Goal: Task Accomplishment & Management: Use online tool/utility

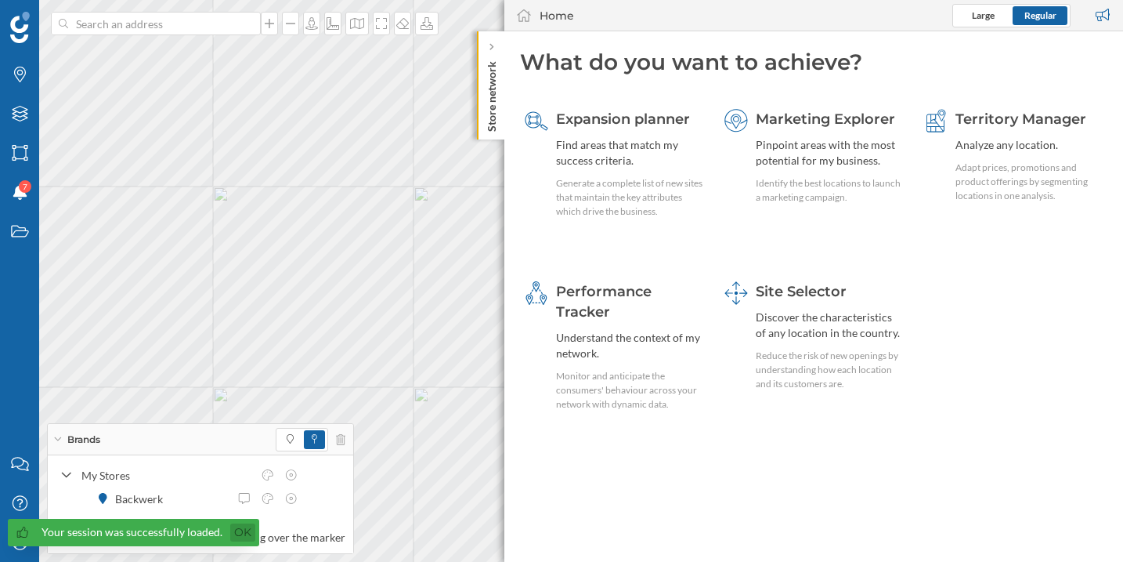
click at [233, 535] on link "Ok" at bounding box center [242, 532] width 25 height 18
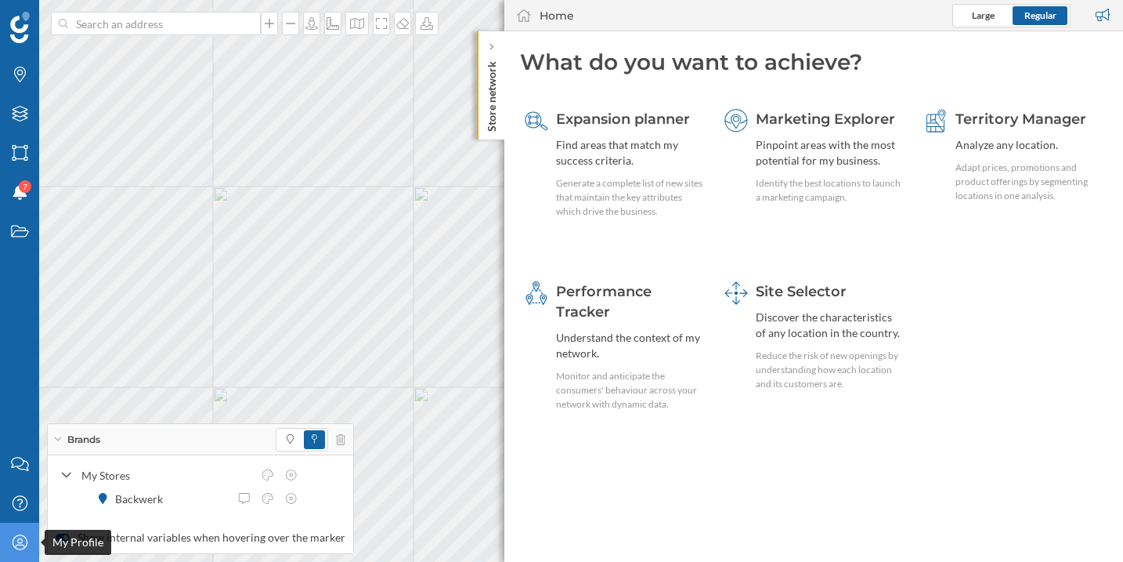
click at [15, 539] on icon "My Profile" at bounding box center [20, 542] width 20 height 16
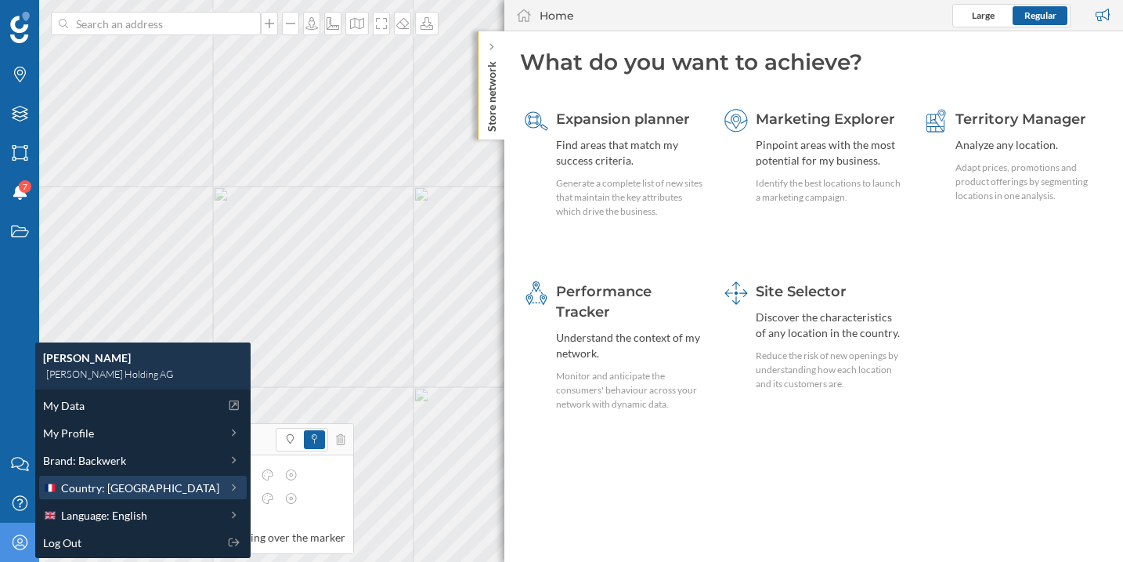
click at [114, 494] on span "Country: France" at bounding box center [140, 487] width 158 height 16
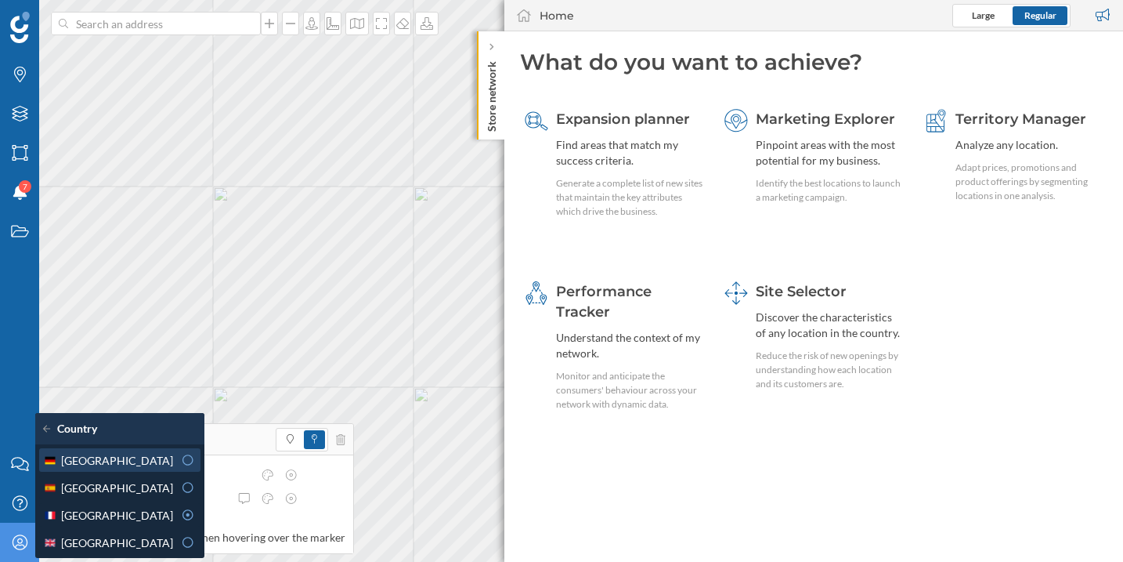
click at [181, 461] on icon at bounding box center [188, 459] width 14 height 11
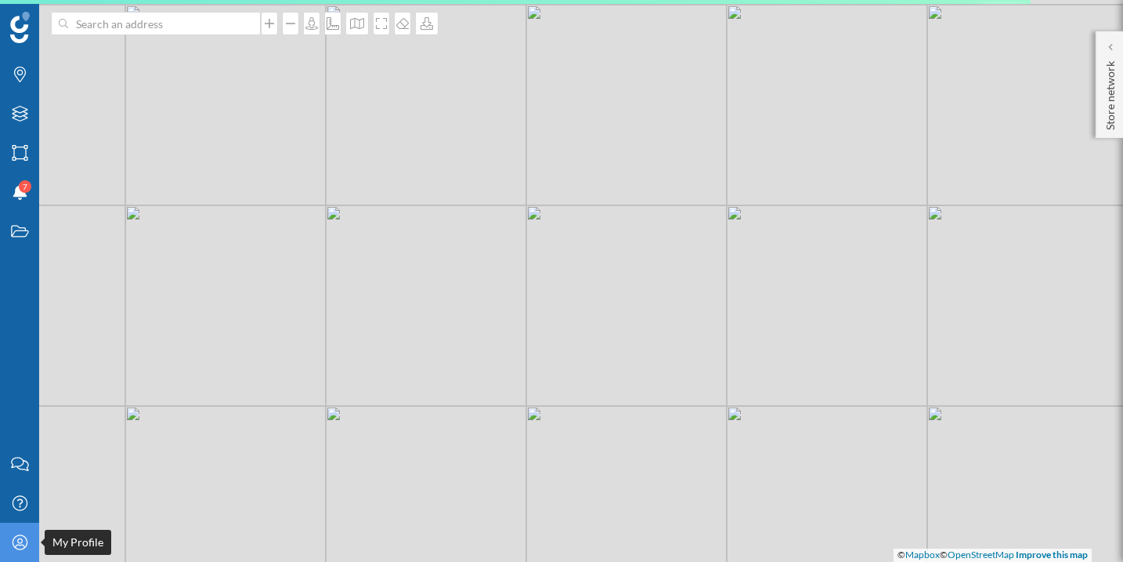
click at [27, 546] on icon "My Profile" at bounding box center [20, 542] width 20 height 16
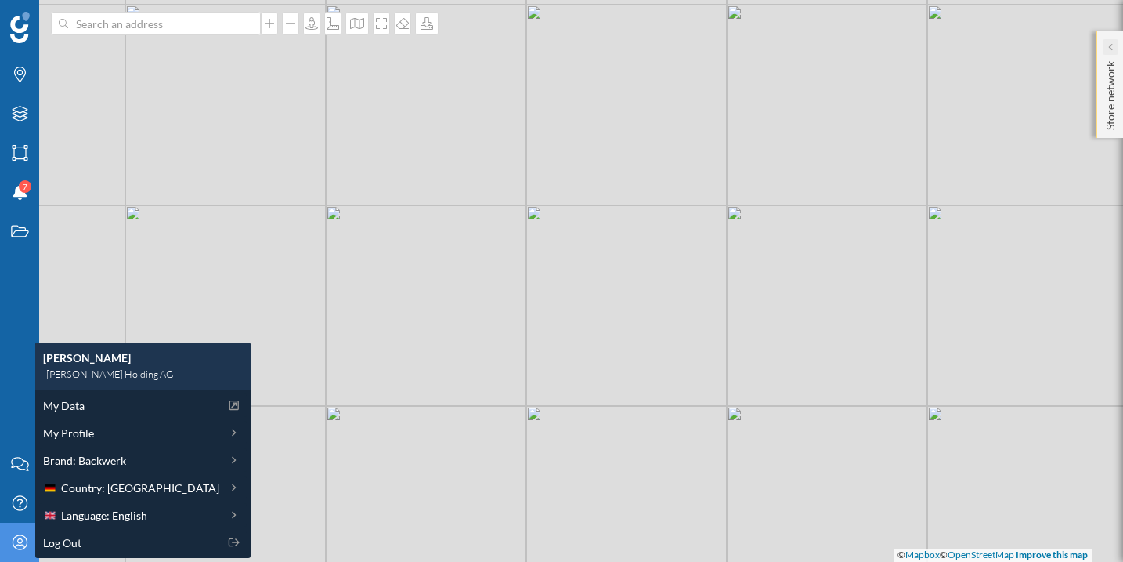
click at [1116, 53] on div at bounding box center [1111, 47] width 16 height 16
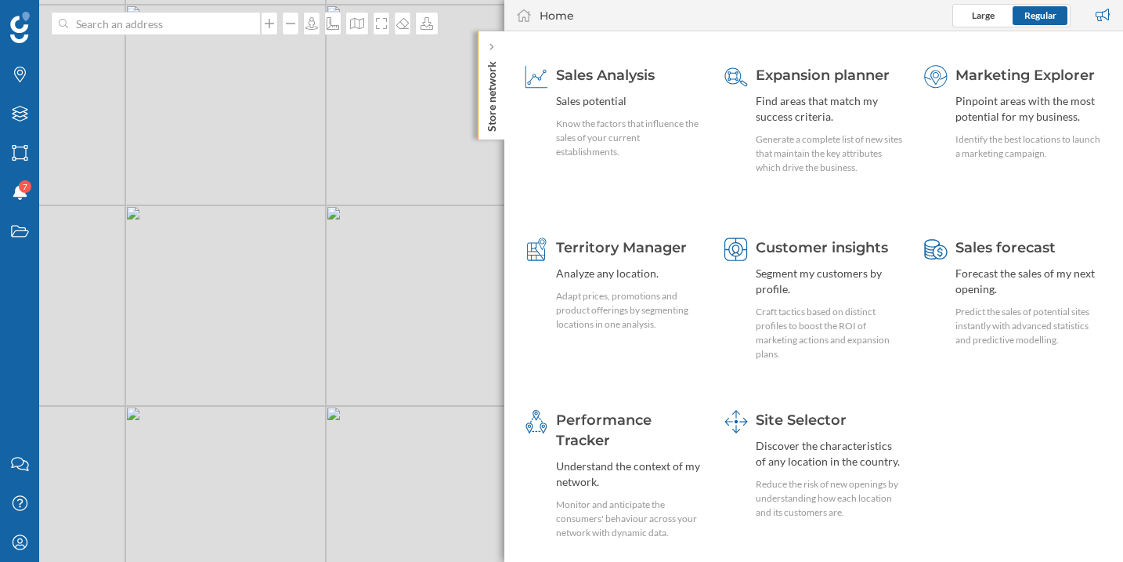
scroll to position [45, 0]
click at [854, 75] on span "Expansion planner" at bounding box center [823, 73] width 134 height 17
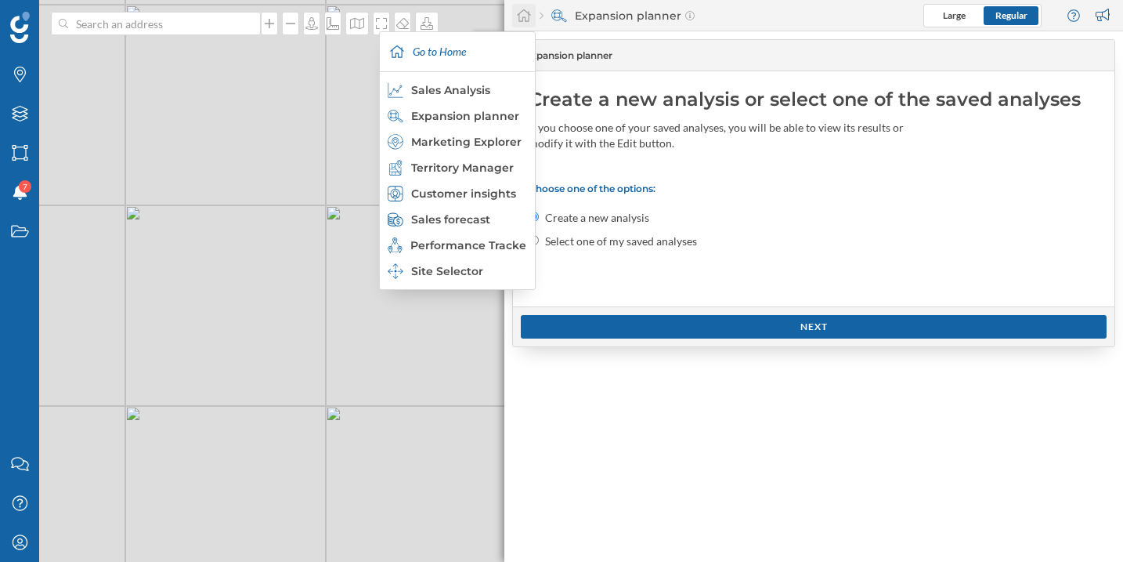
click at [525, 19] on icon at bounding box center [524, 15] width 14 height 13
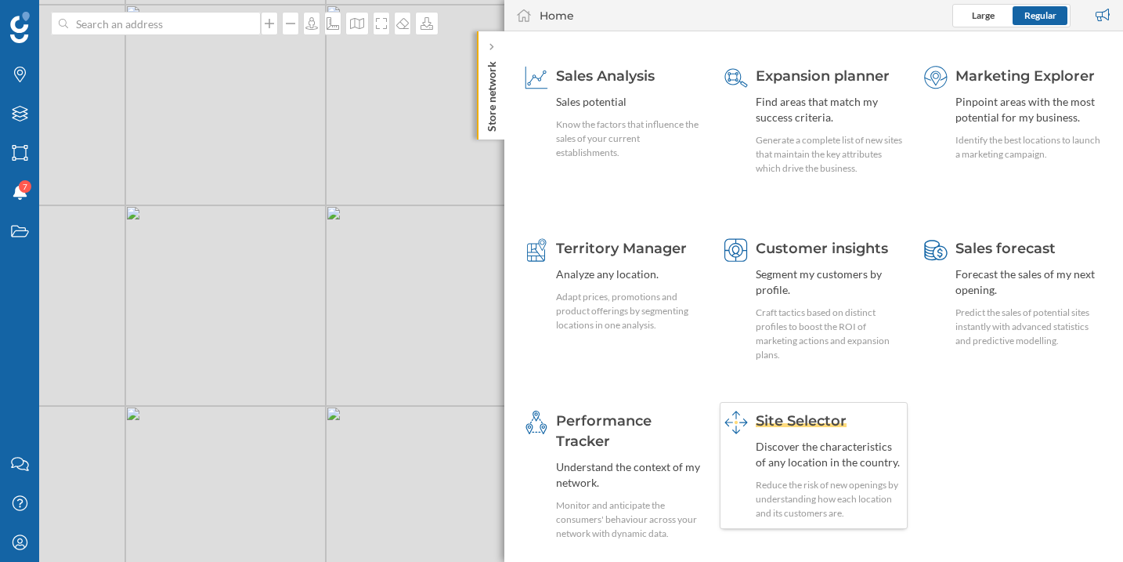
scroll to position [41, 0]
click at [843, 89] on div "Expansion planner Find areas that match my success criteria. Generate a complet…" at bounding box center [829, 123] width 147 height 110
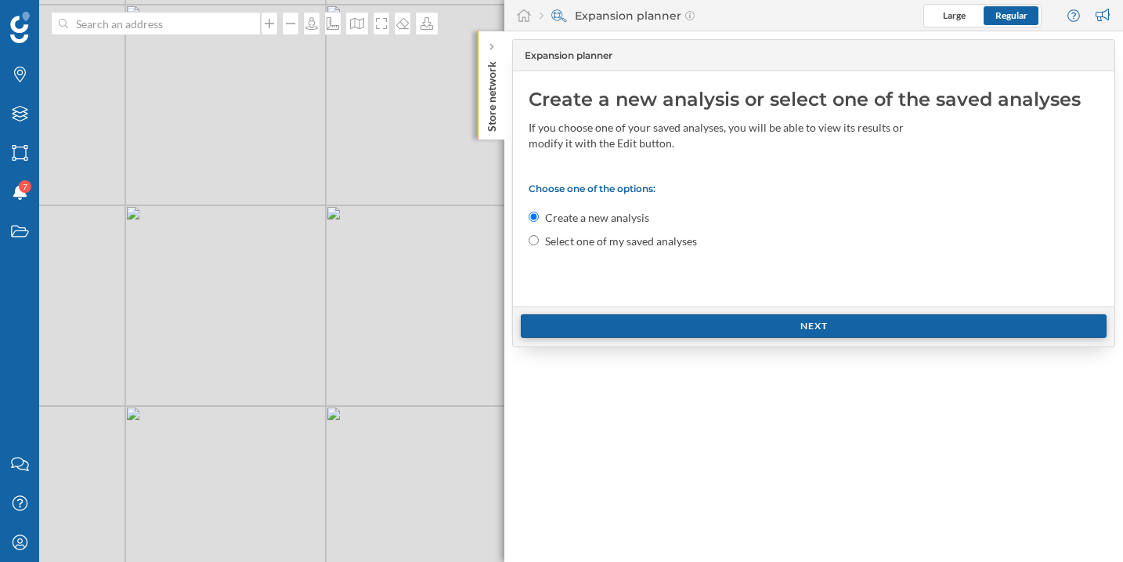
click at [691, 327] on div "Next" at bounding box center [814, 326] width 586 height 24
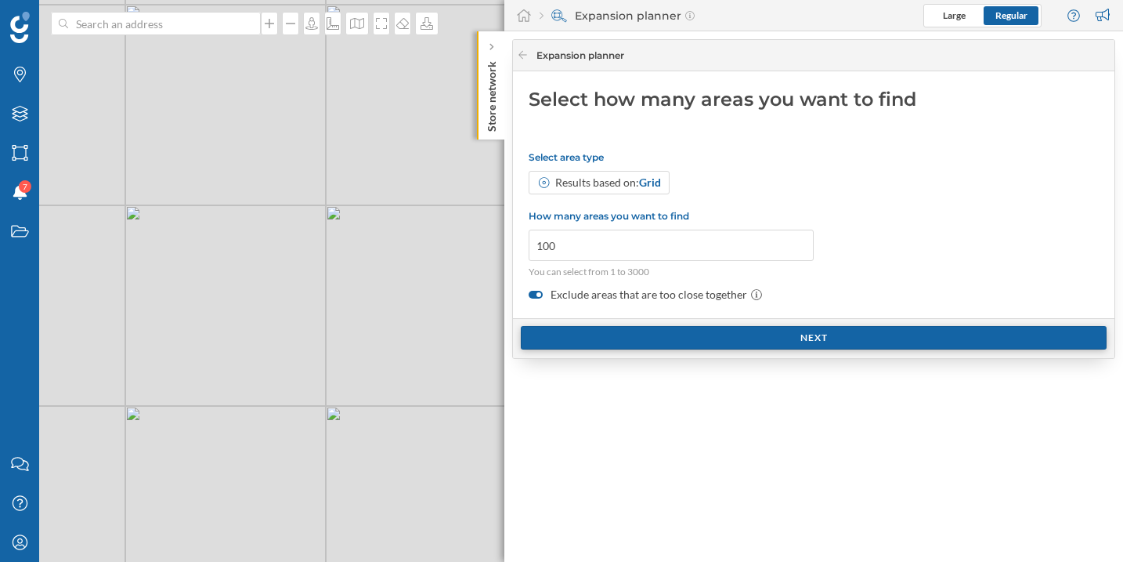
click at [711, 331] on div "Next" at bounding box center [814, 338] width 586 height 24
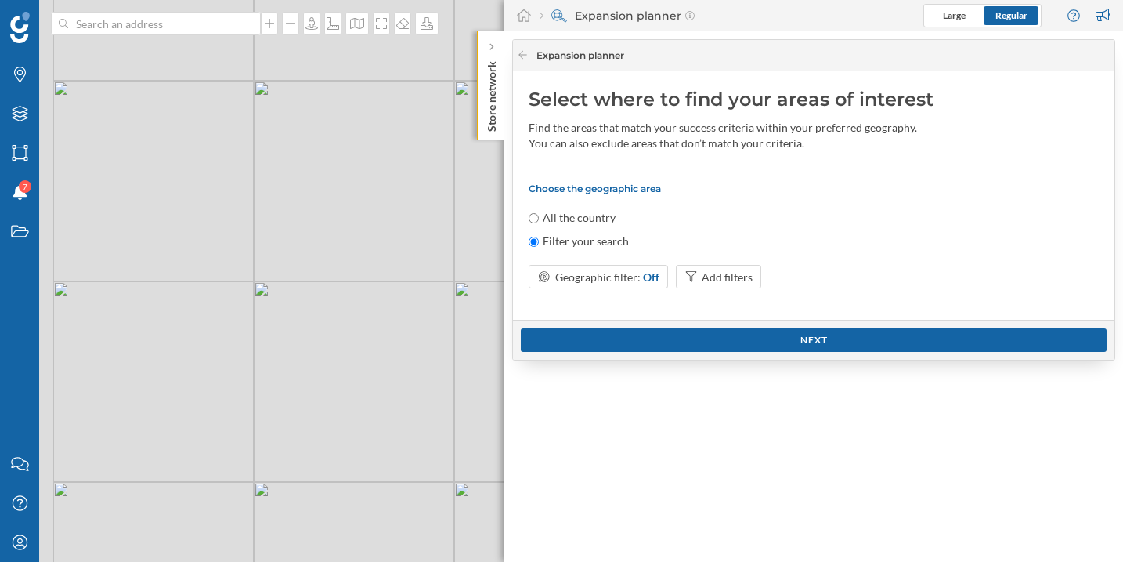
drag, startPoint x: 310, startPoint y: 340, endPoint x: 389, endPoint y: 244, distance: 123.6
click at [407, 240] on div "© Mapbox © OpenStreetMap Improve this map" at bounding box center [561, 281] width 1123 height 562
drag, startPoint x: 226, startPoint y: 392, endPoint x: 374, endPoint y: 301, distance: 173.7
click at [374, 301] on div "© Mapbox © OpenStreetMap Improve this map" at bounding box center [561, 281] width 1123 height 562
drag, startPoint x: 266, startPoint y: 387, endPoint x: 396, endPoint y: 284, distance: 166.3
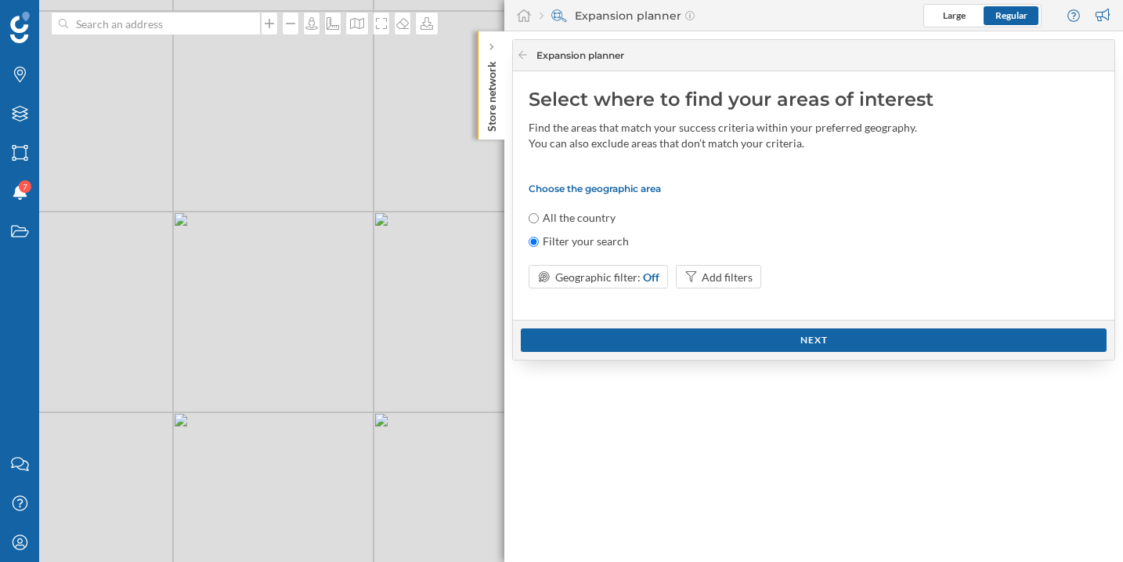
click at [396, 284] on div "© Mapbox © OpenStreetMap Improve this map" at bounding box center [561, 281] width 1123 height 562
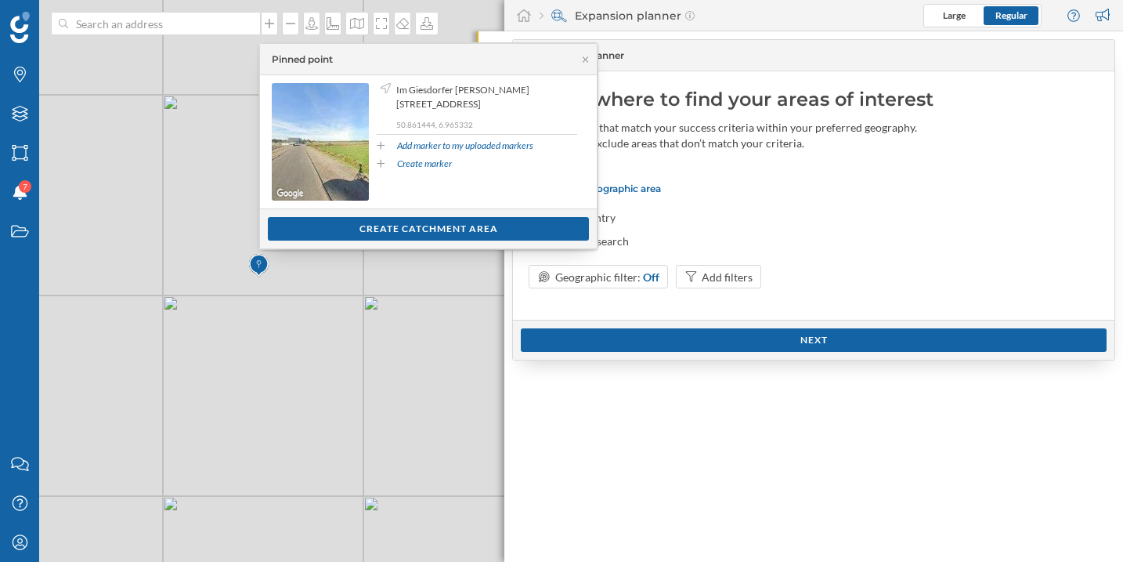
click at [812, 221] on div "All the country" at bounding box center [814, 218] width 570 height 16
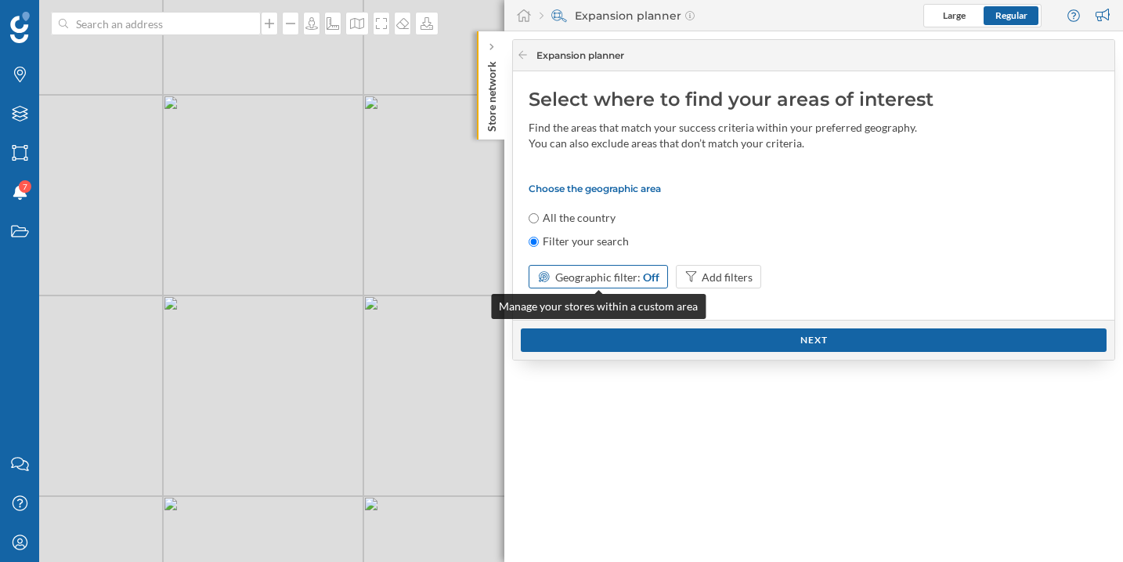
click at [588, 280] on span "Geographic filter:" at bounding box center [597, 276] width 85 height 13
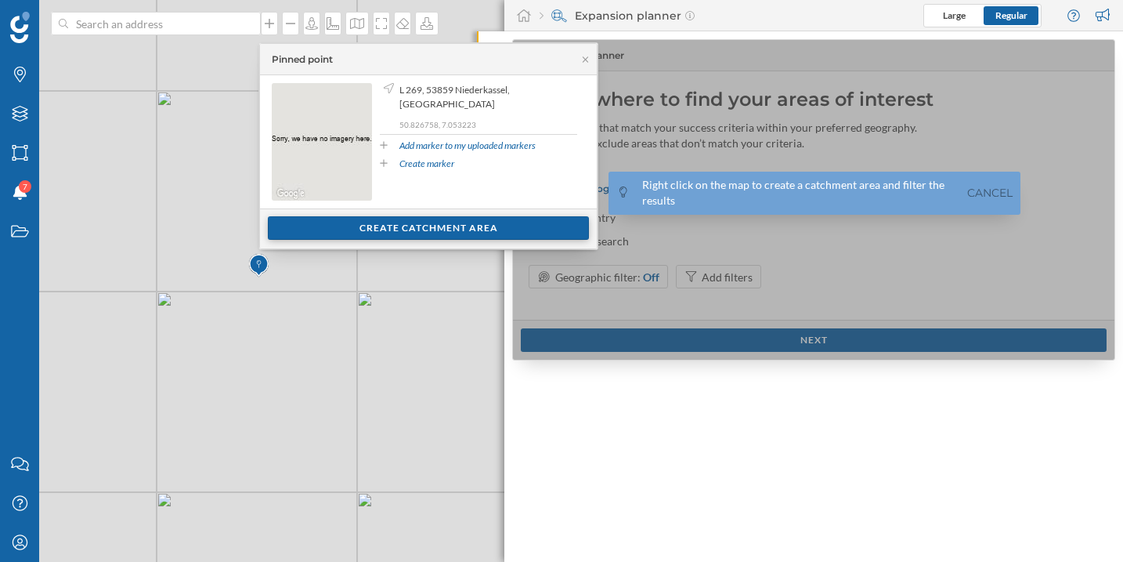
click at [437, 234] on div "Create catchment area" at bounding box center [428, 228] width 321 height 24
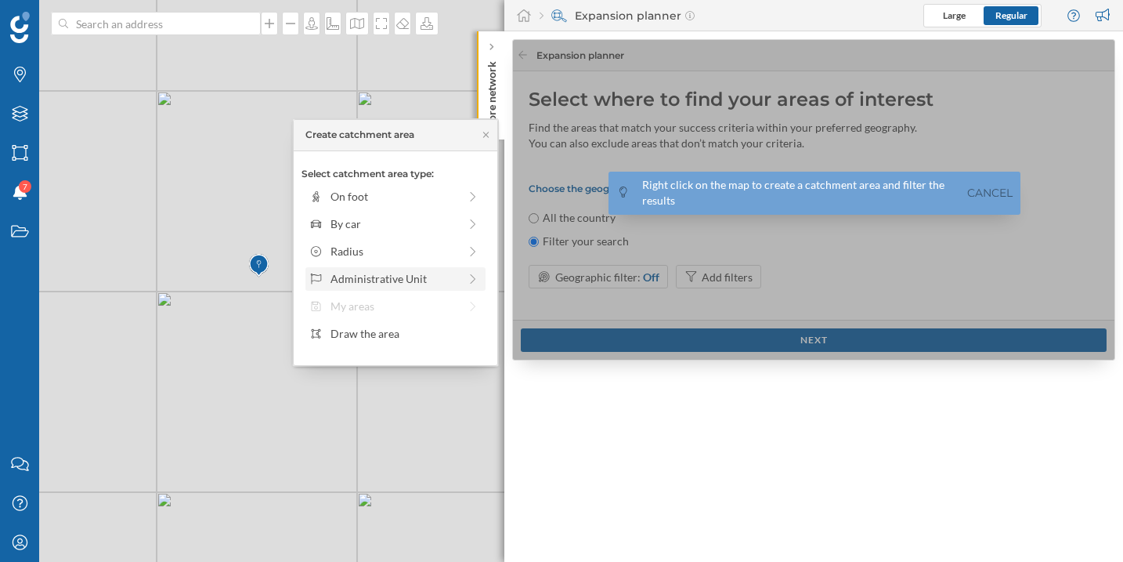
click at [368, 281] on div "Administrative Unit" at bounding box center [395, 278] width 128 height 16
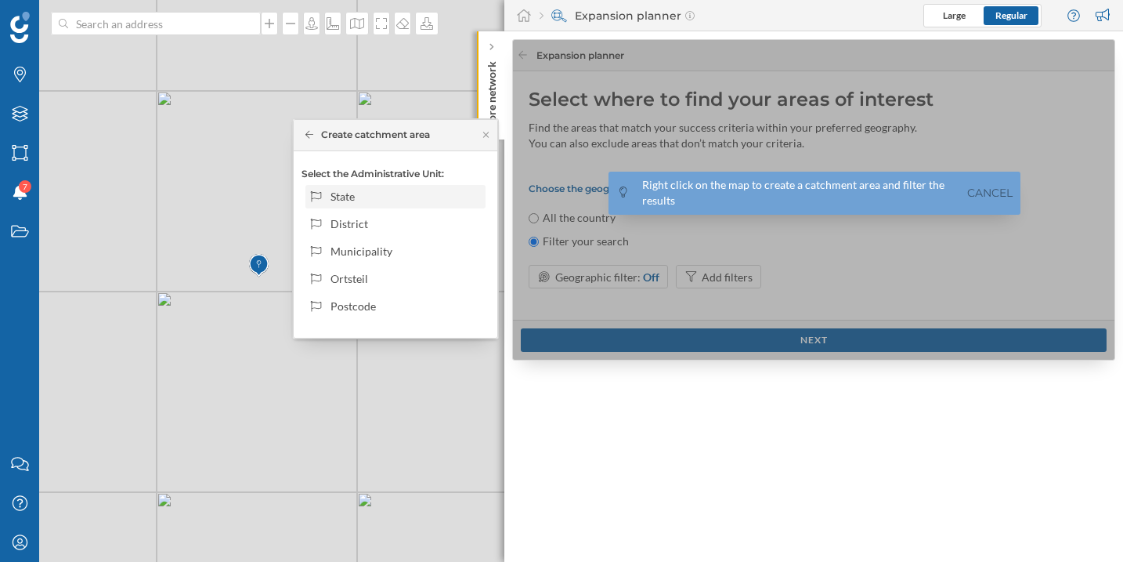
click at [369, 197] on div "State" at bounding box center [406, 196] width 150 height 16
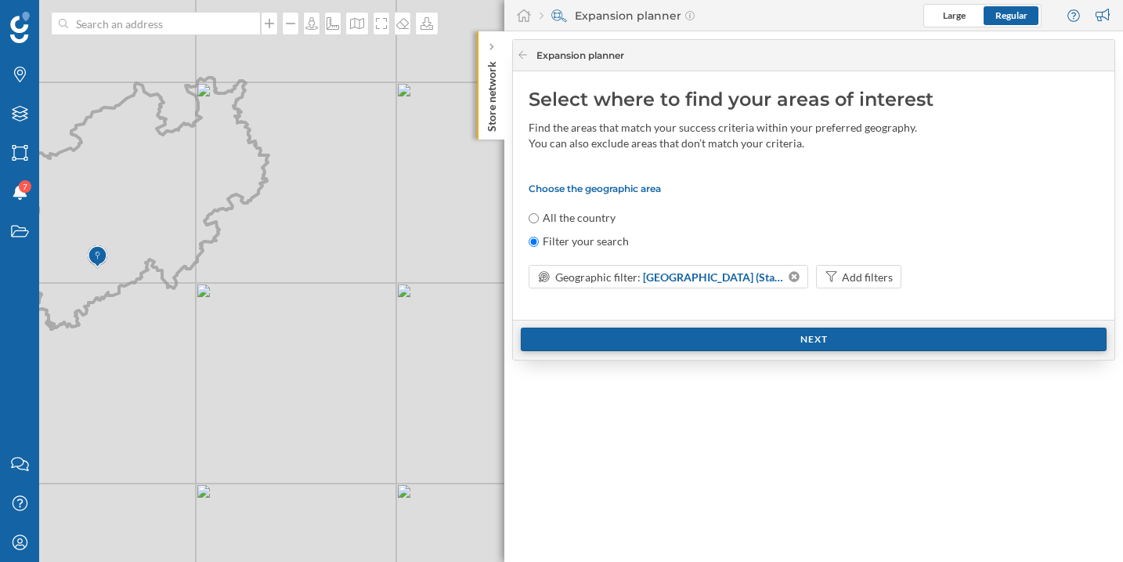
click at [715, 339] on div "Next" at bounding box center [814, 339] width 586 height 24
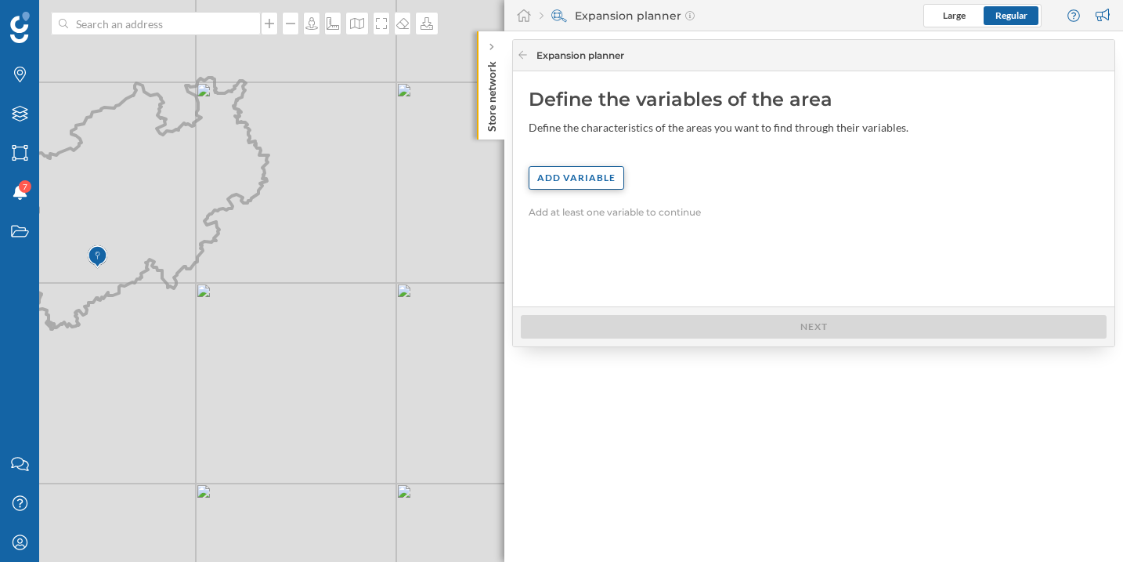
click at [556, 181] on div "Add variable" at bounding box center [577, 178] width 96 height 24
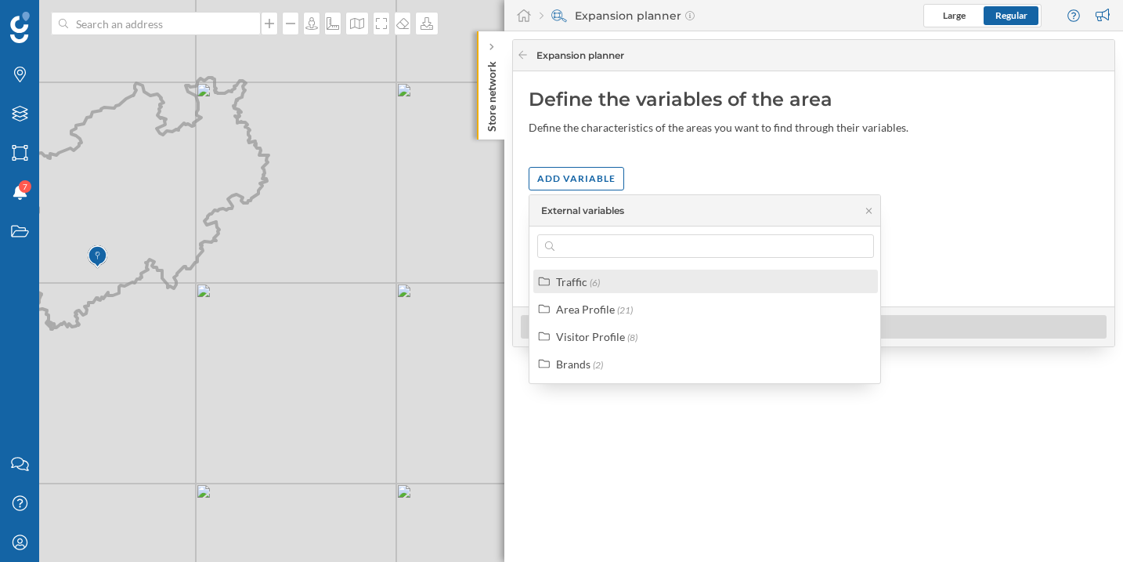
click at [584, 280] on div "Traffic" at bounding box center [571, 281] width 31 height 13
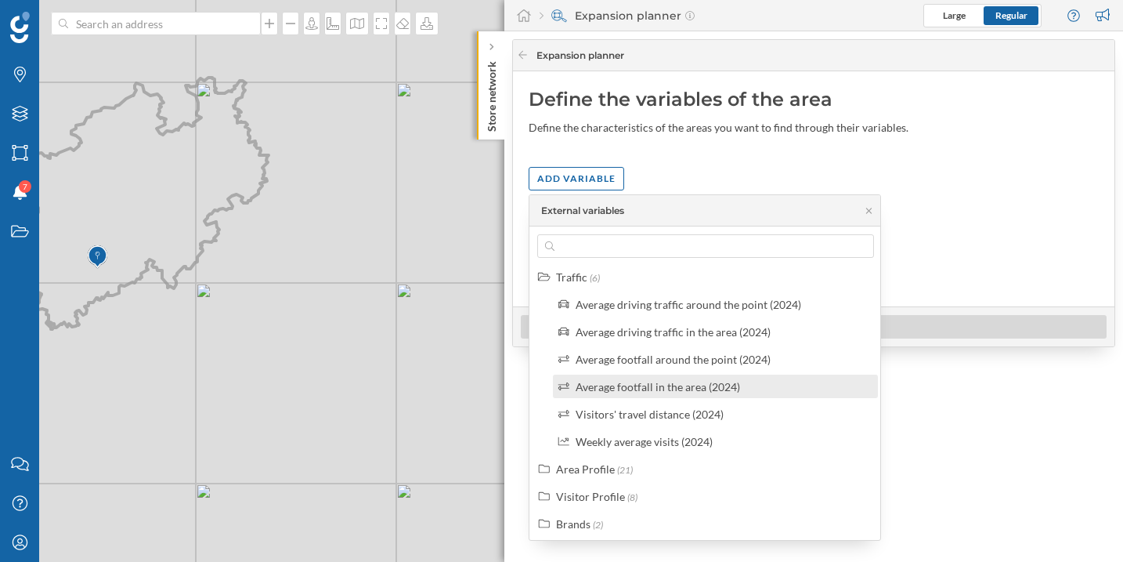
scroll to position [8, 0]
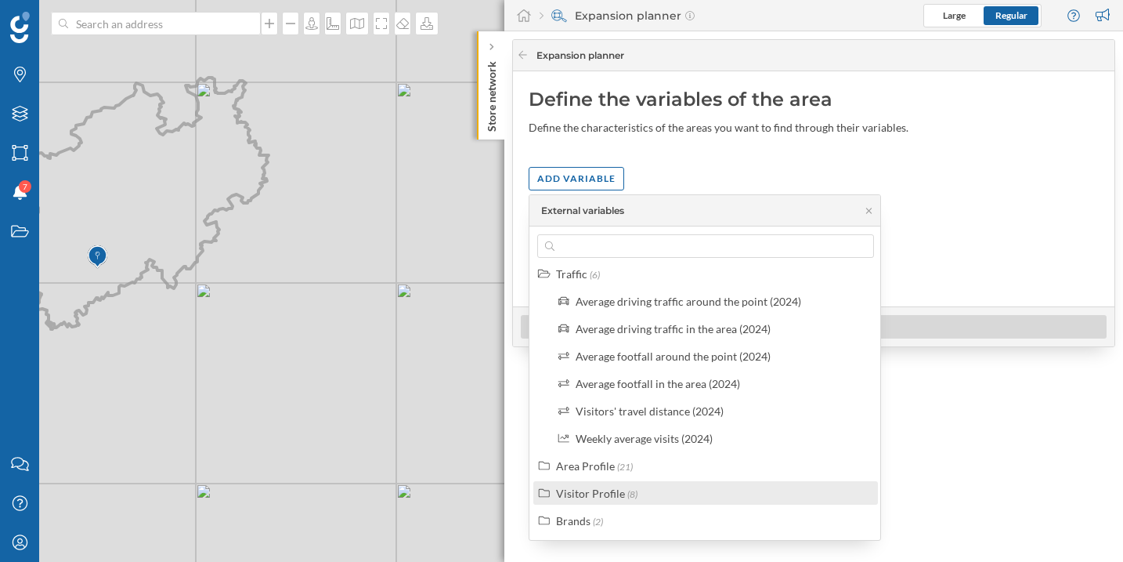
click at [664, 494] on div "Visitor Profile (8)" at bounding box center [712, 493] width 313 height 16
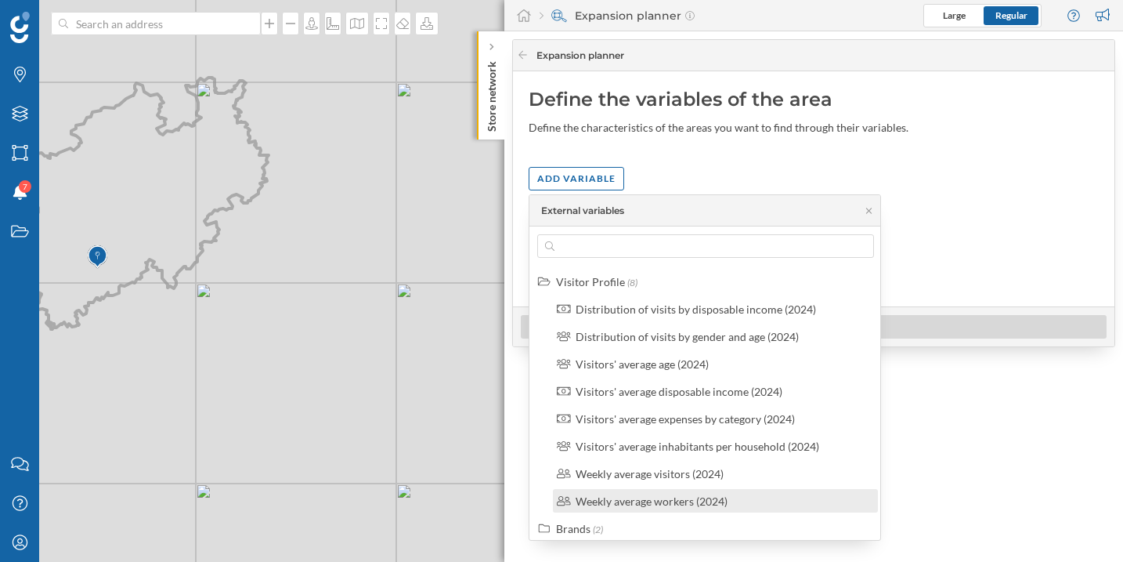
scroll to position [227, 0]
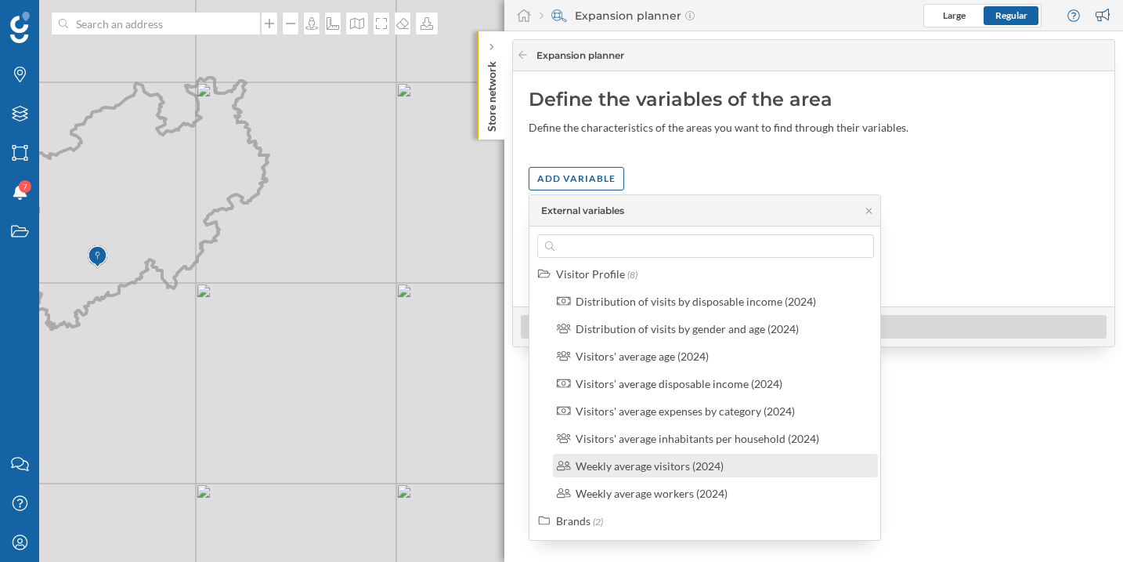
click at [710, 474] on div "Weekly average visitors (2024)" at bounding box center [715, 466] width 325 height 24
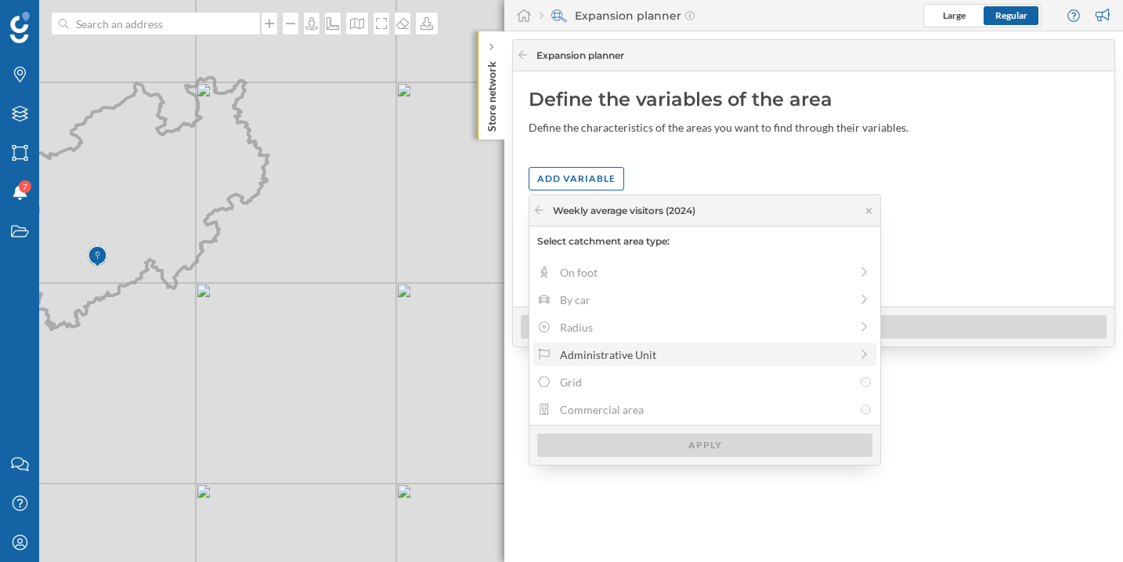
click at [634, 353] on div "Administrative Unit" at bounding box center [705, 354] width 290 height 16
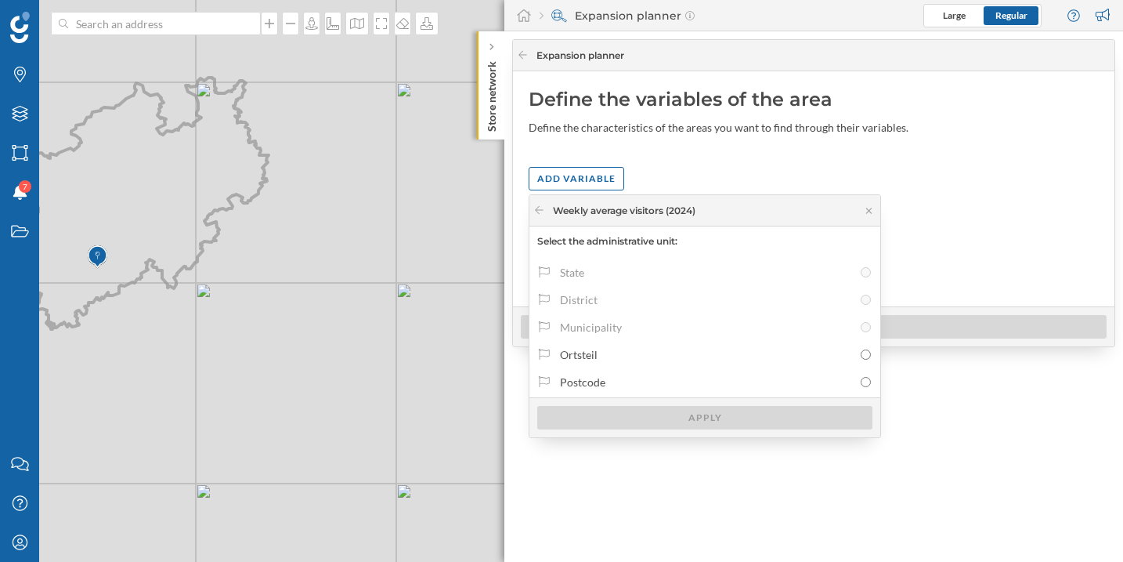
click at [634, 353] on div "Ortsteil" at bounding box center [706, 354] width 293 height 16
click at [861, 353] on input "Ortsteil" at bounding box center [866, 354] width 10 height 10
radio input "true"
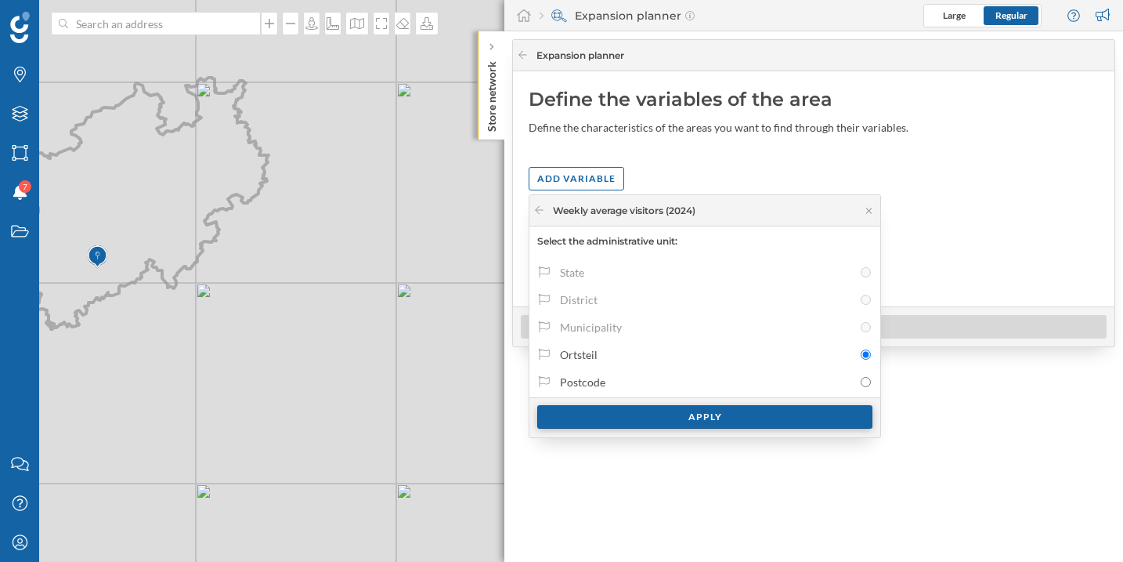
click at [643, 421] on div "Apply" at bounding box center [704, 417] width 335 height 24
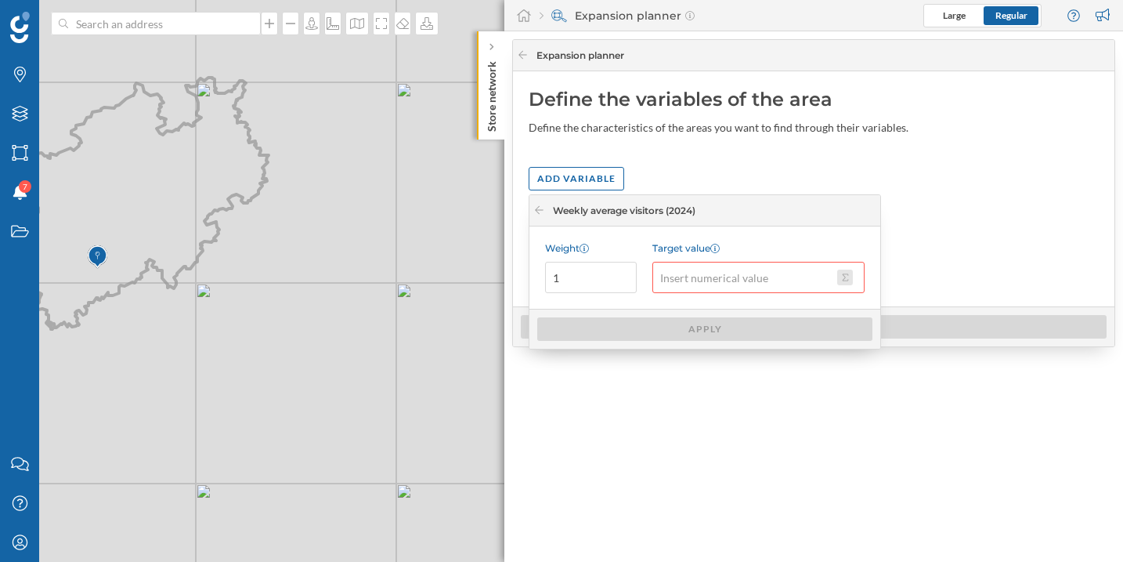
click at [845, 275] on button "Target value" at bounding box center [845, 278] width 16 height 16
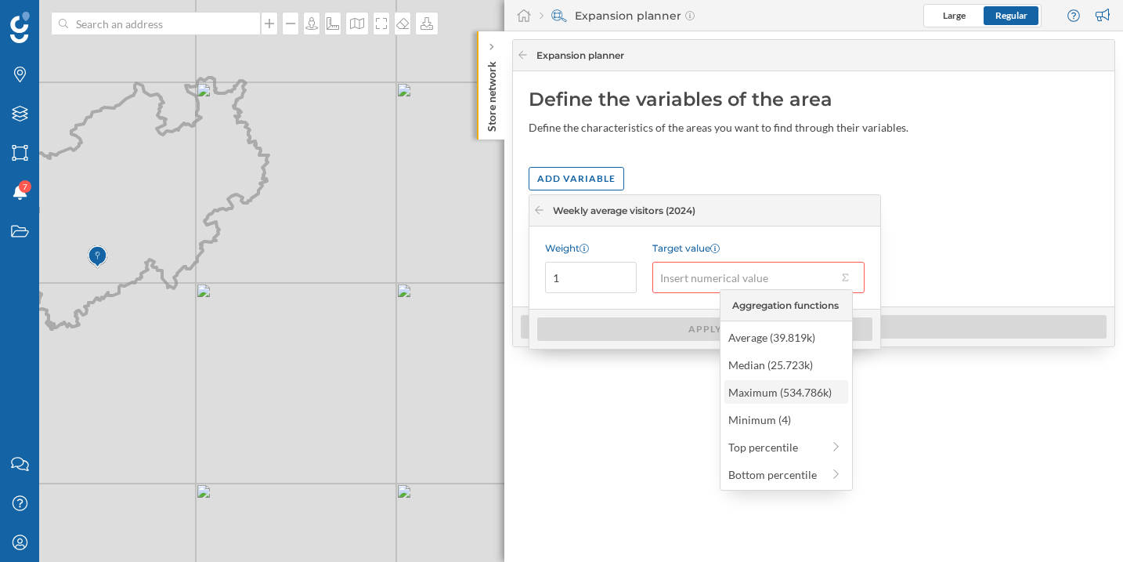
click at [802, 386] on div "Maximum (534.786k)" at bounding box center [786, 392] width 114 height 16
type input "534,786"
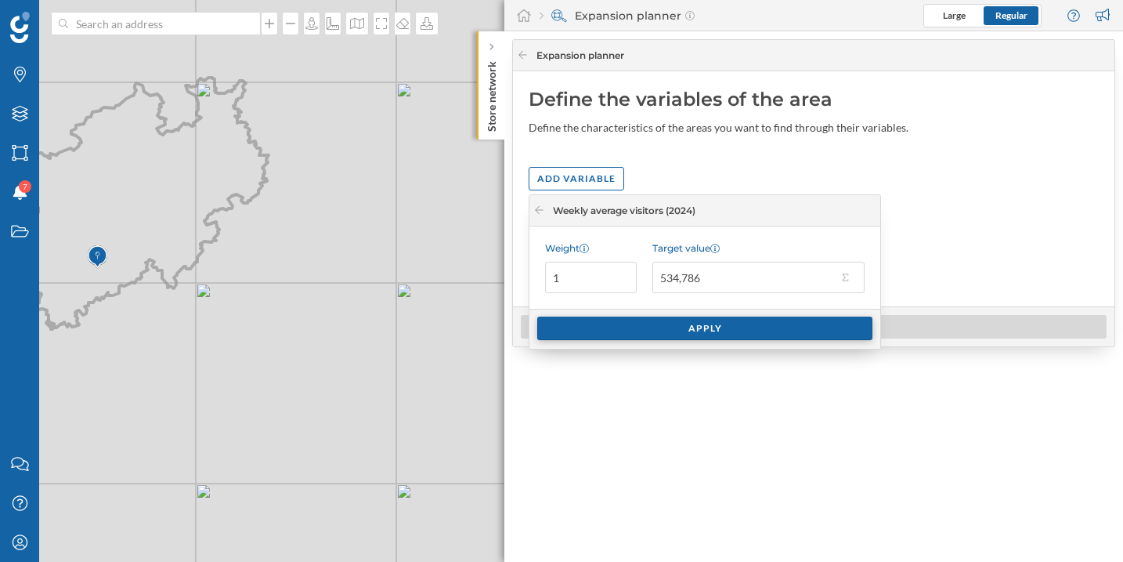
click at [711, 323] on div "Apply" at bounding box center [704, 329] width 335 height 24
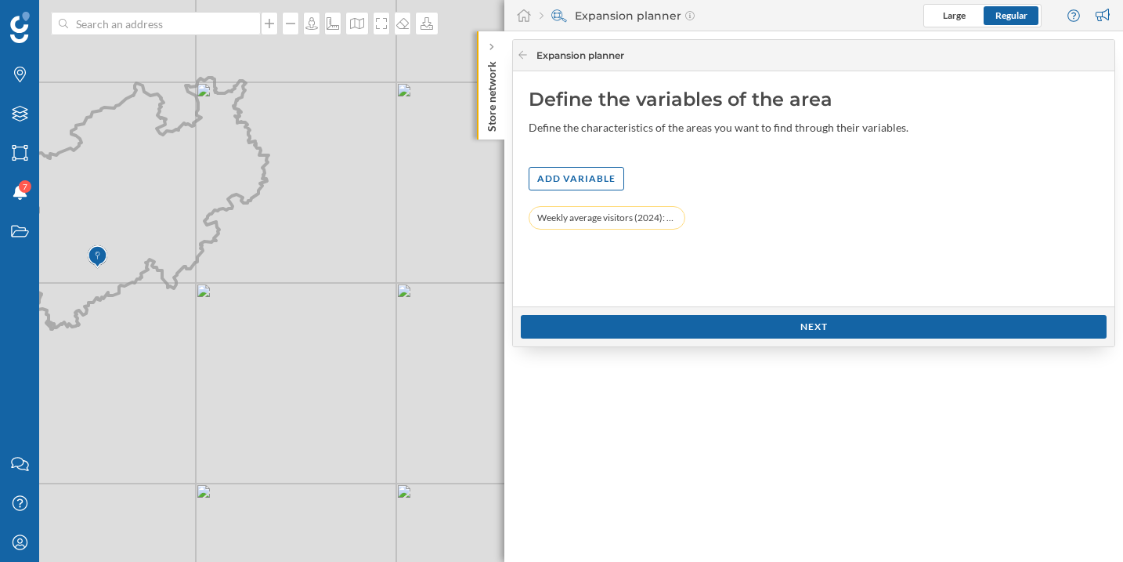
click at [711, 323] on div "Next" at bounding box center [814, 327] width 586 height 24
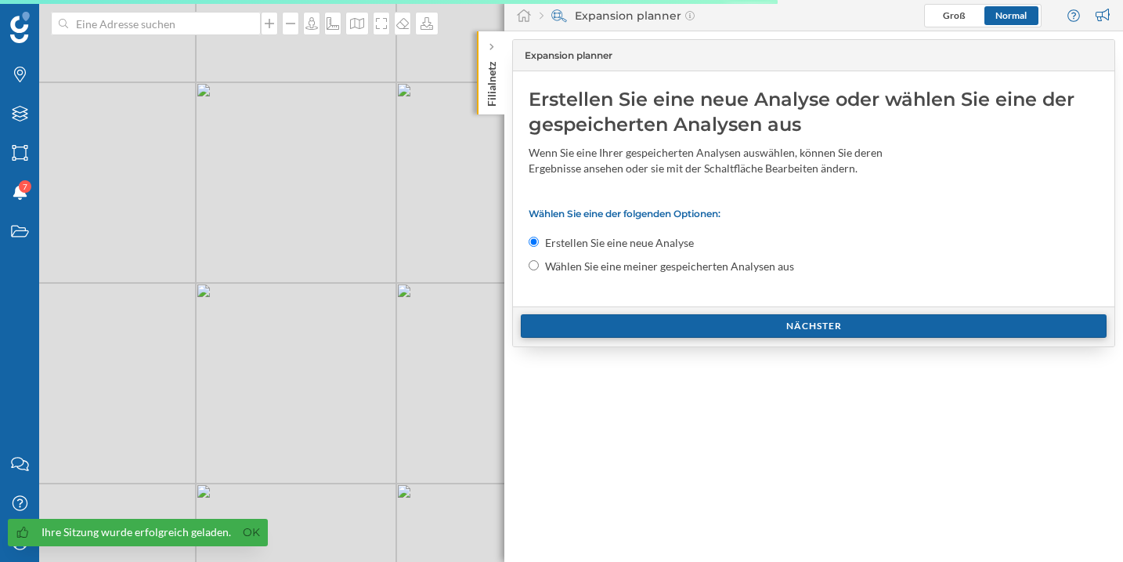
click at [680, 324] on div "Nächster" at bounding box center [814, 326] width 586 height 24
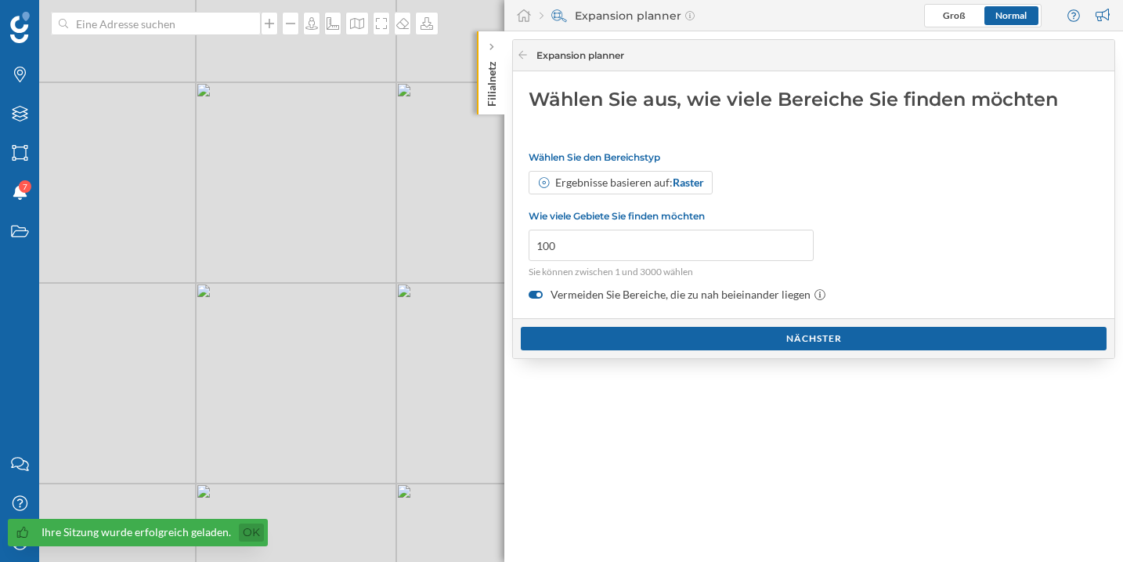
click at [244, 539] on link "Ok" at bounding box center [251, 532] width 25 height 18
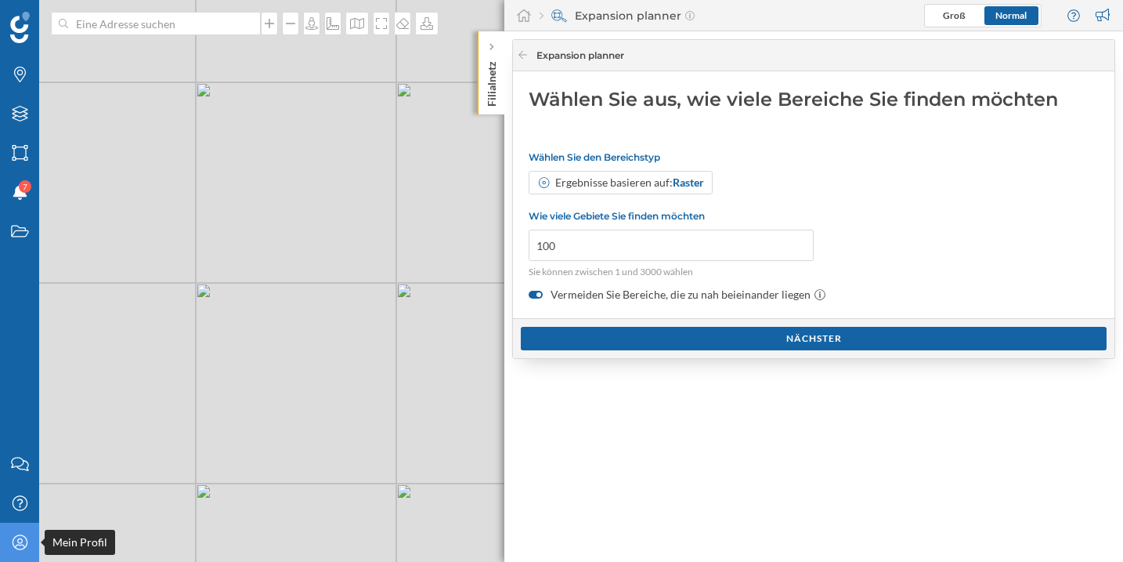
drag, startPoint x: 25, startPoint y: 552, endPoint x: 31, endPoint y: 546, distance: 8.3
click at [25, 551] on div "Mein Profil" at bounding box center [19, 542] width 39 height 39
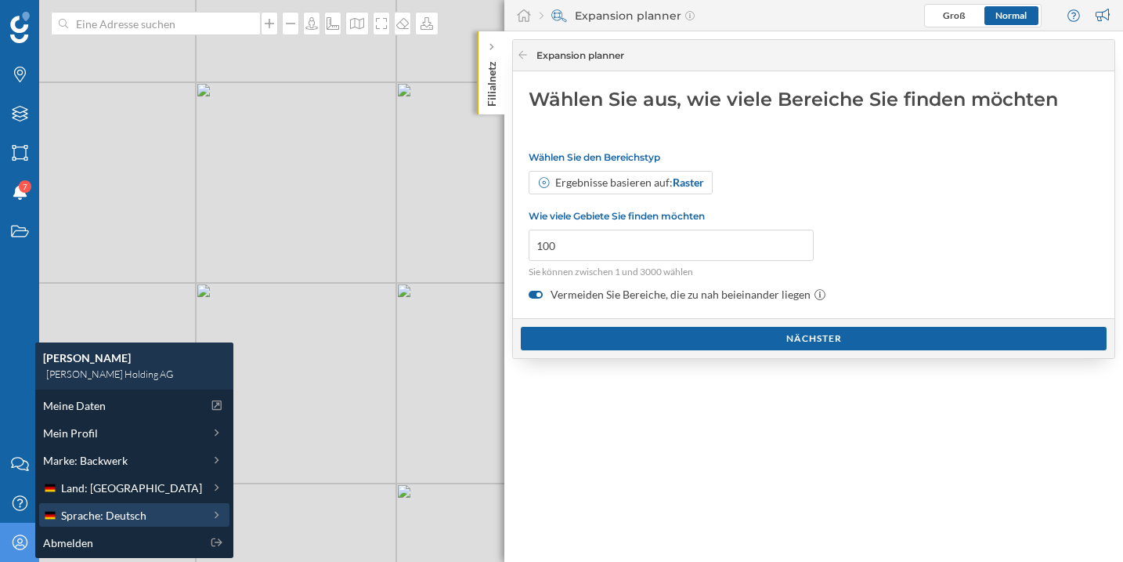
click at [148, 516] on div "Sprache: Deutsch" at bounding box center [122, 515] width 159 height 16
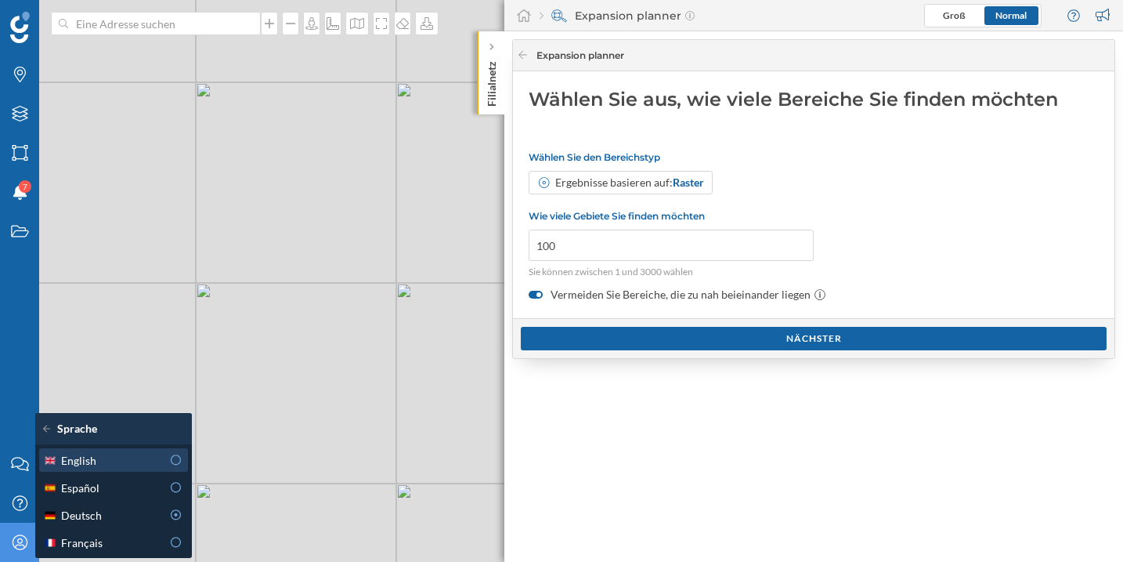
click at [179, 466] on div at bounding box center [176, 460] width 14 height 16
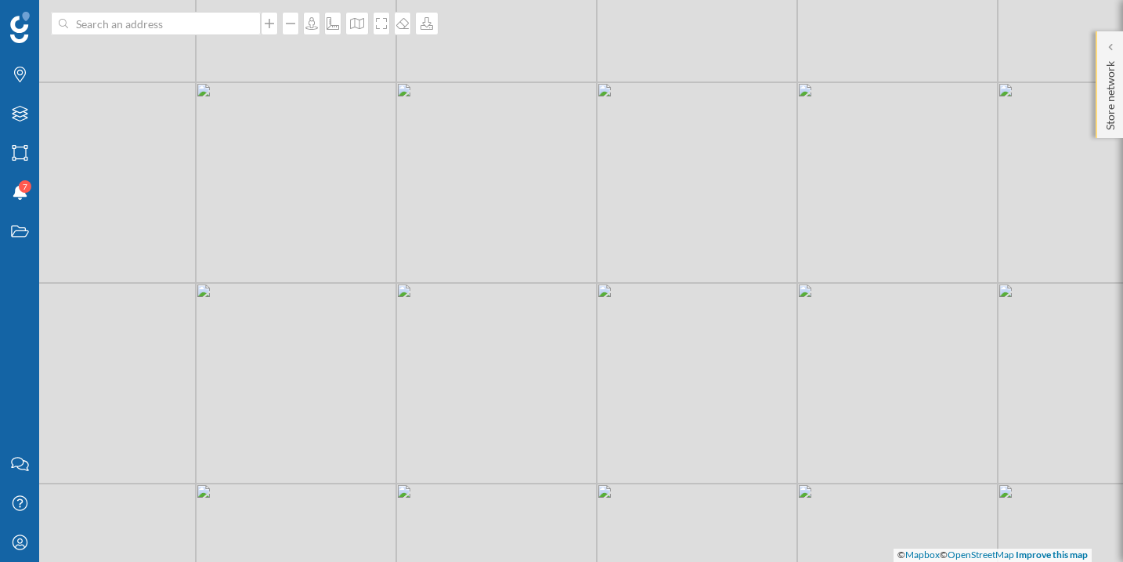
click at [1112, 107] on p "Store network" at bounding box center [1111, 92] width 16 height 75
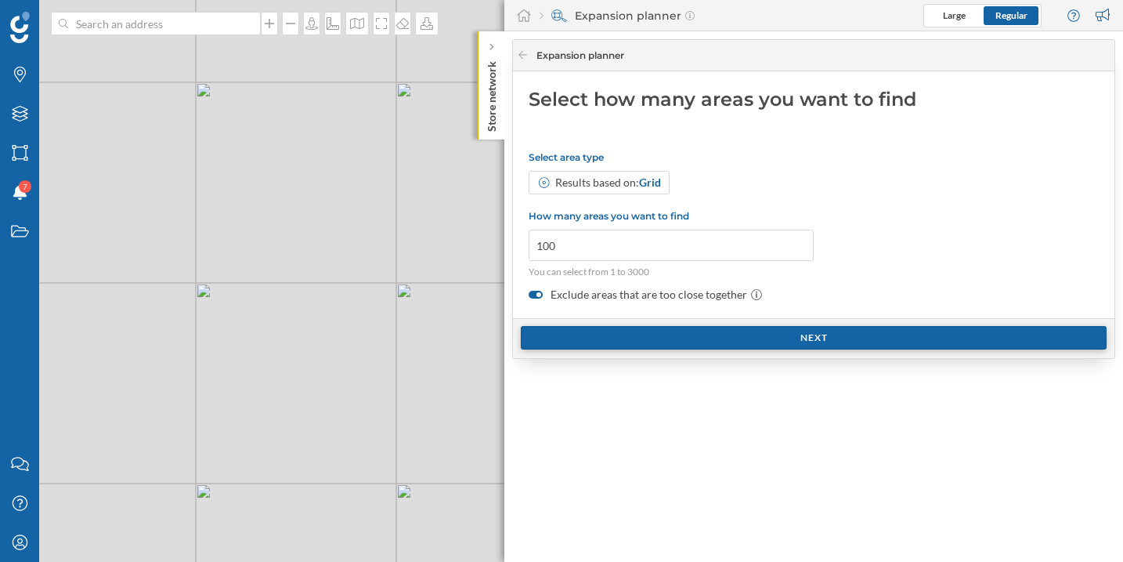
click at [603, 338] on div "Next" at bounding box center [814, 338] width 586 height 24
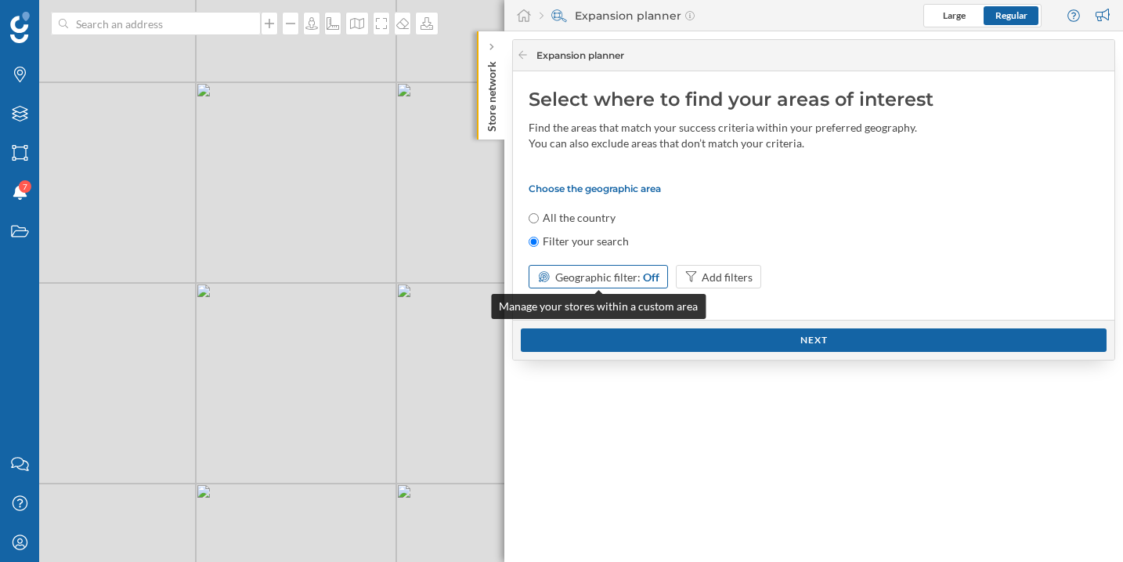
click at [611, 266] on div "Geographic filter: Off" at bounding box center [598, 277] width 139 height 24
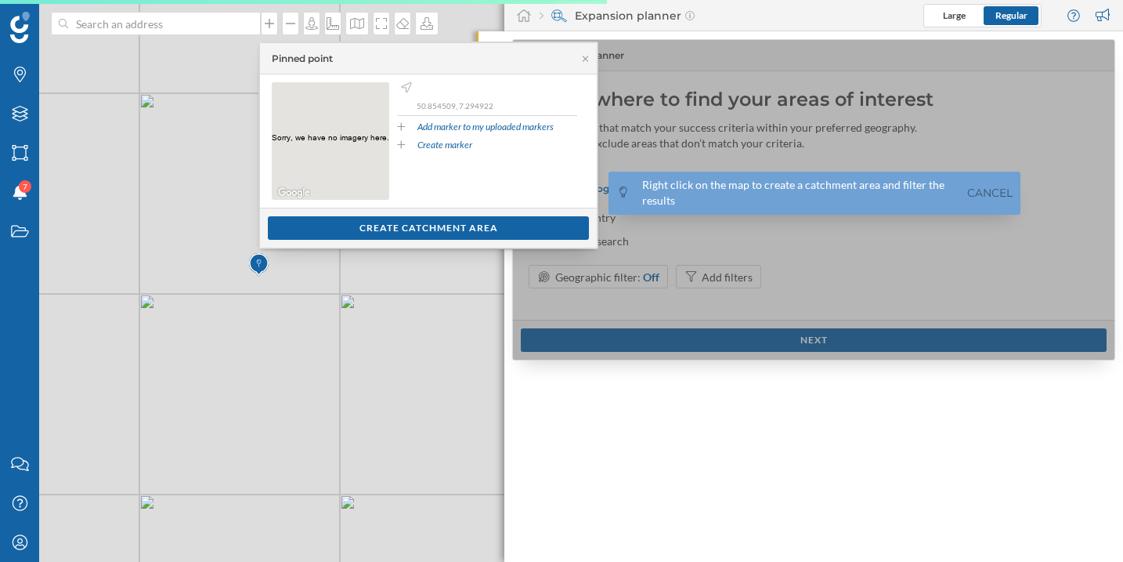
click at [309, 241] on div "Show customers Create catchment area" at bounding box center [428, 228] width 337 height 40
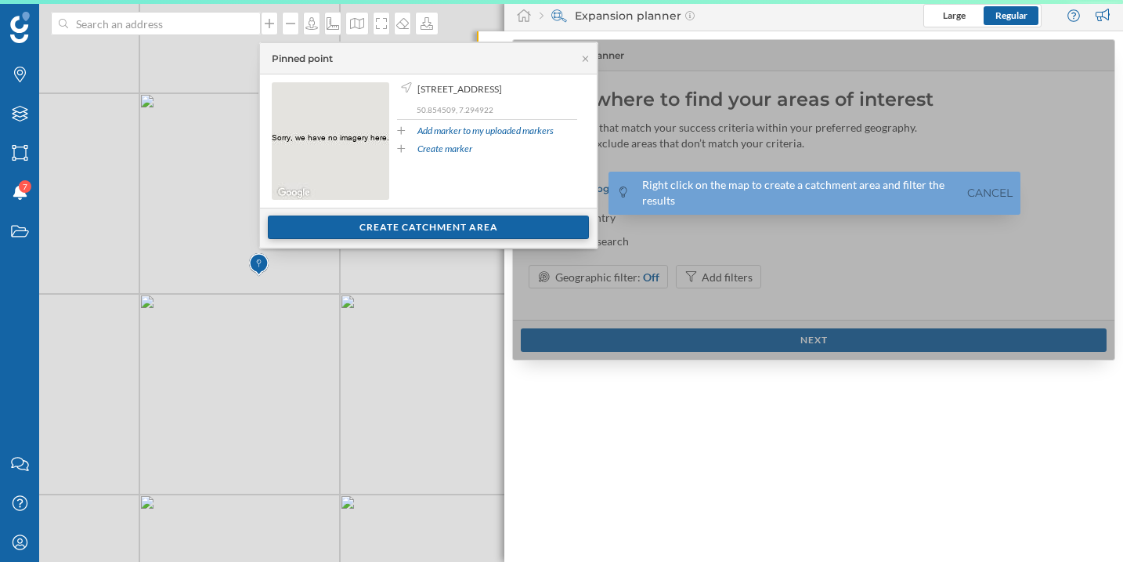
click at [313, 233] on div "Create catchment area" at bounding box center [428, 227] width 321 height 24
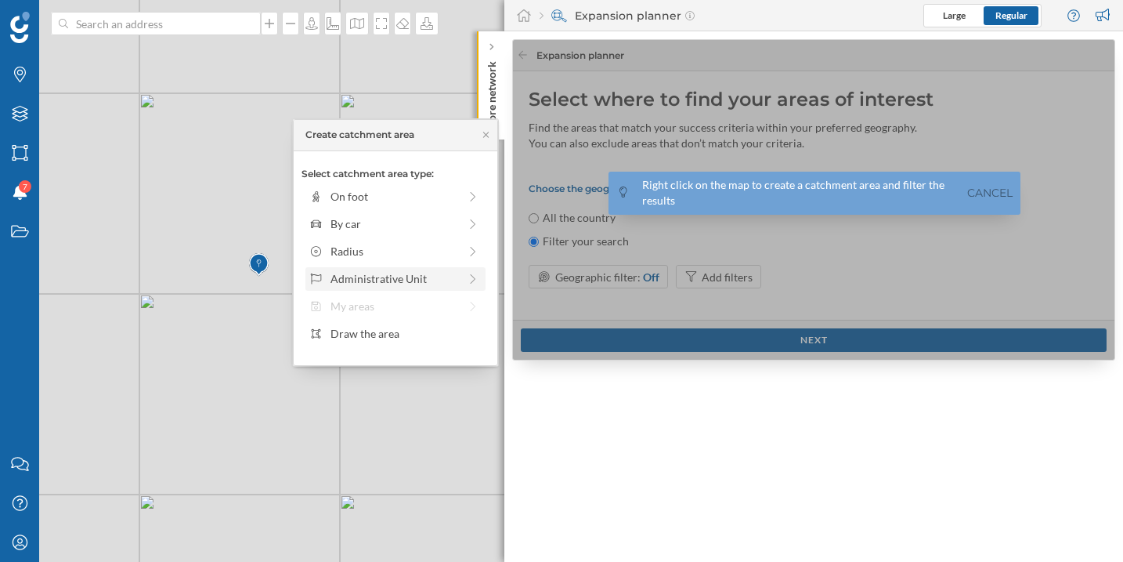
click at [414, 285] on div "Administrative Unit" at bounding box center [395, 278] width 128 height 16
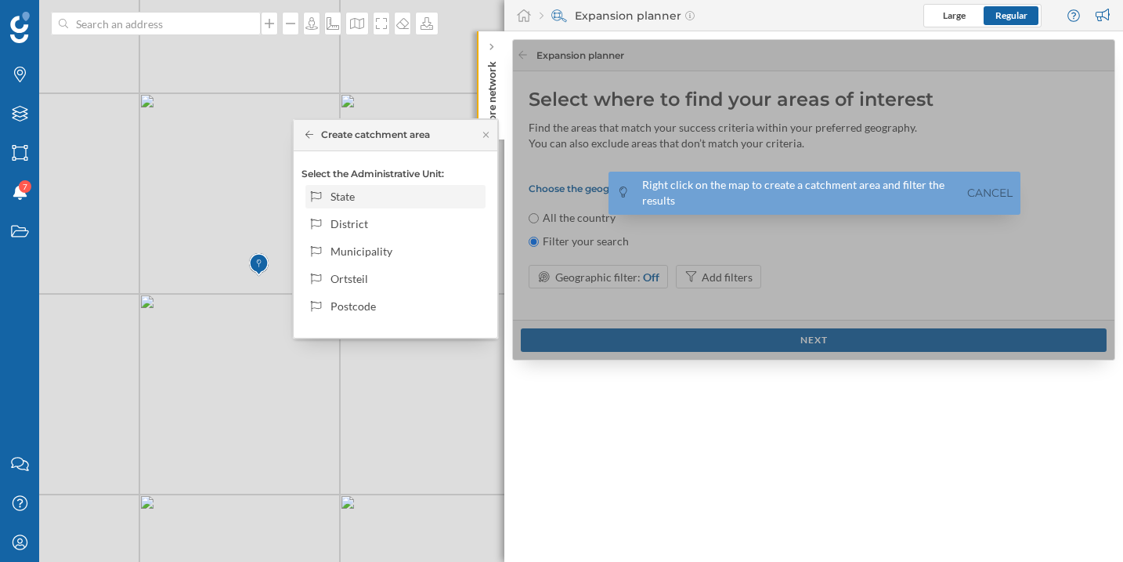
click at [354, 198] on div "State" at bounding box center [406, 196] width 150 height 16
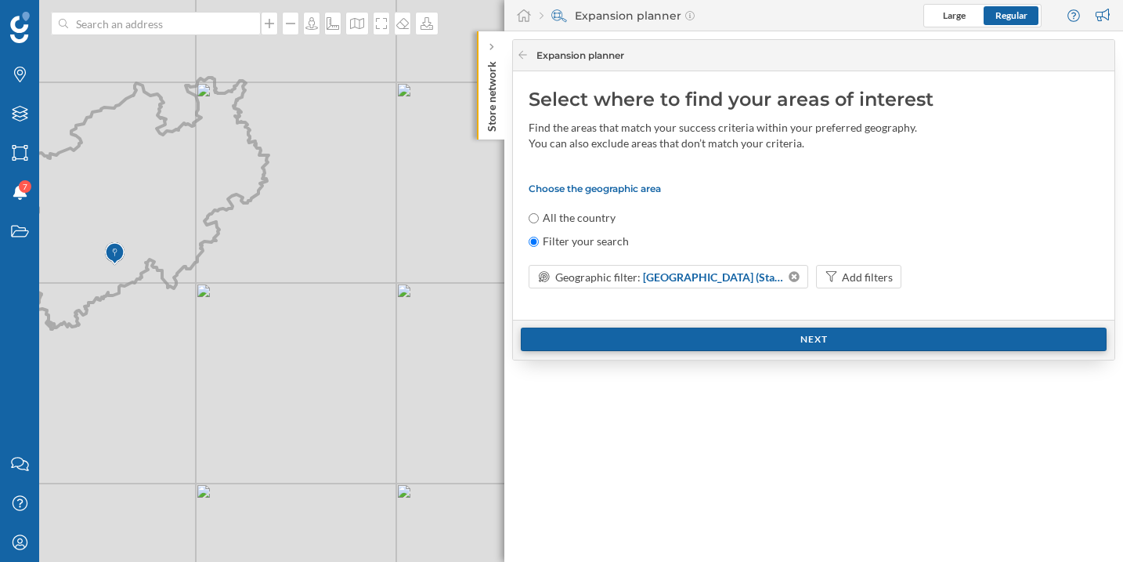
click at [781, 340] on div "Next" at bounding box center [814, 339] width 586 height 24
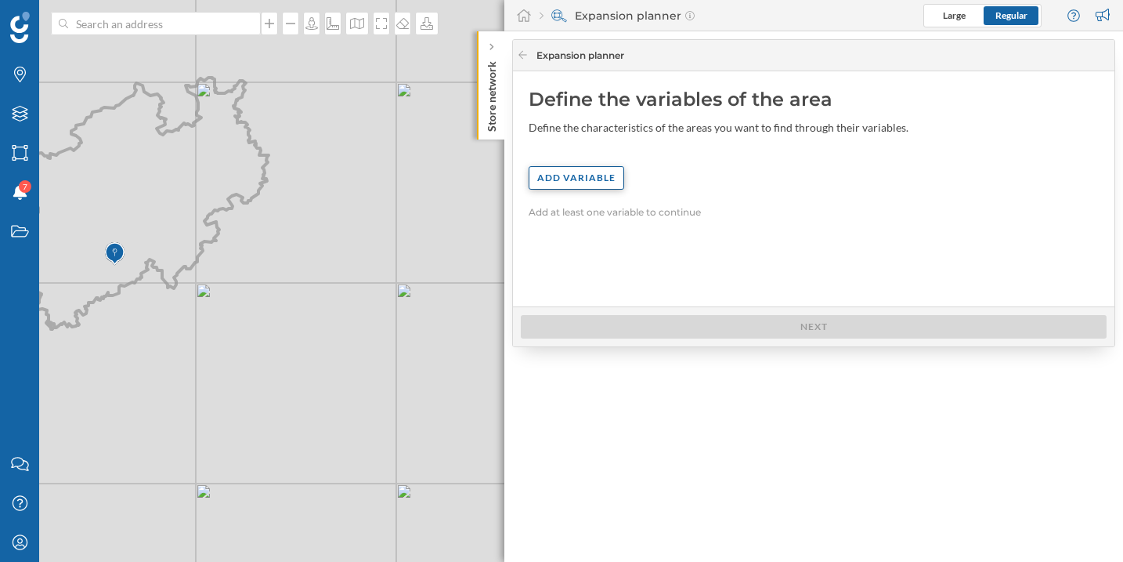
click at [575, 173] on div "Add variable" at bounding box center [577, 178] width 96 height 24
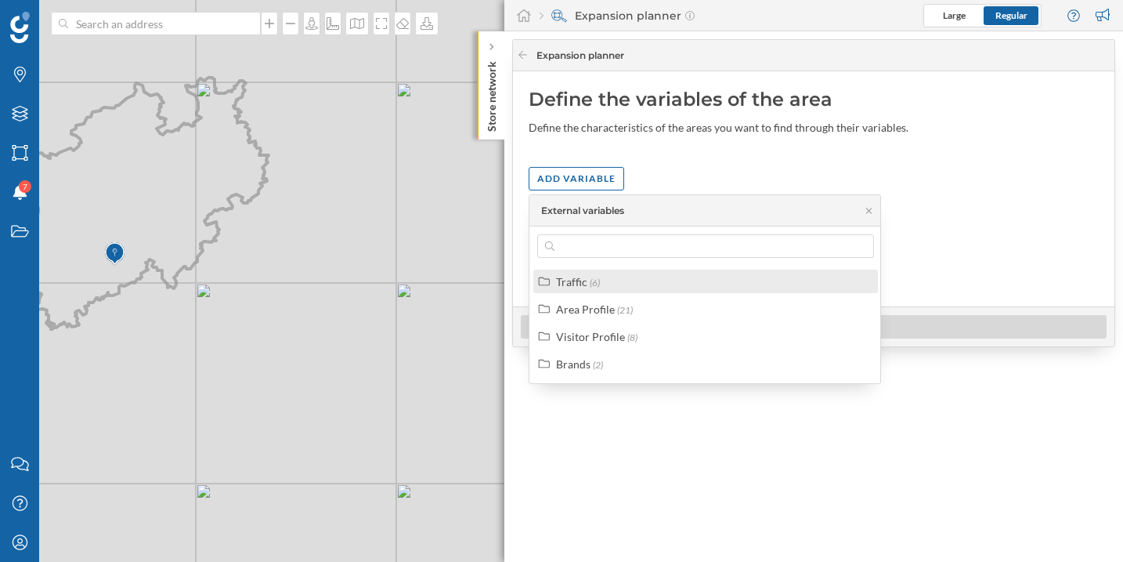
click at [624, 280] on div "Traffic (6)" at bounding box center [712, 281] width 313 height 16
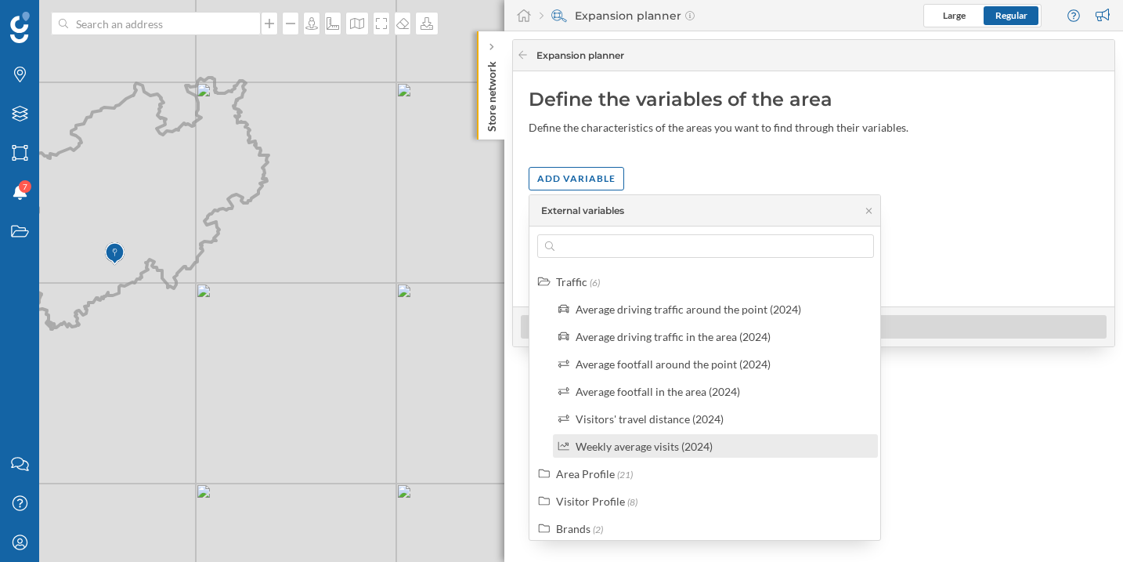
click at [705, 451] on div "Weekly average visits (2024)" at bounding box center [644, 446] width 137 height 13
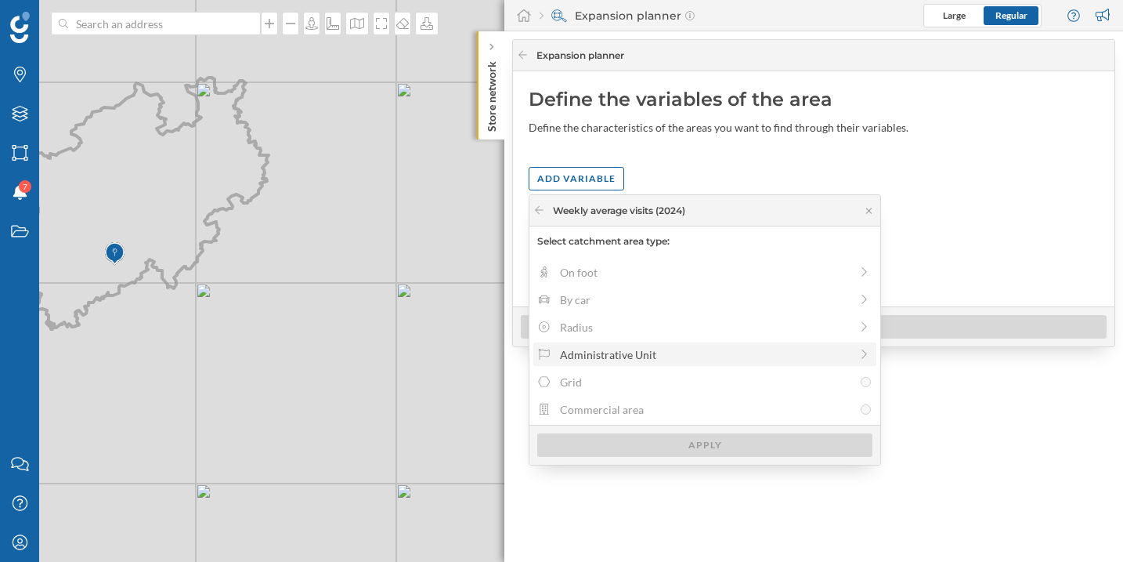
click at [628, 359] on div "Administrative Unit" at bounding box center [705, 354] width 290 height 16
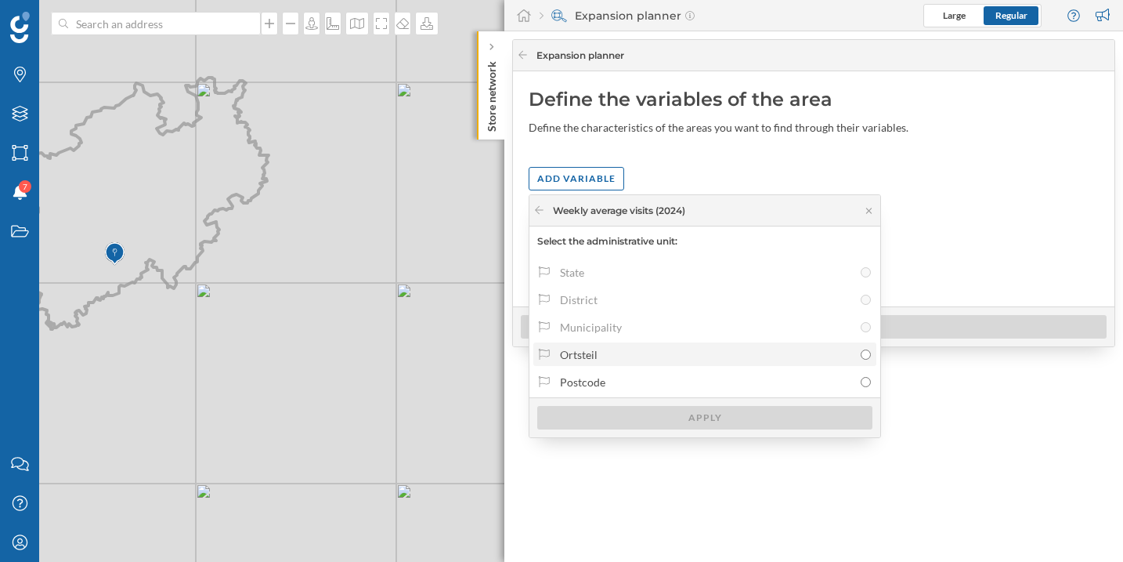
click at [618, 355] on div "Ortsteil" at bounding box center [706, 354] width 293 height 16
click at [861, 355] on input "Ortsteil" at bounding box center [866, 354] width 10 height 10
radio input "true"
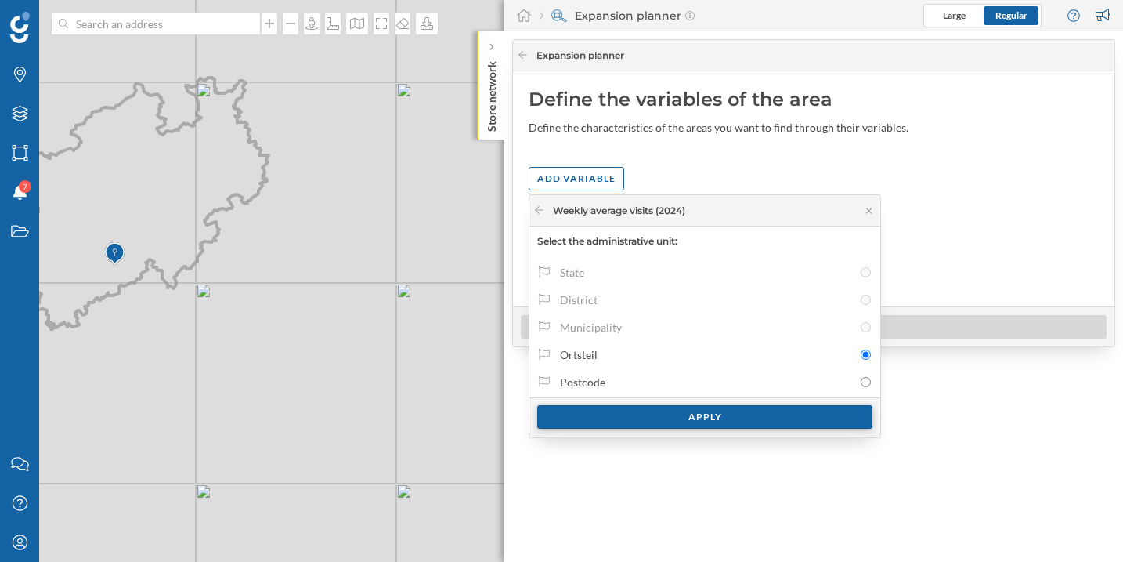
click at [648, 421] on div "Apply" at bounding box center [704, 417] width 335 height 24
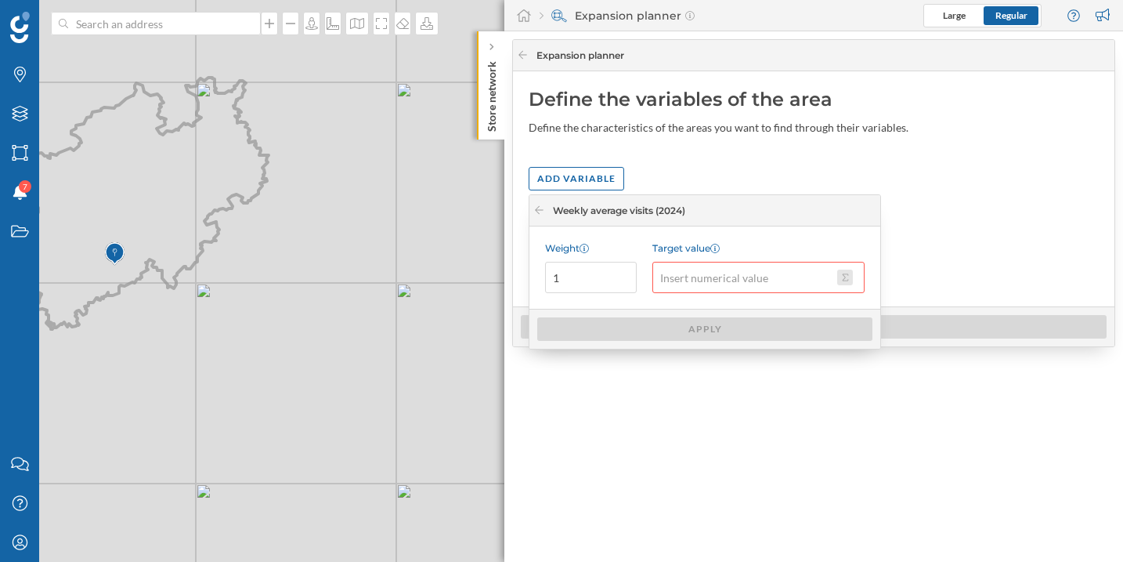
click at [839, 277] on button "Target value" at bounding box center [845, 278] width 16 height 16
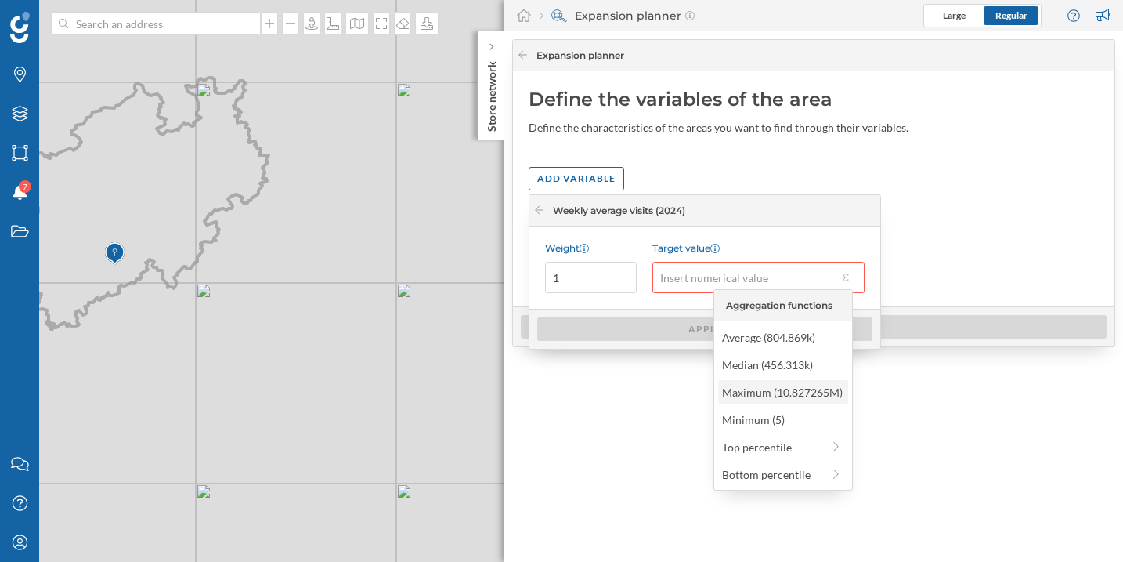
click at [791, 384] on div "Maximum (10.827265M)" at bounding box center [782, 392] width 121 height 16
type input "10,827,265"
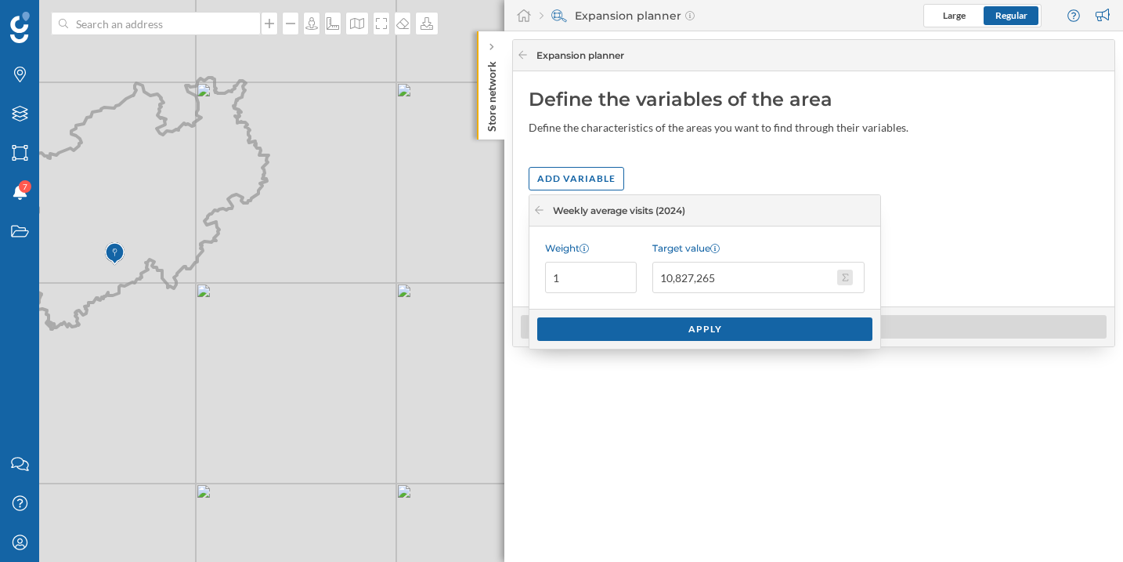
click at [842, 273] on button "Target value 10,827,265" at bounding box center [845, 278] width 16 height 16
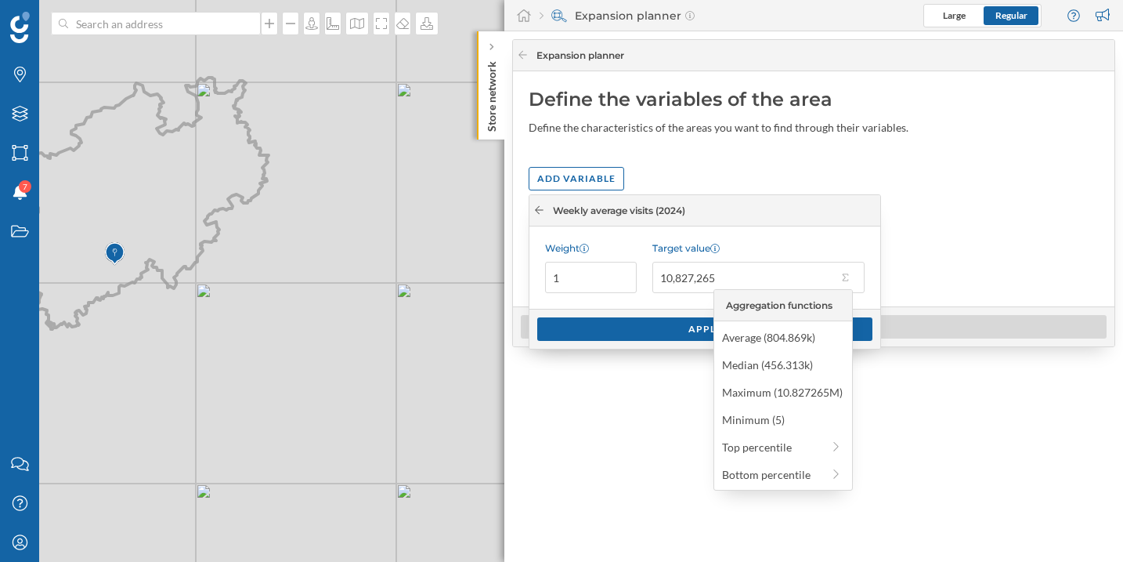
click at [537, 208] on icon at bounding box center [539, 210] width 9 height 8
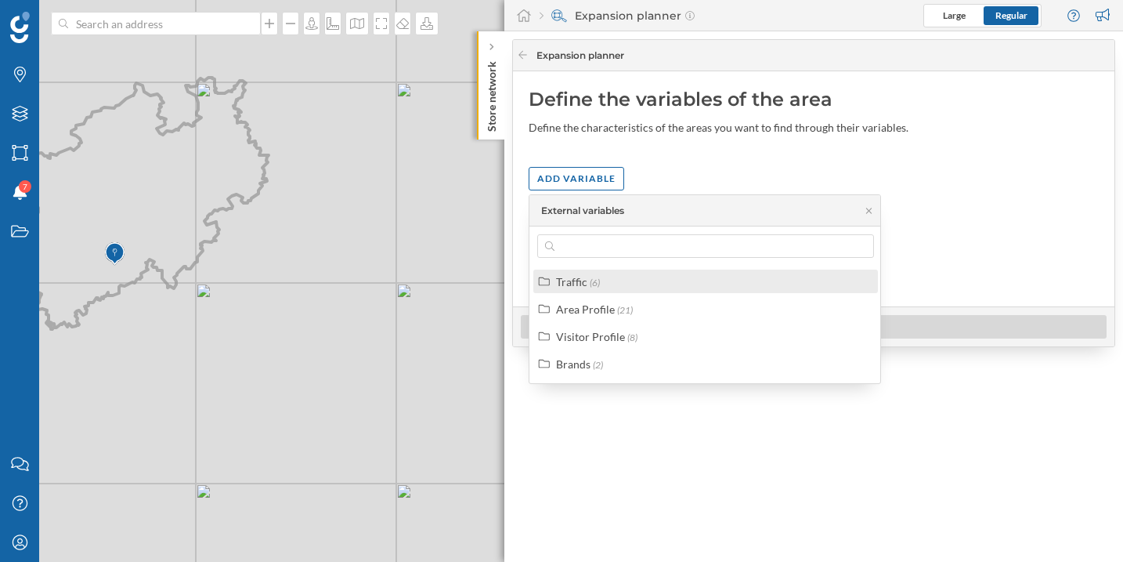
click at [593, 287] on span "(6)" at bounding box center [595, 283] width 10 height 12
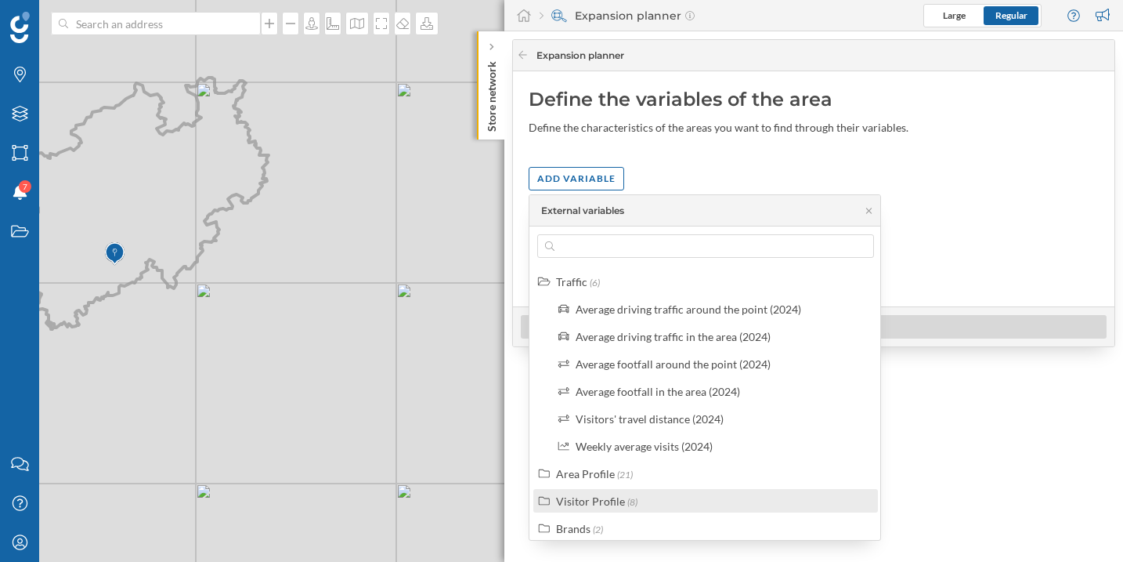
click at [652, 499] on div "Visitor Profile (8)" at bounding box center [712, 501] width 313 height 16
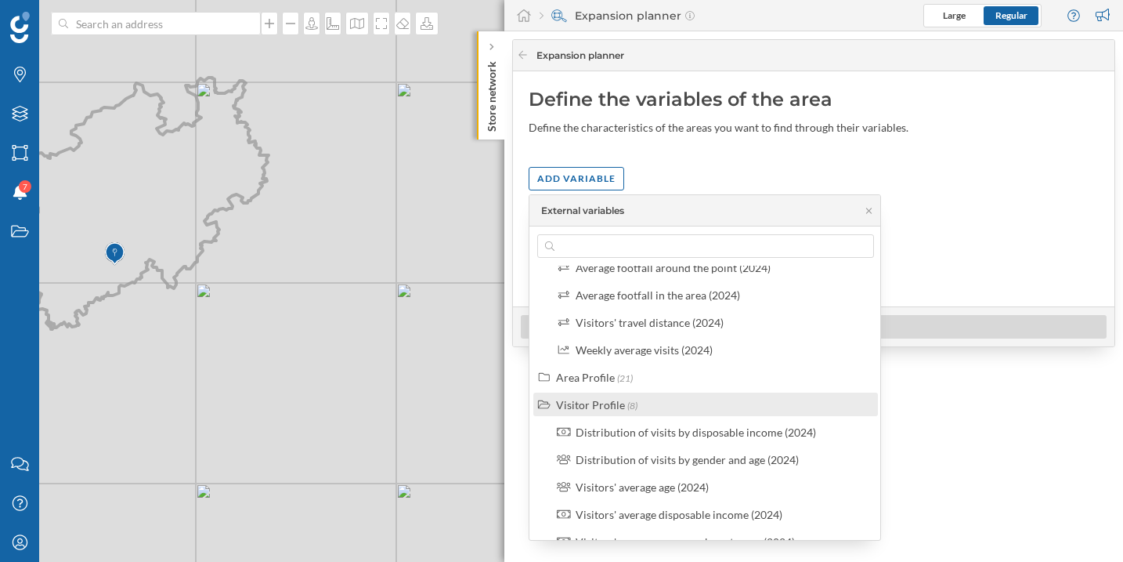
scroll to position [227, 0]
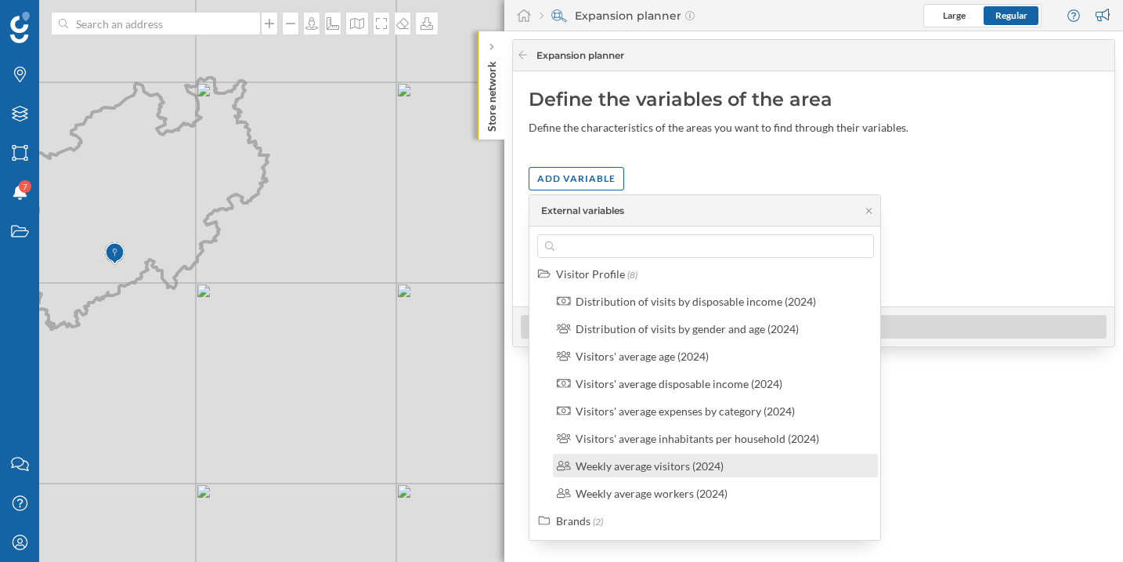
click at [668, 472] on label "Weekly average visitors (2024)" at bounding box center [650, 466] width 148 height 16
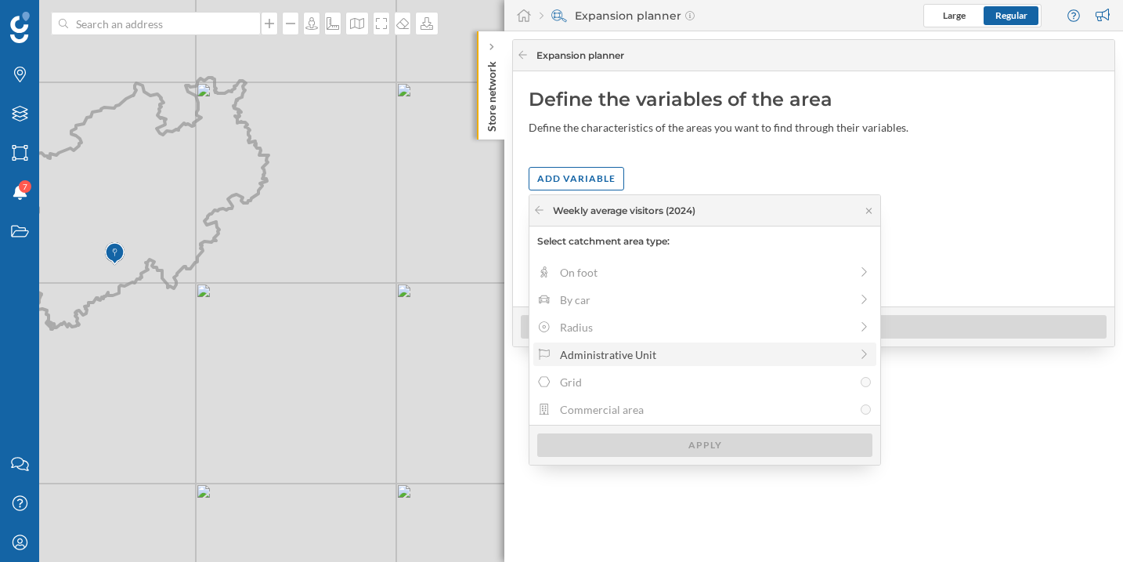
click at [576, 354] on div "Administrative Unit" at bounding box center [705, 354] width 290 height 16
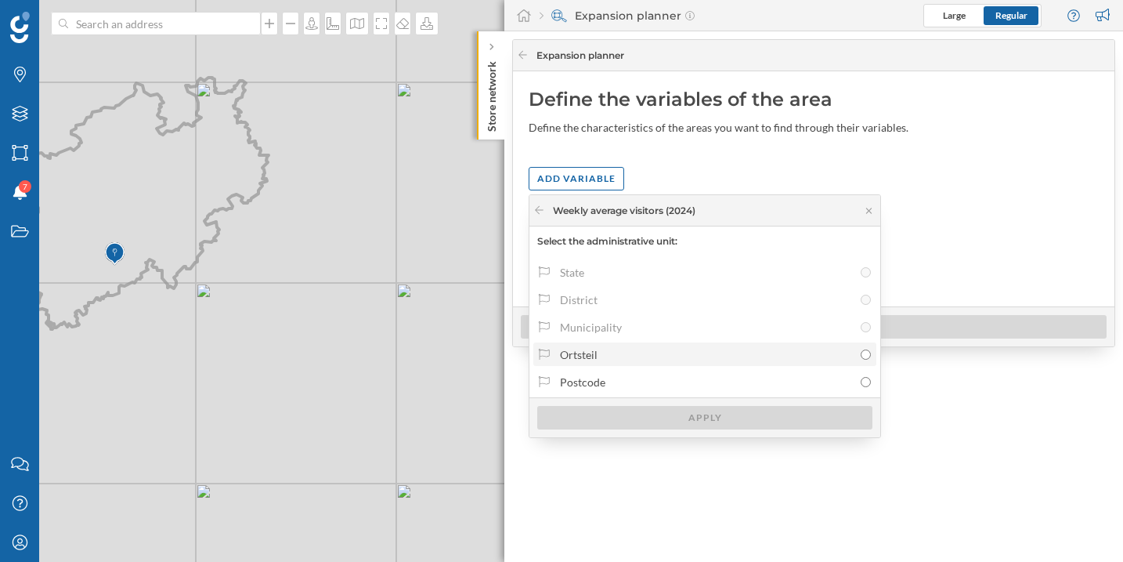
click at [586, 358] on div "Ortsteil" at bounding box center [706, 354] width 293 height 16
click at [861, 358] on input "Ortsteil" at bounding box center [866, 354] width 10 height 10
radio input "true"
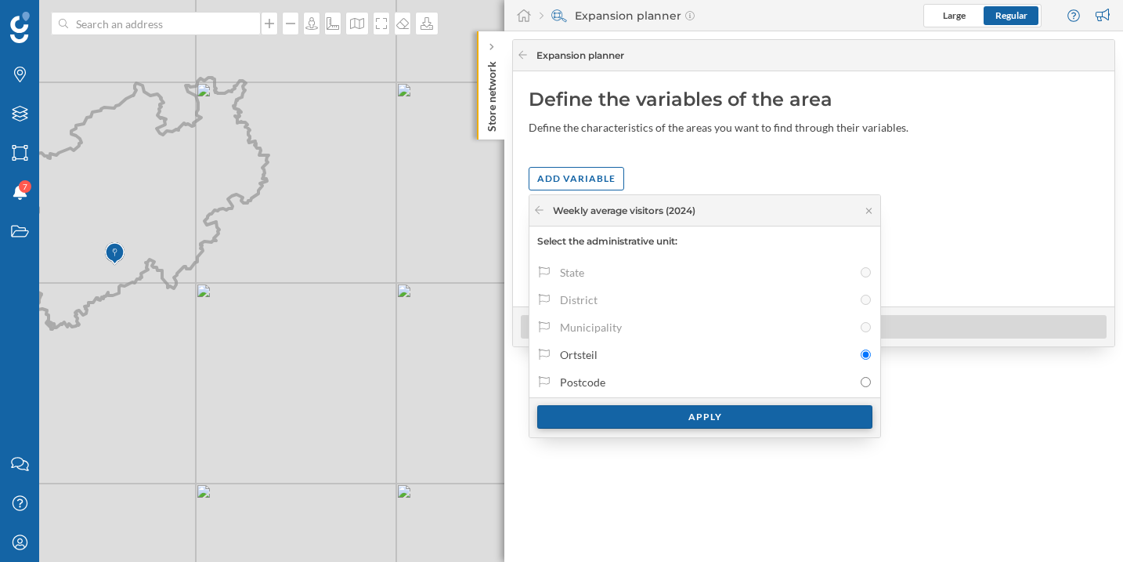
click at [639, 415] on div "Apply" at bounding box center [704, 417] width 335 height 24
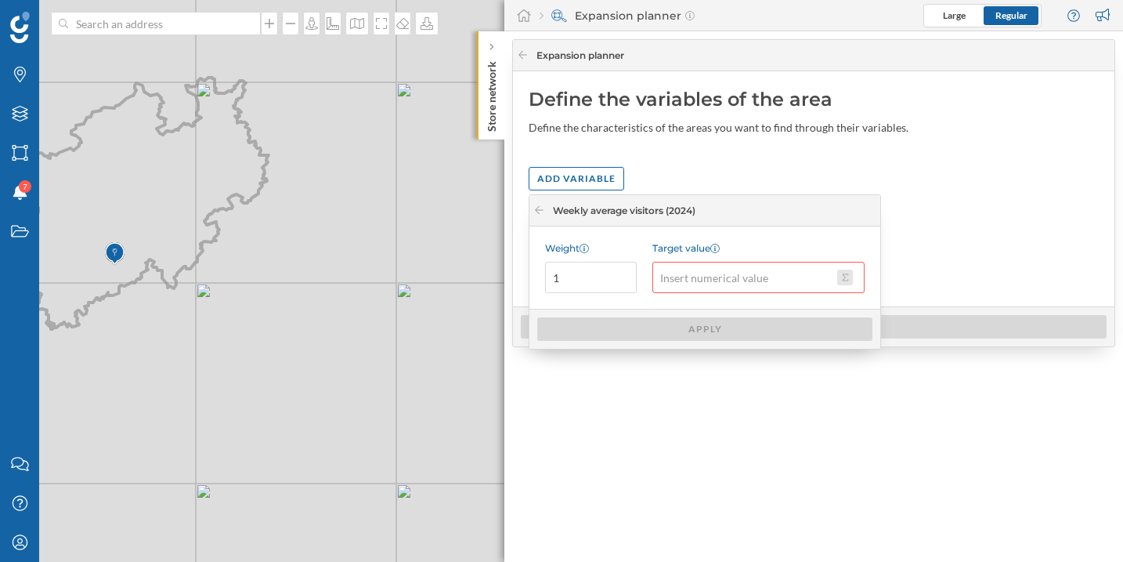
click at [845, 281] on button "Target value" at bounding box center [845, 278] width 16 height 16
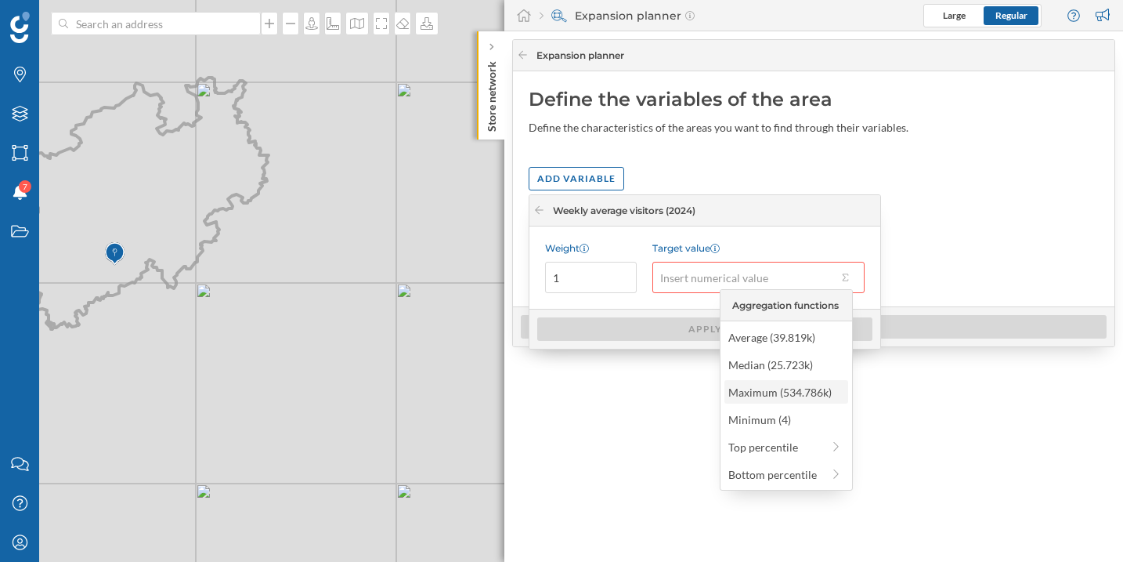
click at [822, 400] on div "Maximum (534.786k)" at bounding box center [787, 392] width 124 height 24
type input "534,786"
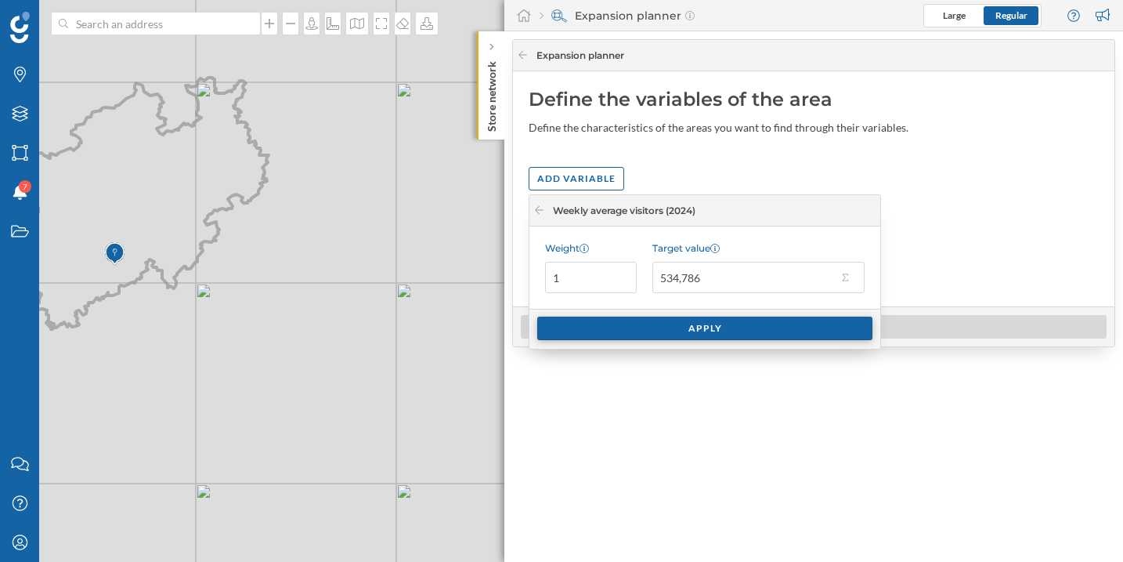
click at [707, 328] on div "Apply" at bounding box center [704, 329] width 335 height 24
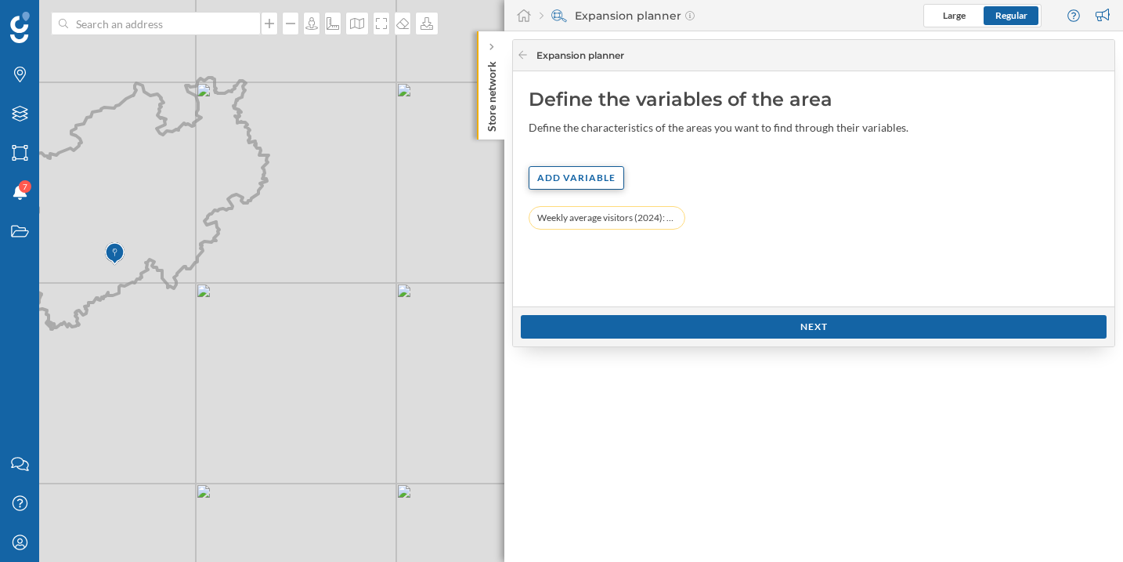
click at [584, 174] on div "Add variable" at bounding box center [577, 178] width 96 height 24
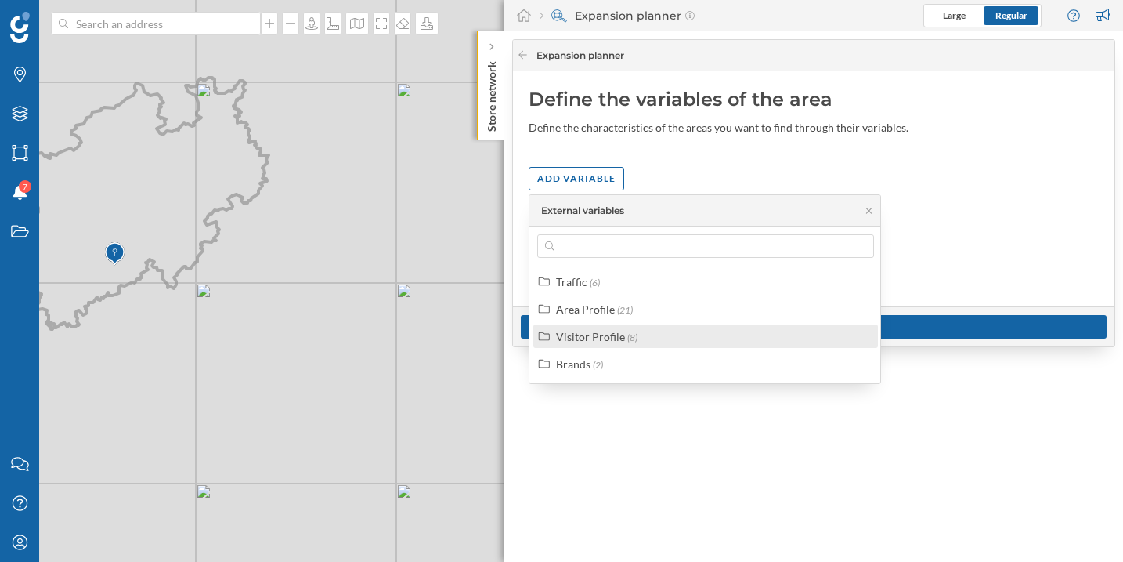
click at [620, 342] on div "Visitor Profile" at bounding box center [590, 336] width 69 height 13
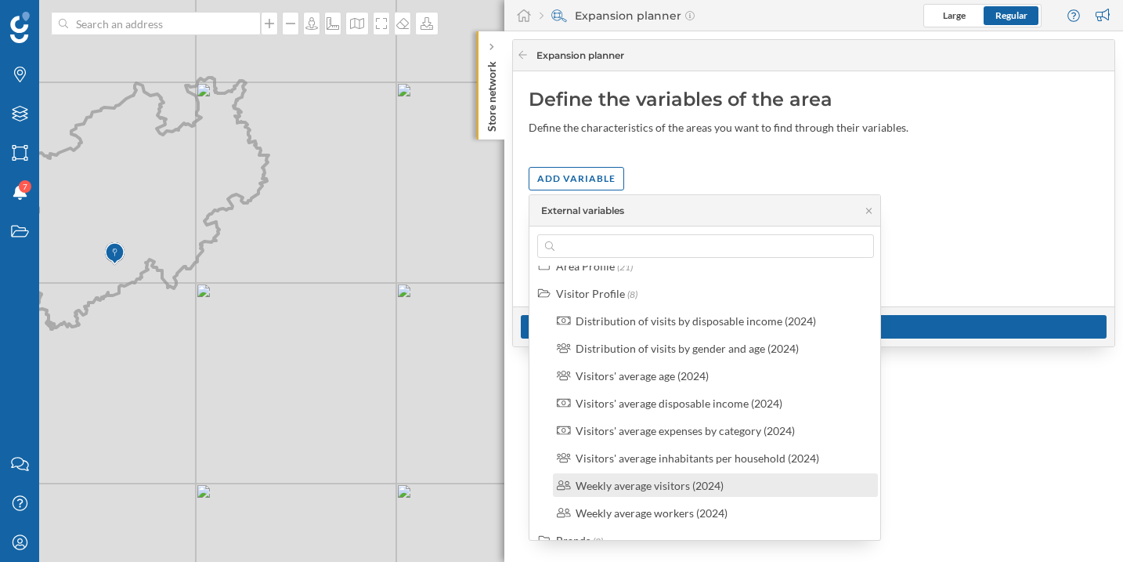
scroll to position [63, 0]
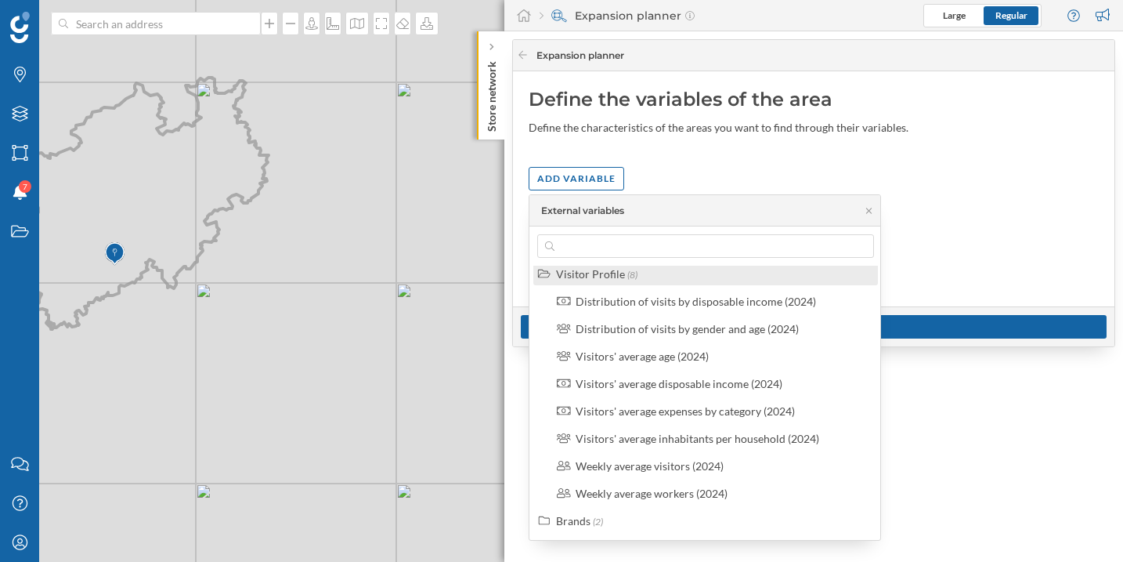
click at [576, 273] on div "Visitor Profile" at bounding box center [590, 273] width 69 height 13
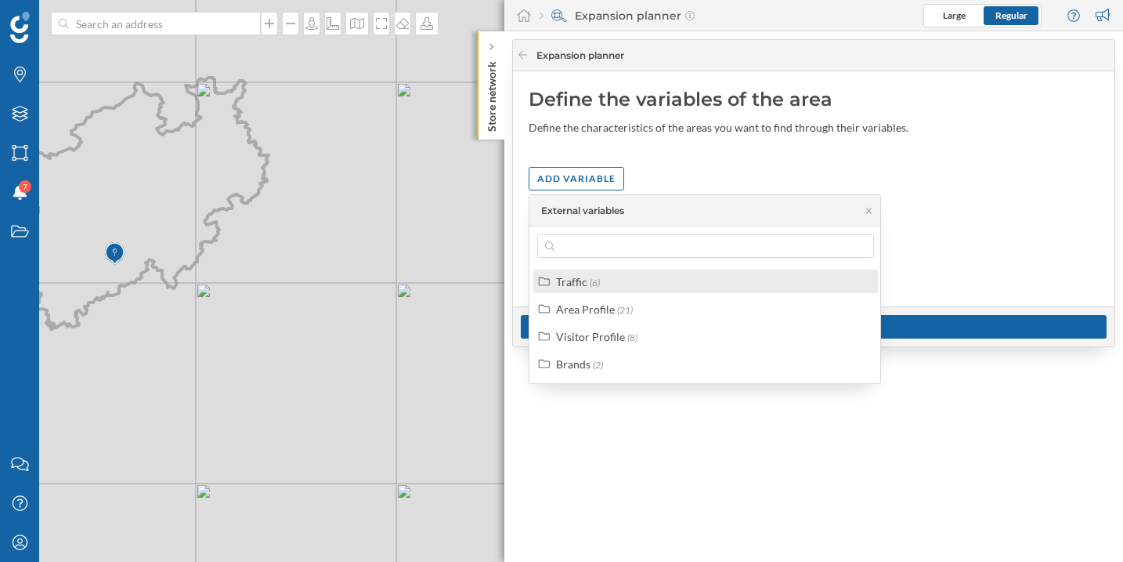
scroll to position [0, 0]
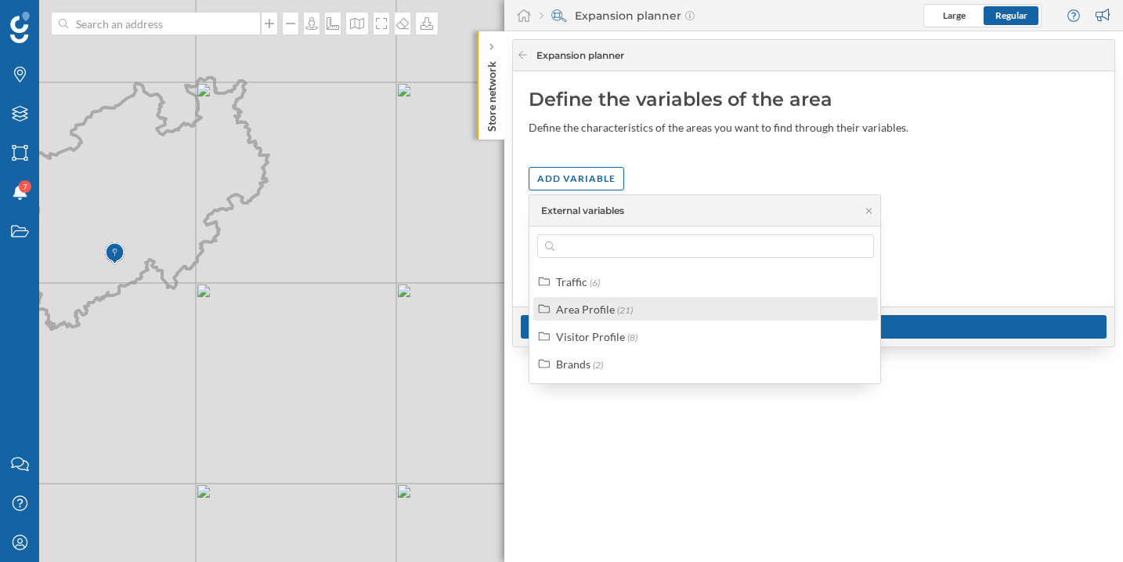
click at [636, 318] on div "Area Profile (21)" at bounding box center [706, 309] width 345 height 24
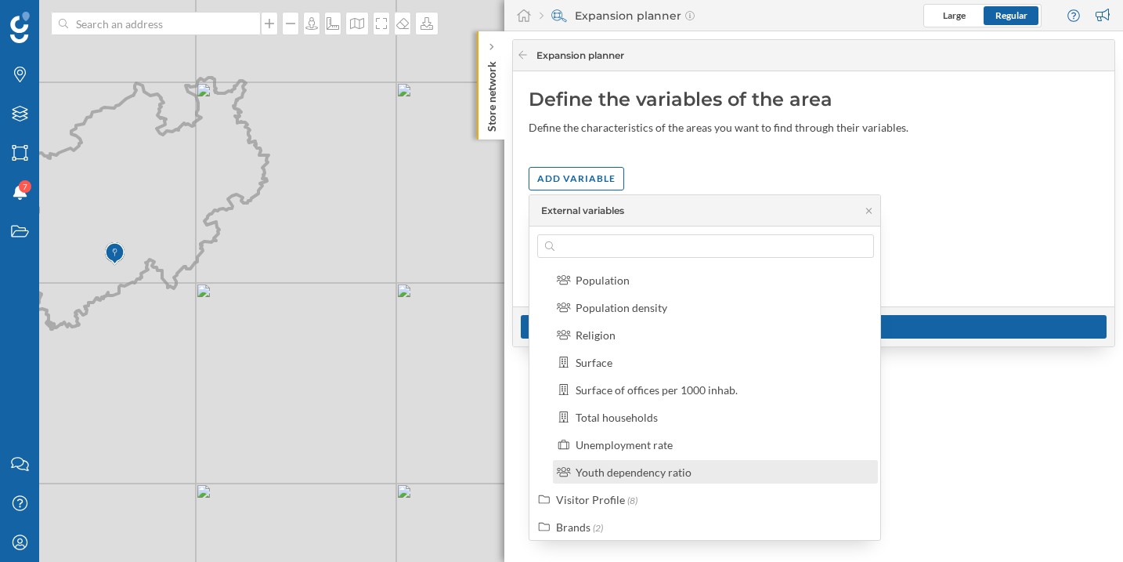
scroll to position [414, 0]
click at [663, 428] on div "Average age Dependency ratio Disposable income by household Elderly dependency …" at bounding box center [715, 197] width 335 height 572
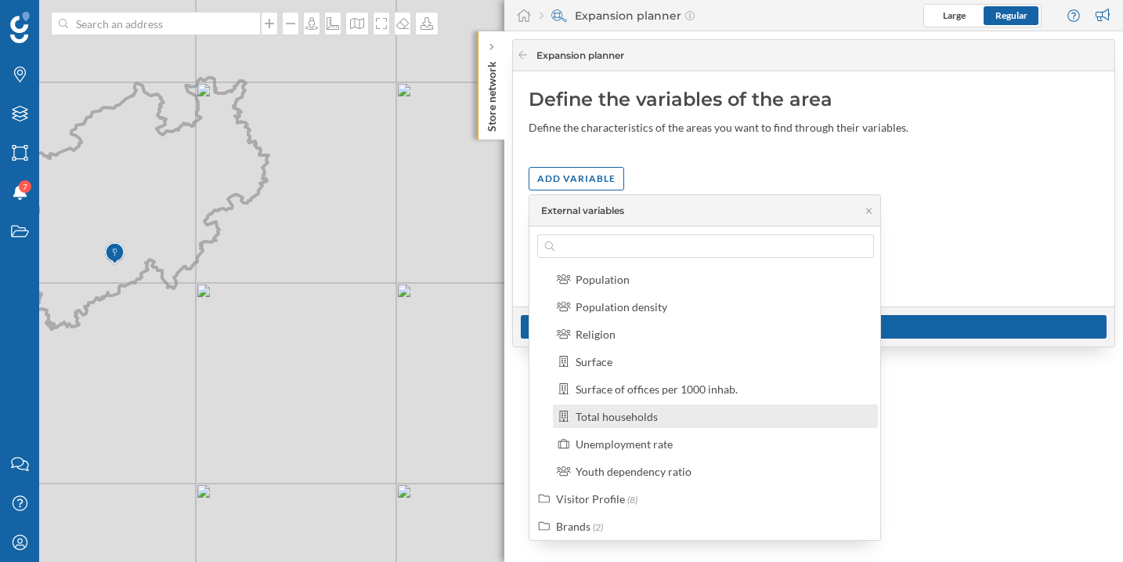
click at [646, 415] on div "Total households" at bounding box center [617, 416] width 82 height 13
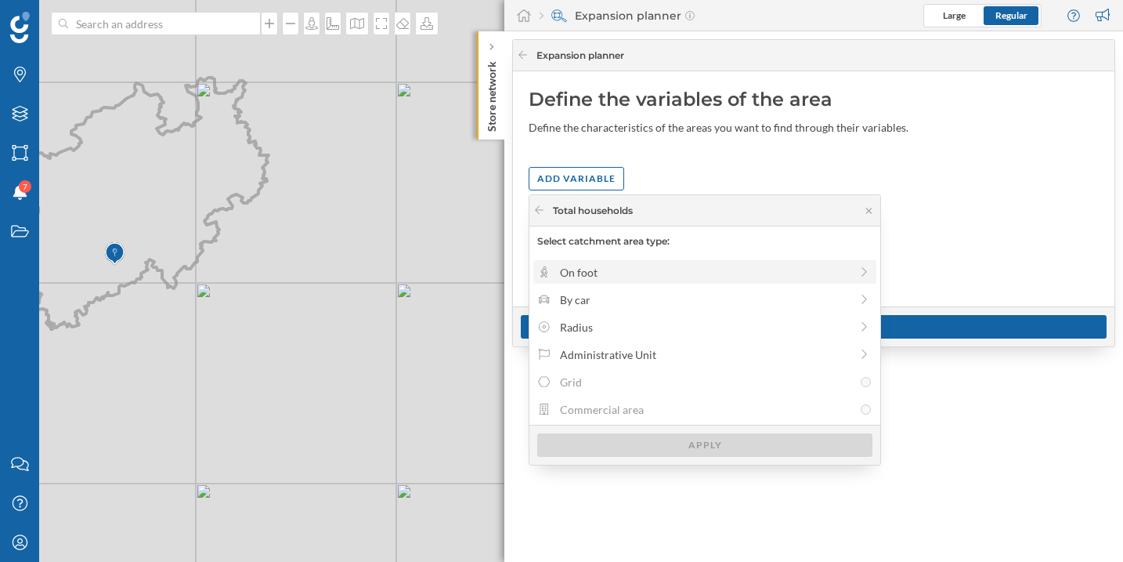
click at [606, 277] on div "On foot" at bounding box center [705, 272] width 290 height 16
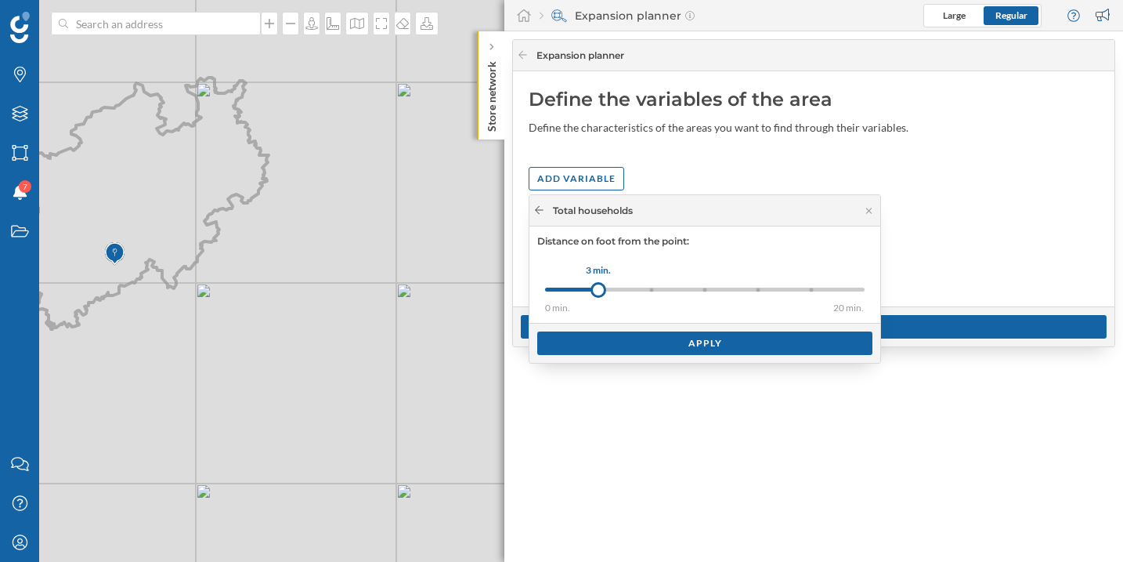
click at [536, 212] on icon at bounding box center [540, 209] width 12 height 9
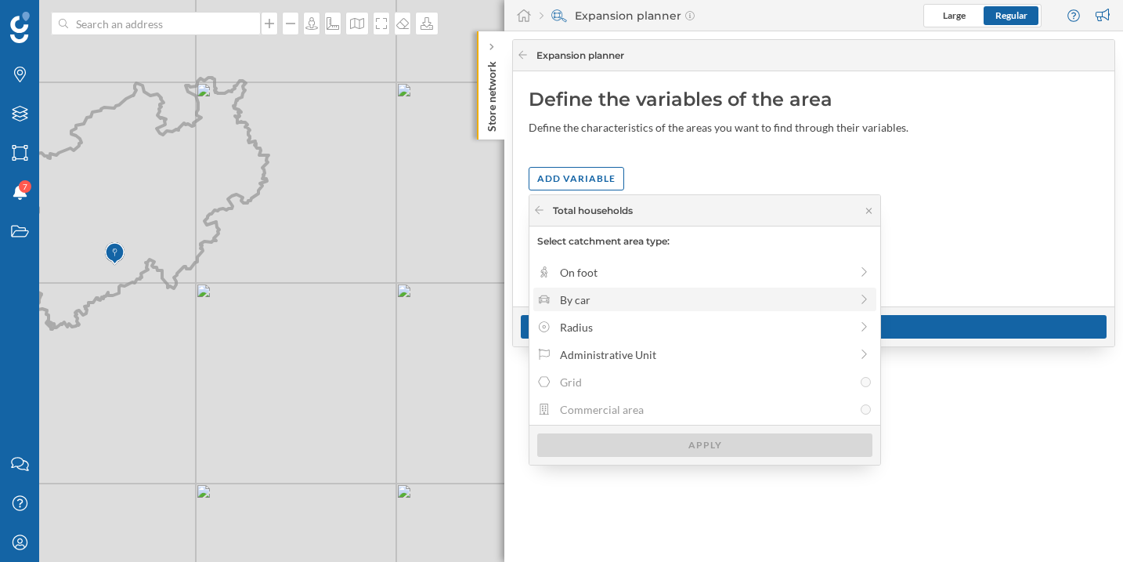
click at [581, 291] on div "By car" at bounding box center [705, 299] width 290 height 16
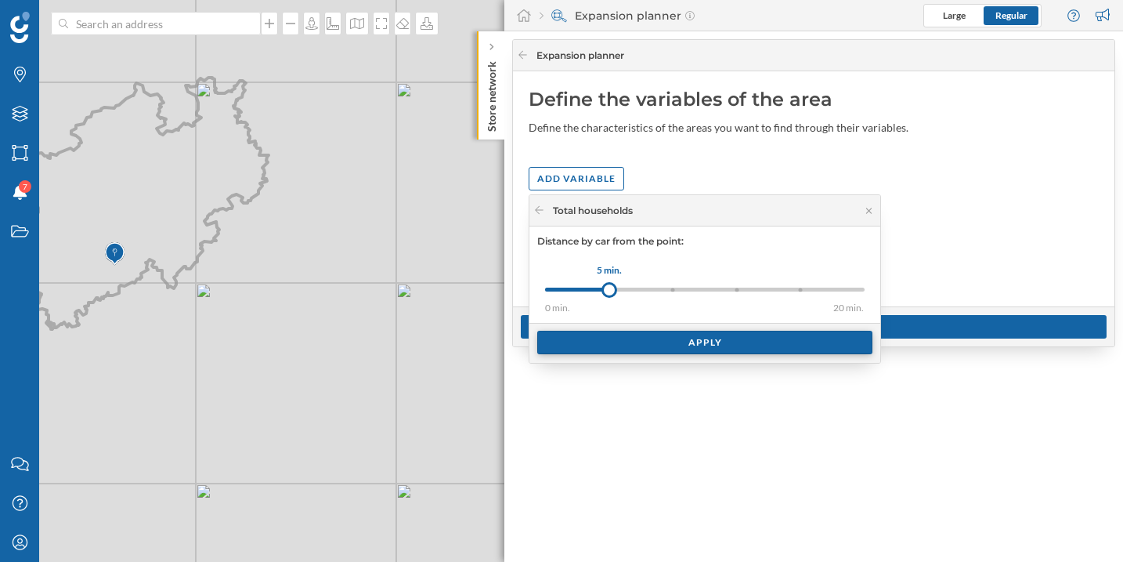
click at [657, 334] on div "Apply" at bounding box center [704, 343] width 335 height 24
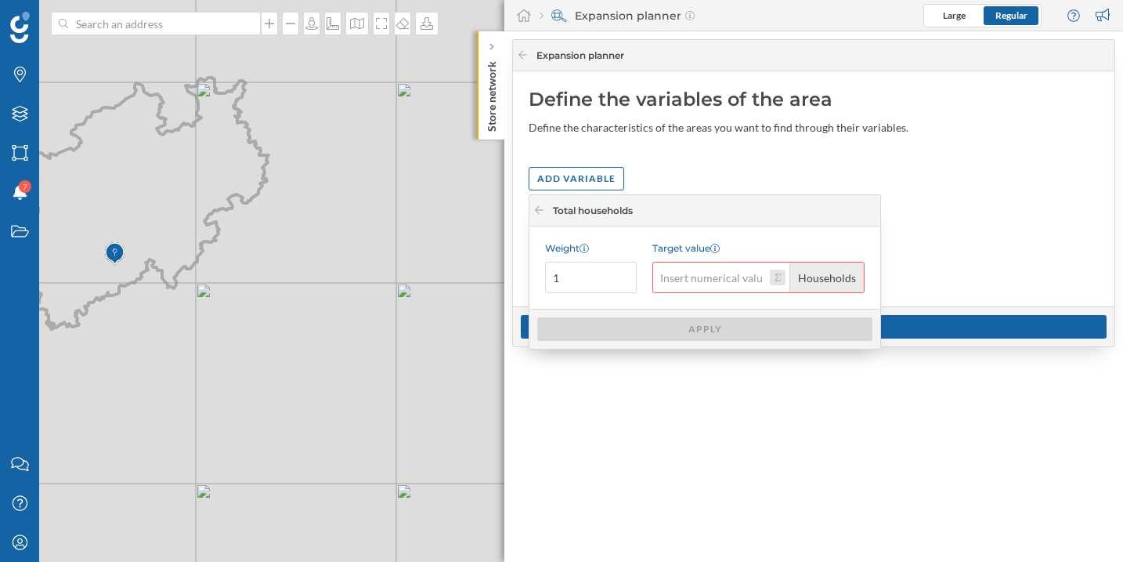
click at [779, 277] on button "Target value Households" at bounding box center [778, 278] width 16 height 16
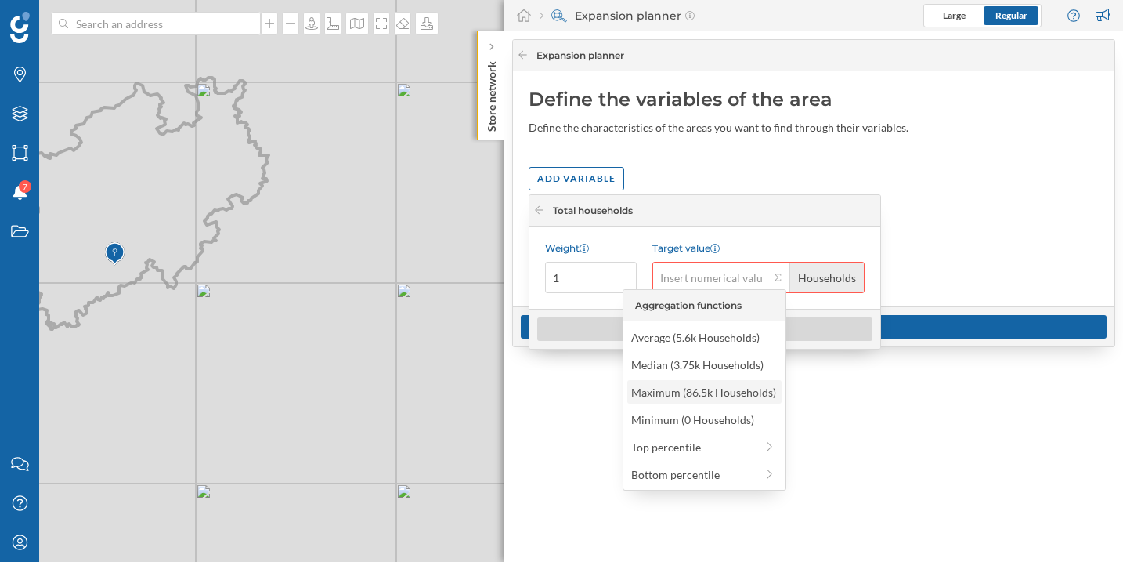
click at [725, 398] on div "Maximum (86.5k Households)" at bounding box center [703, 392] width 145 height 16
type input "86,500"
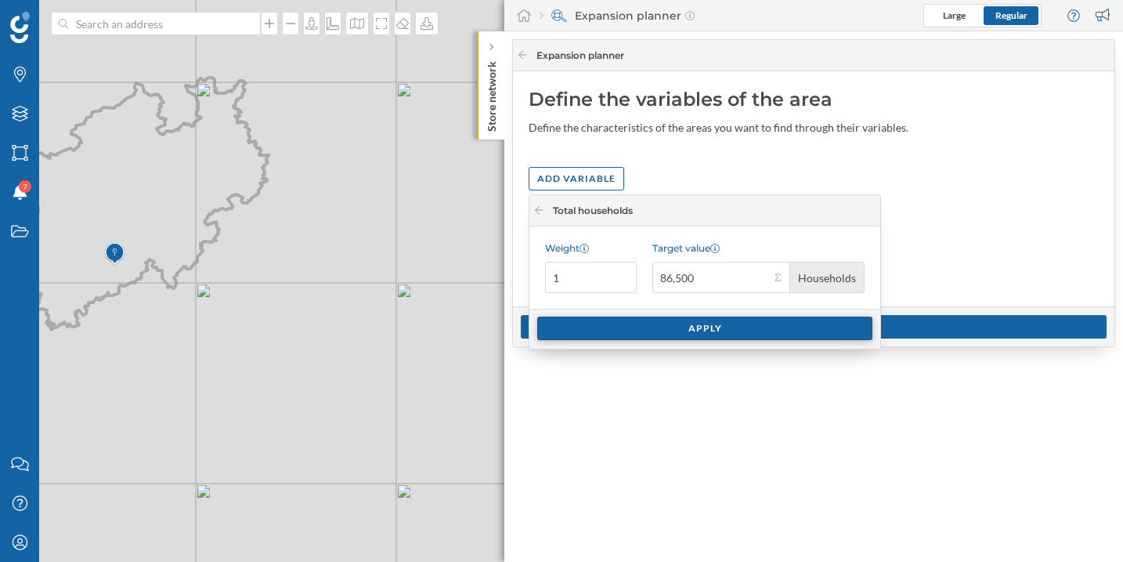
click at [737, 327] on div "Apply" at bounding box center [704, 329] width 335 height 24
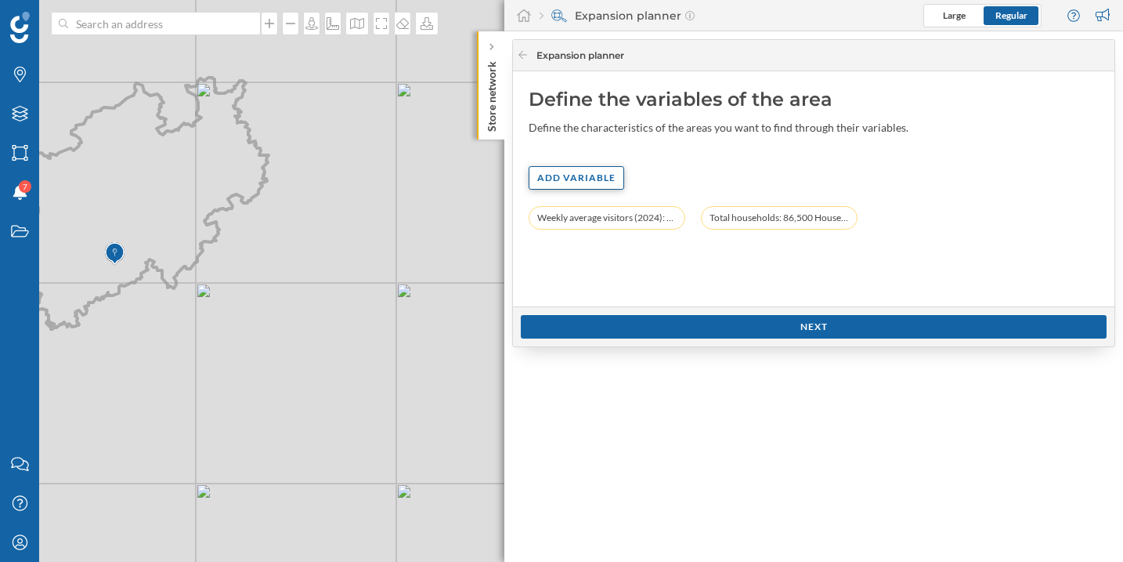
click at [552, 178] on div "Add variable" at bounding box center [577, 178] width 96 height 24
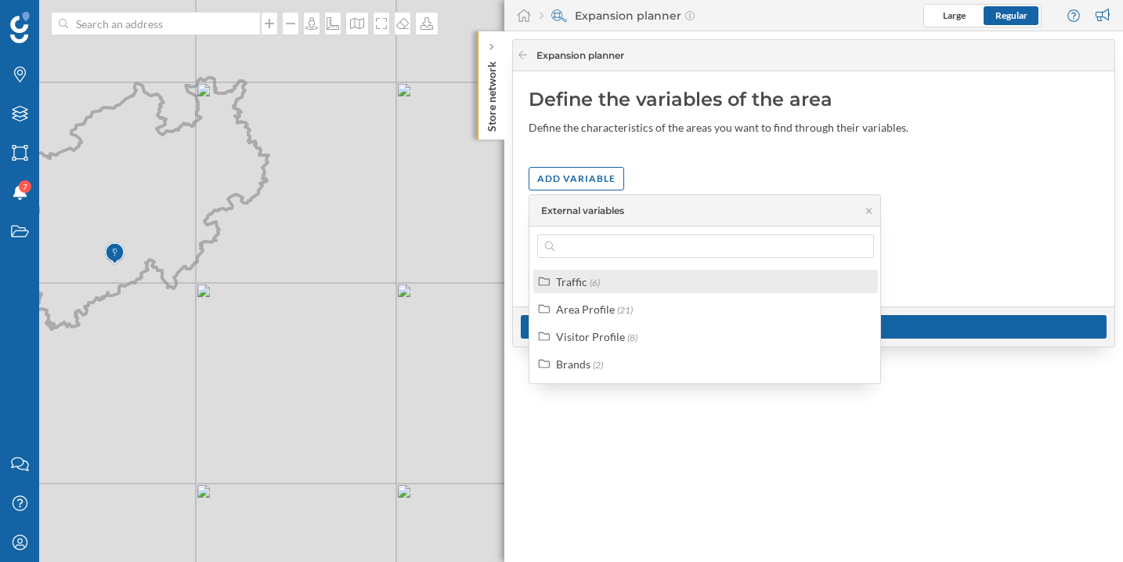
click at [601, 272] on div "Traffic (6)" at bounding box center [706, 282] width 345 height 24
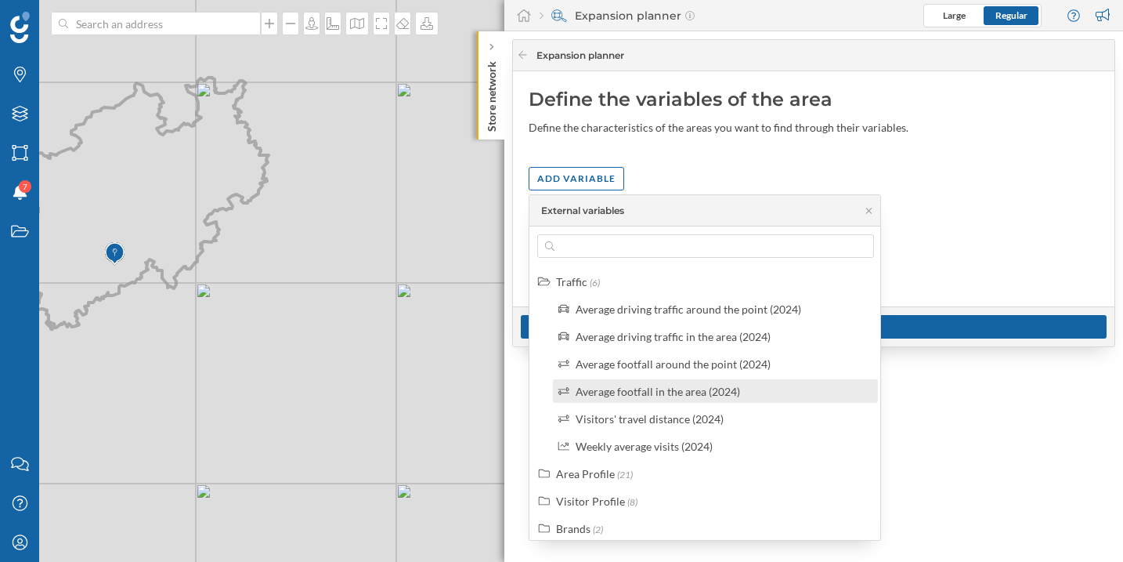
click at [707, 386] on div "Average footfall in the area (2024)" at bounding box center [658, 391] width 165 height 13
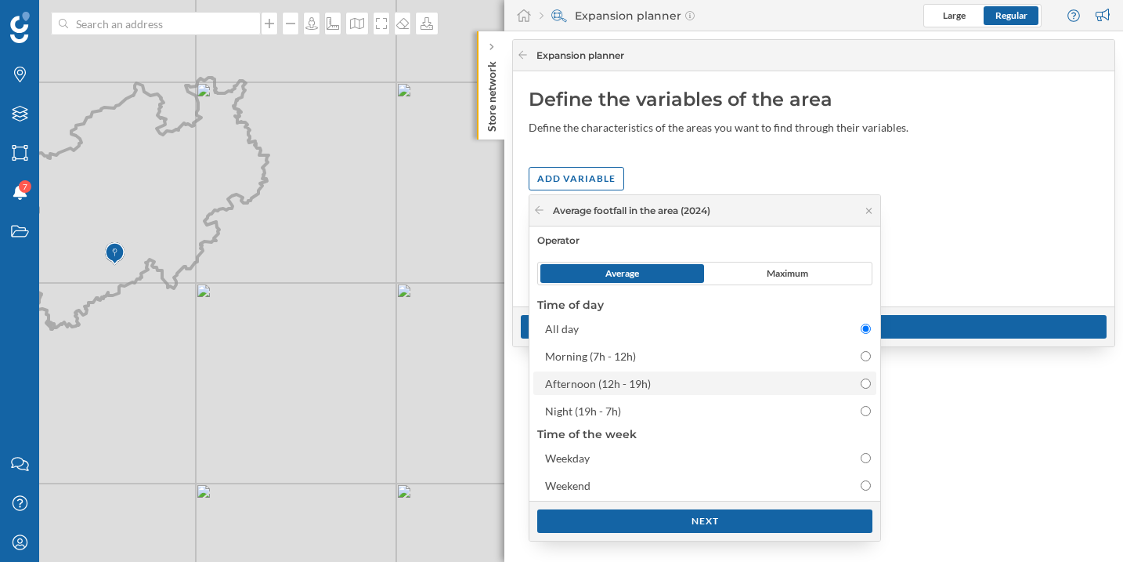
click at [664, 382] on div "Afternoon (12h - 19h)" at bounding box center [691, 383] width 292 height 16
click at [861, 382] on input "Afternoon (12h - 19h)" at bounding box center [866, 383] width 10 height 10
radio input "false"
radio input "true"
click at [698, 521] on div "Next" at bounding box center [704, 520] width 335 height 24
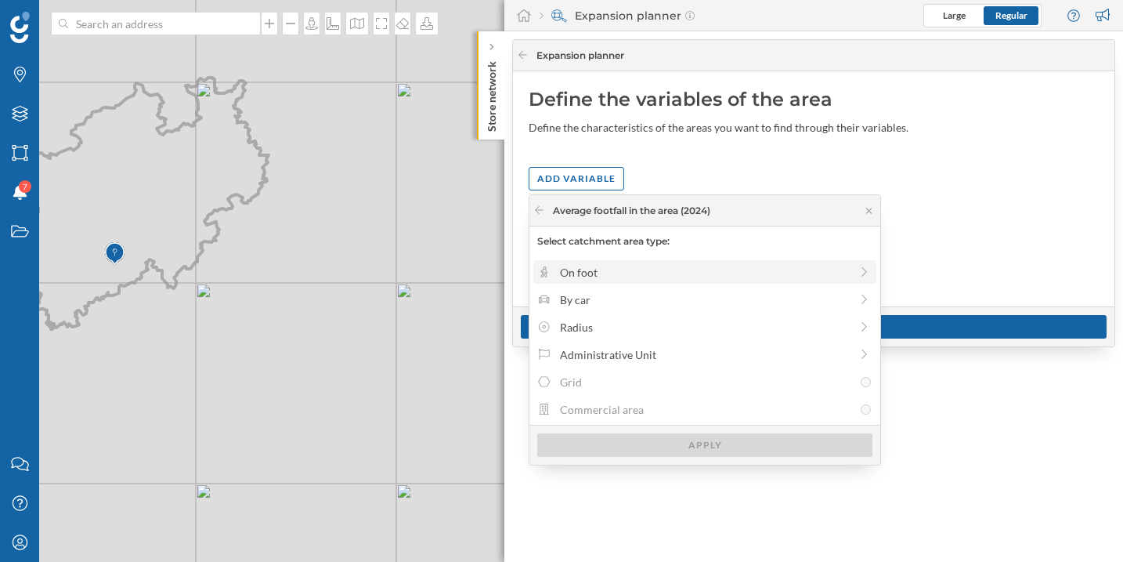
click at [600, 277] on div "On foot" at bounding box center [705, 272] width 290 height 16
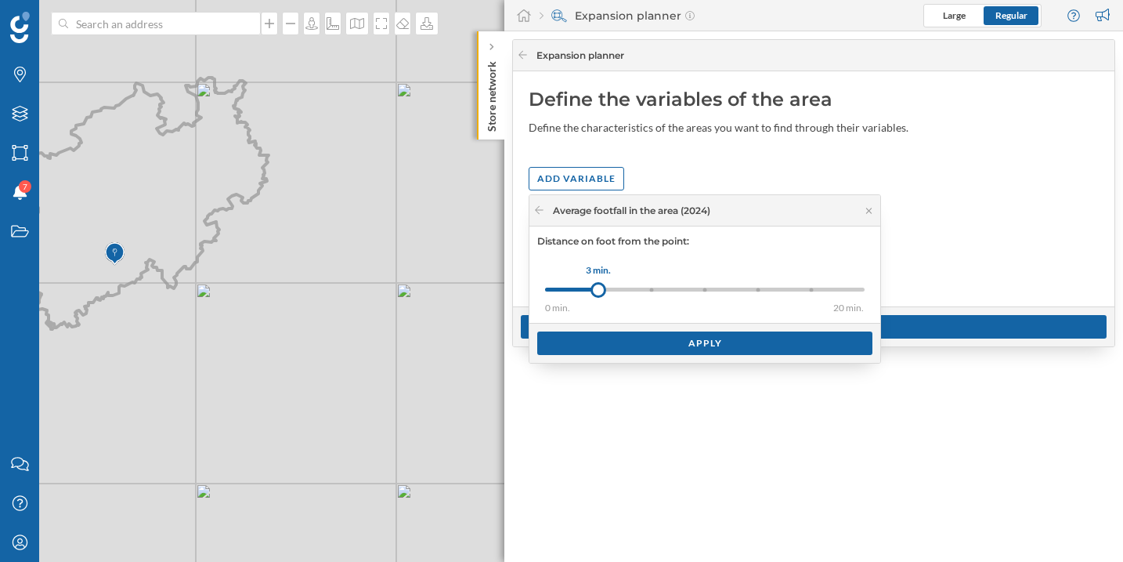
click at [711, 295] on div "0 min. 3 min. 5 min. 8 min. 10 min. 15 min. 20 min. 3 min." at bounding box center [705, 290] width 320 height 20
click at [761, 291] on div "0 min. 3 min. 5 min. 8 min. 10 min. 15 min. 20 min. 8 min." at bounding box center [705, 290] width 320 height 20
click at [808, 290] on div "0 min. 3 min. 5 min. 8 min. 10 min. 15 min. 20 min." at bounding box center [705, 290] width 320 height 4
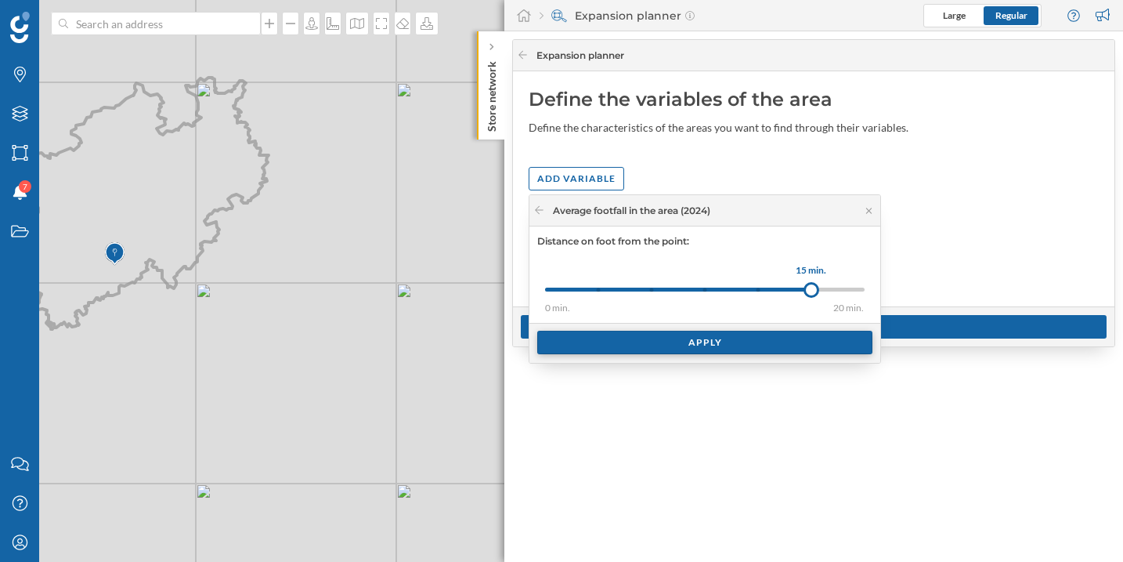
click at [738, 345] on div "Apply" at bounding box center [704, 343] width 335 height 24
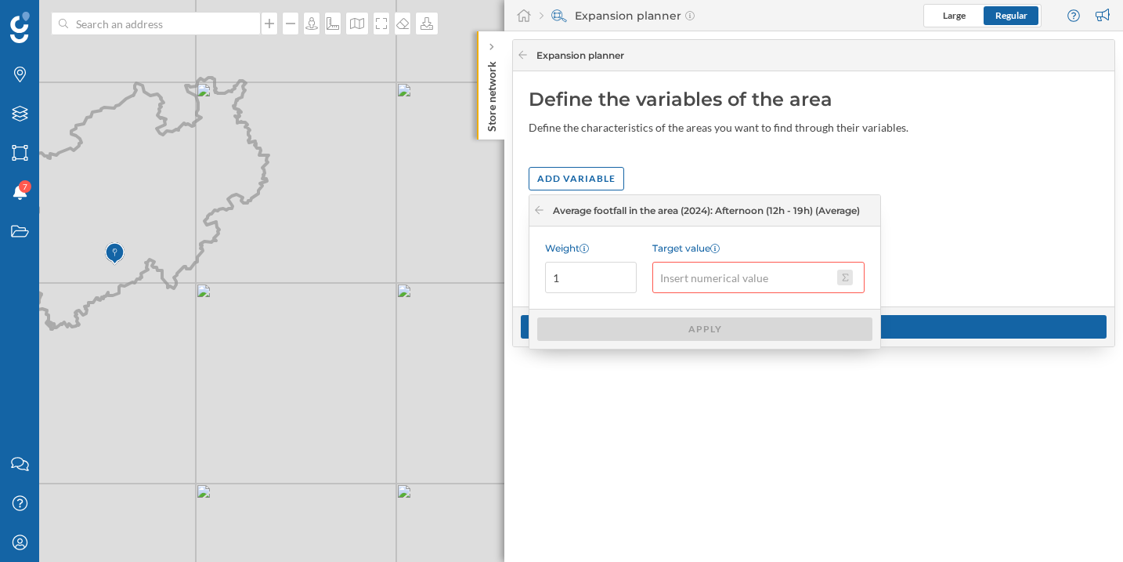
click at [844, 284] on button "Target value" at bounding box center [845, 278] width 16 height 16
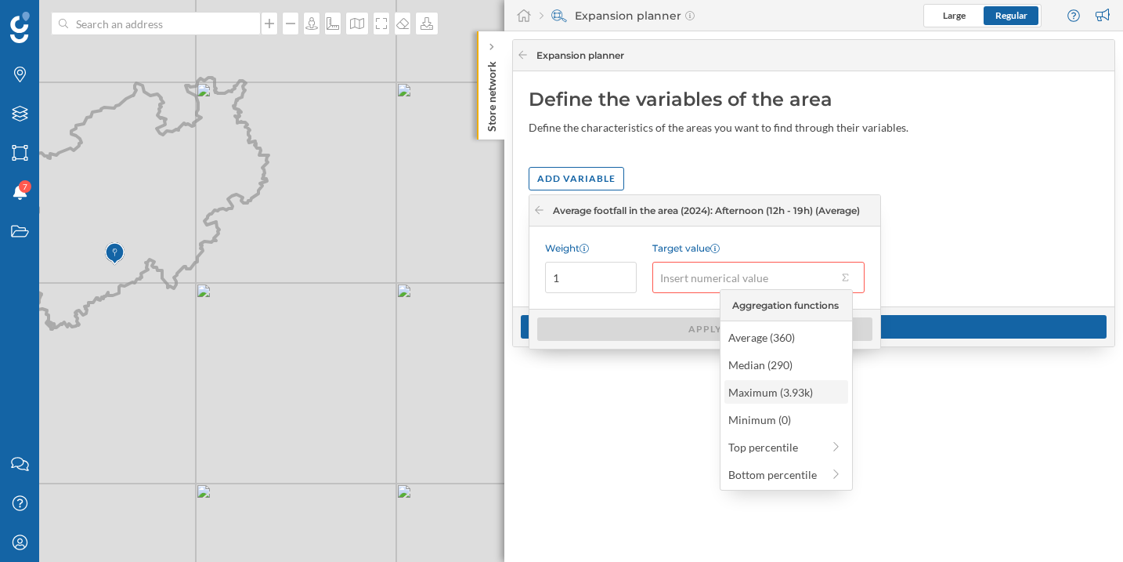
click at [774, 393] on div "Maximum (3.93k)" at bounding box center [786, 392] width 114 height 16
type input "3,930"
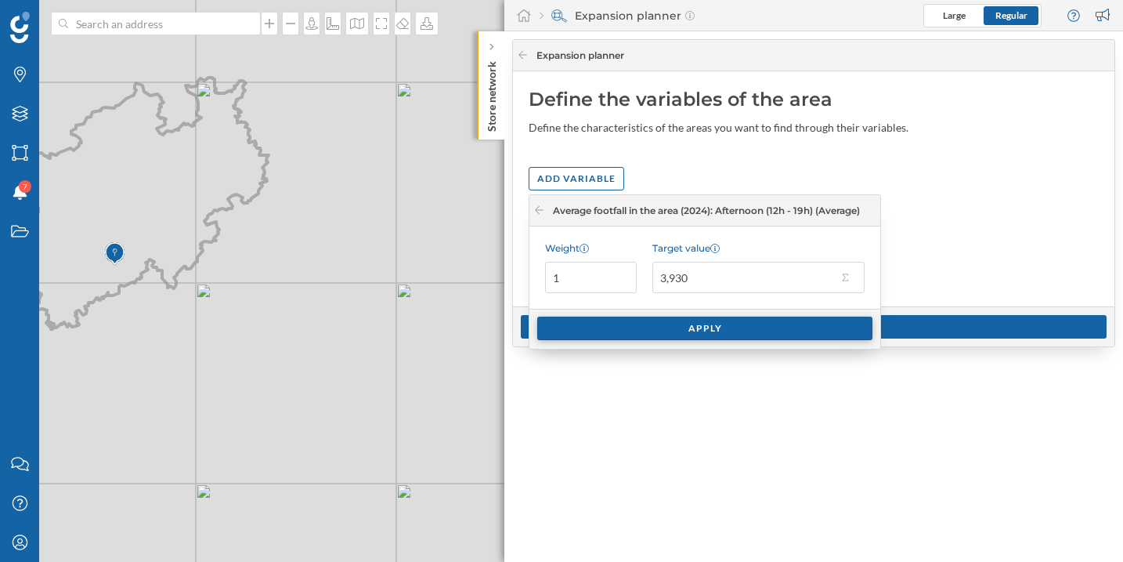
click at [701, 320] on div "Apply" at bounding box center [704, 329] width 335 height 24
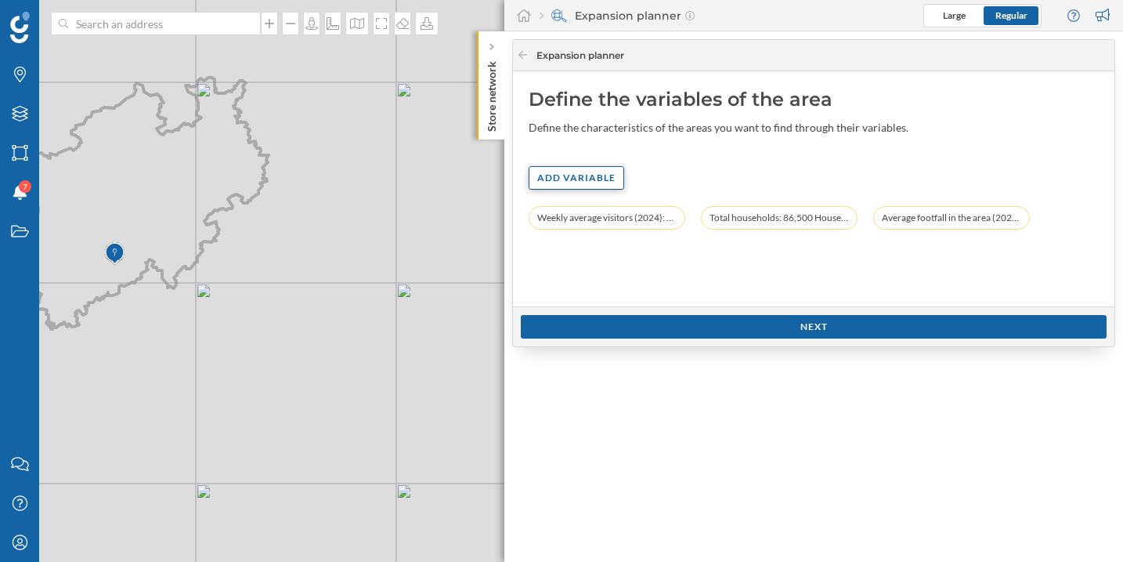
click at [593, 179] on div "Add variable" at bounding box center [577, 178] width 96 height 24
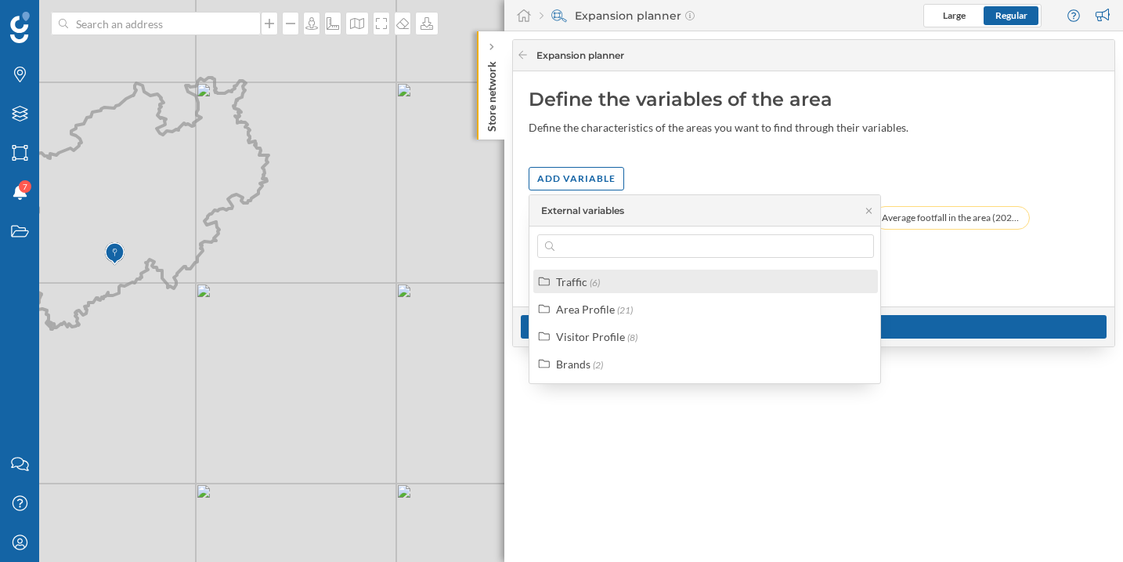
click at [628, 288] on div "Traffic (6)" at bounding box center [712, 281] width 313 height 16
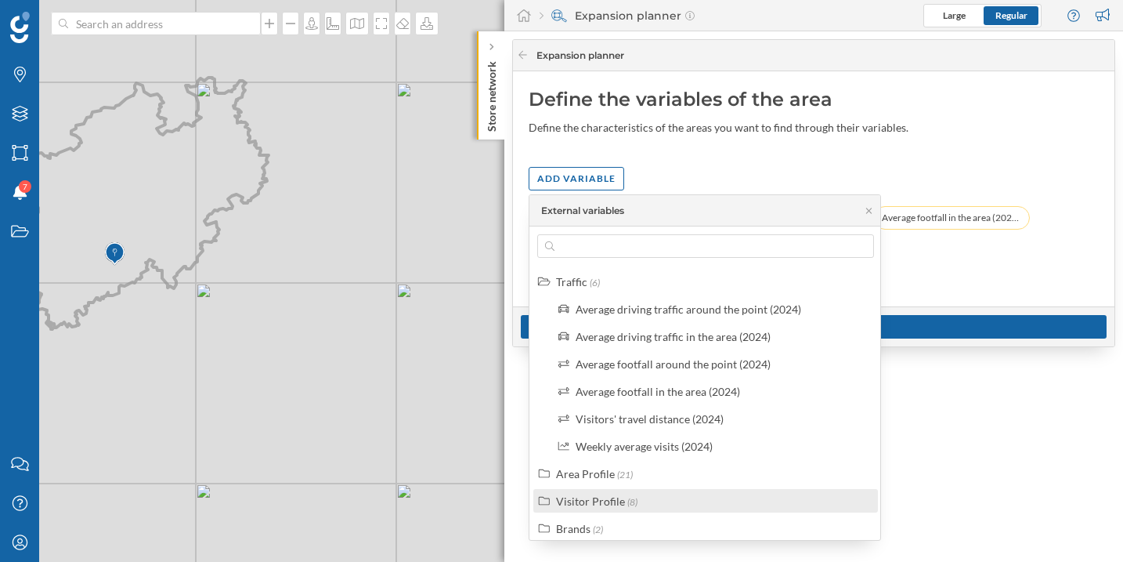
click at [612, 491] on div "Visitor Profile (8)" at bounding box center [706, 501] width 345 height 24
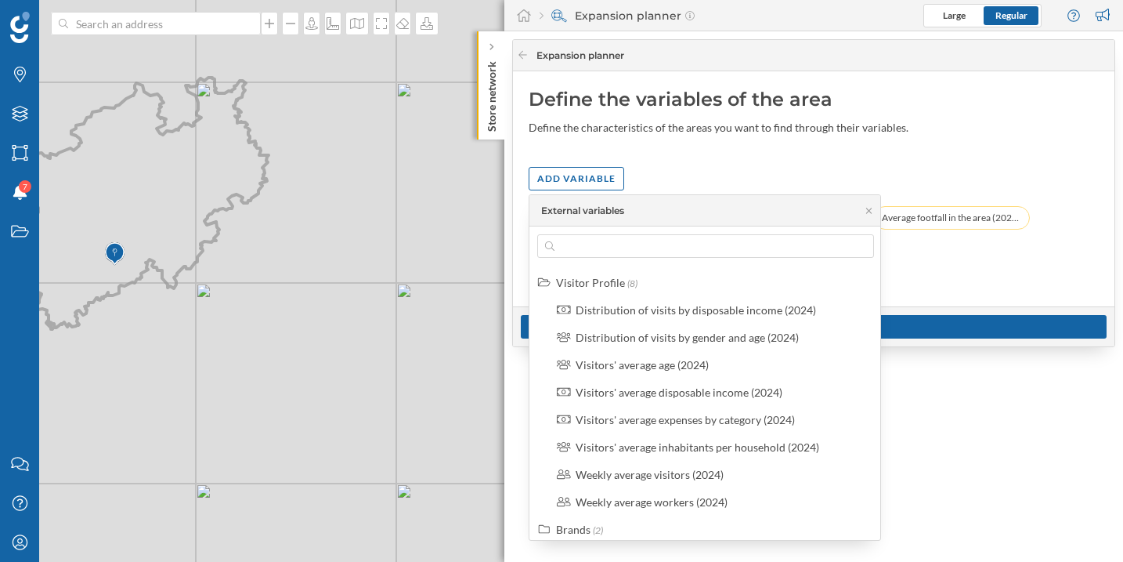
scroll to position [227, 0]
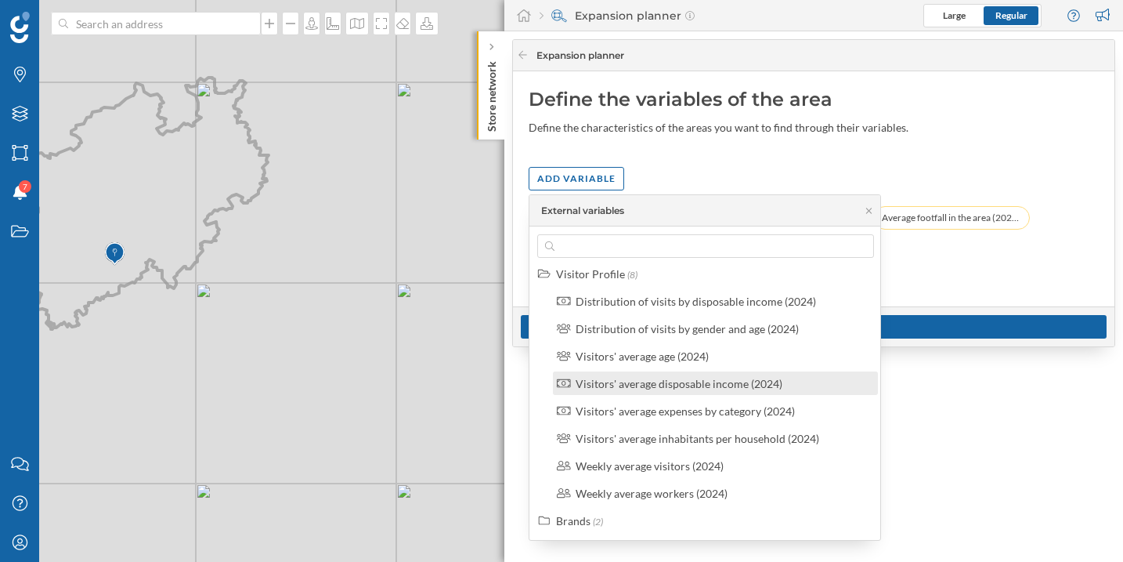
click at [731, 389] on div "Visitors' average disposable income (2024)" at bounding box center [679, 383] width 207 height 13
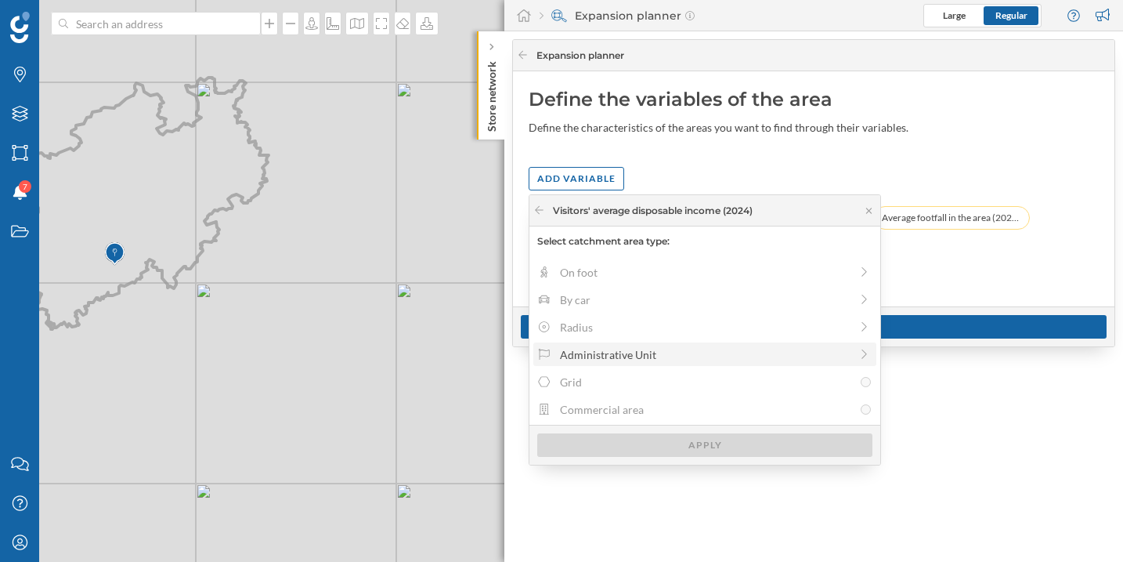
click at [560, 350] on div "Administrative Unit" at bounding box center [705, 354] width 290 height 16
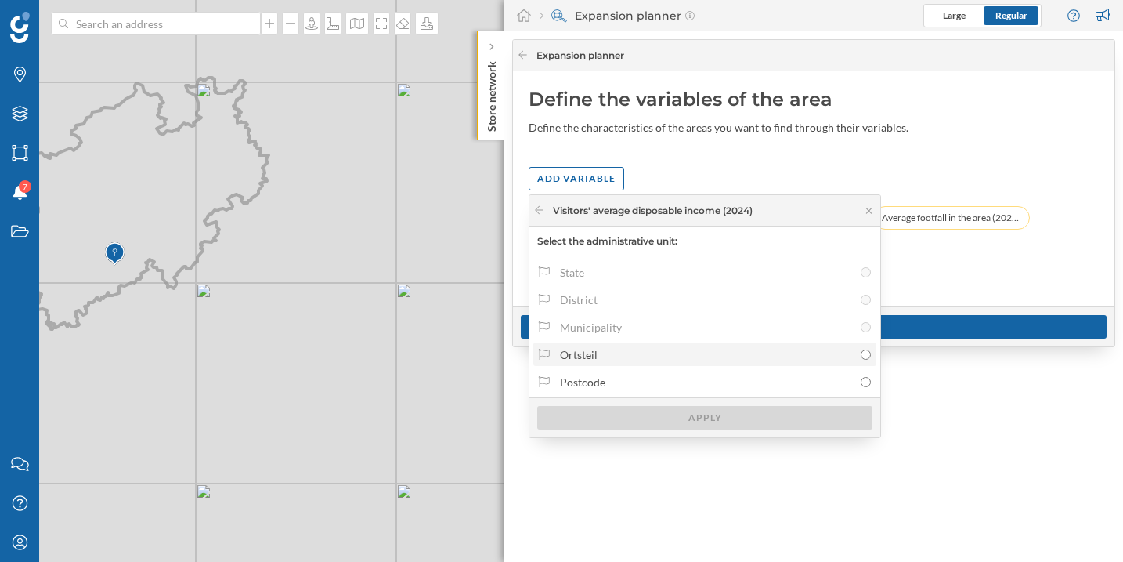
click at [606, 363] on label "Ortsteil" at bounding box center [705, 354] width 343 height 24
click at [861, 360] on input "Ortsteil" at bounding box center [866, 354] width 10 height 10
radio input "true"
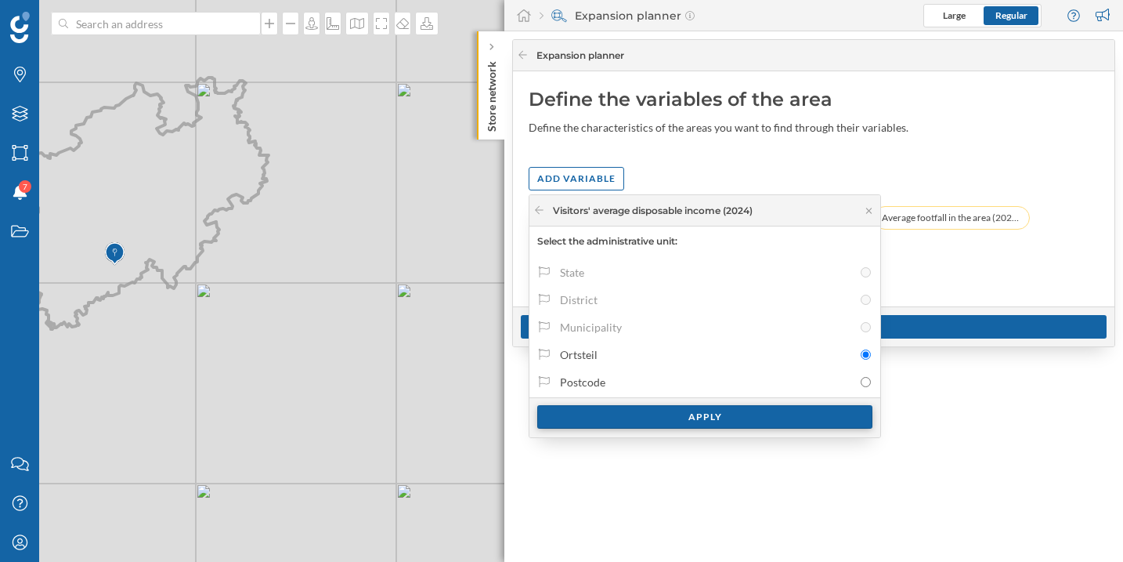
click at [614, 412] on div "Apply" at bounding box center [704, 417] width 335 height 24
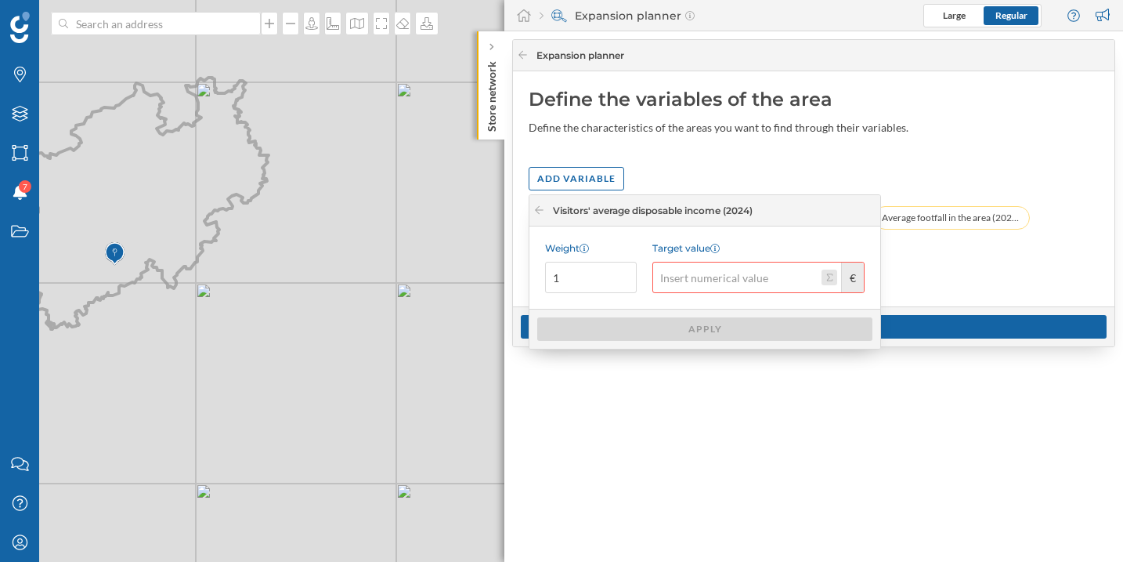
click at [826, 283] on button "Target value €" at bounding box center [830, 278] width 16 height 16
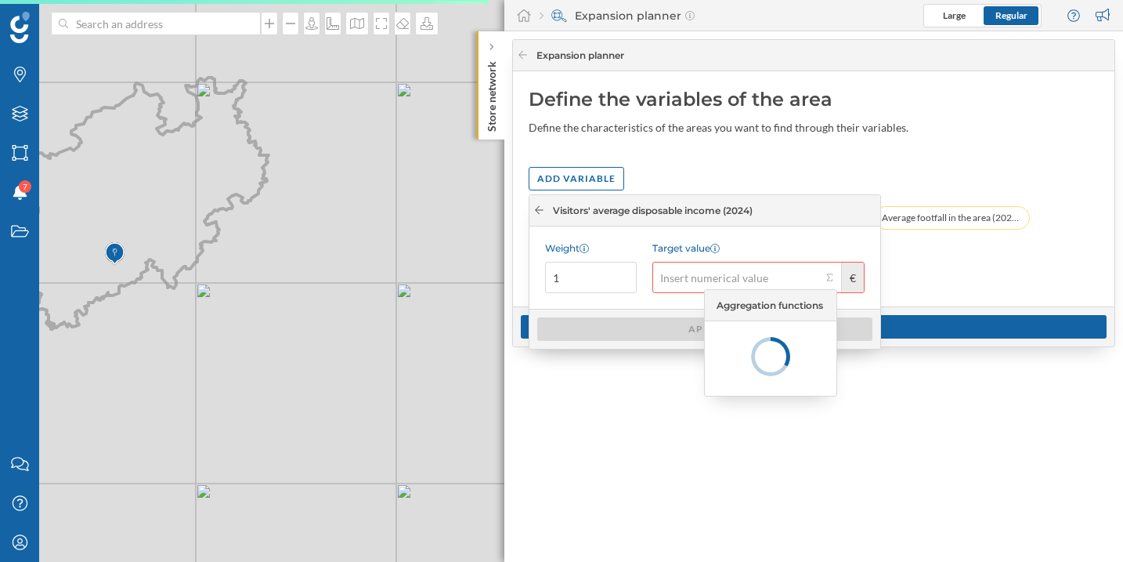
click at [538, 212] on icon at bounding box center [539, 210] width 9 height 8
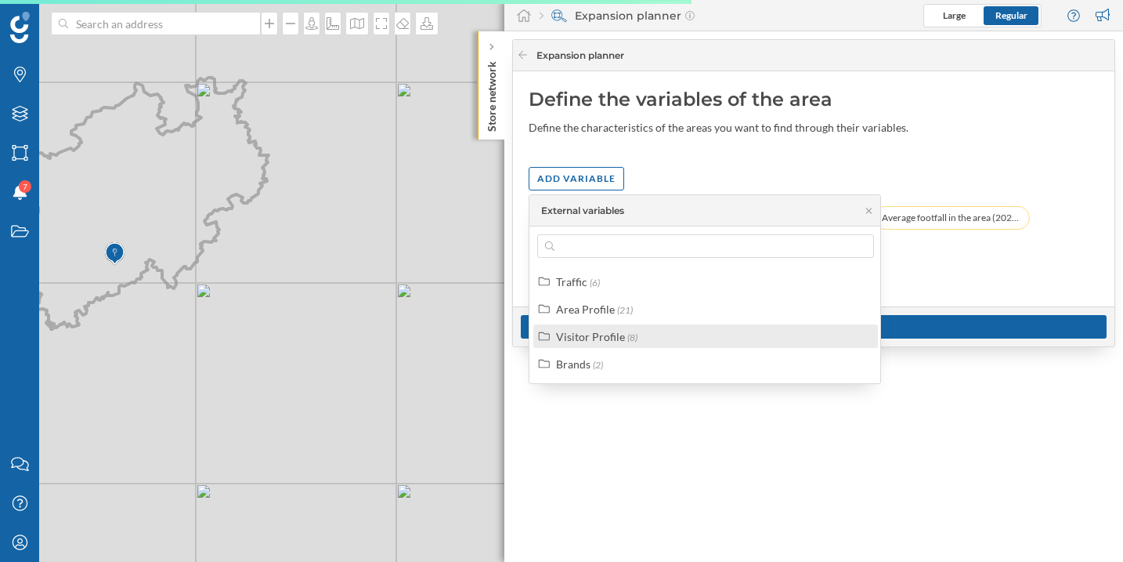
click at [602, 339] on div "Visitor Profile" at bounding box center [590, 336] width 69 height 13
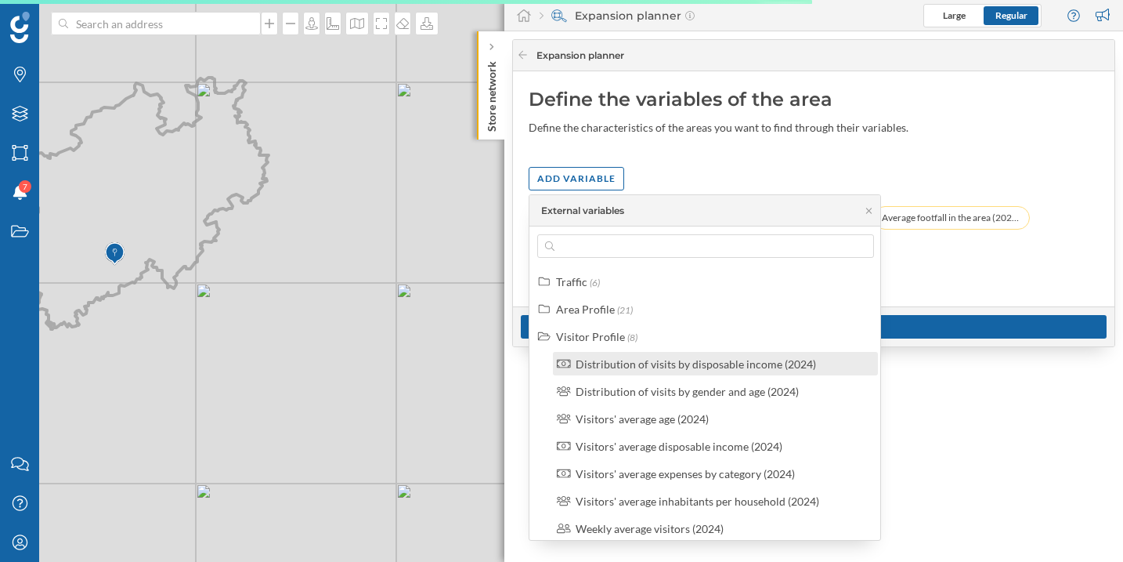
click at [693, 371] on label "Distribution of visits by disposable income (2024)" at bounding box center [696, 364] width 241 height 16
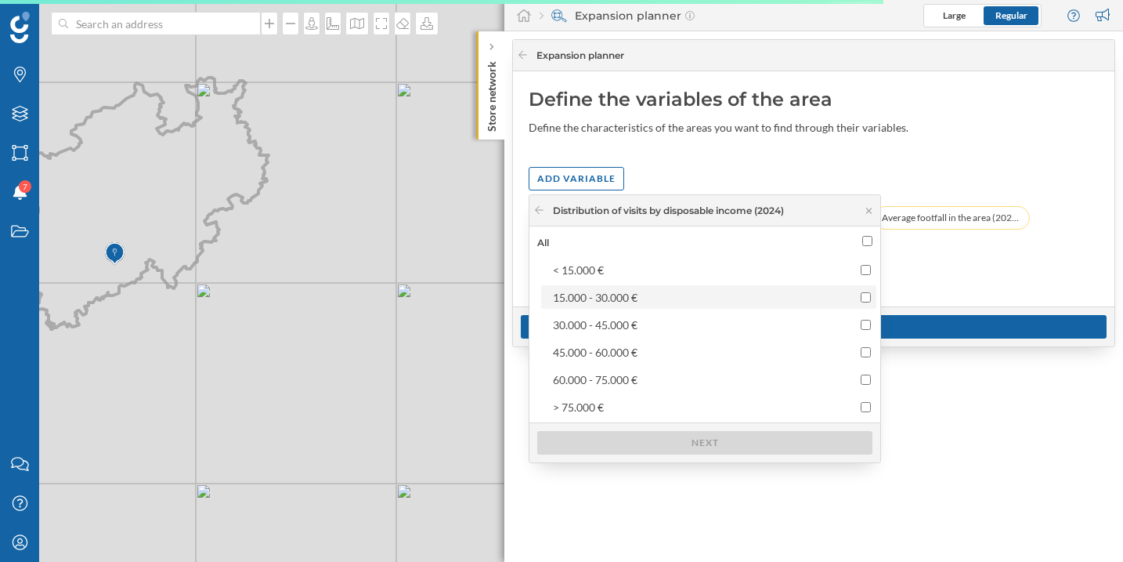
click at [674, 300] on div "15.000 - 30.000 €" at bounding box center [695, 297] width 284 height 16
click at [861, 300] on input "15.000 - 30.000 €" at bounding box center [866, 297] width 10 height 10
checkbox input "true"
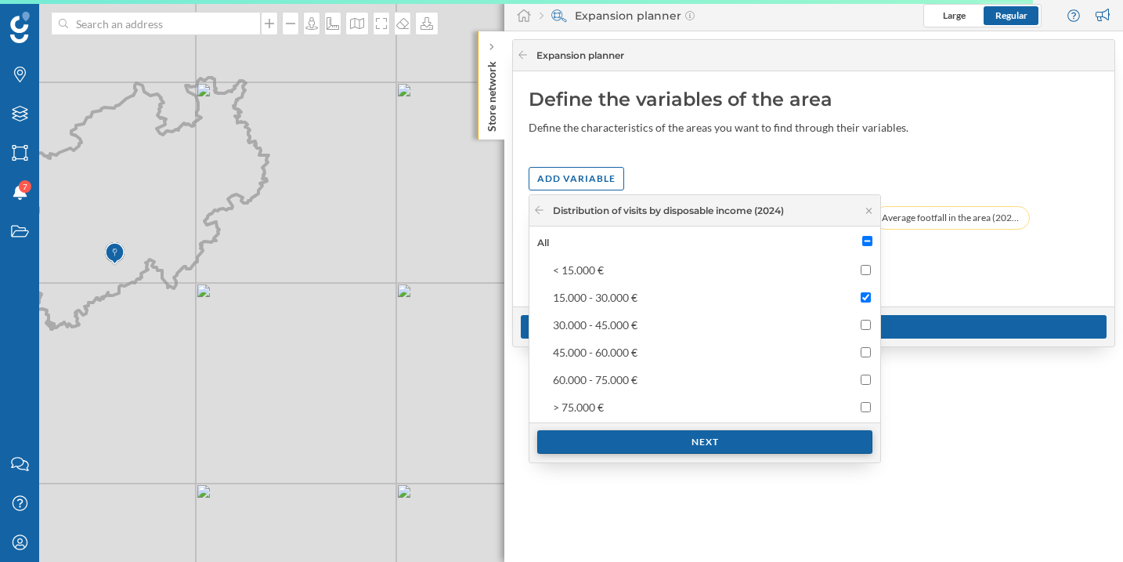
click at [743, 441] on div "Next" at bounding box center [704, 442] width 335 height 24
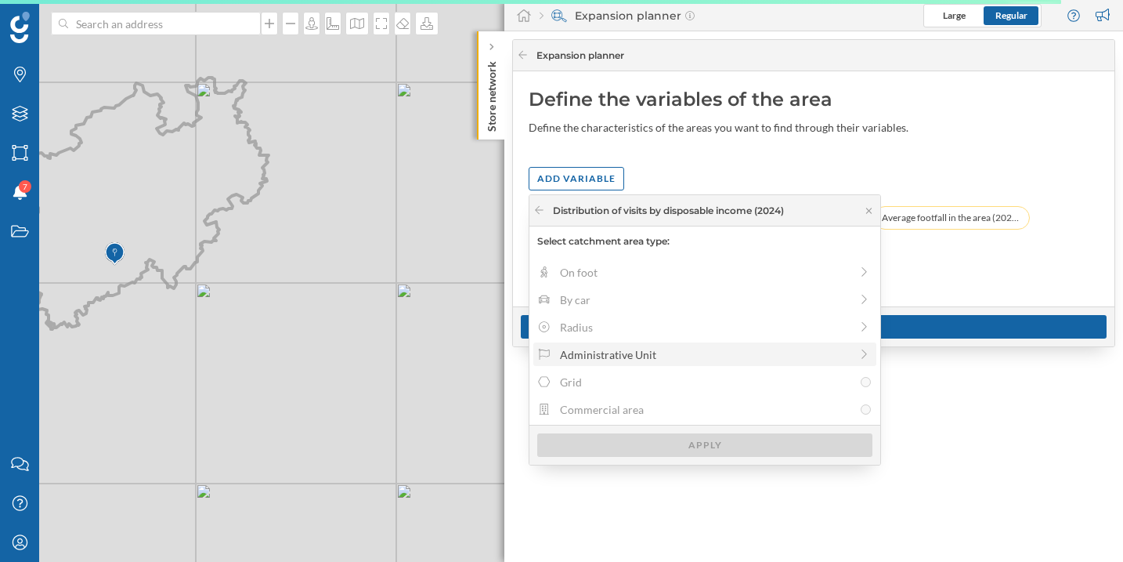
click at [609, 356] on div "Administrative Unit" at bounding box center [705, 354] width 290 height 16
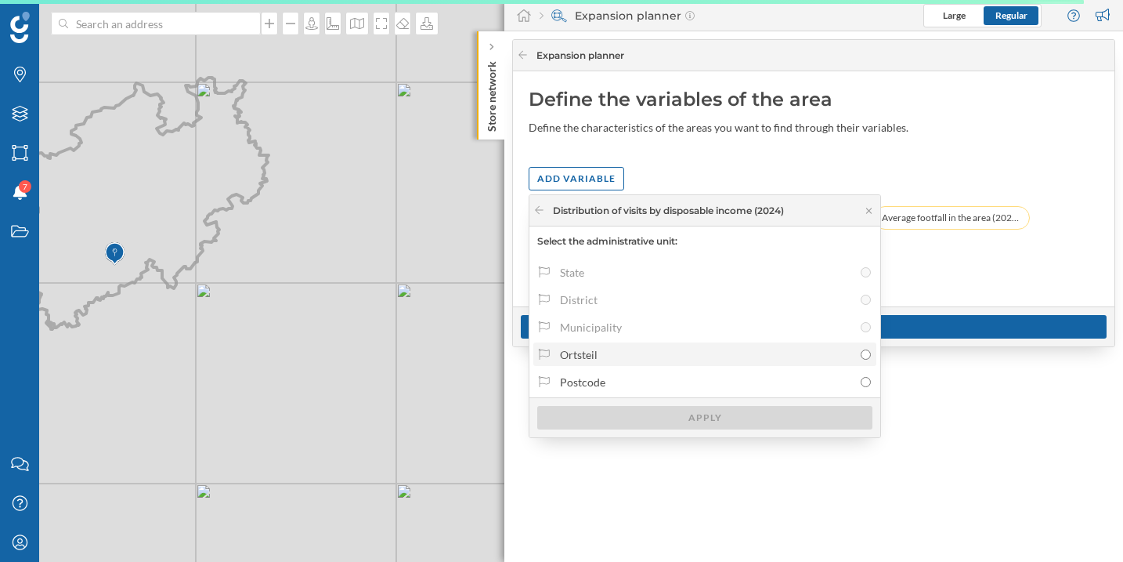
click at [630, 356] on div "Ortsteil" at bounding box center [706, 354] width 293 height 16
click at [861, 356] on input "Ortsteil" at bounding box center [866, 354] width 10 height 10
radio input "true"
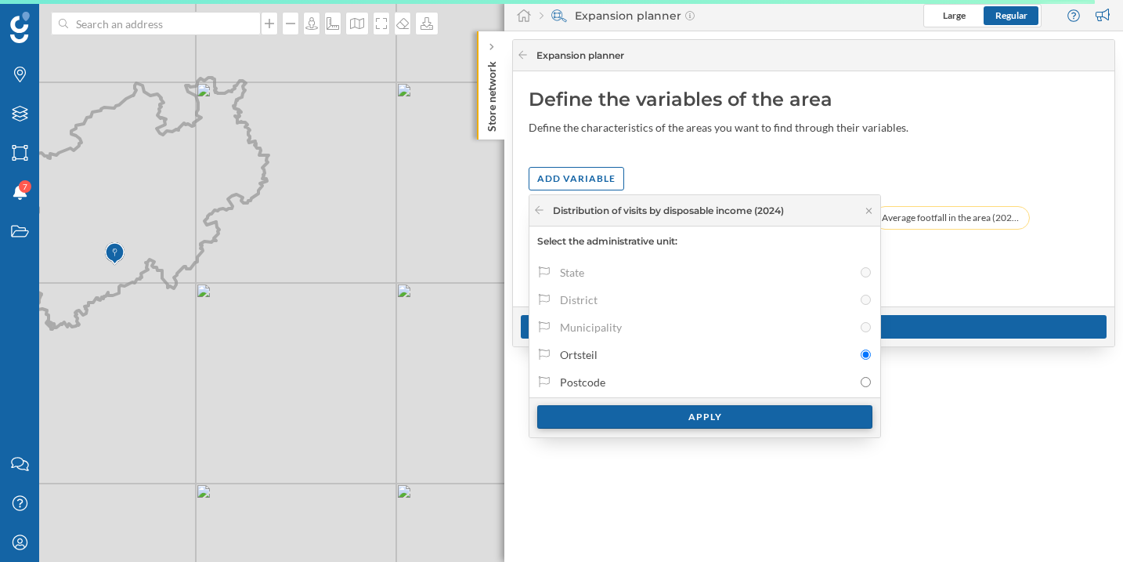
click at [648, 414] on div "Apply" at bounding box center [704, 417] width 335 height 24
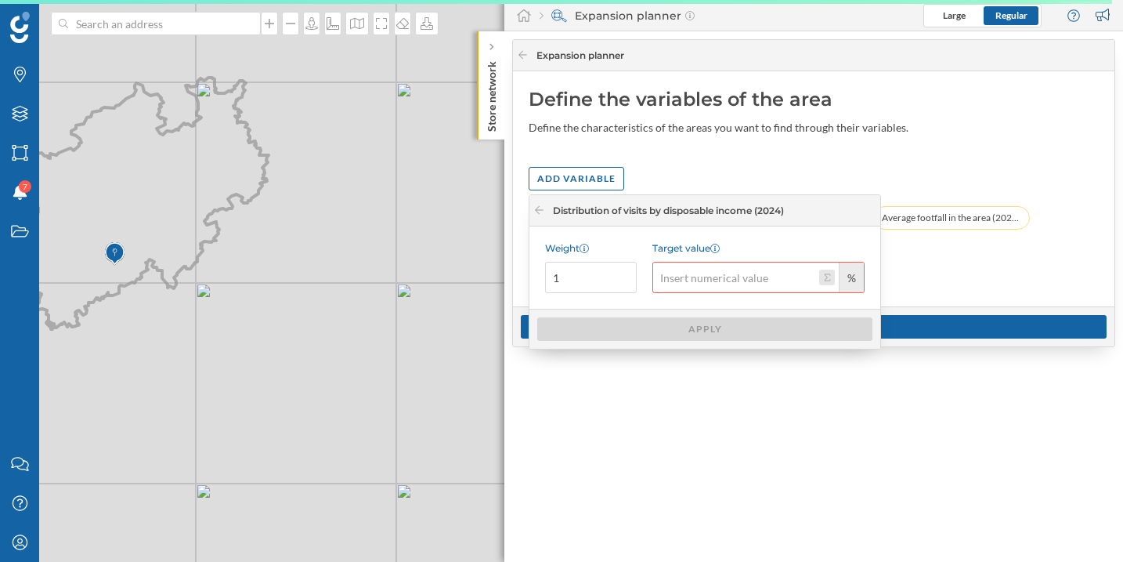
click at [830, 279] on button "Target value %" at bounding box center [827, 278] width 16 height 16
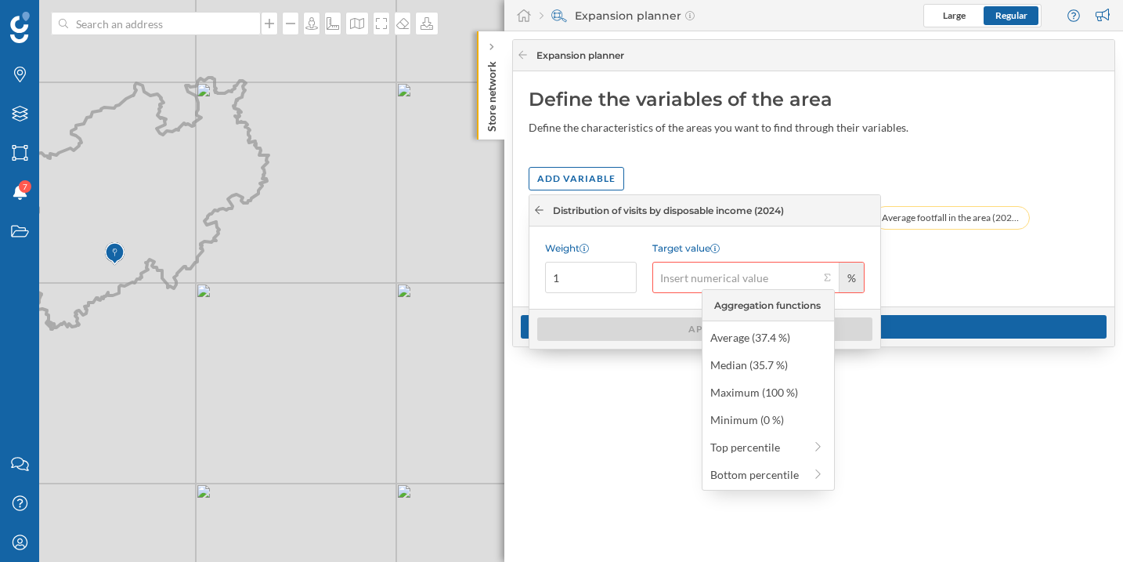
click at [538, 210] on icon at bounding box center [540, 209] width 12 height 9
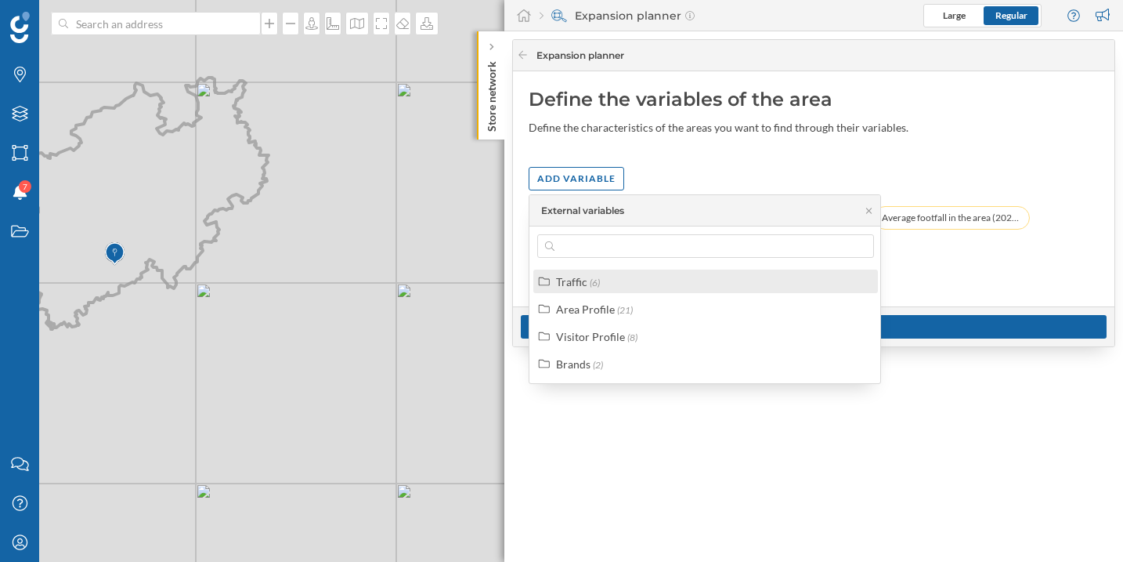
click at [615, 288] on div "Traffic (6)" at bounding box center [712, 281] width 313 height 16
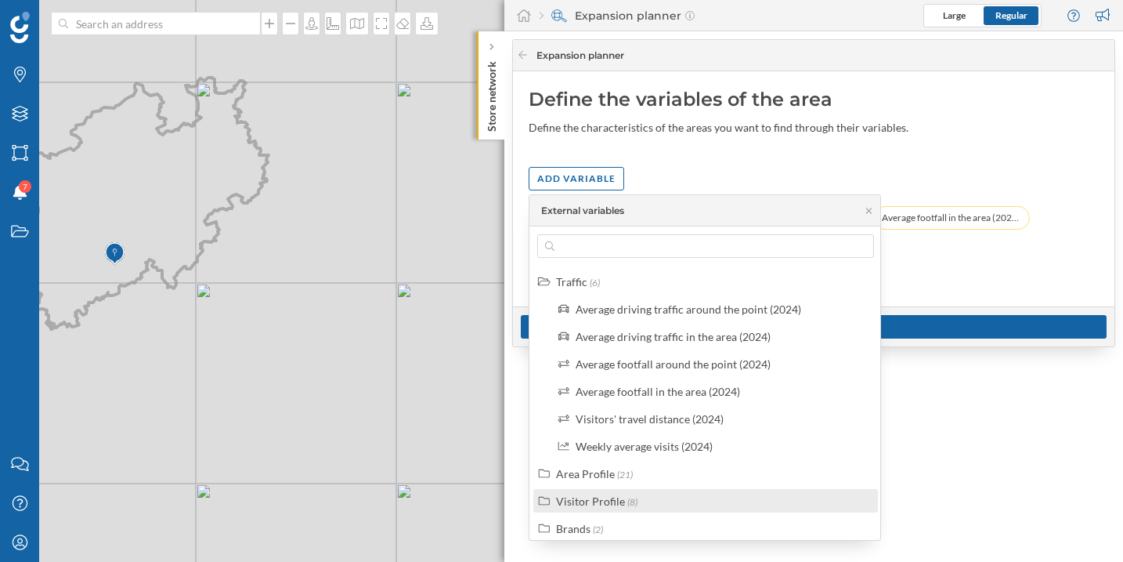
click at [621, 504] on div "Visitor Profile" at bounding box center [590, 500] width 69 height 13
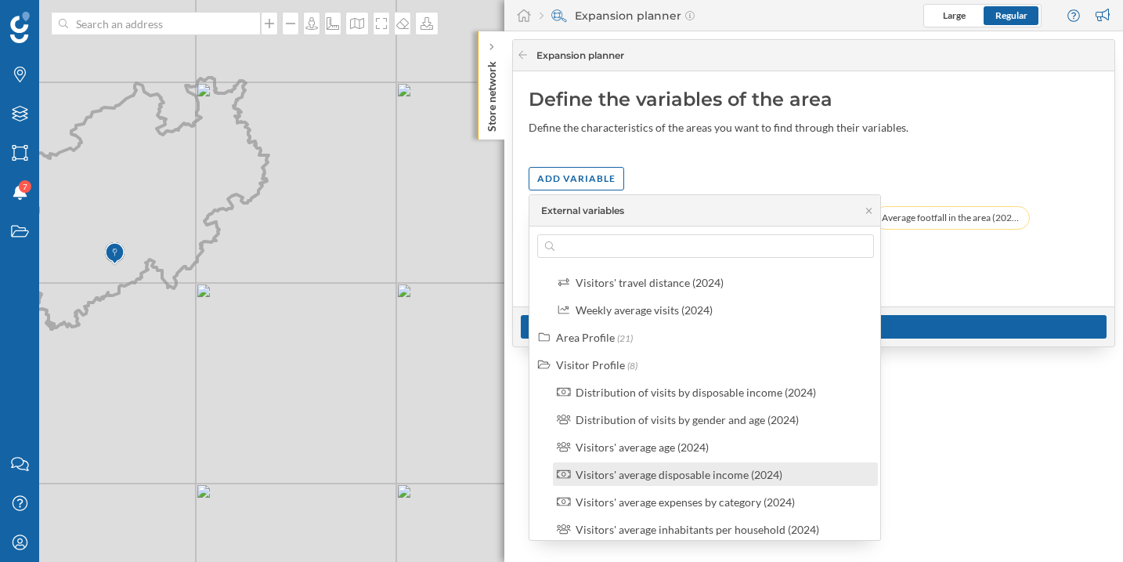
scroll to position [144, 0]
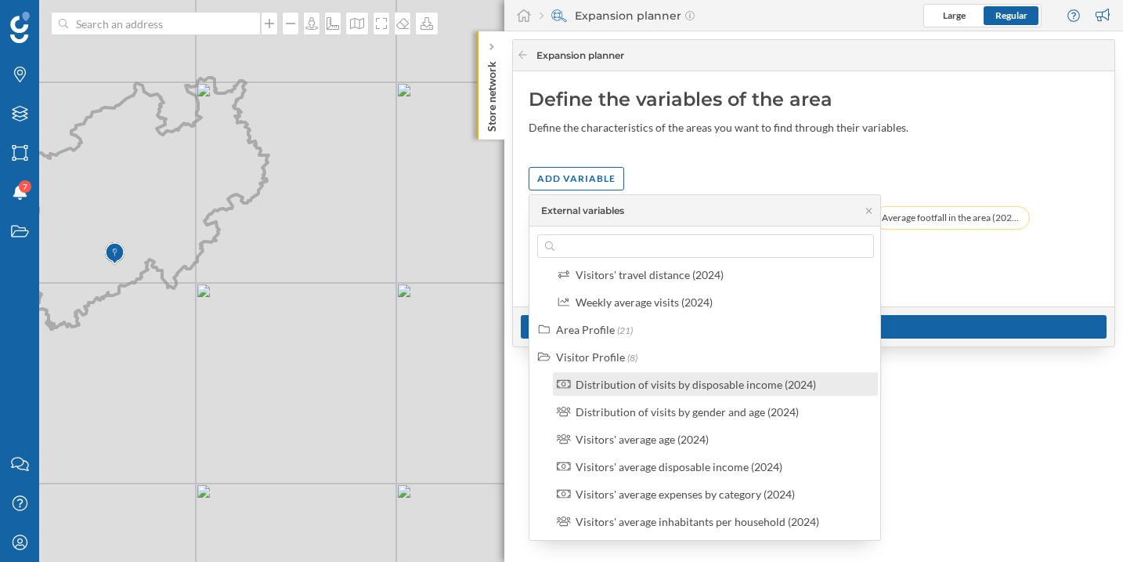
click at [662, 392] on div "Distribution of visits by disposable income (2024)" at bounding box center [715, 384] width 325 height 24
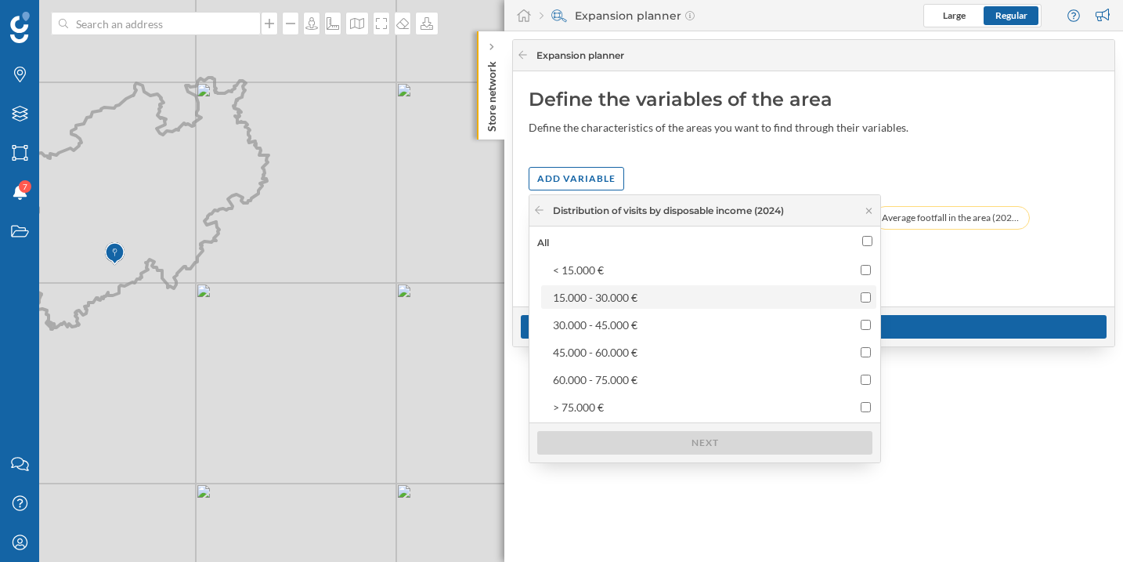
click at [652, 299] on div "15.000 - 30.000 €" at bounding box center [695, 297] width 284 height 16
click at [861, 299] on input "15.000 - 30.000 €" at bounding box center [866, 297] width 10 height 10
checkbox input "true"
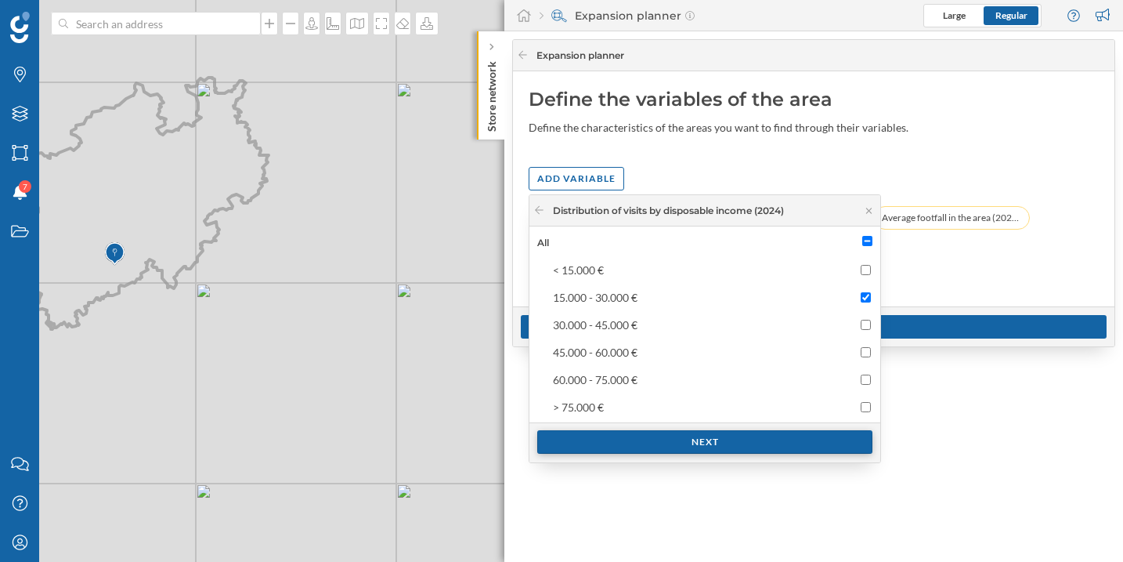
click at [682, 444] on div "Next" at bounding box center [704, 442] width 335 height 24
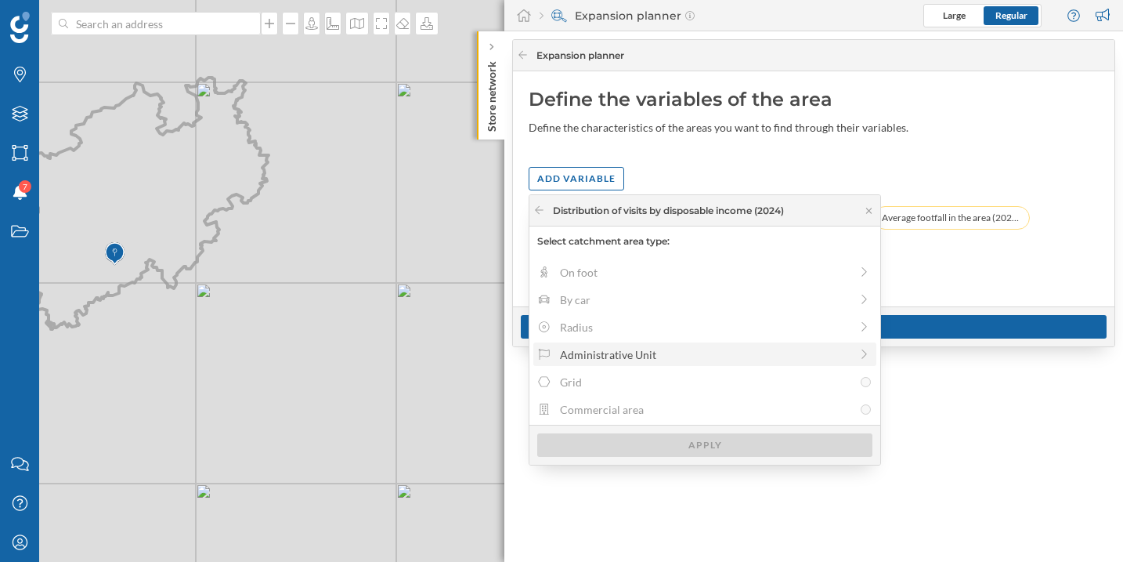
click at [577, 360] on div "Administrative Unit" at bounding box center [705, 354] width 290 height 16
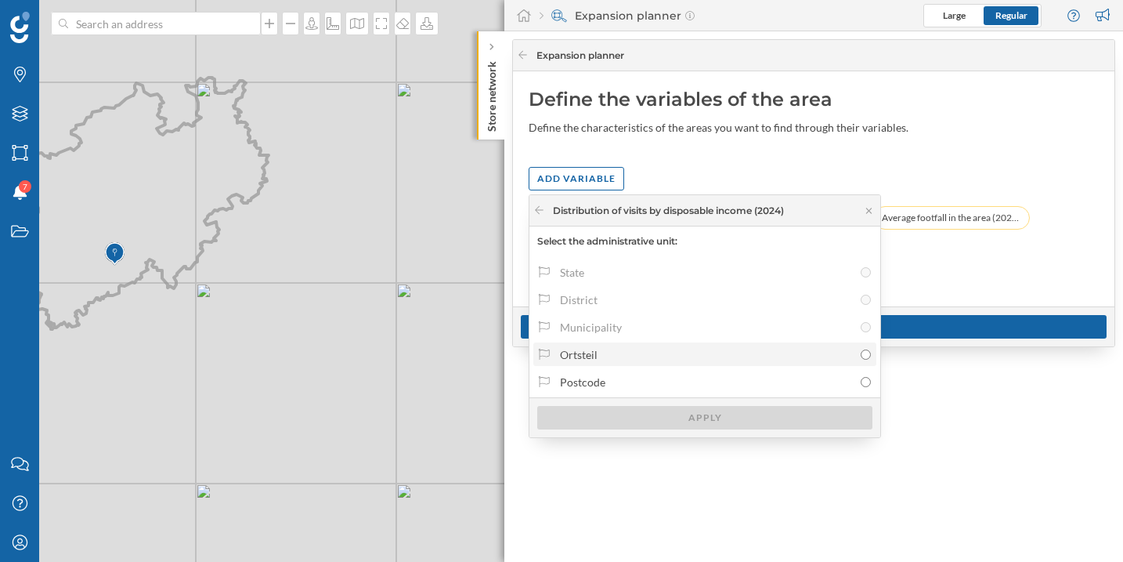
click at [581, 360] on div "Ortsteil" at bounding box center [706, 354] width 293 height 16
click at [861, 360] on input "Ortsteil" at bounding box center [866, 354] width 10 height 10
radio input "true"
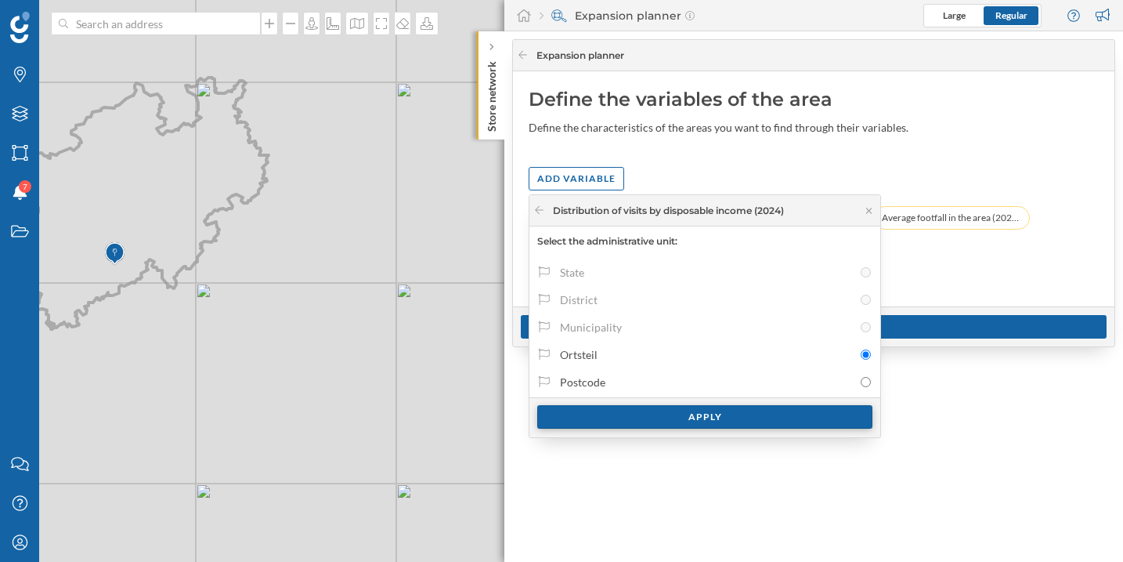
click at [644, 417] on div "Apply" at bounding box center [704, 417] width 335 height 24
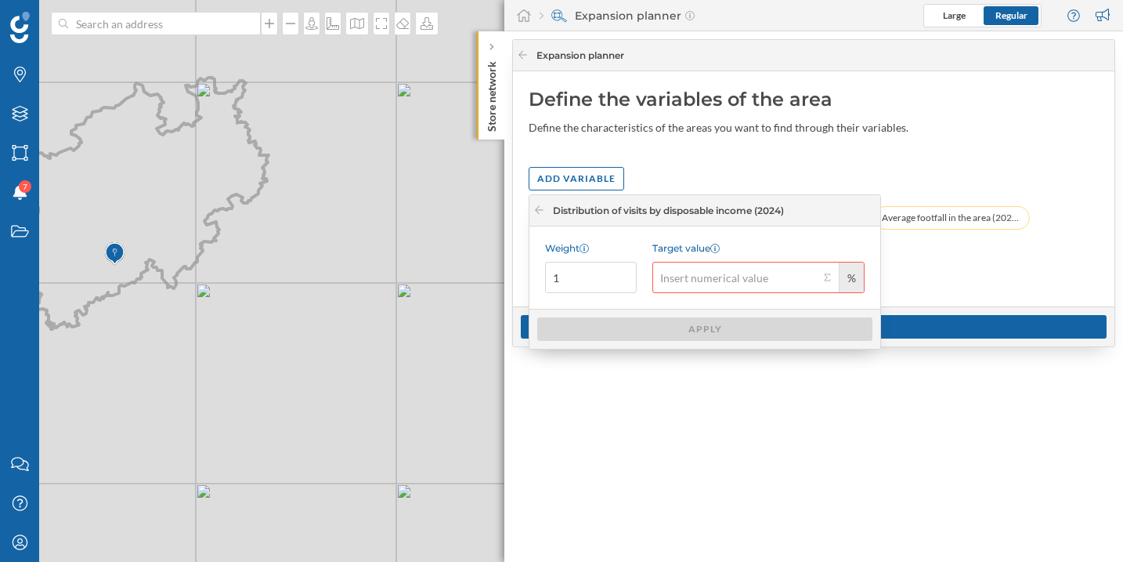
click at [817, 279] on input "Target value %" at bounding box center [736, 277] width 167 height 31
click at [823, 279] on button "Target value %" at bounding box center [827, 278] width 16 height 16
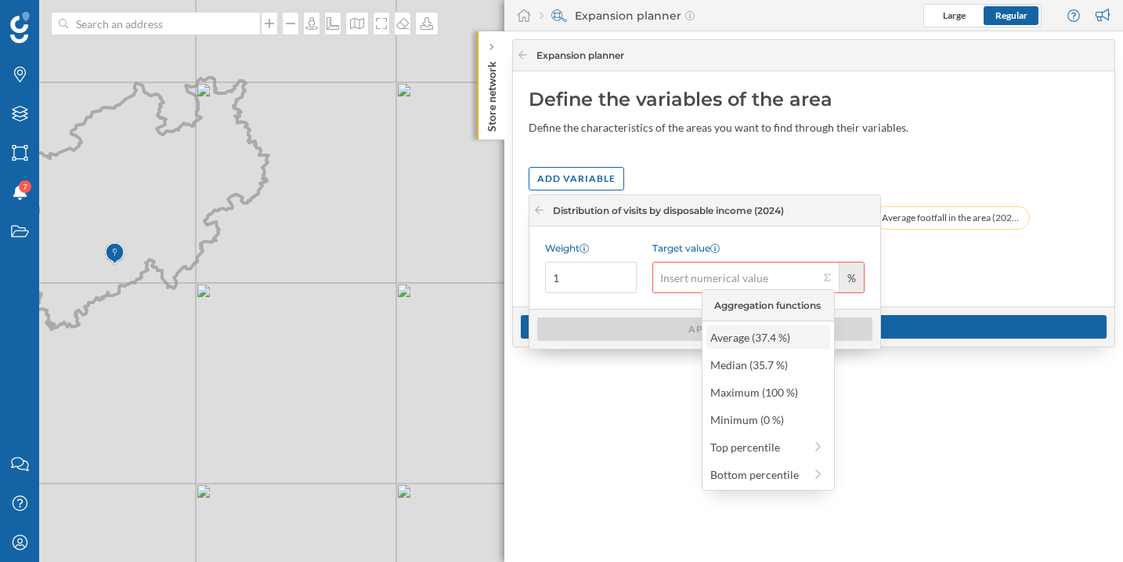
click at [733, 332] on div "Average (37.4 %)" at bounding box center [768, 337] width 114 height 16
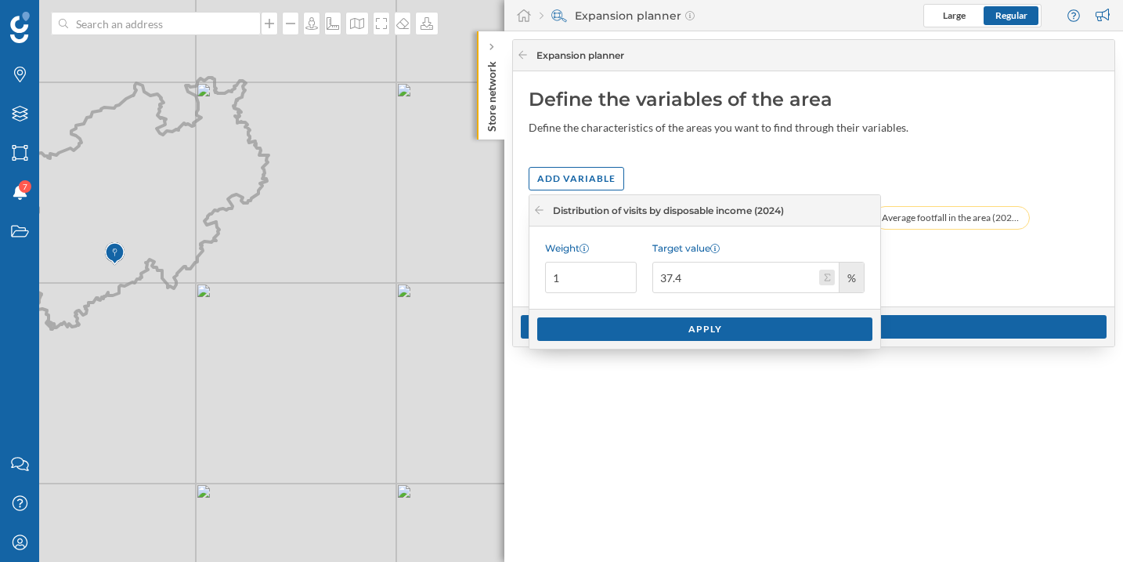
click at [828, 279] on button "Target value 37.4 %" at bounding box center [827, 278] width 16 height 16
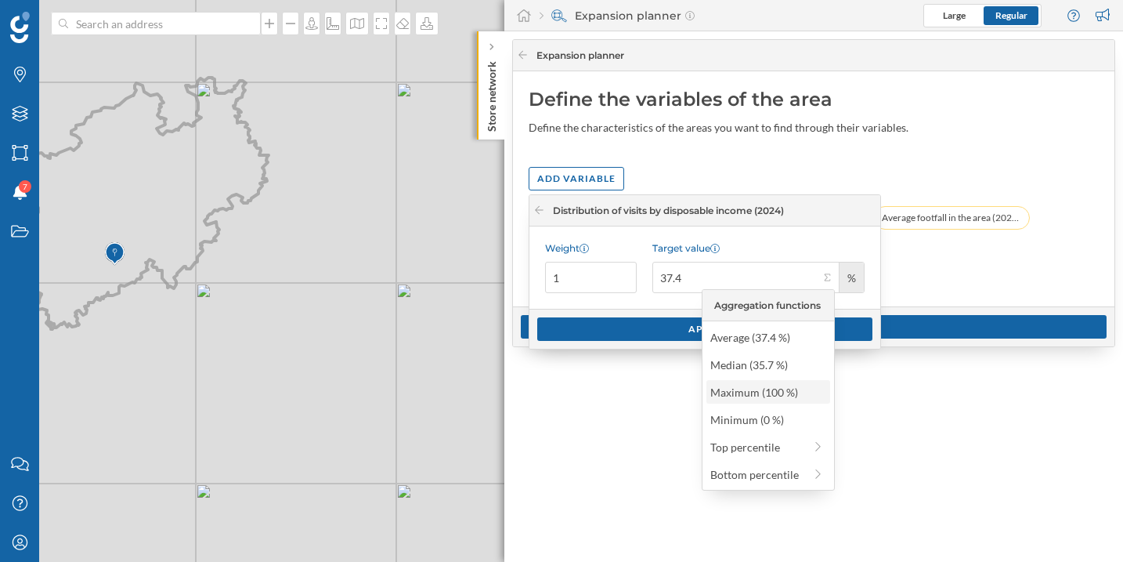
click at [763, 394] on div "Maximum (100 %)" at bounding box center [768, 392] width 114 height 16
type input "100"
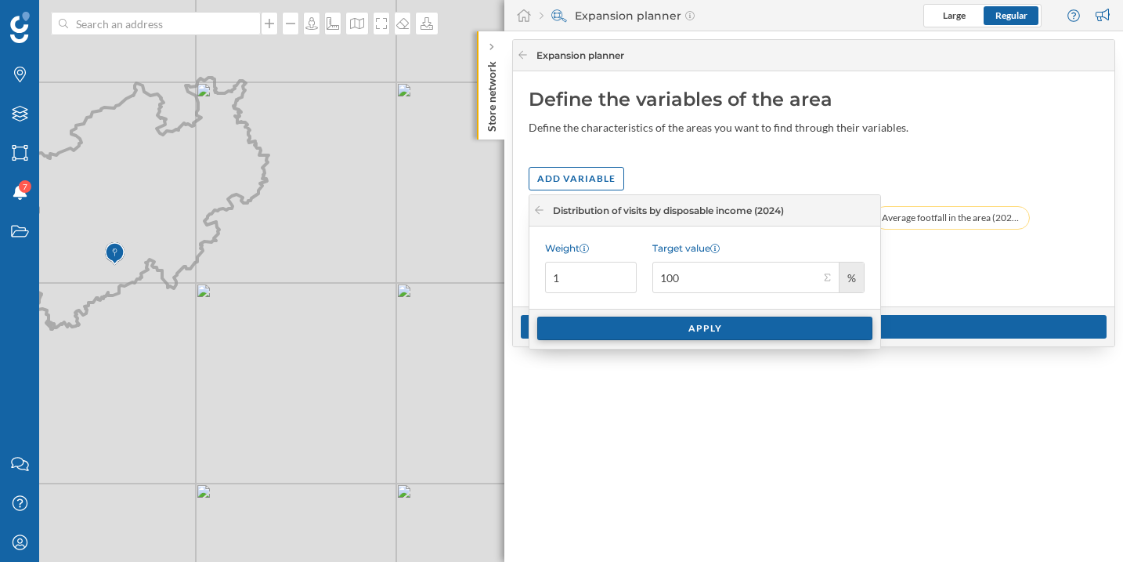
click at [757, 335] on div "Apply" at bounding box center [704, 329] width 335 height 24
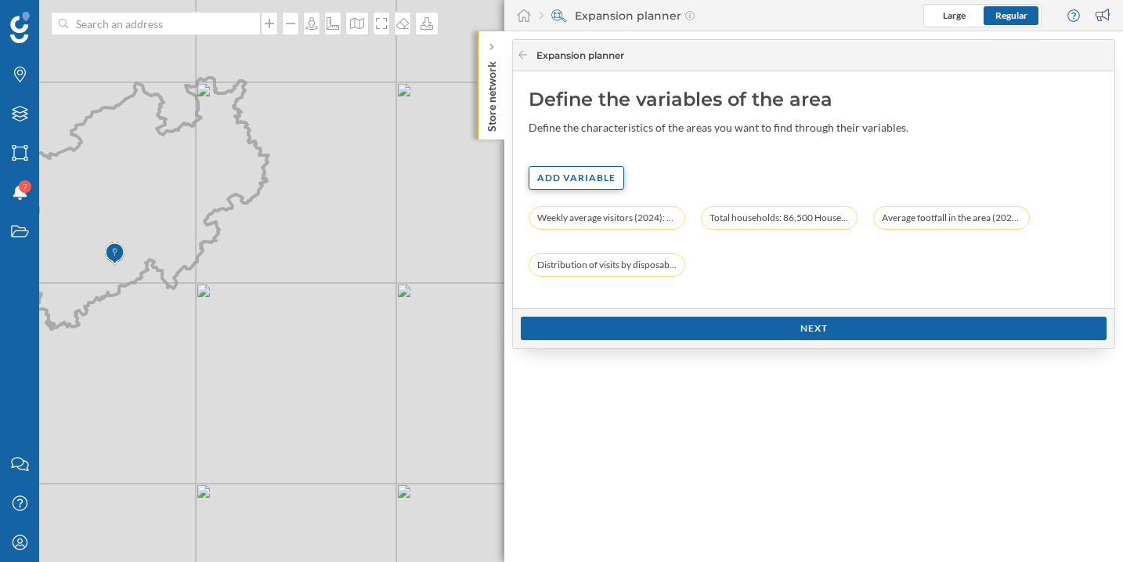
click at [552, 179] on div "Add variable" at bounding box center [577, 178] width 96 height 24
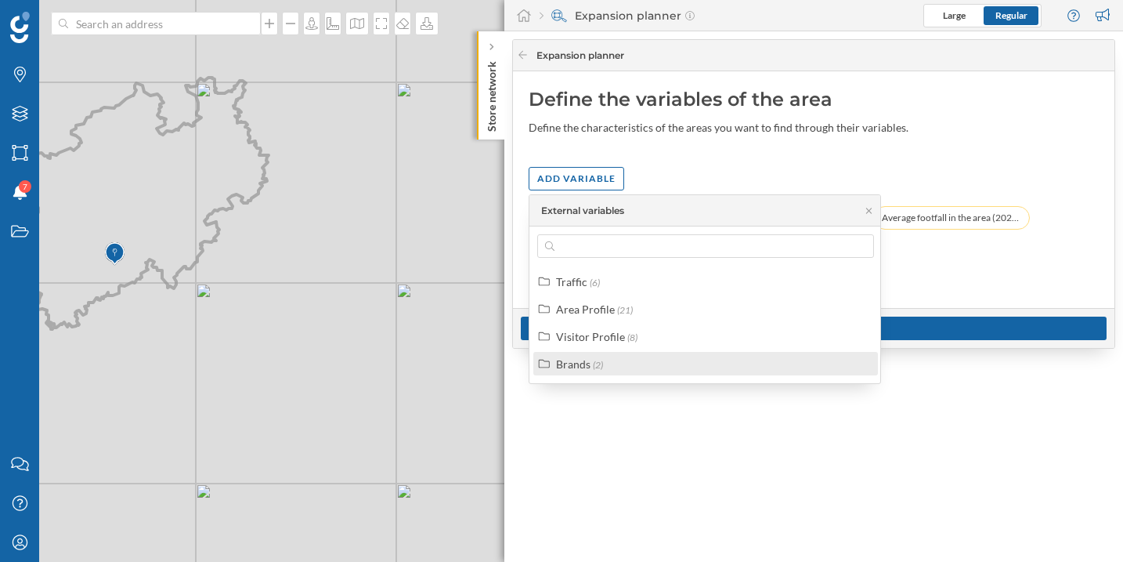
click at [631, 356] on div "Brands (2)" at bounding box center [712, 364] width 313 height 16
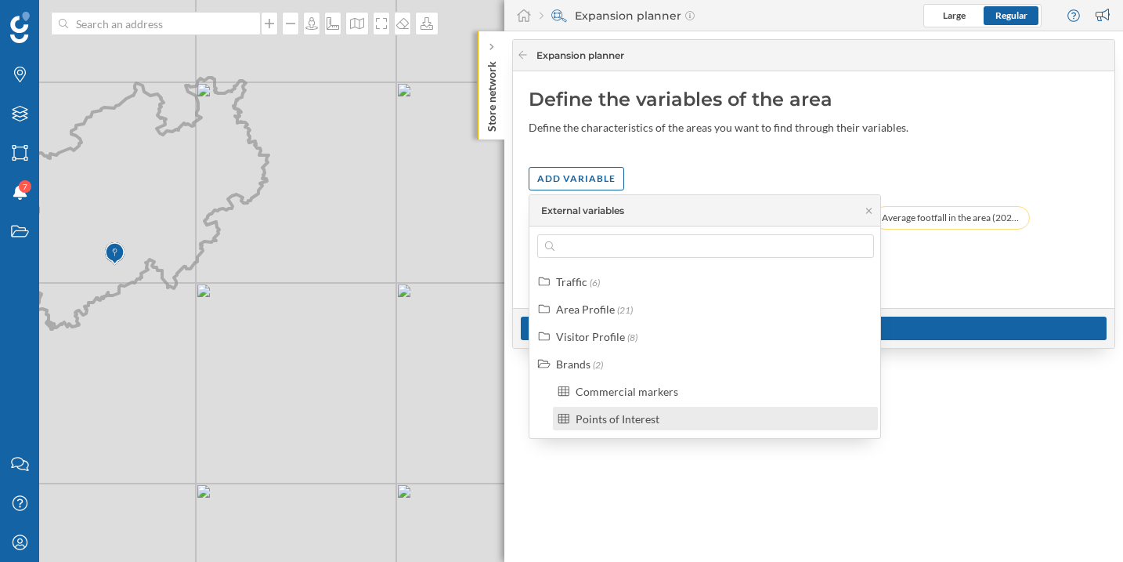
click at [628, 412] on div "Points of Interest" at bounding box center [618, 418] width 84 height 13
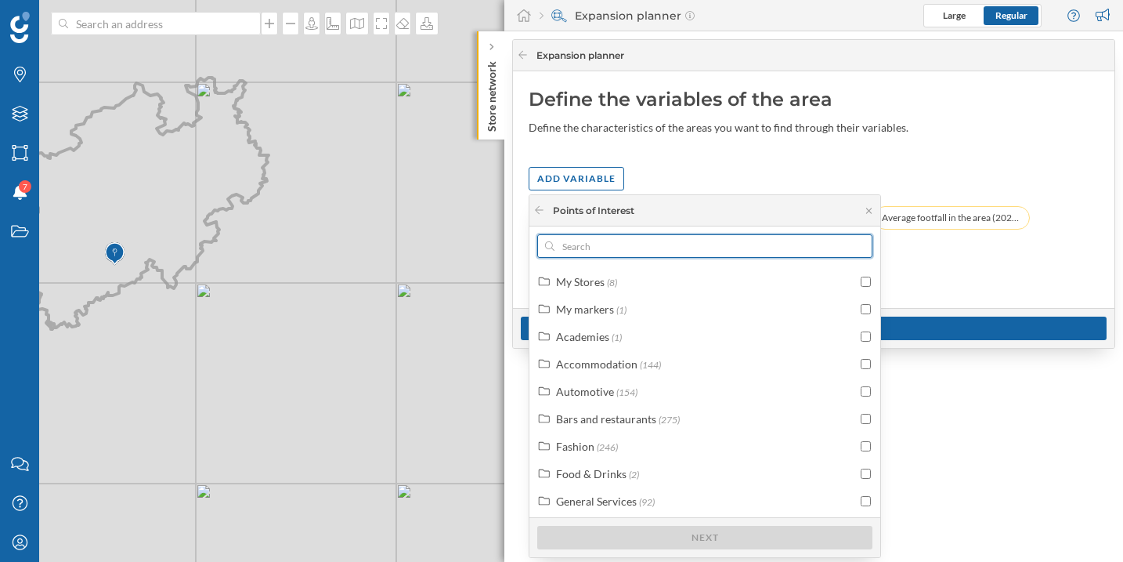
click at [633, 241] on input "text" at bounding box center [705, 246] width 301 height 24
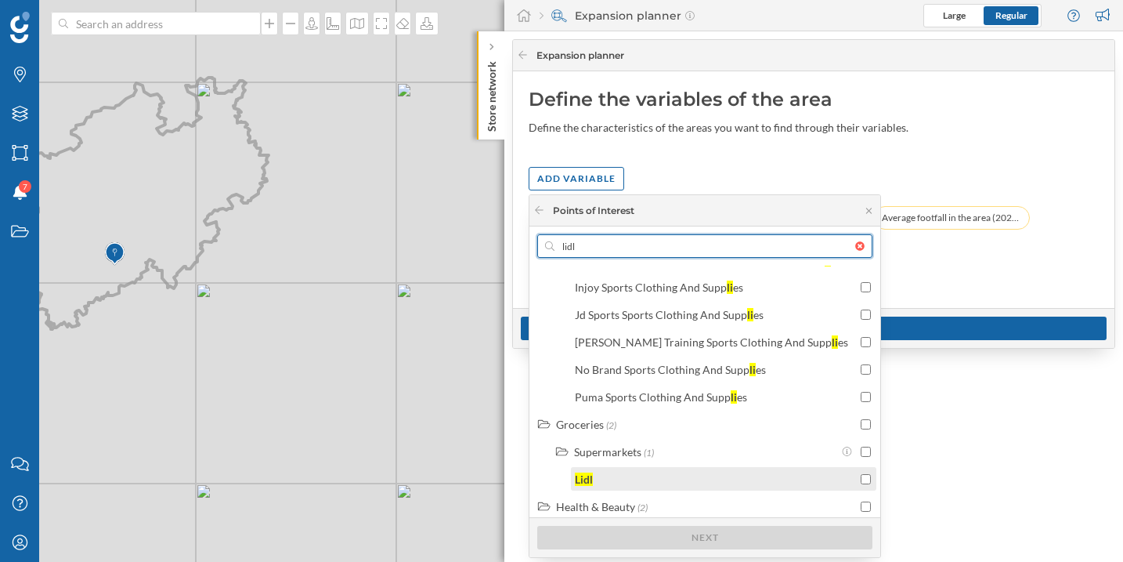
scroll to position [444, 0]
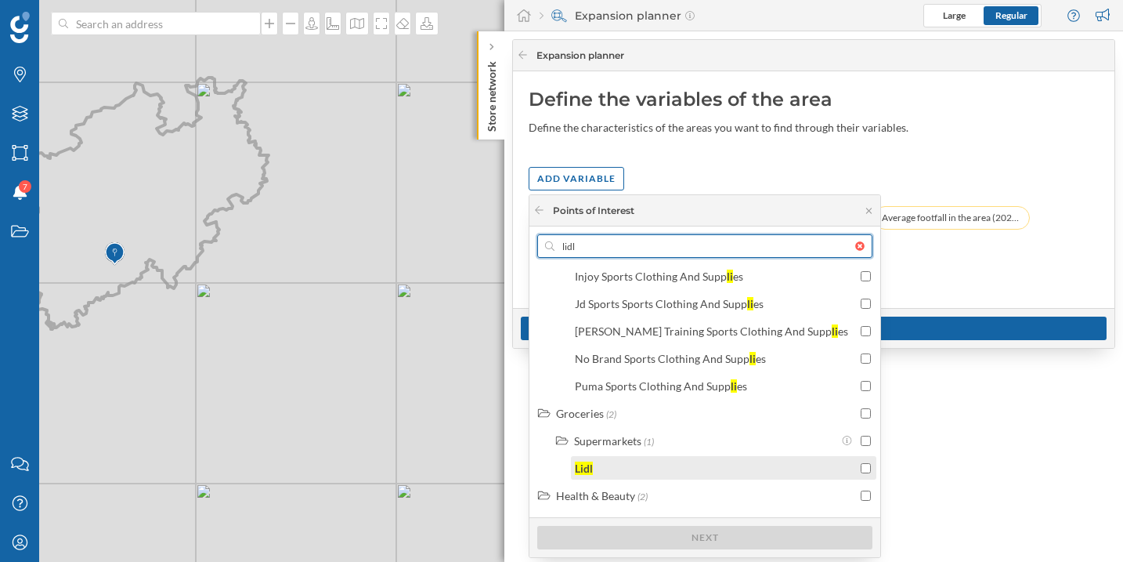
type input "lidl"
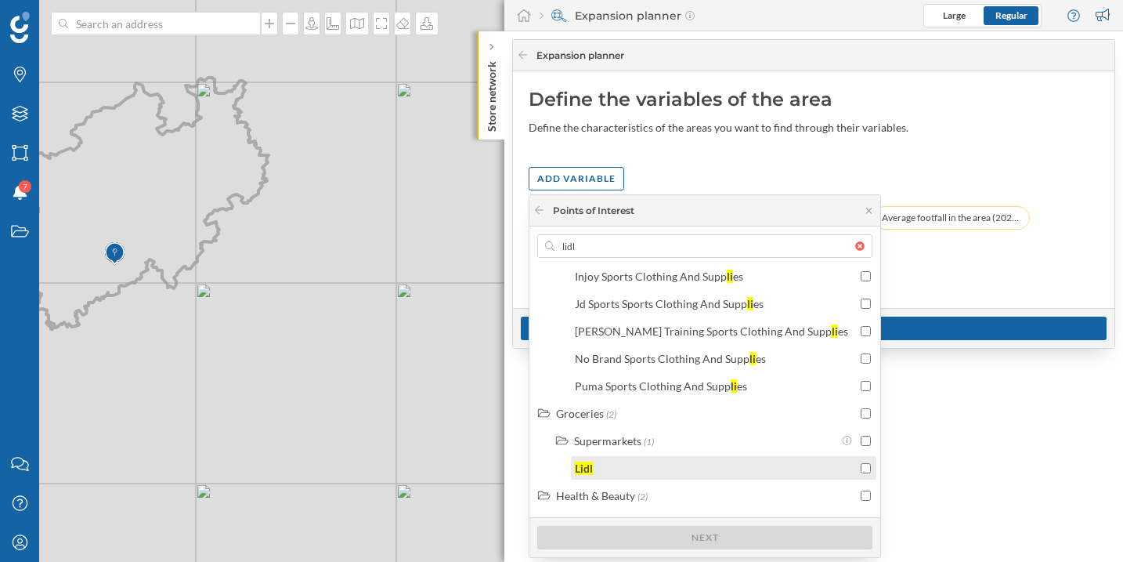
click at [646, 467] on div "Lidl" at bounding box center [716, 468] width 282 height 16
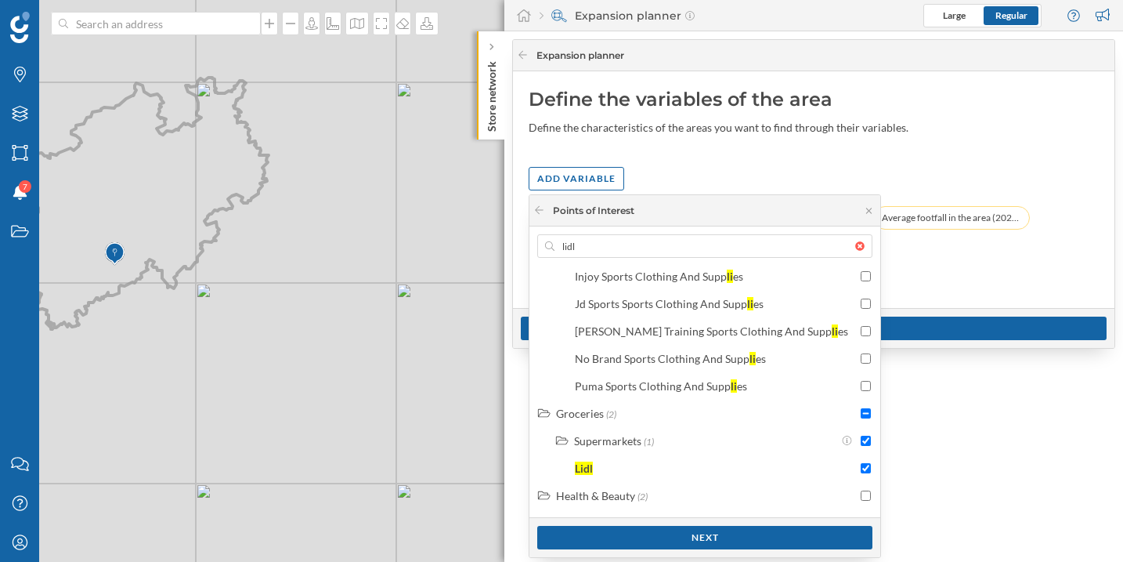
checkbox input "false"
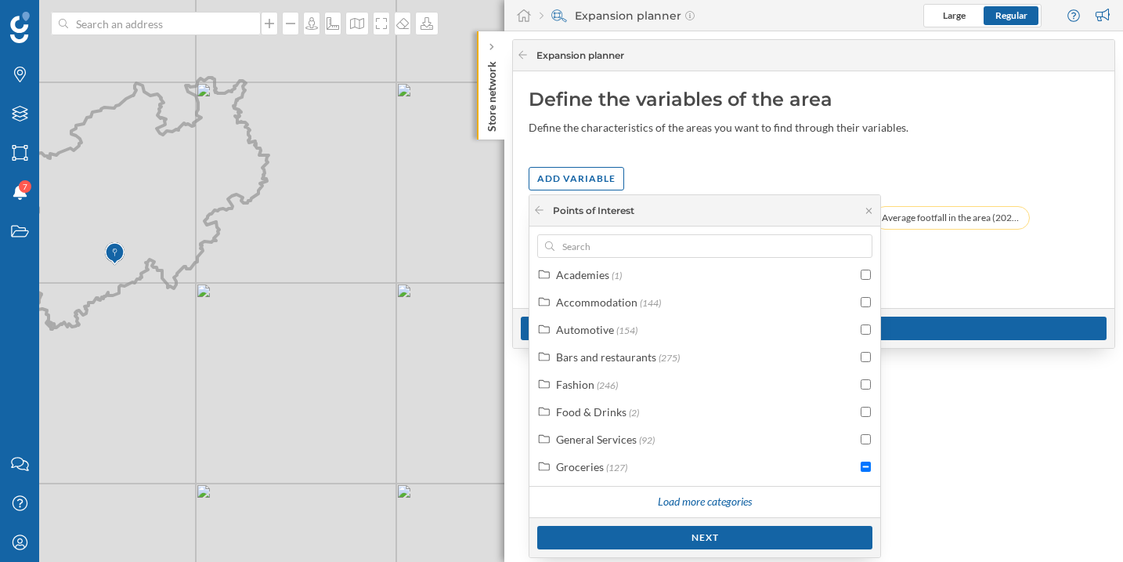
click at [856, 245] on div at bounding box center [864, 245] width 17 height 9
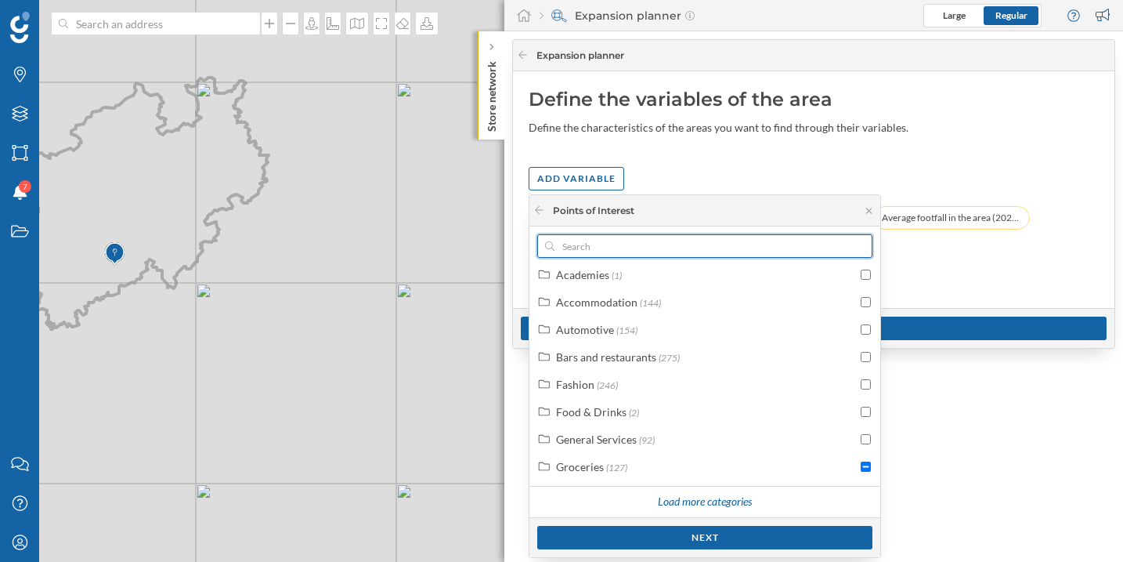
click at [856, 245] on input "text" at bounding box center [705, 246] width 301 height 24
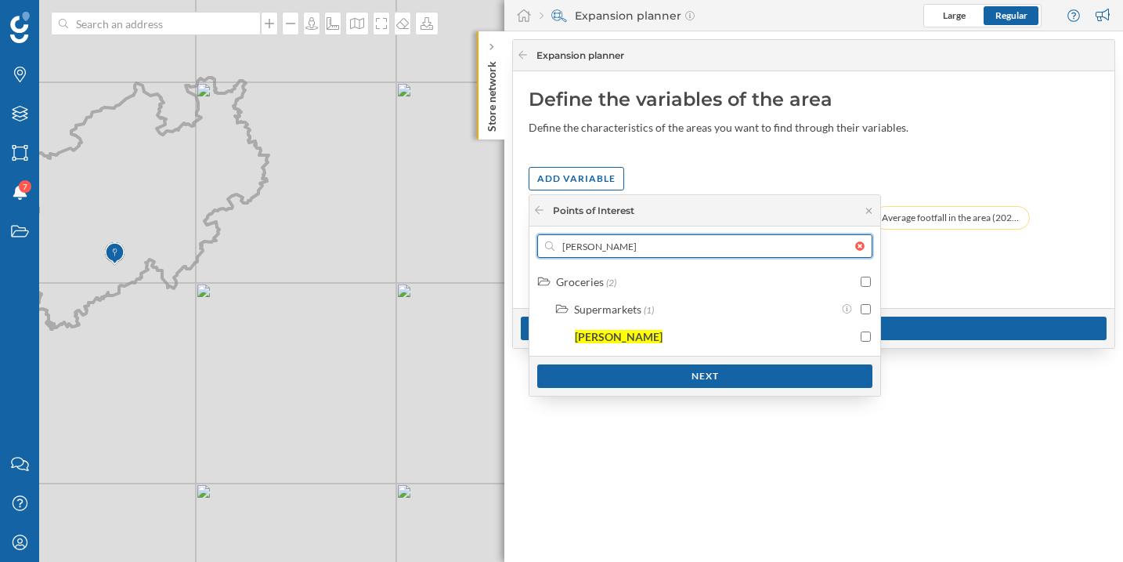
scroll to position [0, 0]
type input "penny"
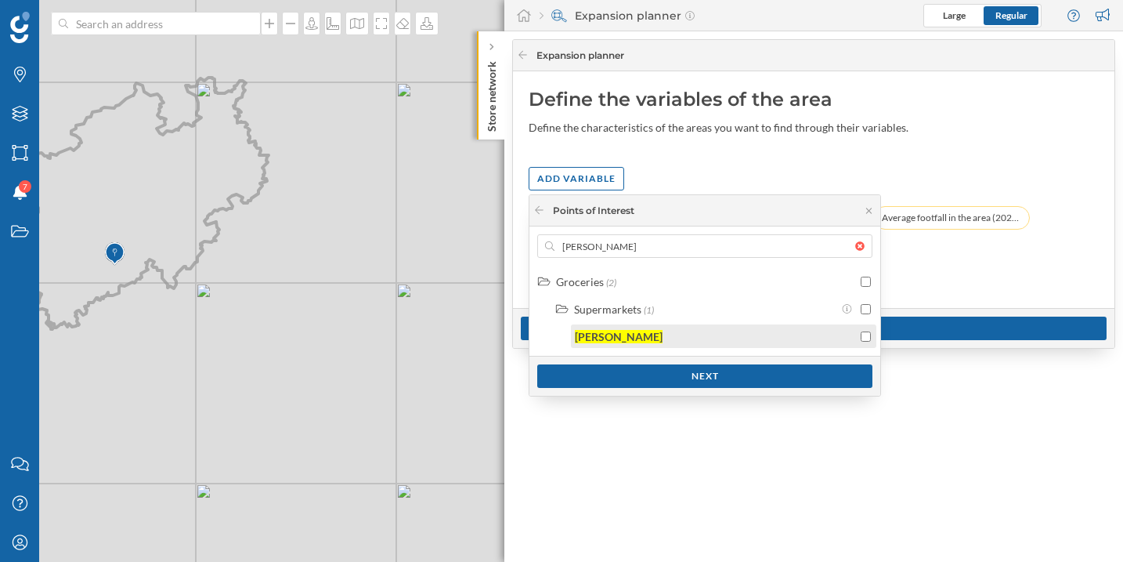
click at [865, 335] on input "checkbox" at bounding box center [866, 336] width 10 height 10
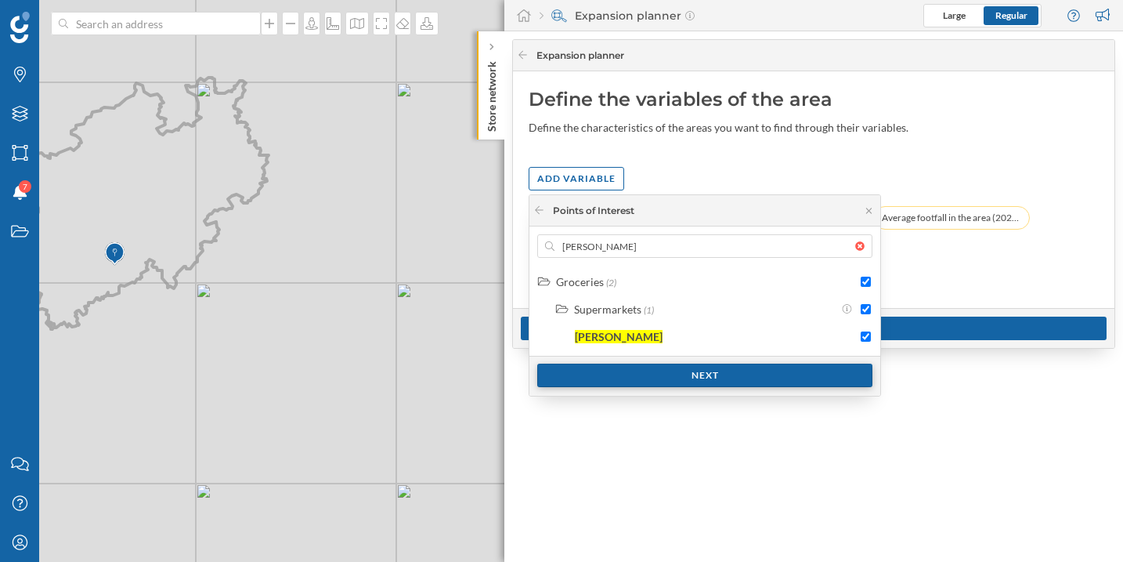
click at [841, 373] on div "Next" at bounding box center [704, 376] width 335 height 24
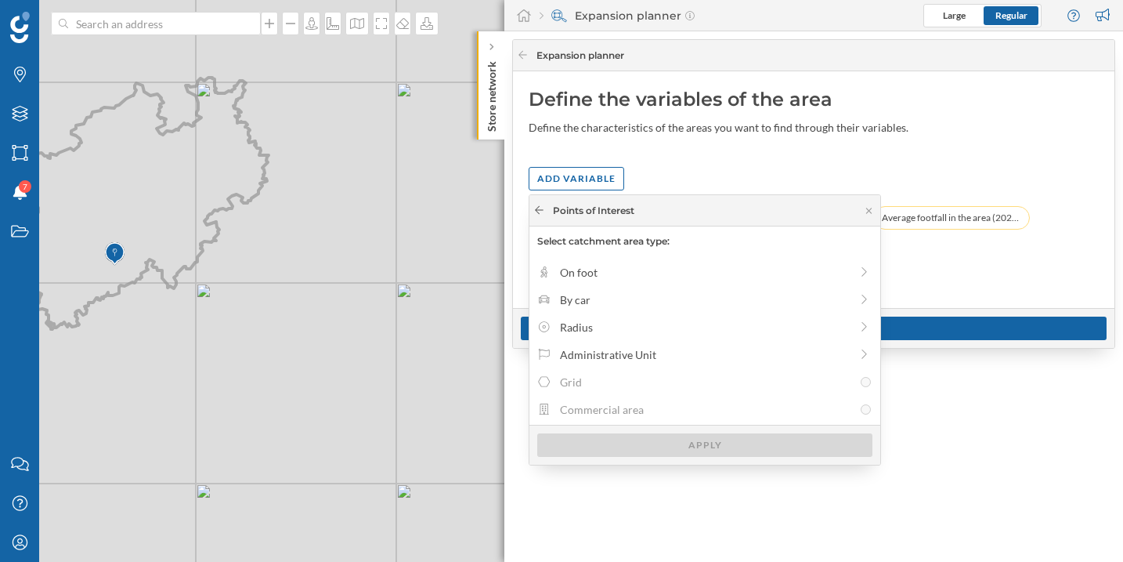
click at [536, 211] on icon at bounding box center [540, 209] width 12 height 9
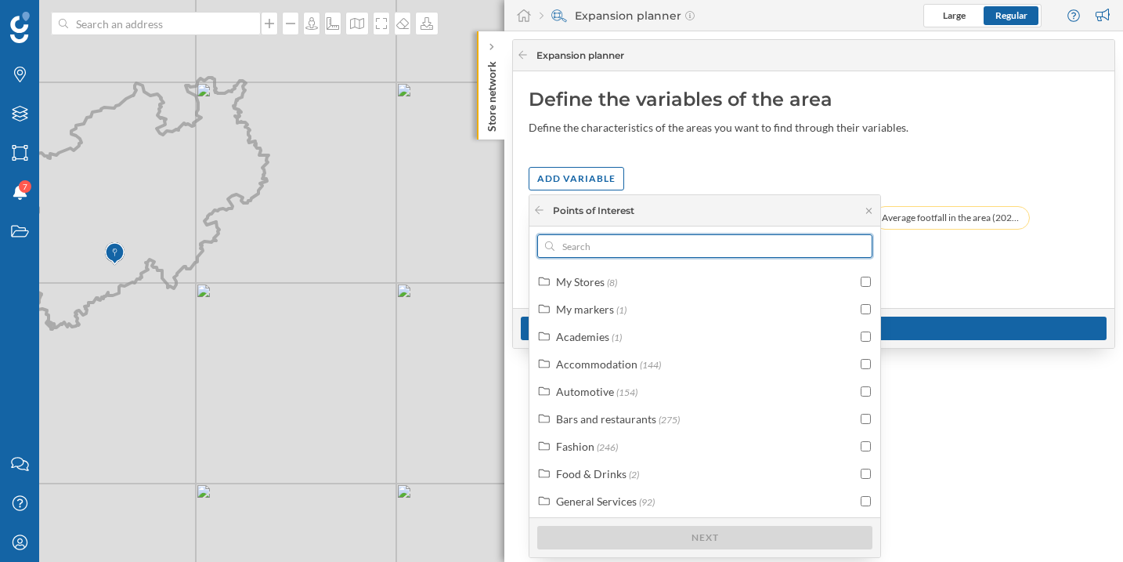
click at [636, 247] on input "text" at bounding box center [705, 246] width 301 height 24
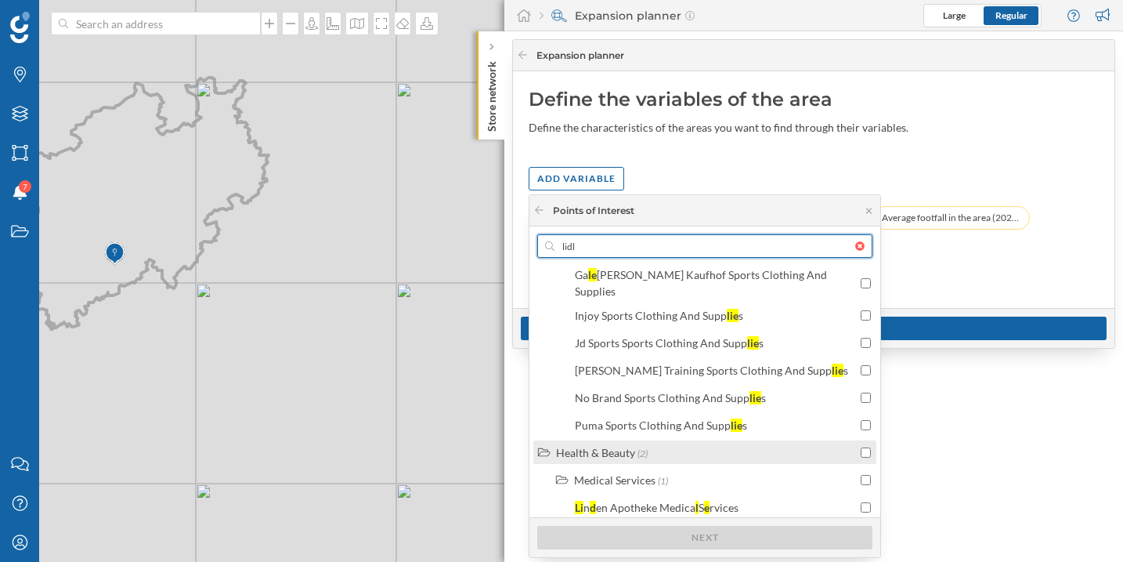
scroll to position [414, 0]
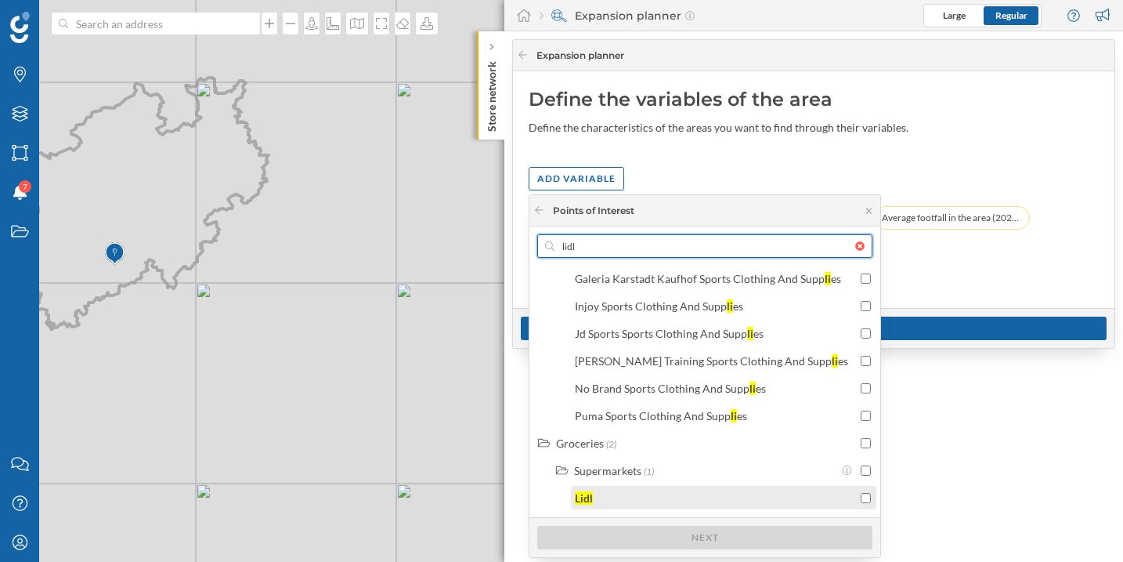
type input "lidl"
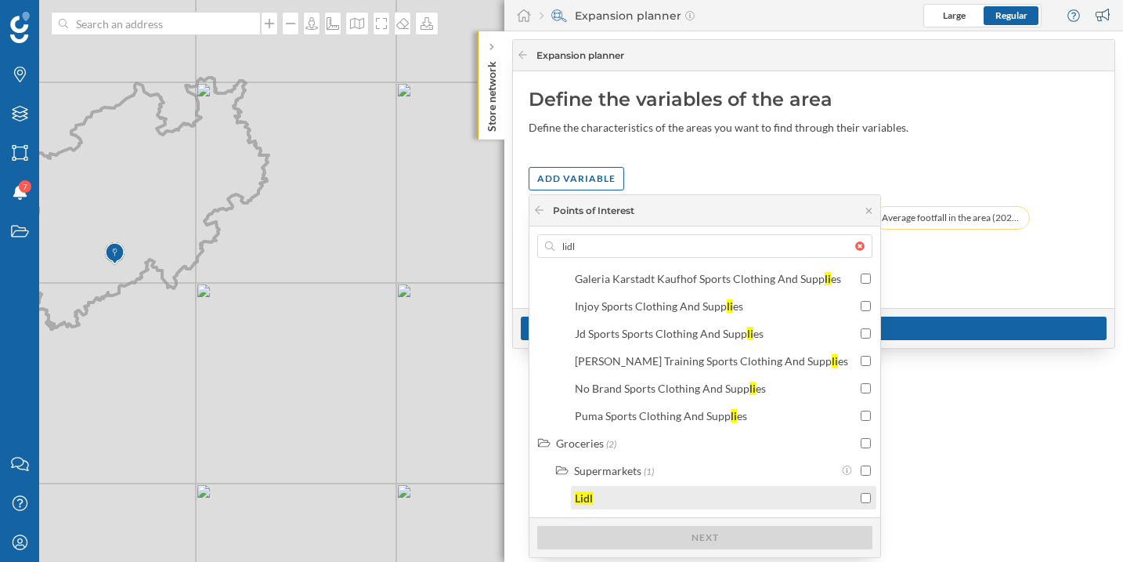
click at [675, 503] on div "Lidl" at bounding box center [716, 498] width 282 height 16
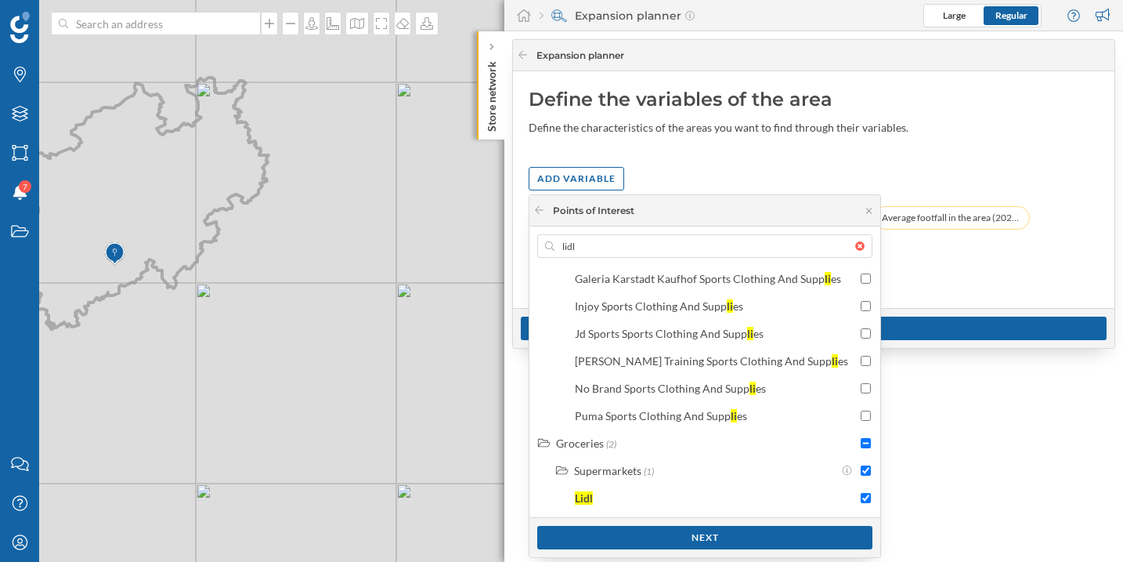
checkbox input "false"
click at [863, 244] on div at bounding box center [864, 245] width 17 height 9
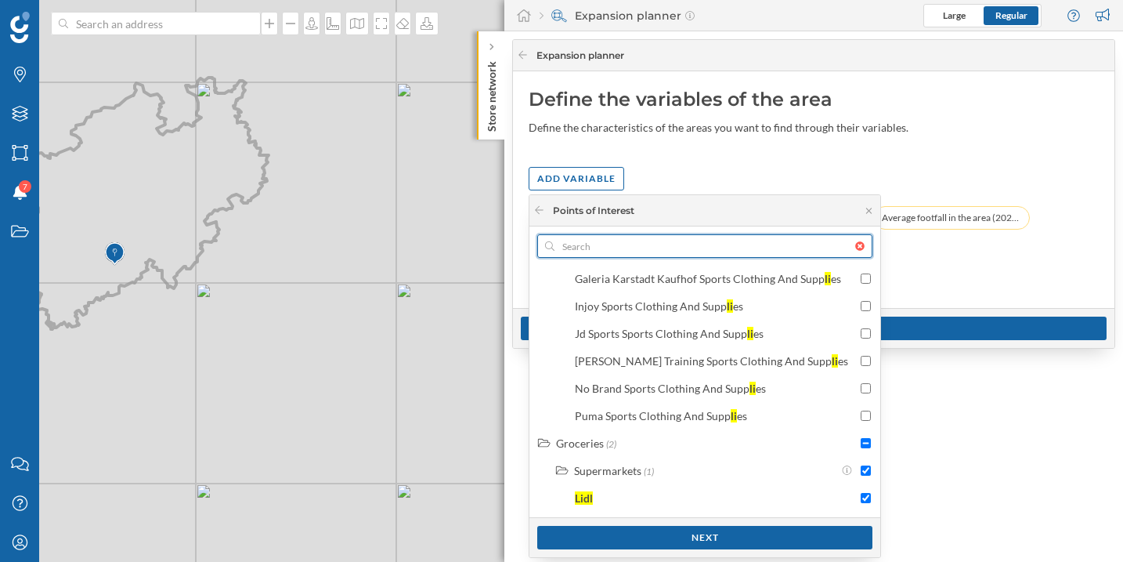
click at [856, 244] on input "text" at bounding box center [705, 246] width 301 height 24
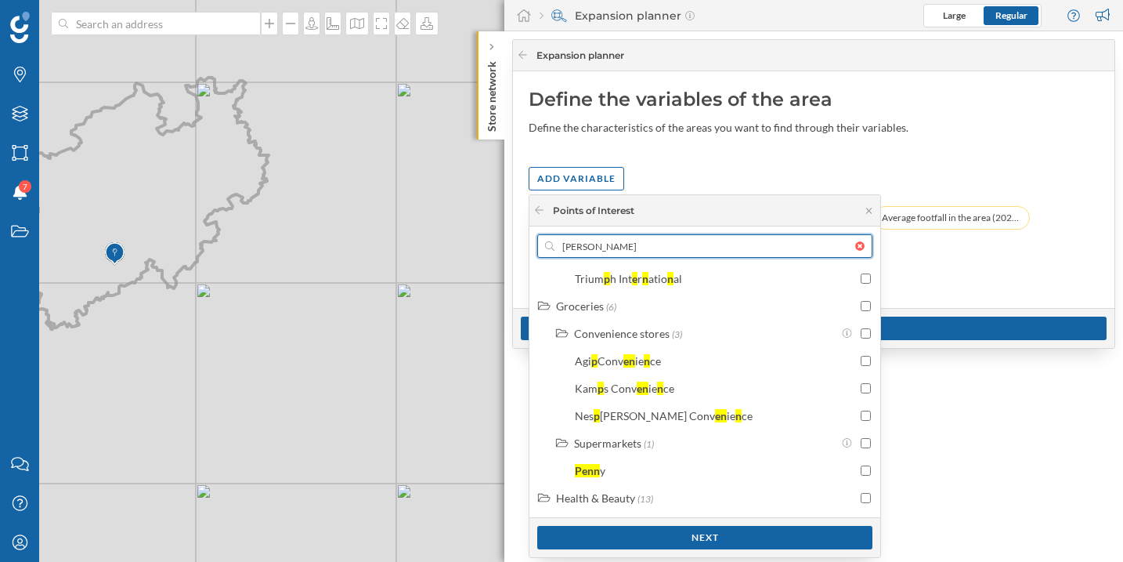
scroll to position [0, 0]
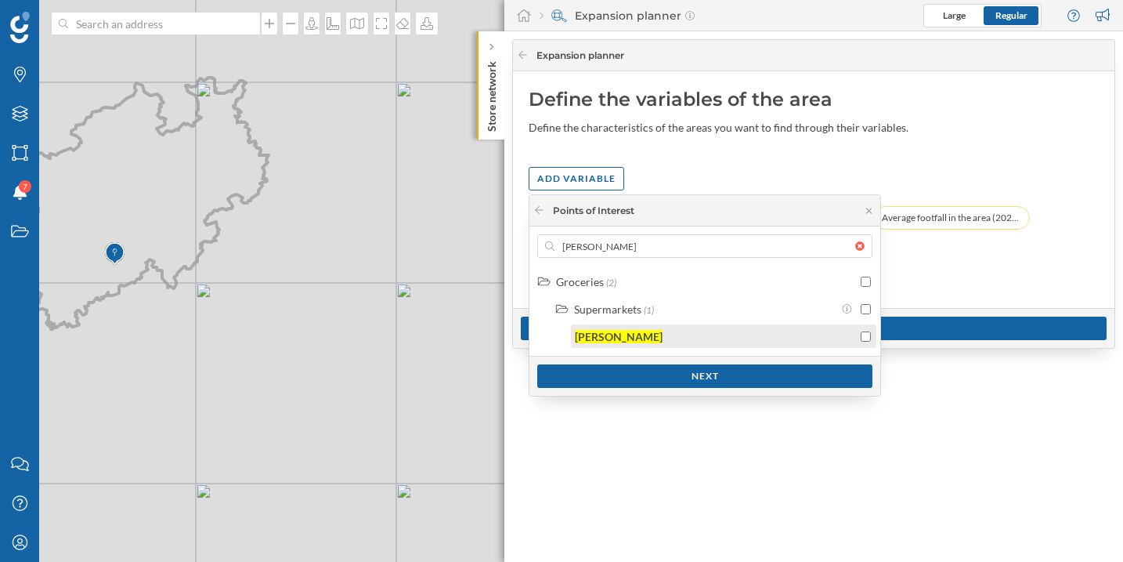
click at [863, 340] on input "checkbox" at bounding box center [866, 336] width 10 height 10
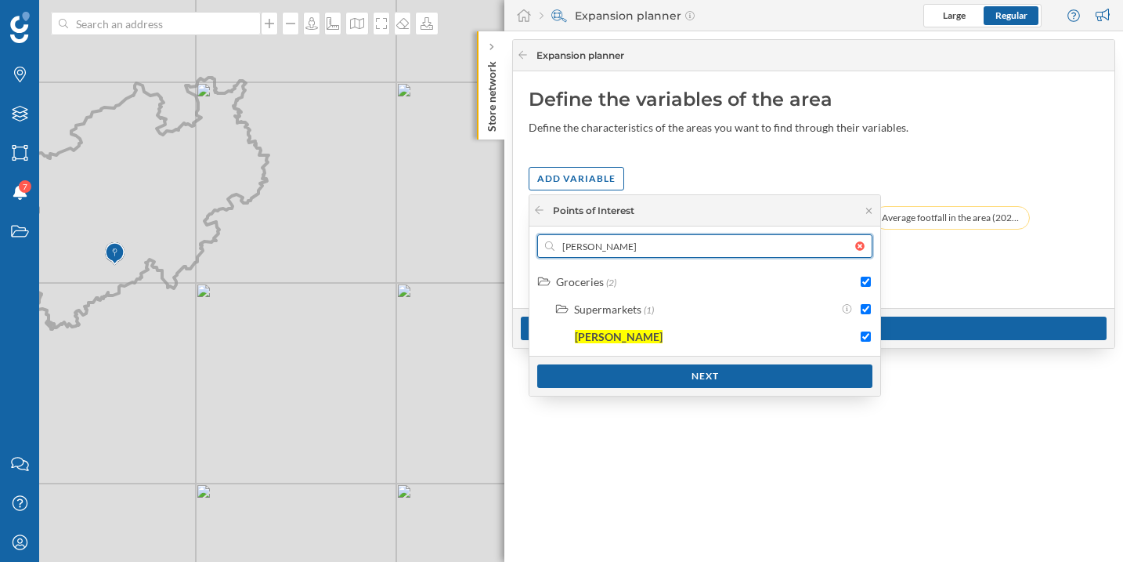
click at [627, 237] on input "penny" at bounding box center [705, 246] width 301 height 24
type input "a"
checkbox input "false"
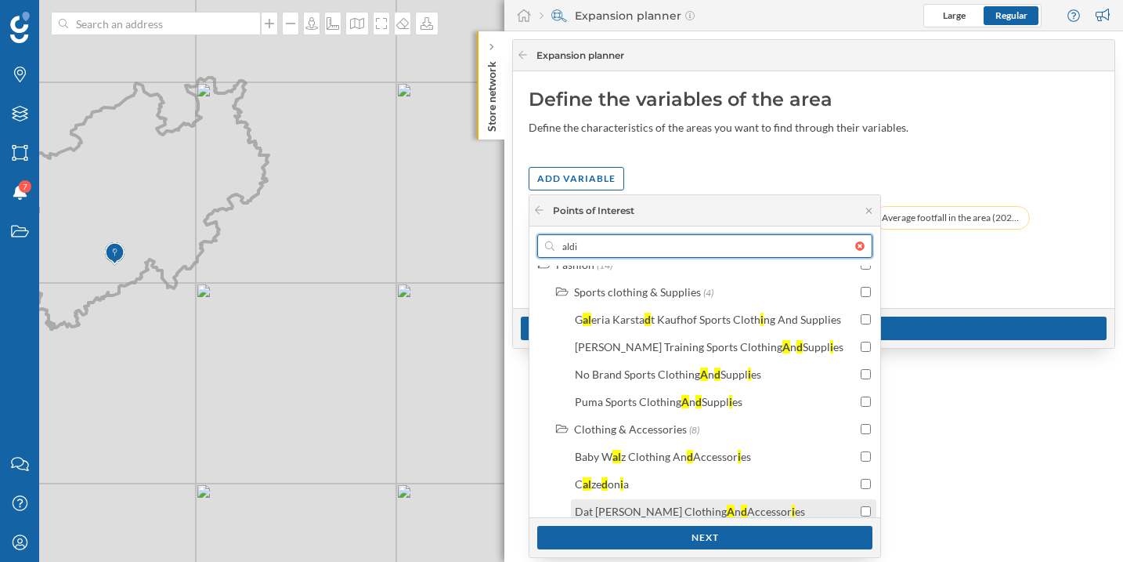
scroll to position [962, 0]
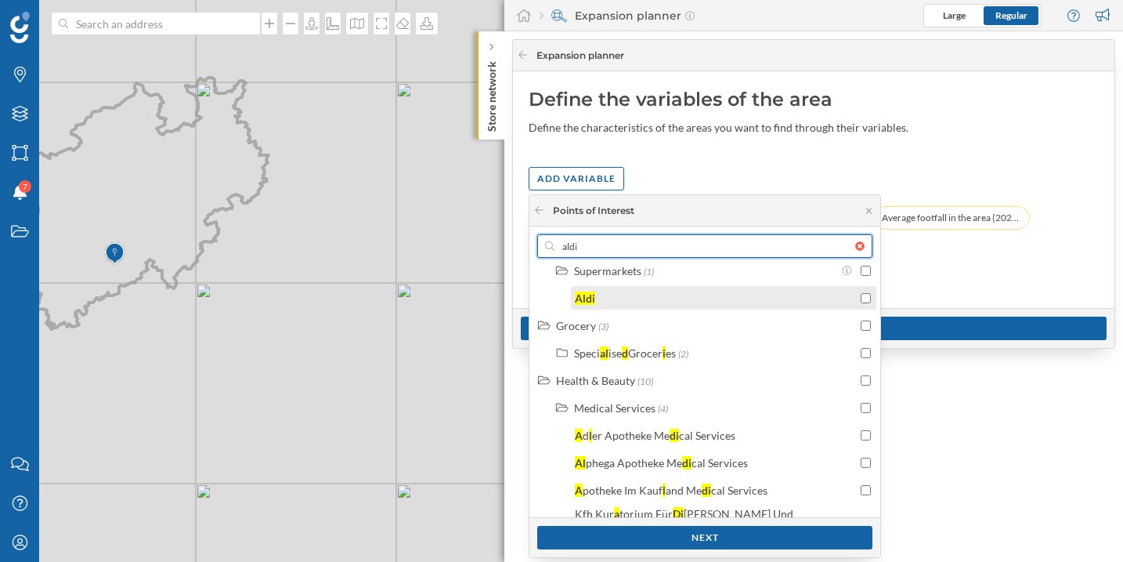
type input "aldi"
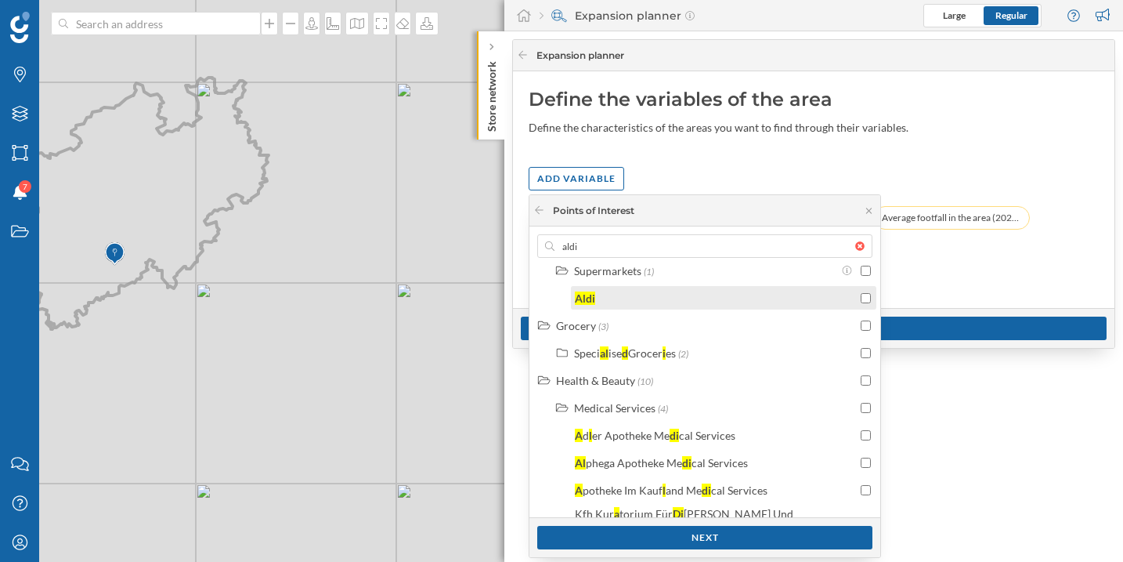
click at [861, 293] on input "checkbox" at bounding box center [866, 298] width 10 height 10
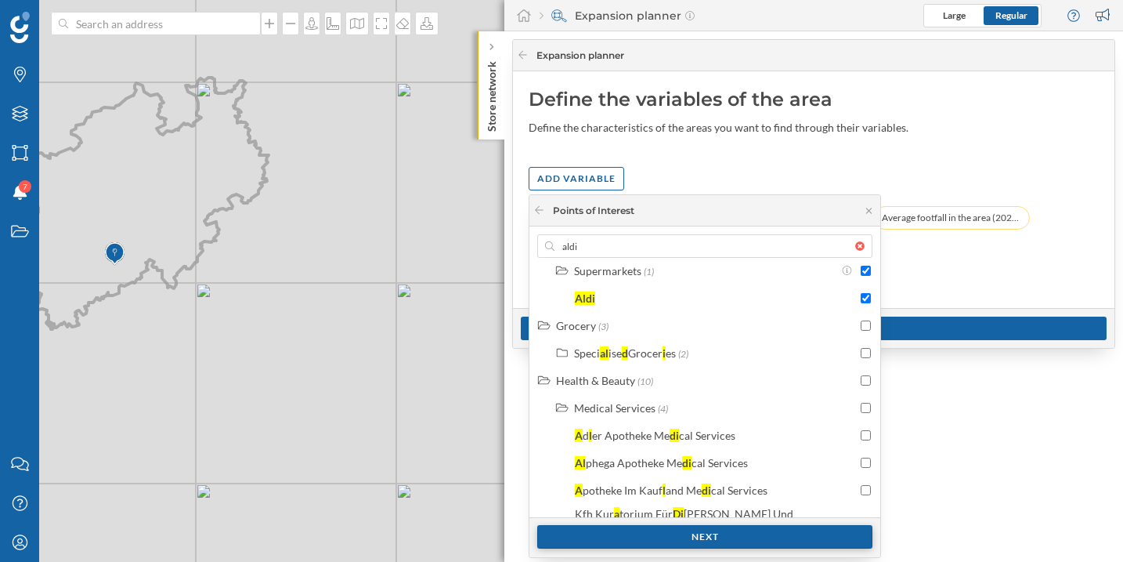
click at [722, 539] on div "Next" at bounding box center [704, 537] width 335 height 24
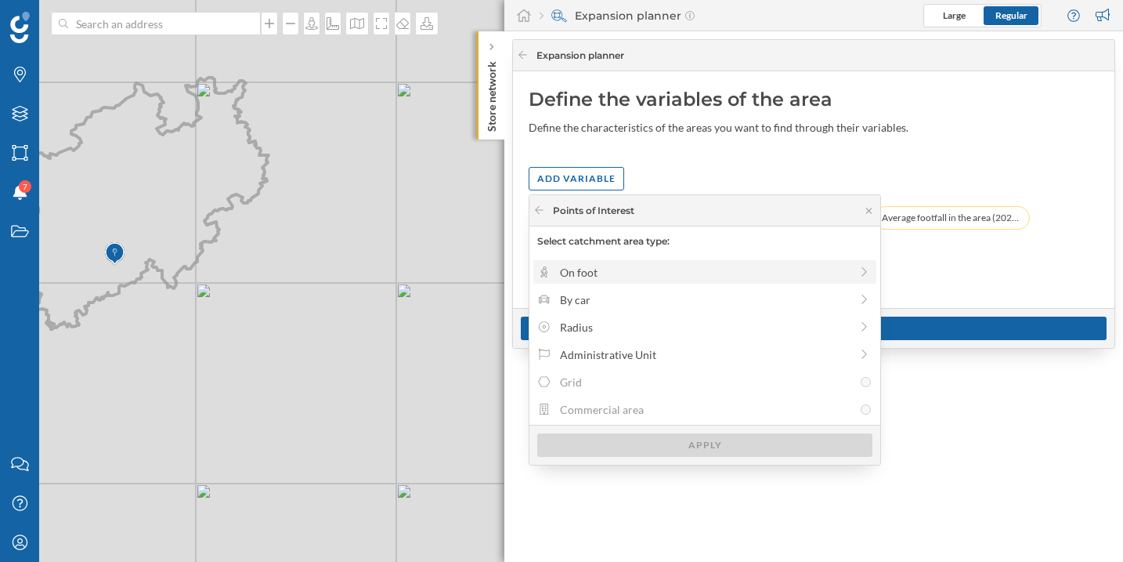
click at [548, 270] on icon at bounding box center [544, 271] width 14 height 11
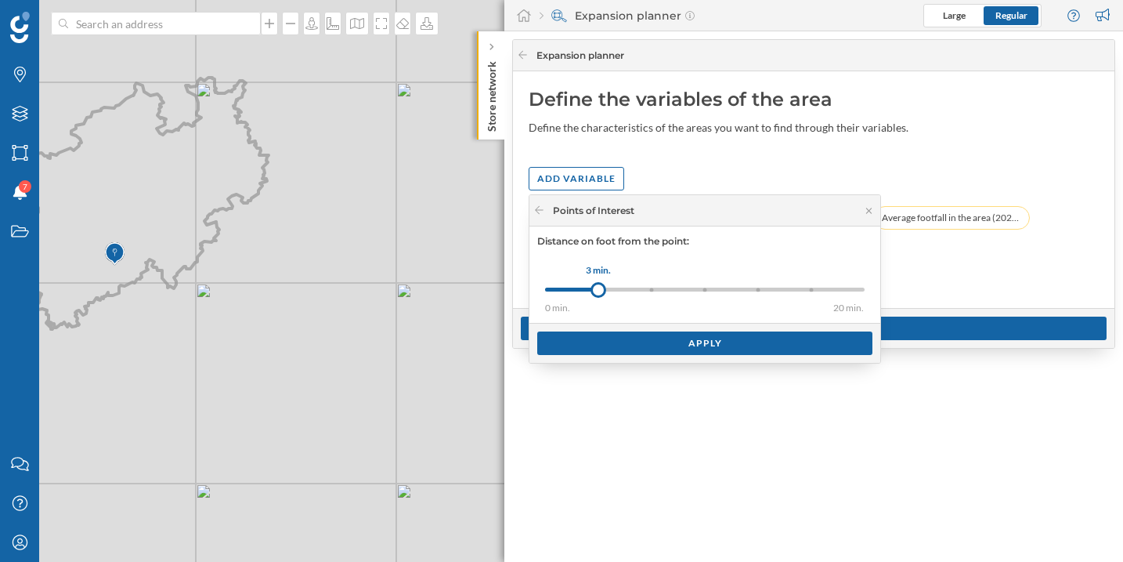
click at [709, 290] on div "0 min. 3 min. 5 min. 8 min. 10 min. 15 min. 20 min." at bounding box center [705, 290] width 320 height 4
click at [758, 291] on div at bounding box center [759, 290] width 4 height 4
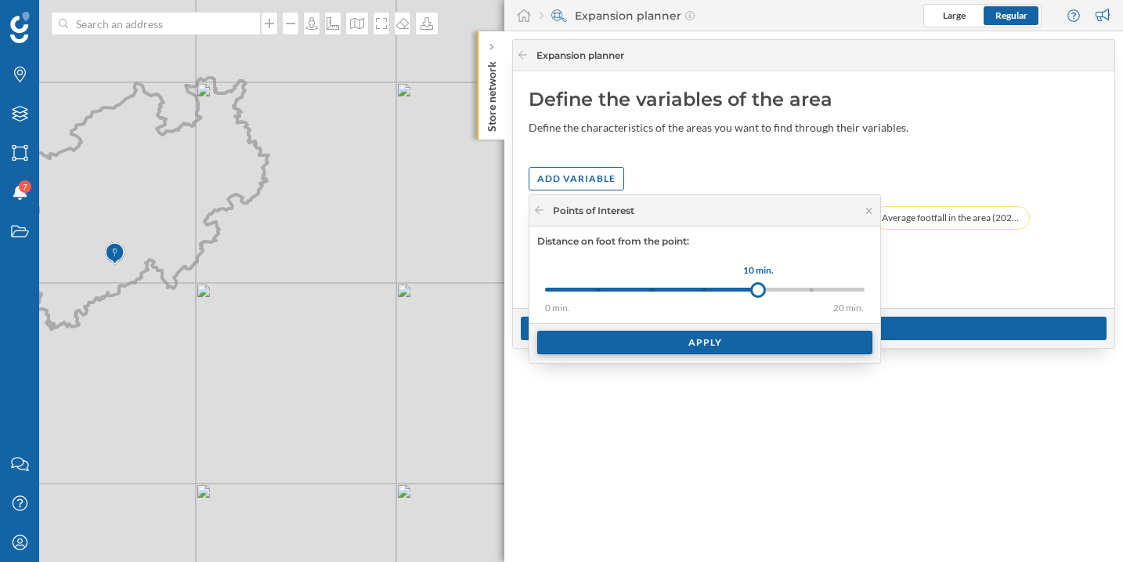
click at [736, 351] on div "Apply" at bounding box center [704, 343] width 335 height 24
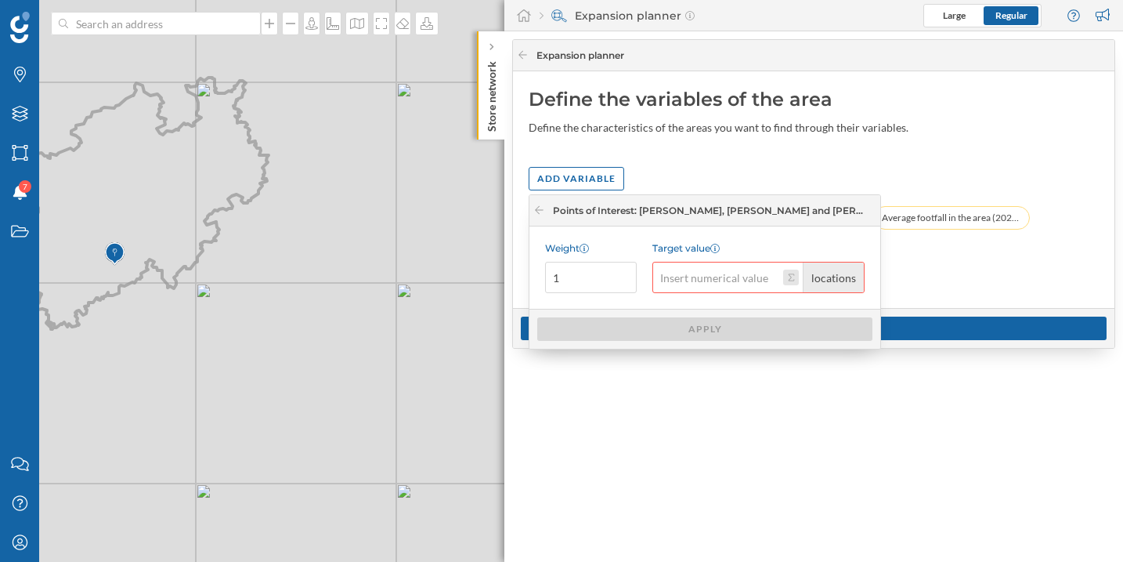
click at [788, 280] on button "Target value locations" at bounding box center [791, 278] width 16 height 16
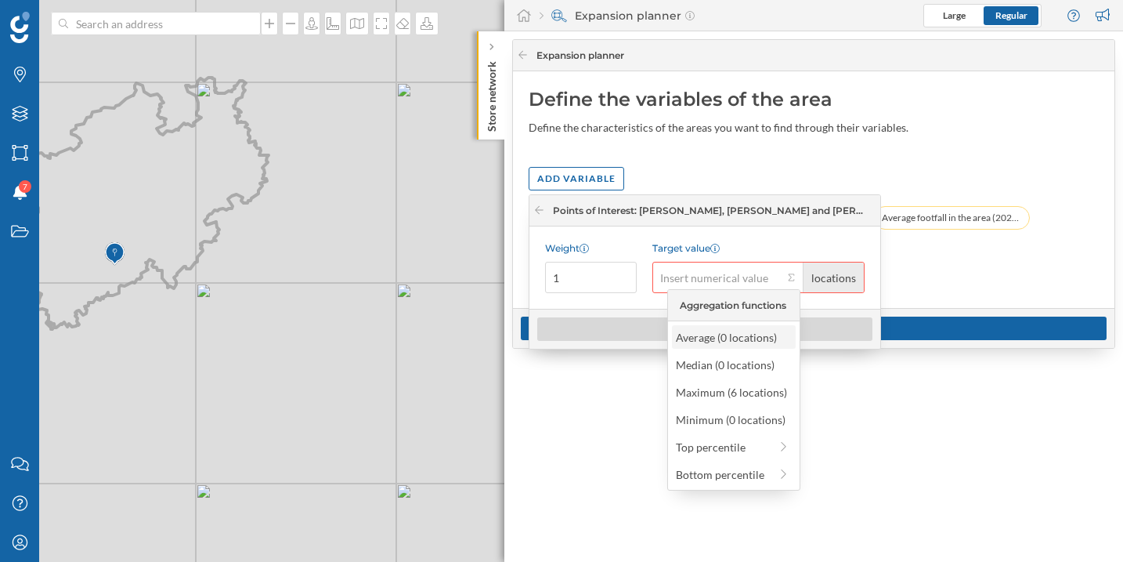
click at [743, 344] on div "Average (0 locations)" at bounding box center [733, 337] width 114 height 16
type input "0"
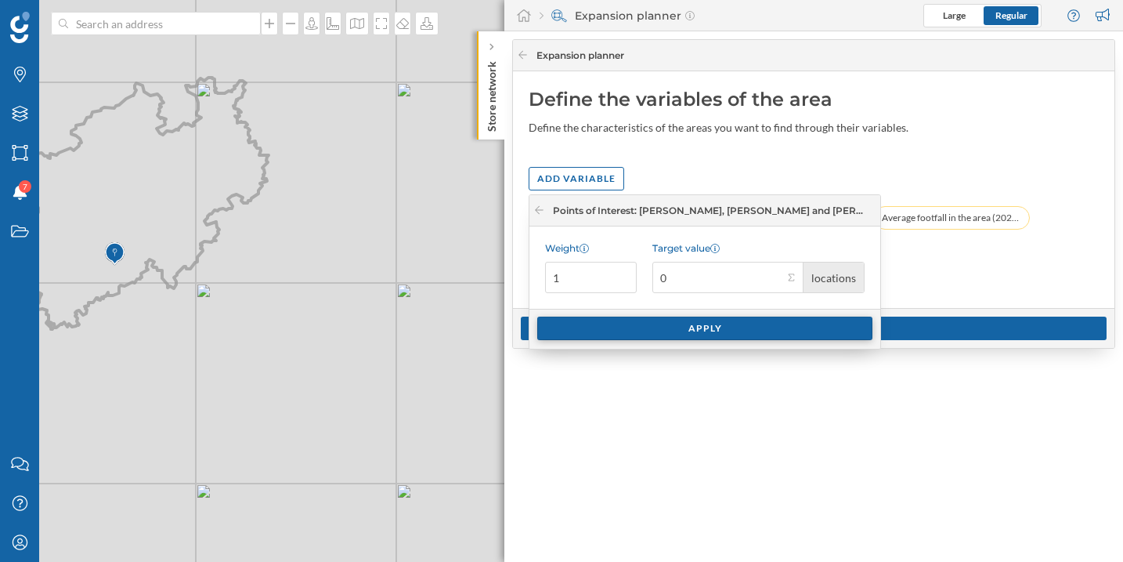
click at [725, 331] on div "Apply" at bounding box center [704, 329] width 335 height 24
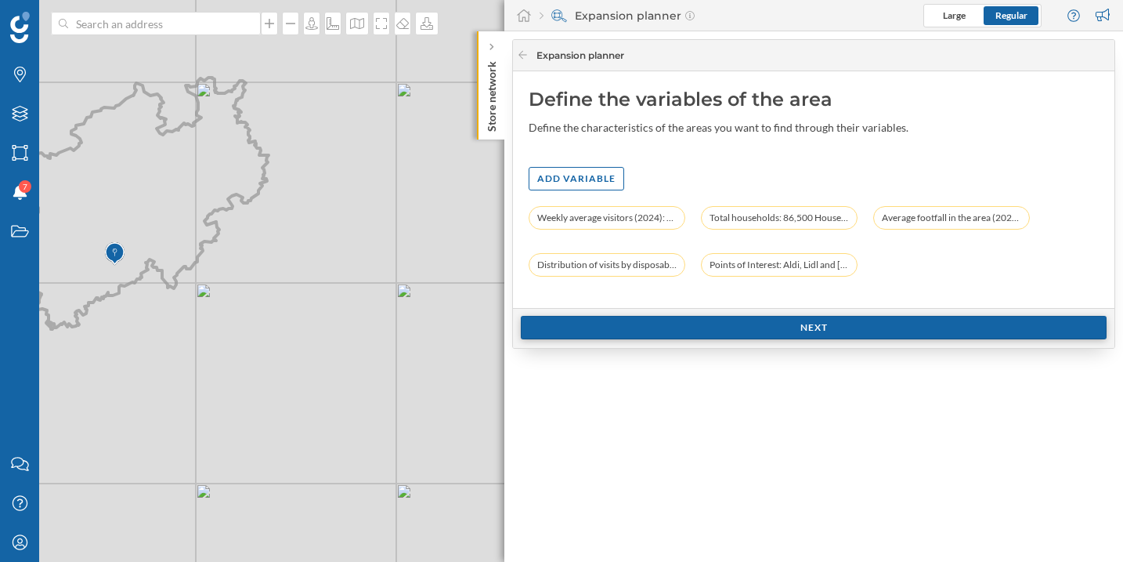
click at [790, 334] on div "Next" at bounding box center [814, 328] width 586 height 24
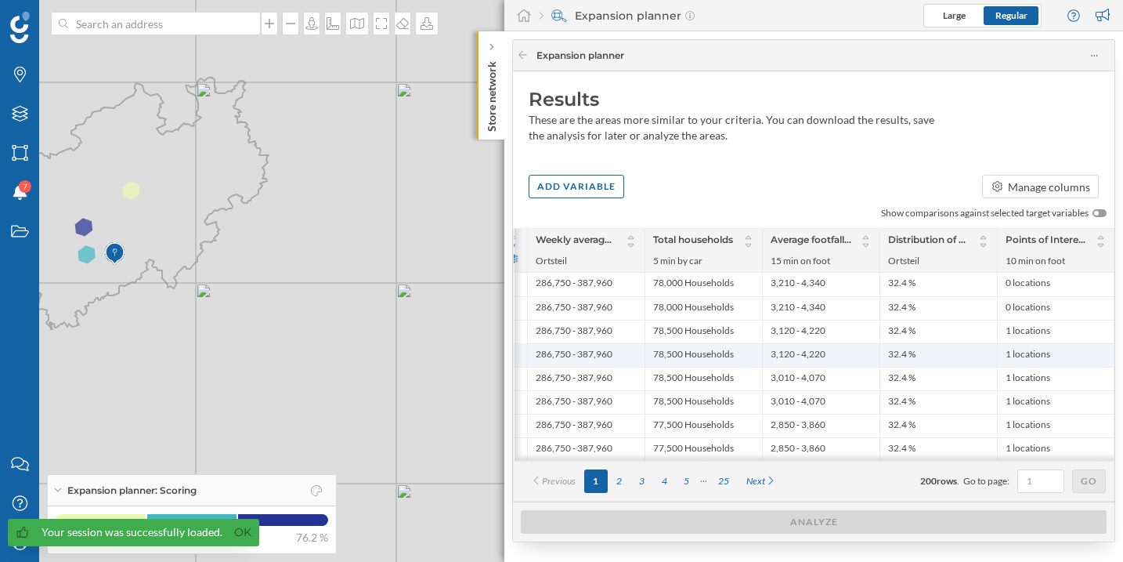
scroll to position [0, 519]
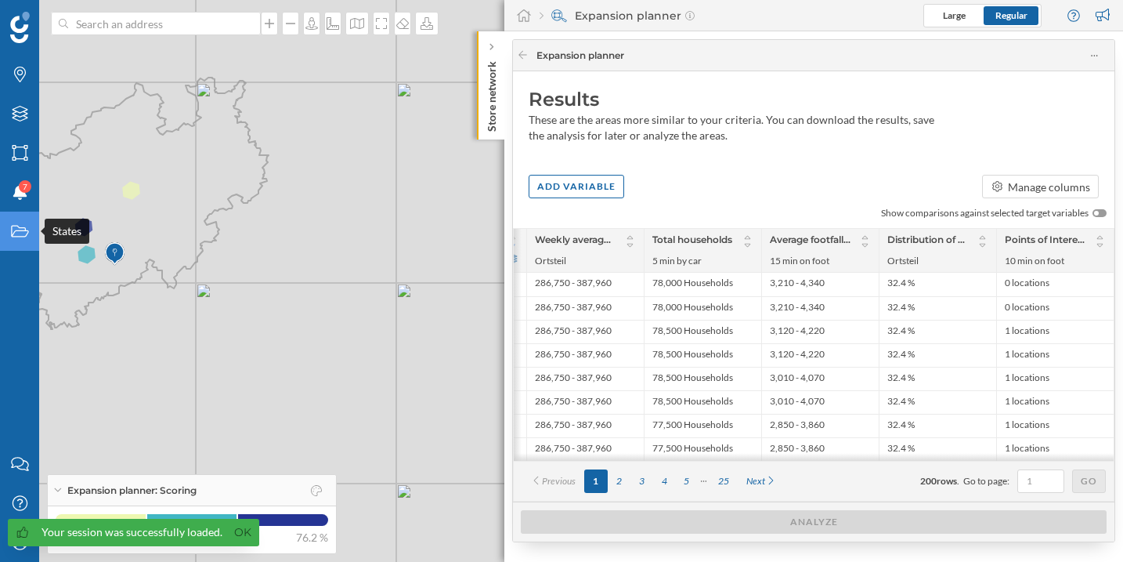
click at [25, 239] on div "States" at bounding box center [19, 231] width 39 height 39
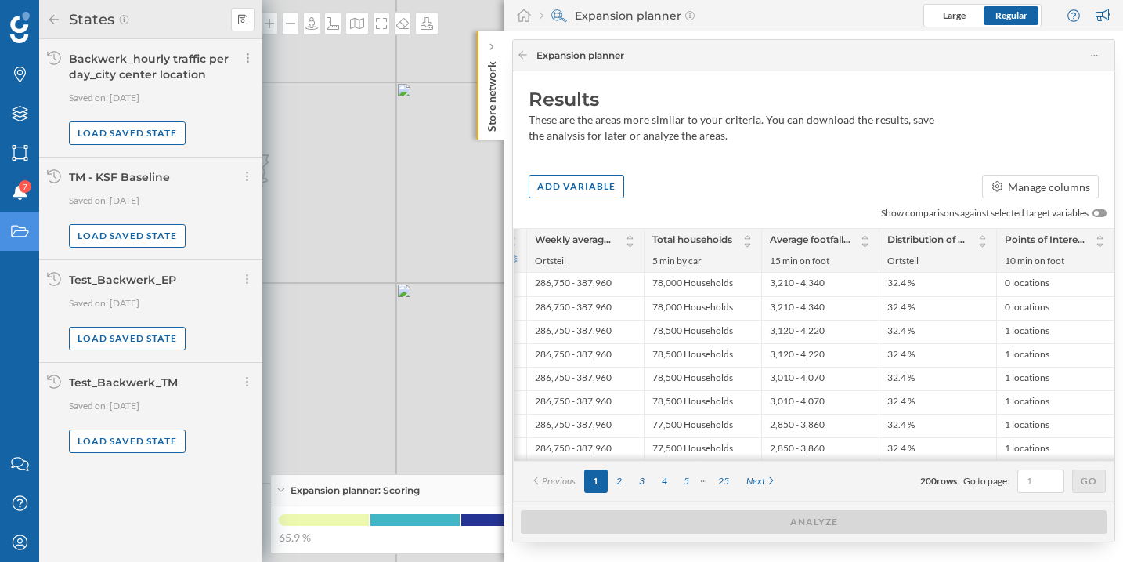
click at [154, 284] on div "Test_Backwerk_EP" at bounding box center [122, 280] width 107 height 14
copy div "Test_Backwerk_EP"
click at [239, 20] on icon at bounding box center [242, 19] width 9 height 11
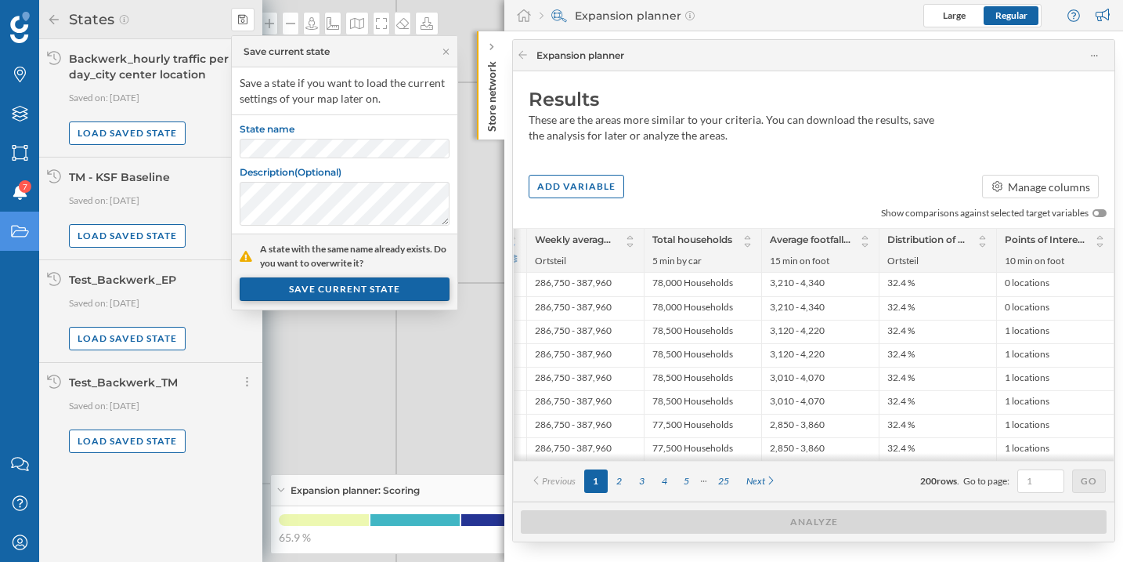
click at [342, 286] on div "SAVE CURRENT STATE" at bounding box center [345, 289] width 210 height 24
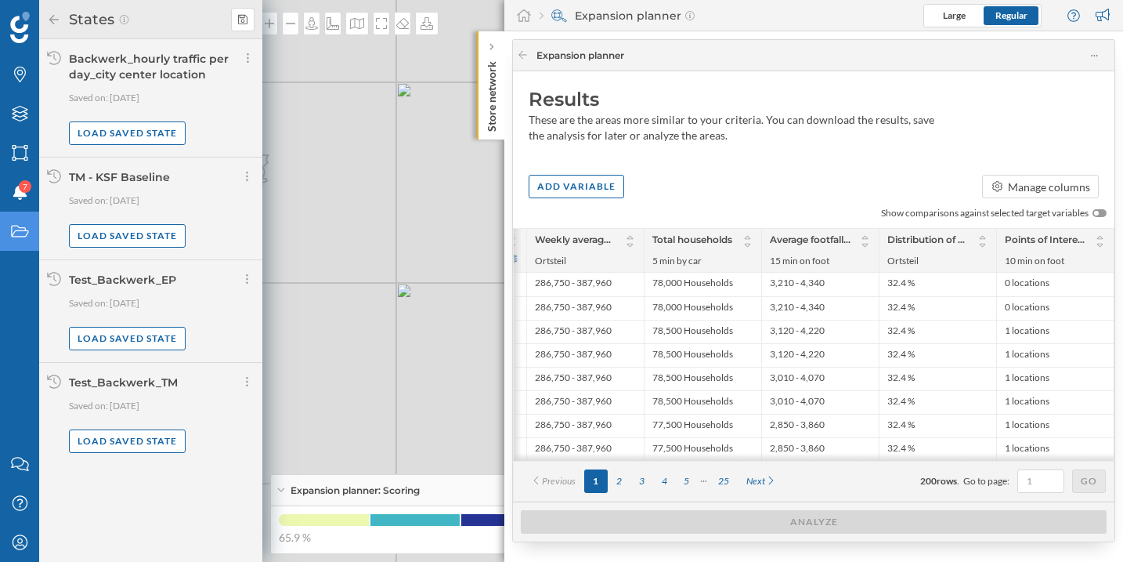
click at [759, 143] on div "Results These are the areas more similar to your criteria. You can download the…" at bounding box center [814, 119] width 602 height 96
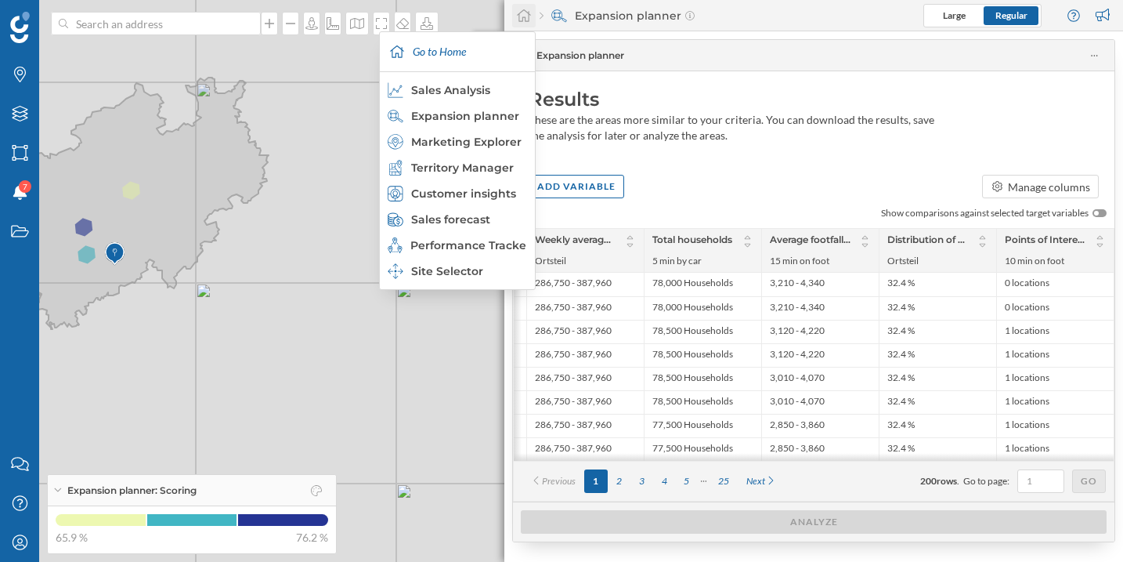
click at [515, 15] on div at bounding box center [524, 16] width 24 height 24
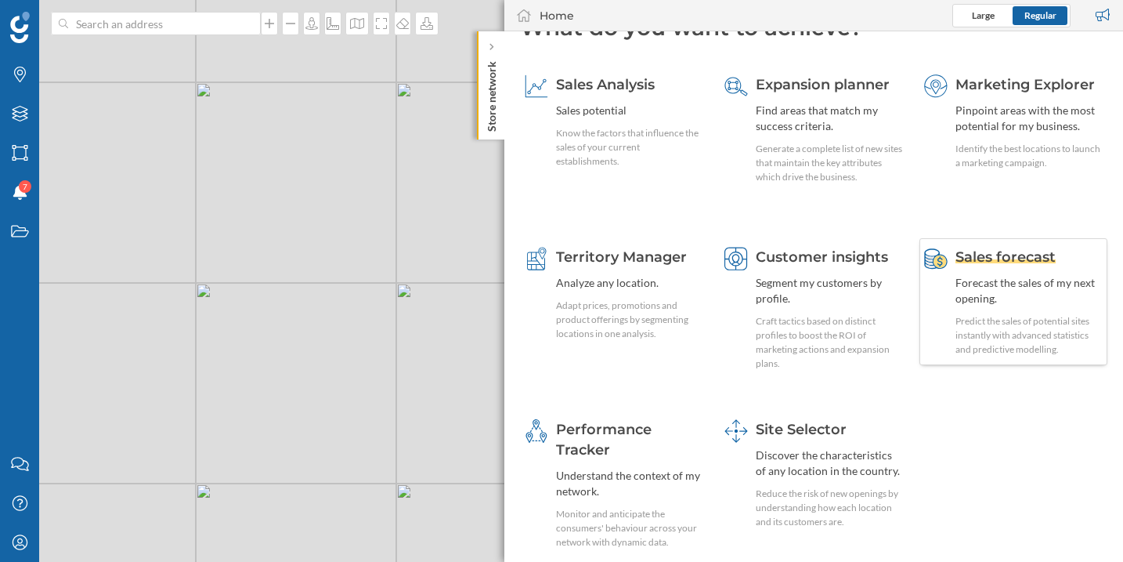
scroll to position [0, 0]
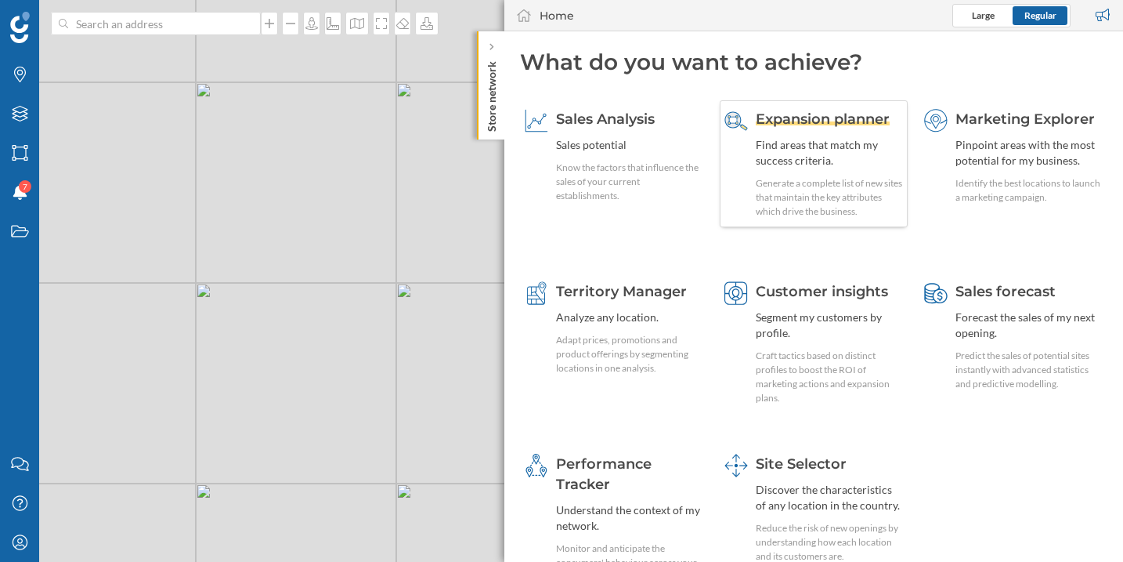
click at [812, 109] on div "Expansion planner" at bounding box center [829, 119] width 147 height 20
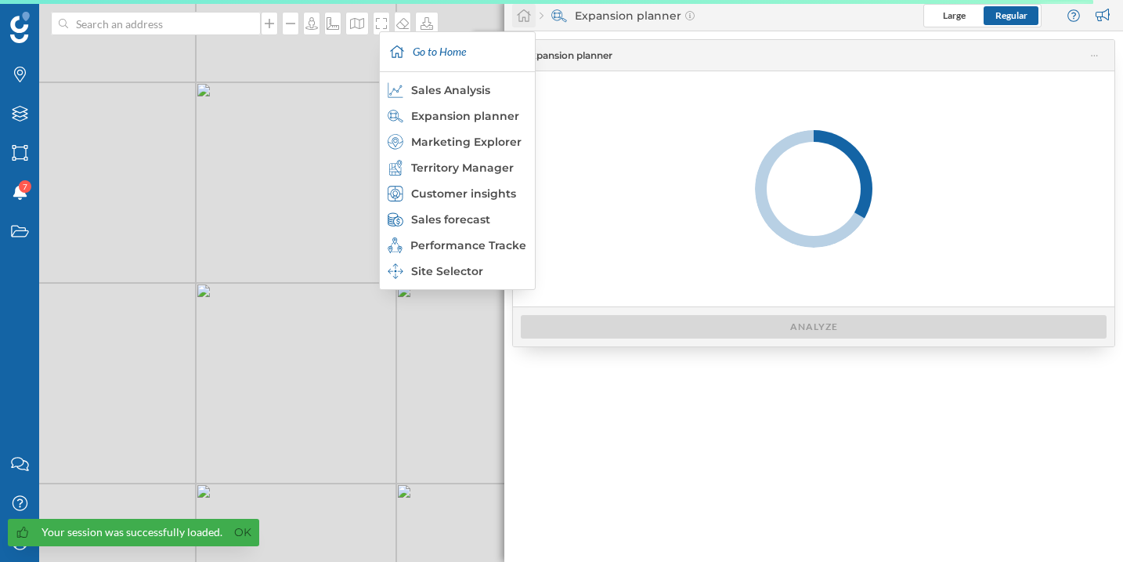
click at [526, 25] on div at bounding box center [524, 16] width 24 height 24
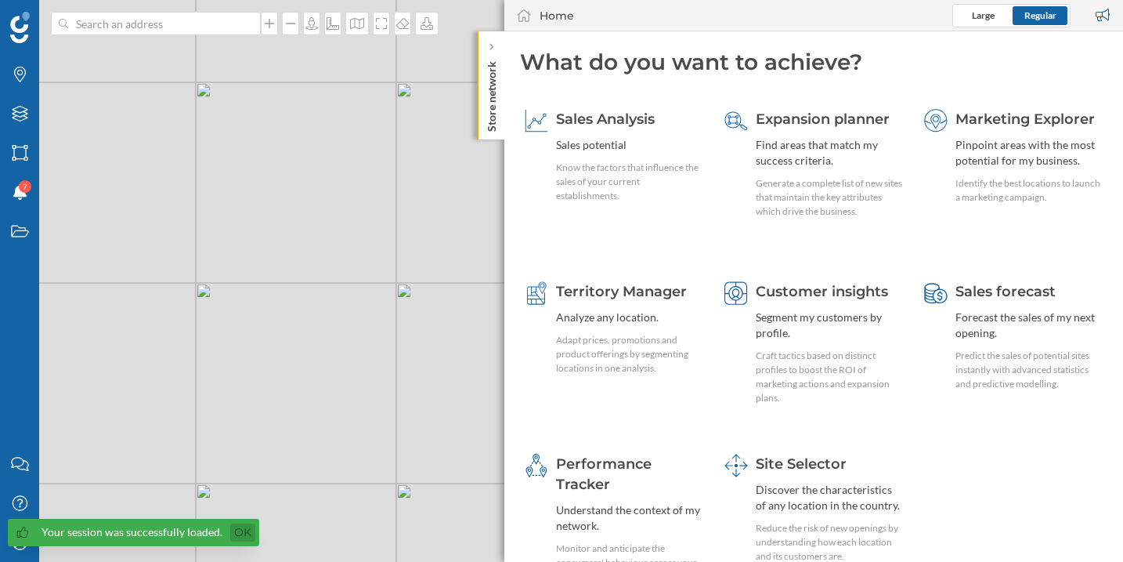
click at [238, 532] on link "Ok" at bounding box center [242, 532] width 25 height 18
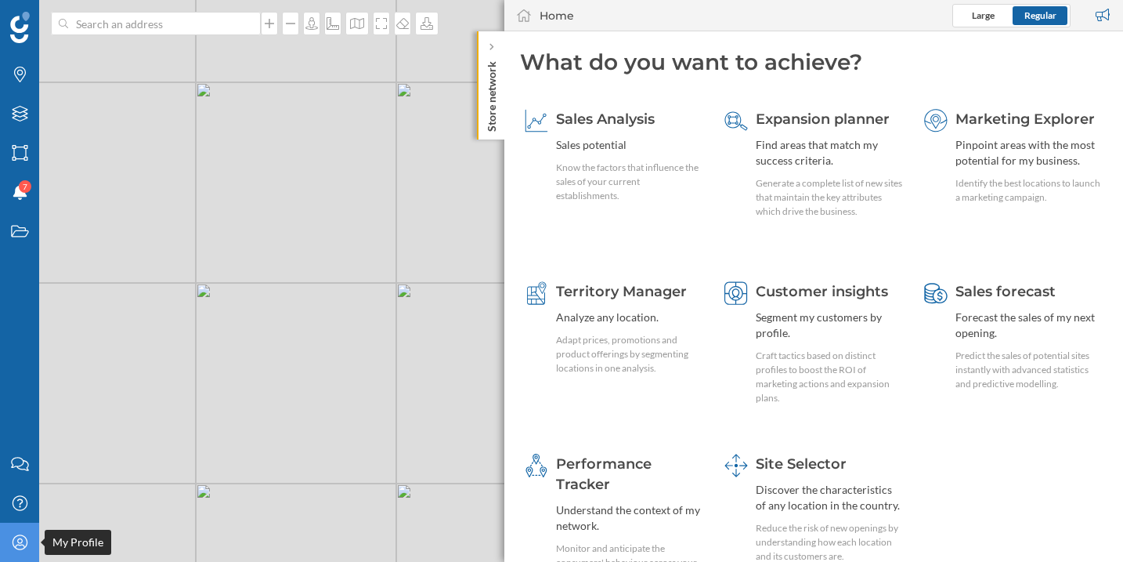
click at [25, 545] on icon "My Profile" at bounding box center [20, 542] width 20 height 16
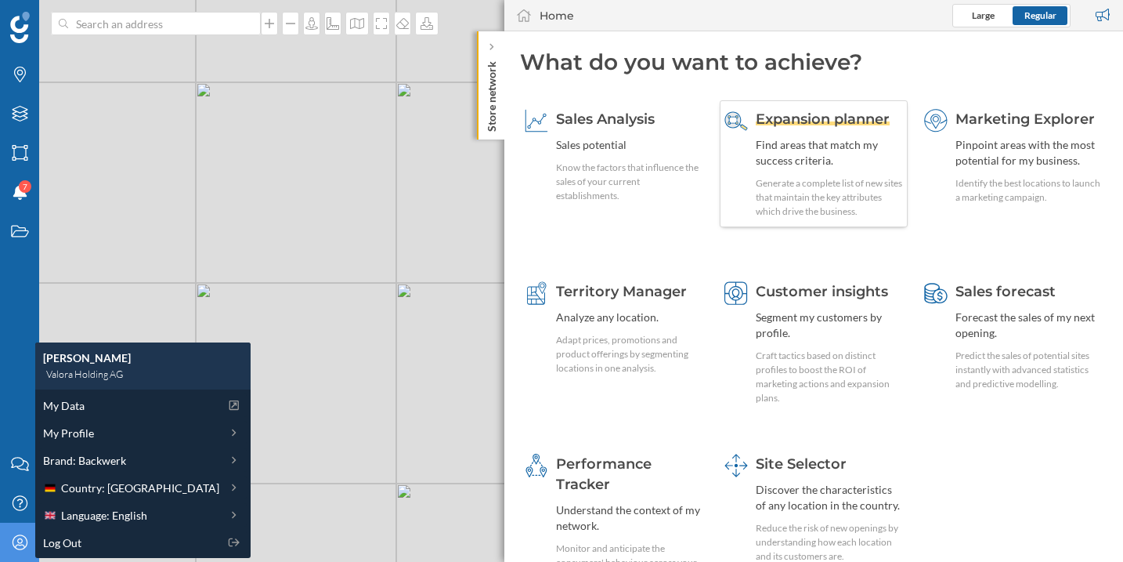
click at [778, 135] on div "Expansion planner Find areas that match my success criteria. Generate a complet…" at bounding box center [829, 164] width 147 height 110
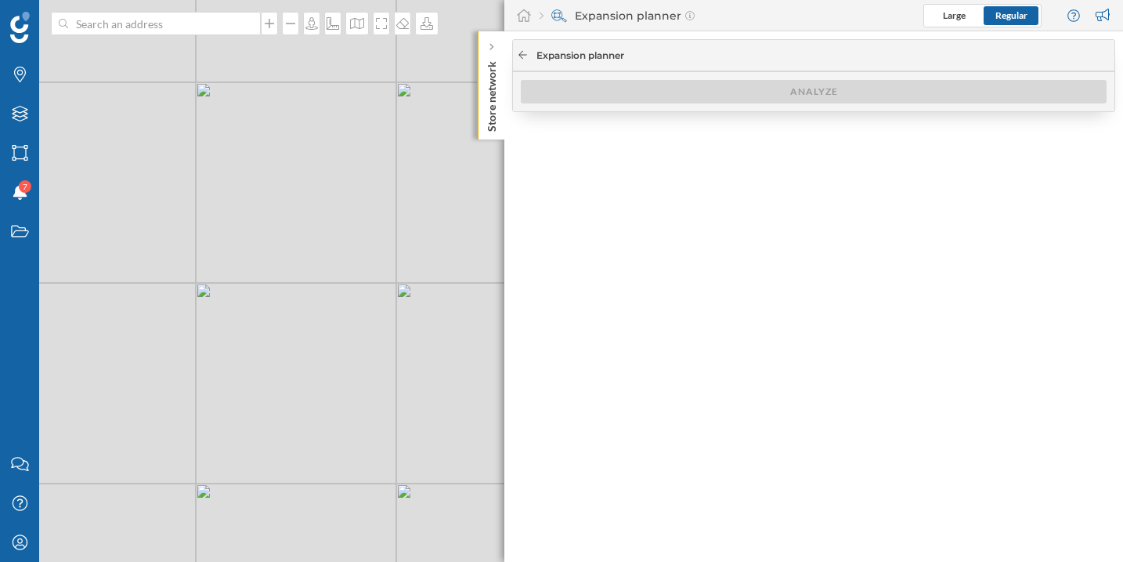
click at [524, 56] on icon at bounding box center [523, 54] width 12 height 9
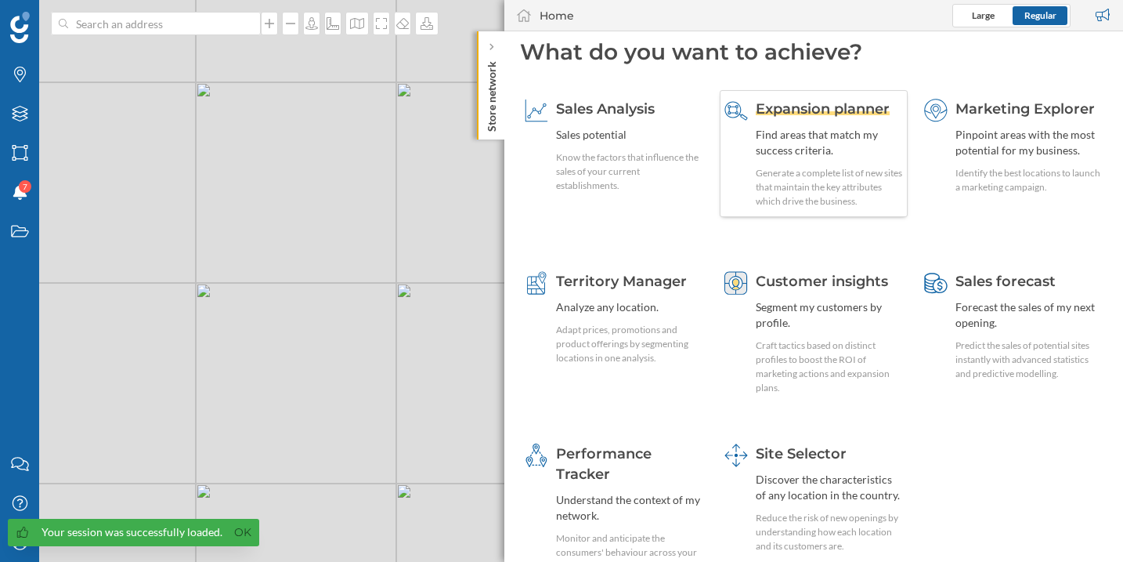
scroll to position [26, 0]
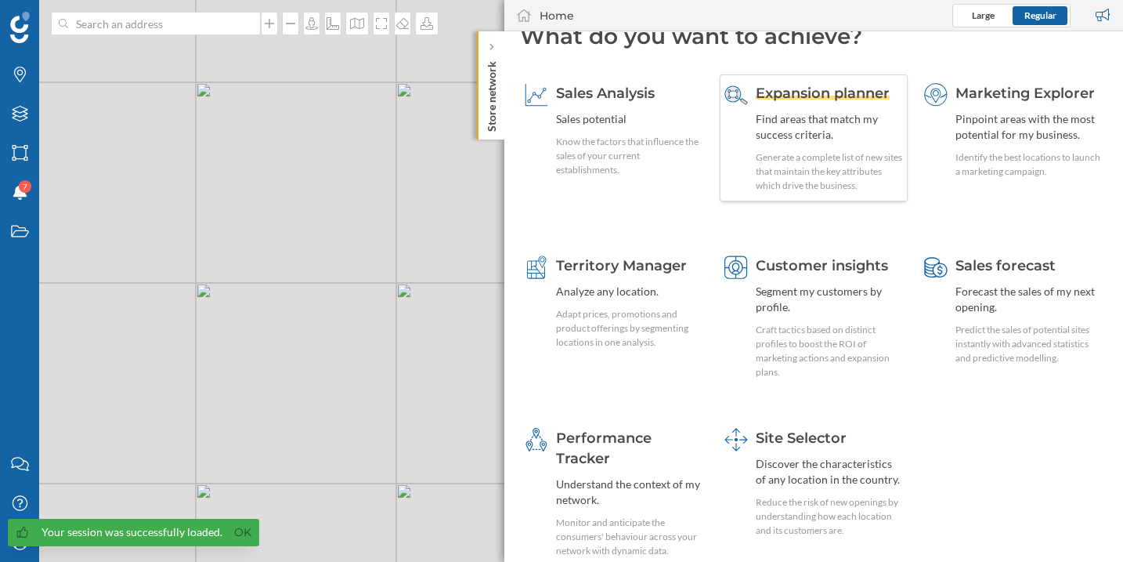
click at [809, 107] on div "Expansion planner Find areas that match my success criteria. Generate a complet…" at bounding box center [829, 138] width 147 height 110
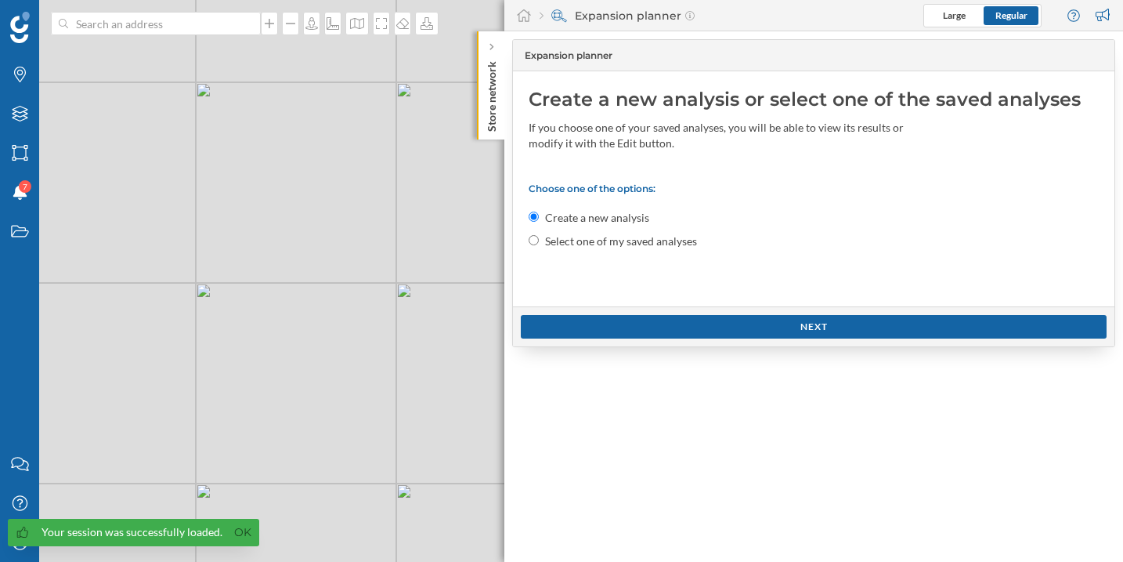
scroll to position [0, 0]
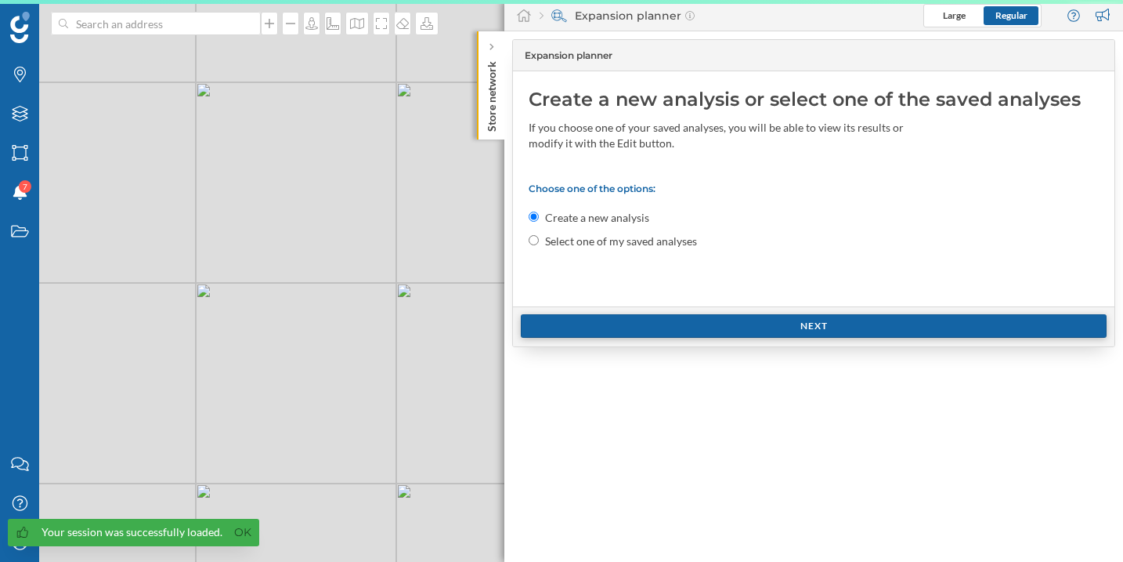
click at [639, 324] on div "Next" at bounding box center [814, 326] width 586 height 24
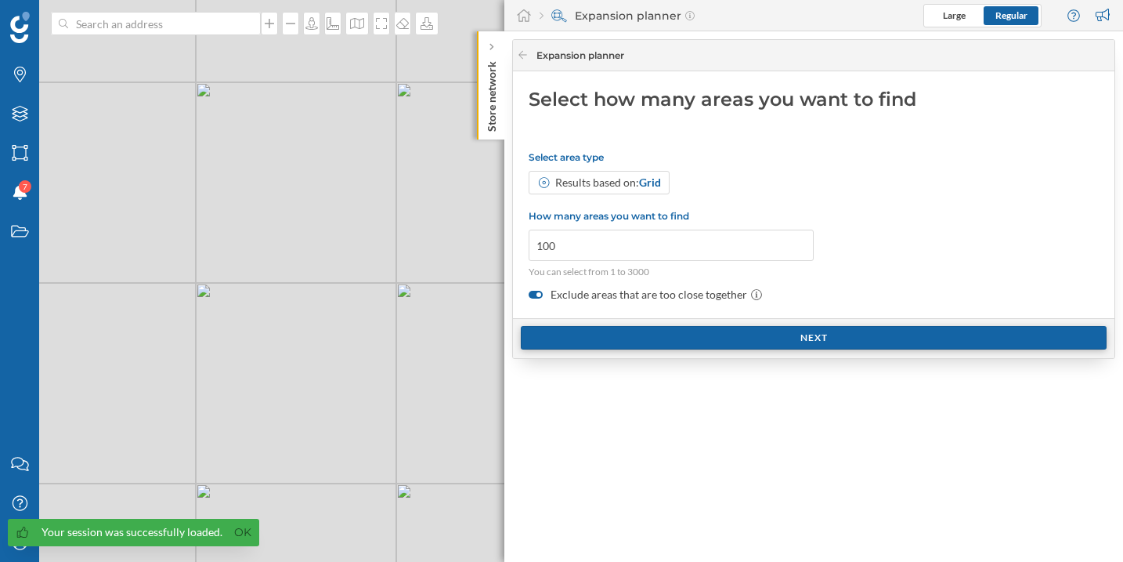
click at [588, 334] on div "Next" at bounding box center [814, 338] width 586 height 24
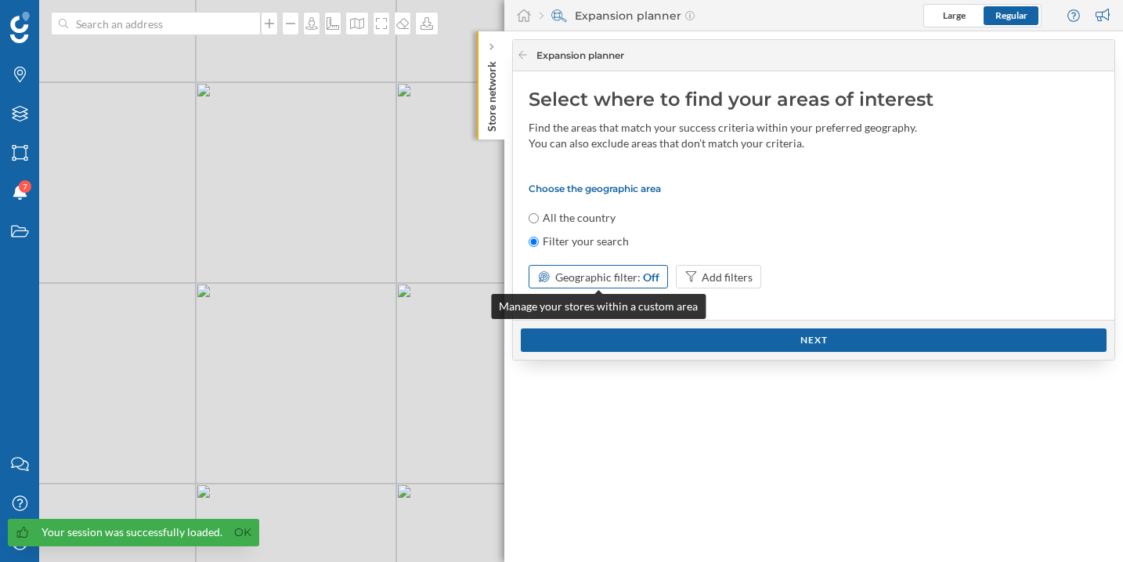
click at [572, 276] on span "Geographic filter:" at bounding box center [597, 276] width 85 height 13
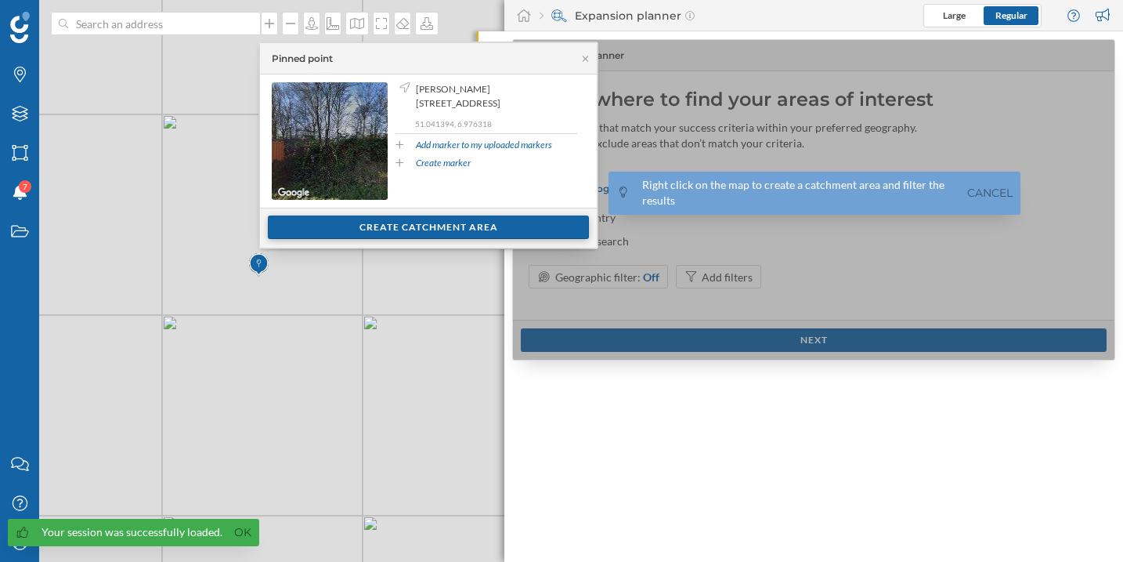
click at [399, 236] on div "Create catchment area" at bounding box center [428, 227] width 321 height 24
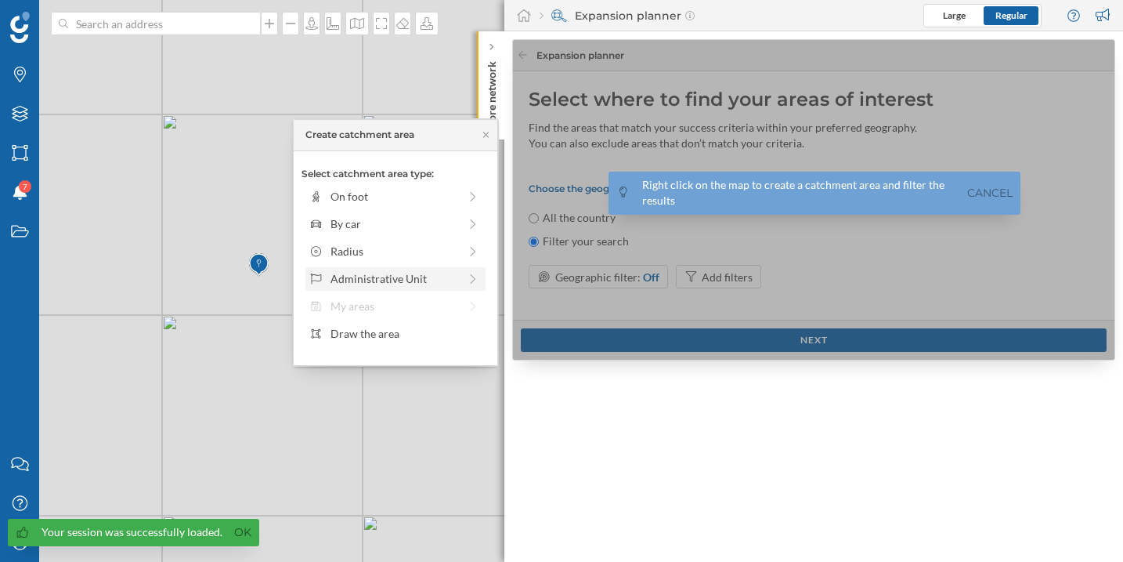
click at [398, 277] on div "Administrative Unit" at bounding box center [395, 278] width 128 height 16
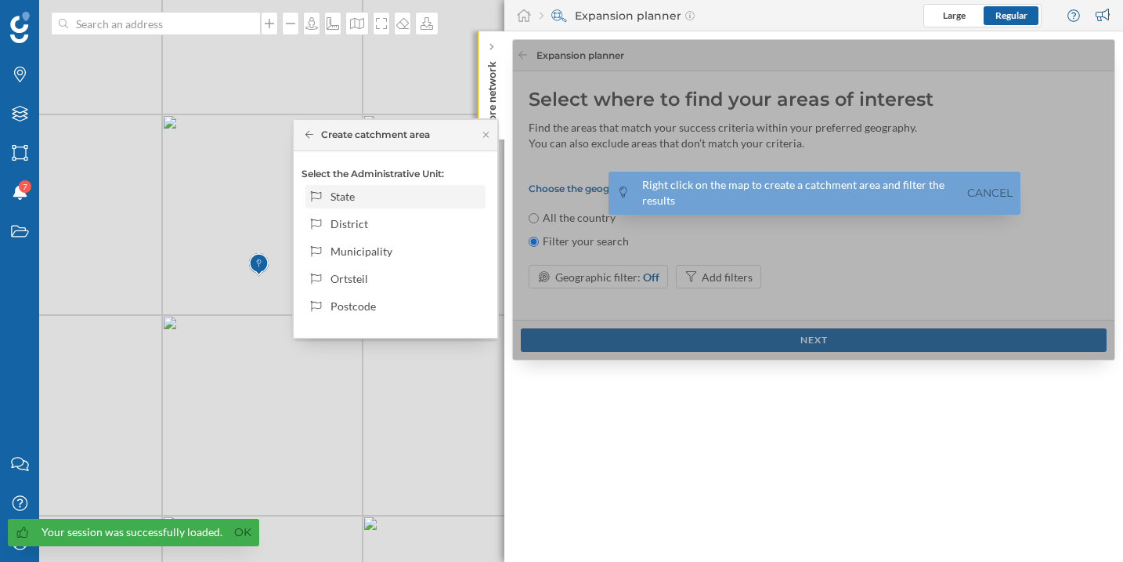
click at [388, 194] on div "State" at bounding box center [406, 196] width 150 height 16
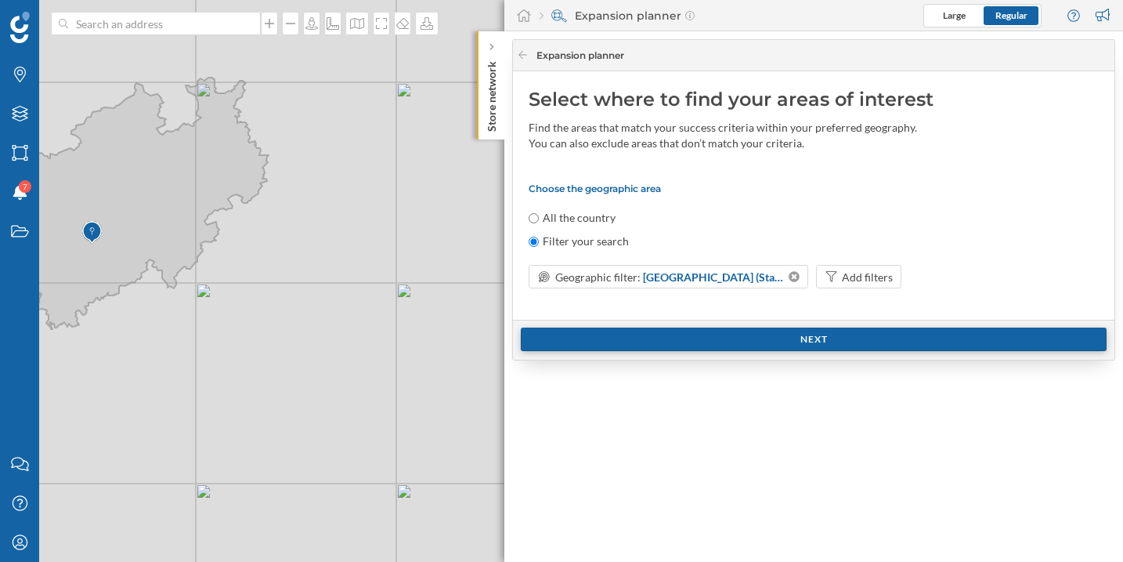
click at [794, 339] on div "Next" at bounding box center [814, 339] width 586 height 24
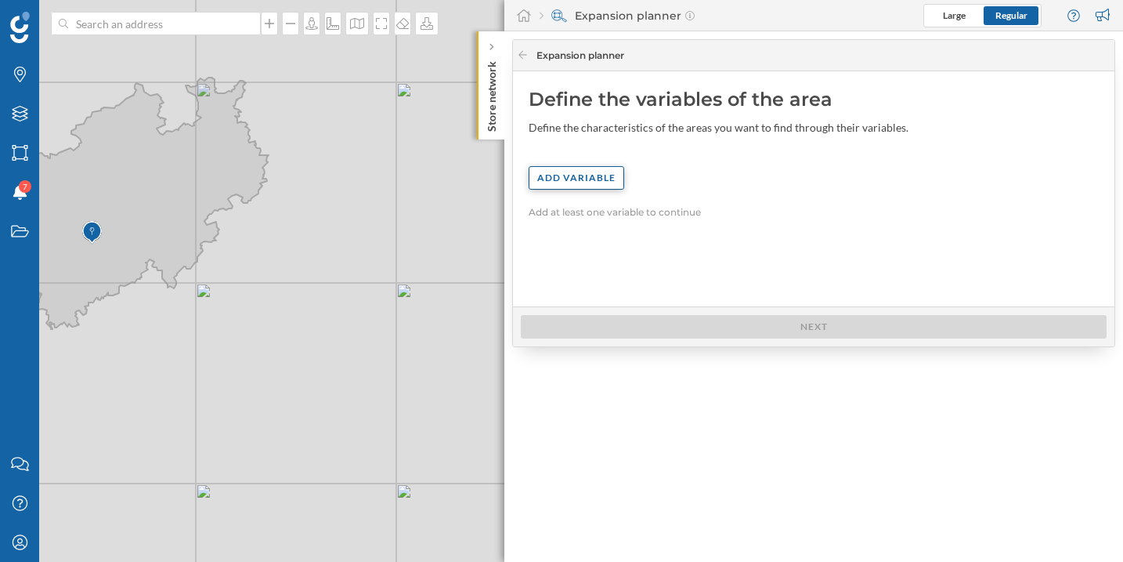
click at [585, 189] on div "Add variable" at bounding box center [577, 178] width 96 height 24
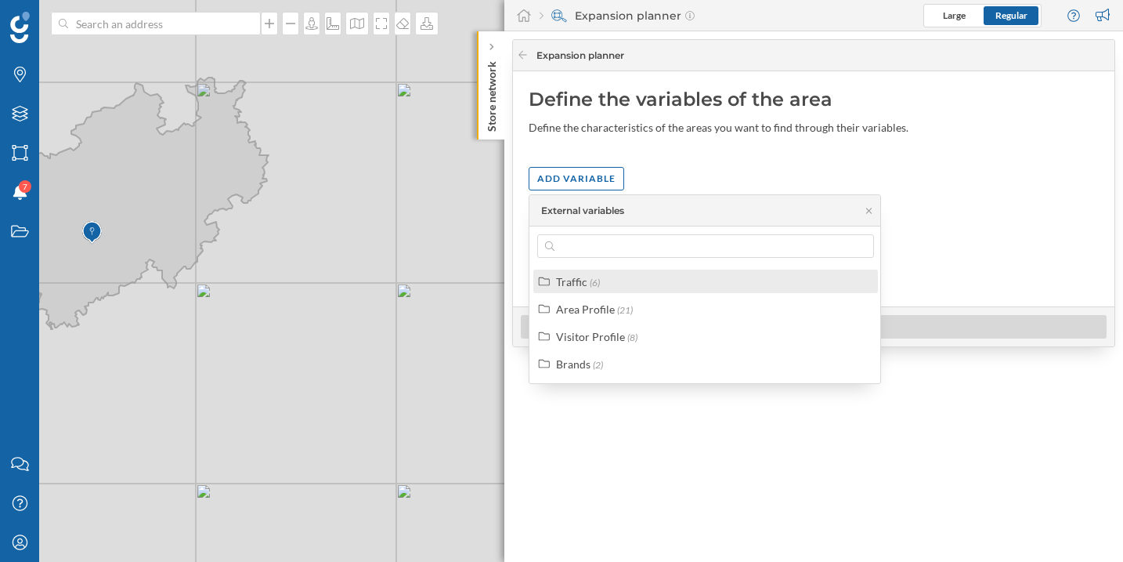
click at [605, 284] on div "Traffic (6)" at bounding box center [712, 281] width 313 height 16
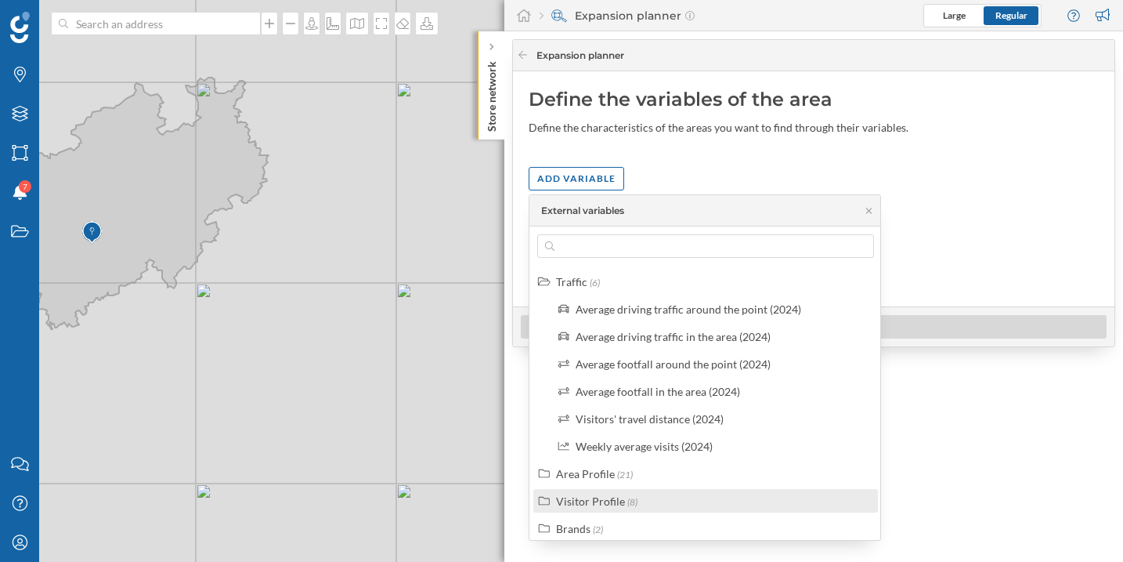
click at [628, 503] on span "(8)" at bounding box center [633, 502] width 10 height 12
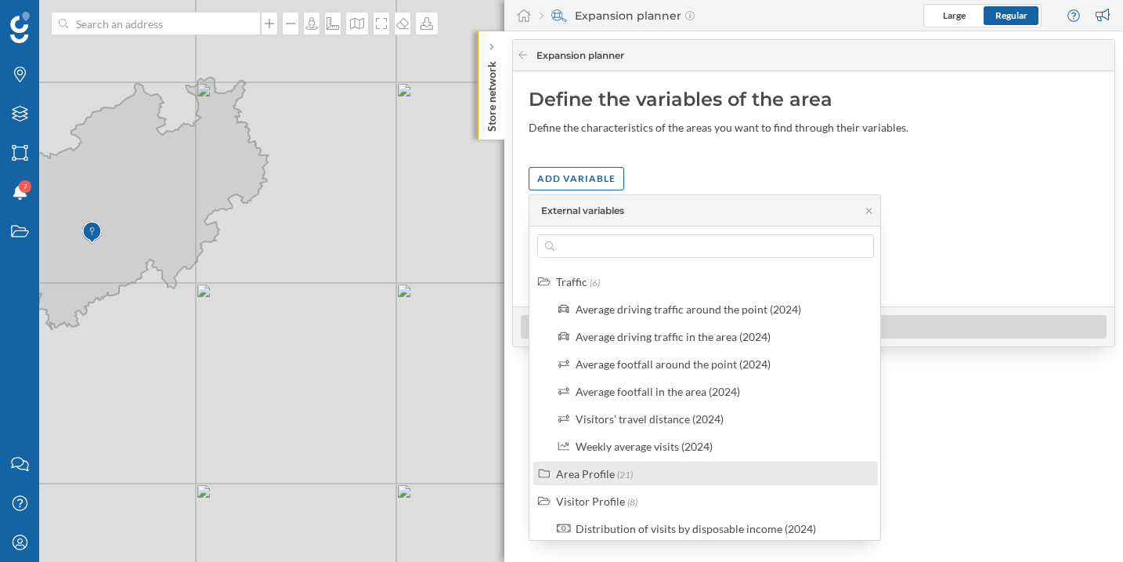
scroll to position [227, 0]
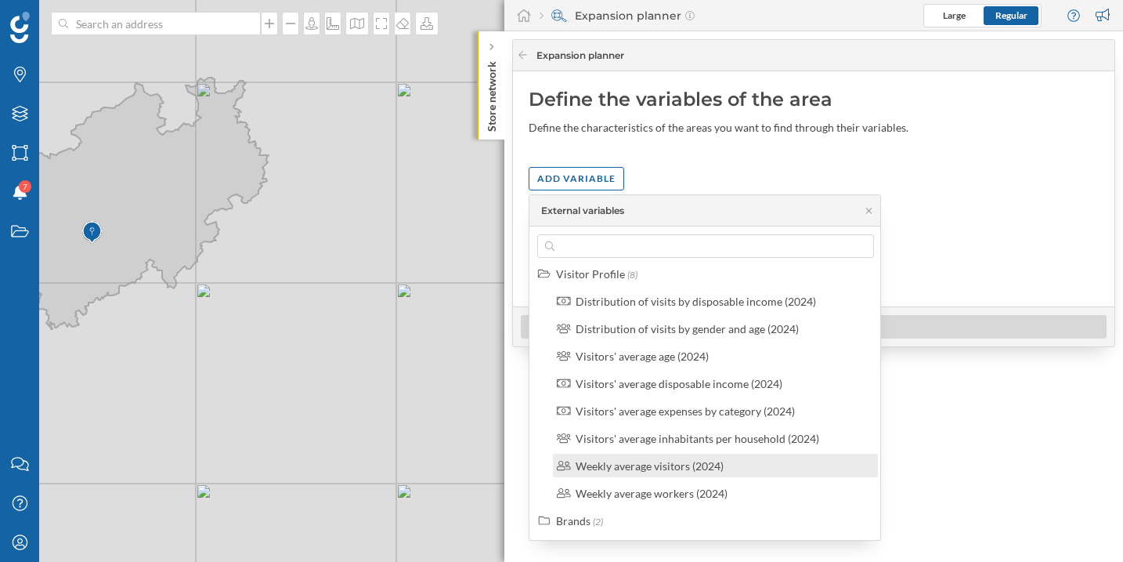
click at [662, 468] on div "Weekly average visitors (2024)" at bounding box center [650, 465] width 148 height 13
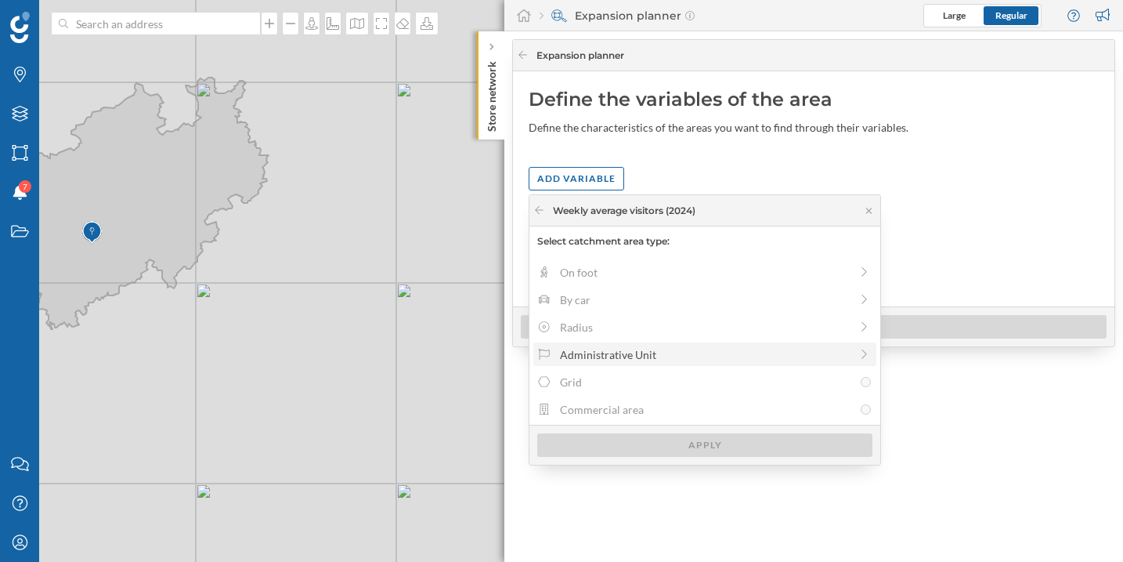
click at [623, 358] on div "Administrative Unit" at bounding box center [705, 354] width 290 height 16
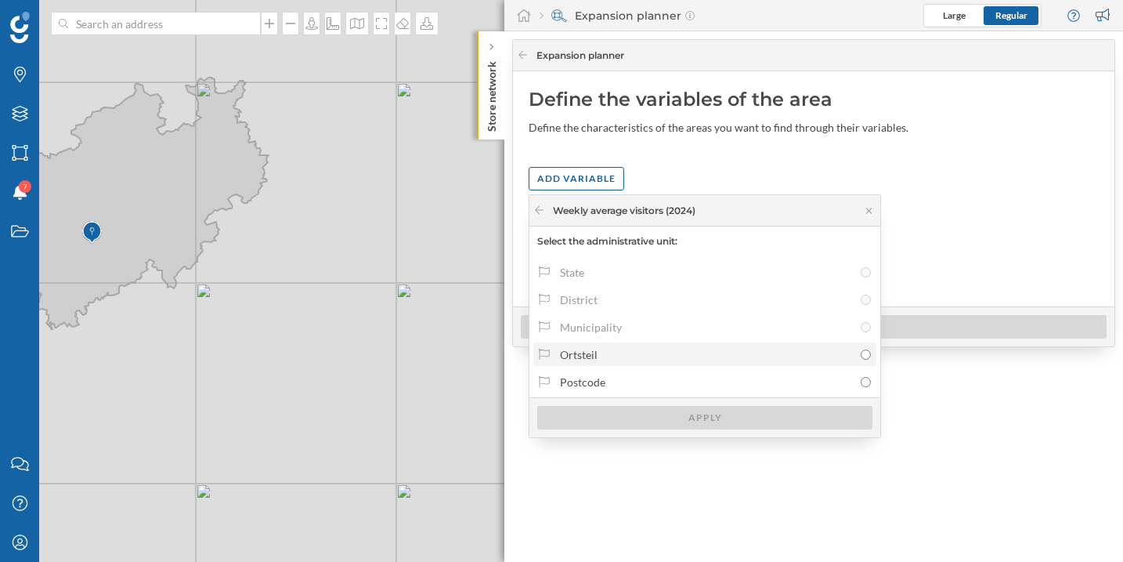
click at [604, 360] on div "Ortsteil" at bounding box center [706, 354] width 293 height 16
click at [861, 360] on input "Ortsteil" at bounding box center [866, 354] width 10 height 10
radio input "true"
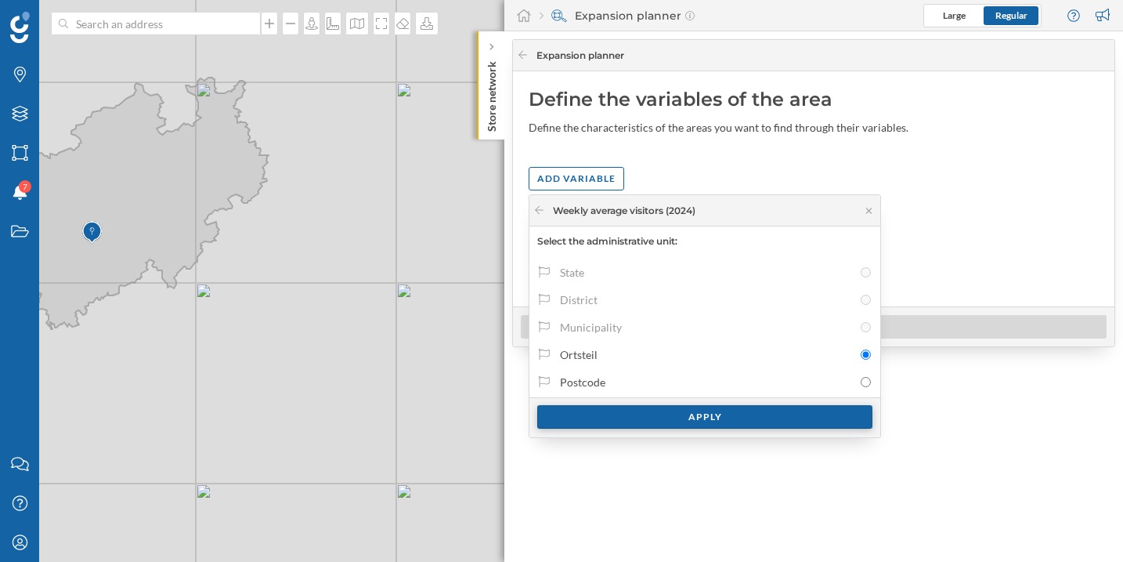
click at [660, 418] on div "Apply" at bounding box center [704, 417] width 335 height 24
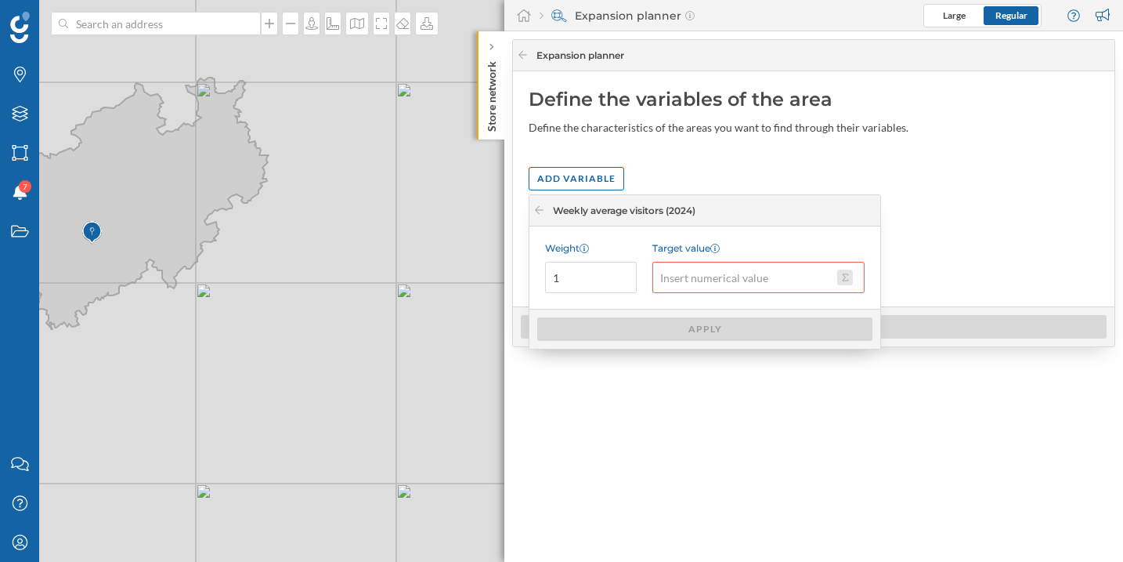
click at [837, 281] on button "Target value" at bounding box center [845, 278] width 16 height 16
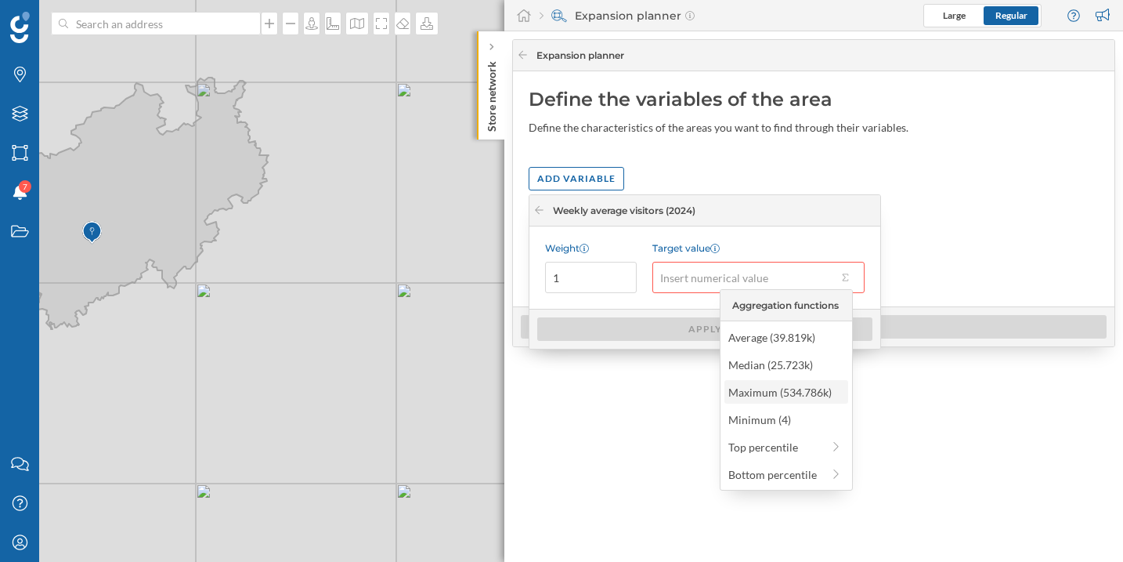
click at [761, 400] on div "Maximum (534.786k)" at bounding box center [787, 392] width 124 height 24
type input "534,786"
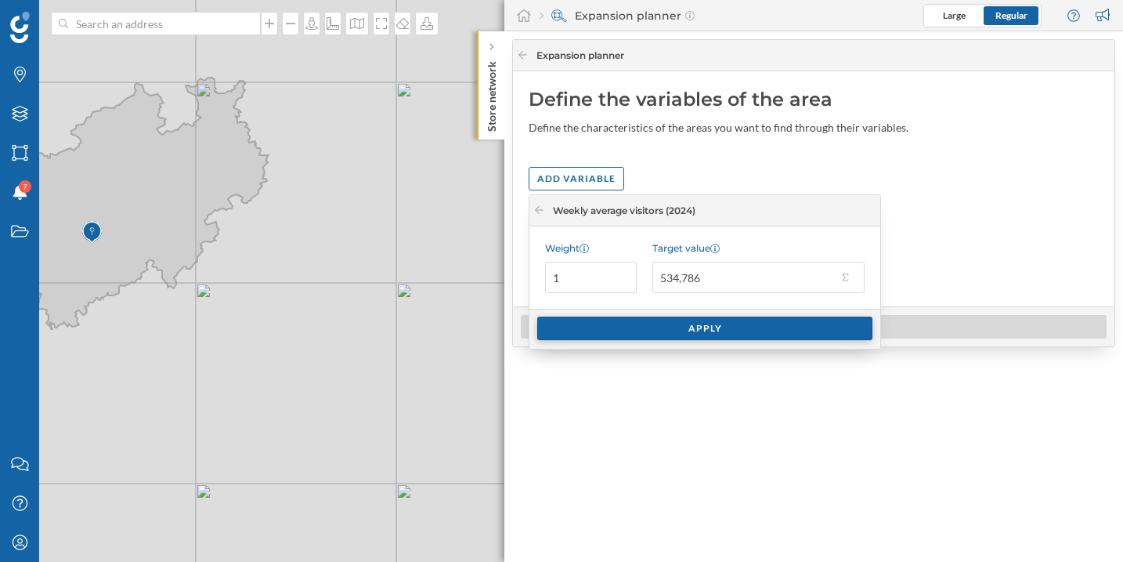
click at [654, 326] on div "Apply" at bounding box center [704, 329] width 335 height 24
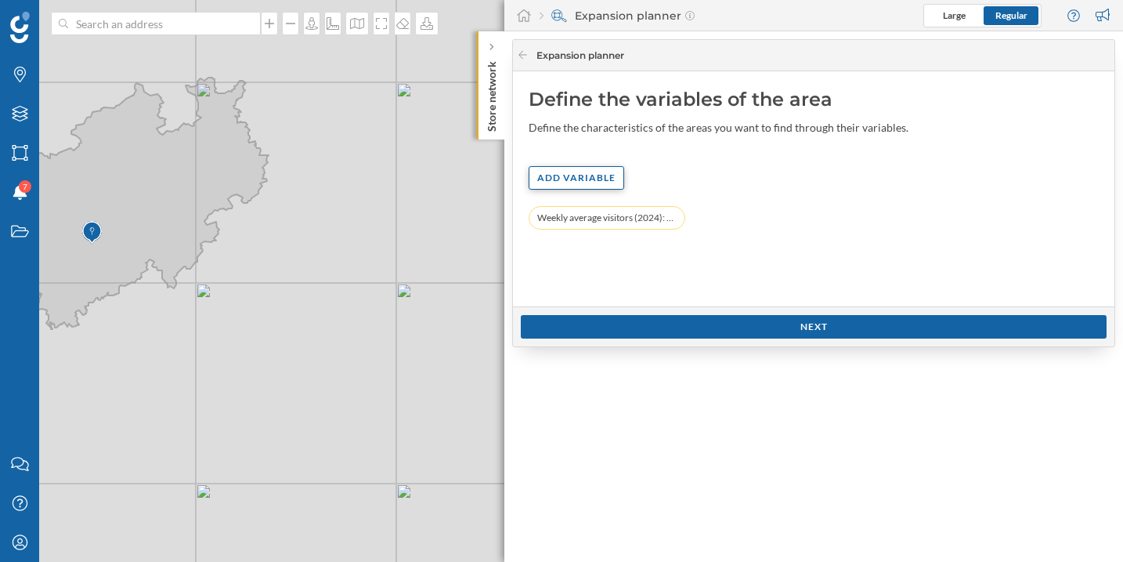
click at [568, 177] on div "Add variable" at bounding box center [577, 178] width 96 height 24
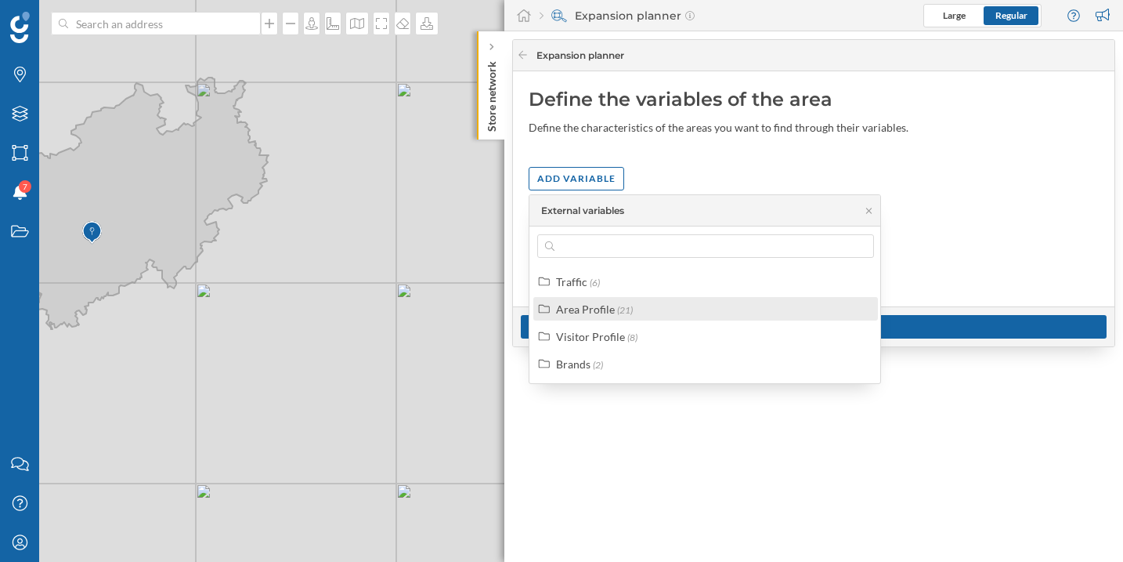
click at [591, 314] on div "Area Profile" at bounding box center [585, 308] width 59 height 13
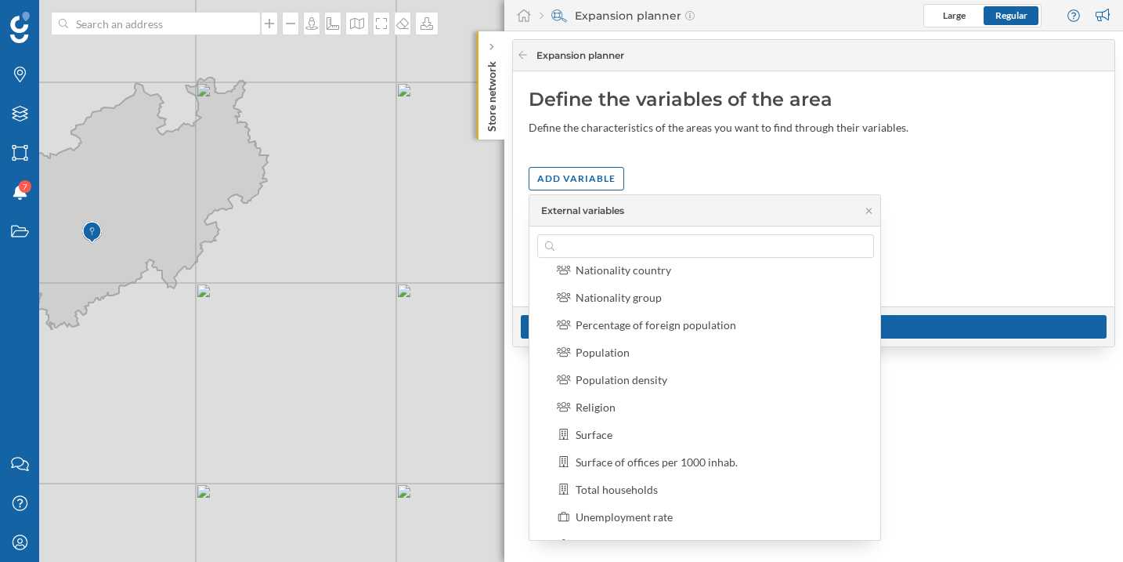
scroll to position [419, 0]
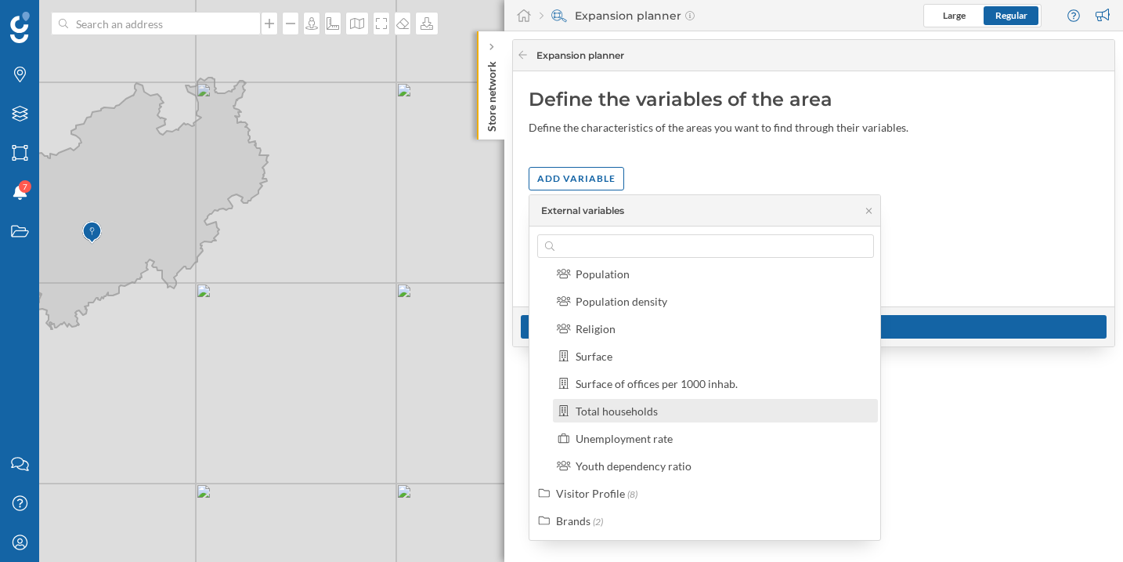
click at [629, 412] on div "Total households" at bounding box center [617, 410] width 82 height 13
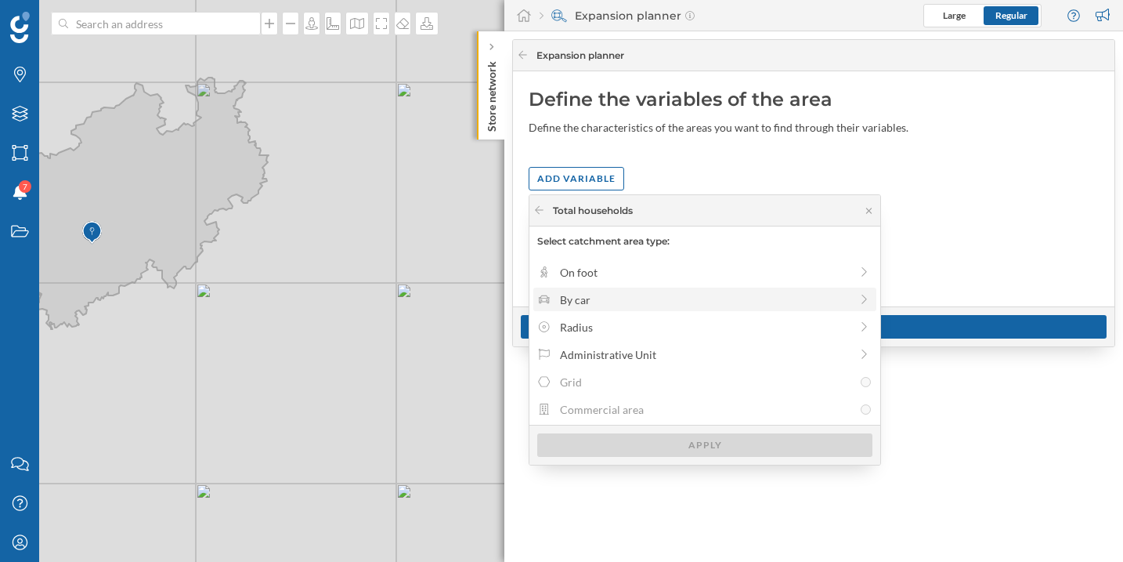
click at [591, 288] on div "By car" at bounding box center [705, 300] width 343 height 24
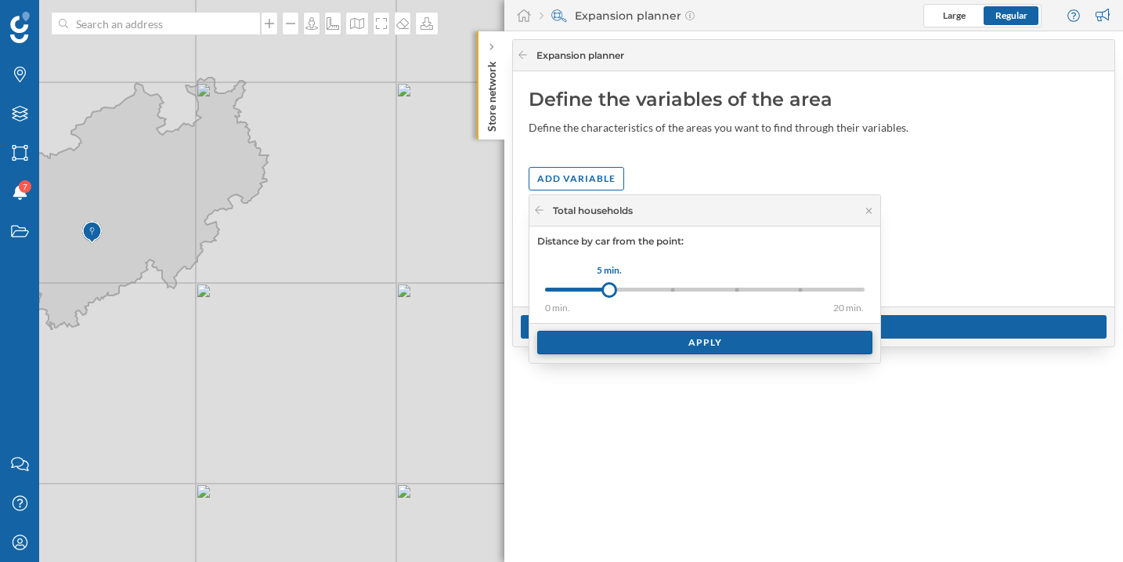
click at [646, 356] on div "Apply" at bounding box center [705, 343] width 351 height 40
click at [645, 351] on div "Apply" at bounding box center [704, 343] width 335 height 24
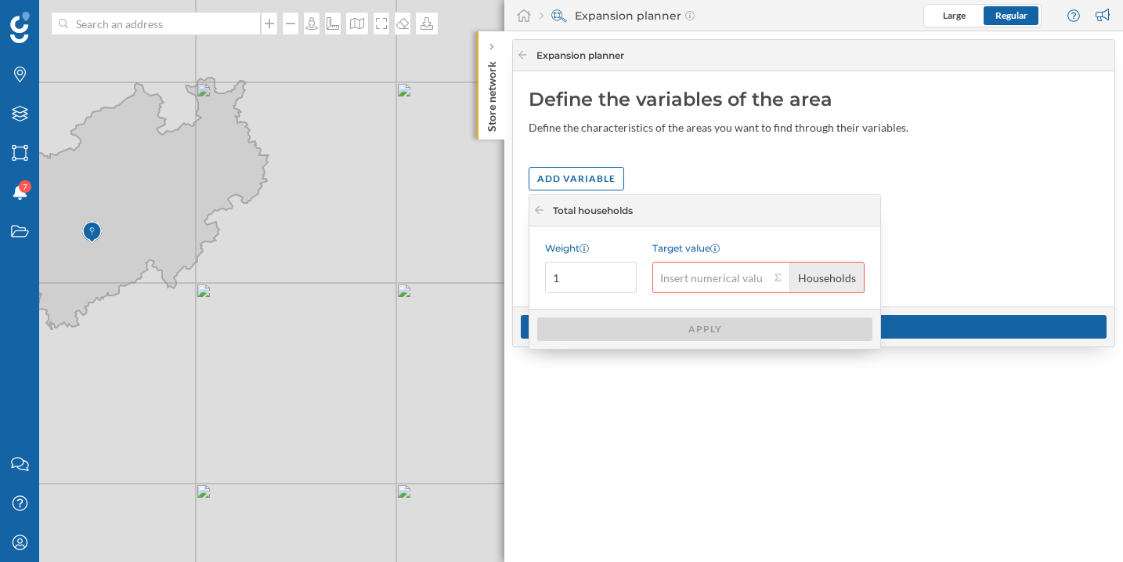
click at [834, 278] on div "Households" at bounding box center [827, 277] width 74 height 30
click at [779, 278] on button "Target value Households" at bounding box center [778, 278] width 16 height 16
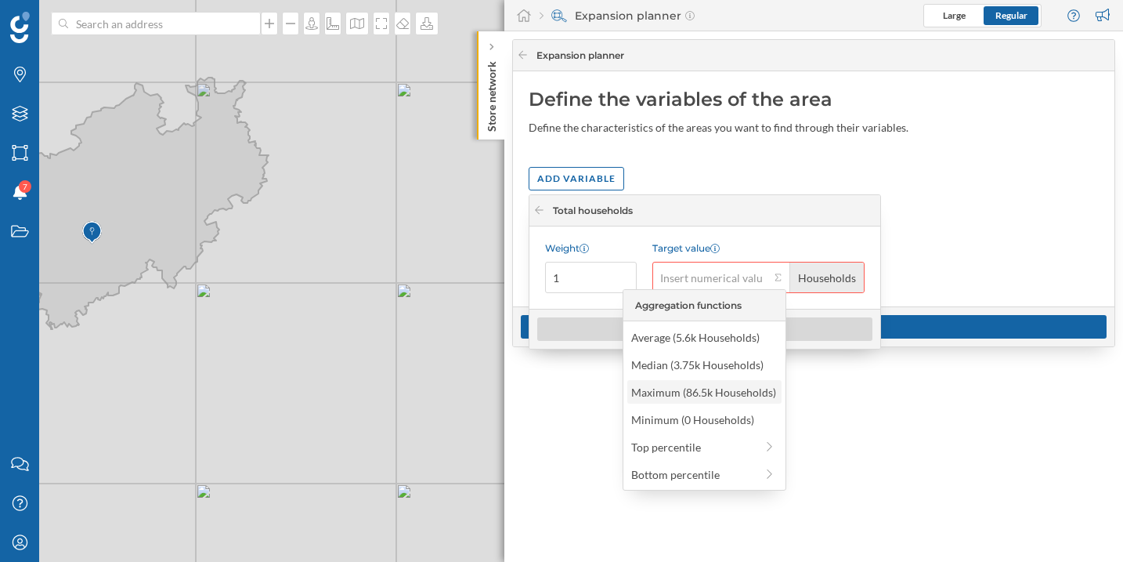
click at [709, 386] on div "Maximum (86.5k Households)" at bounding box center [703, 392] width 145 height 16
type input "86,500"
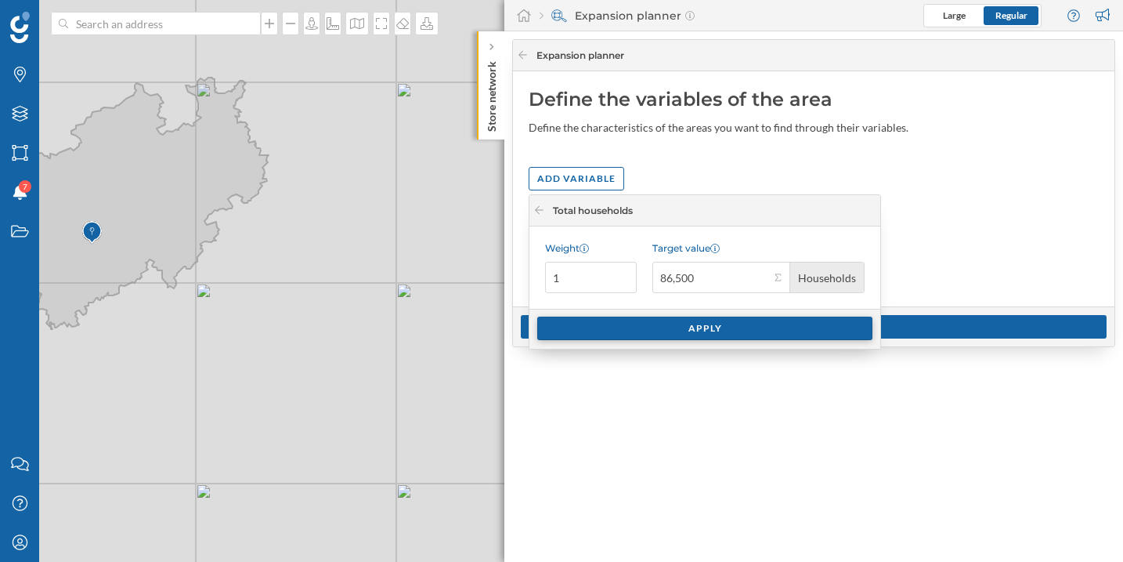
click at [795, 329] on div "Apply" at bounding box center [704, 329] width 335 height 24
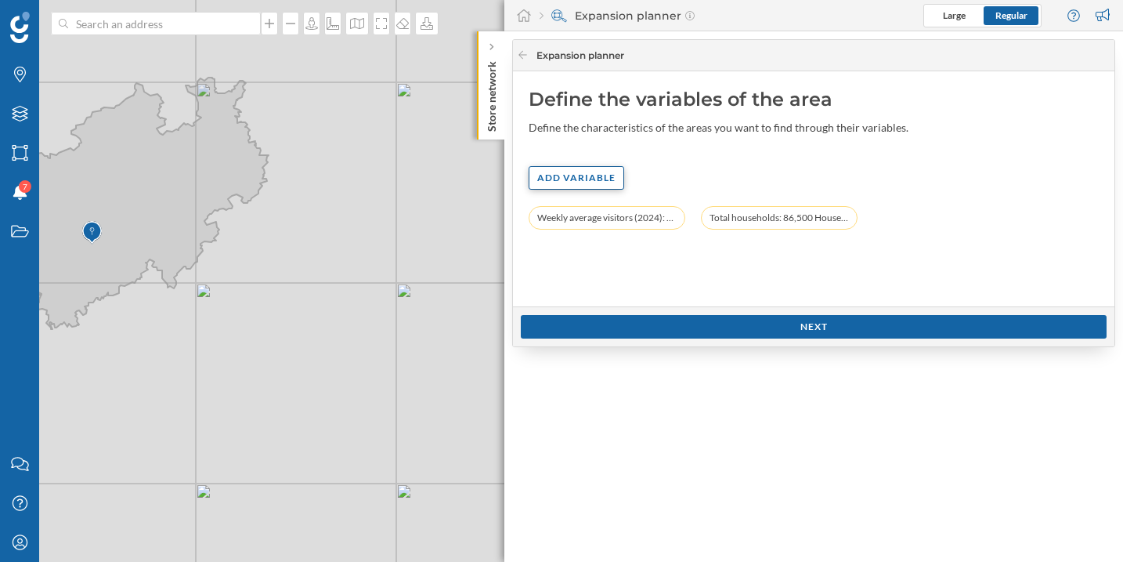
click at [565, 175] on div "Add variable" at bounding box center [577, 178] width 96 height 24
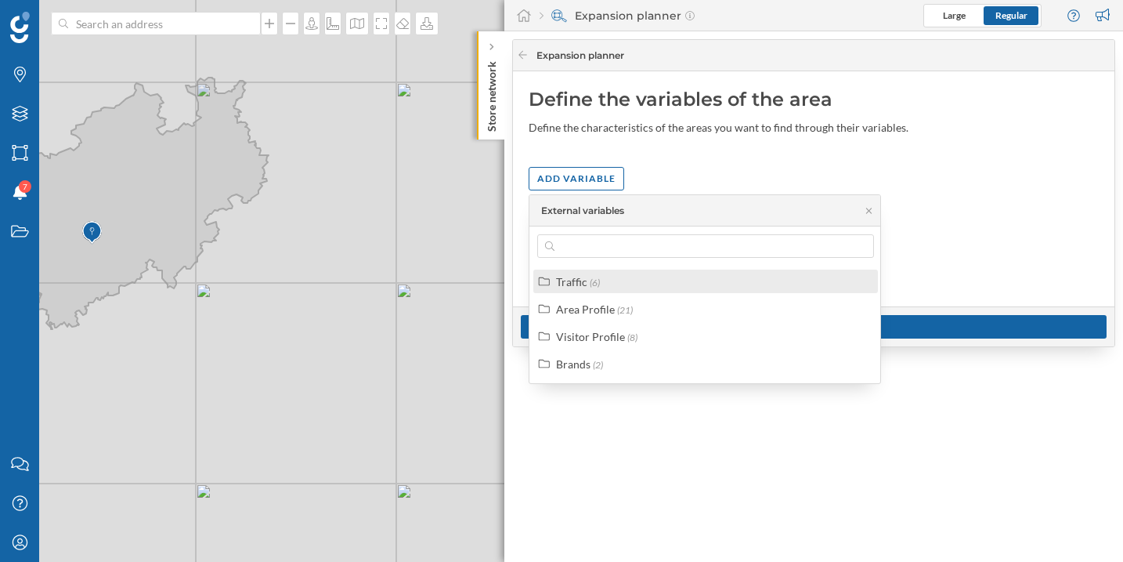
click at [592, 284] on span "(6)" at bounding box center [595, 283] width 10 height 12
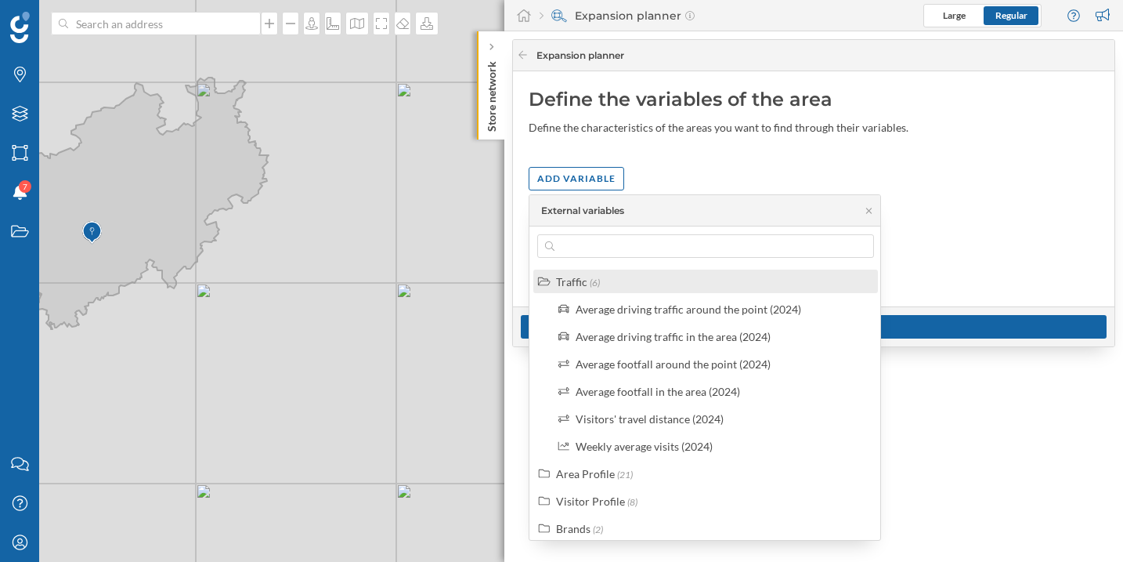
click at [581, 286] on div "Traffic" at bounding box center [571, 281] width 31 height 13
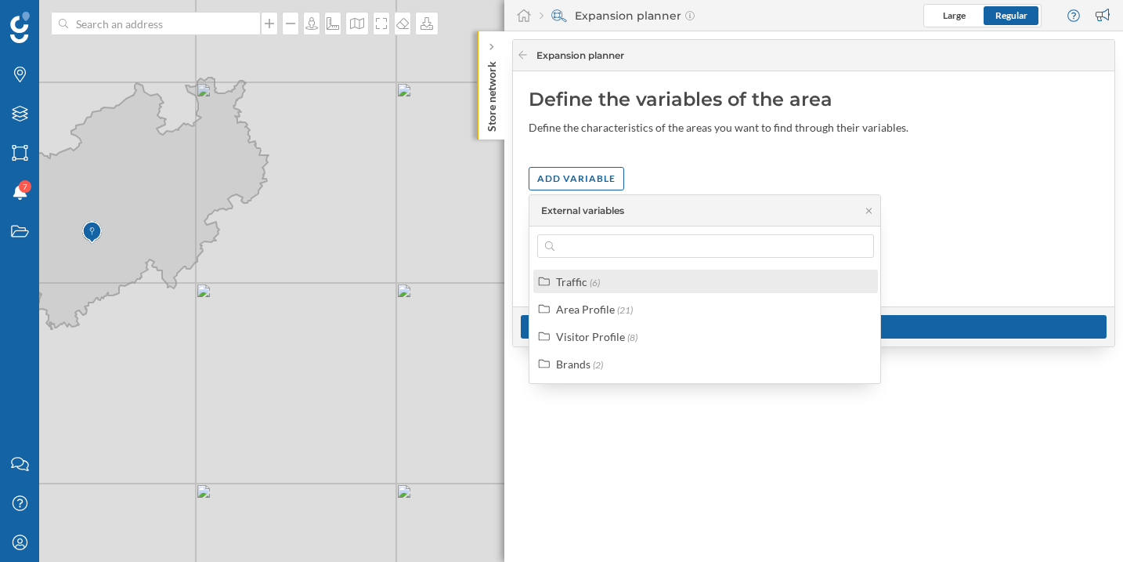
click at [577, 277] on div "Traffic" at bounding box center [571, 281] width 31 height 13
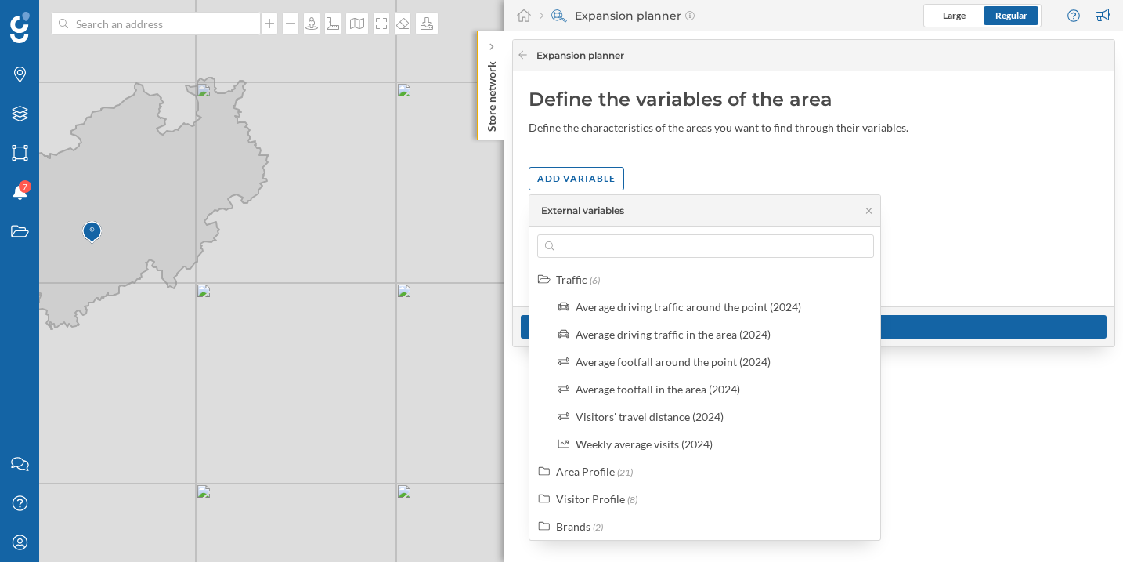
scroll to position [3, 0]
click at [675, 369] on div "Average footfall around the point (2024)" at bounding box center [715, 361] width 325 height 24
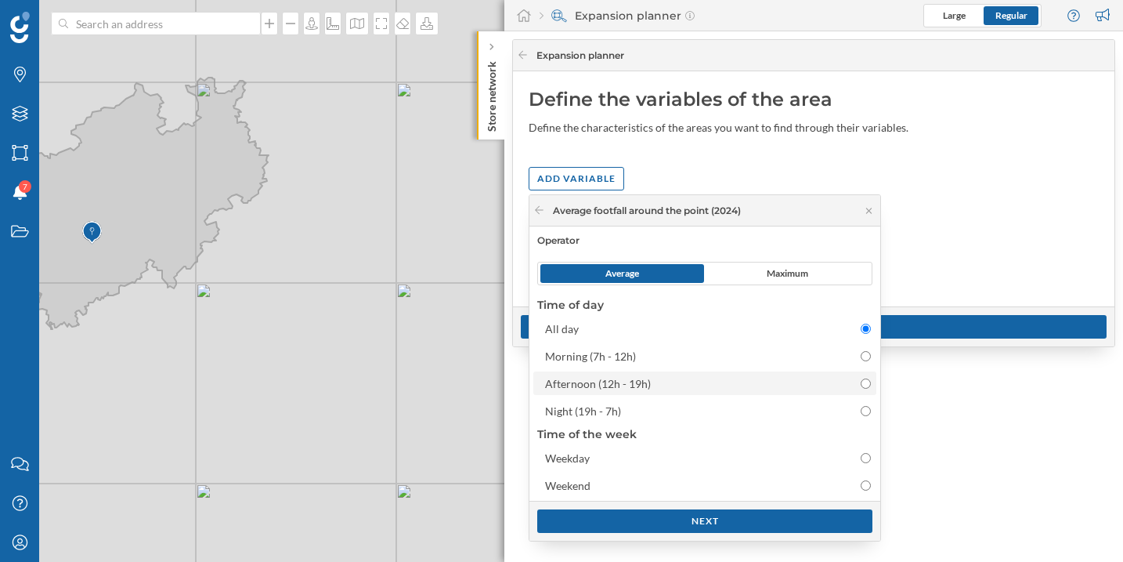
click at [607, 385] on div "Afternoon (12h - 19h)" at bounding box center [598, 383] width 106 height 13
click at [861, 385] on input "Afternoon (12h - 19h)" at bounding box center [866, 383] width 10 height 10
radio input "false"
radio input "true"
click at [671, 515] on div "Next" at bounding box center [704, 520] width 335 height 24
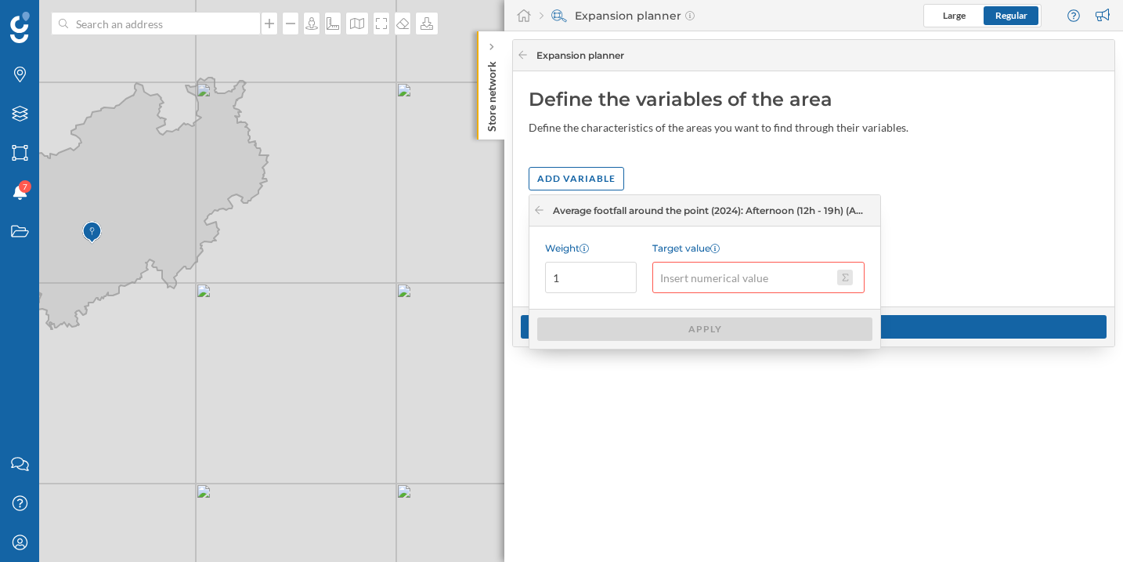
click at [845, 280] on button "Target value" at bounding box center [845, 278] width 16 height 16
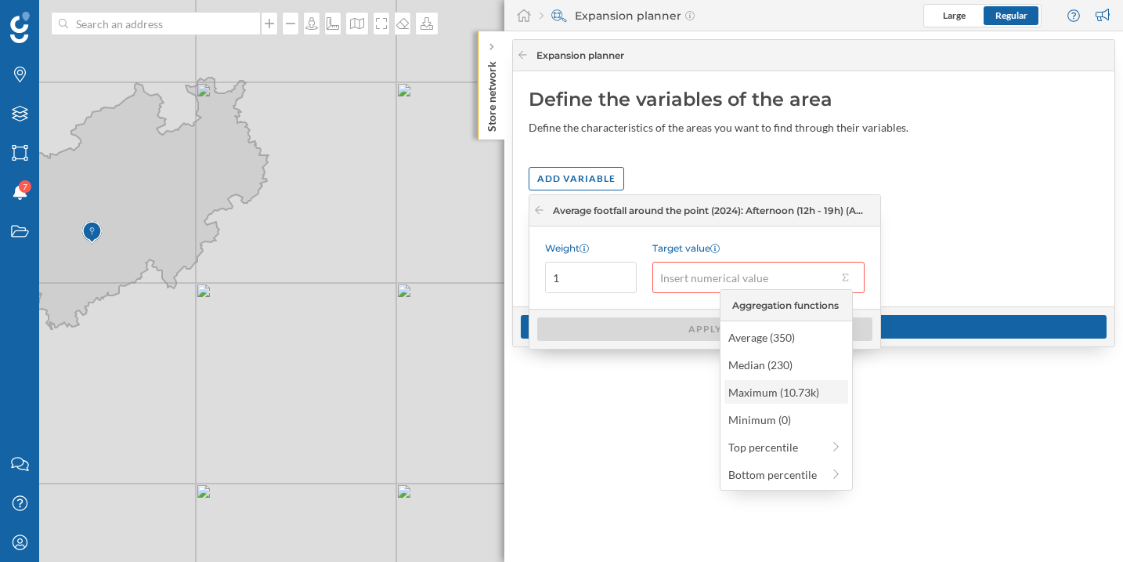
click at [759, 393] on div "Maximum (10.73k)" at bounding box center [786, 392] width 114 height 16
type input "10,730"
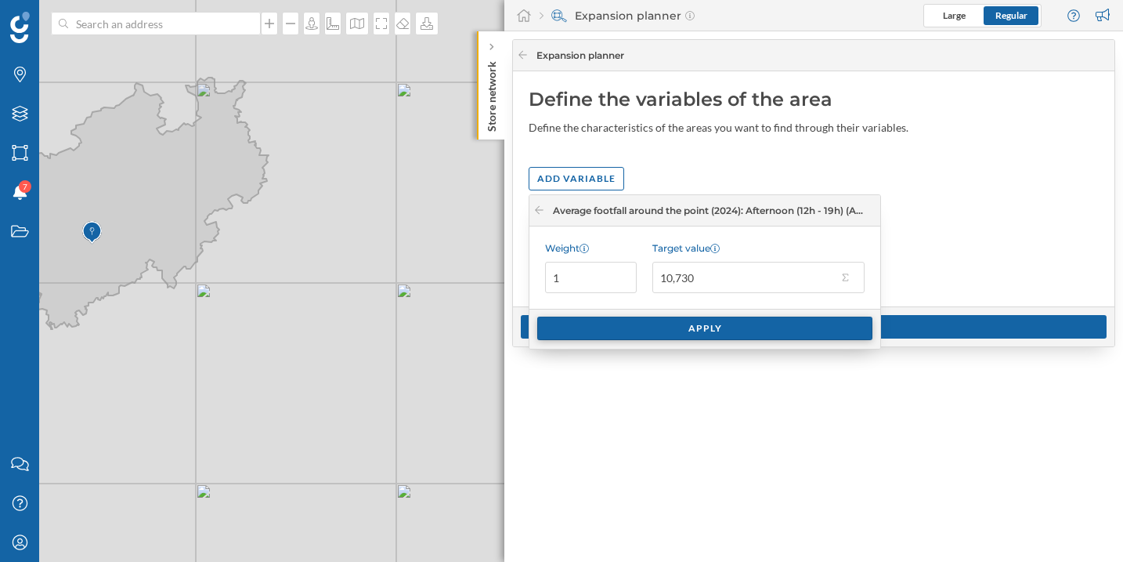
click at [691, 327] on div "Apply" at bounding box center [704, 329] width 335 height 24
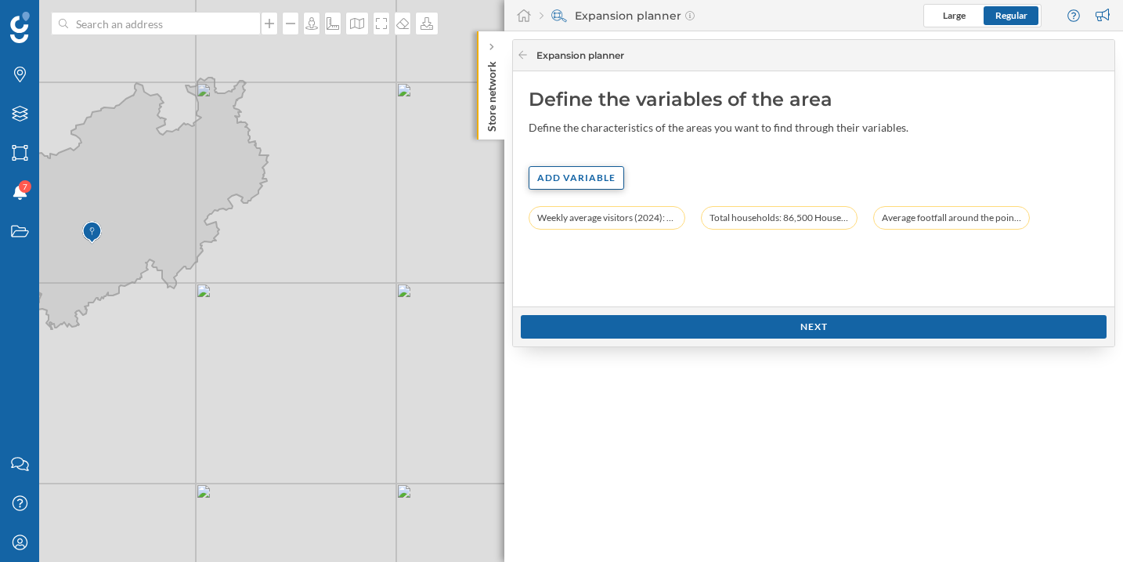
click at [544, 186] on div "Add variable" at bounding box center [577, 178] width 96 height 24
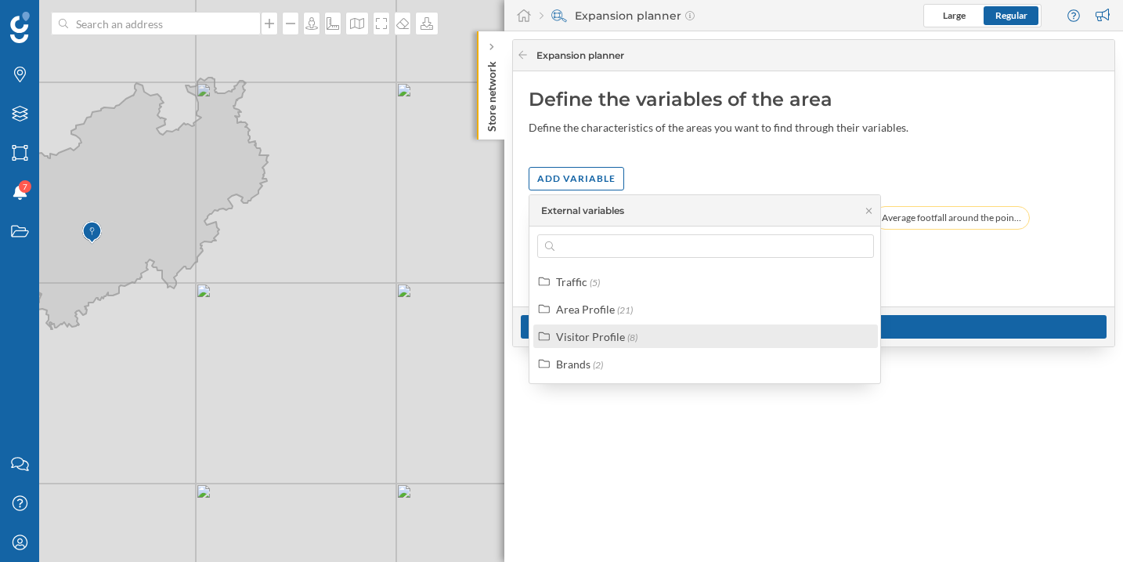
click at [592, 341] on div "Visitor Profile" at bounding box center [590, 336] width 69 height 13
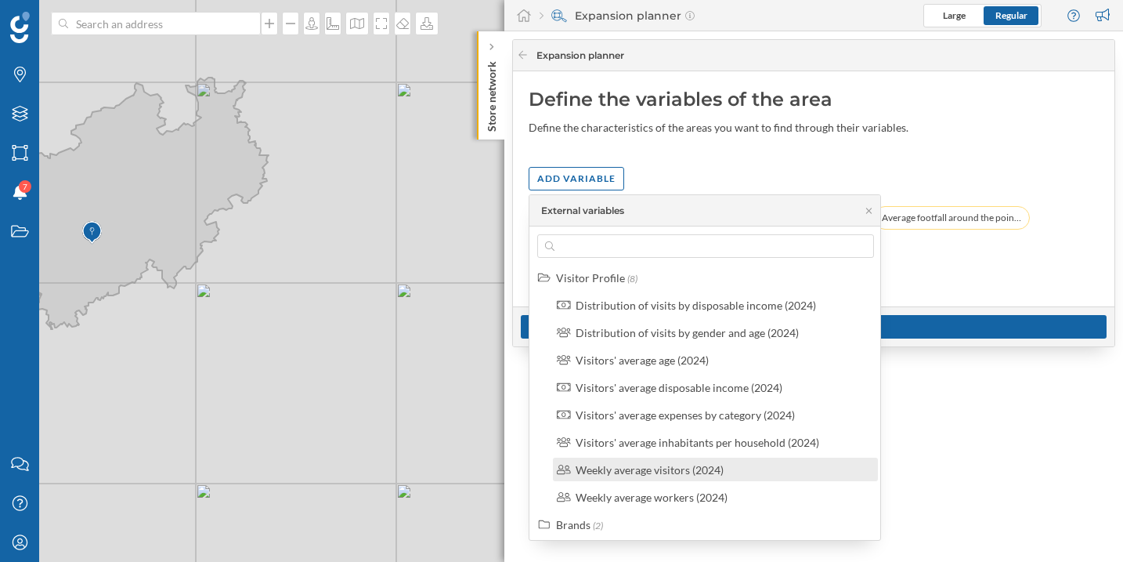
scroll to position [63, 0]
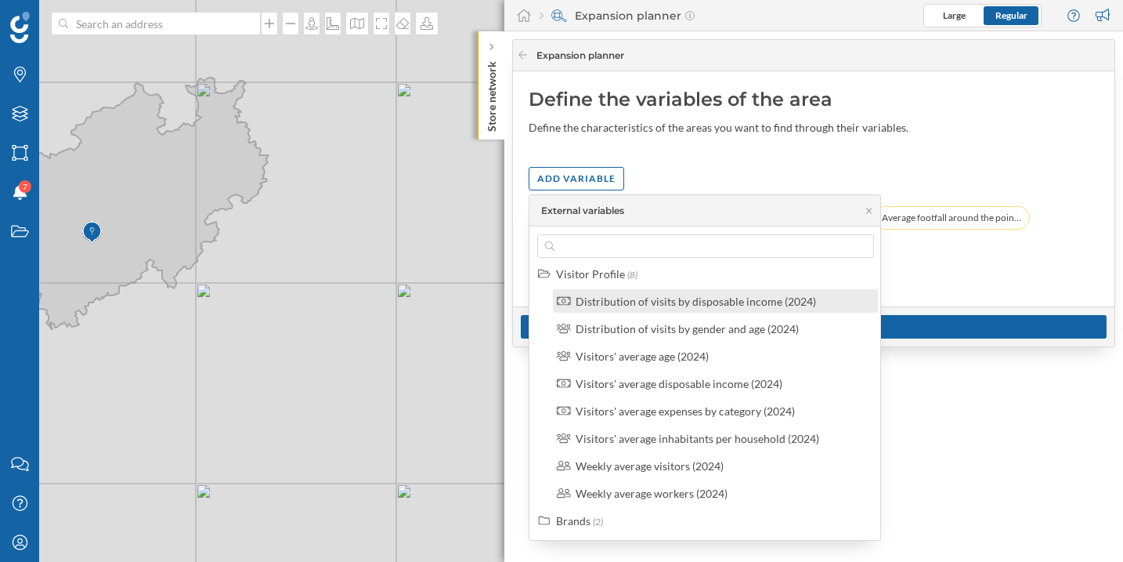
click at [657, 302] on div "Distribution of visits by disposable income (2024)" at bounding box center [696, 301] width 241 height 13
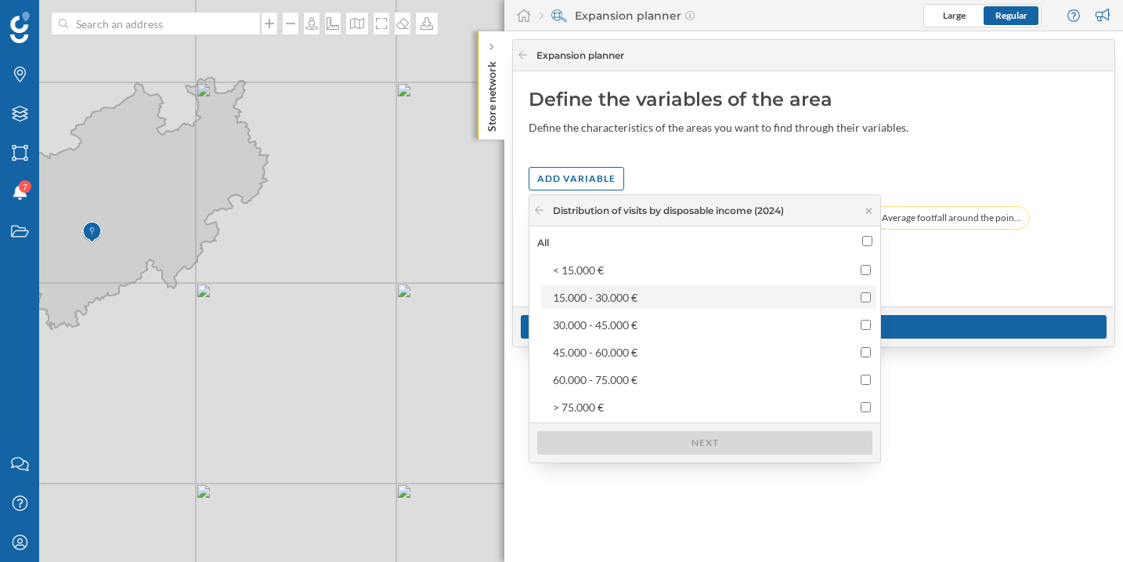
click at [649, 302] on div "15.000 - 30.000 €" at bounding box center [695, 297] width 284 height 16
click at [861, 302] on input "15.000 - 30.000 €" at bounding box center [866, 297] width 10 height 10
checkbox input "true"
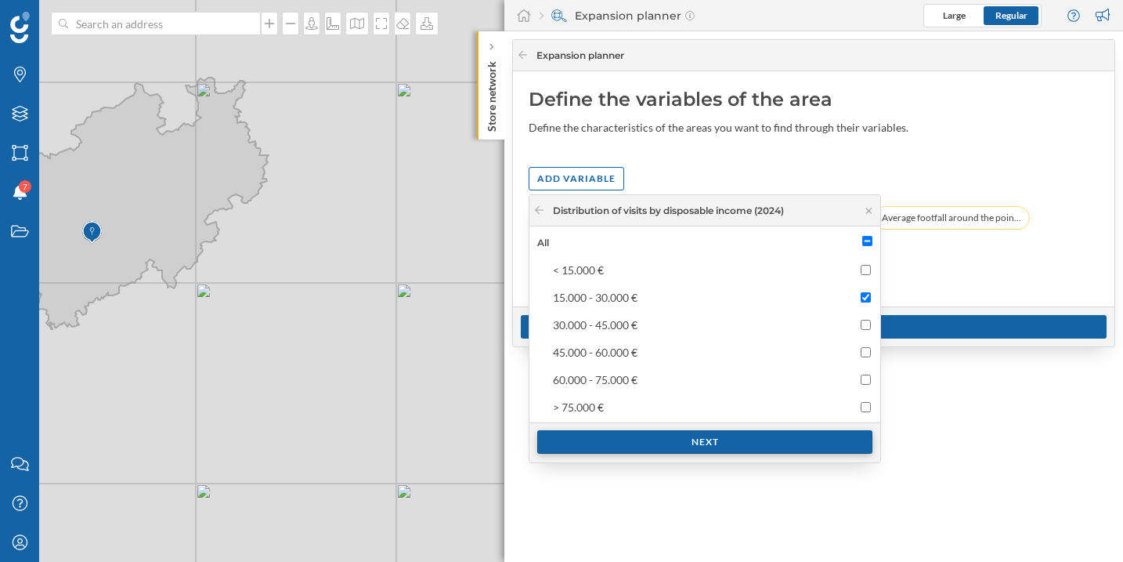
click at [709, 435] on div "Next" at bounding box center [704, 442] width 335 height 24
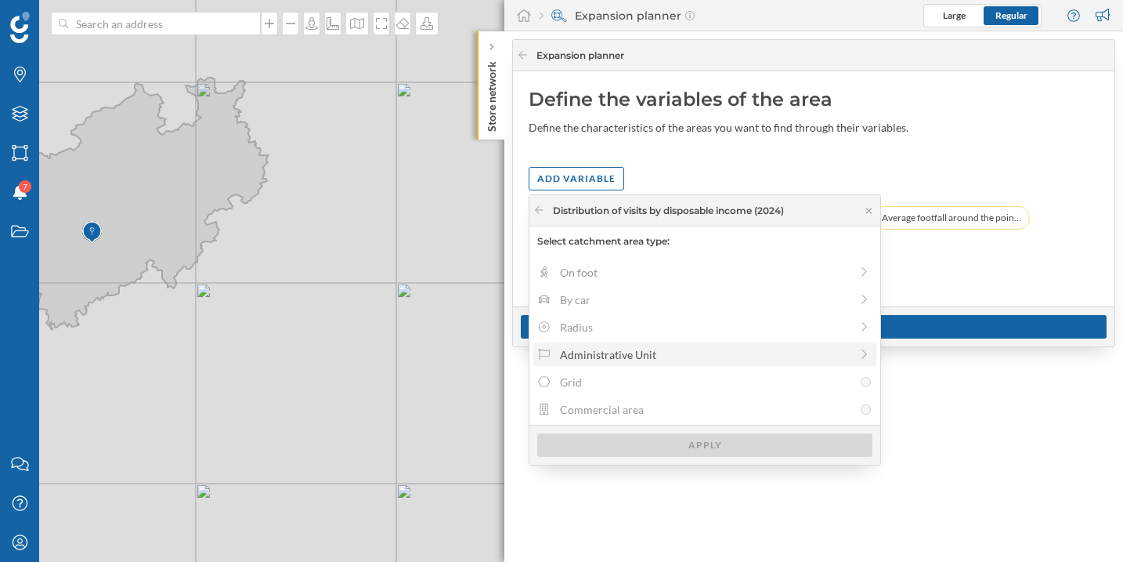
click at [566, 350] on div "Administrative Unit" at bounding box center [705, 354] width 290 height 16
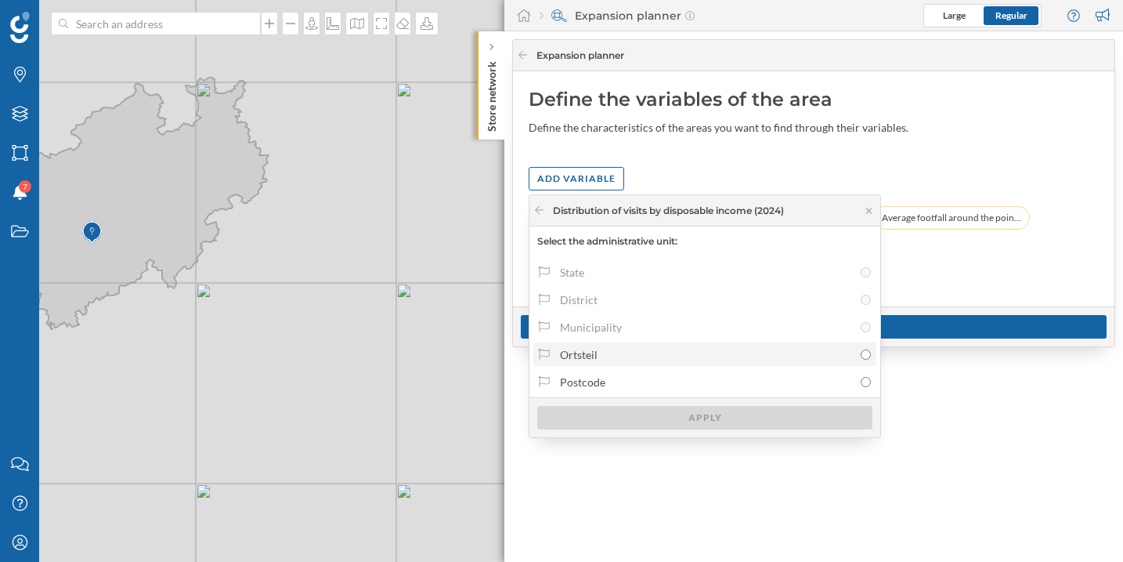
click at [616, 357] on div "Ortsteil" at bounding box center [706, 354] width 293 height 16
click at [861, 357] on input "Ortsteil" at bounding box center [866, 354] width 10 height 10
radio input "true"
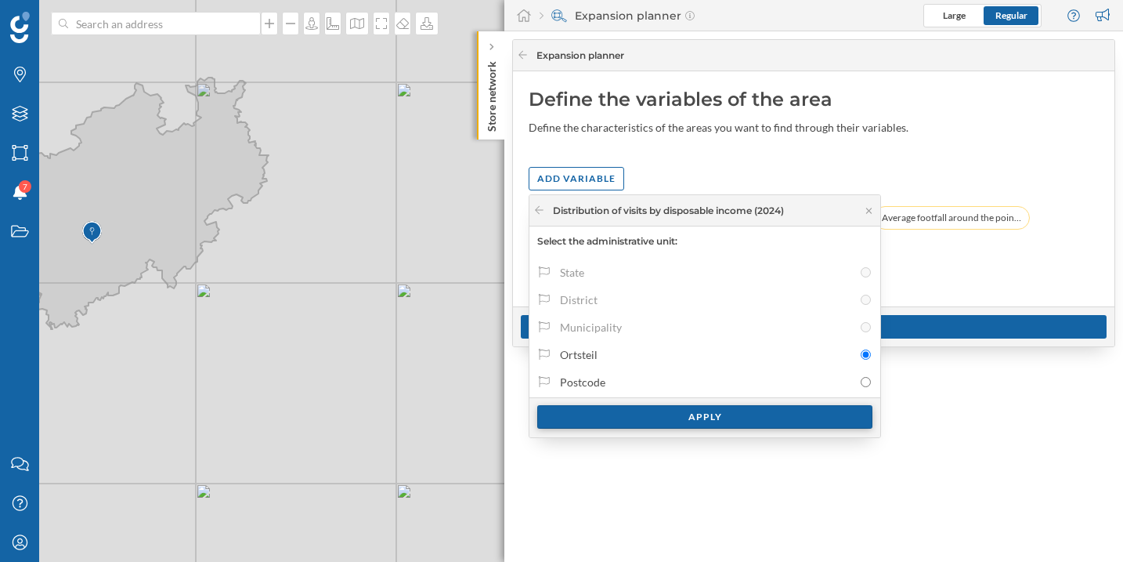
click at [628, 412] on div "Apply" at bounding box center [704, 417] width 335 height 24
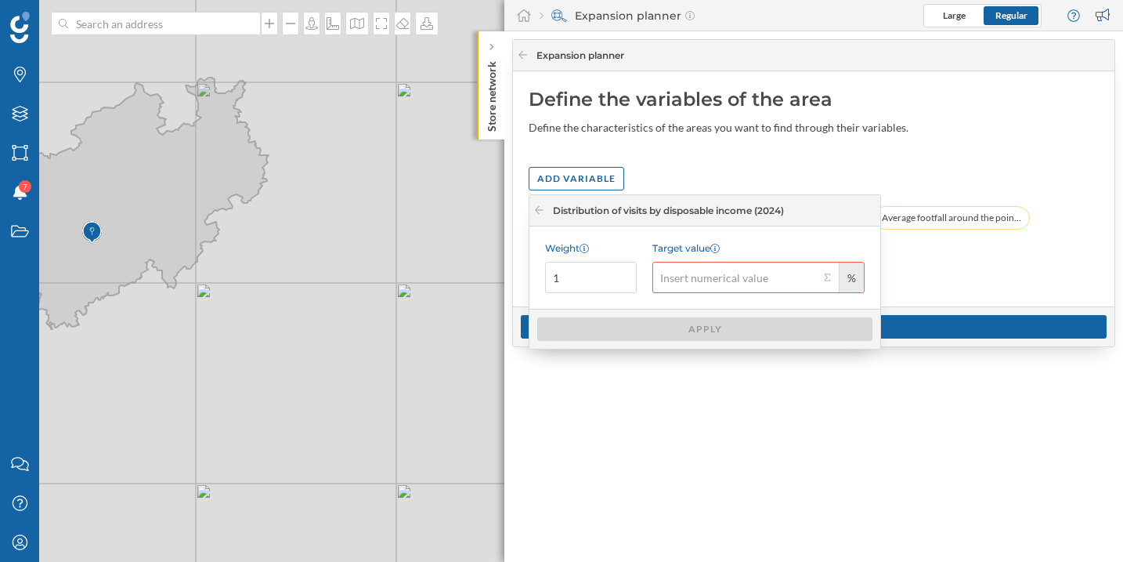
click at [812, 282] on input "Target value %" at bounding box center [736, 277] width 167 height 31
click at [822, 279] on button "Target value %" at bounding box center [827, 278] width 16 height 16
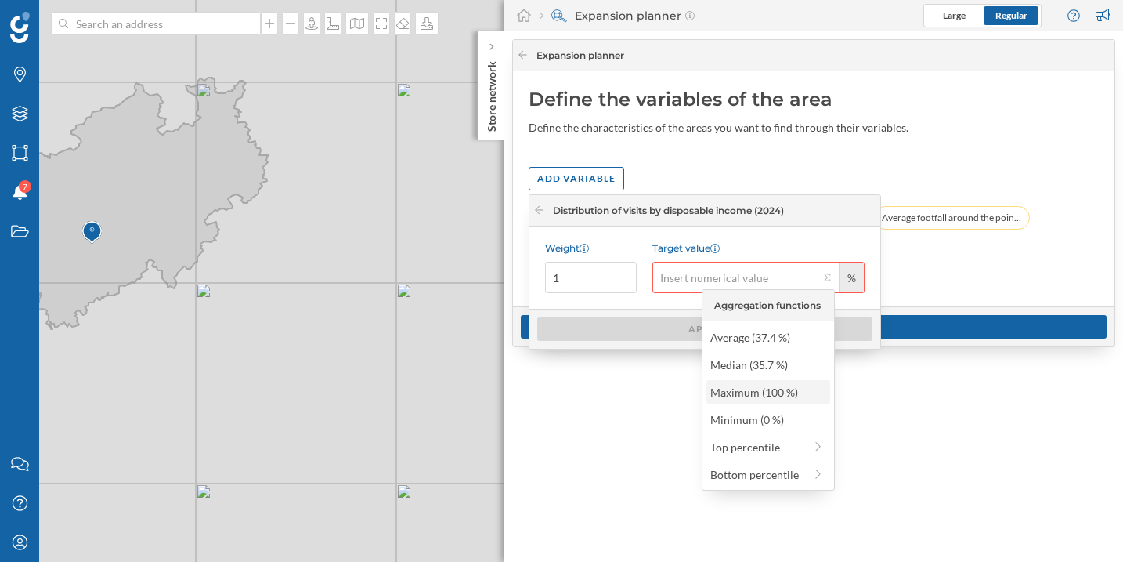
click at [782, 387] on div "Maximum (100 %)" at bounding box center [768, 392] width 114 height 16
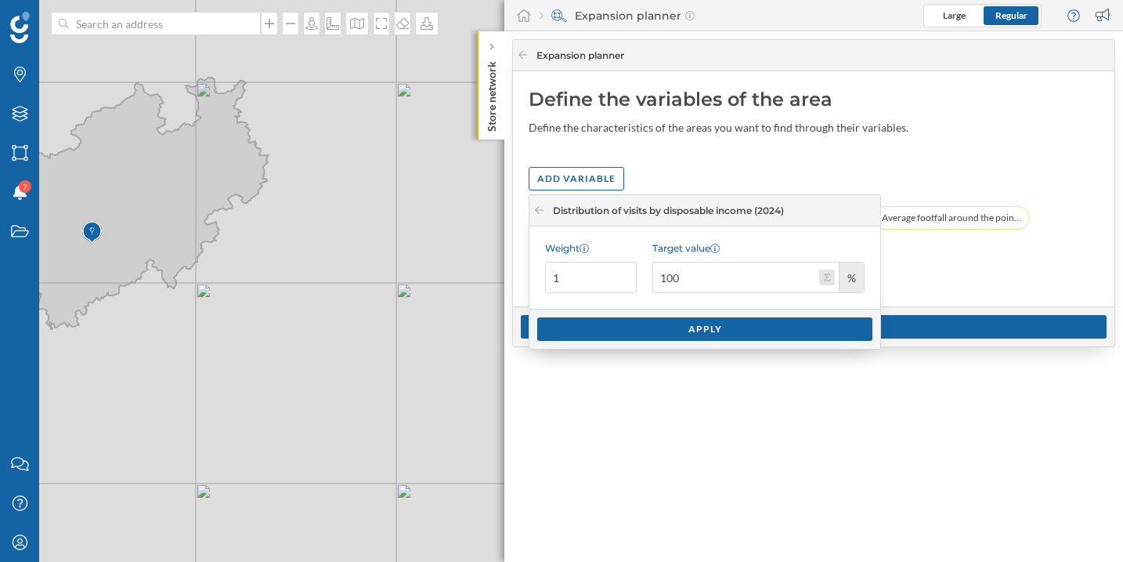
click at [825, 276] on button "Target value 100 %" at bounding box center [827, 278] width 16 height 16
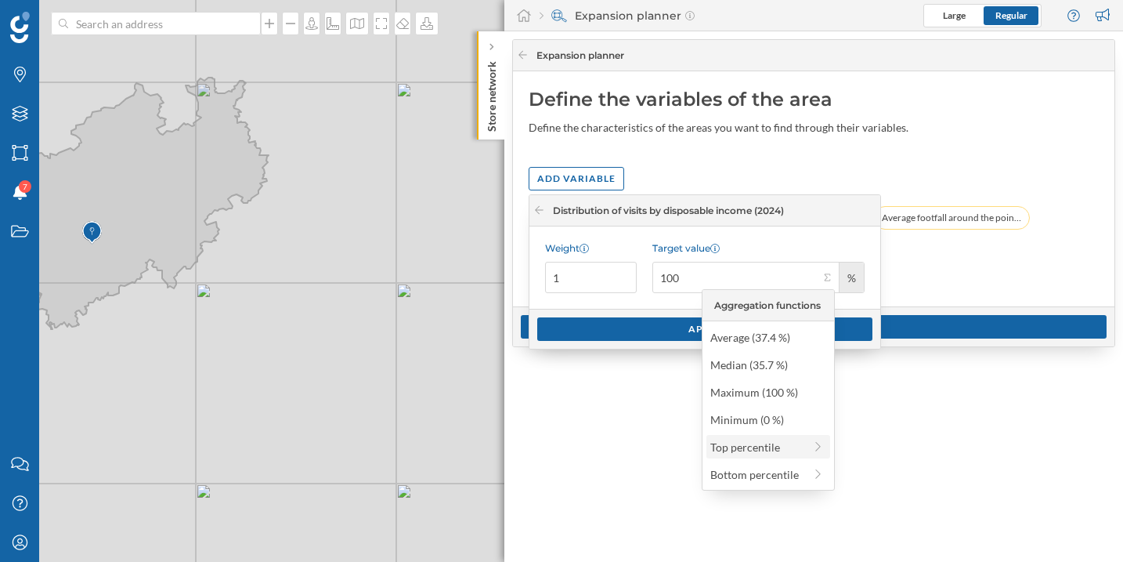
click at [777, 451] on div "Top percentile" at bounding box center [757, 447] width 93 height 16
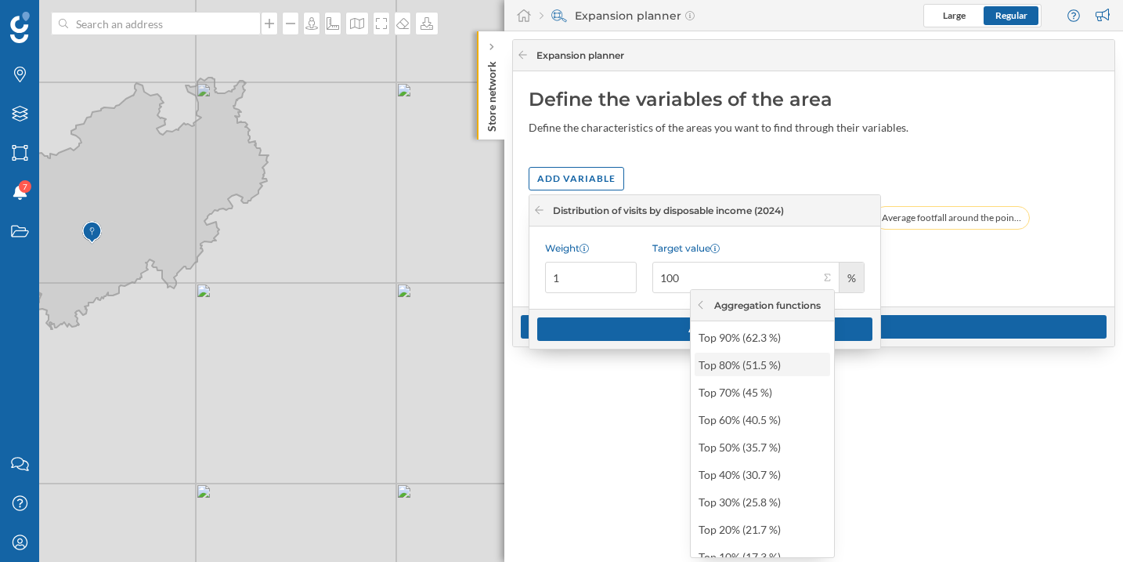
click at [776, 372] on div "Top 80% (51.5 %)" at bounding box center [762, 364] width 126 height 16
type input "51.5"
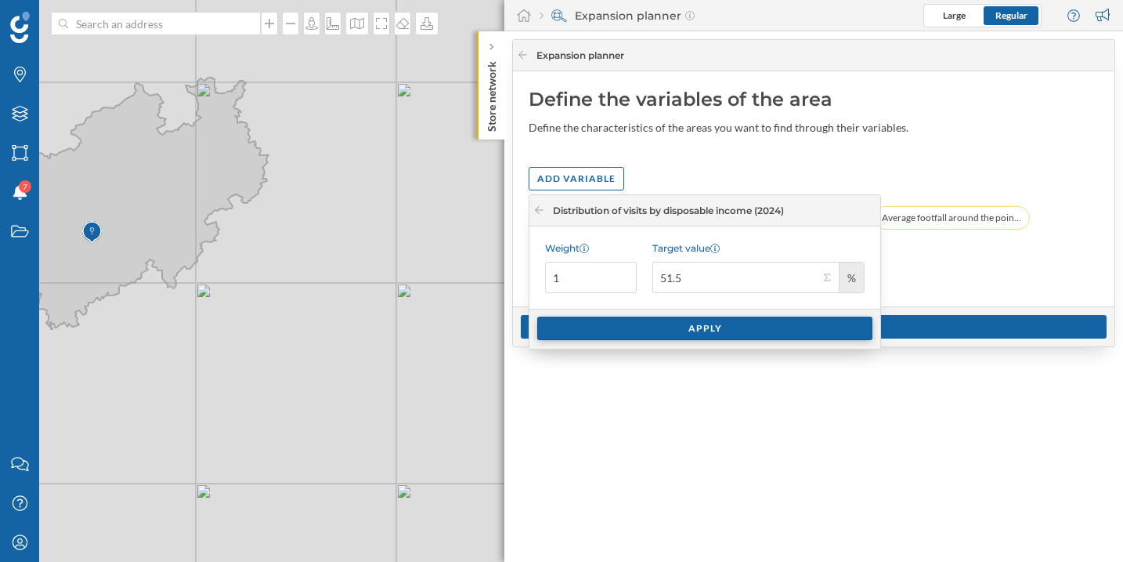
click at [750, 327] on div "Apply" at bounding box center [704, 329] width 335 height 24
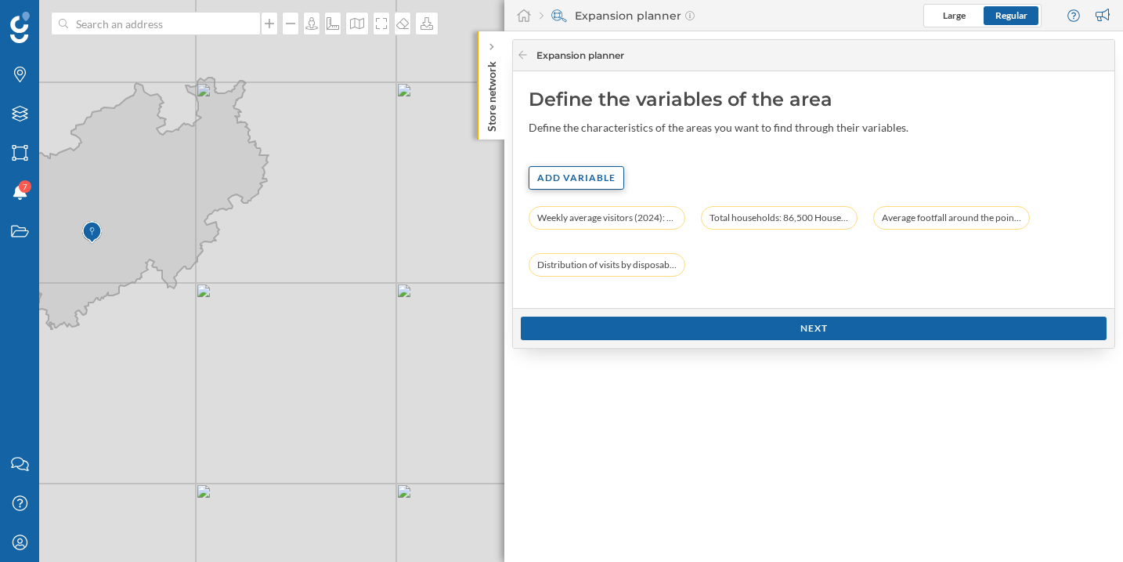
click at [566, 178] on div "Add variable" at bounding box center [577, 178] width 96 height 24
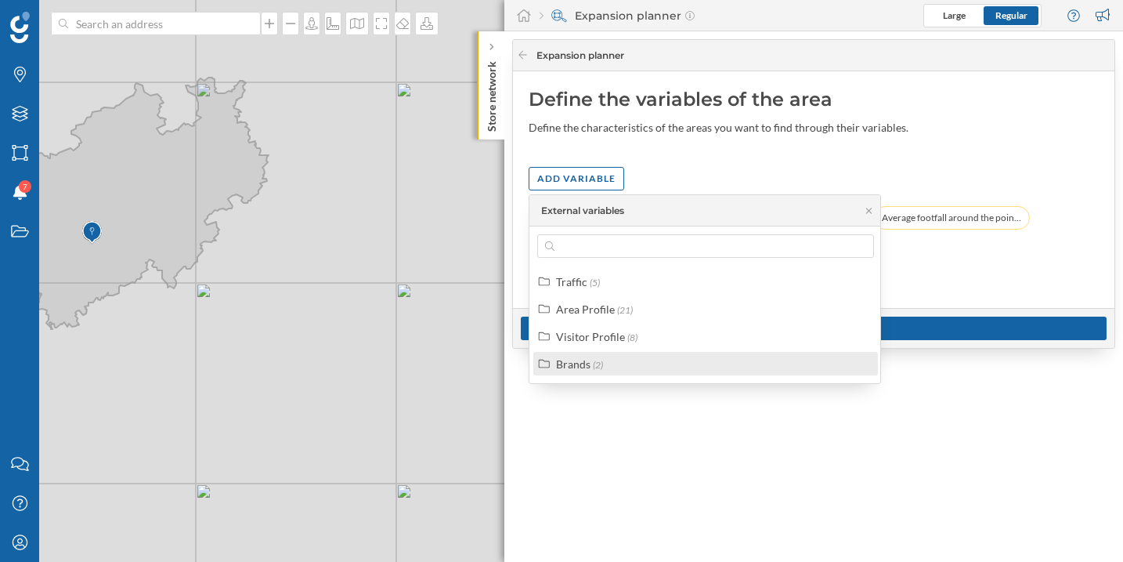
click at [617, 370] on div "Brands (2)" at bounding box center [712, 364] width 313 height 16
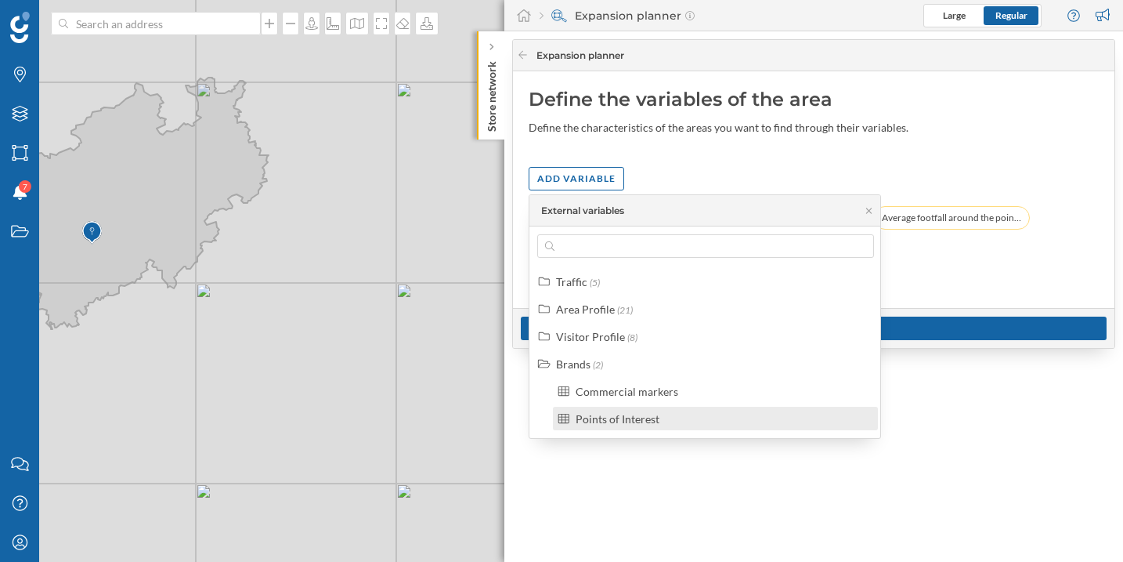
click at [632, 415] on div "Points of Interest" at bounding box center [618, 418] width 84 height 13
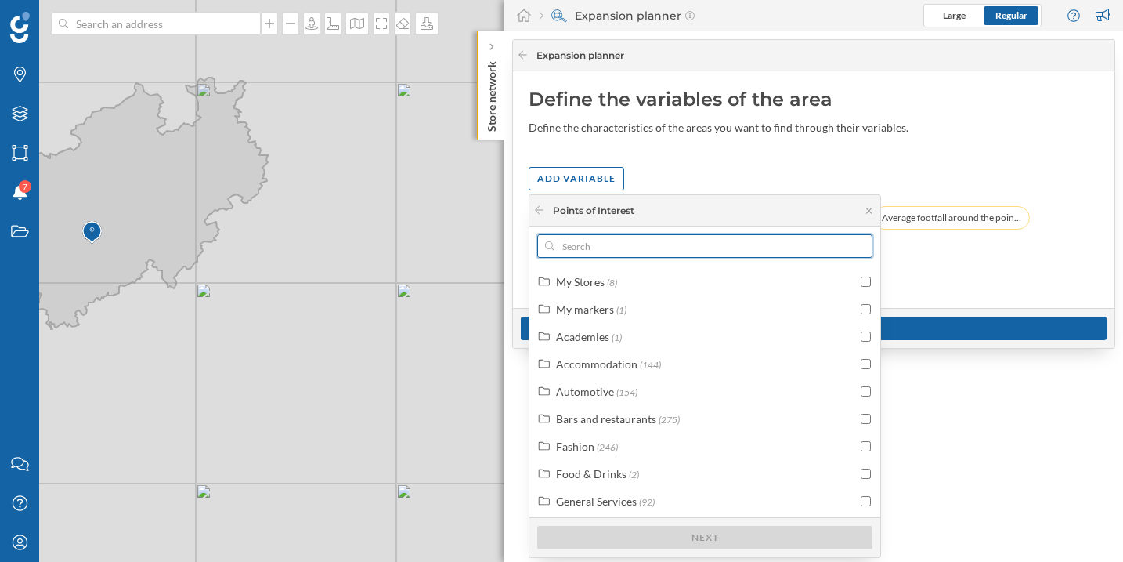
click at [600, 245] on input "text" at bounding box center [705, 246] width 301 height 24
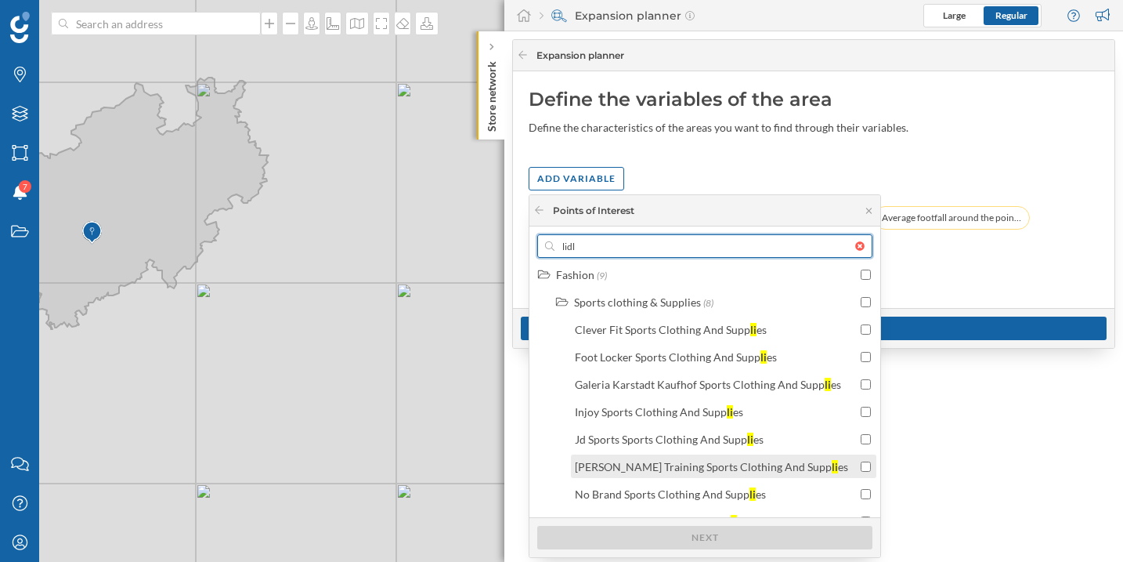
scroll to position [501, 0]
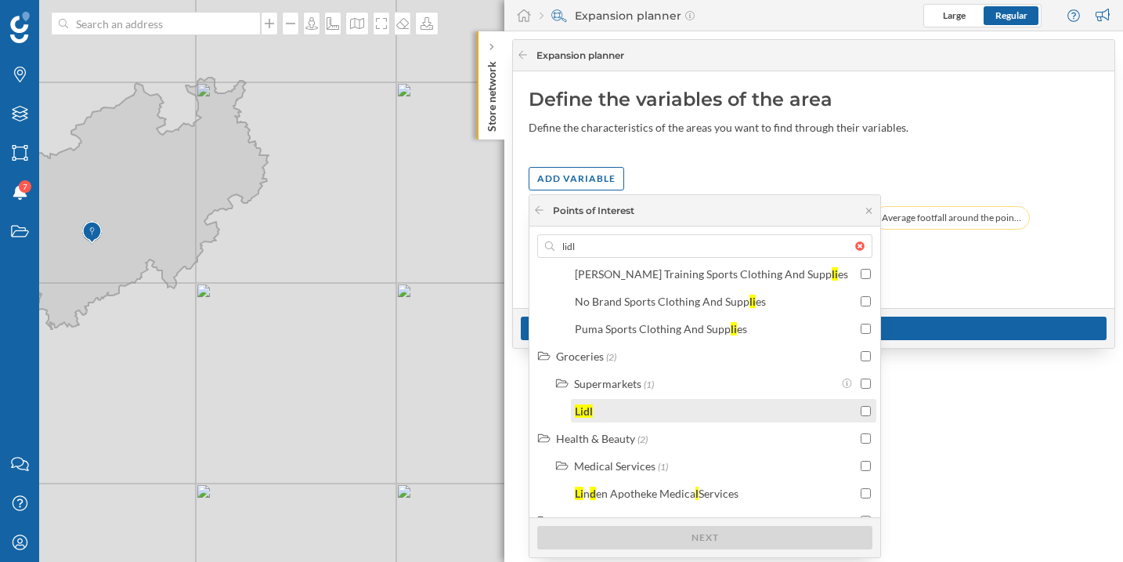
click at [644, 411] on div "Lidl" at bounding box center [716, 411] width 282 height 16
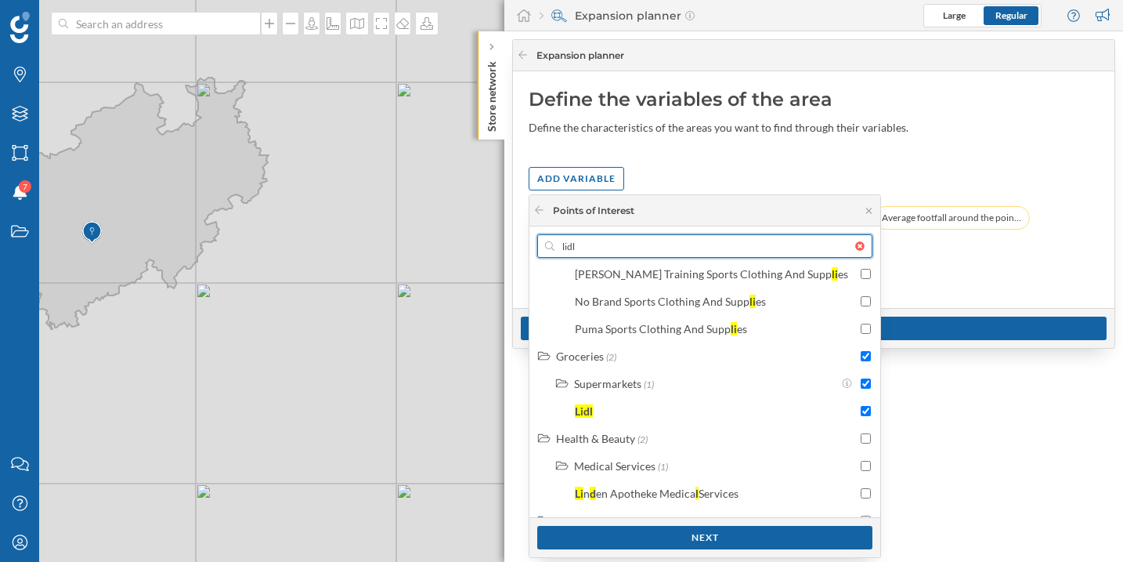
click at [591, 248] on input "lidl" at bounding box center [705, 246] width 301 height 24
type input "pe"
checkbox input "false"
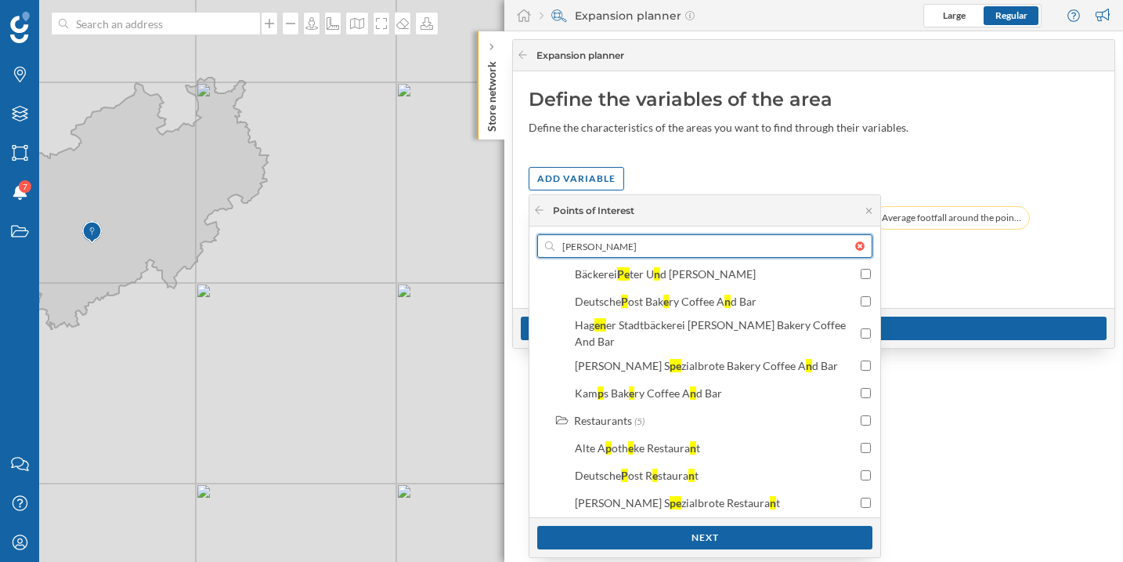
scroll to position [0, 0]
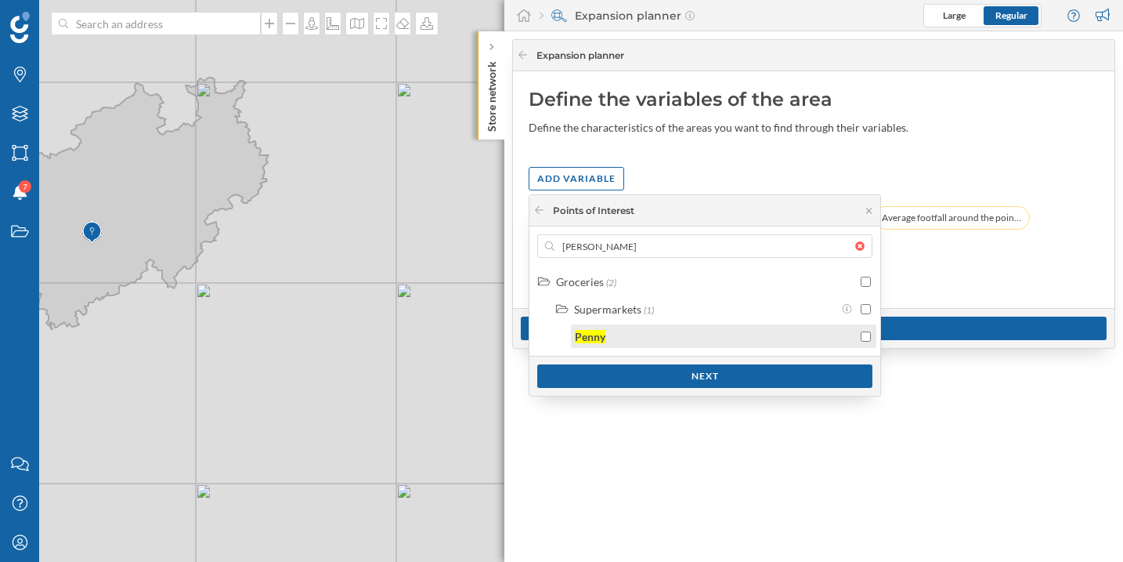
click at [626, 342] on div "Penny" at bounding box center [716, 336] width 282 height 16
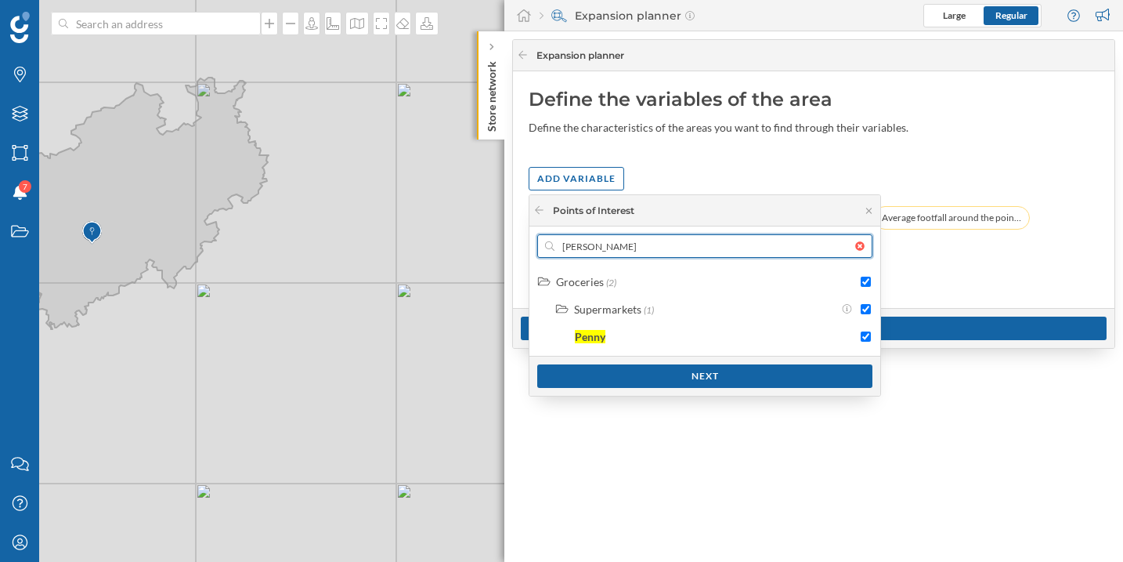
click at [571, 248] on input "penny" at bounding box center [705, 246] width 301 height 24
type input "al"
checkbox input "false"
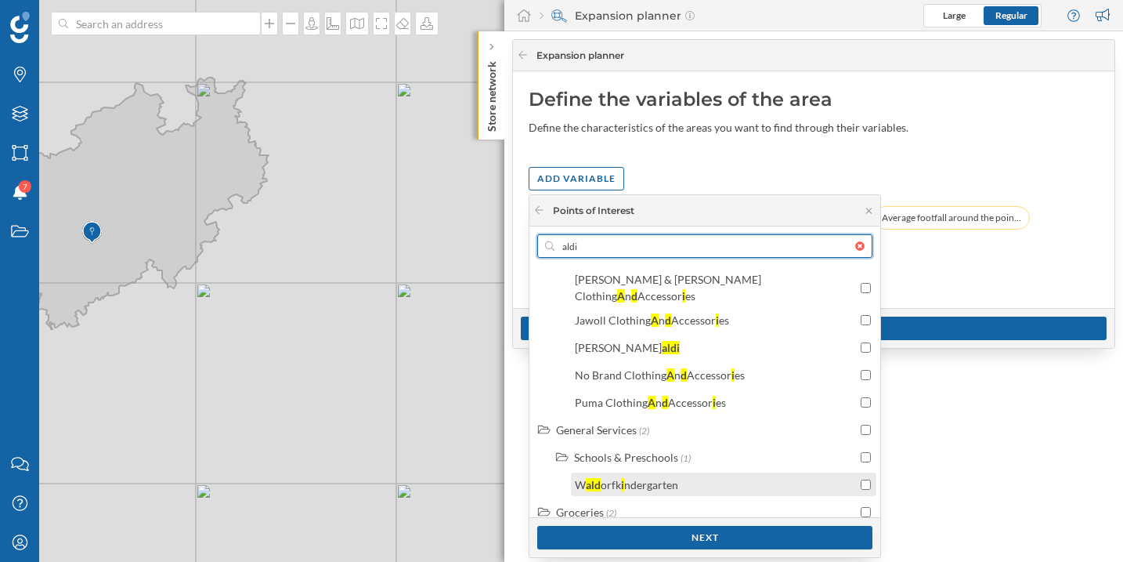
scroll to position [946, 0]
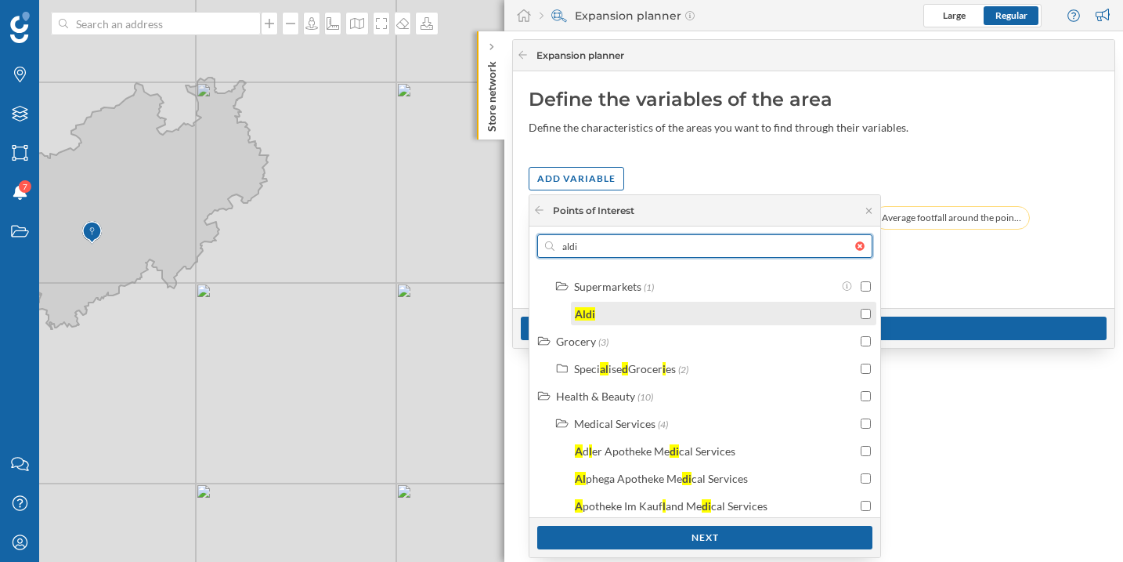
type input "aldi"
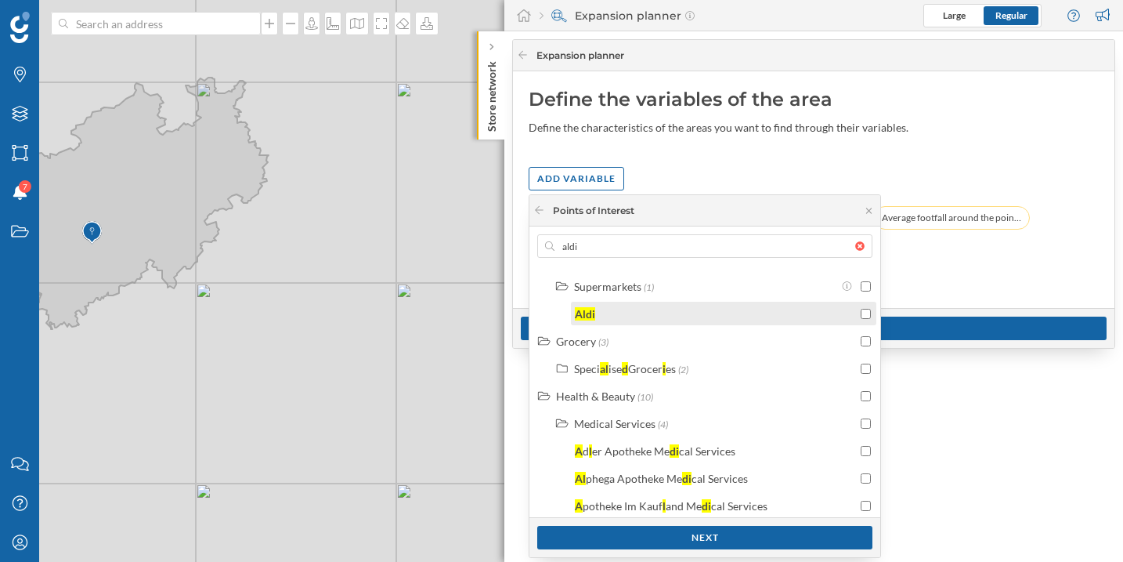
click at [616, 306] on div "Aldi" at bounding box center [716, 314] width 282 height 16
drag, startPoint x: 653, startPoint y: 544, endPoint x: 655, endPoint y: 519, distance: 25.2
click at [653, 544] on div "Next" at bounding box center [704, 538] width 335 height 24
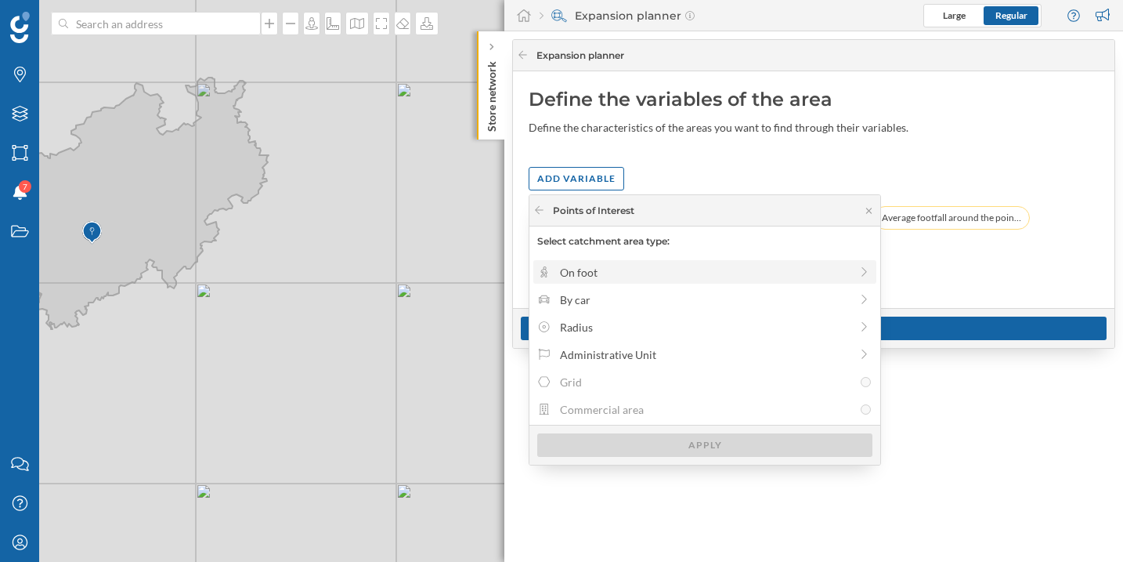
click at [598, 278] on div "On foot" at bounding box center [705, 272] width 290 height 16
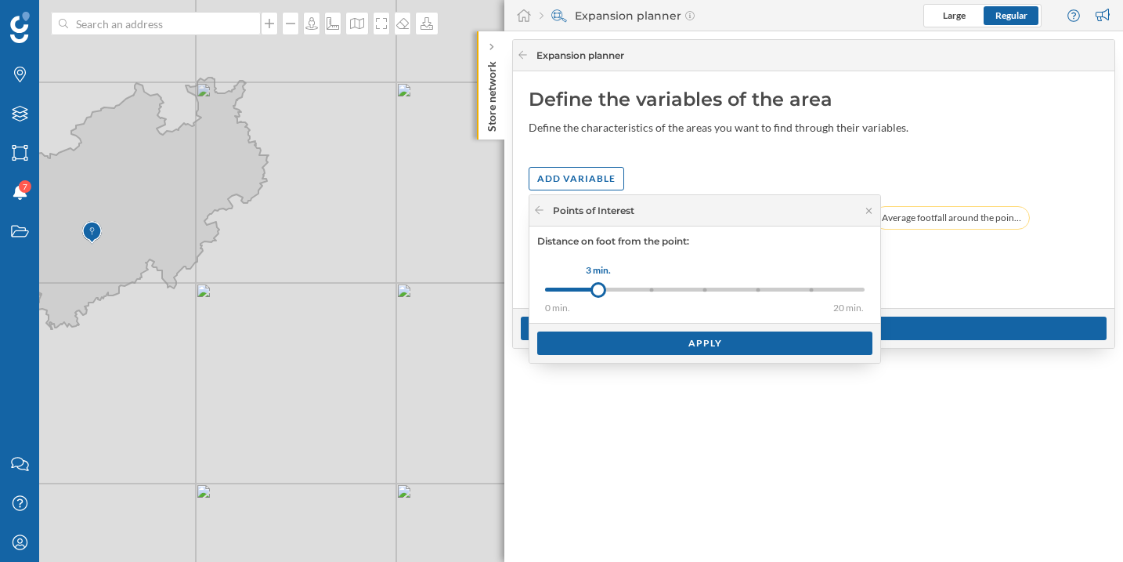
click at [754, 288] on div "0 min. 3 min. 5 min. 8 min. 10 min. 15 min. 20 min." at bounding box center [705, 290] width 320 height 4
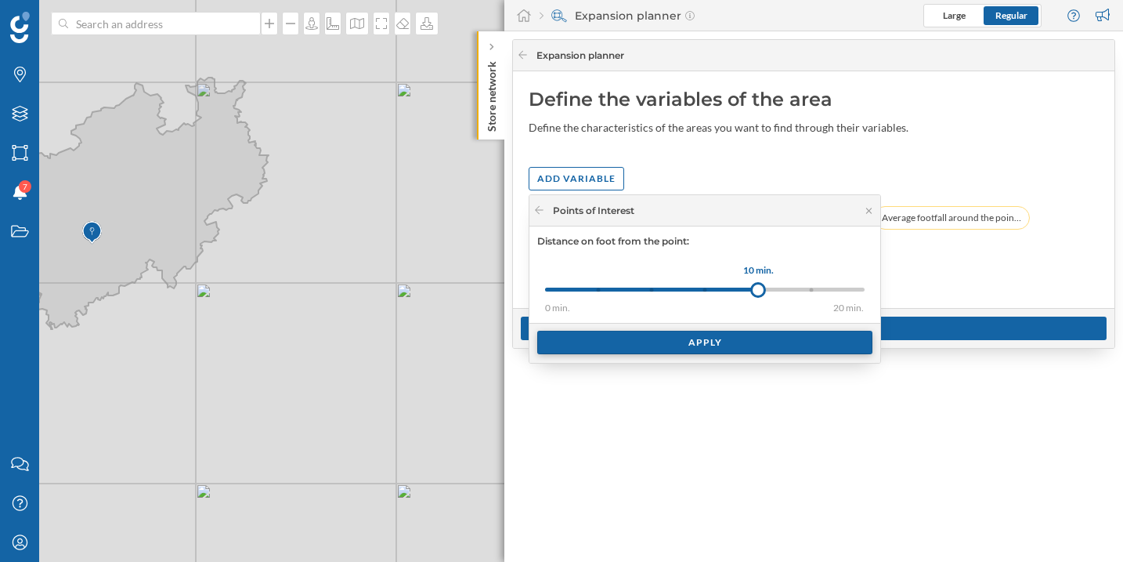
click at [700, 342] on div "Apply" at bounding box center [704, 343] width 335 height 24
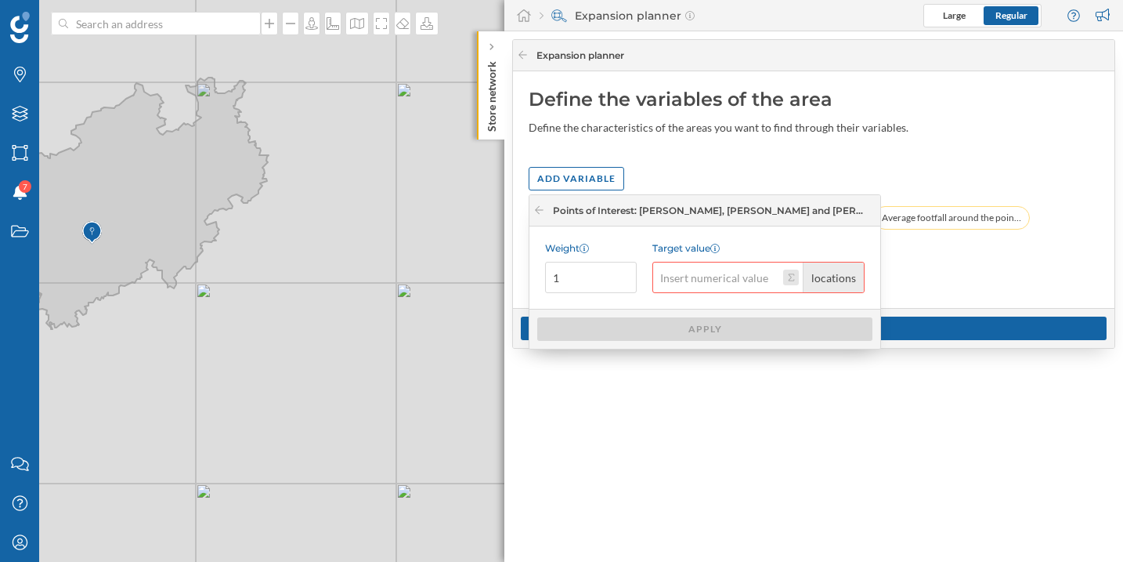
click at [796, 282] on button "Target value locations" at bounding box center [791, 278] width 16 height 16
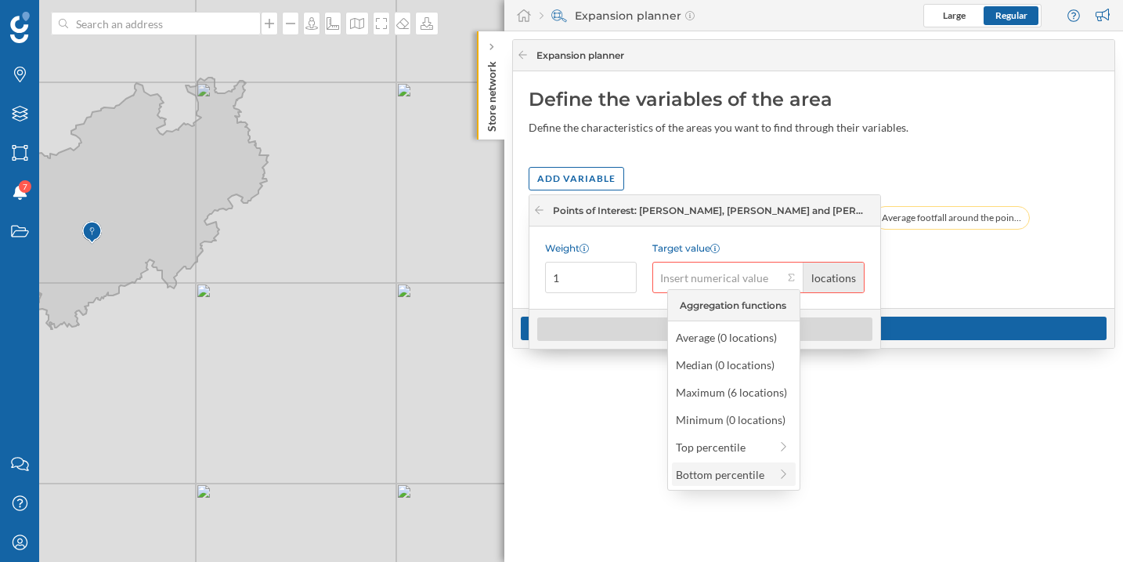
click at [747, 479] on div "Bottom percentile" at bounding box center [722, 474] width 93 height 16
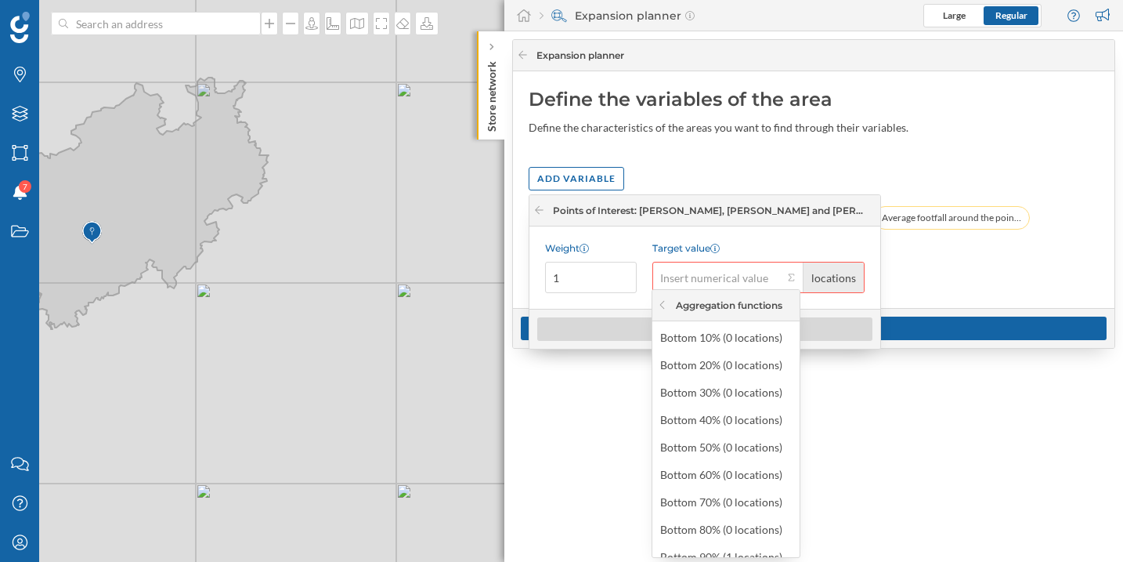
click at [870, 306] on div "Weight 1 Target value locations" at bounding box center [705, 267] width 351 height 82
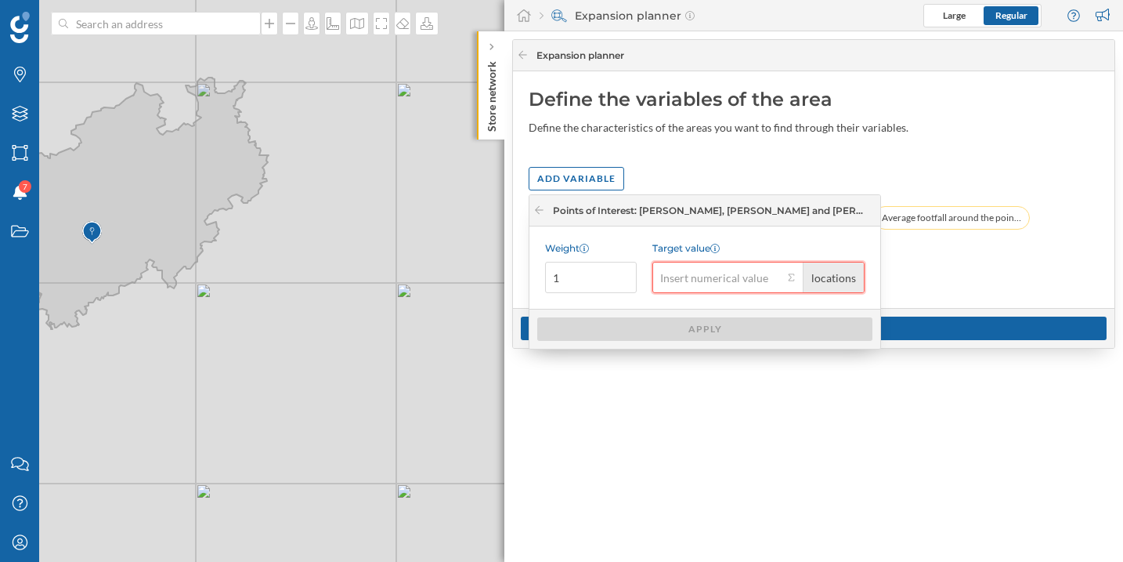
click at [765, 282] on input "Target value locations" at bounding box center [718, 277] width 131 height 31
click at [786, 278] on button "Target value locations" at bounding box center [791, 278] width 16 height 16
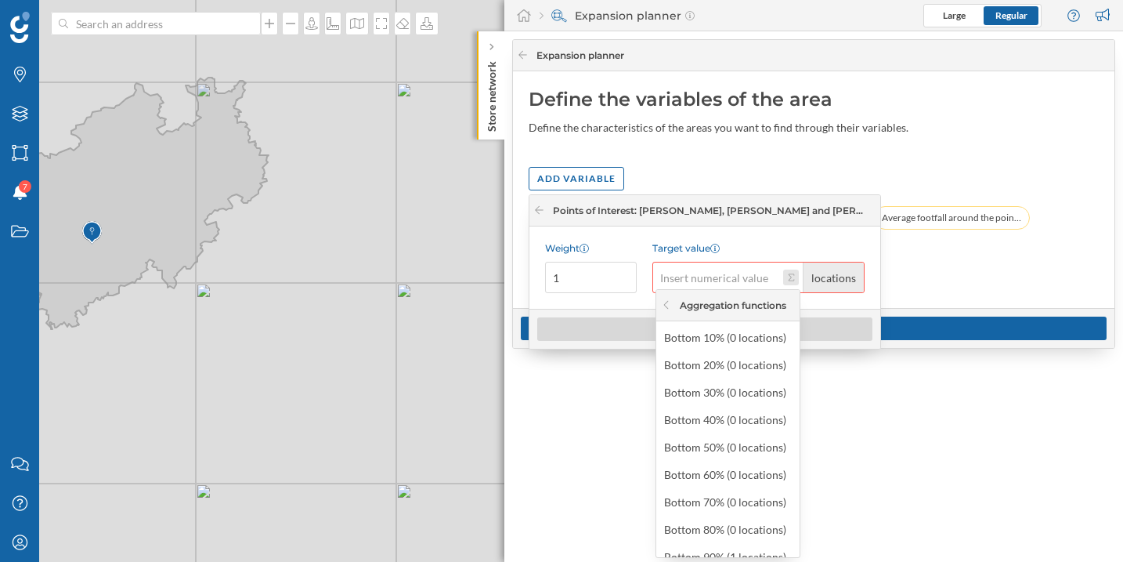
click at [791, 276] on button "Target value locations" at bounding box center [791, 278] width 16 height 16
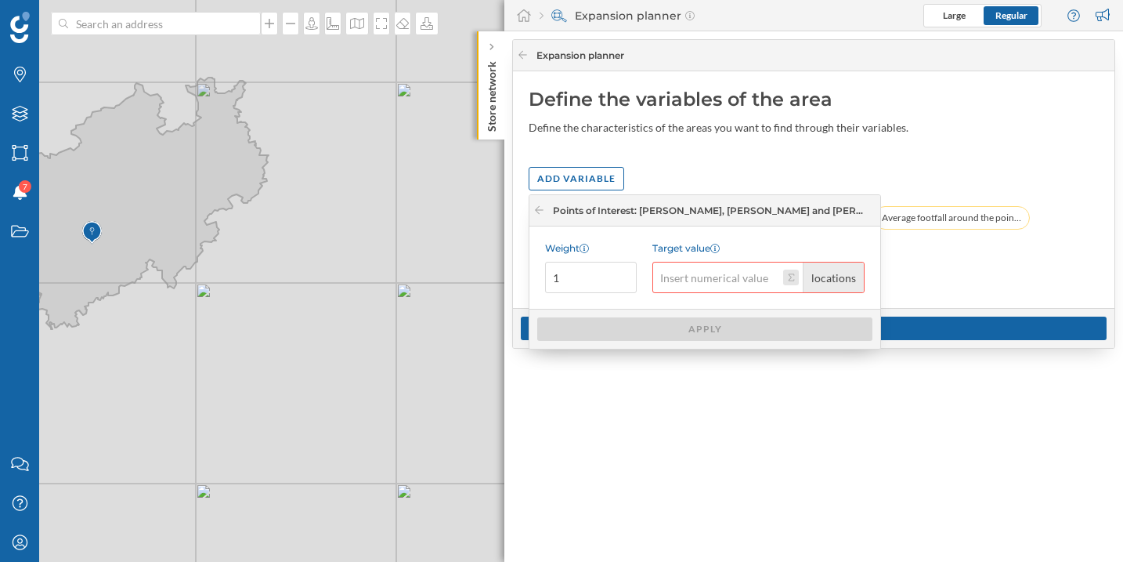
click at [791, 276] on button "Target value locations" at bounding box center [791, 278] width 16 height 16
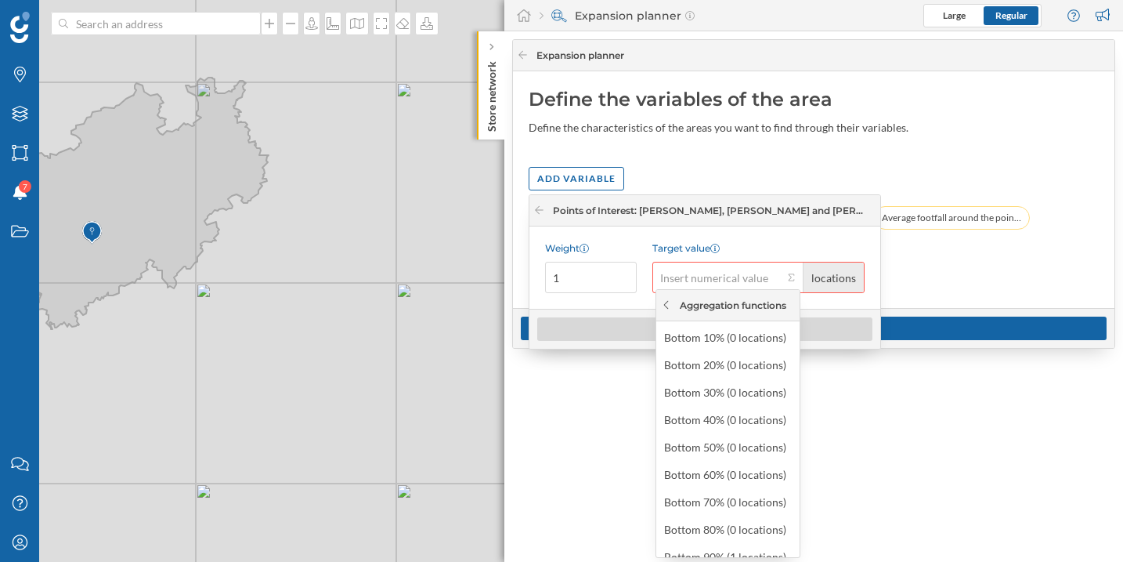
click at [661, 306] on icon at bounding box center [666, 304] width 12 height 9
click at [751, 414] on div "Minimum (0 locations)" at bounding box center [733, 419] width 114 height 16
type input "0"
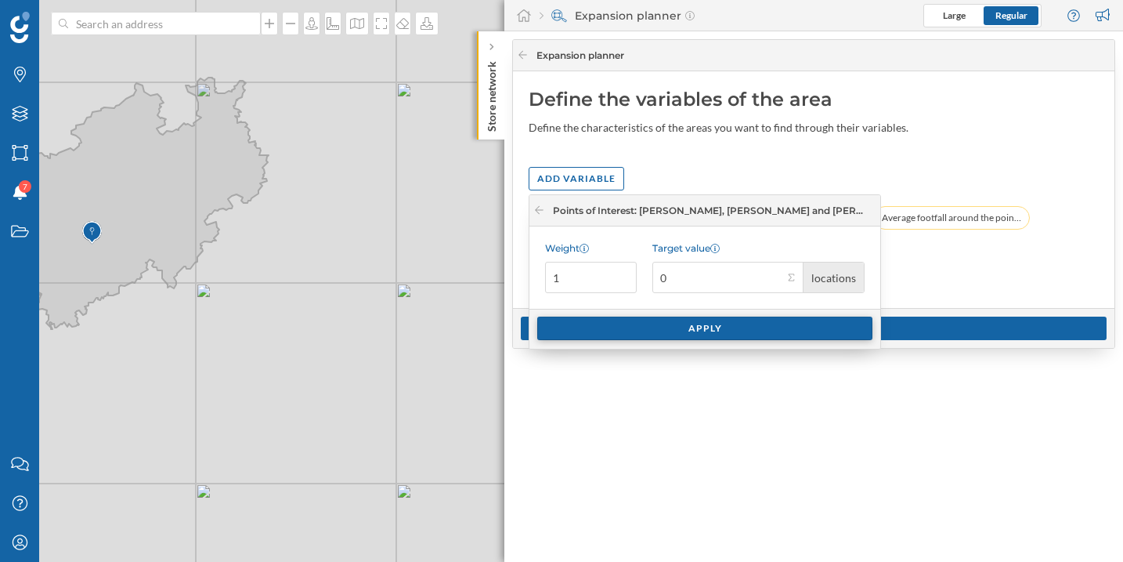
click at [788, 330] on div "Apply" at bounding box center [704, 329] width 335 height 24
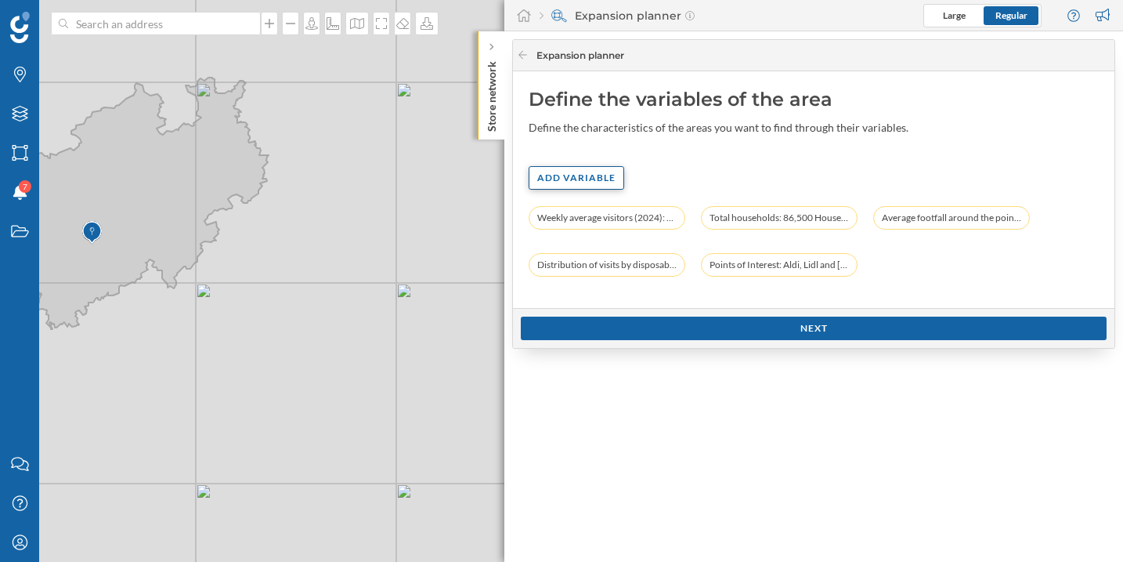
click at [557, 185] on div "Add variable" at bounding box center [577, 178] width 96 height 24
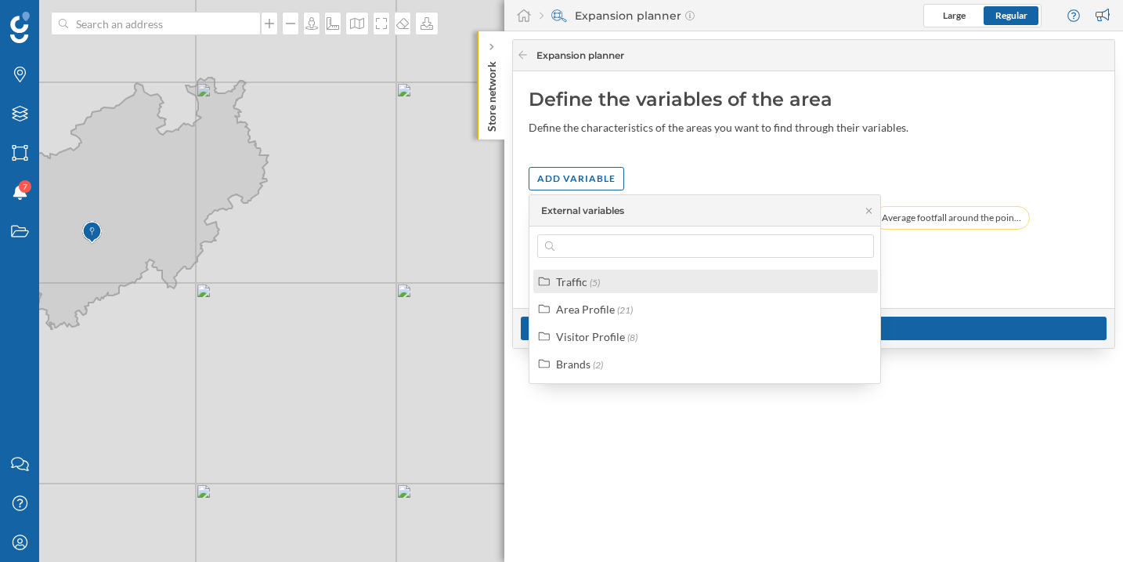
click at [590, 286] on span "(5)" at bounding box center [595, 283] width 10 height 12
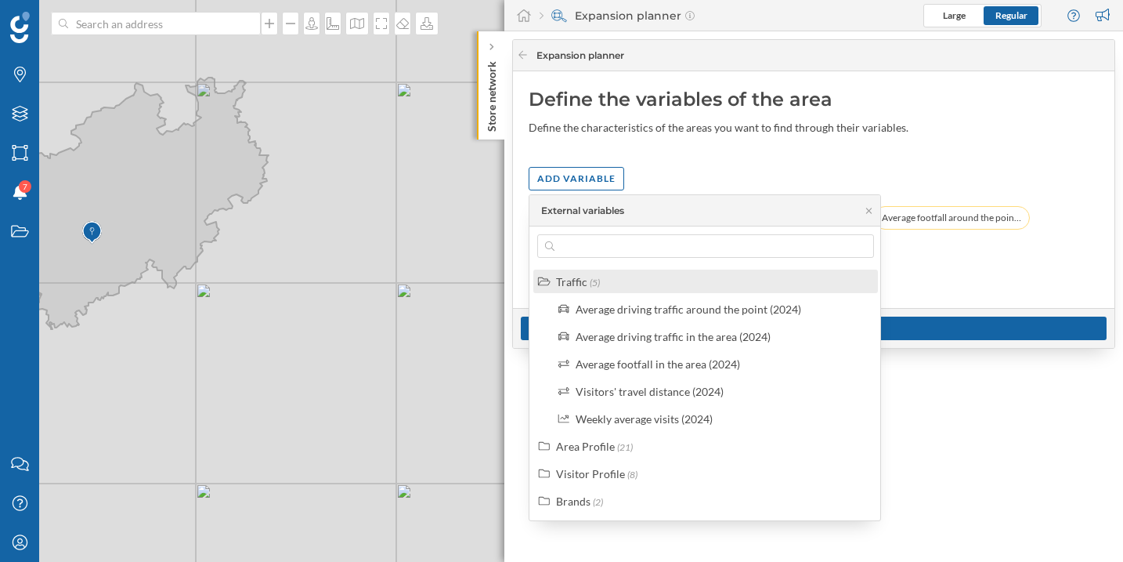
click at [590, 287] on span "(5)" at bounding box center [595, 283] width 10 height 12
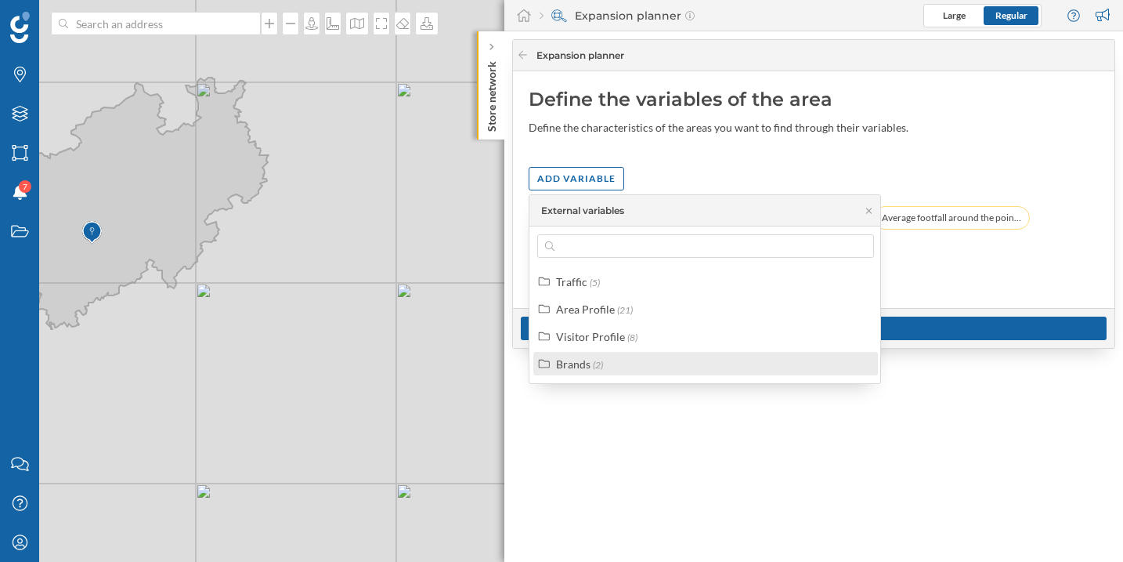
click at [588, 366] on div "Brands" at bounding box center [573, 363] width 34 height 13
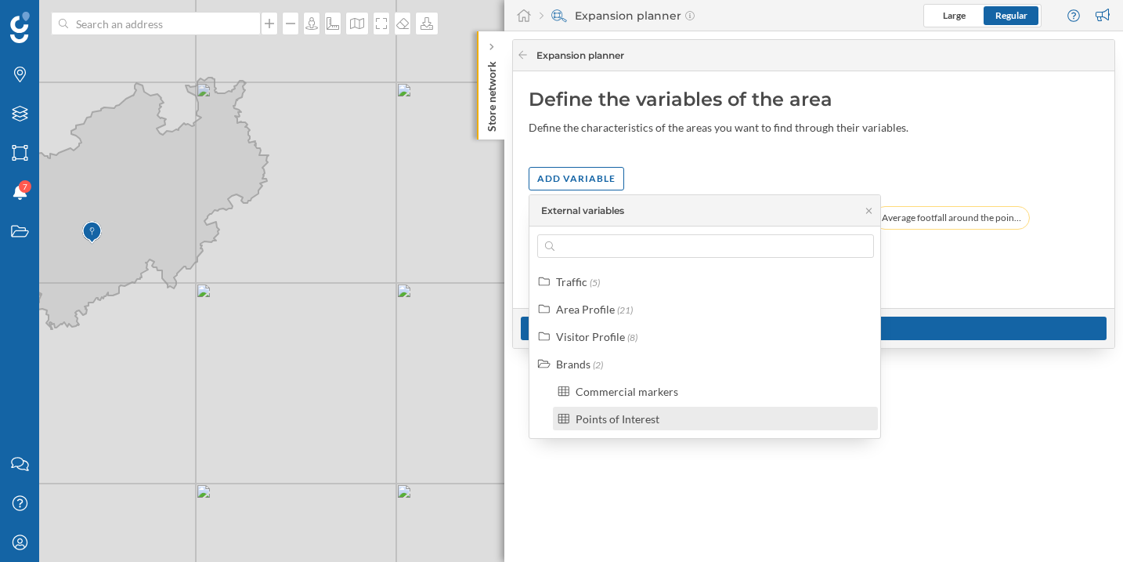
click at [630, 421] on div "Points of Interest" at bounding box center [618, 418] width 84 height 13
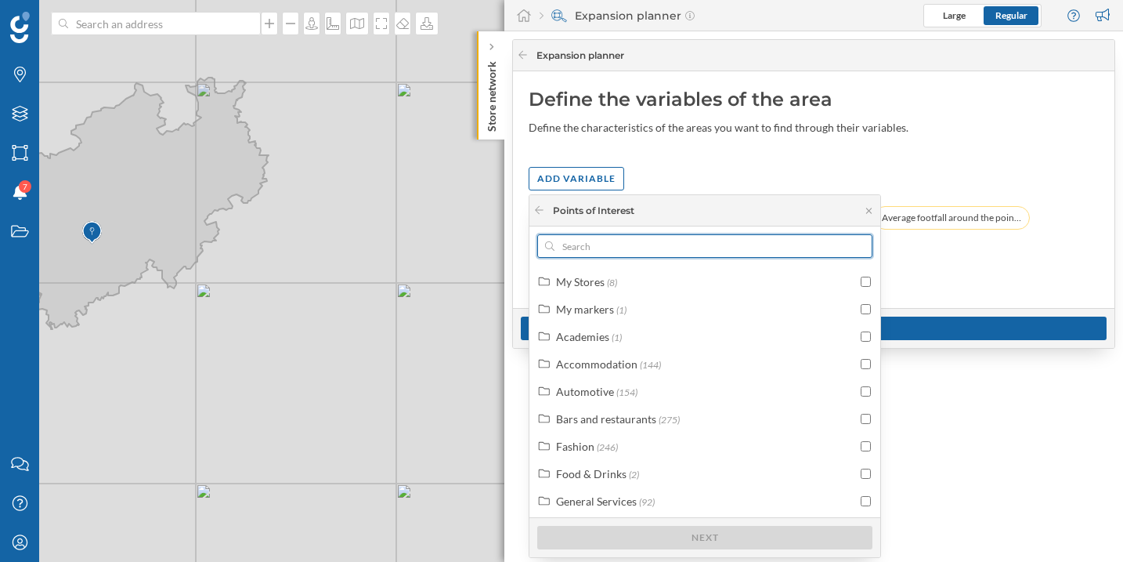
click at [573, 248] on input "text" at bounding box center [705, 246] width 301 height 24
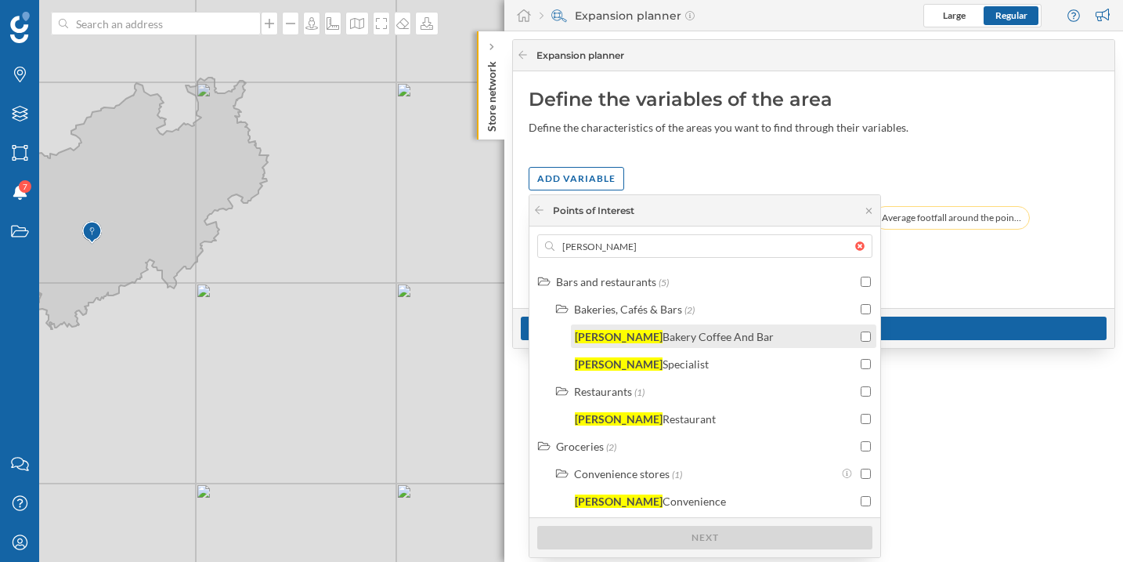
click at [684, 342] on div "Bakery Coffee And Bar" at bounding box center [718, 336] width 111 height 13
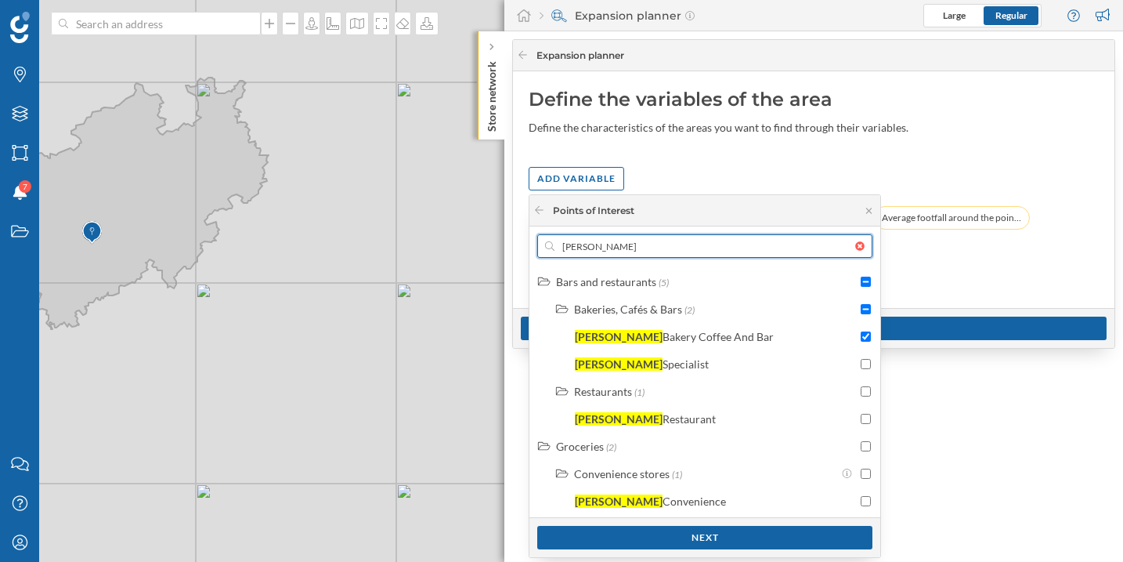
click at [628, 248] on input "kamps" at bounding box center [705, 246] width 301 height 24
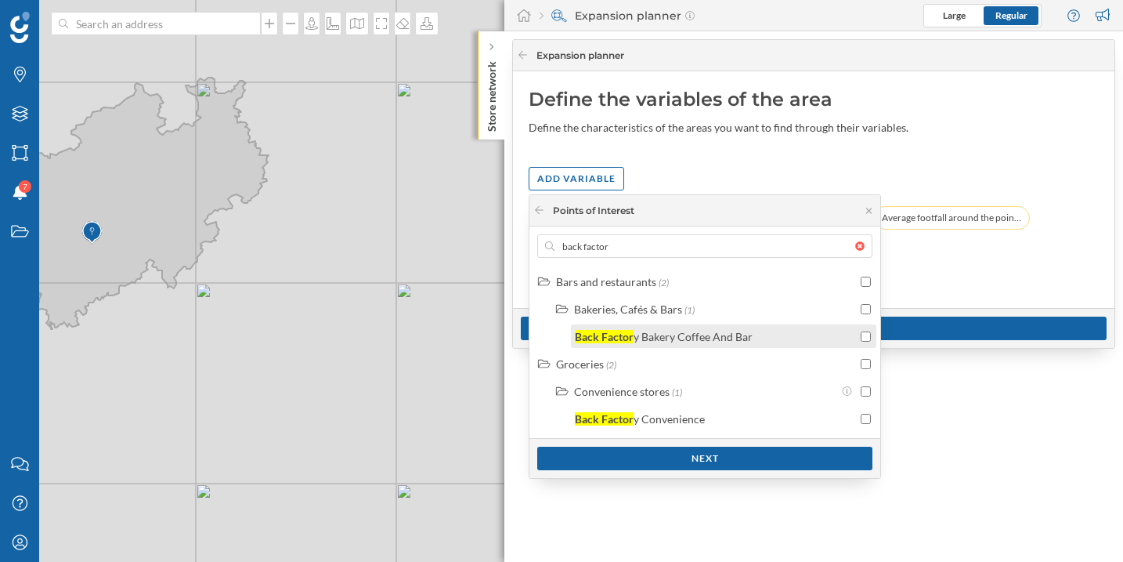
click at [763, 328] on div "Back Factor y Bakery Coffee And Bar" at bounding box center [716, 336] width 282 height 16
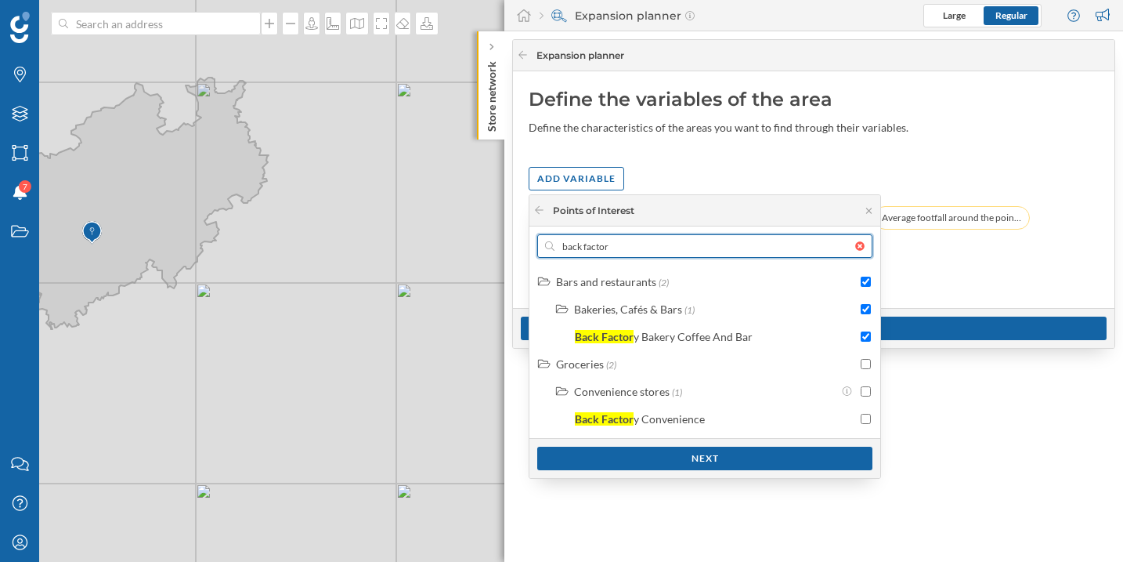
click at [639, 253] on input "back factor" at bounding box center [705, 246] width 301 height 24
type input "s"
checkbox input "false"
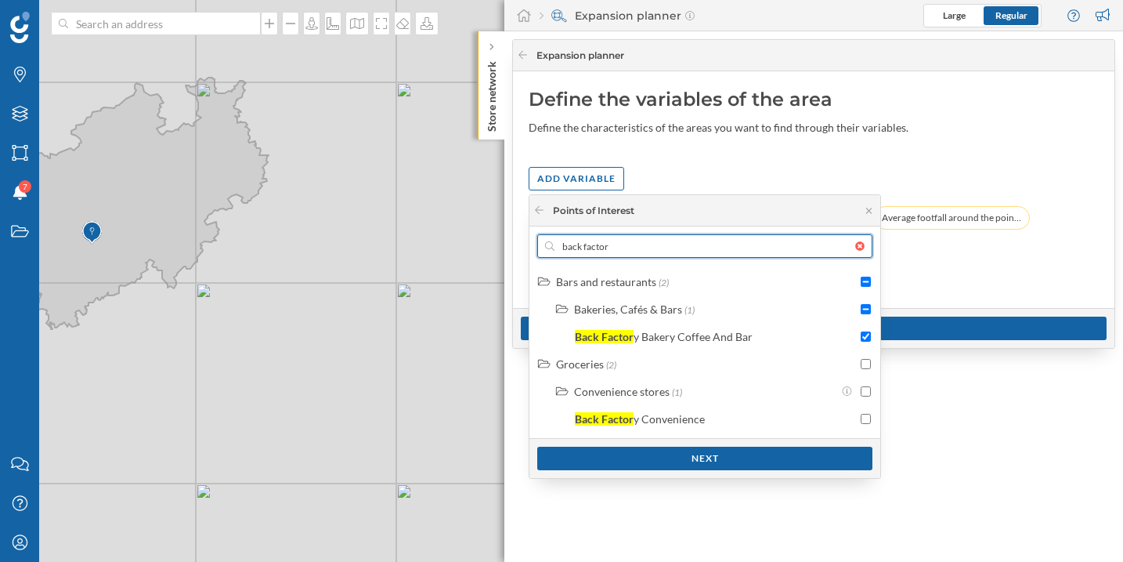
checkbox input "false"
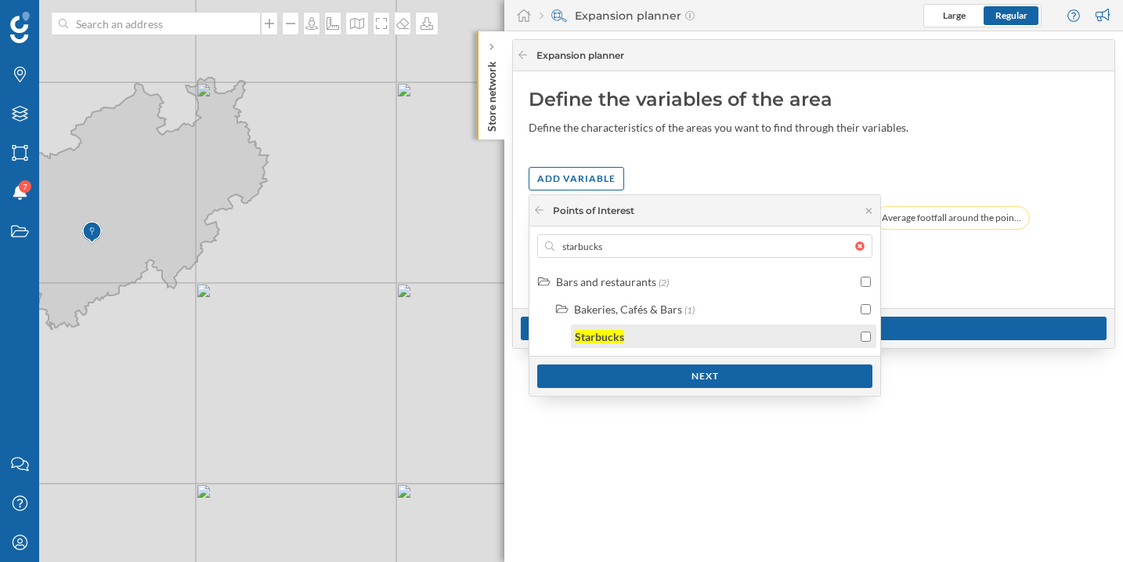
click at [653, 334] on div "Starbucks" at bounding box center [716, 336] width 282 height 16
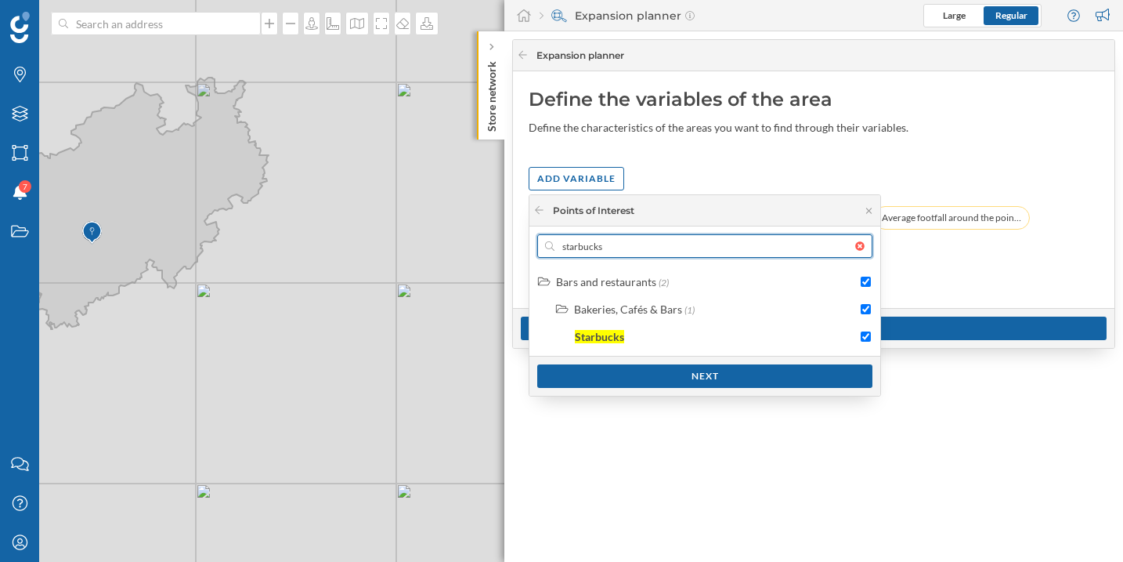
click at [636, 238] on input "starbucks" at bounding box center [705, 246] width 301 height 24
type input "ba"
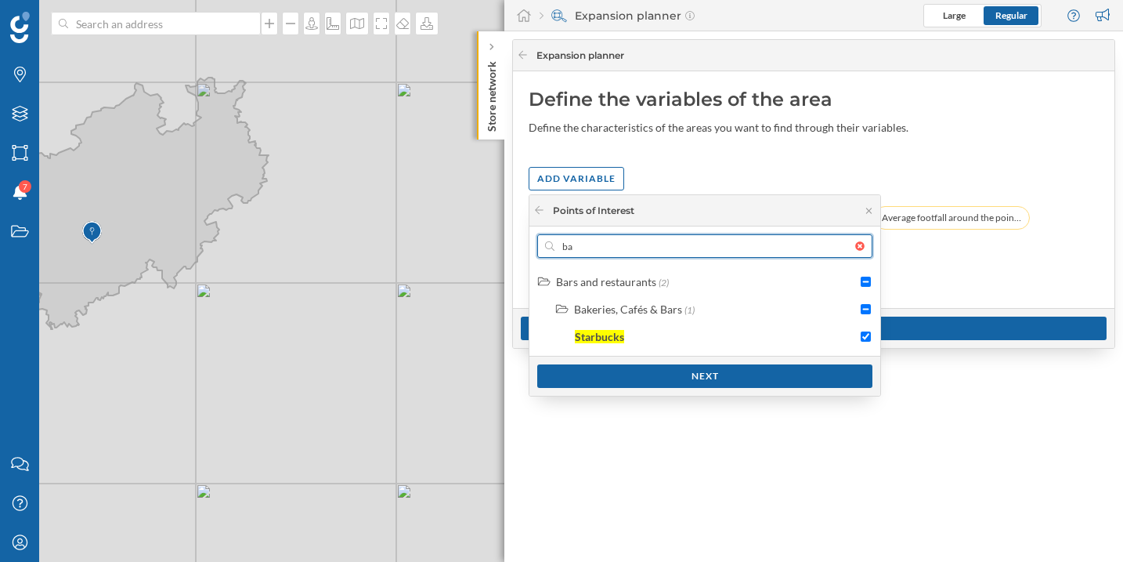
checkbox input "false"
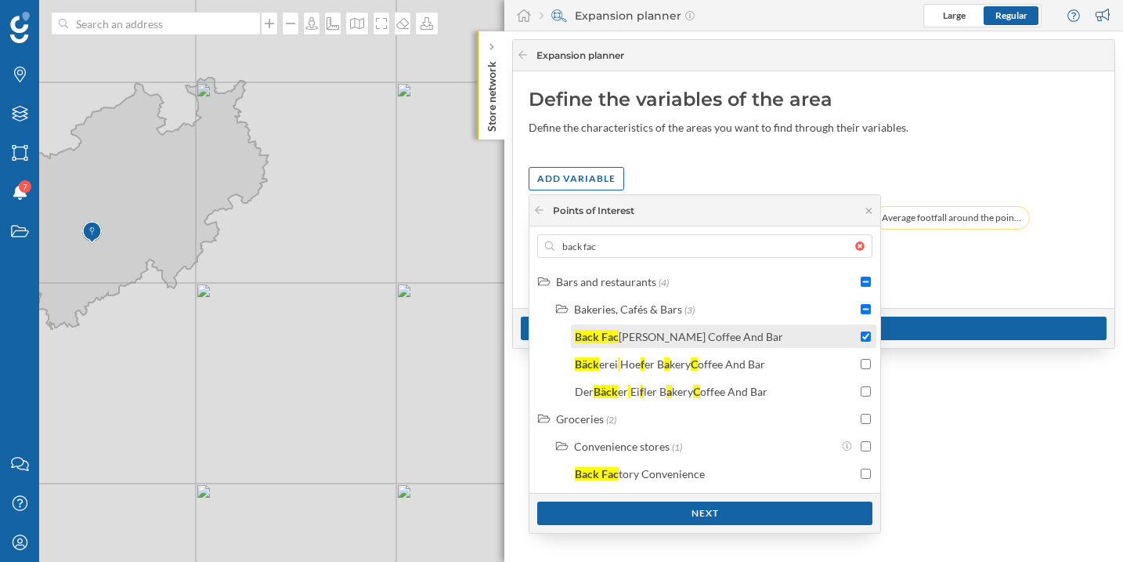
click at [871, 331] on div "Back Fac tory Bakery Coffee And Bar" at bounding box center [724, 336] width 306 height 24
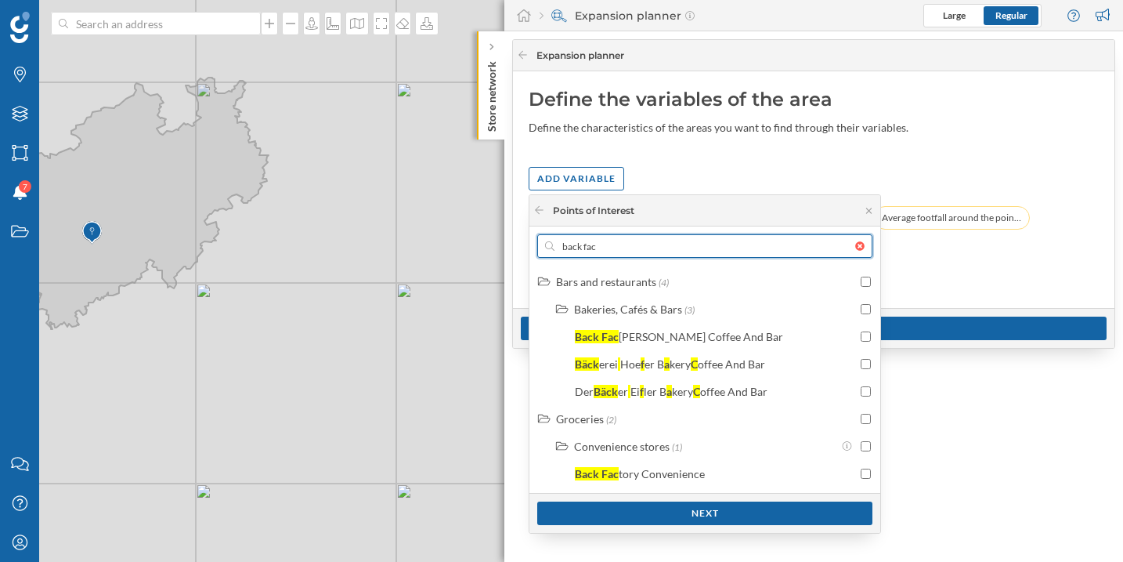
click at [660, 254] on input "back fac" at bounding box center [705, 246] width 301 height 24
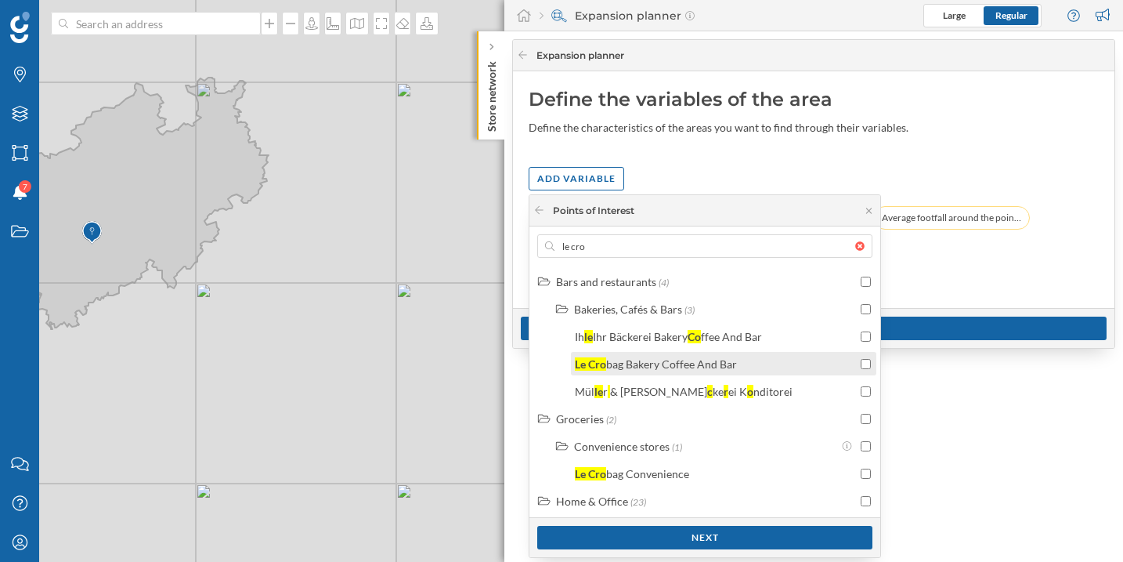
click at [766, 360] on div "Le Cro bag Bakery Coffee And Bar" at bounding box center [716, 364] width 282 height 16
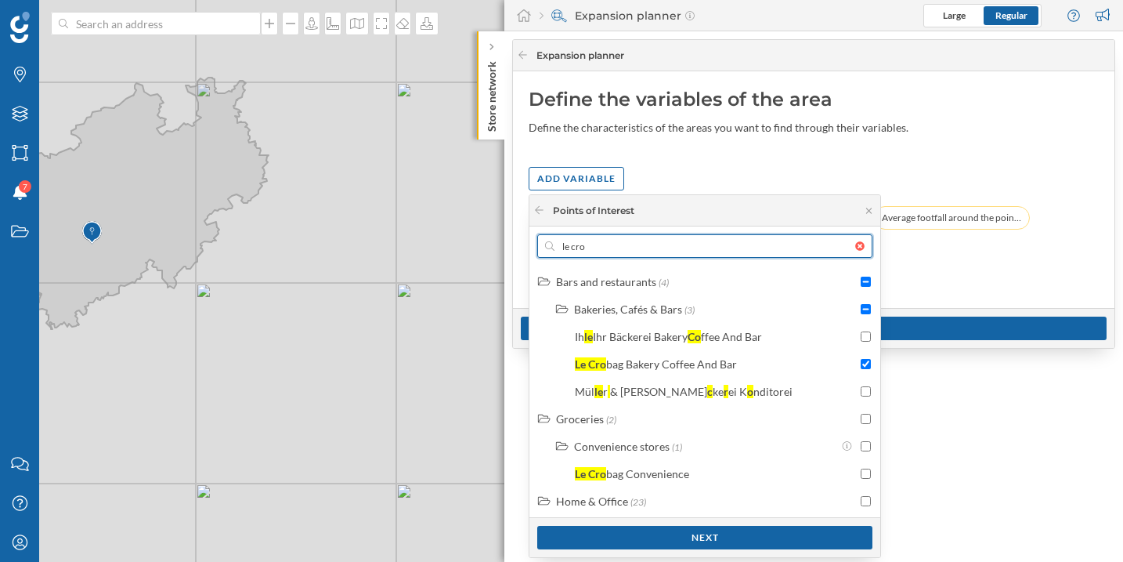
click at [613, 255] on input "le cro" at bounding box center [705, 246] width 301 height 24
type input "e"
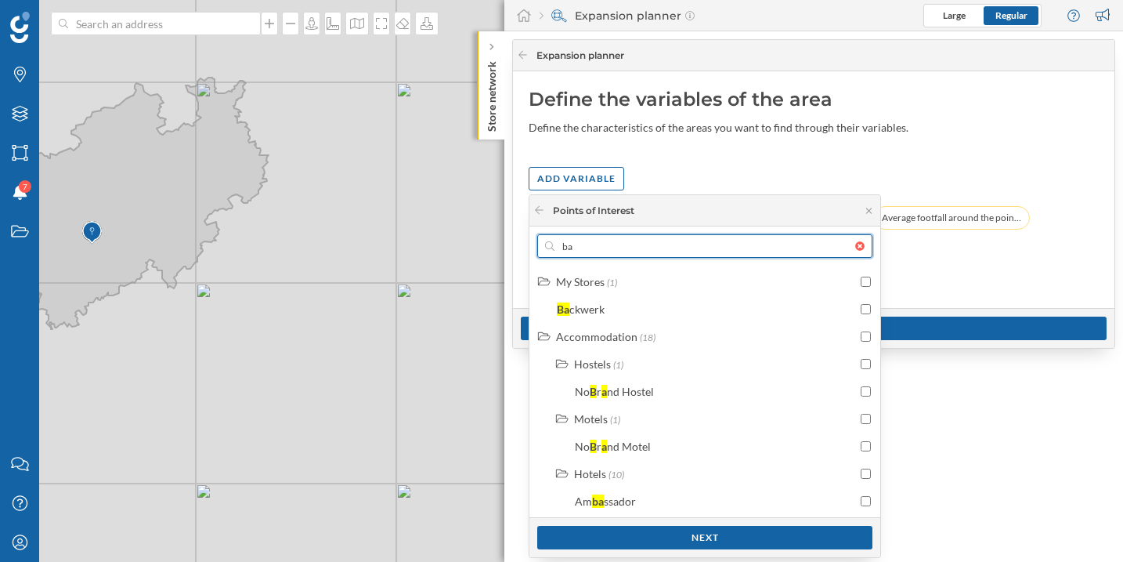
type input "b"
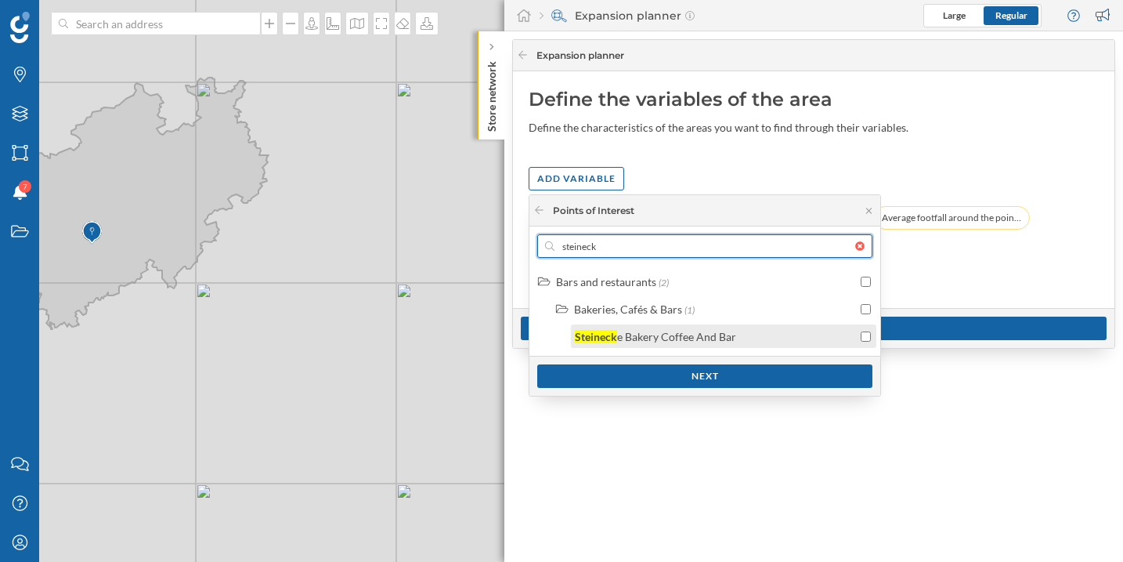
type input "steineck"
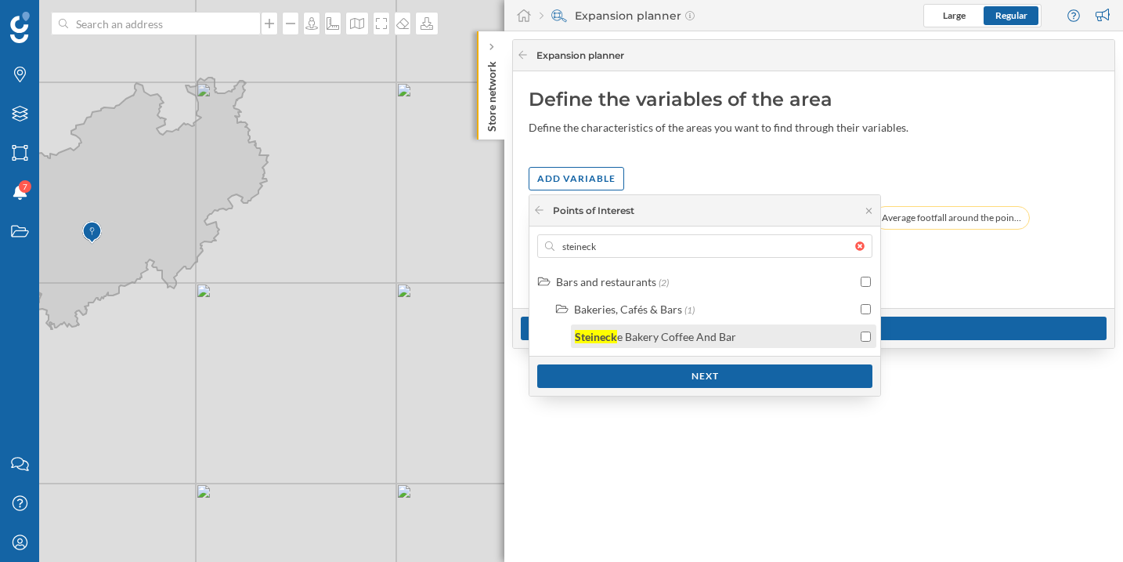
click at [712, 344] on div "Steineck e Bakery Coffee And Bar" at bounding box center [724, 336] width 306 height 24
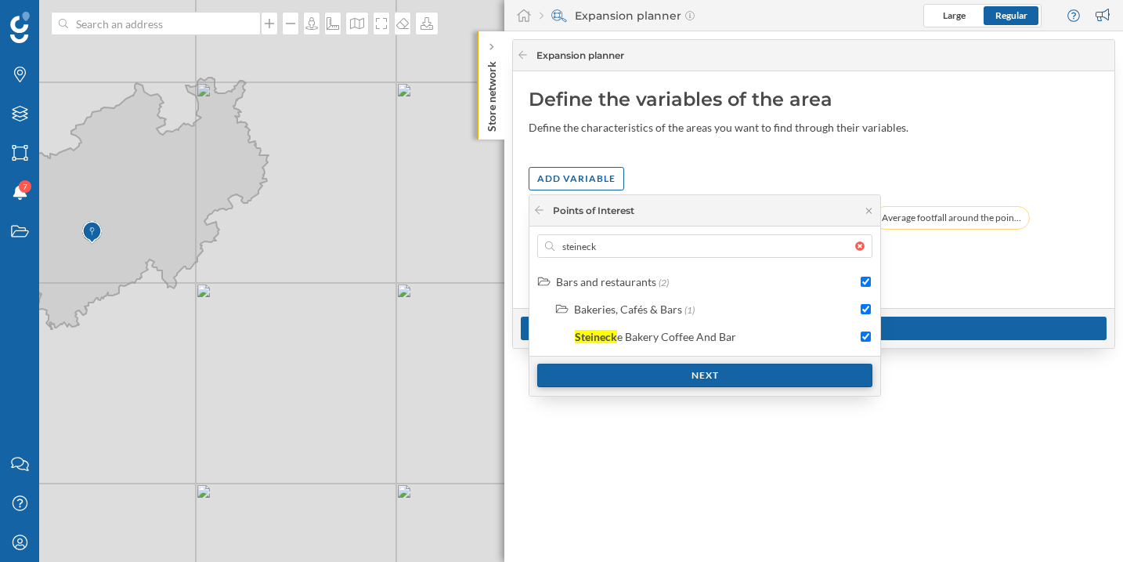
click at [683, 374] on div "Next" at bounding box center [704, 376] width 335 height 24
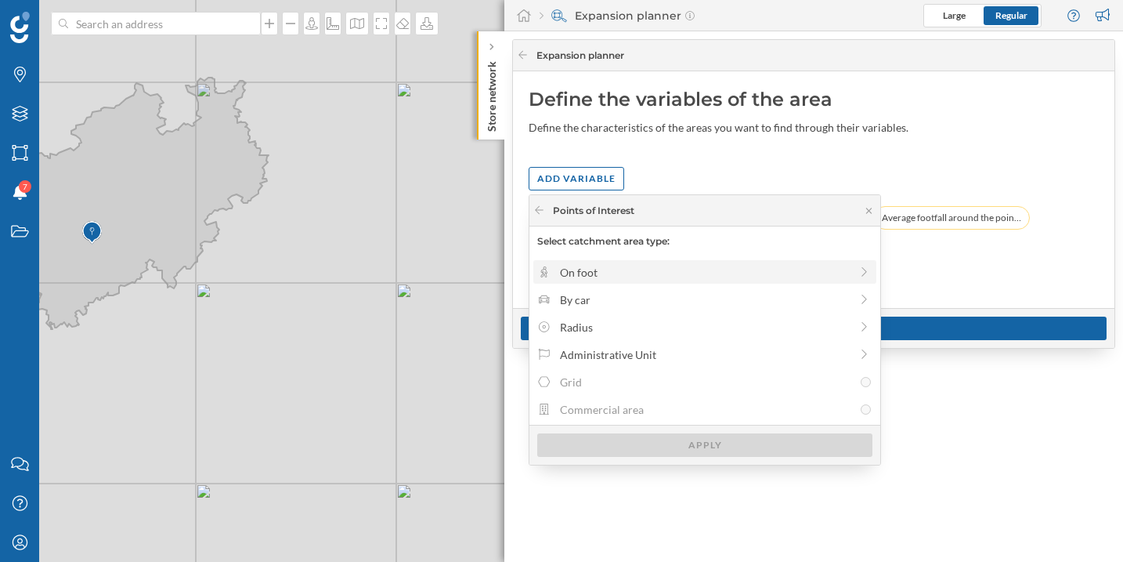
click at [627, 267] on div "On foot" at bounding box center [705, 272] width 290 height 16
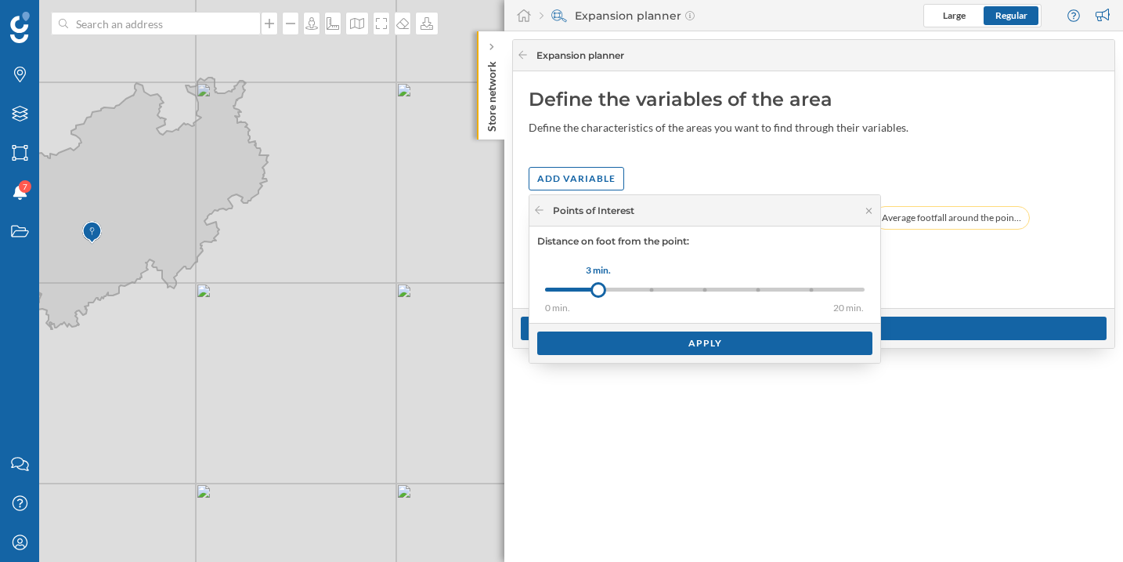
click at [762, 290] on div "0 min. 3 min. 5 min. 8 min. 10 min. 15 min. 20 min." at bounding box center [705, 290] width 320 height 4
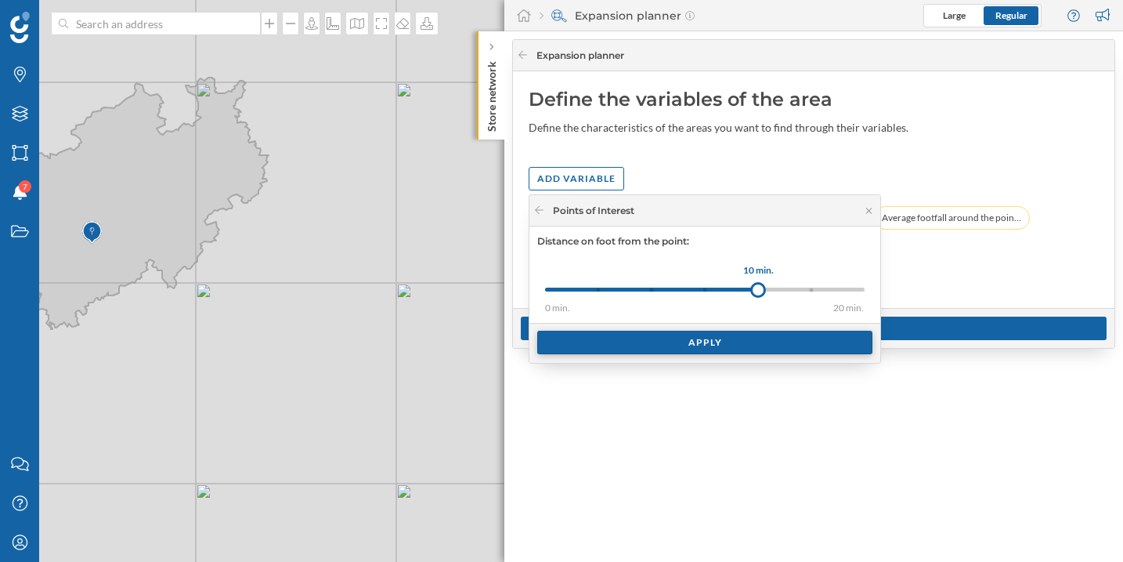
click at [741, 340] on div "Apply" at bounding box center [704, 343] width 335 height 24
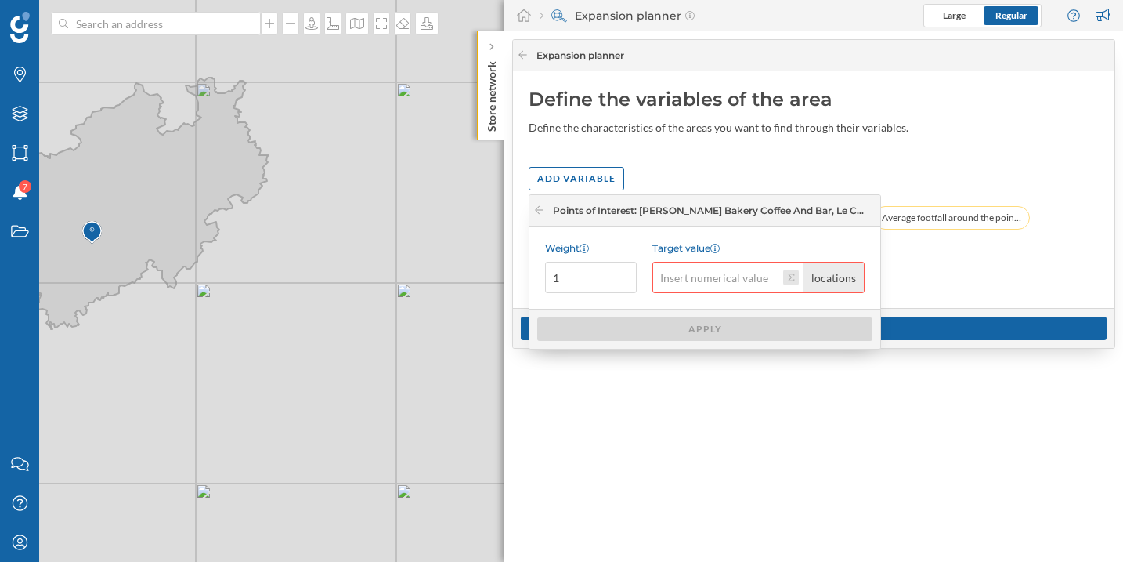
click at [785, 277] on button "Target value locations" at bounding box center [791, 278] width 16 height 16
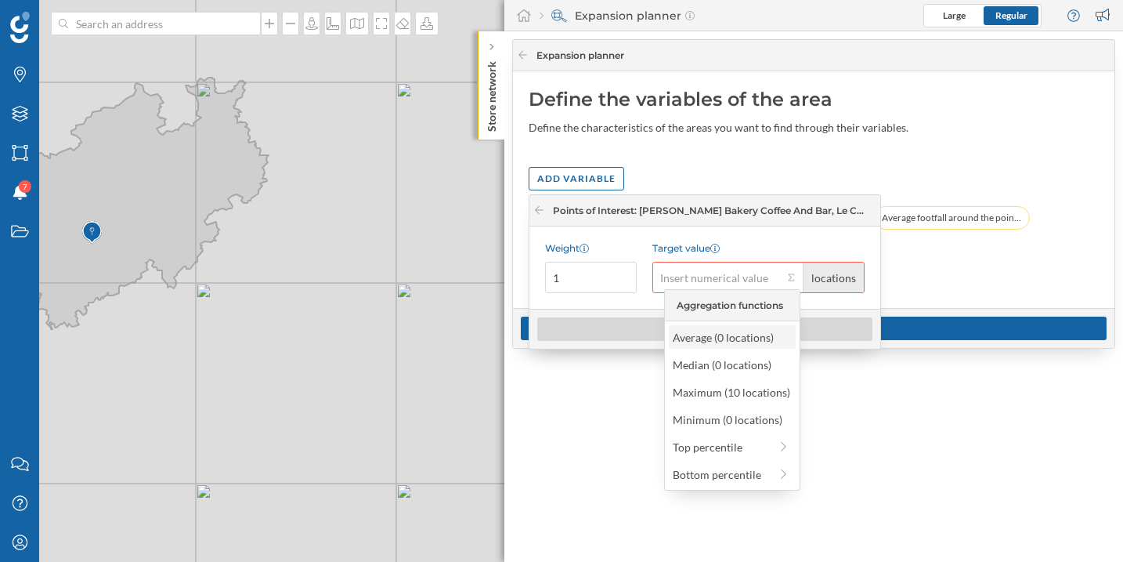
click at [748, 329] on div "Average (0 locations)" at bounding box center [732, 337] width 118 height 16
type input "0"
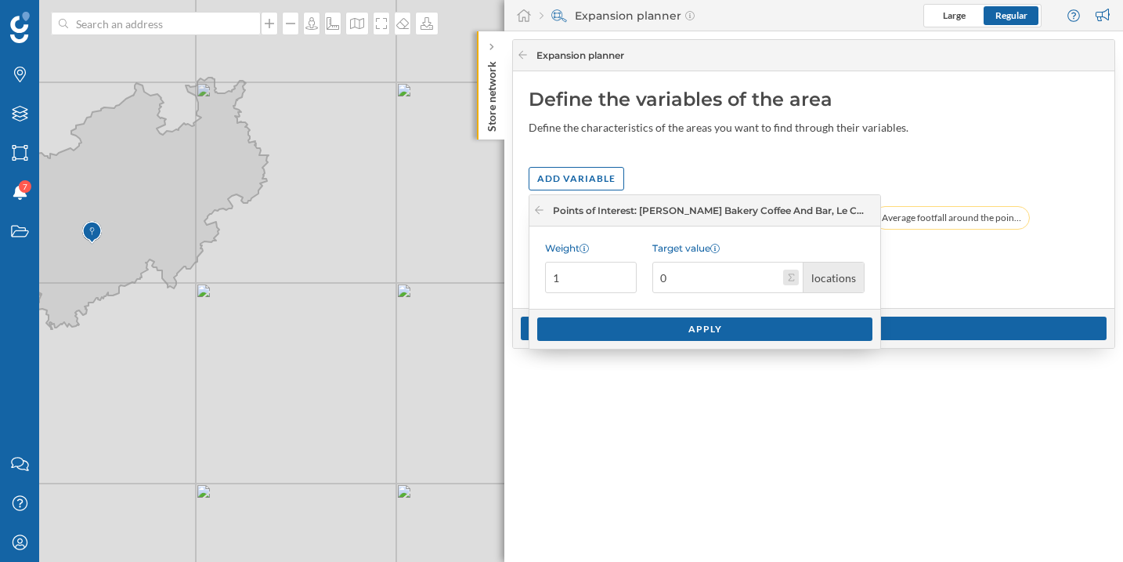
click at [788, 279] on button "Target value 0 locations" at bounding box center [791, 278] width 16 height 16
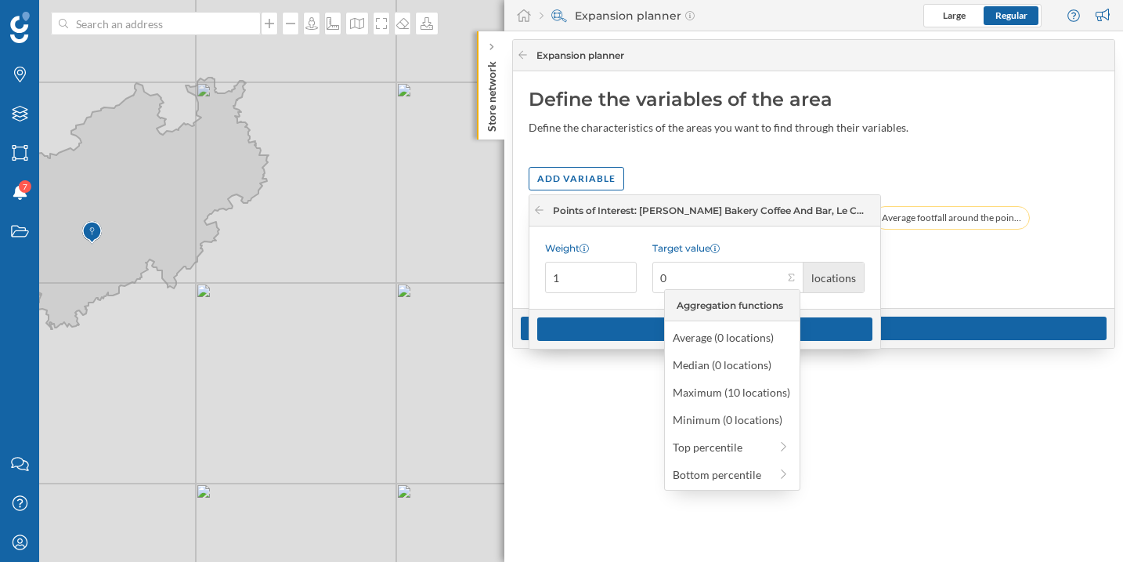
click at [733, 411] on div "Minimum (0 locations)" at bounding box center [732, 419] width 118 height 16
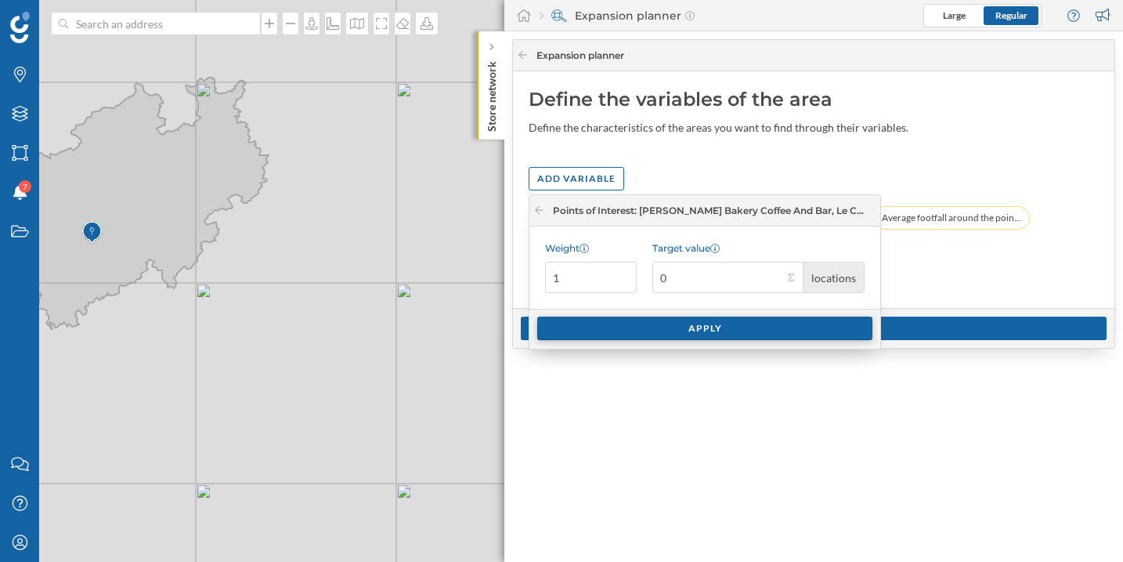
click at [721, 327] on div "Apply" at bounding box center [704, 329] width 335 height 24
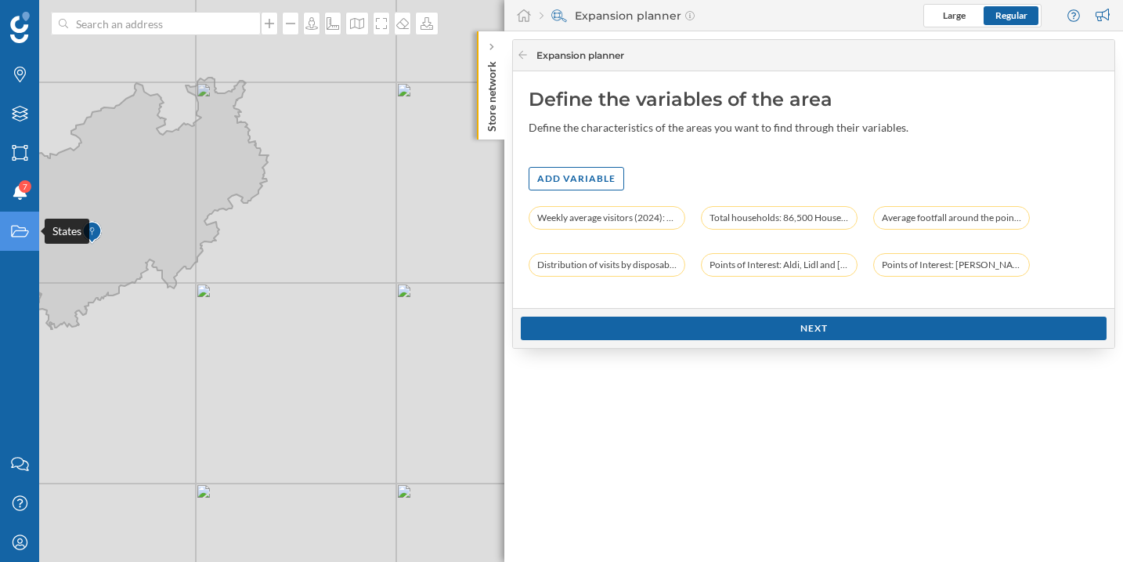
click at [16, 236] on icon "States" at bounding box center [20, 231] width 20 height 16
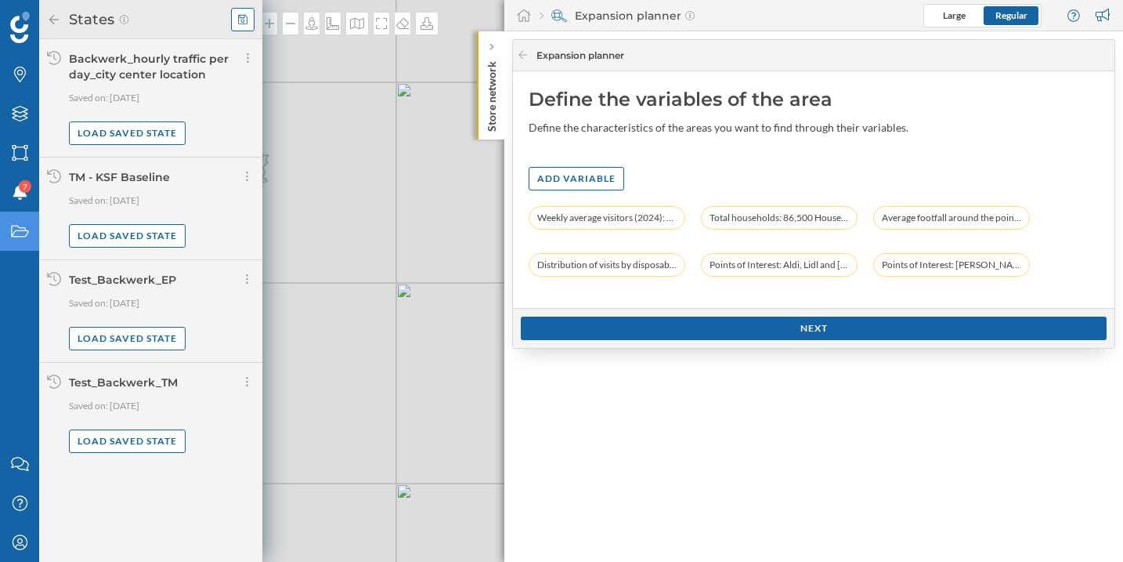
click at [241, 24] on icon at bounding box center [242, 19] width 9 height 11
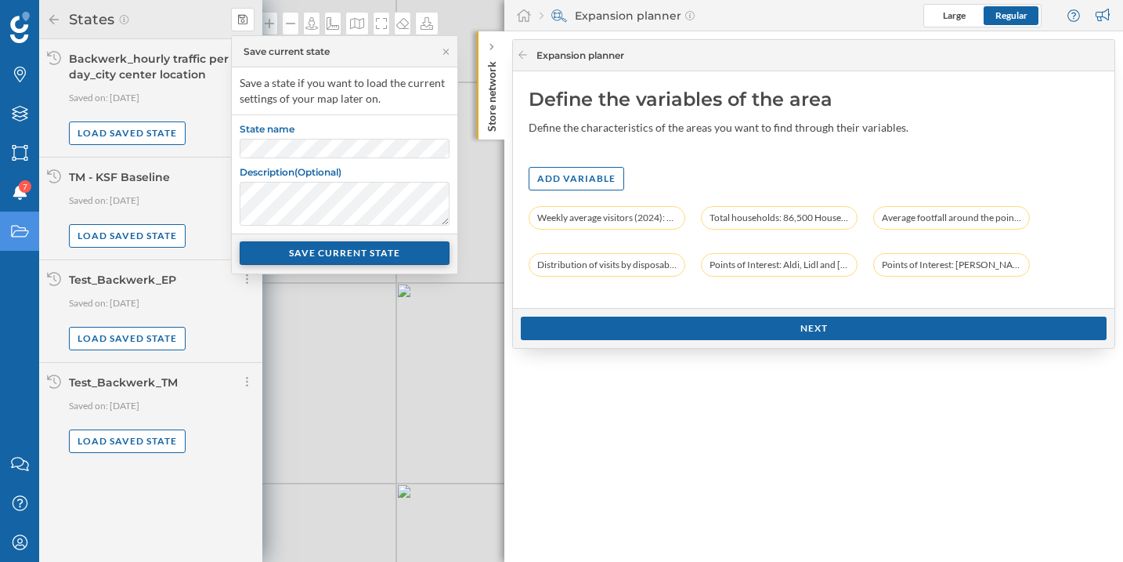
click at [390, 249] on div "SAVE CURRENT STATE" at bounding box center [345, 253] width 210 height 24
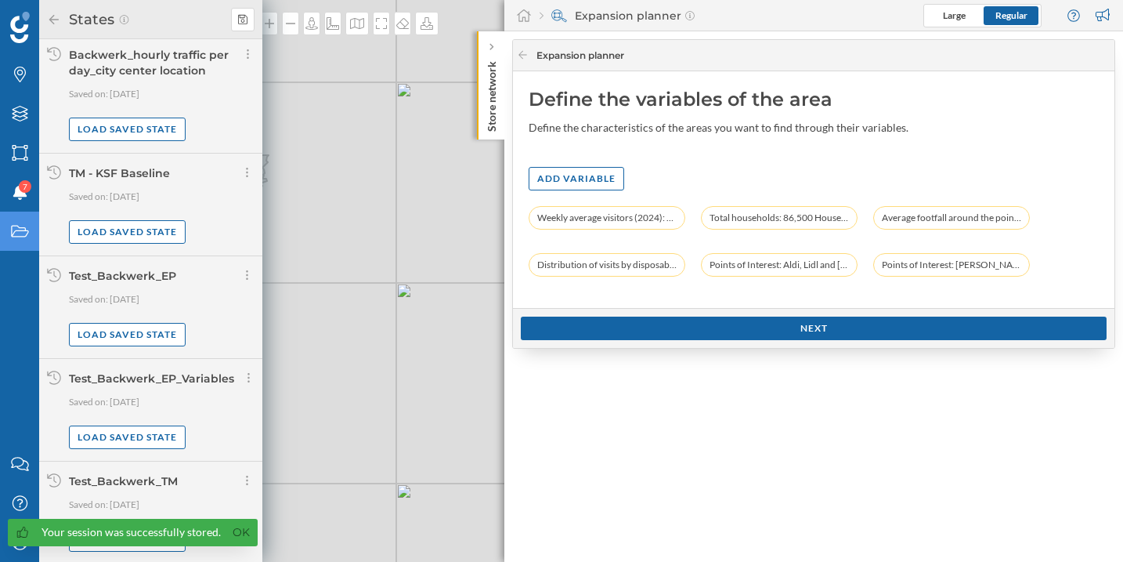
scroll to position [5, 0]
click at [240, 532] on link "Ok" at bounding box center [241, 532] width 25 height 18
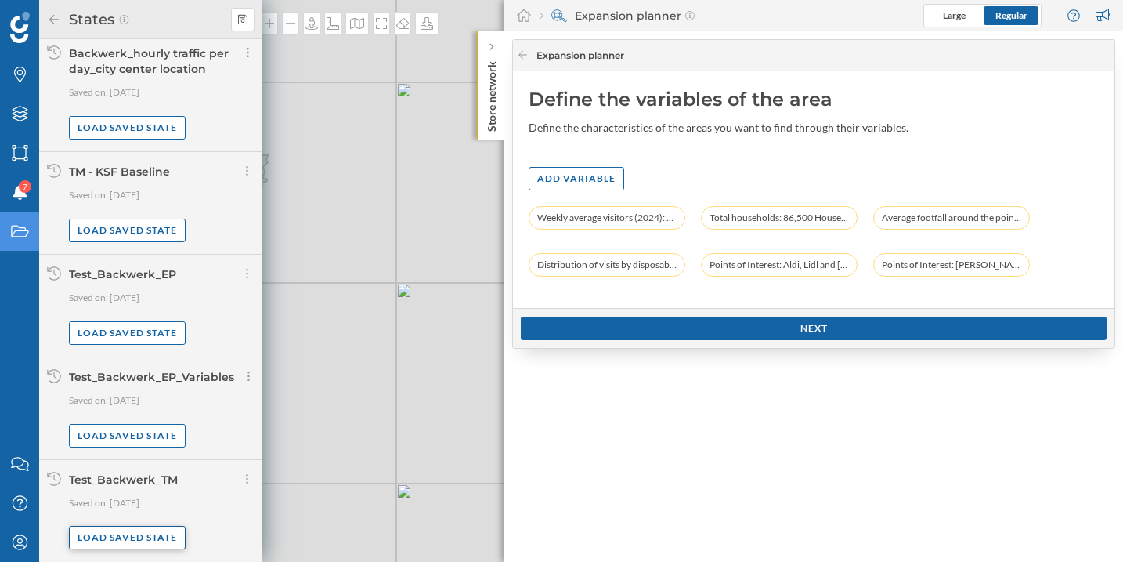
click at [143, 531] on div "Load saved state" at bounding box center [127, 538] width 117 height 24
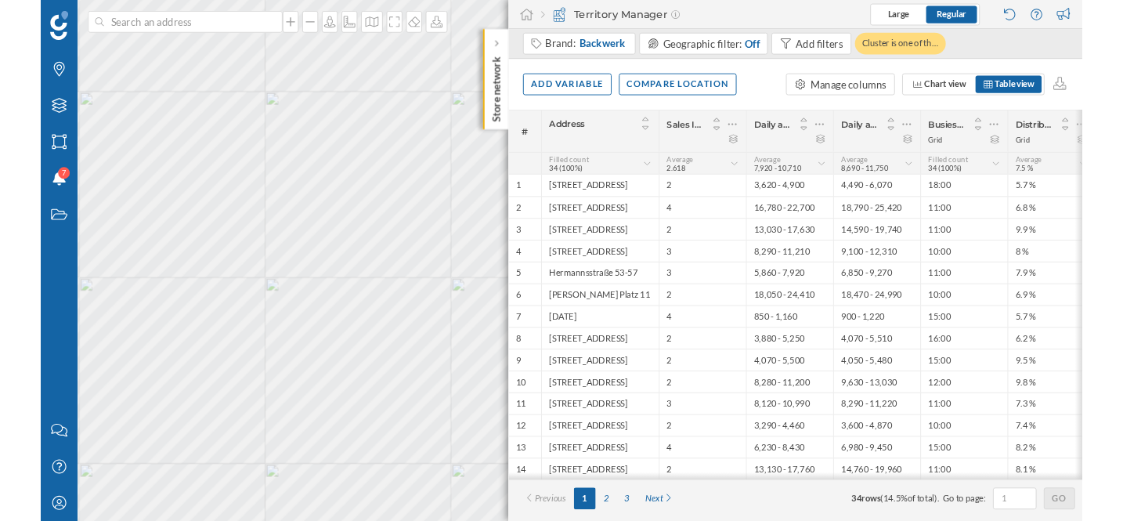
scroll to position [0, 0]
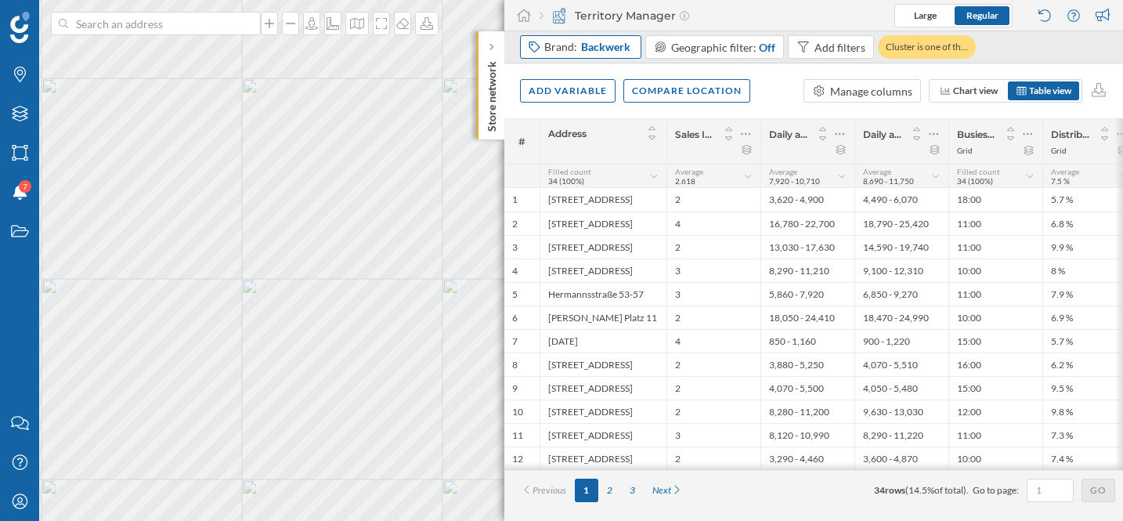
click at [607, 44] on span "Backwerk" at bounding box center [605, 47] width 49 height 16
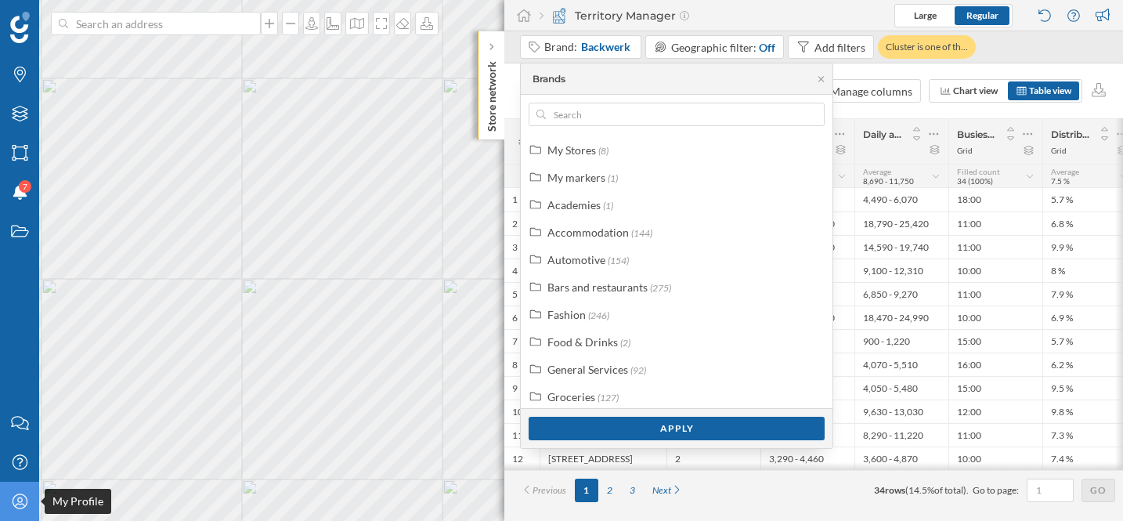
click at [18, 502] on icon "My Profile" at bounding box center [20, 502] width 20 height 16
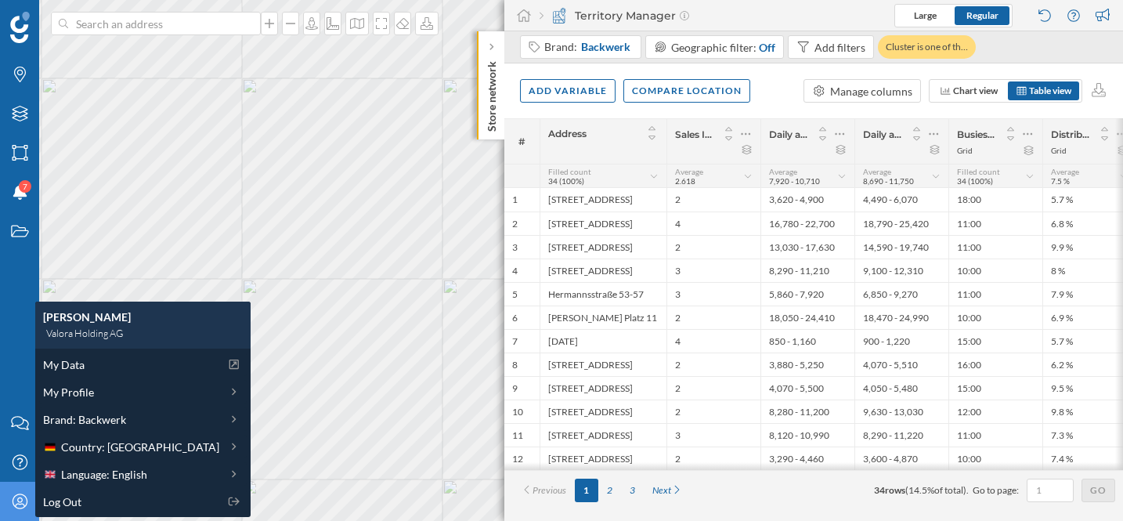
click at [771, 13] on div "Territory Manager Large Regular" at bounding box center [814, 15] width 619 height 31
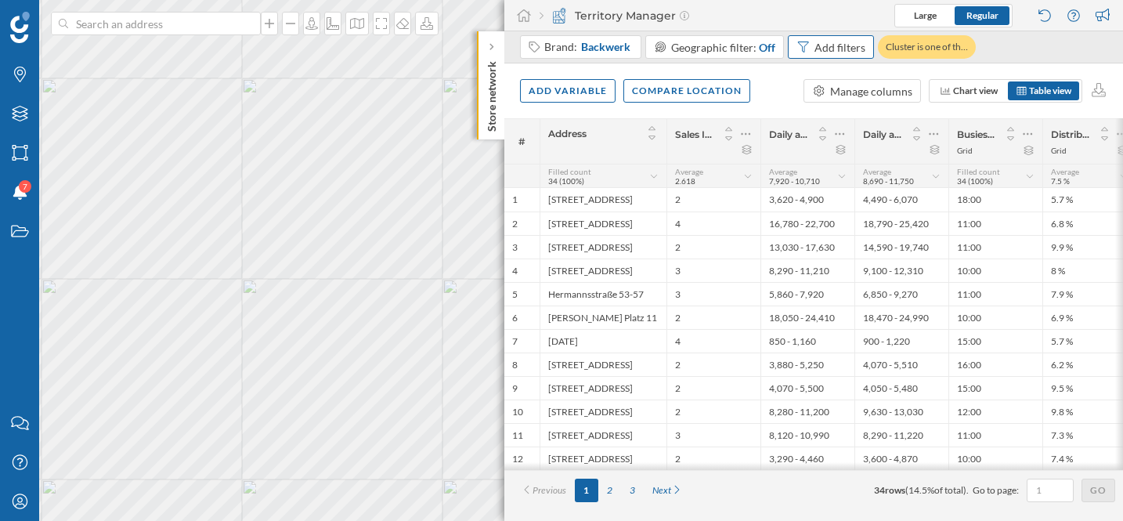
click at [801, 46] on icon at bounding box center [803, 47] width 11 height 11
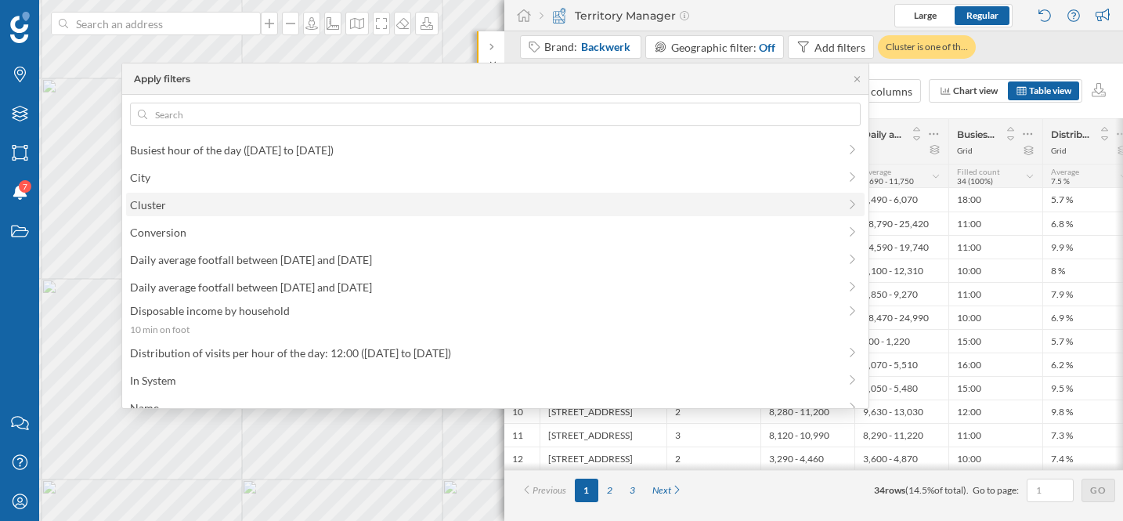
click at [494, 214] on div "Cluster" at bounding box center [496, 205] width 740 height 24
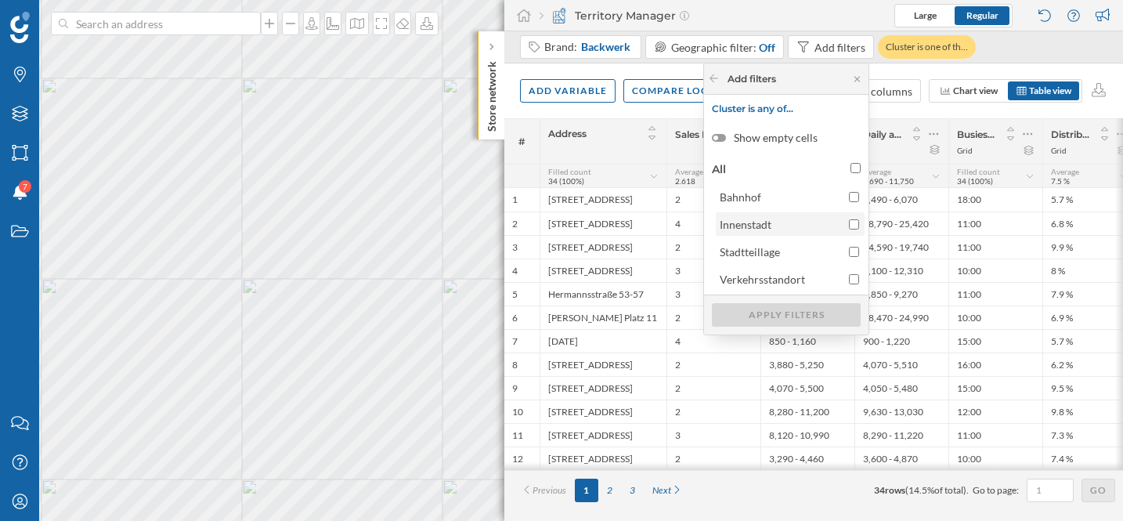
click at [856, 225] on input "Innenstadt" at bounding box center [854, 224] width 10 height 10
checkbox input "true"
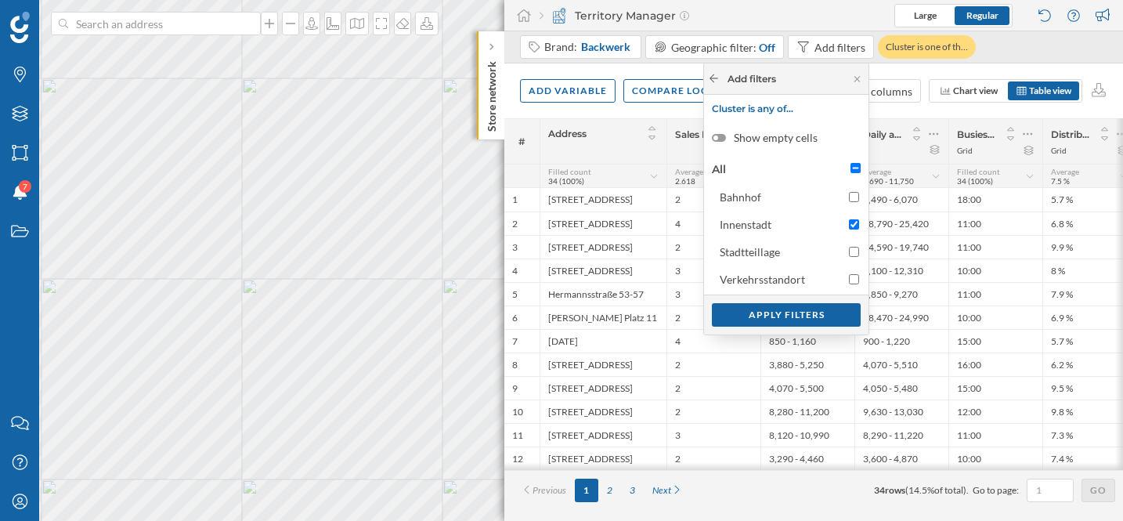
click at [715, 74] on icon at bounding box center [714, 78] width 12 height 9
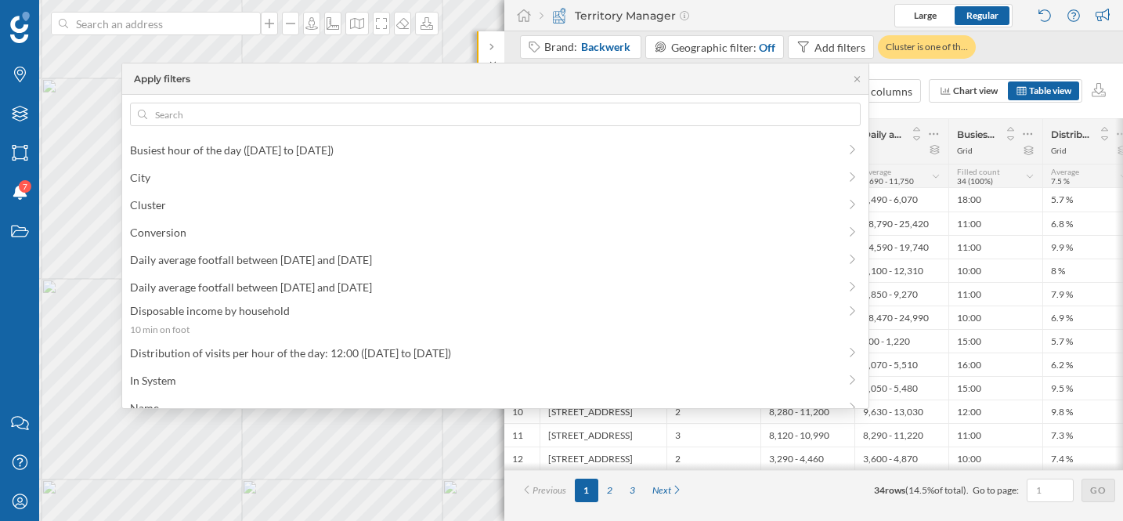
click at [789, 15] on div "Territory Manager Large Regular" at bounding box center [814, 15] width 619 height 31
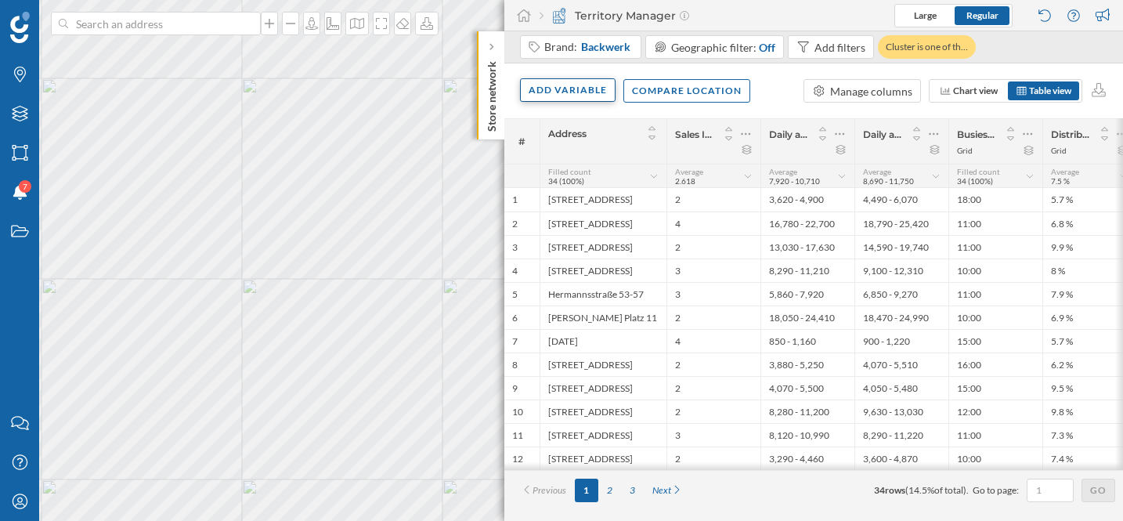
click at [559, 89] on div "Add variable" at bounding box center [568, 90] width 96 height 24
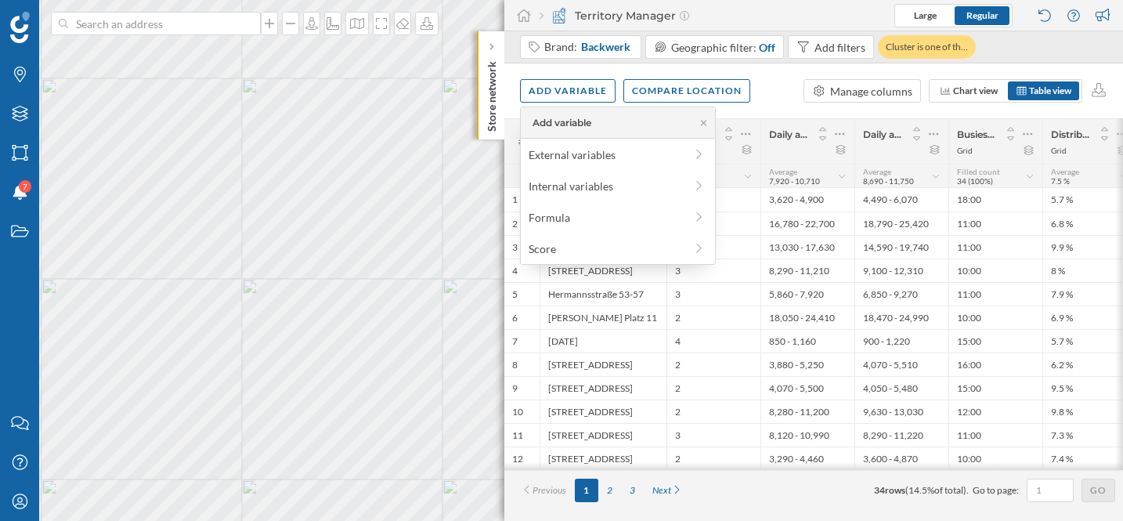
click at [780, 98] on div "Add variable Compare location Manage columns Chart view Table view" at bounding box center [814, 90] width 619 height 55
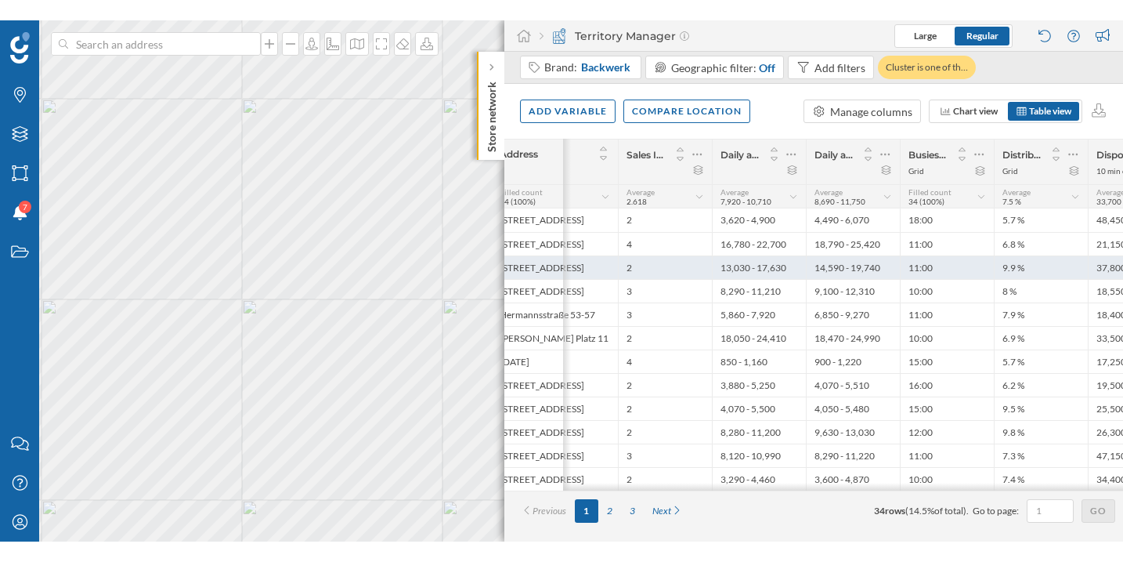
scroll to position [0, 107]
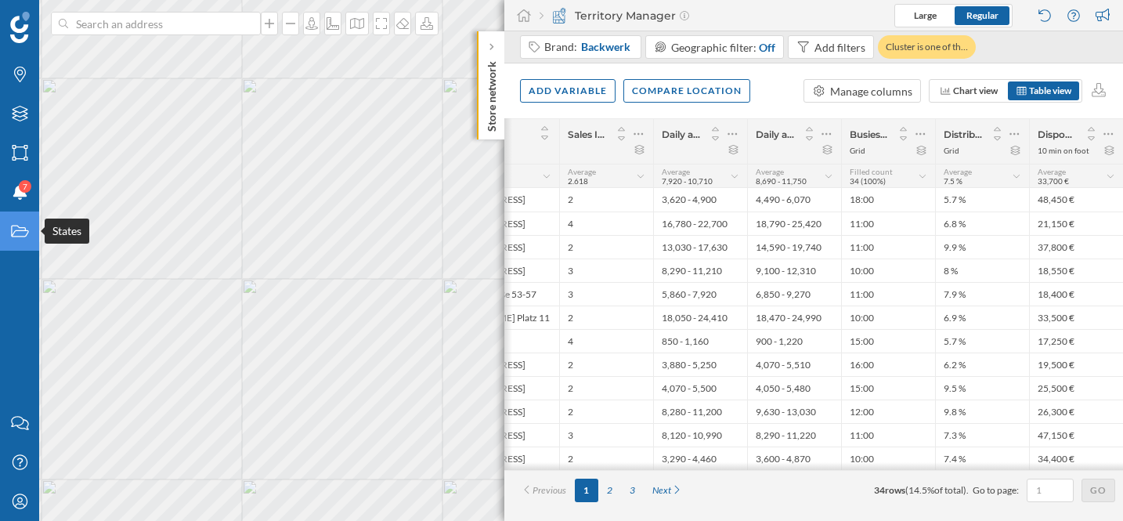
click at [13, 232] on icon "States" at bounding box center [20, 231] width 20 height 16
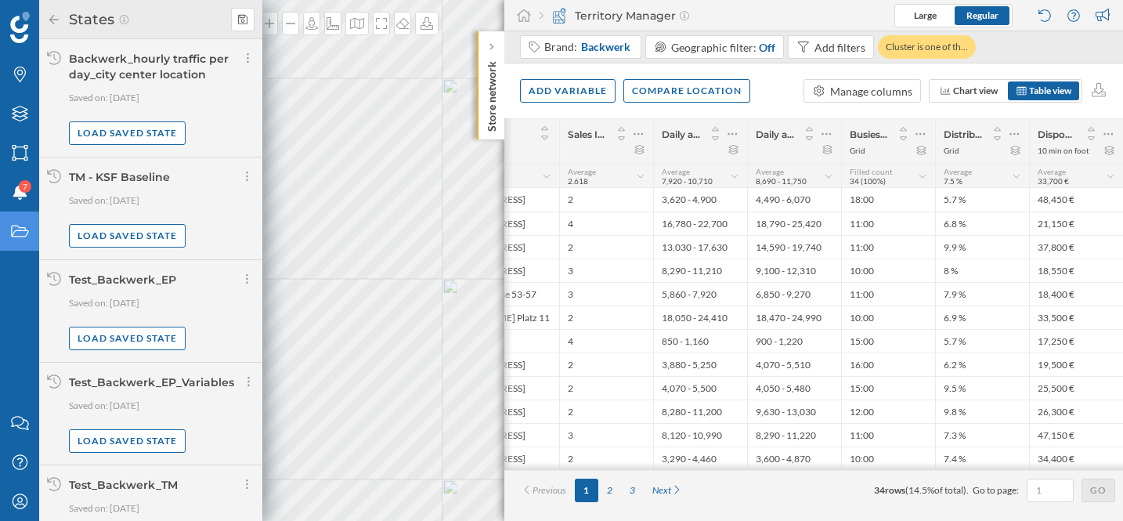
click at [770, 154] on div "Daily average footfall between [DATE] and [DATE]" at bounding box center [794, 141] width 94 height 45
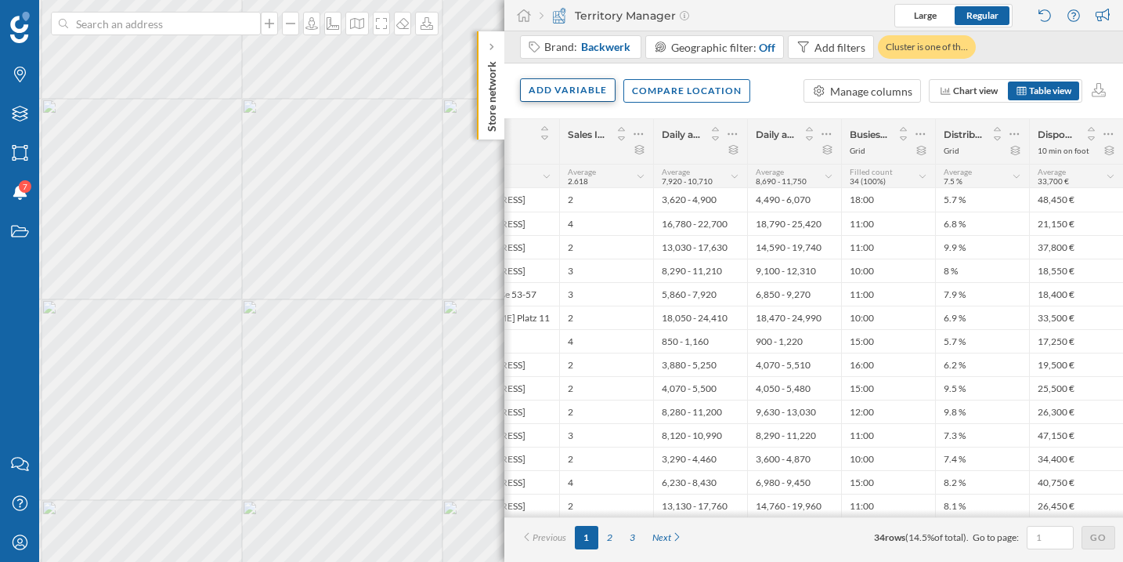
click at [588, 85] on div "Add variable" at bounding box center [568, 90] width 96 height 24
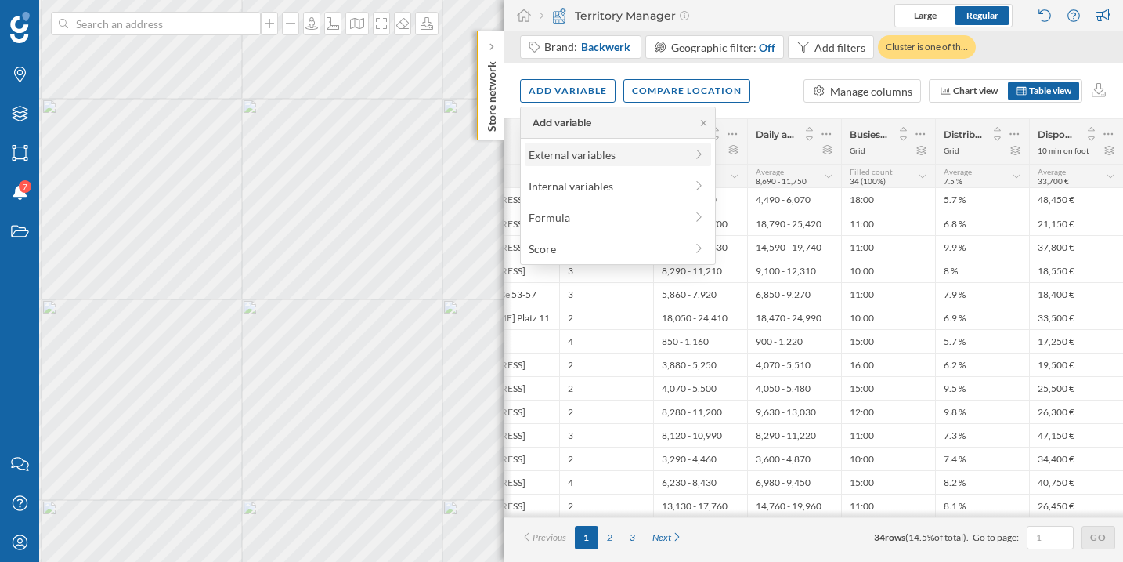
click at [581, 150] on div "External variables" at bounding box center [607, 155] width 156 height 16
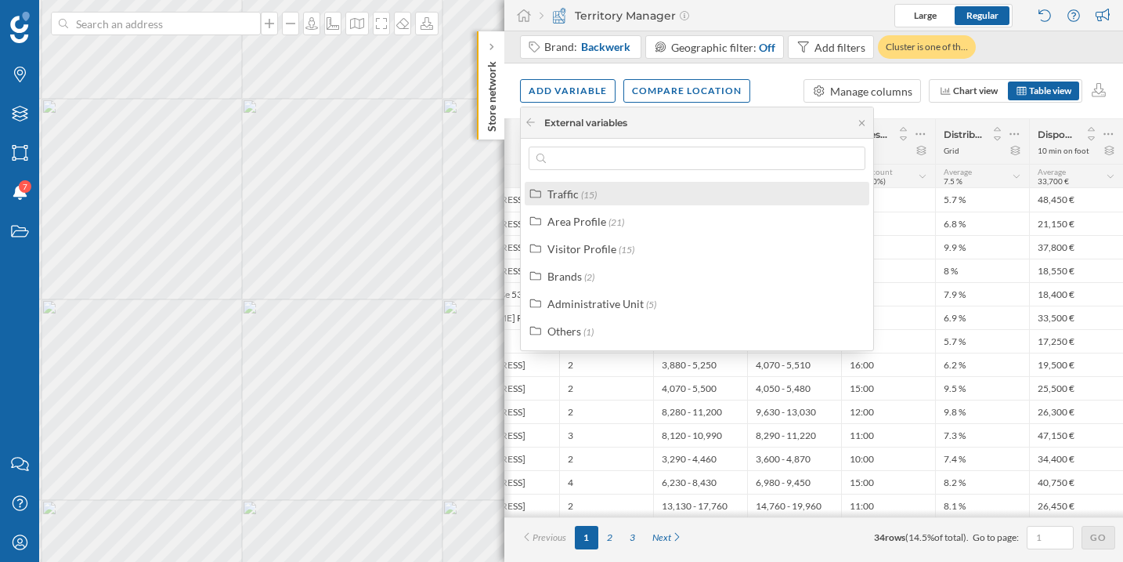
click at [667, 197] on div "Traffic (15)" at bounding box center [704, 194] width 313 height 16
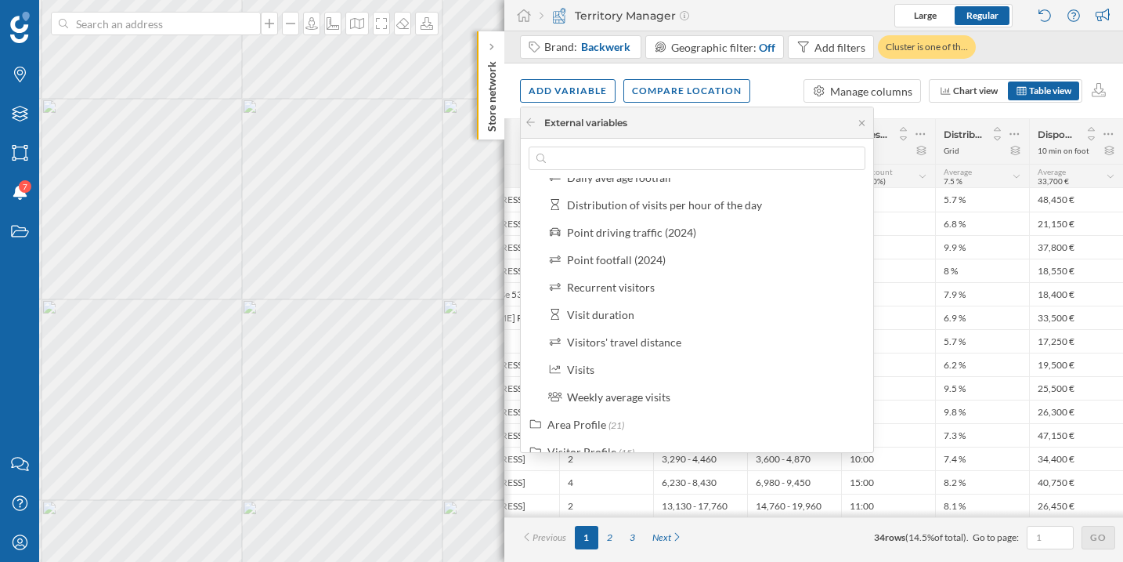
scroll to position [266, 0]
click at [691, 317] on div "Visits" at bounding box center [713, 312] width 293 height 16
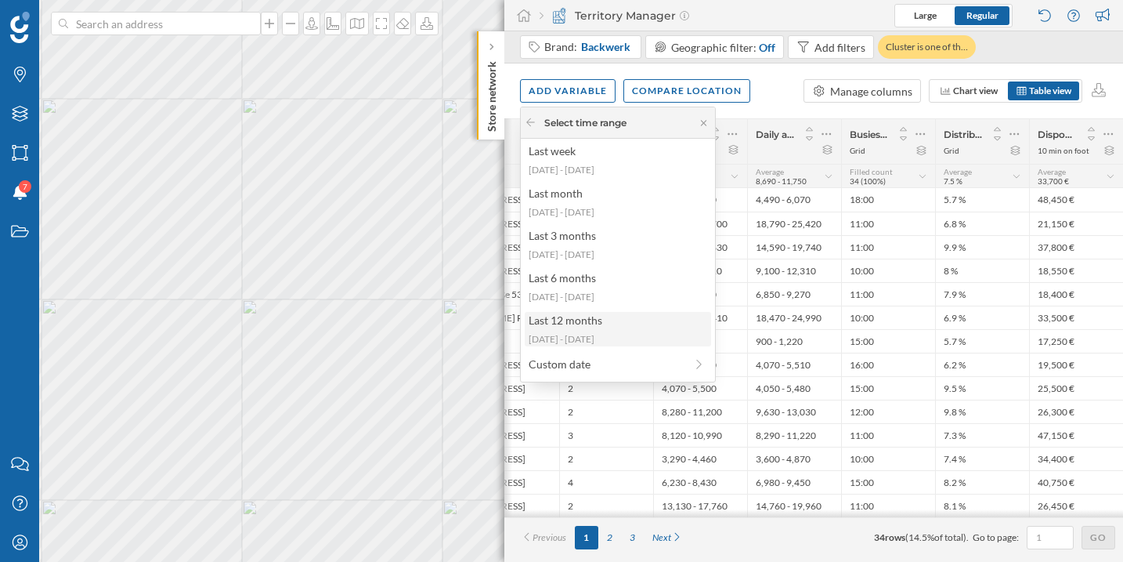
click at [632, 333] on div "[DATE] - [DATE]" at bounding box center [617, 339] width 177 height 14
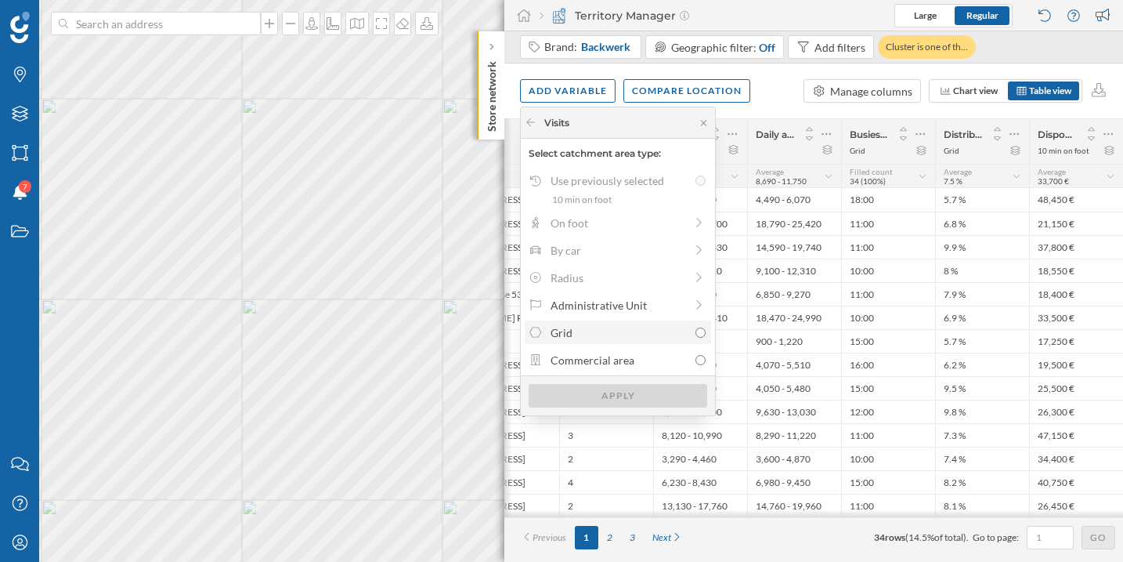
click at [625, 329] on div "Grid" at bounding box center [620, 332] width 138 height 16
click at [696, 329] on input "Grid" at bounding box center [701, 332] width 10 height 10
radio input "true"
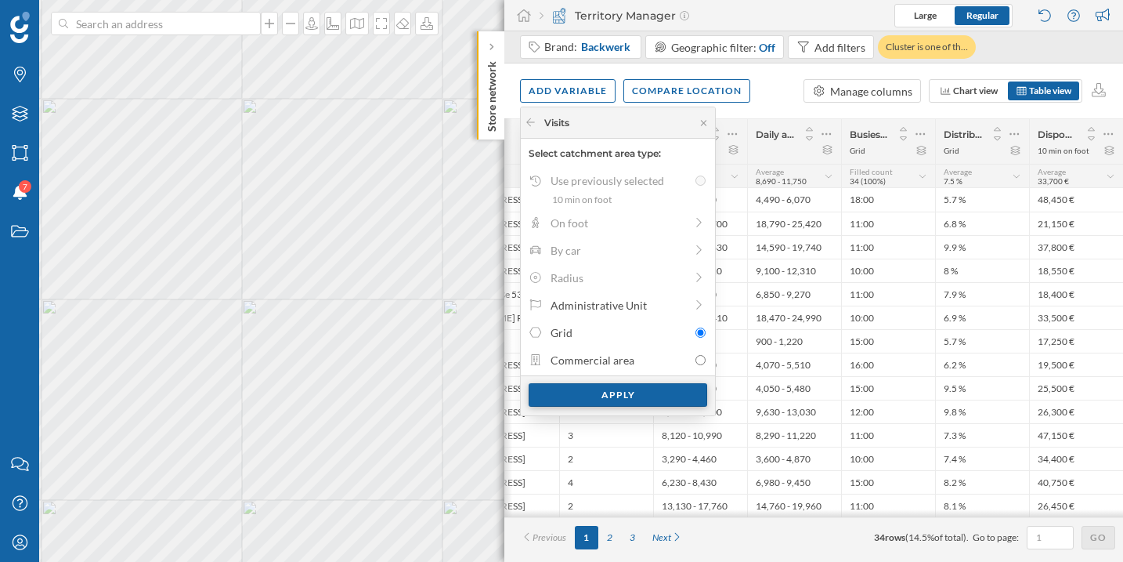
click at [635, 396] on div "Apply" at bounding box center [618, 395] width 179 height 24
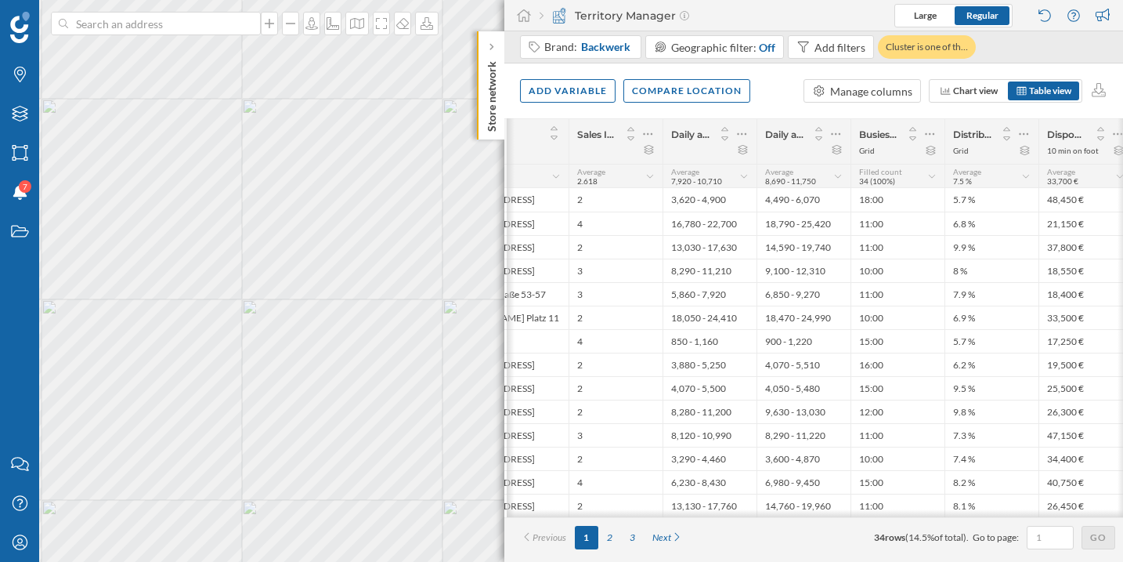
scroll to position [0, 100]
click at [739, 132] on icon at bounding box center [740, 134] width 10 height 16
click at [729, 190] on div "Remove column" at bounding box center [666, 197] width 143 height 16
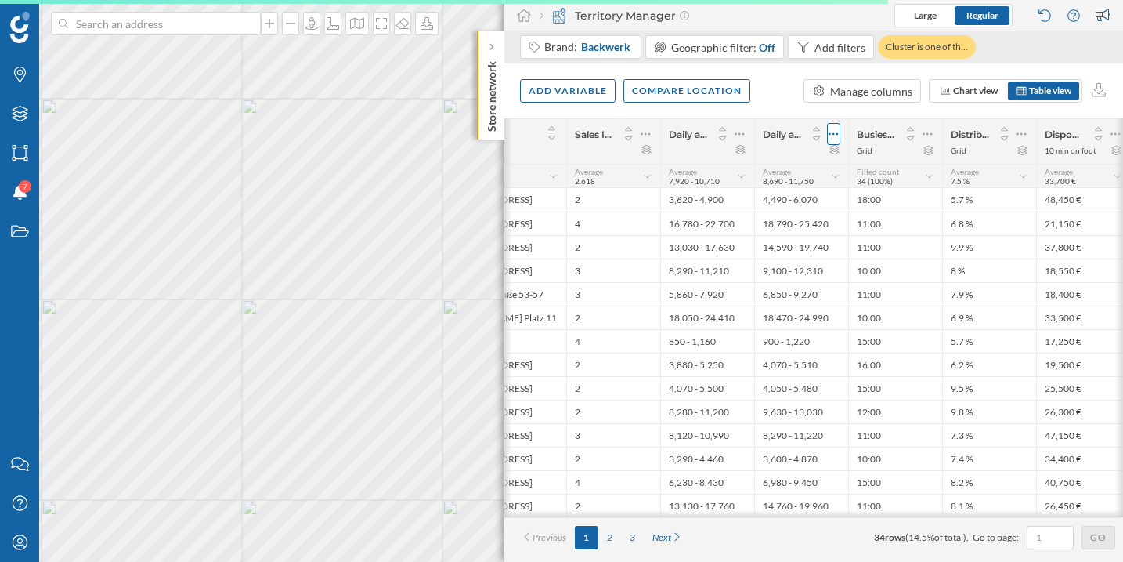
click at [838, 136] on icon at bounding box center [834, 134] width 10 height 16
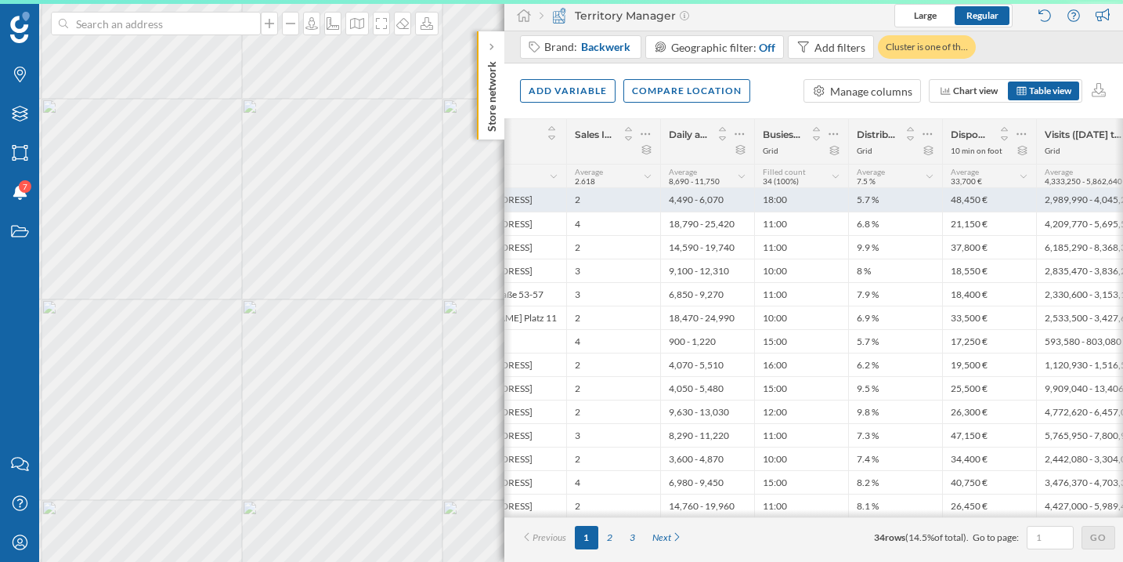
click at [789, 202] on div "18:00" at bounding box center [801, 200] width 94 height 24
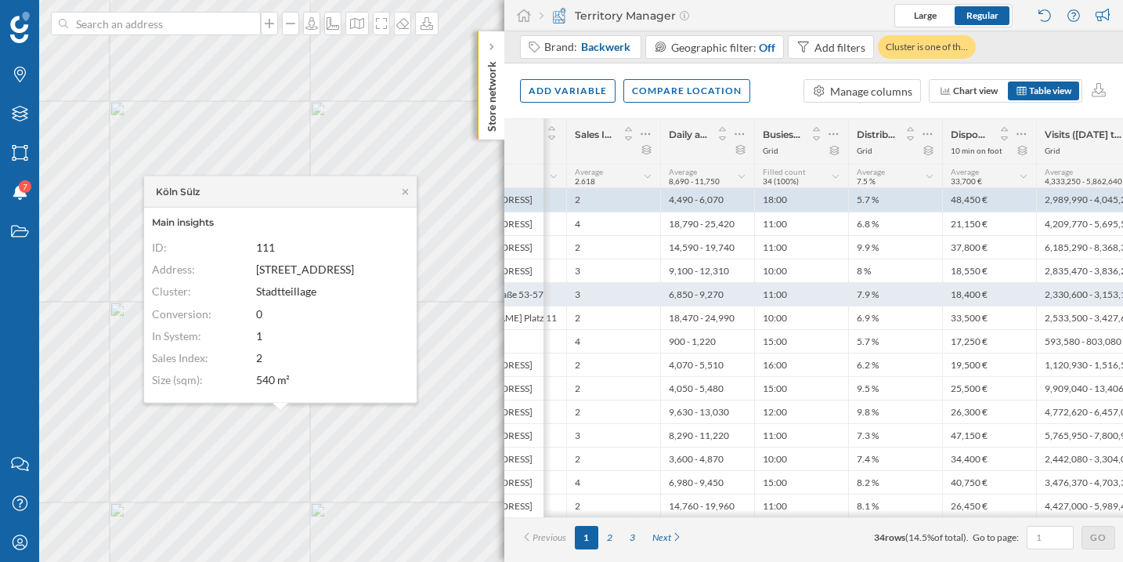
scroll to position [0, 150]
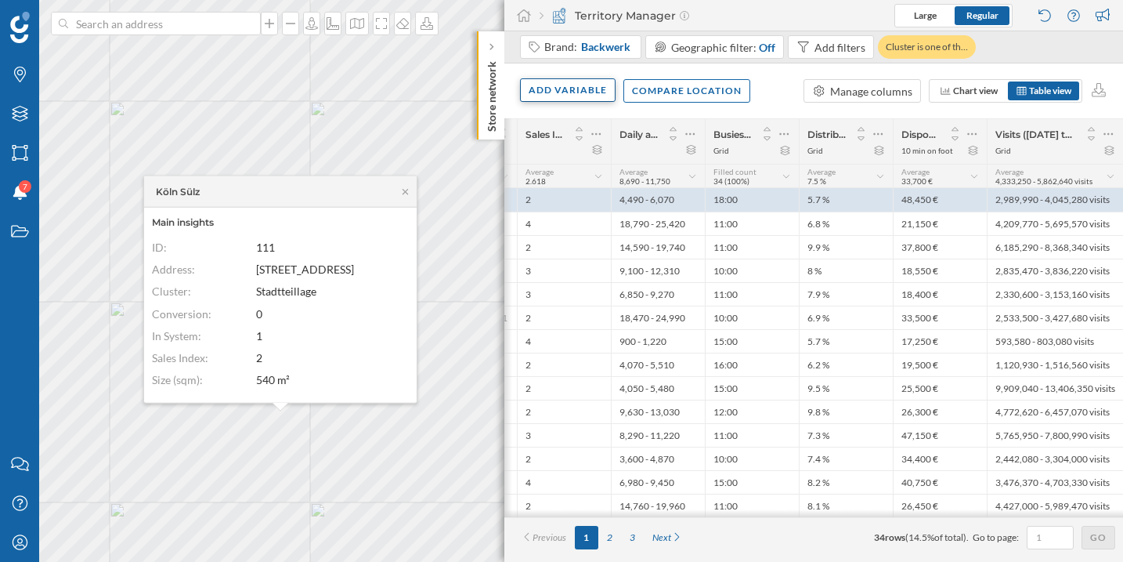
click at [586, 87] on div "Add variable" at bounding box center [568, 90] width 96 height 24
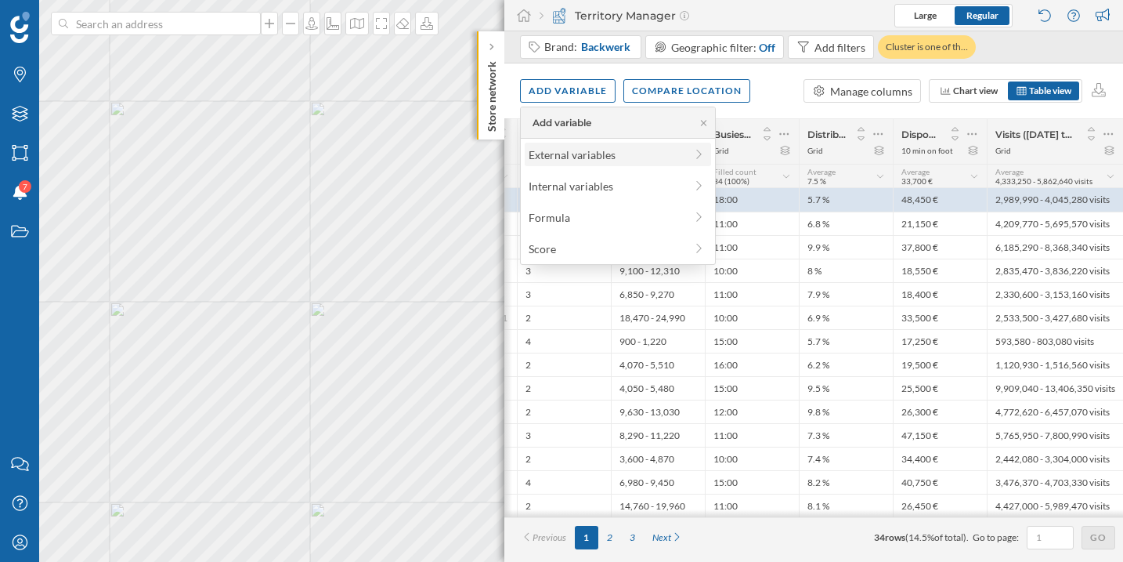
click at [568, 153] on div "External variables" at bounding box center [607, 155] width 156 height 16
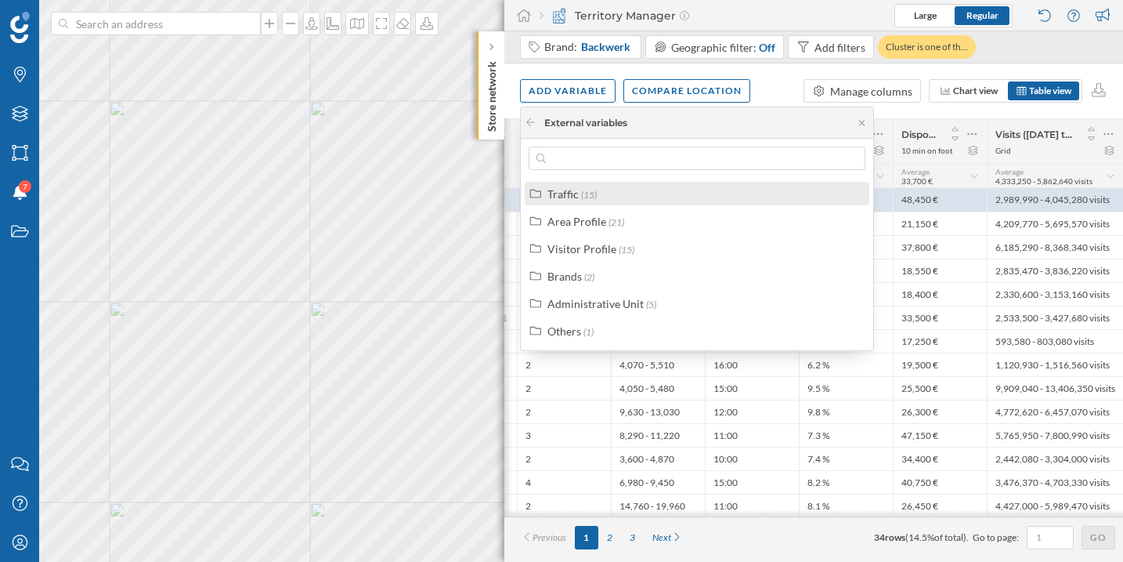
click at [573, 200] on label "Traffic (15)" at bounding box center [572, 194] width 49 height 16
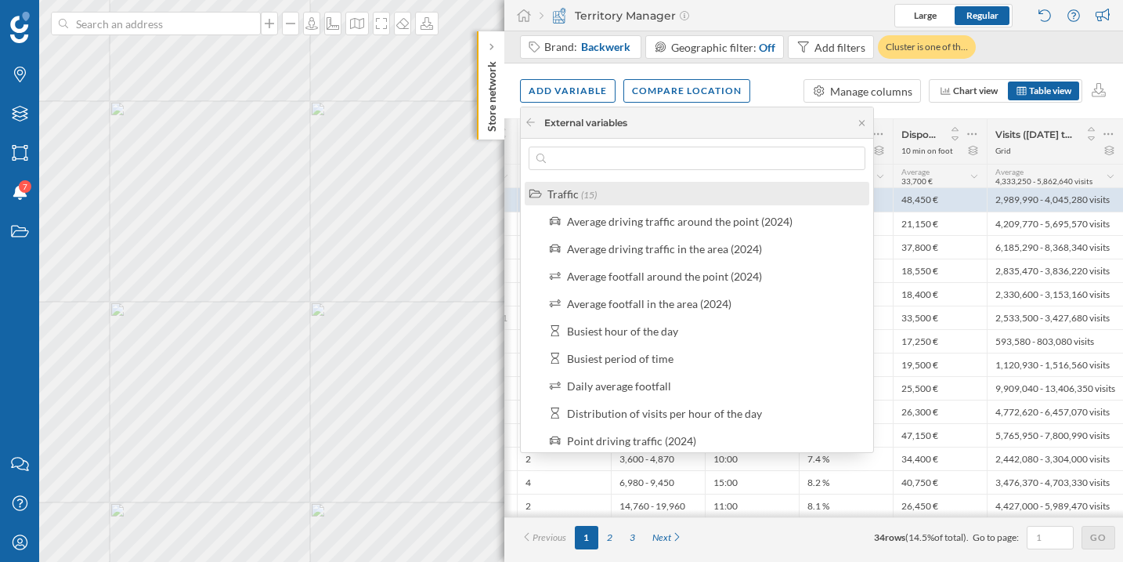
click at [581, 190] on span "(15)" at bounding box center [589, 195] width 16 height 12
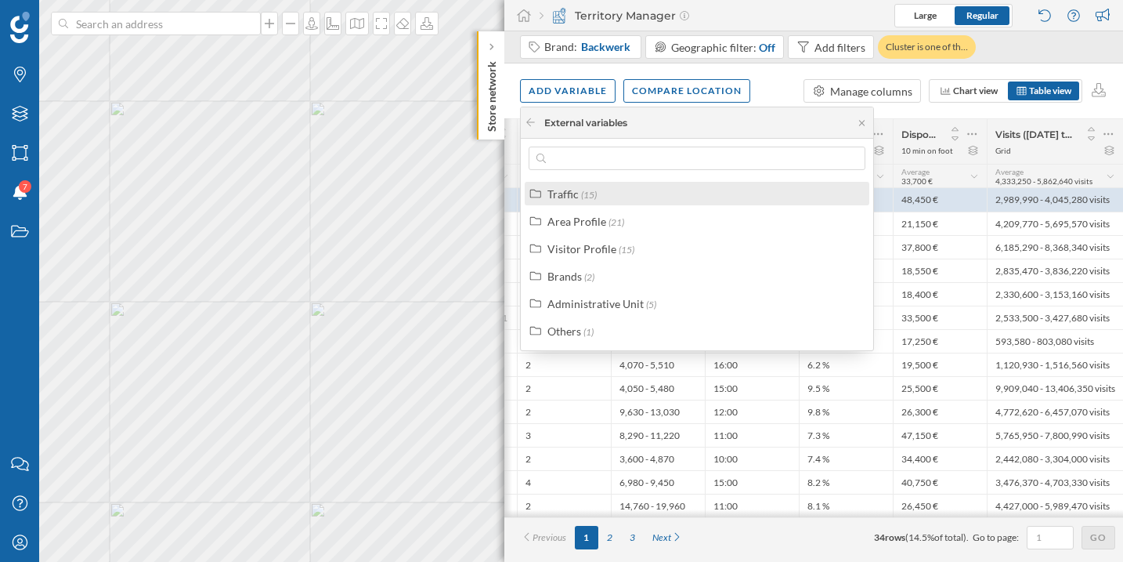
click at [586, 191] on span "(15)" at bounding box center [589, 195] width 16 height 12
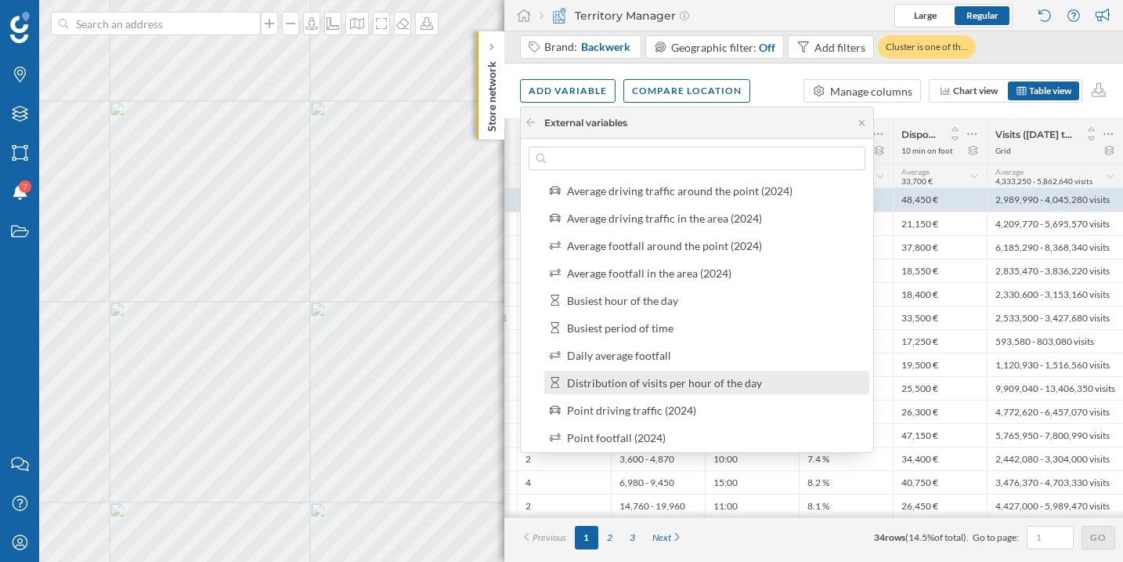
scroll to position [0, 0]
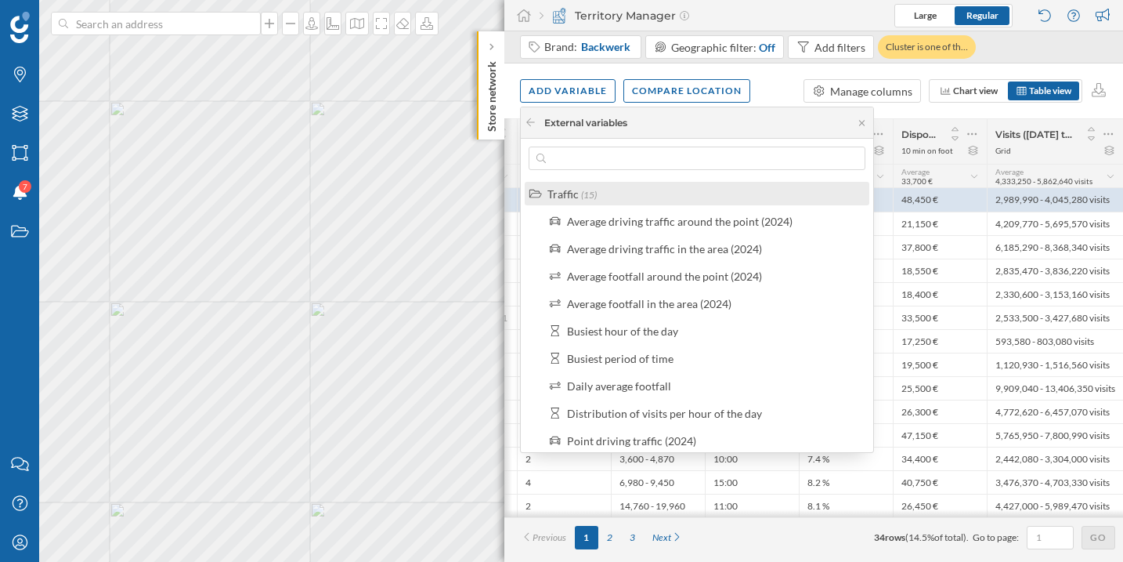
click at [591, 192] on span "(15)" at bounding box center [589, 195] width 16 height 12
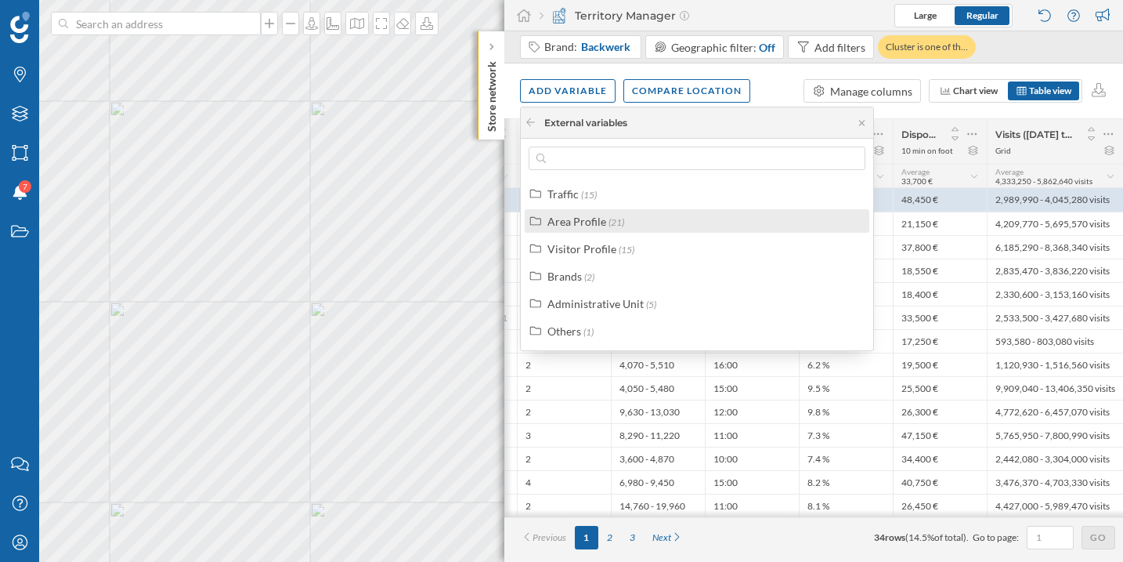
click at [600, 223] on div "Area Profile" at bounding box center [577, 221] width 59 height 13
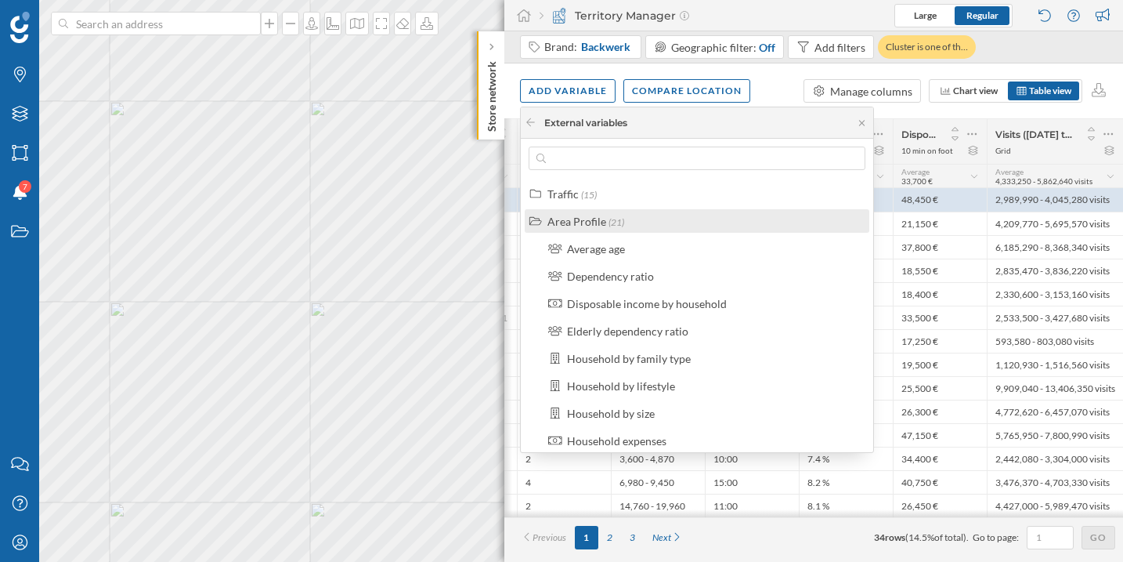
click at [600, 223] on div "Area Profile" at bounding box center [577, 221] width 59 height 13
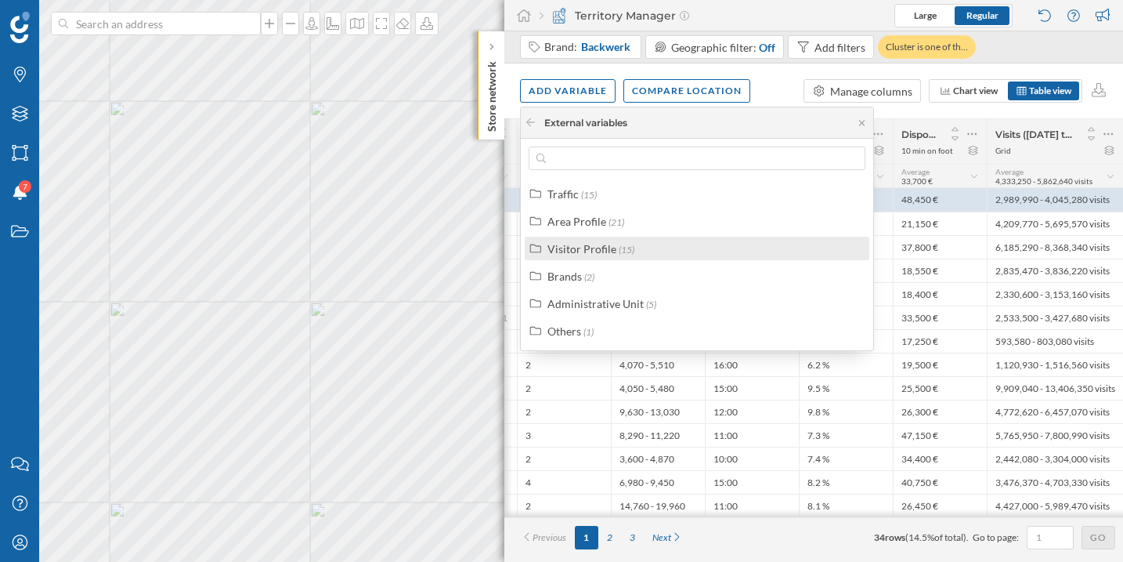
click at [584, 241] on label "Visitor Profile (15)" at bounding box center [591, 249] width 87 height 16
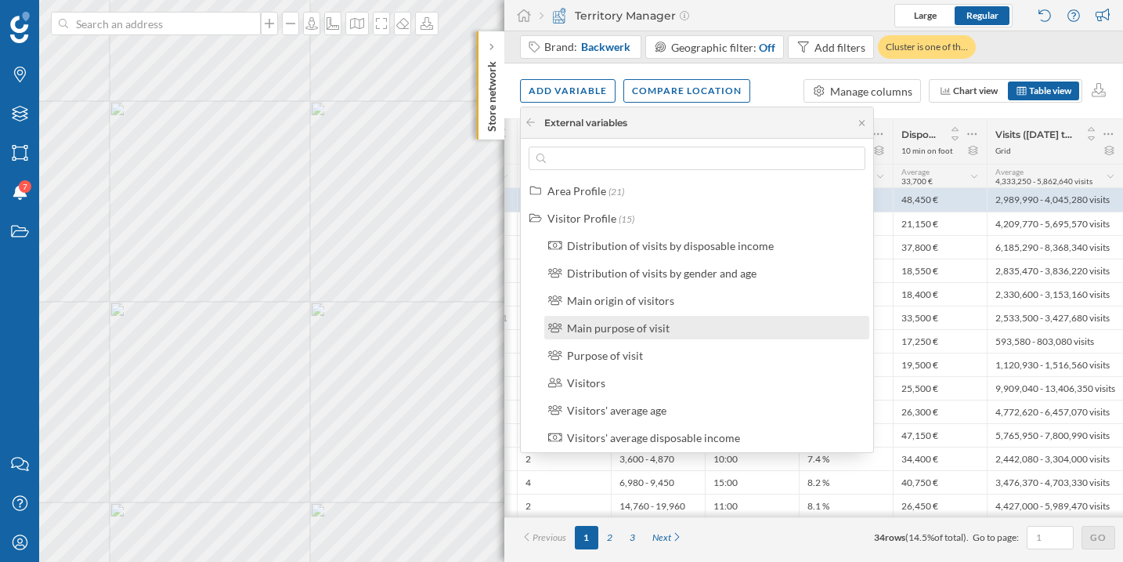
scroll to position [32, 0]
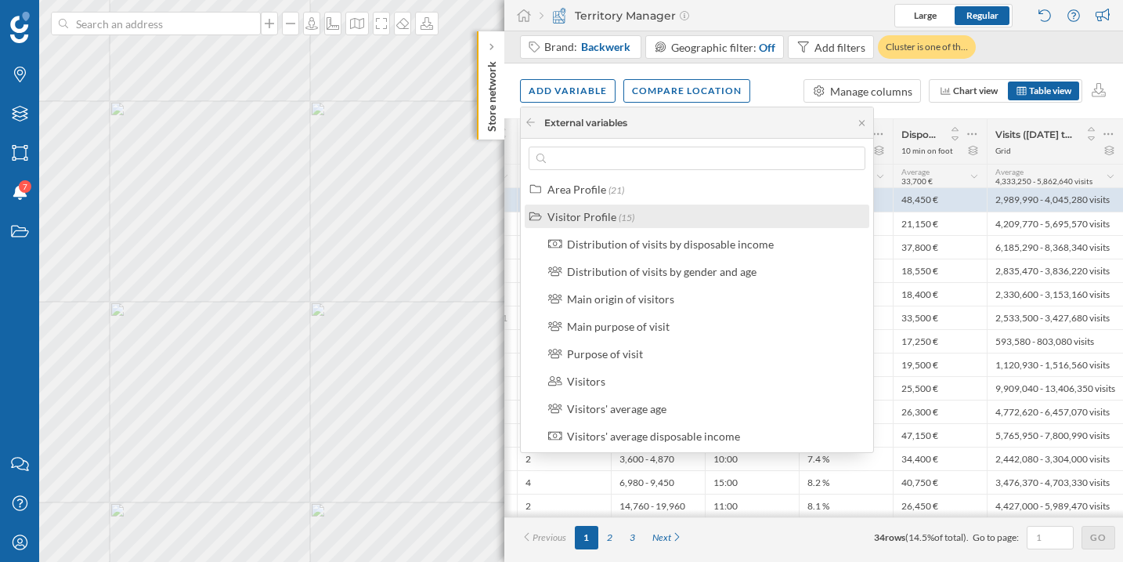
click at [595, 210] on div "Visitor Profile" at bounding box center [582, 216] width 69 height 13
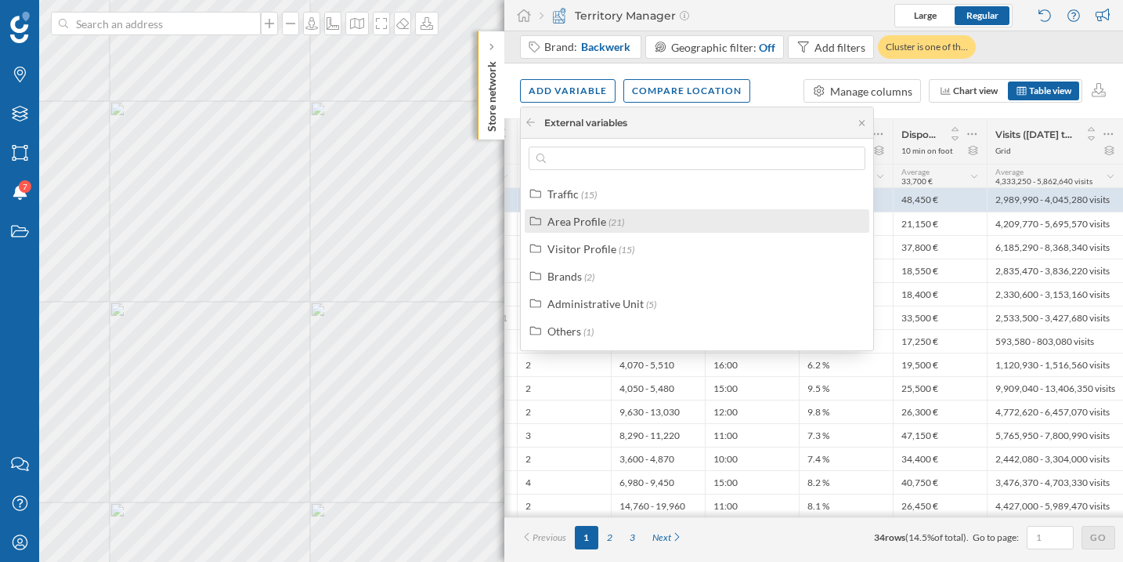
click at [599, 227] on div "Area Profile" at bounding box center [577, 221] width 59 height 13
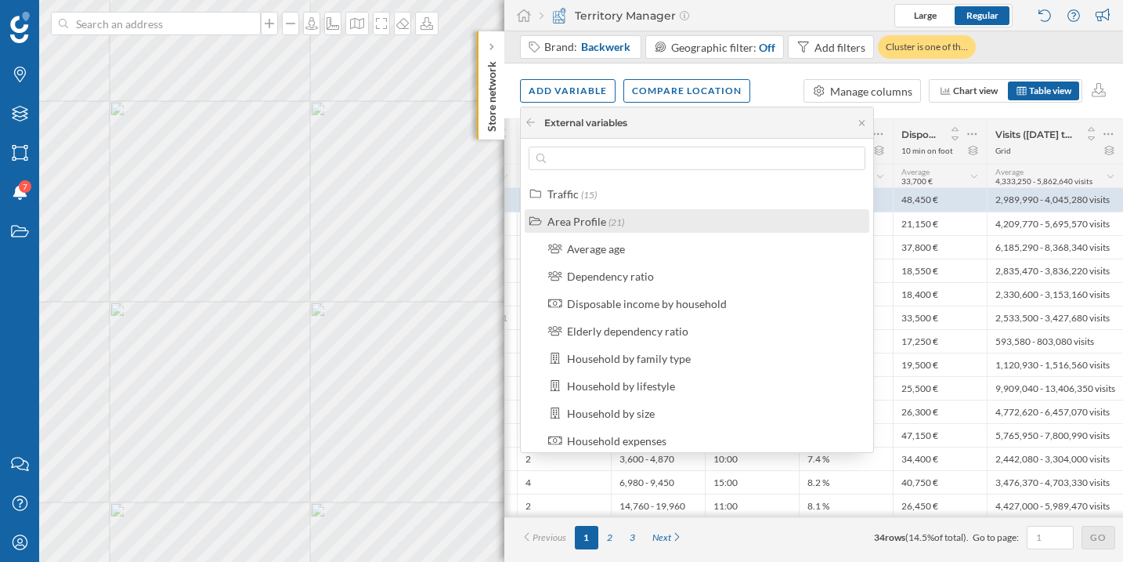
click at [600, 232] on div "Area Profile (21)" at bounding box center [697, 221] width 345 height 24
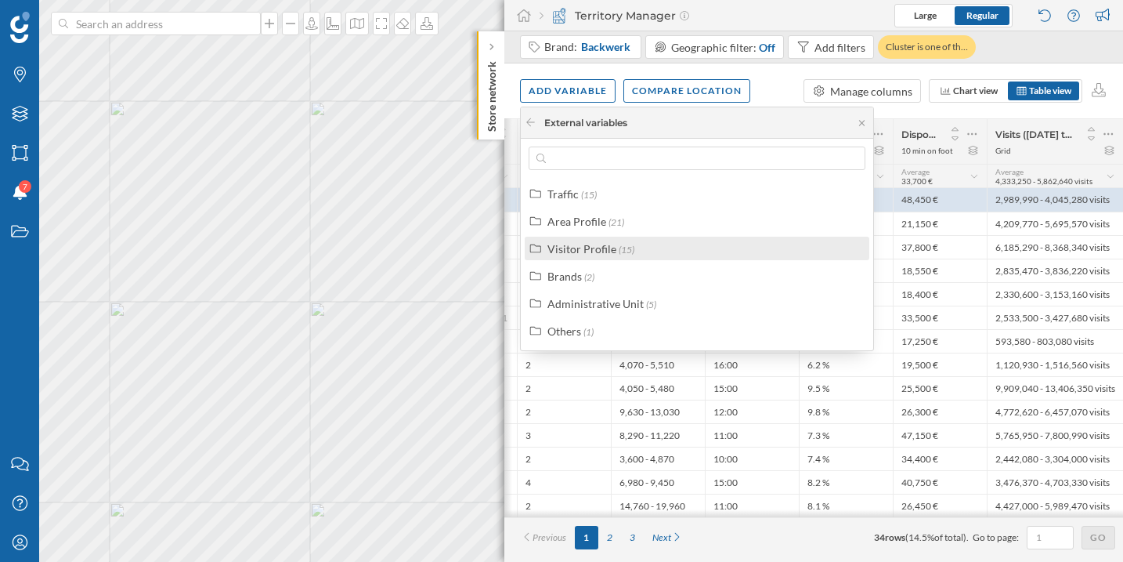
click at [600, 251] on div "Visitor Profile" at bounding box center [582, 248] width 69 height 13
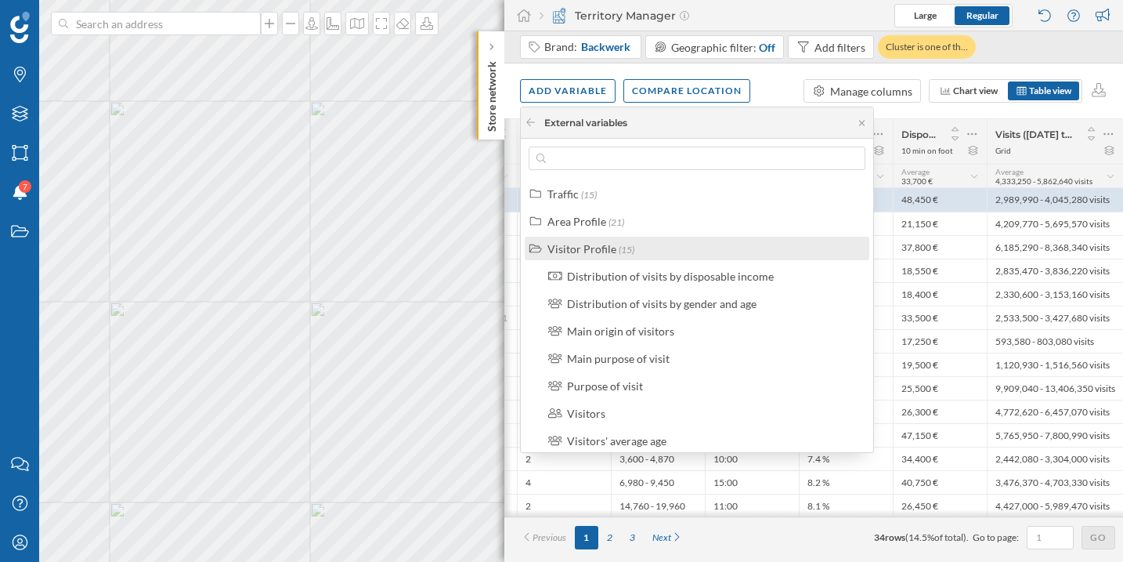
click at [614, 250] on label "Visitor Profile (15)" at bounding box center [591, 249] width 87 height 16
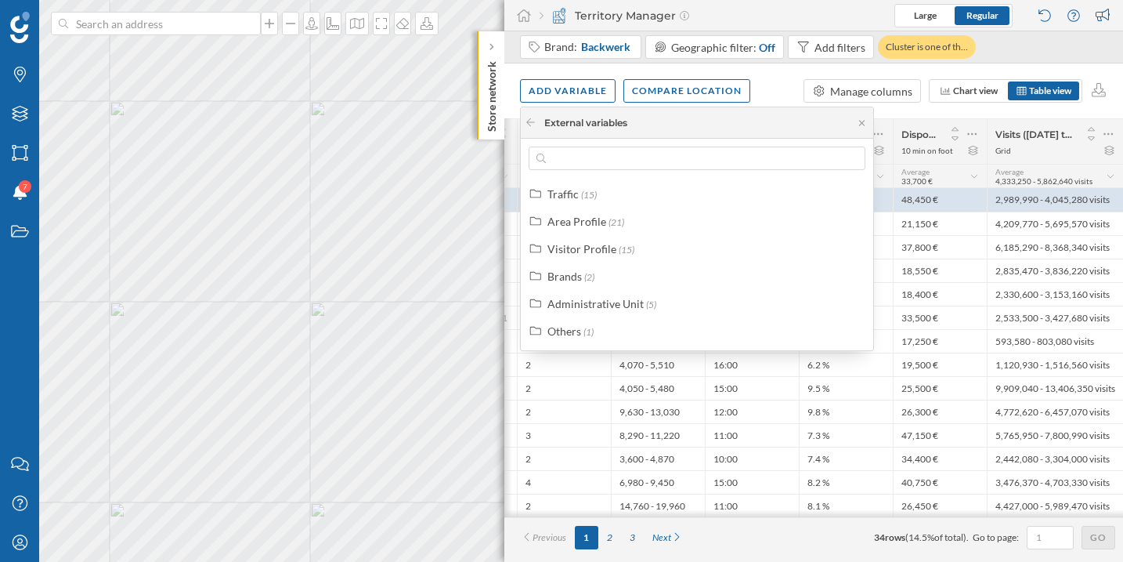
click at [783, 91] on div "Add variable Compare location Manage columns Chart view Table view" at bounding box center [814, 90] width 619 height 55
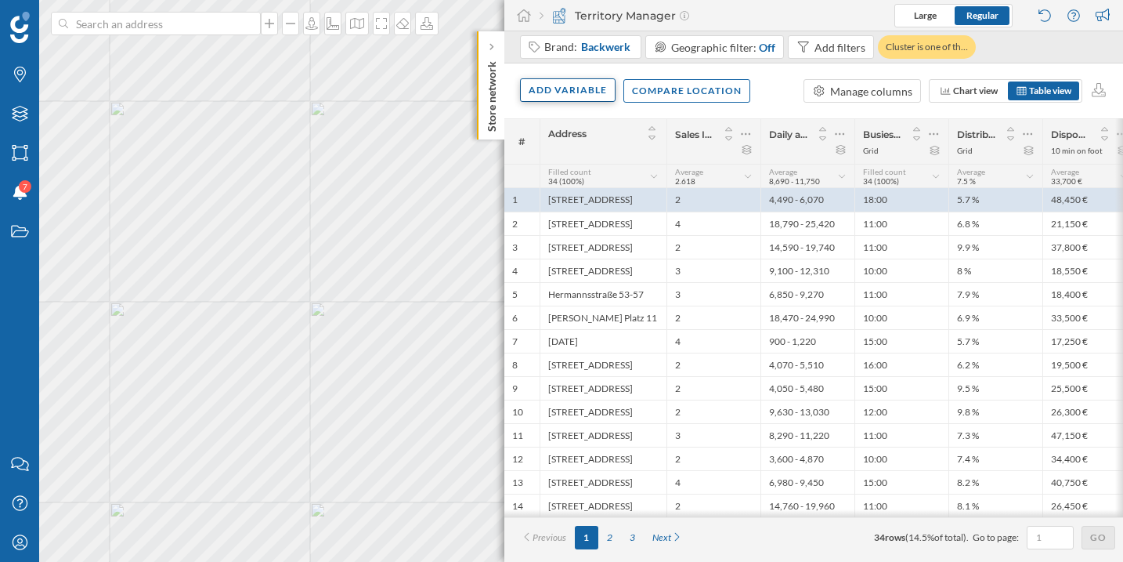
click at [570, 92] on div "Add variable" at bounding box center [568, 90] width 96 height 24
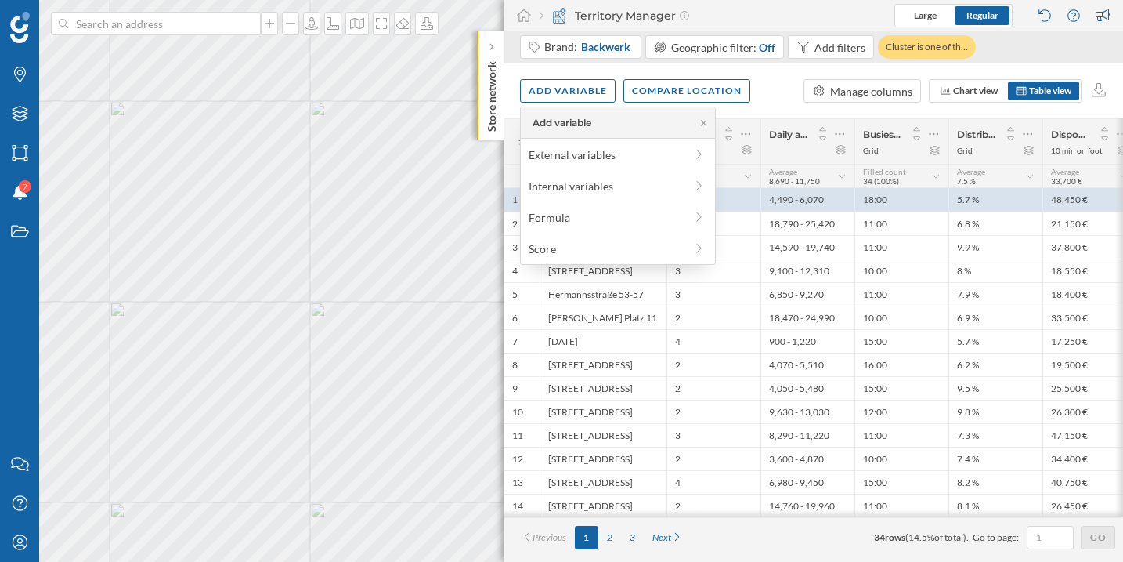
click at [762, 87] on div "Add variable Compare location Manage columns Chart view Table view" at bounding box center [814, 90] width 619 height 55
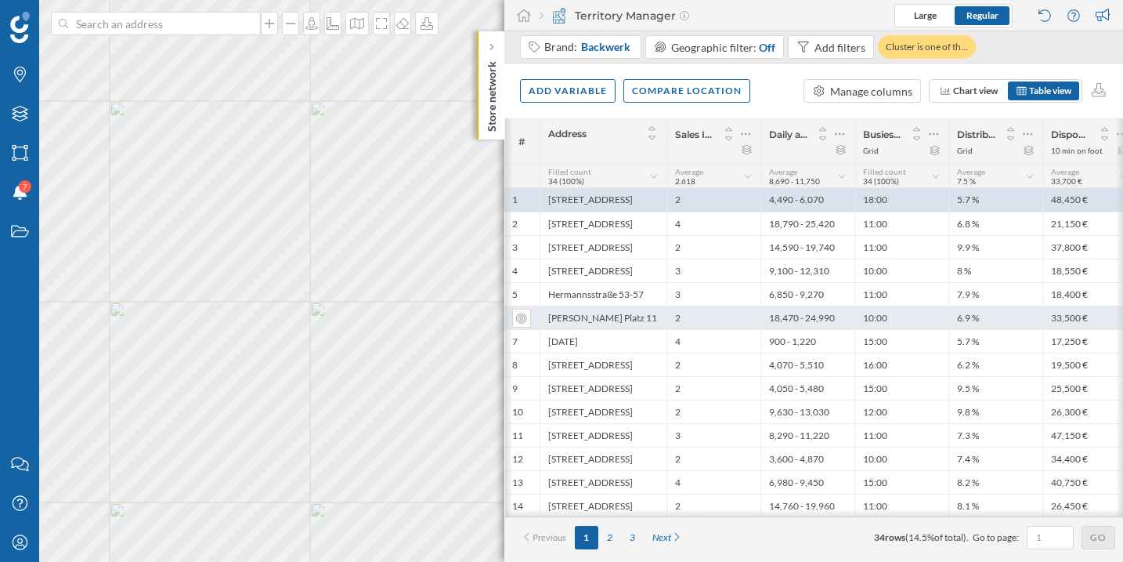
scroll to position [0, 150]
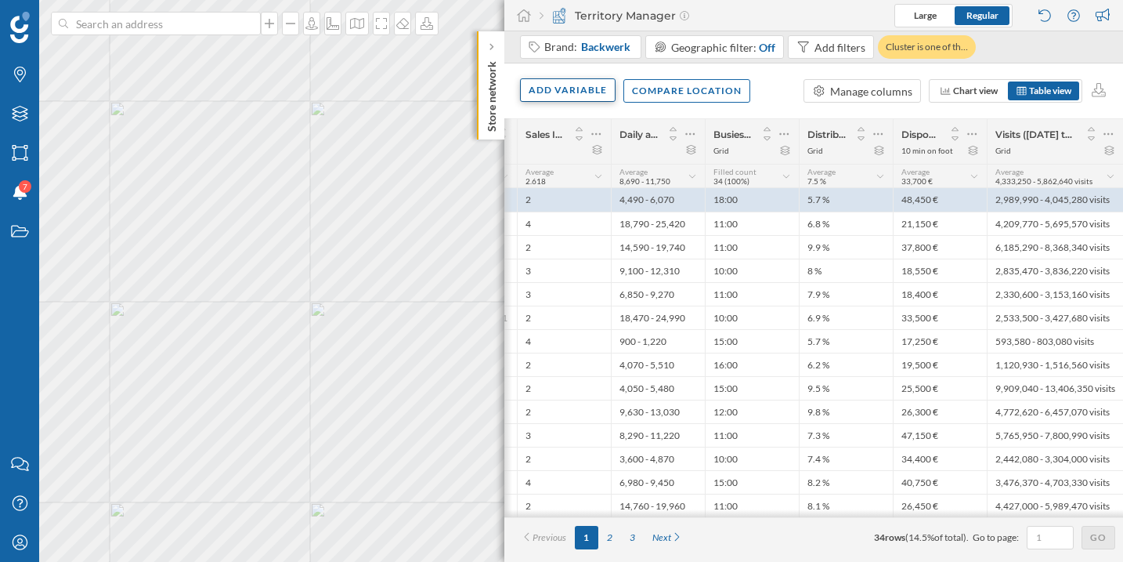
click at [584, 96] on div "Add variable" at bounding box center [568, 90] width 96 height 24
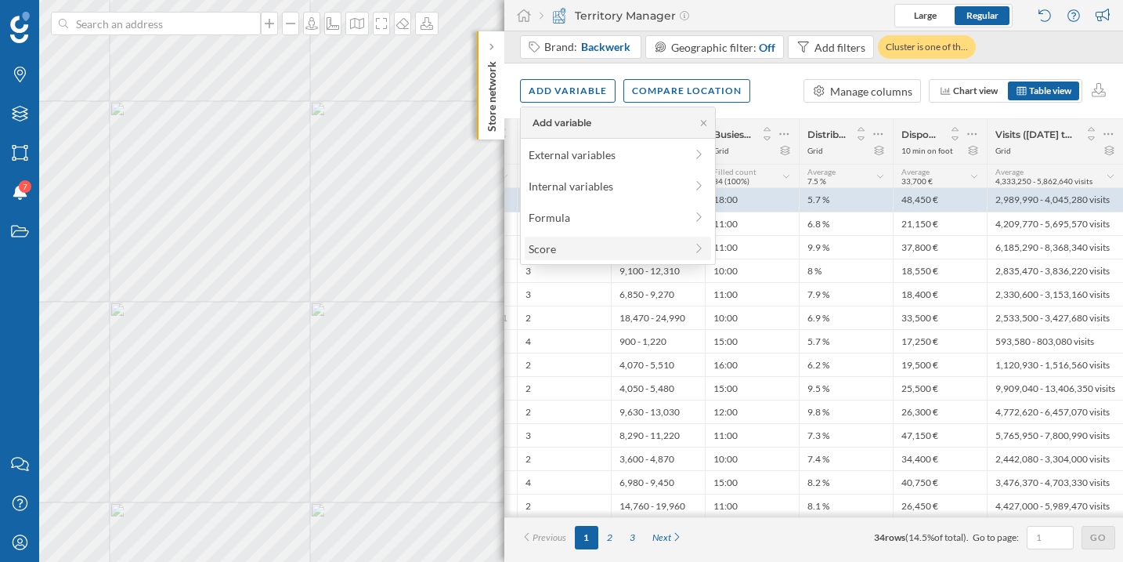
click at [633, 241] on div "Score" at bounding box center [607, 249] width 156 height 16
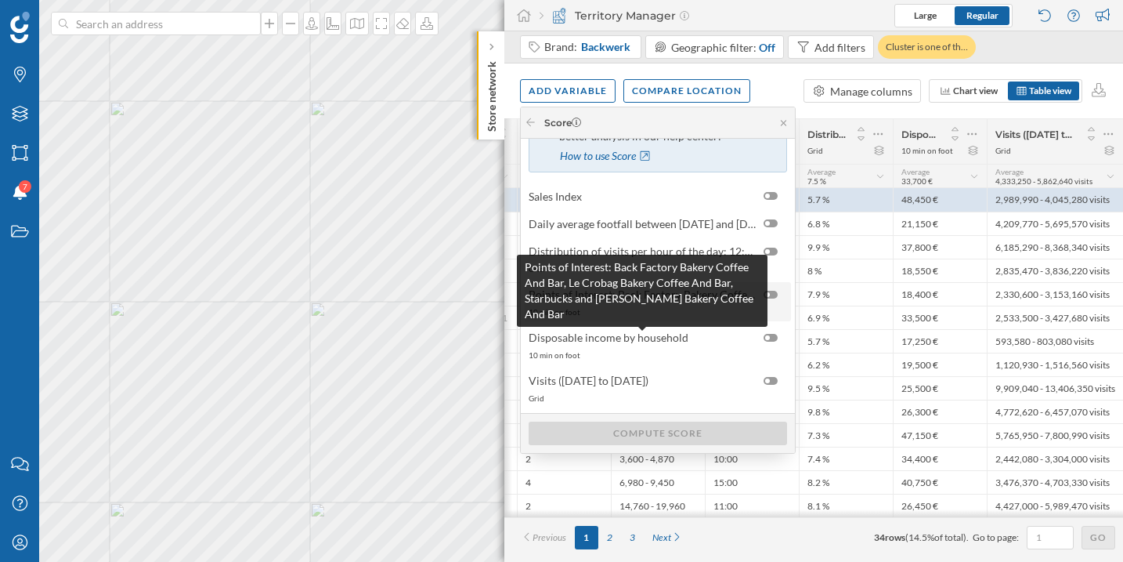
scroll to position [50, 0]
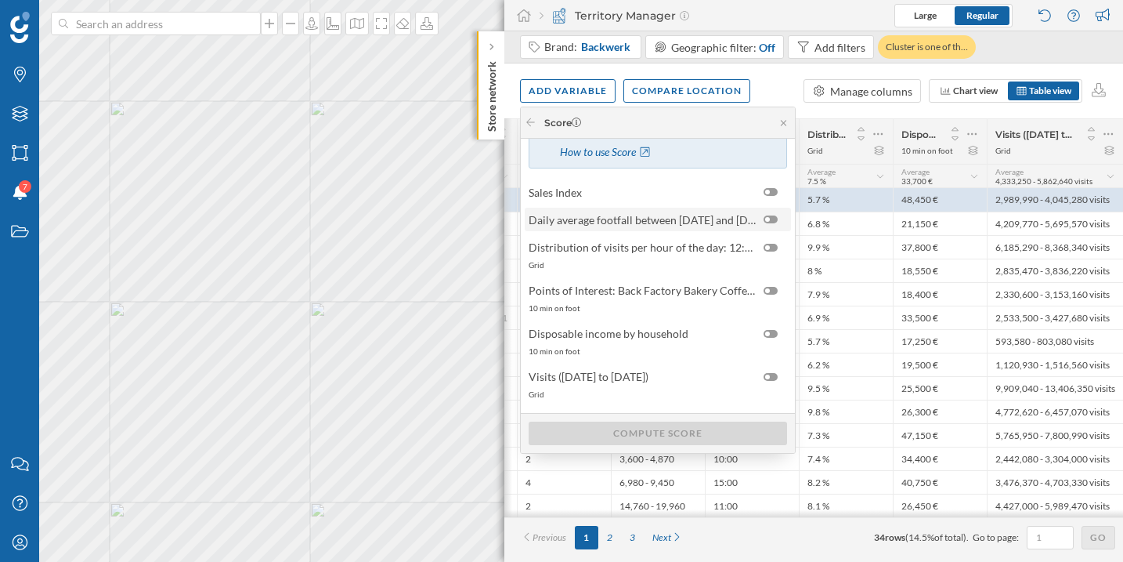
click at [766, 214] on div at bounding box center [775, 220] width 22 height 16
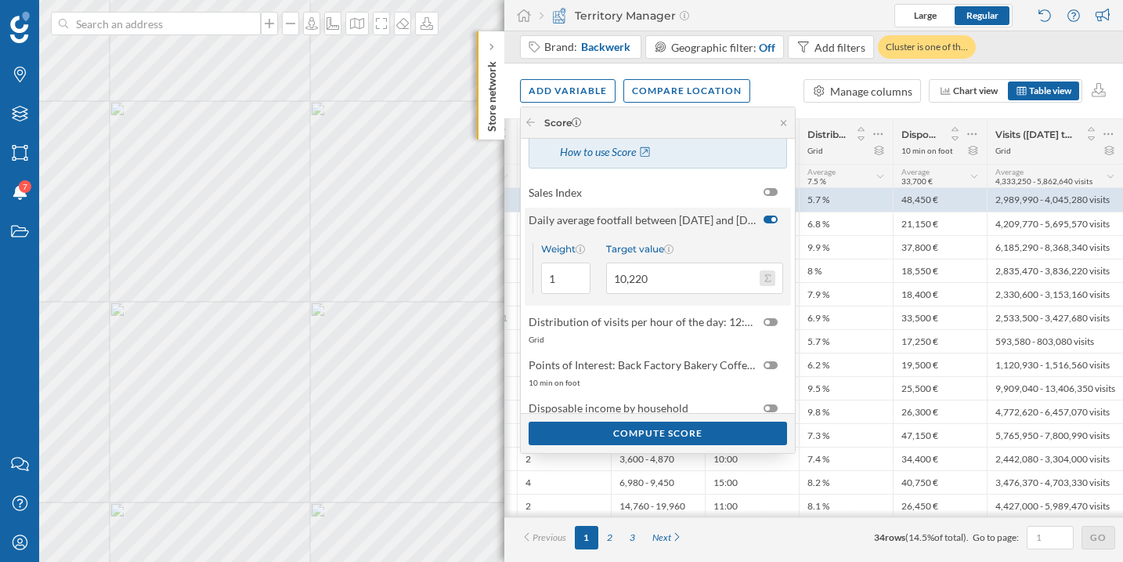
click at [765, 277] on button "Target value 10,220" at bounding box center [768, 278] width 16 height 16
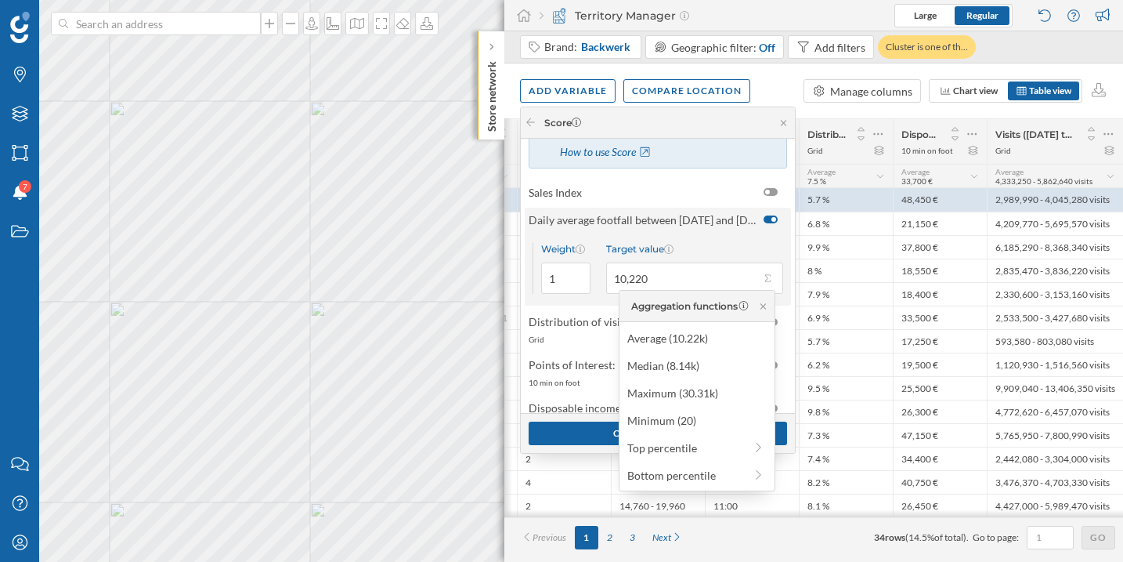
click at [696, 238] on div "Weight 1 Target value 10,220" at bounding box center [658, 268] width 266 height 74
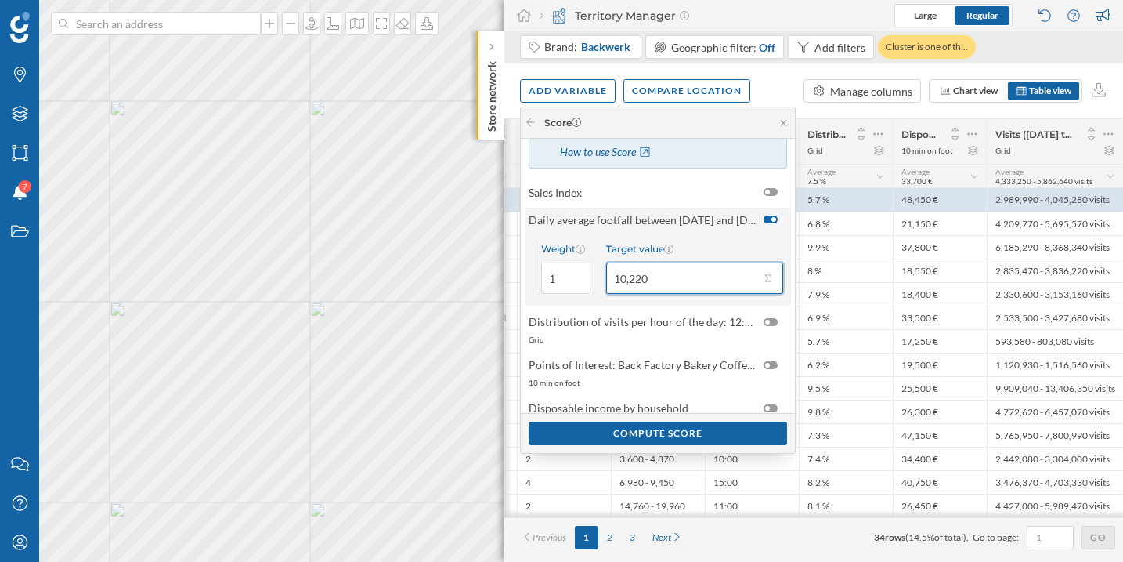
click at [631, 288] on input "10,220" at bounding box center [683, 277] width 154 height 31
click at [769, 280] on button "Target value 10,220" at bounding box center [768, 278] width 16 height 16
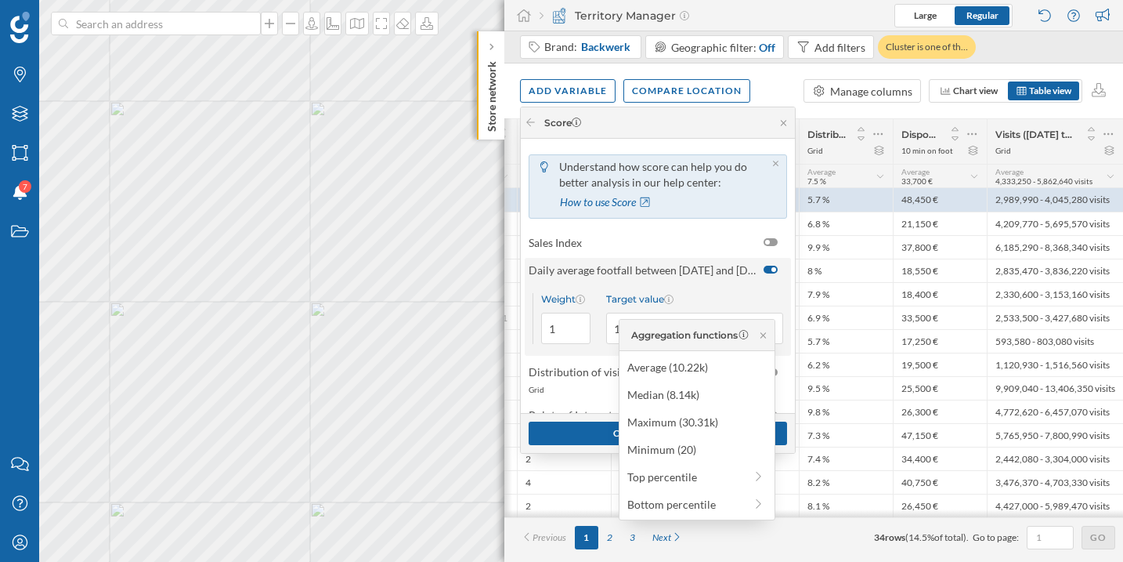
scroll to position [127, 0]
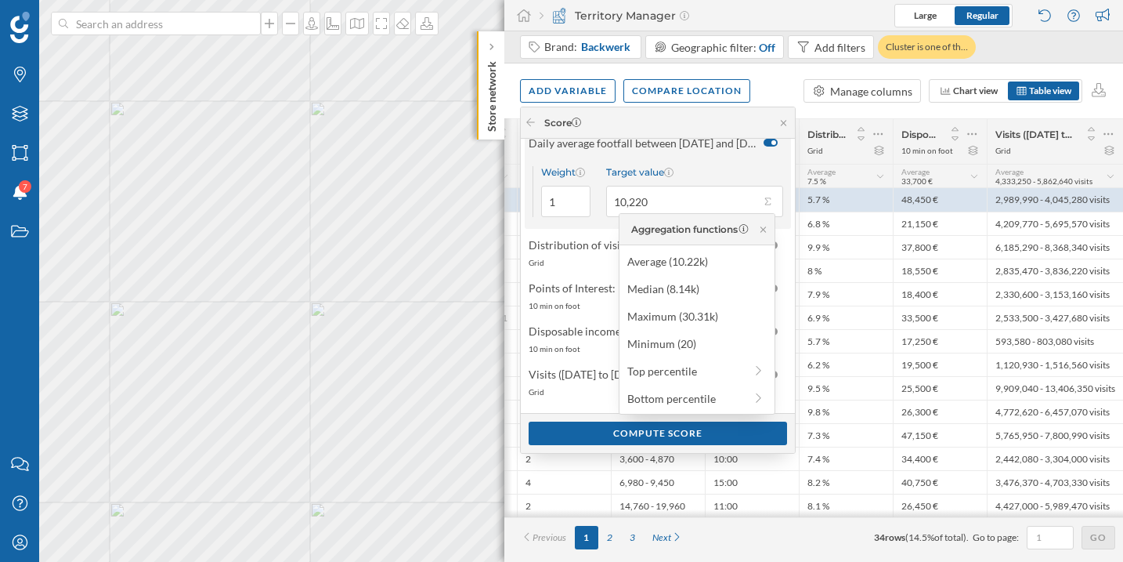
click at [575, 230] on div "Understand how score can help you do better analysis in our help center: How to…" at bounding box center [658, 212] width 274 height 401
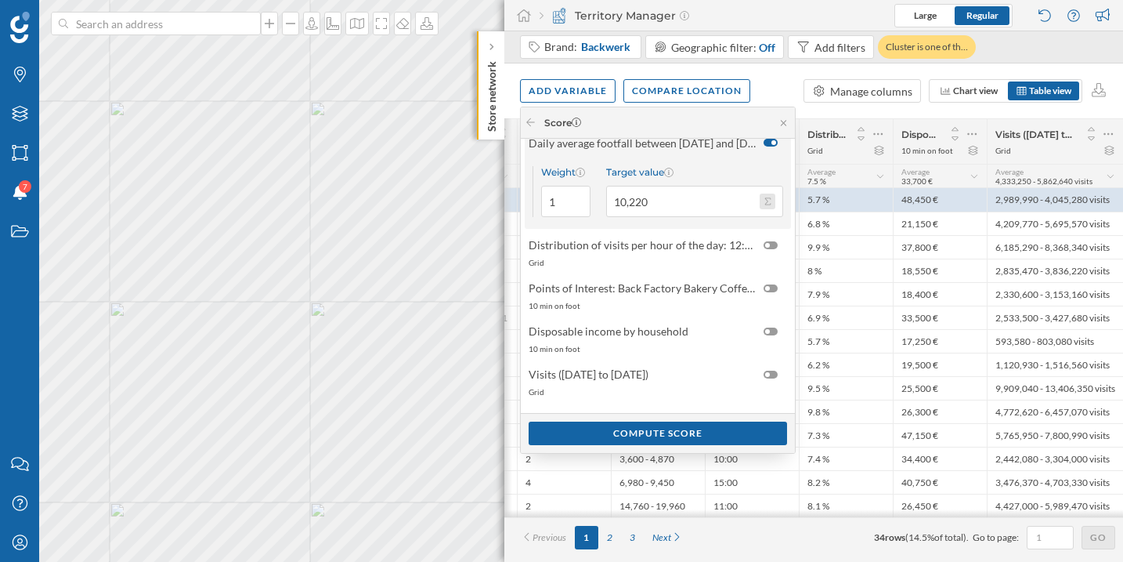
click at [768, 201] on button "Target value 10,220" at bounding box center [768, 202] width 16 height 16
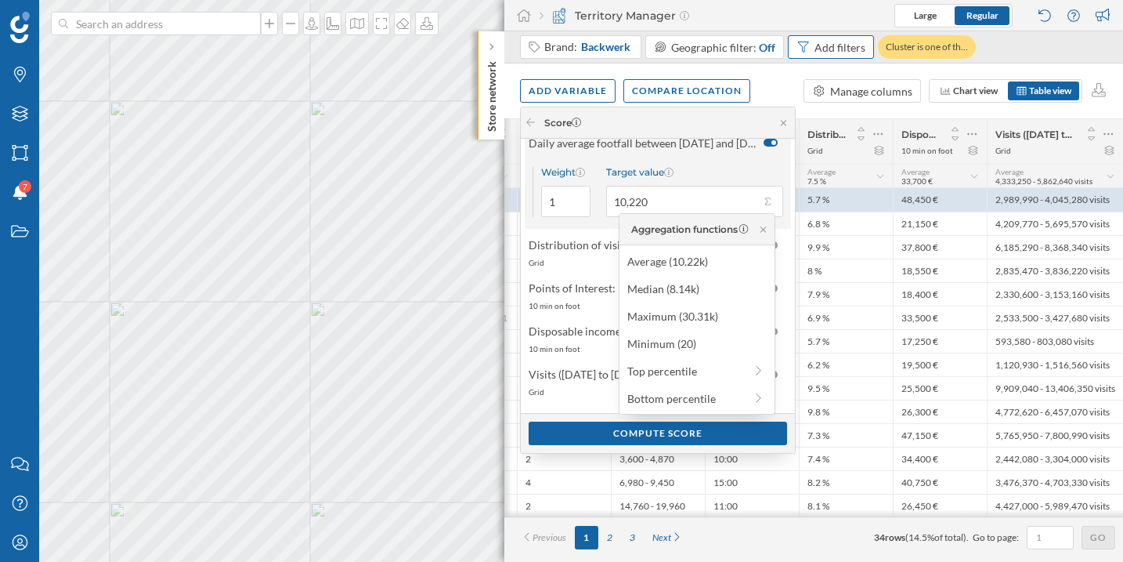
click at [825, 52] on div "Add filters" at bounding box center [840, 47] width 51 height 16
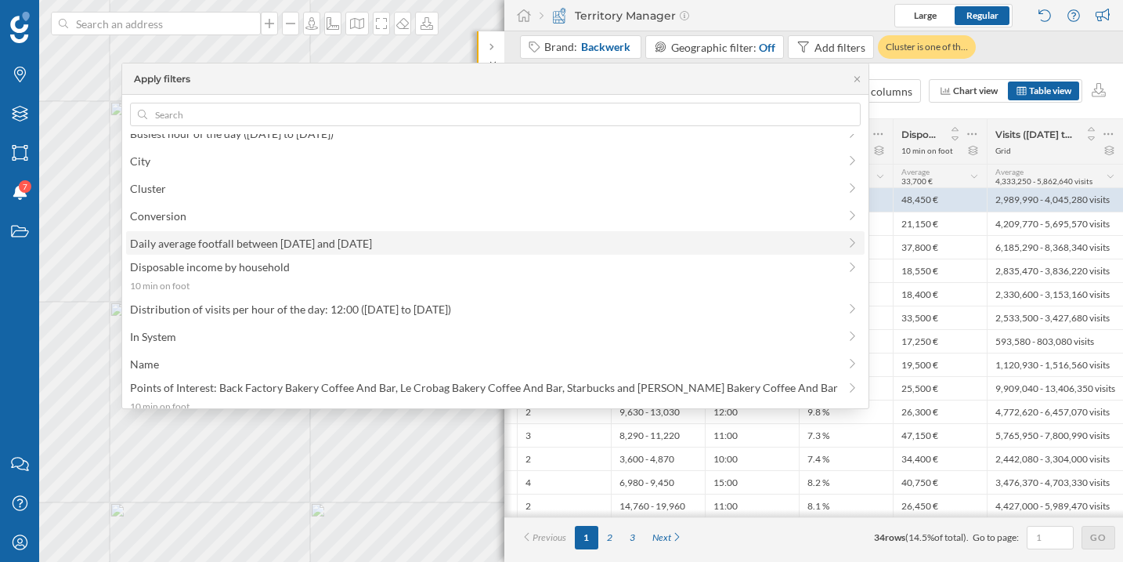
scroll to position [18, 0]
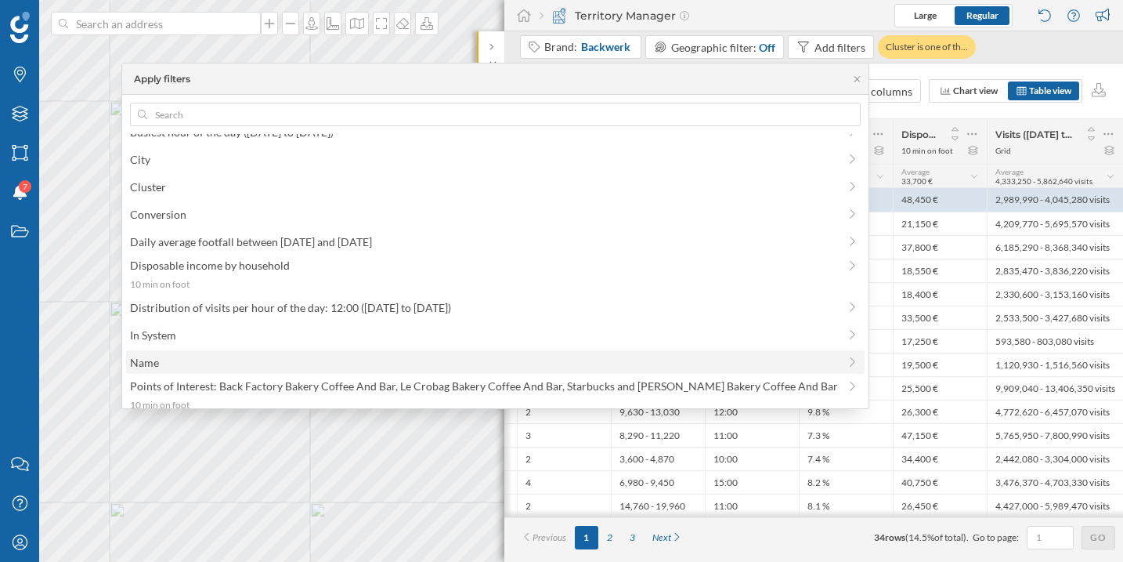
click at [591, 353] on div "Name" at bounding box center [496, 362] width 740 height 24
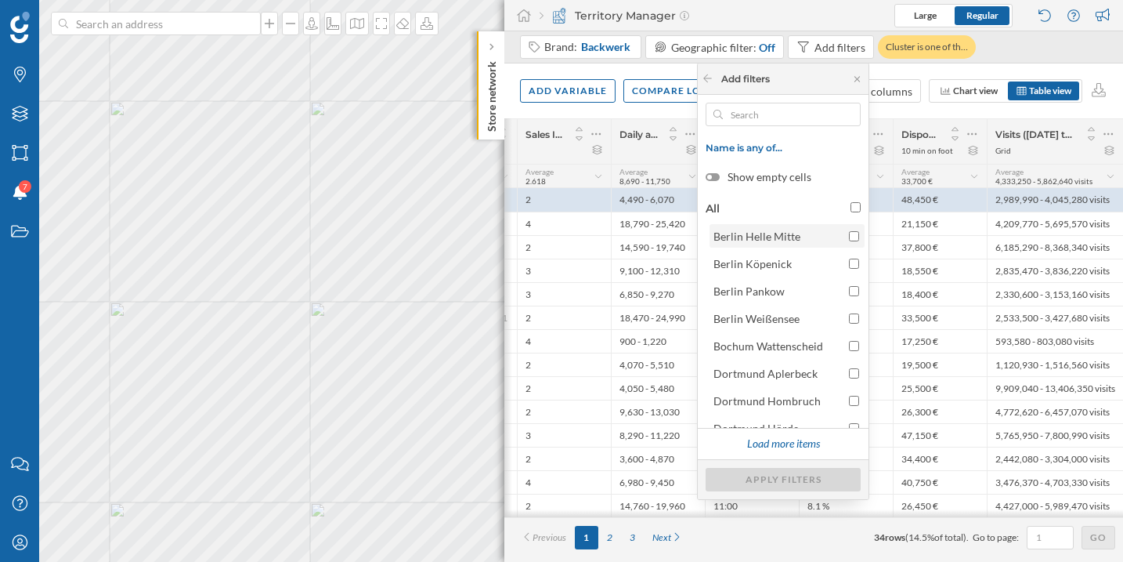
click at [851, 241] on div at bounding box center [854, 236] width 10 height 16
click at [851, 241] on input "Berlin Helle Mitte" at bounding box center [854, 236] width 10 height 10
checkbox input "true"
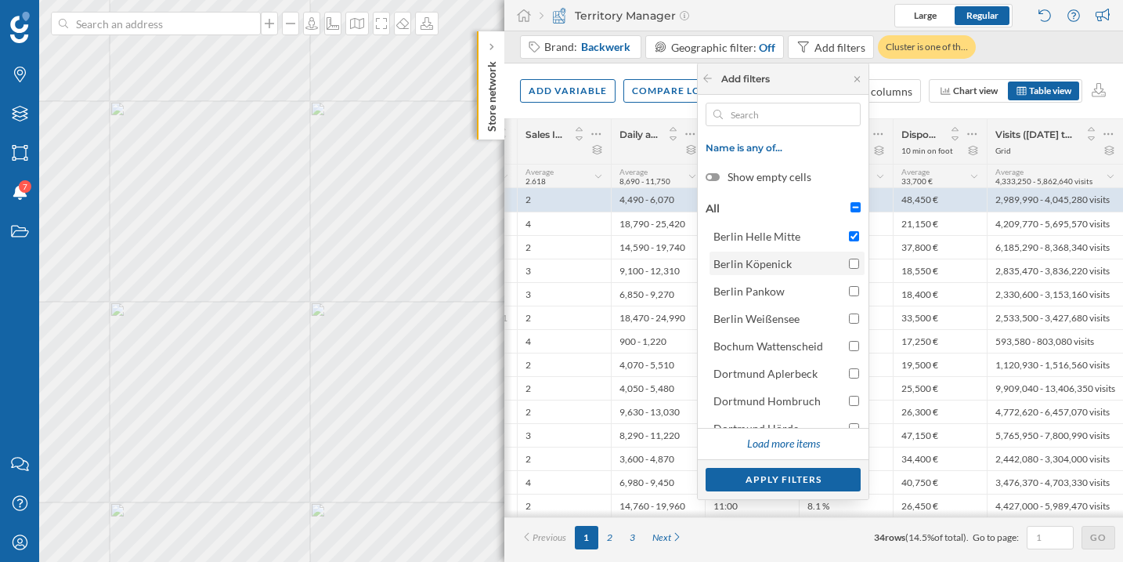
click at [852, 259] on input "Berlin Köpenick" at bounding box center [854, 264] width 10 height 10
checkbox input "true"
click at [850, 289] on input "Berlin Pankow" at bounding box center [854, 291] width 10 height 10
checkbox input "true"
click at [852, 312] on div at bounding box center [854, 318] width 10 height 16
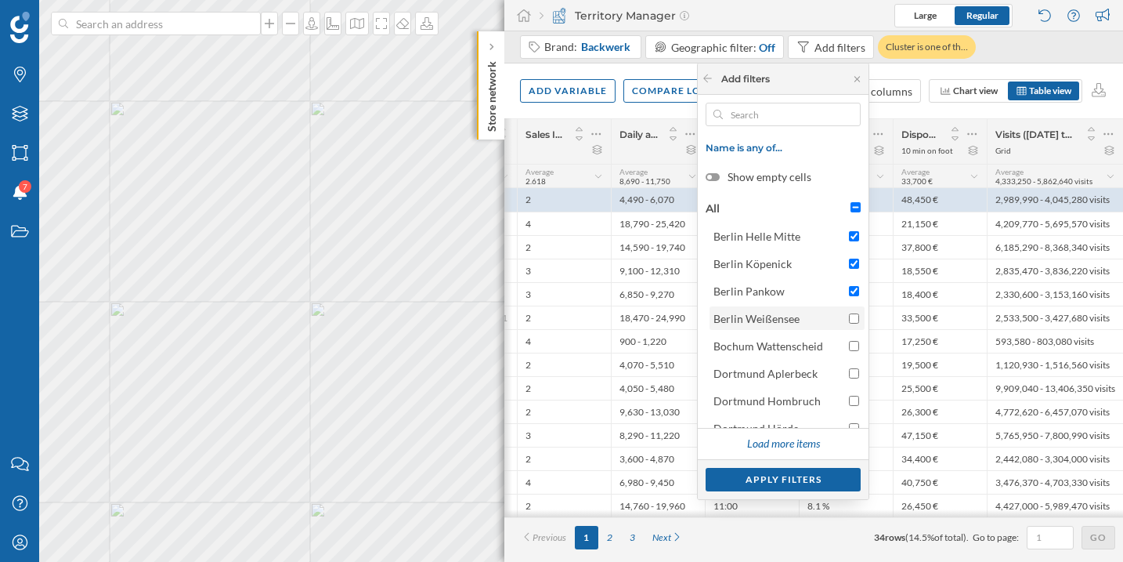
click at [852, 313] on input "Berlin Weißensee" at bounding box center [854, 318] width 10 height 10
checkbox input "true"
click at [802, 468] on div "Apply filters" at bounding box center [783, 479] width 155 height 24
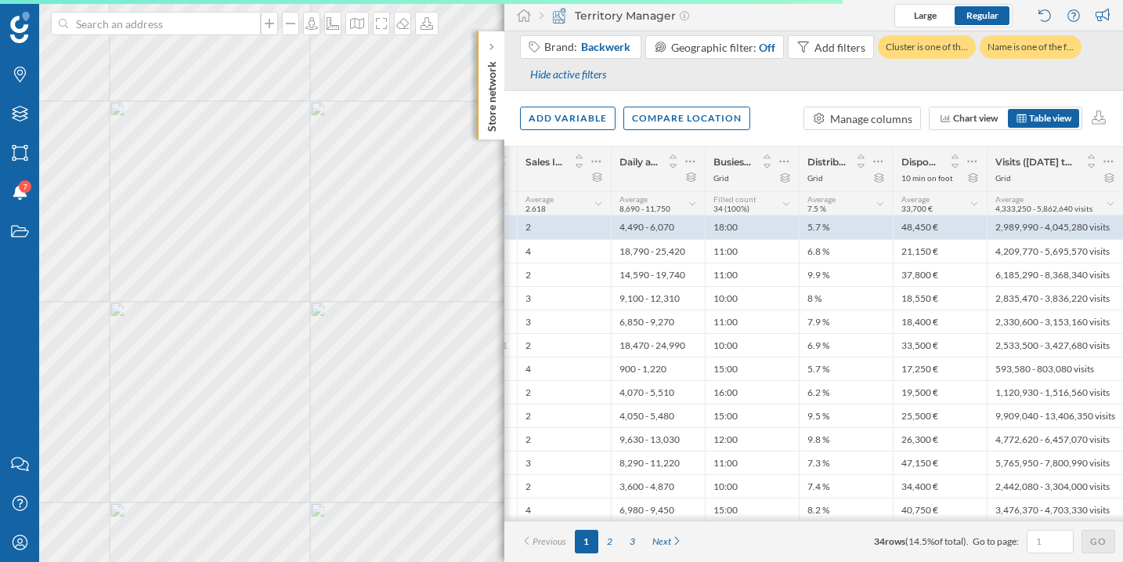
scroll to position [0, 122]
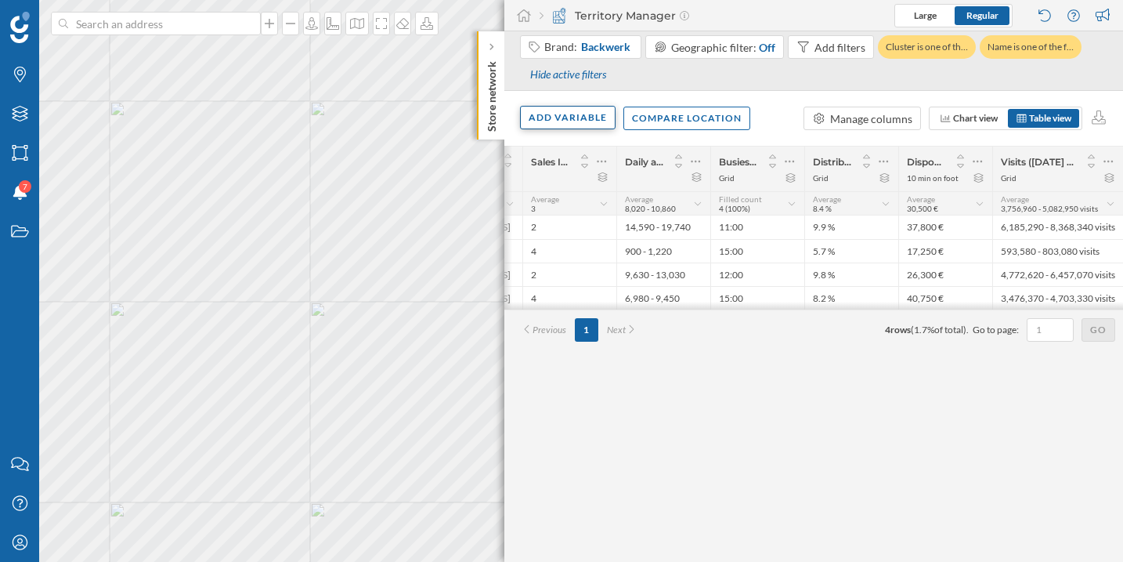
click at [601, 117] on div "Add variable" at bounding box center [568, 118] width 96 height 24
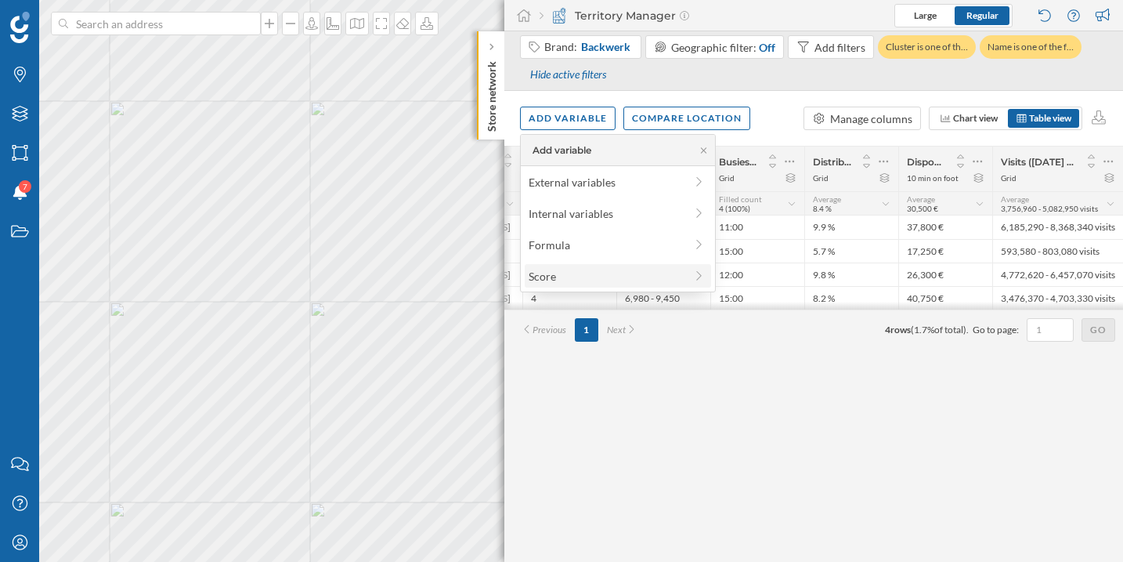
click at [593, 276] on div "Score" at bounding box center [607, 276] width 156 height 16
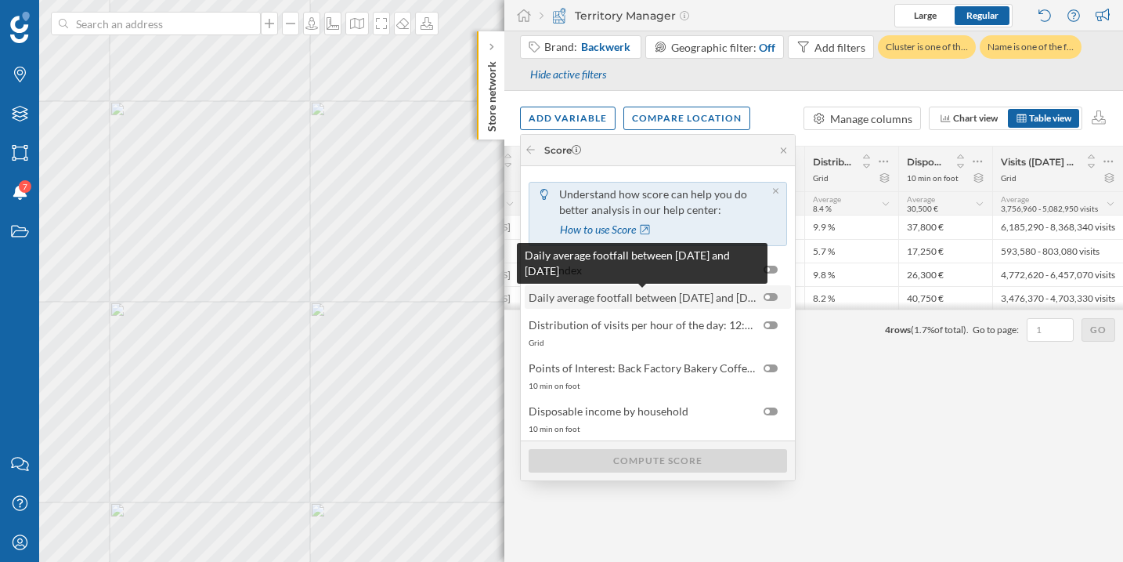
click at [615, 295] on span "Daily average footfall between [DATE] and [DATE]" at bounding box center [642, 297] width 227 height 16
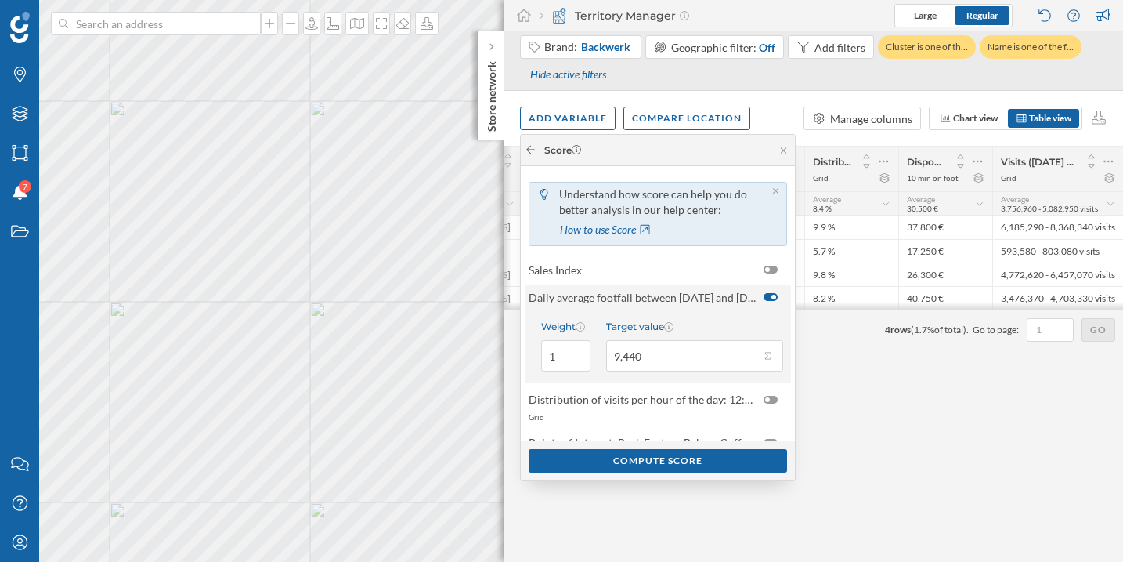
click at [533, 145] on icon at bounding box center [531, 149] width 12 height 9
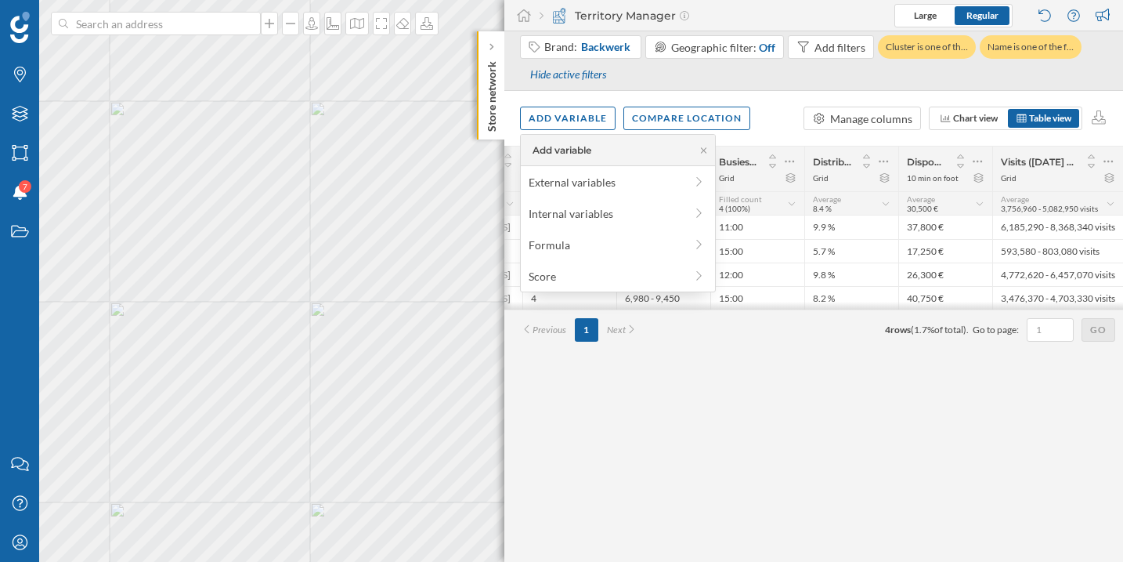
click at [771, 119] on div "Add variable Compare location Manage columns Chart view Table view" at bounding box center [814, 118] width 619 height 55
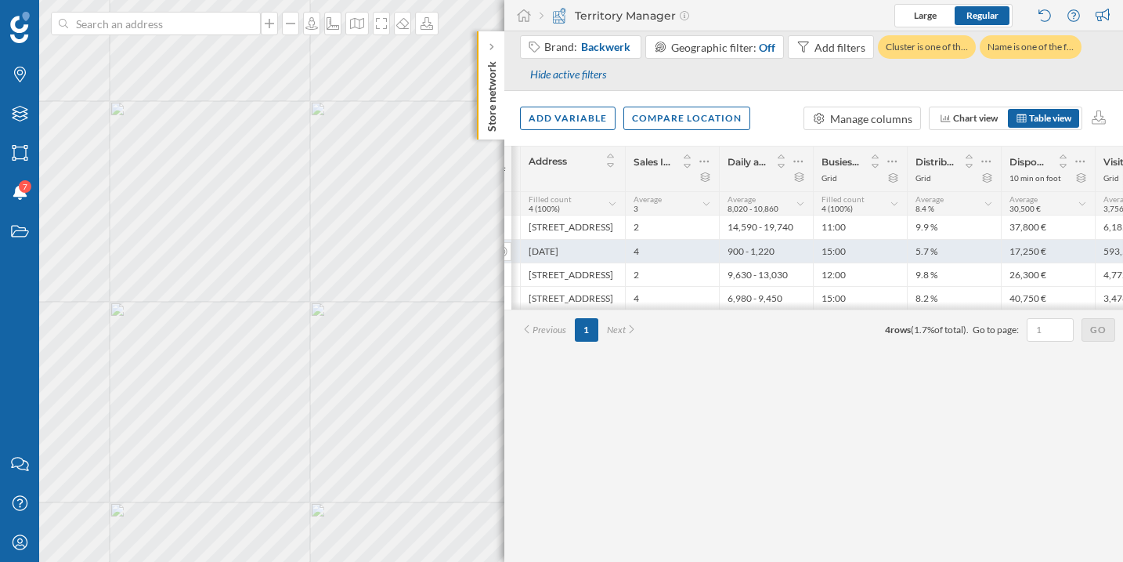
scroll to position [0, 2]
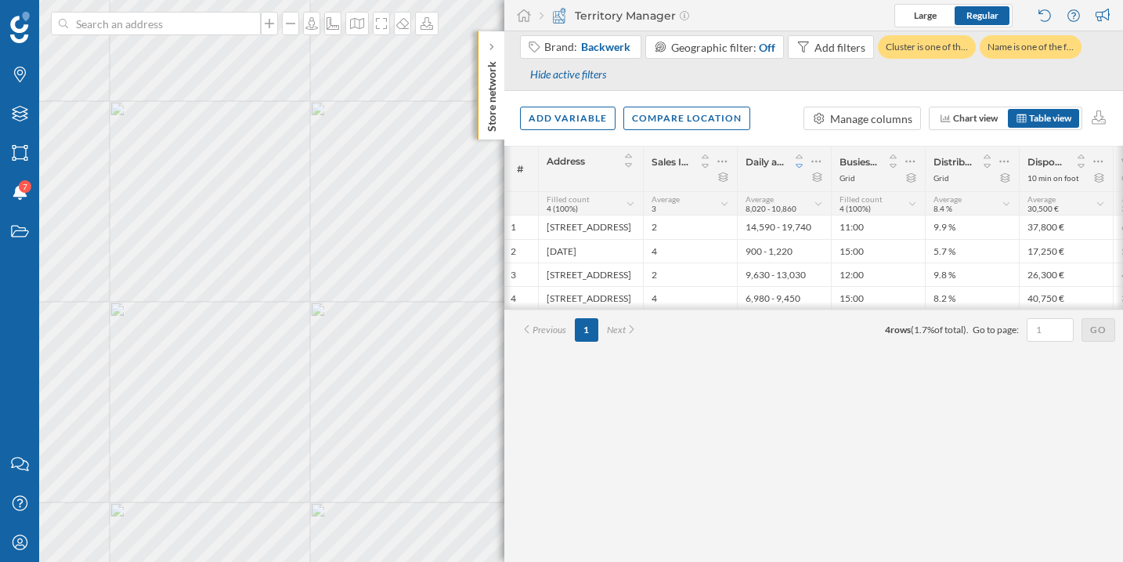
click at [800, 163] on icon at bounding box center [800, 166] width 14 height 11
click at [565, 116] on div "Add variable" at bounding box center [568, 118] width 96 height 24
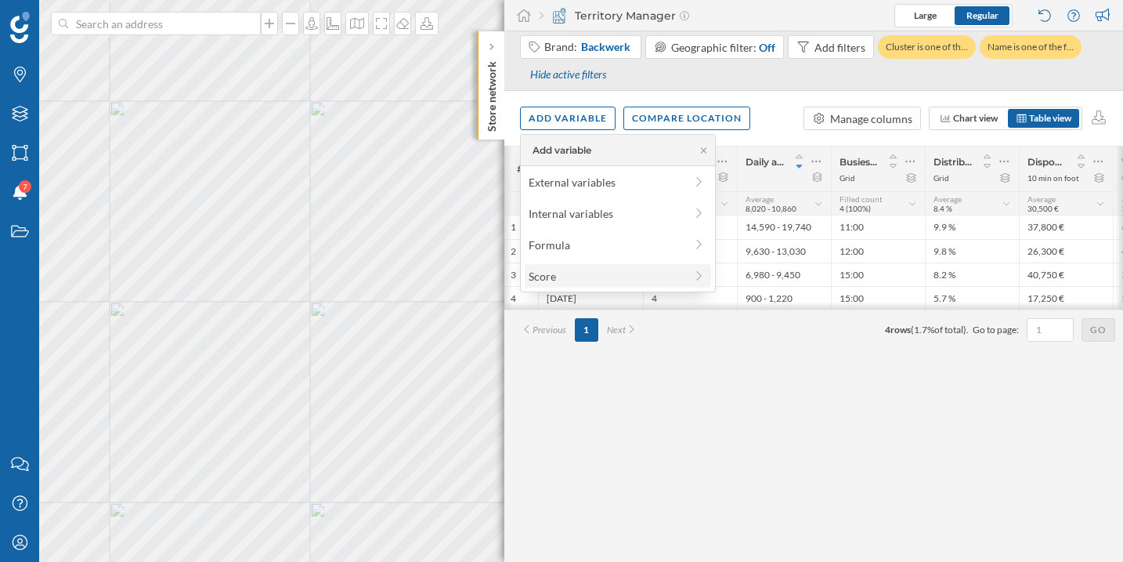
click at [566, 277] on div "Score" at bounding box center [607, 276] width 156 height 16
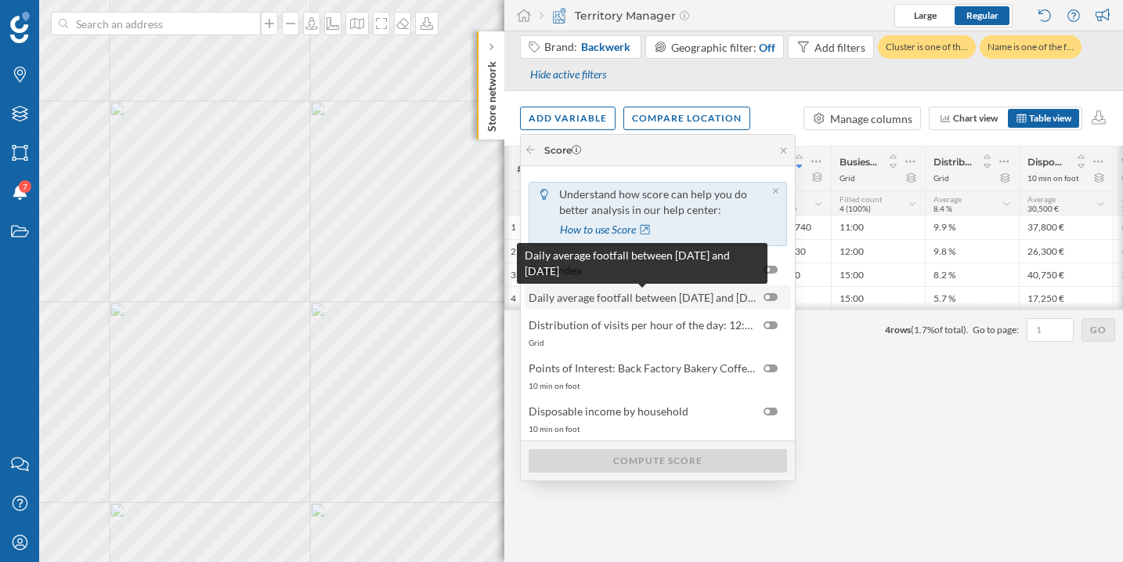
click at [732, 304] on span "Daily average footfall between [DATE] and [DATE]" at bounding box center [642, 297] width 227 height 16
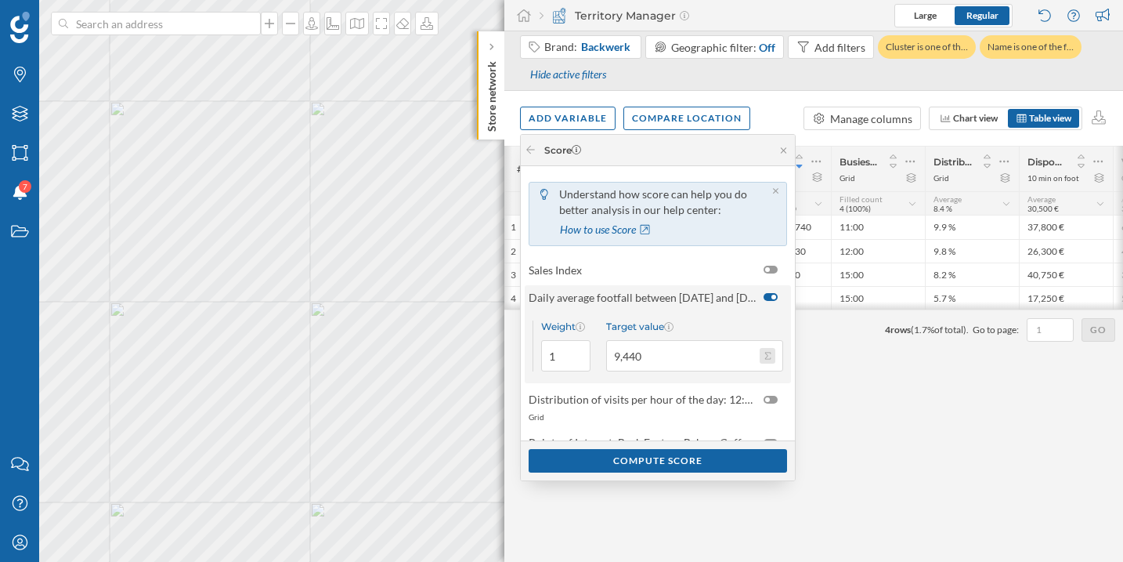
click at [770, 356] on button "Target value 9,440" at bounding box center [768, 356] width 16 height 16
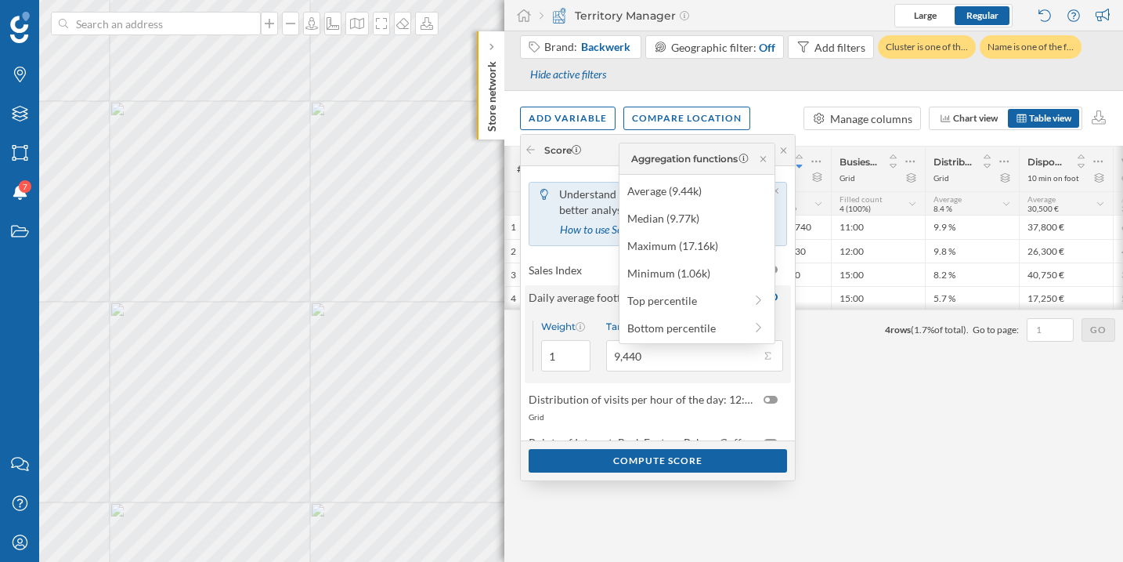
click at [868, 423] on div "# Address Sales Index Daily average footfall between 01/01/2025 and 24/08/2025 …" at bounding box center [814, 354] width 619 height 416
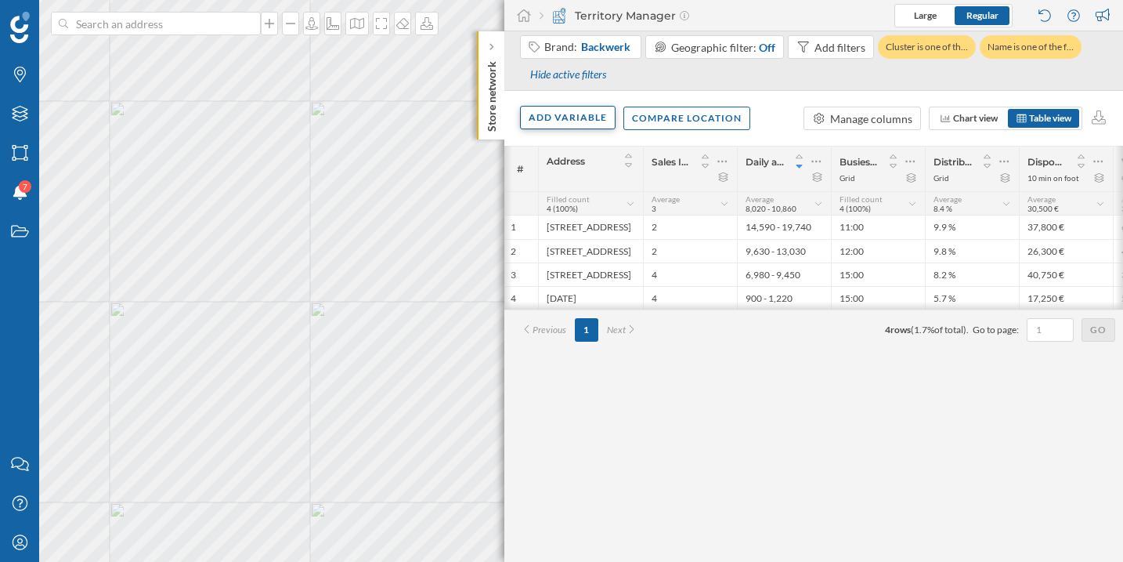
click at [598, 124] on div "Add variable" at bounding box center [568, 118] width 96 height 24
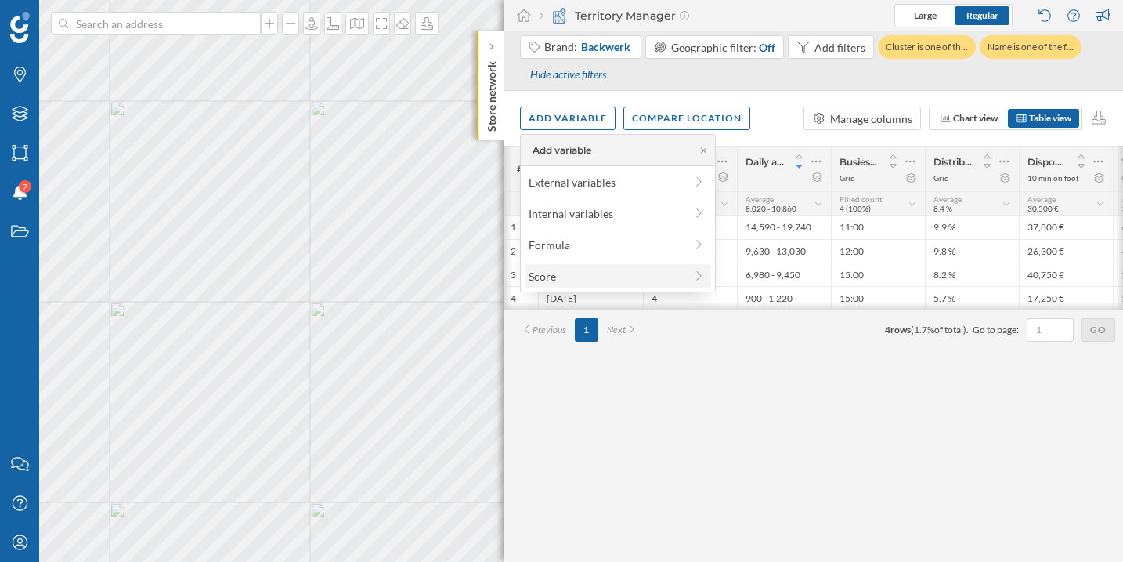
click at [570, 266] on div "Score" at bounding box center [618, 276] width 186 height 24
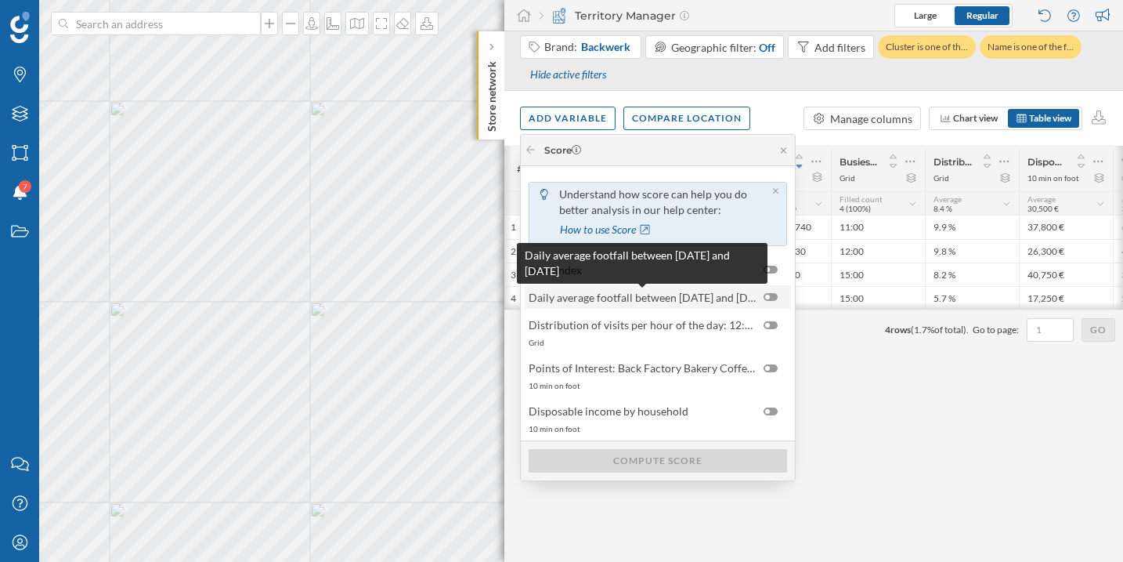
click at [653, 291] on span "Daily average footfall between [DATE] and [DATE]" at bounding box center [642, 297] width 227 height 16
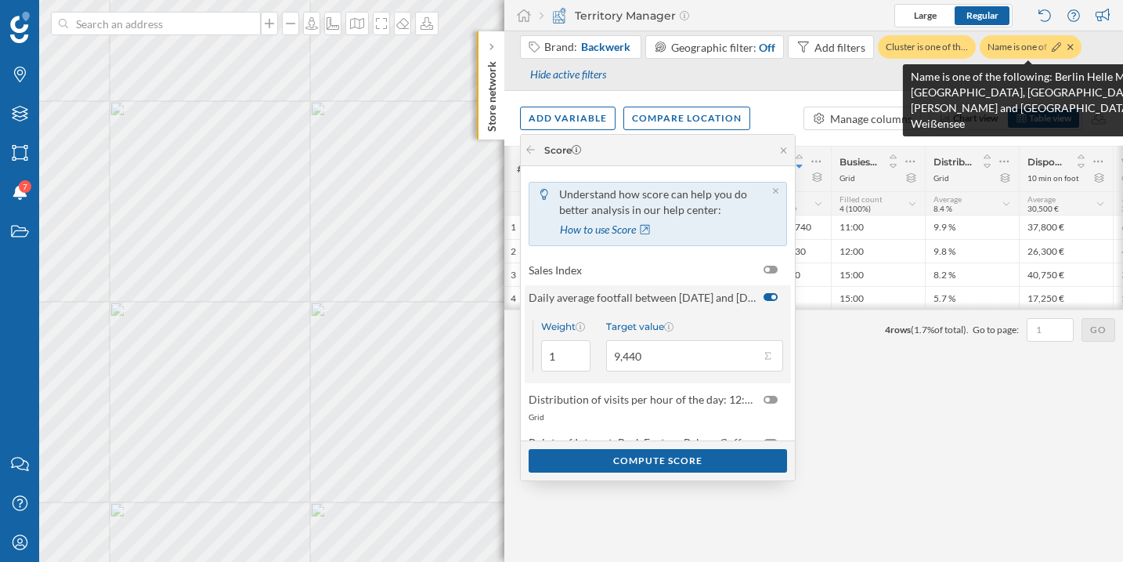
click at [1065, 46] on div at bounding box center [1061, 47] width 25 height 16
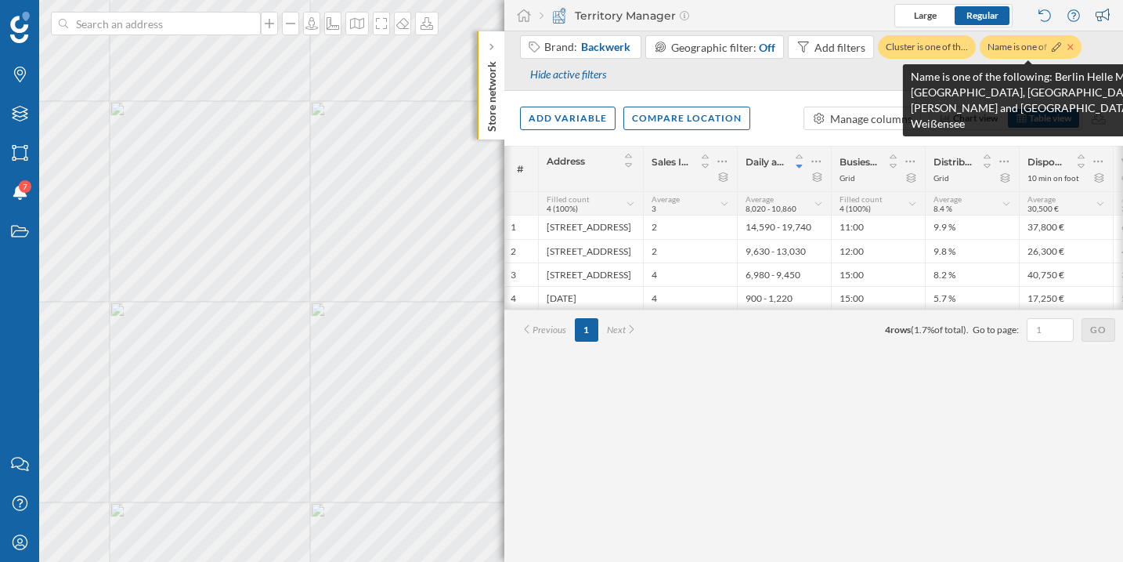
click at [1068, 46] on icon at bounding box center [1071, 46] width 6 height 9
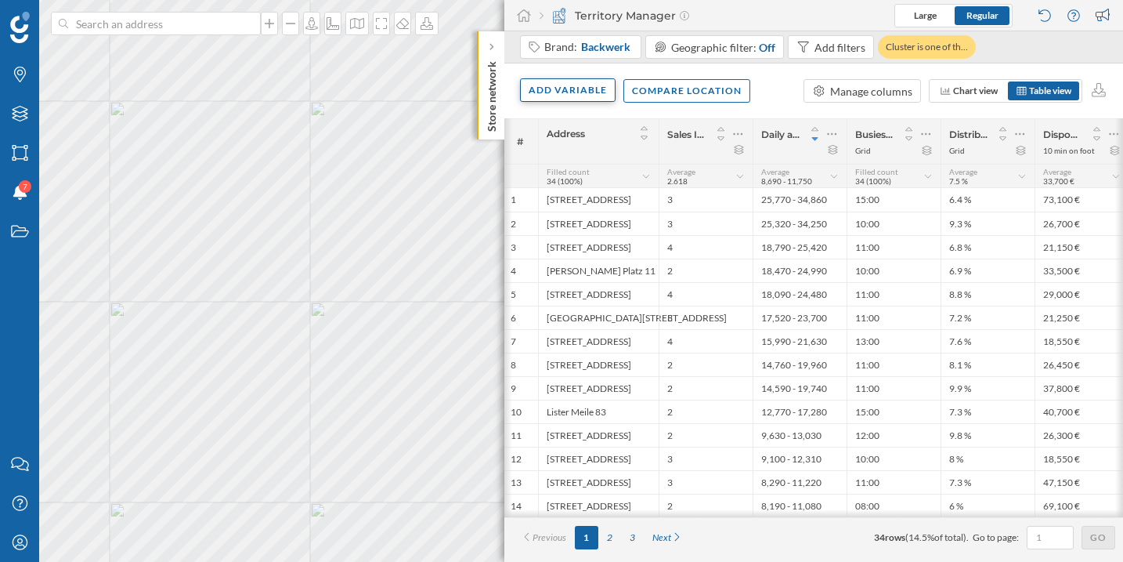
click at [582, 91] on div "Add variable" at bounding box center [568, 90] width 96 height 24
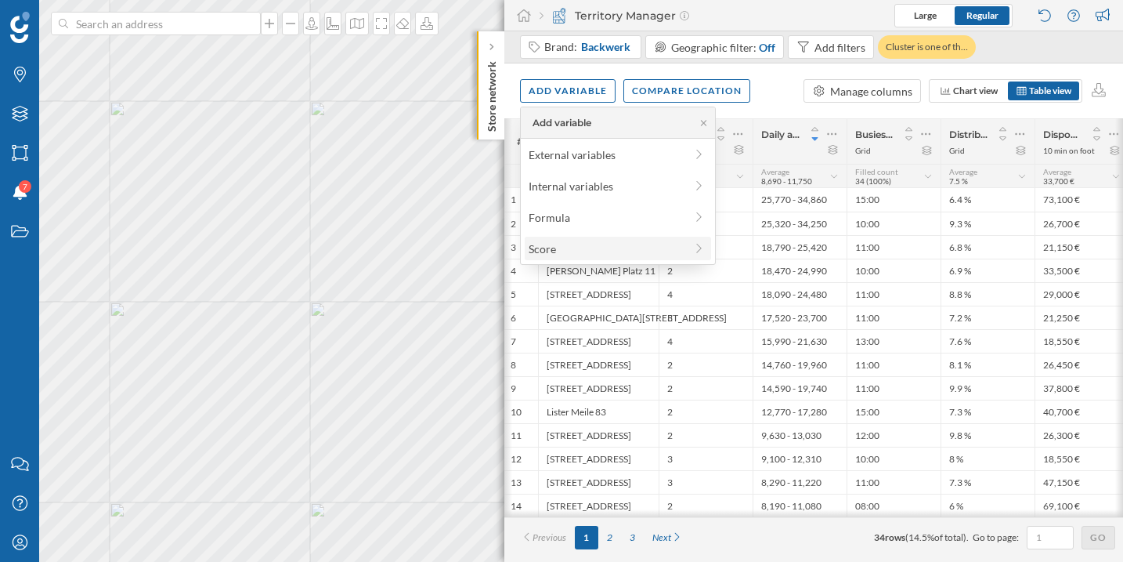
click at [584, 251] on div "Score" at bounding box center [607, 249] width 156 height 16
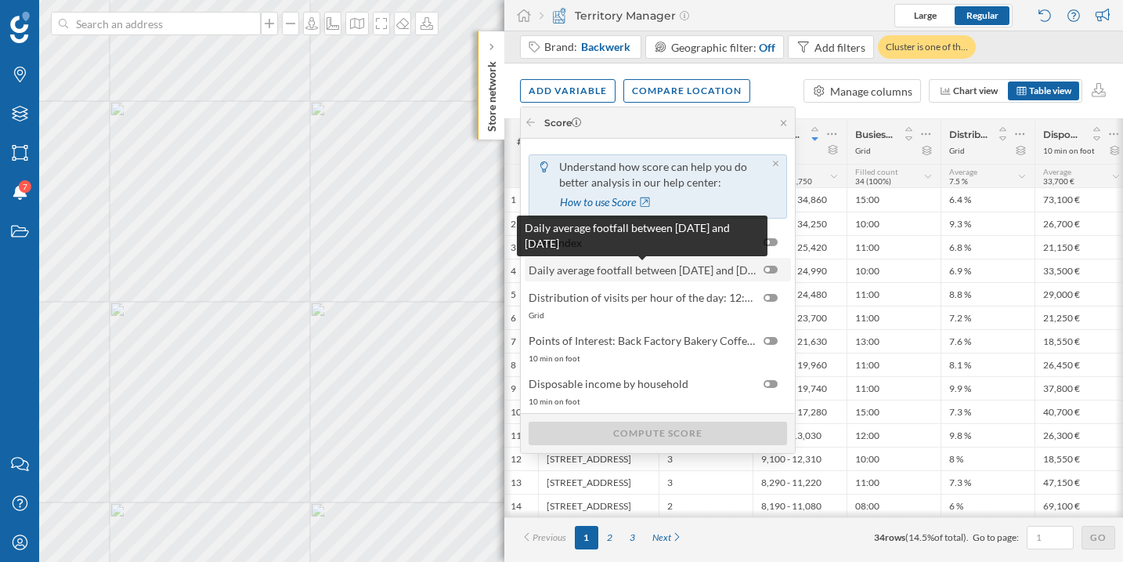
click at [622, 272] on span "Daily average footfall between [DATE] and [DATE]" at bounding box center [642, 270] width 227 height 16
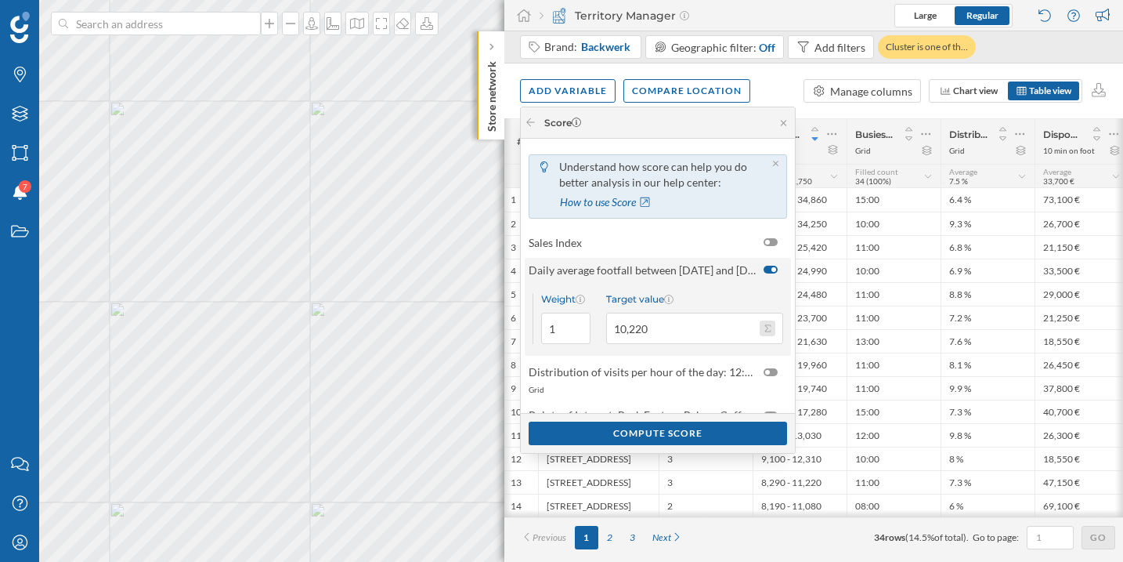
click at [770, 329] on button "Target value 10,220" at bounding box center [768, 328] width 16 height 16
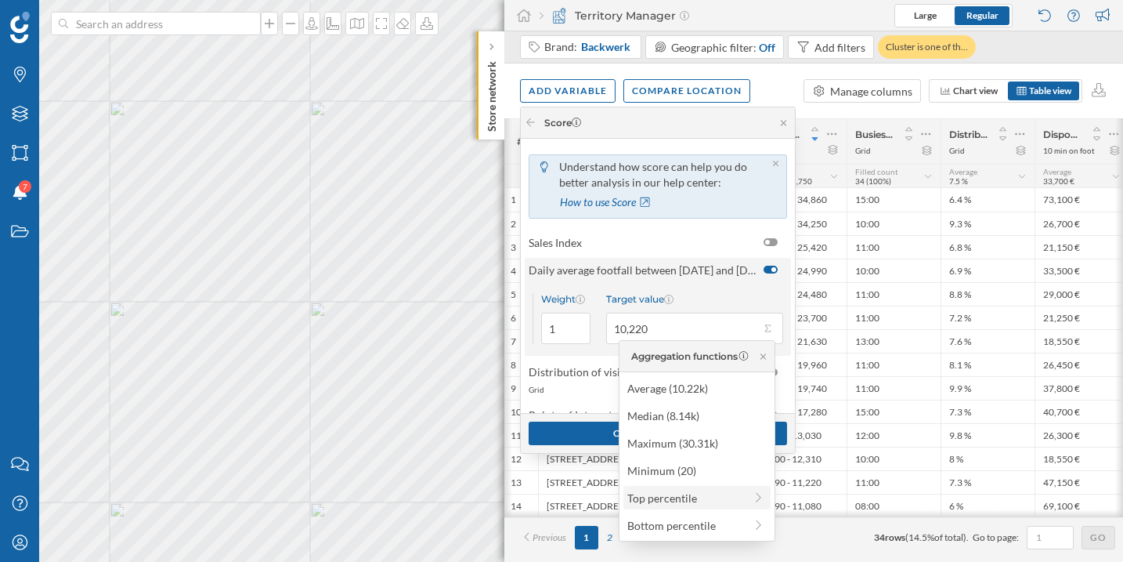
click at [658, 499] on div "Top percentile" at bounding box center [686, 498] width 117 height 16
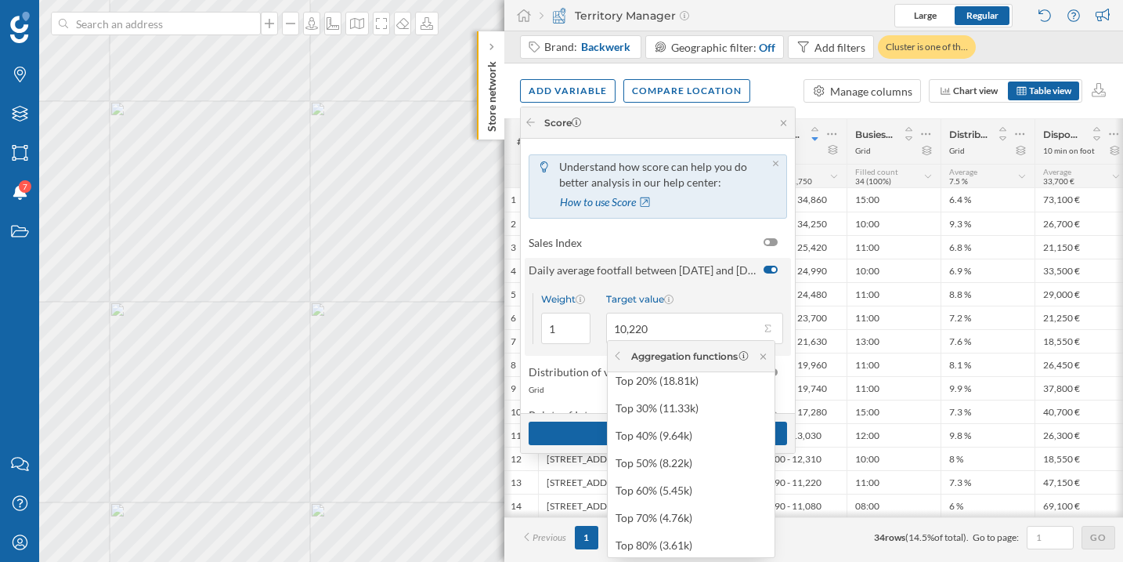
scroll to position [32, 0]
click at [701, 300] on div "Target value" at bounding box center [694, 299] width 177 height 12
click at [701, 313] on input "10,220" at bounding box center [683, 328] width 154 height 31
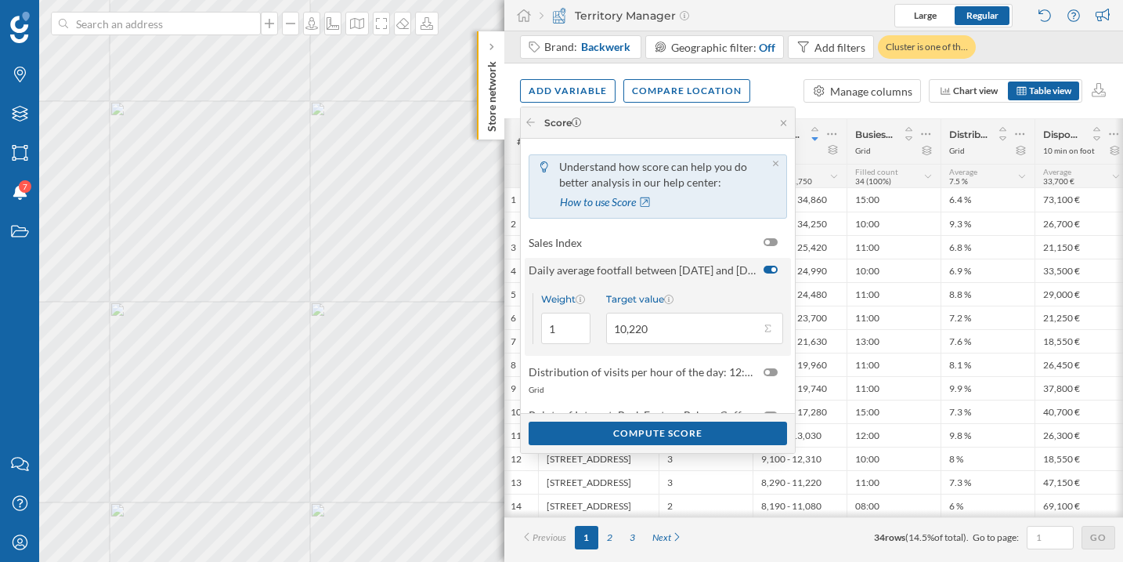
click at [720, 116] on div "Score" at bounding box center [658, 122] width 274 height 31
click at [769, 94] on div "Add variable Compare location Manage columns Chart view Table view" at bounding box center [814, 90] width 619 height 55
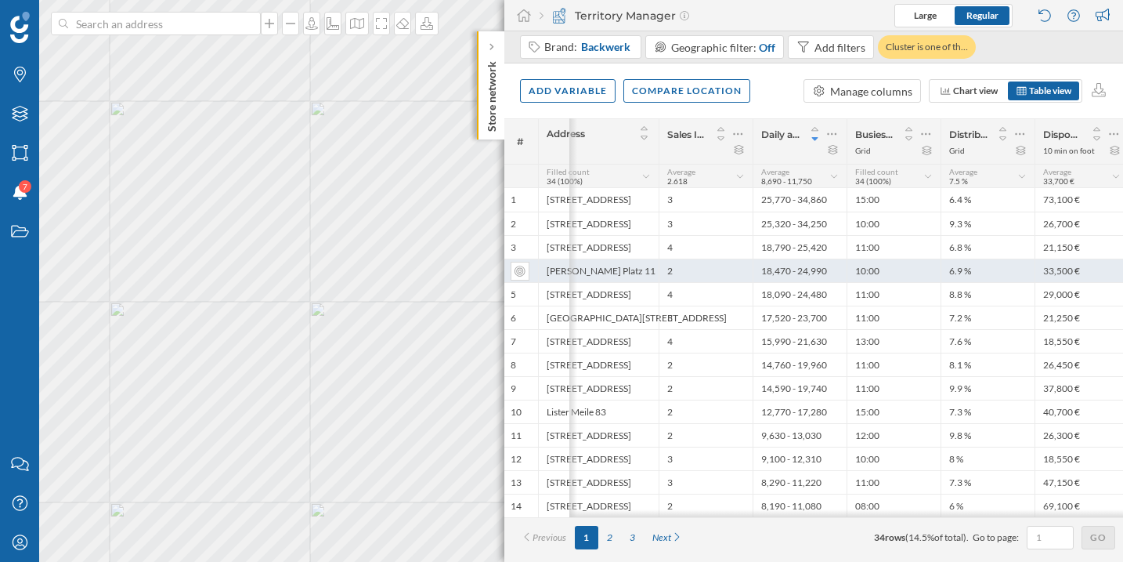
scroll to position [0, 143]
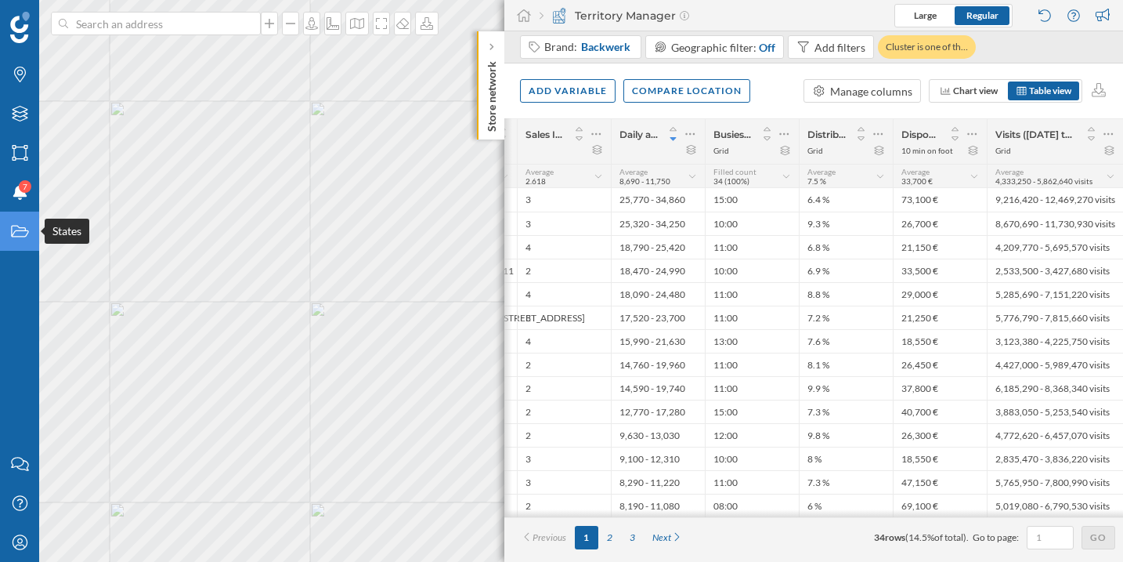
click at [23, 239] on div "States" at bounding box center [19, 231] width 39 height 39
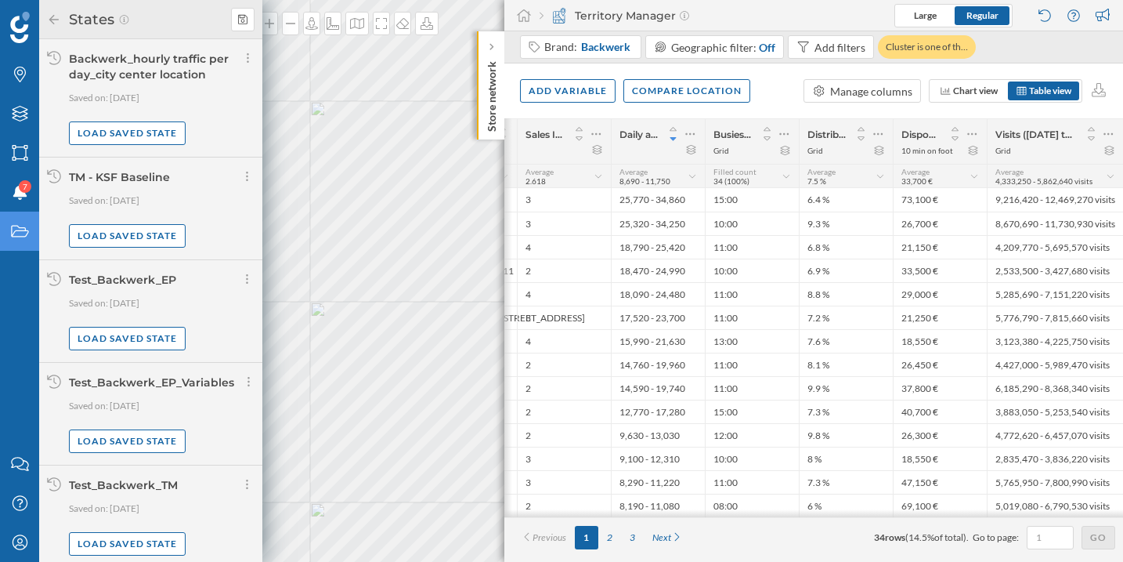
scroll to position [5, 0]
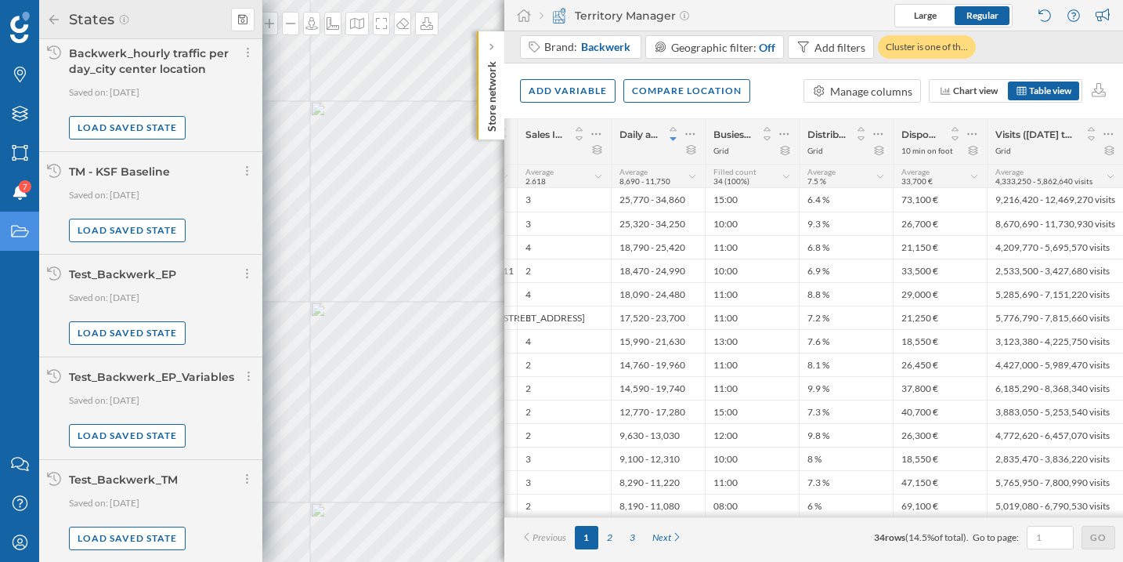
click at [626, 9] on div "Territory Manager" at bounding box center [615, 16] width 150 height 16
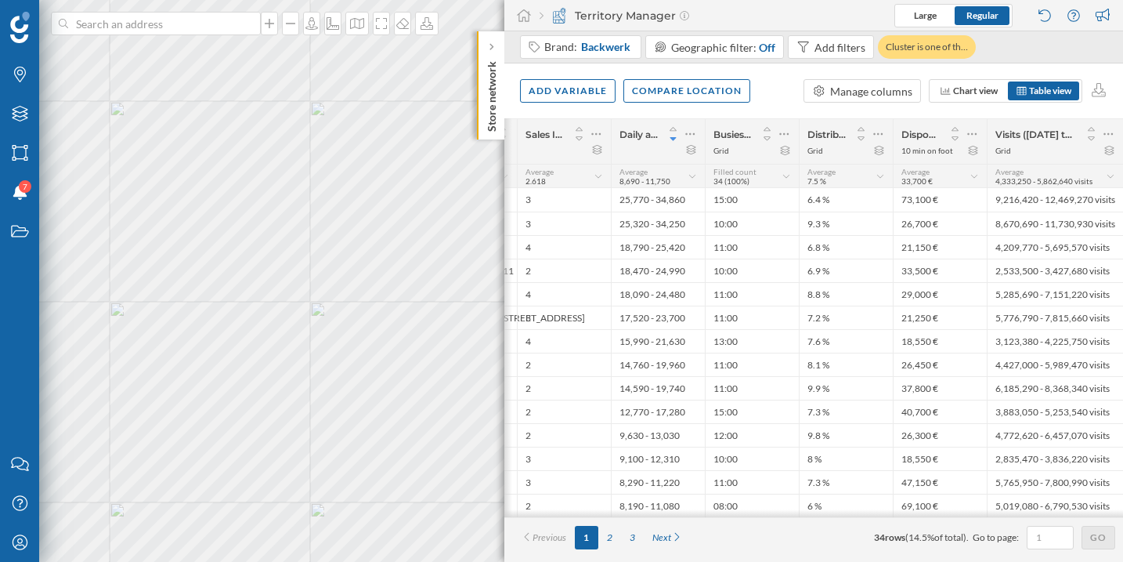
click at [626, 9] on div "Territory Manager" at bounding box center [615, 16] width 150 height 16
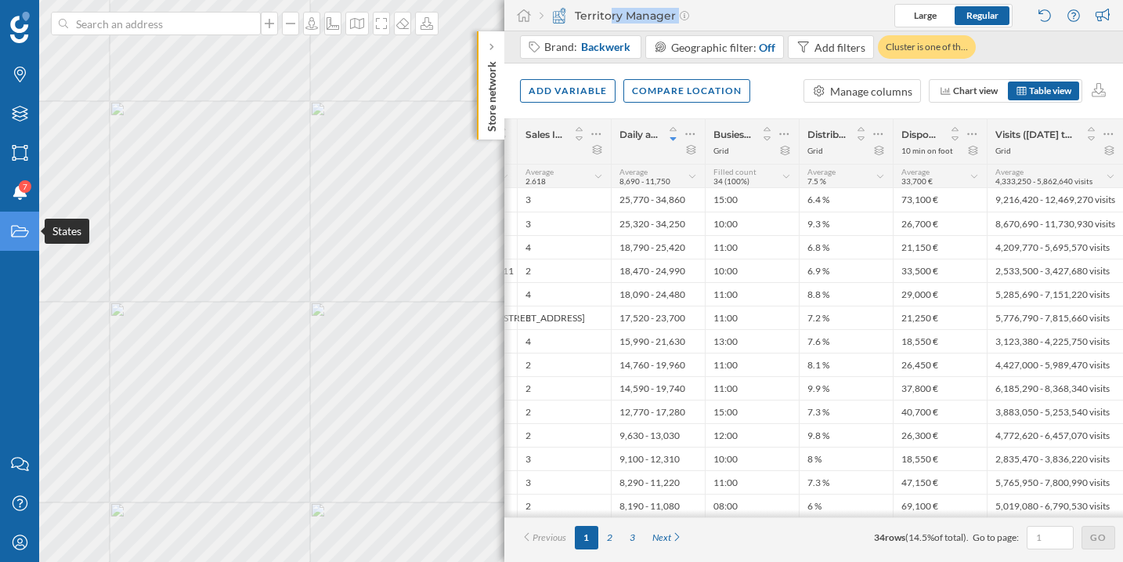
click at [9, 237] on div "States" at bounding box center [19, 231] width 39 height 39
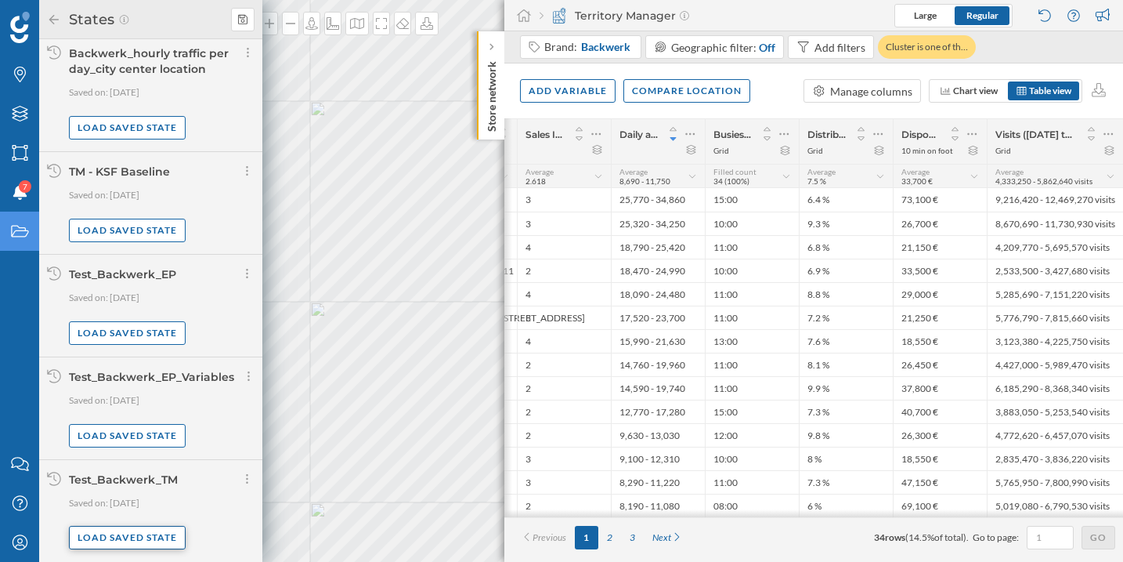
click at [141, 537] on div "Load saved state" at bounding box center [127, 538] width 117 height 24
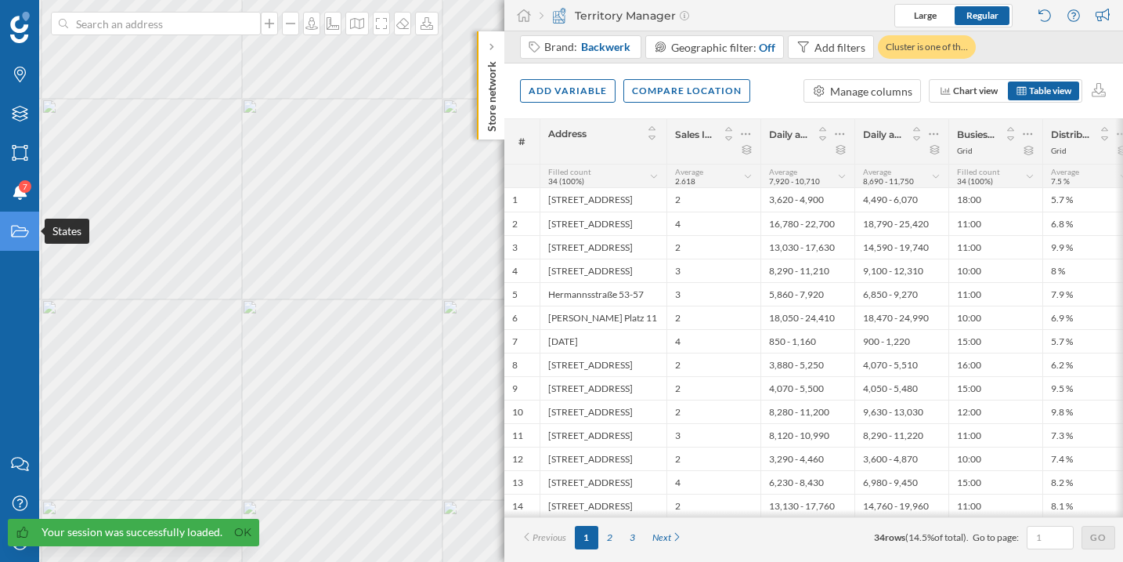
click at [22, 237] on icon "States" at bounding box center [20, 231] width 20 height 16
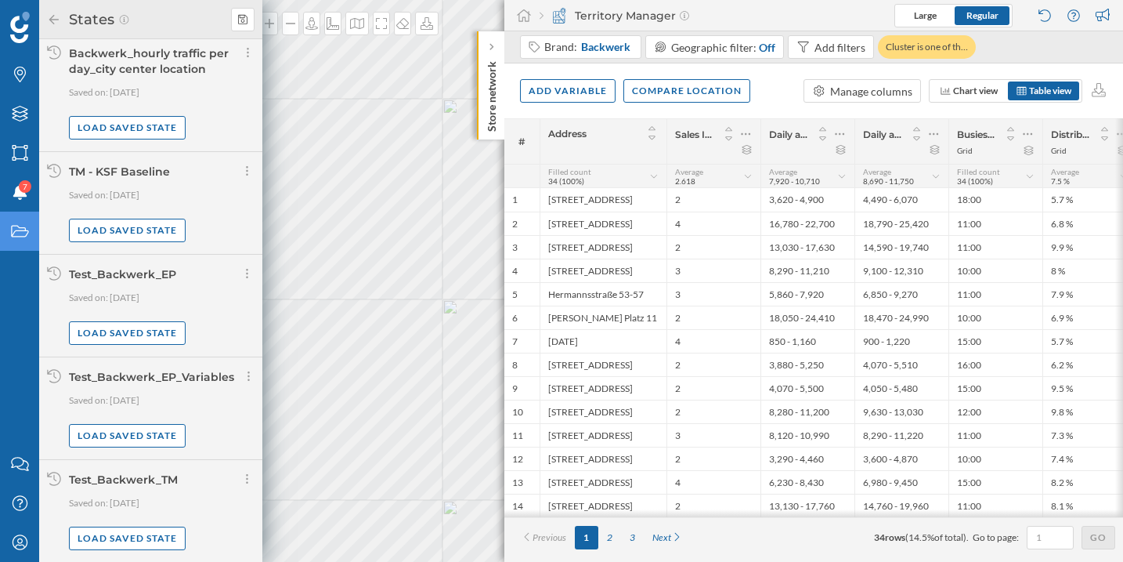
click at [150, 174] on div "TM - KSF Baseline" at bounding box center [119, 172] width 101 height 14
click at [139, 223] on div "Load saved state" at bounding box center [127, 230] width 117 height 24
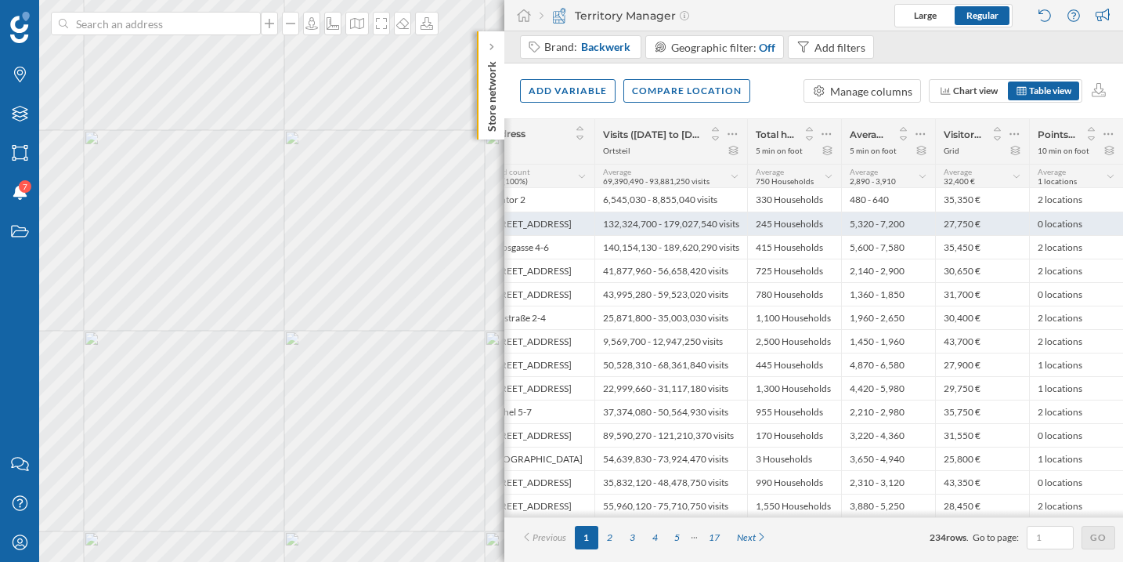
scroll to position [0, 0]
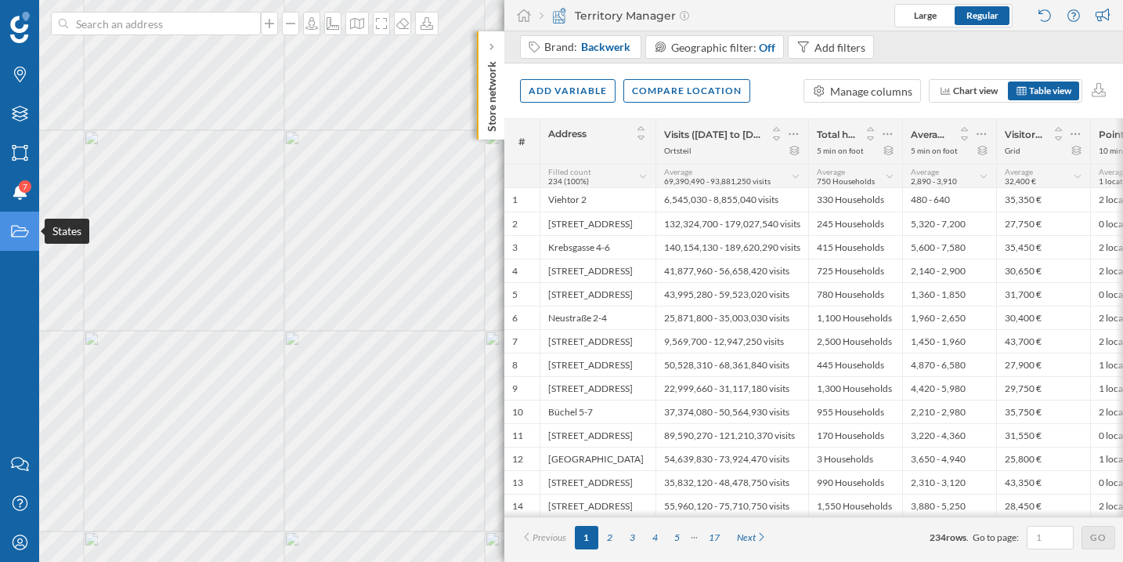
click at [26, 242] on div "States" at bounding box center [19, 231] width 39 height 39
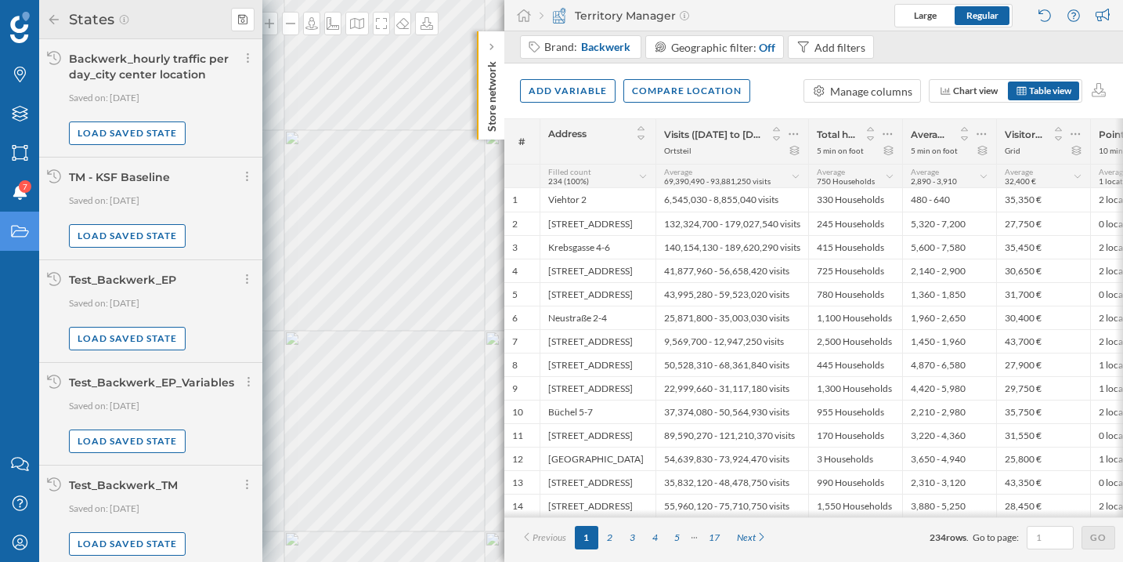
scroll to position [5, 0]
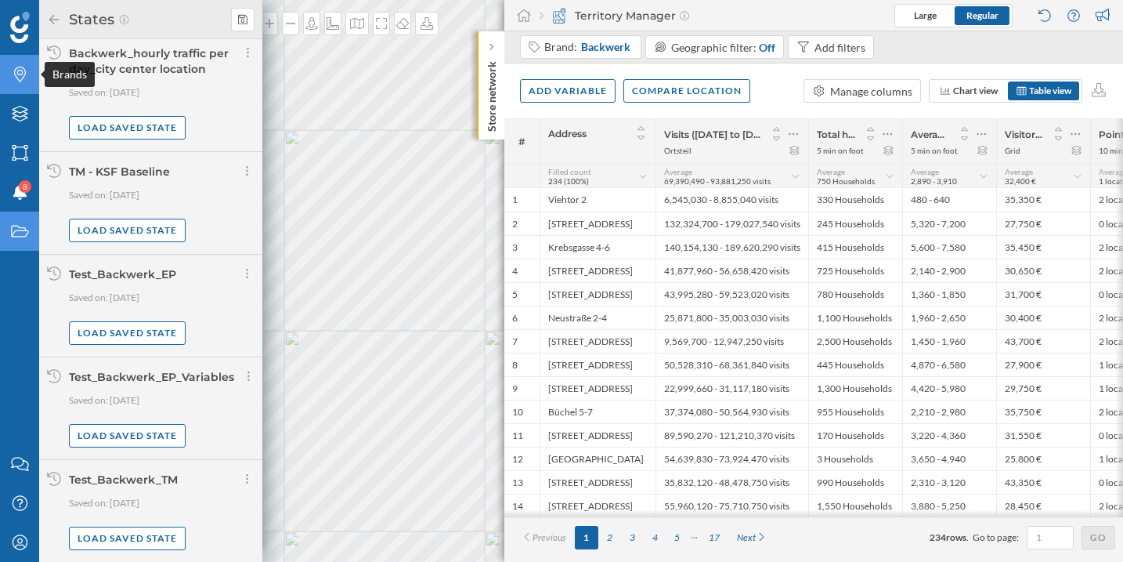
click at [22, 71] on icon "Brands" at bounding box center [20, 75] width 20 height 16
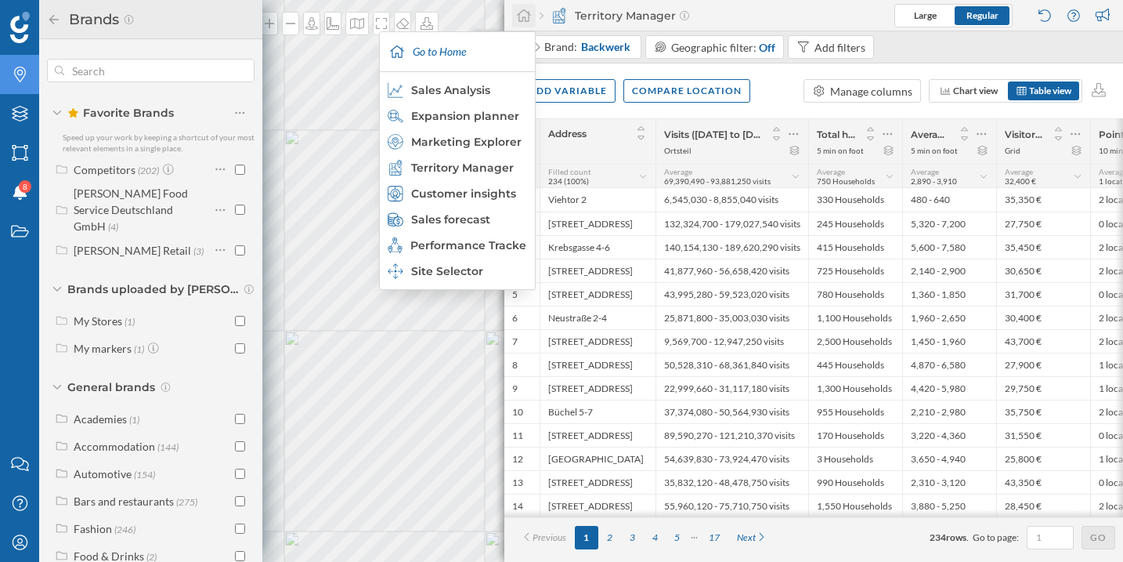
click at [528, 22] on div at bounding box center [524, 16] width 24 height 24
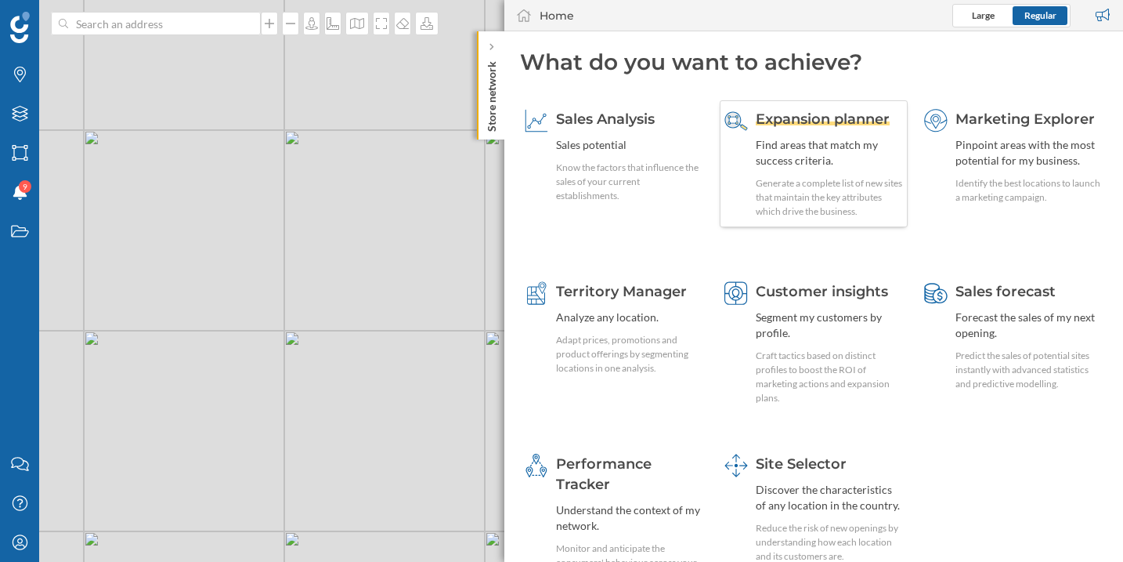
click at [818, 125] on span "Expansion planner" at bounding box center [823, 118] width 134 height 17
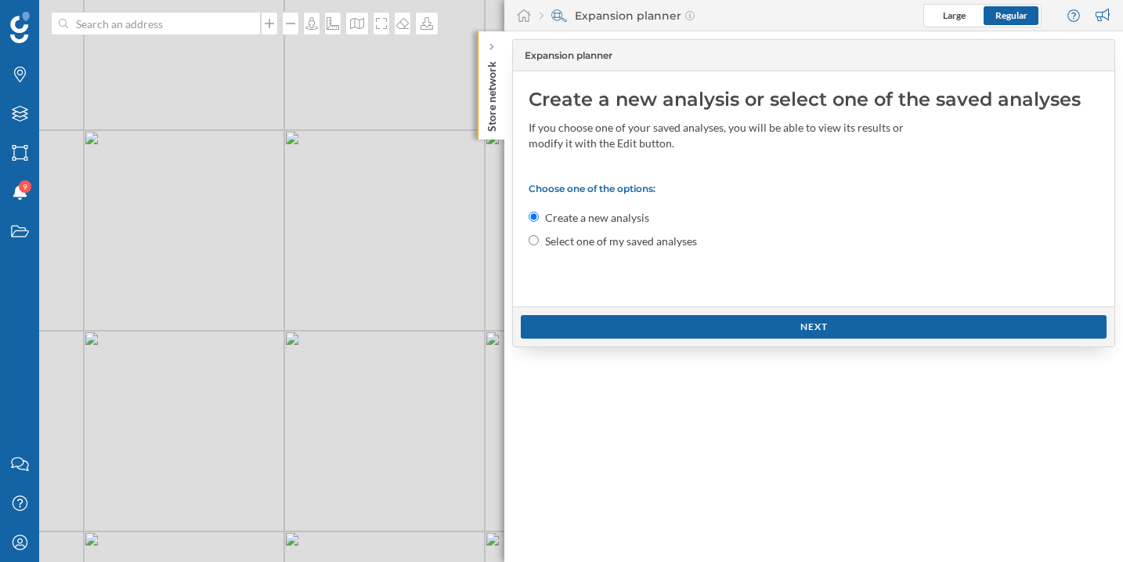
click at [538, 236] on input "Select one of my saved analyses" at bounding box center [534, 240] width 10 height 10
radio input "true"
radio input "false"
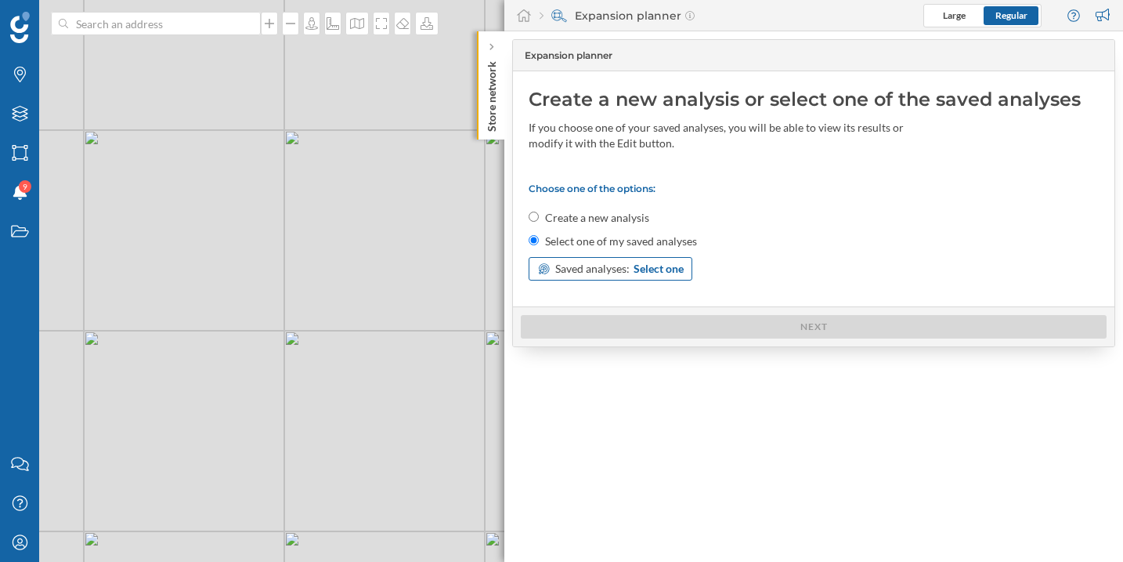
click at [642, 278] on div "Saved analyses: Select one" at bounding box center [611, 269] width 164 height 24
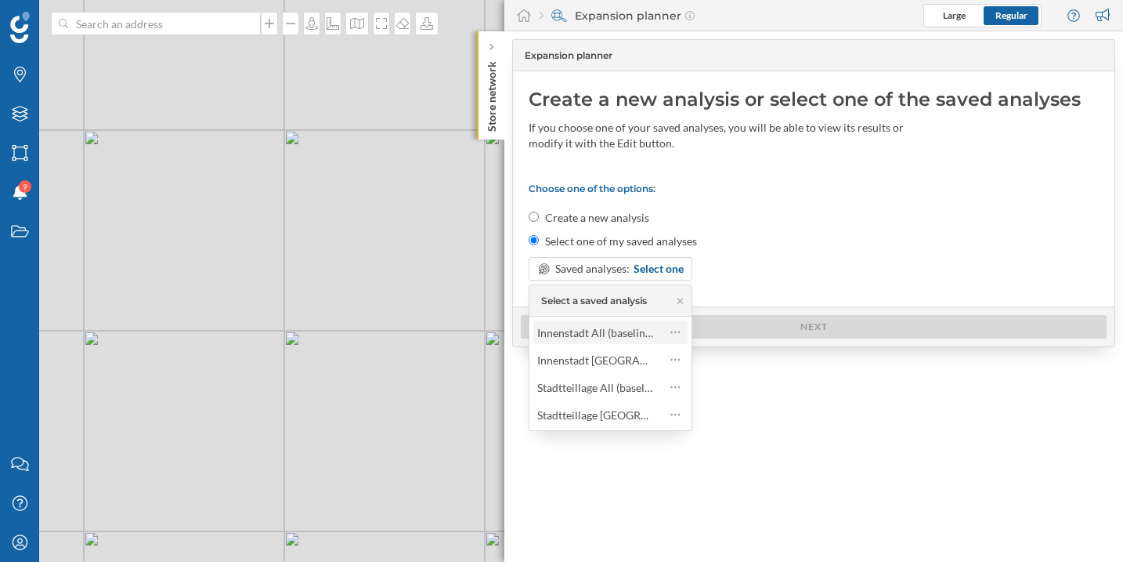
click at [630, 334] on div "Innenstadt All (baseline)" at bounding box center [595, 332] width 117 height 13
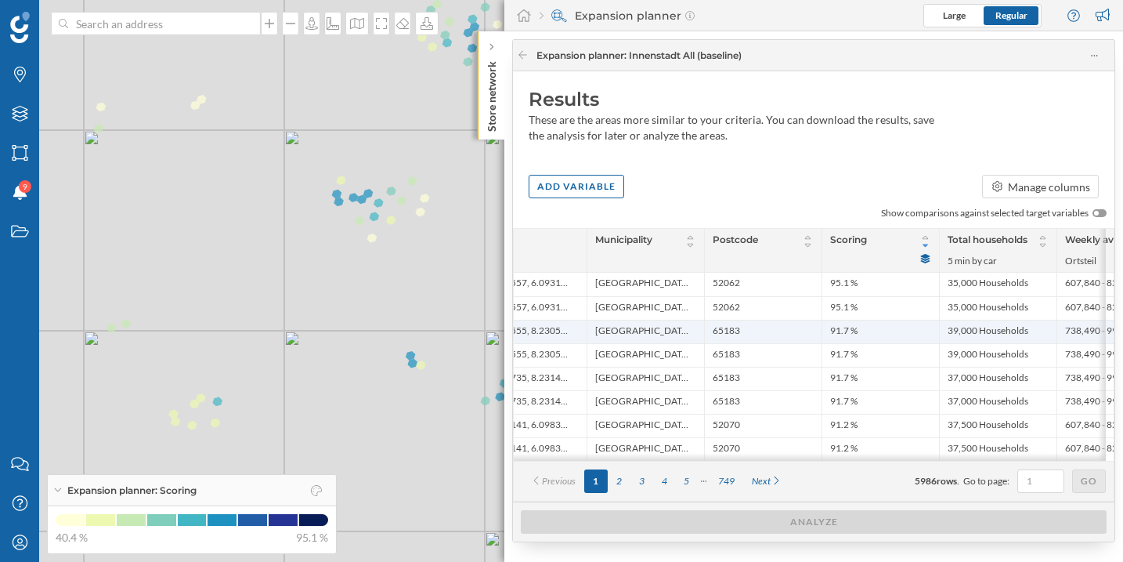
scroll to position [0, 0]
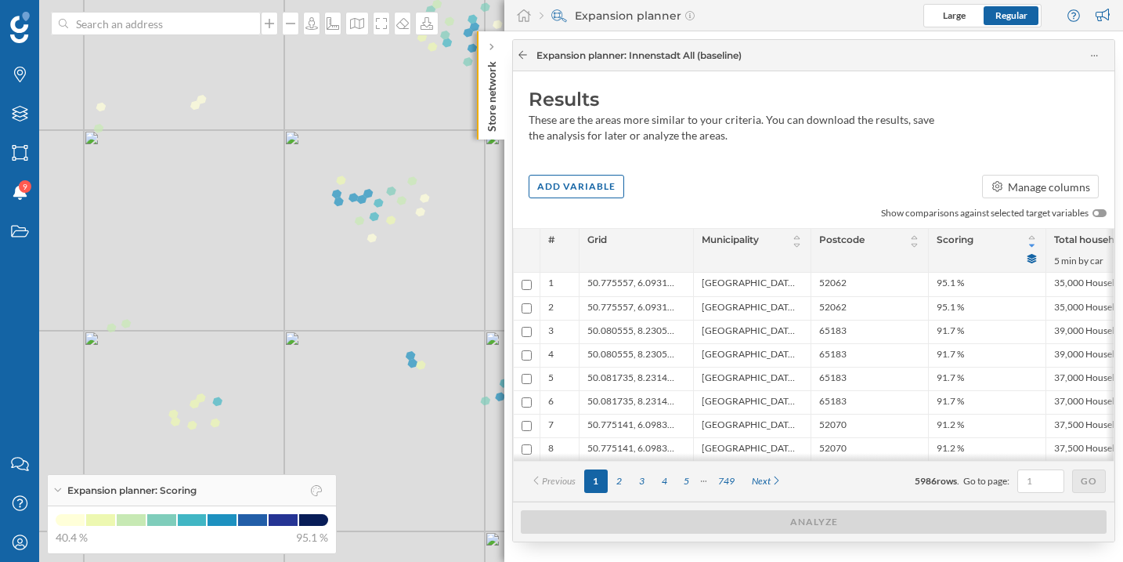
click at [526, 57] on icon at bounding box center [523, 54] width 12 height 9
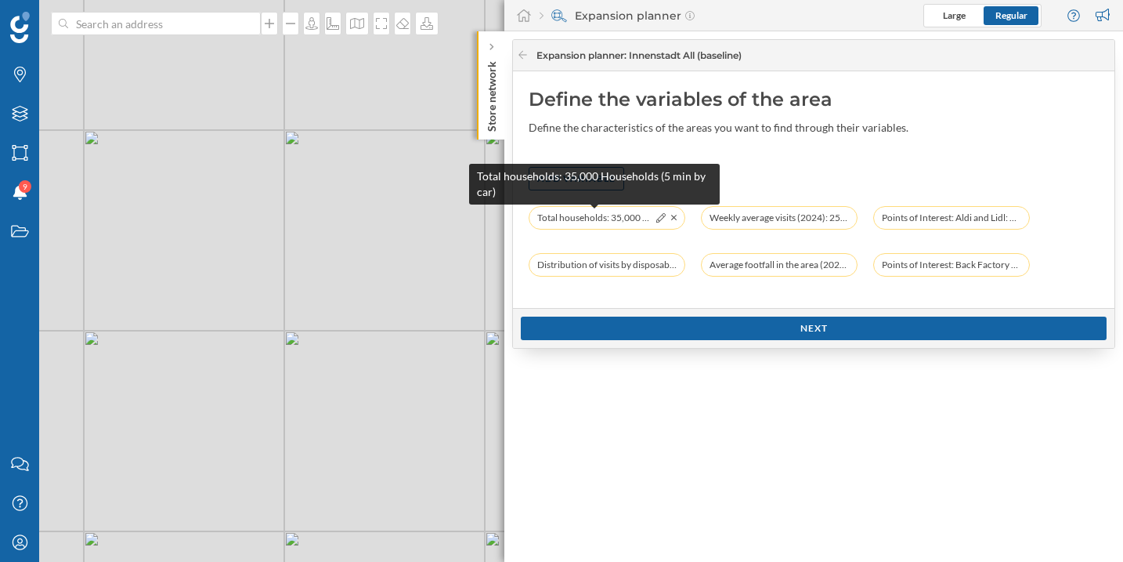
click at [634, 219] on span "Total households: 35,000 Households (5 min by car)" at bounding box center [594, 218] width 114 height 16
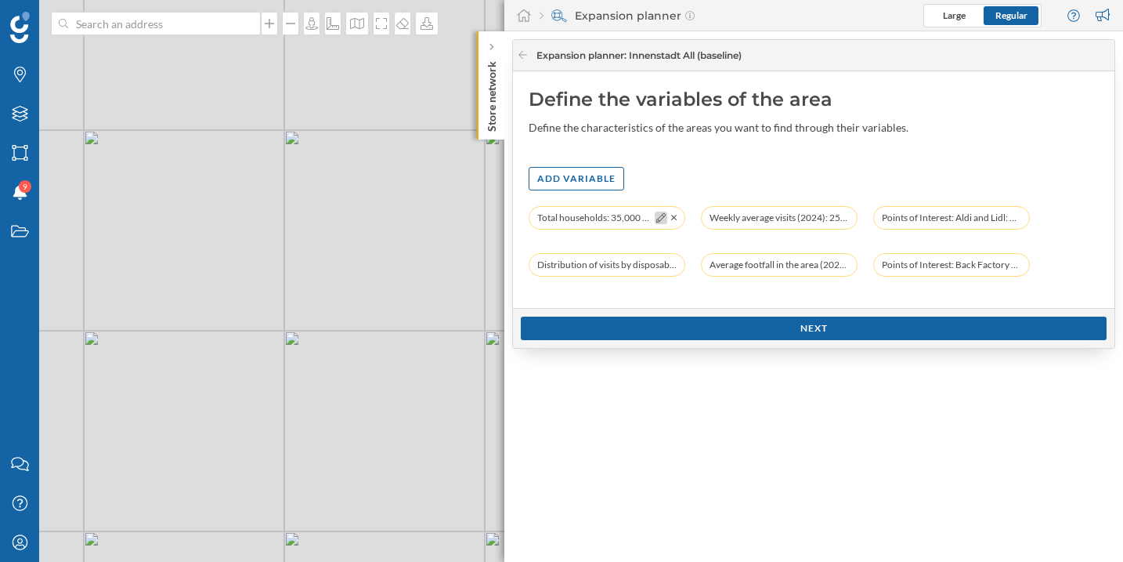
click at [663, 220] on icon at bounding box center [661, 217] width 9 height 9
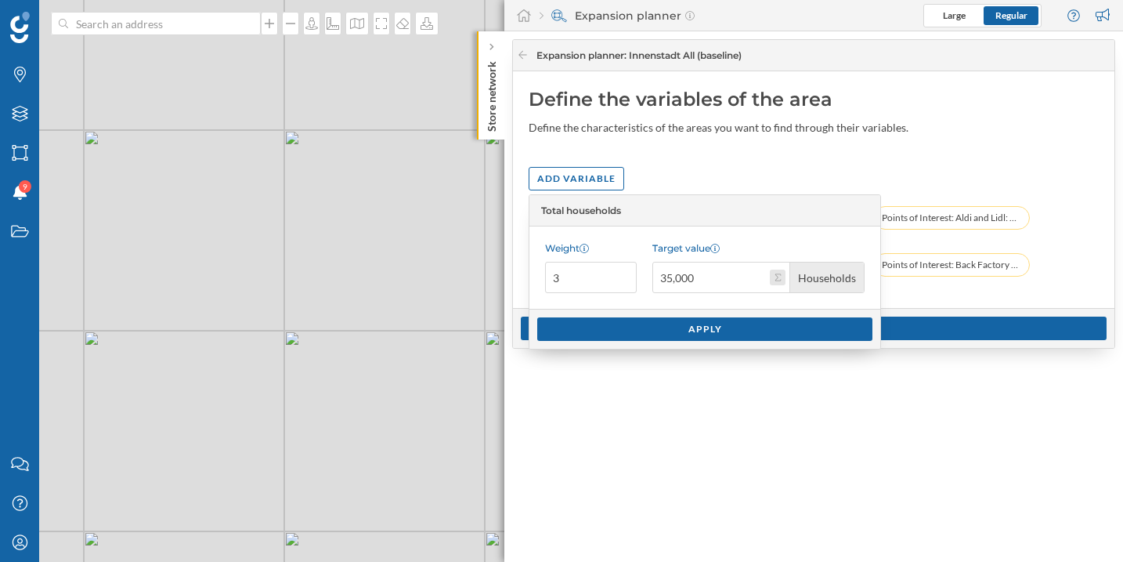
click at [782, 281] on button "Target value 35,000 Households" at bounding box center [778, 278] width 16 height 16
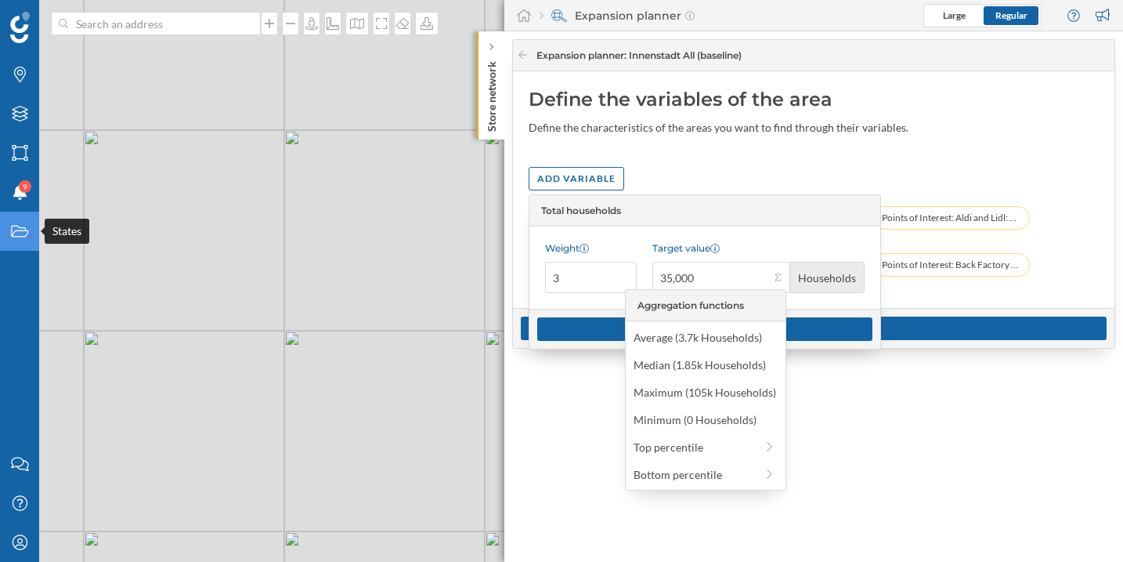
click at [14, 237] on icon "States" at bounding box center [20, 231] width 20 height 16
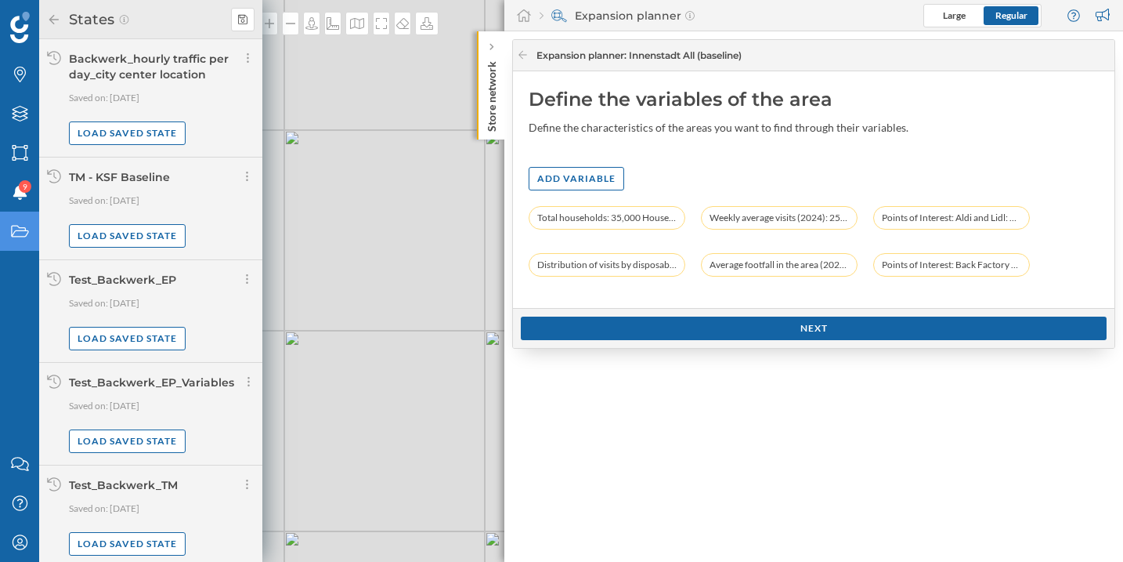
scroll to position [5, 0]
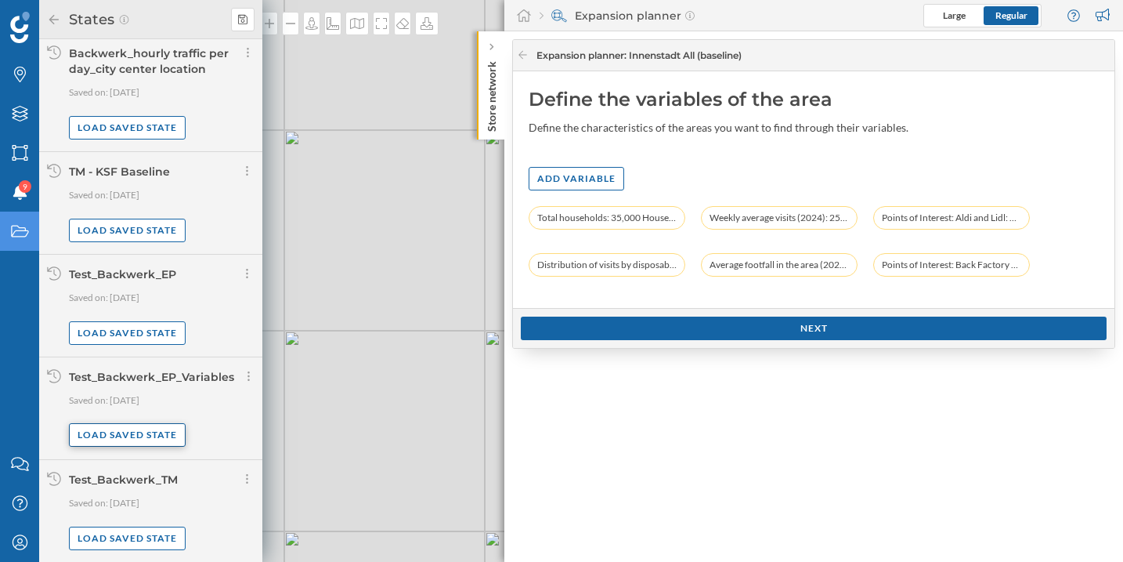
click at [169, 440] on div "Load saved state" at bounding box center [127, 435] width 117 height 24
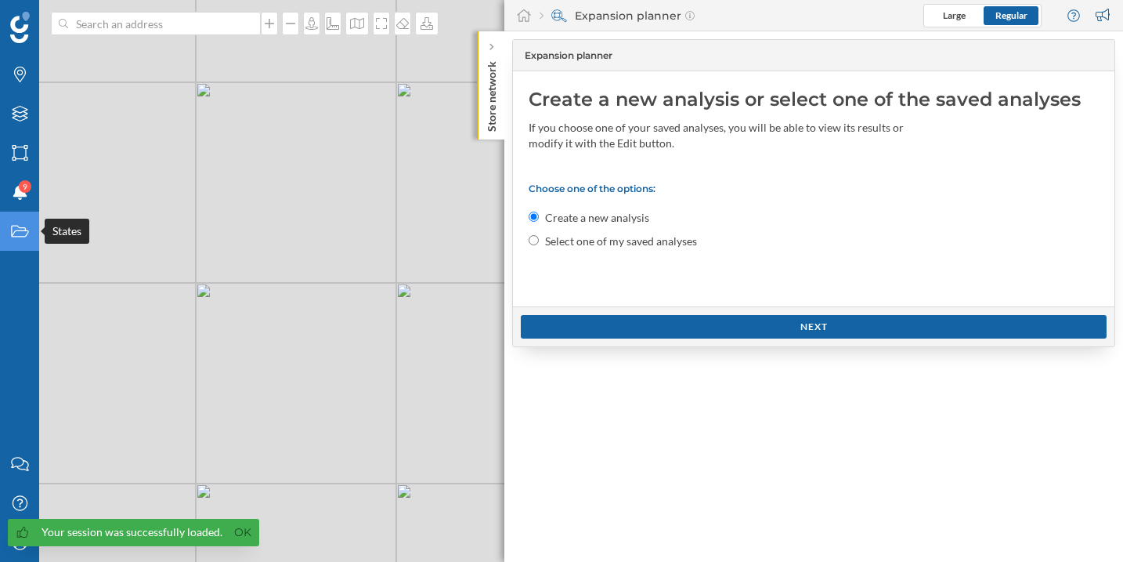
click at [11, 230] on icon at bounding box center [19, 232] width 17 height 12
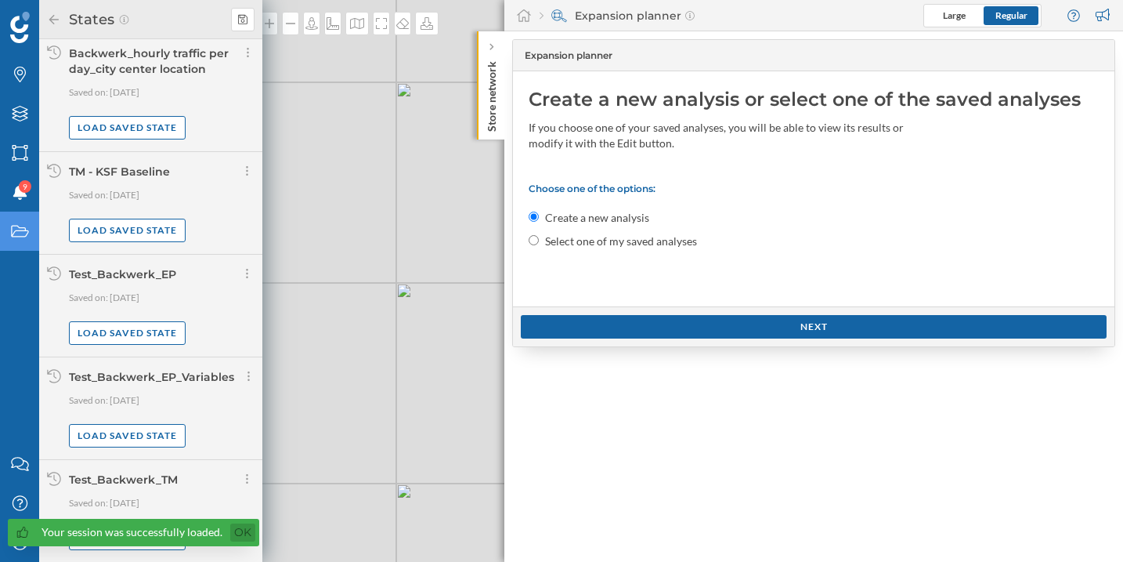
click at [235, 534] on link "Ok" at bounding box center [242, 532] width 25 height 18
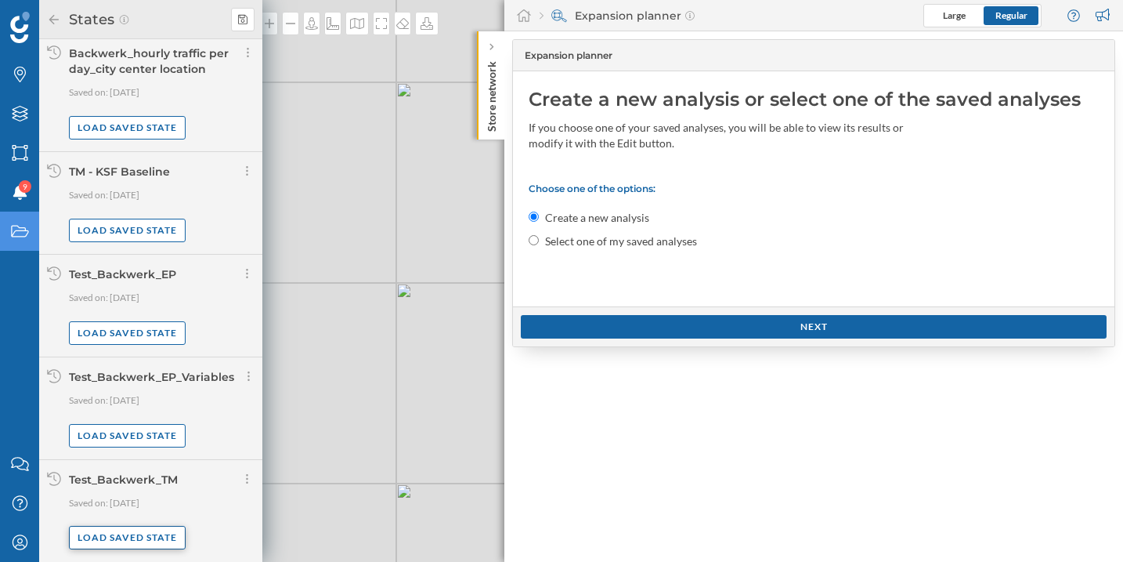
click at [165, 530] on div "Load saved state" at bounding box center [127, 538] width 117 height 24
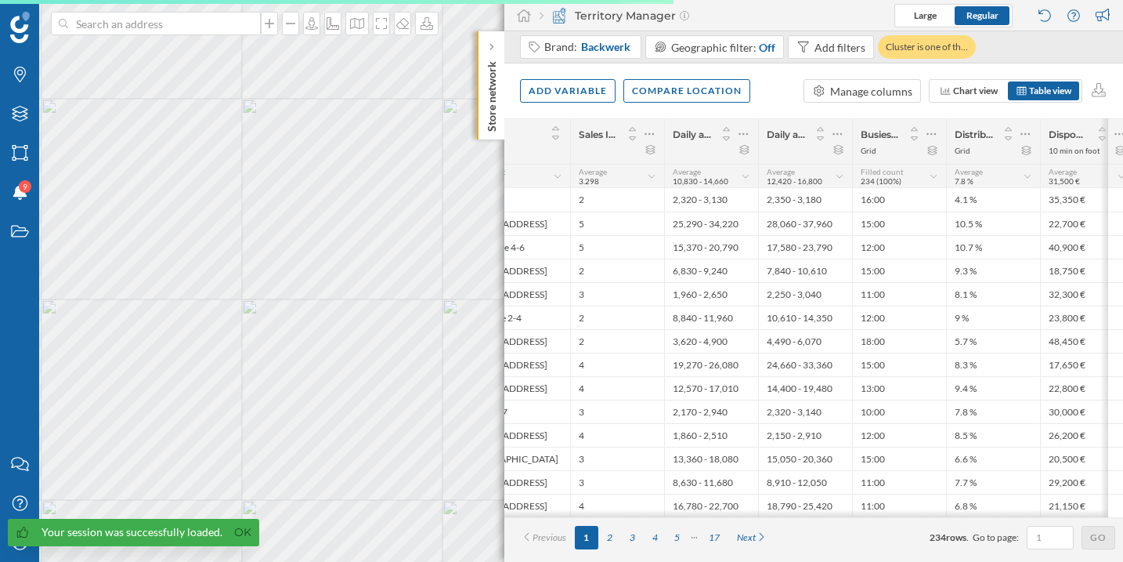
scroll to position [0, 96]
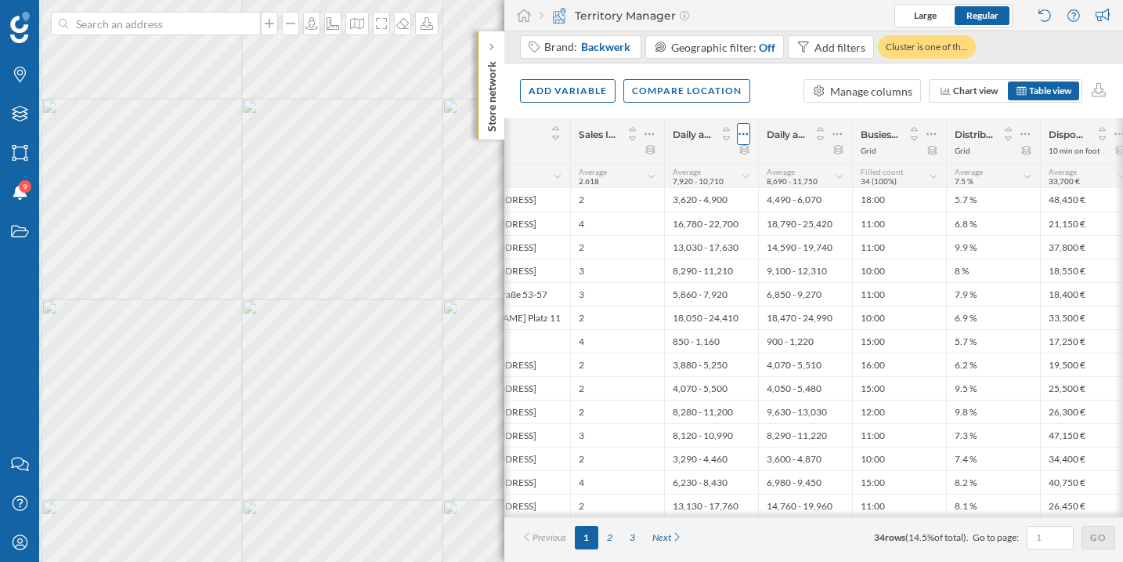
click at [743, 136] on icon at bounding box center [744, 134] width 10 height 16
click at [711, 202] on div "Remove column" at bounding box center [670, 197] width 143 height 16
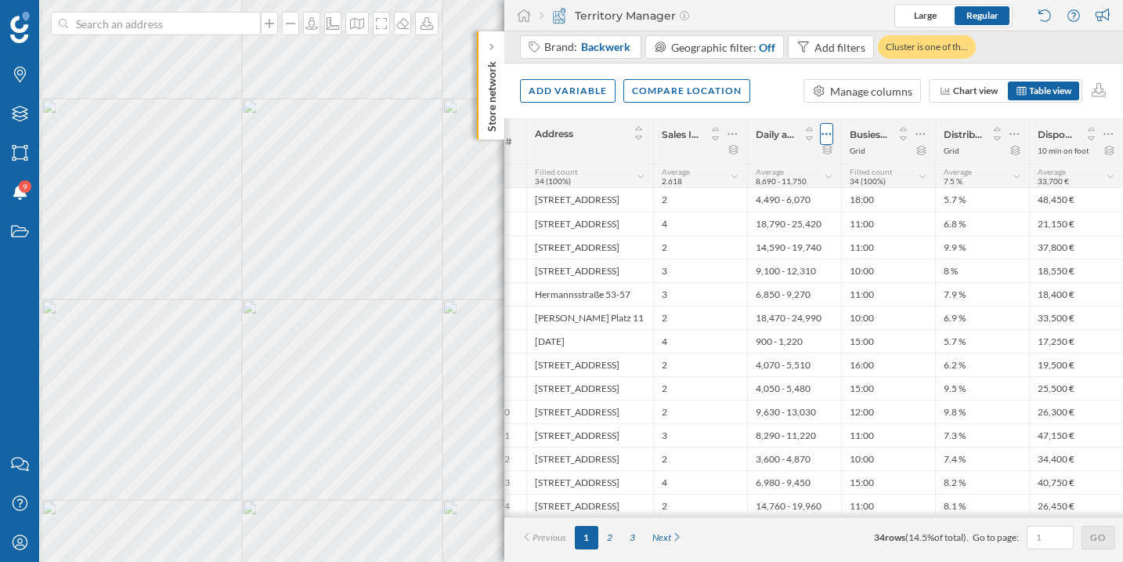
click at [827, 129] on icon at bounding box center [827, 134] width 10 height 16
click at [786, 190] on div "Remove column" at bounding box center [753, 197] width 143 height 16
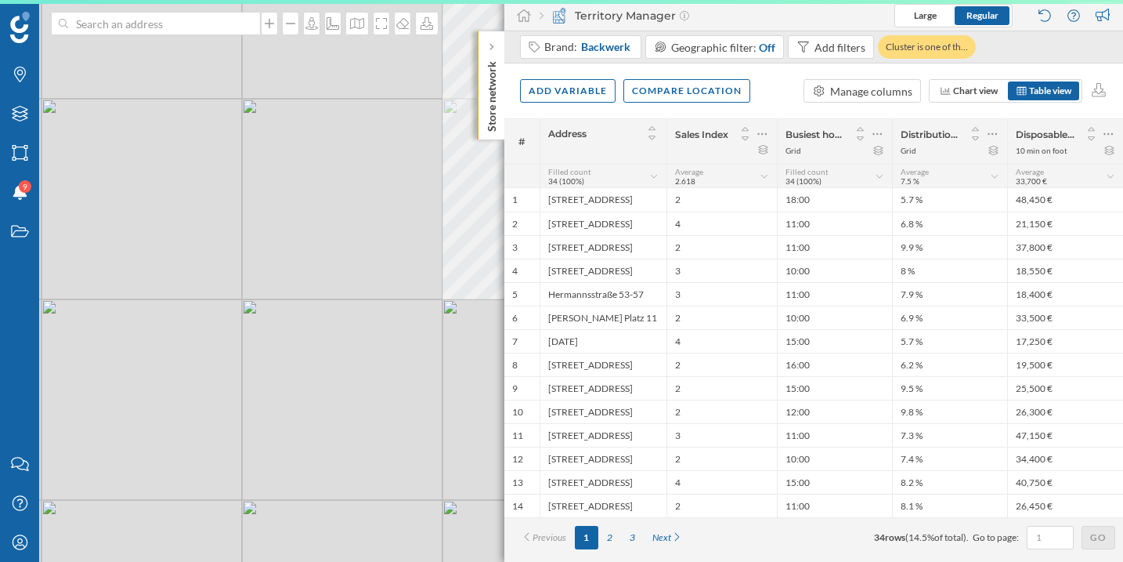
scroll to position [0, 0]
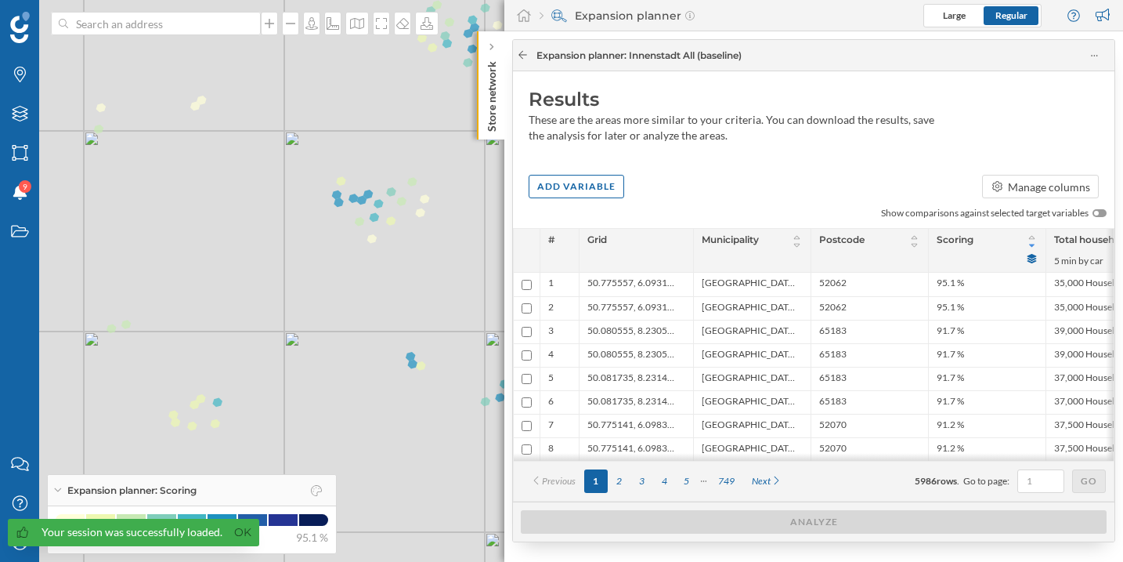
click at [519, 56] on icon at bounding box center [523, 54] width 12 height 9
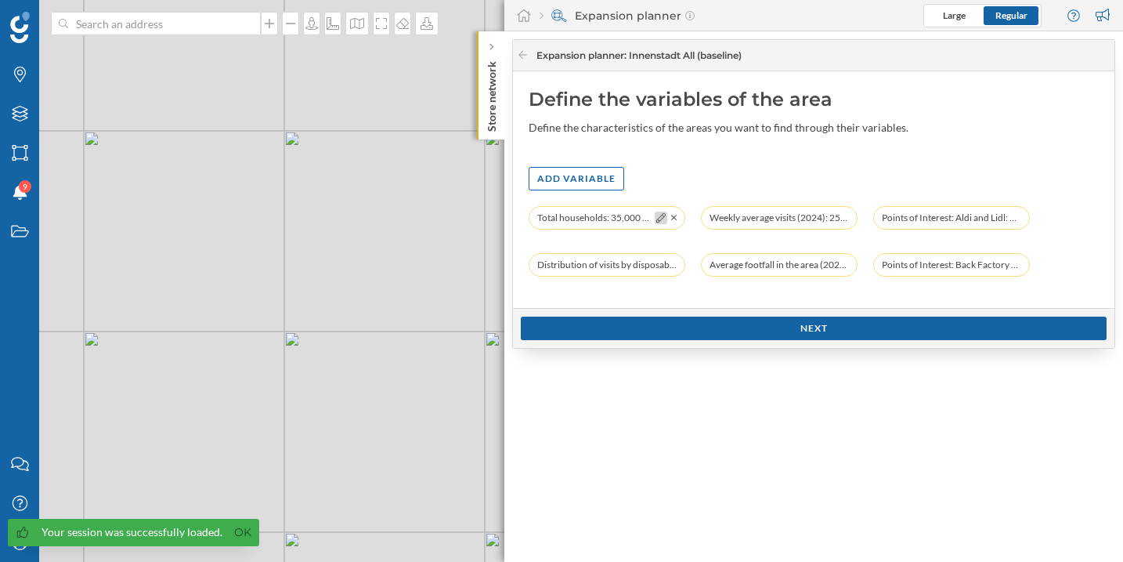
click at [657, 219] on icon at bounding box center [661, 217] width 9 height 9
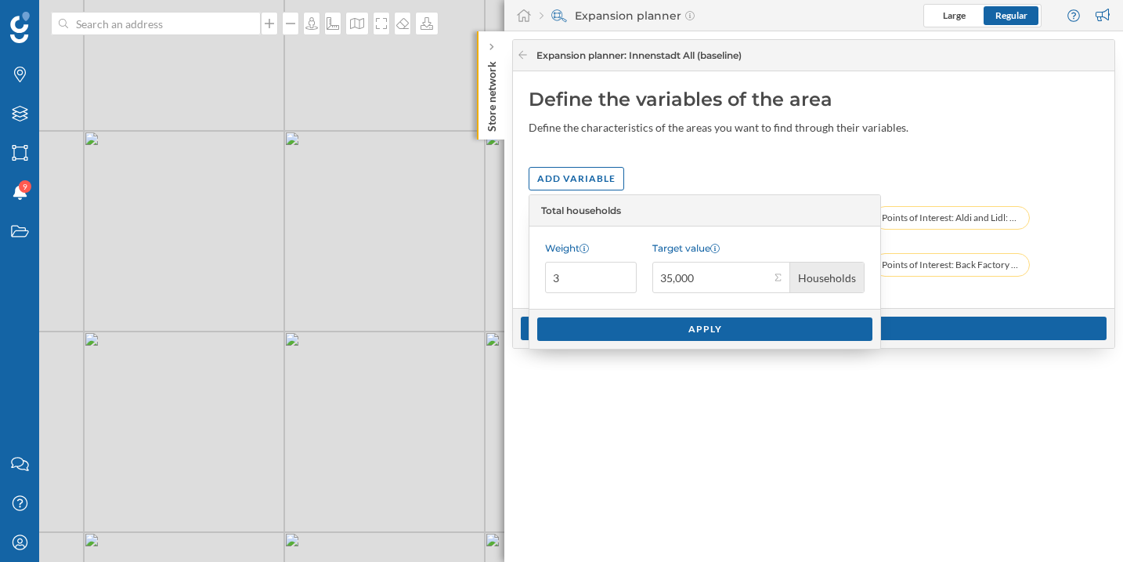
click at [664, 157] on div "Define the variables of the area Define the characteristics of the areas you wa…" at bounding box center [814, 189] width 602 height 237
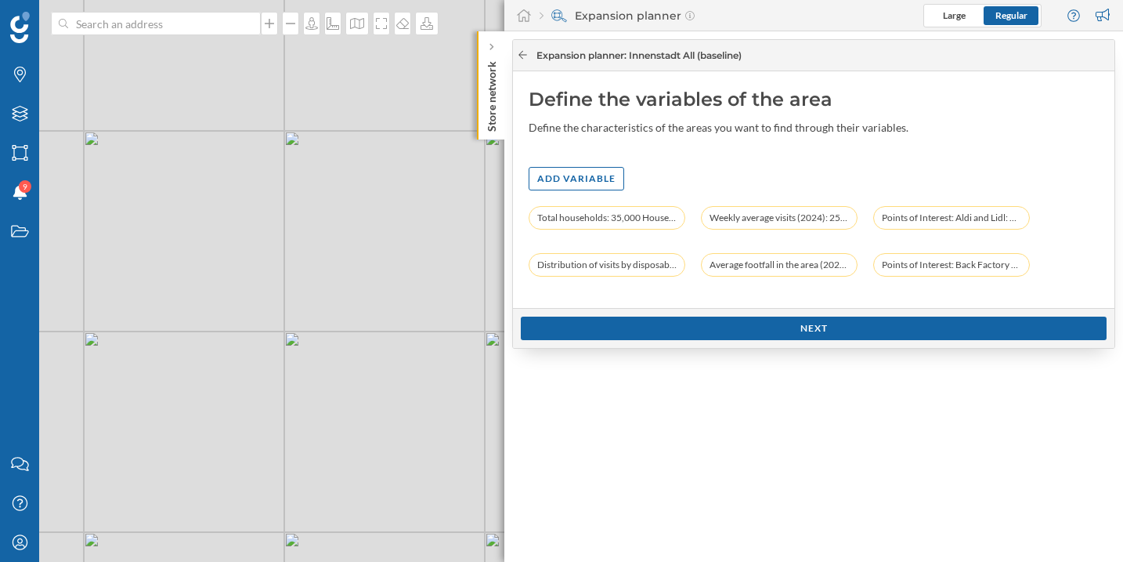
click at [523, 52] on icon at bounding box center [523, 54] width 12 height 9
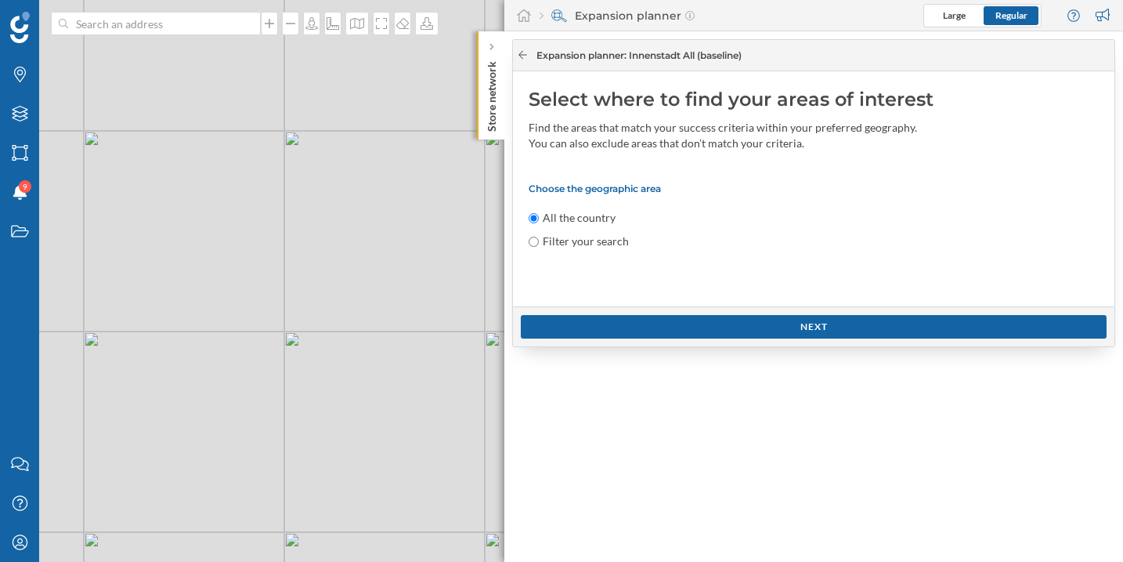
click at [523, 52] on icon at bounding box center [523, 54] width 12 height 9
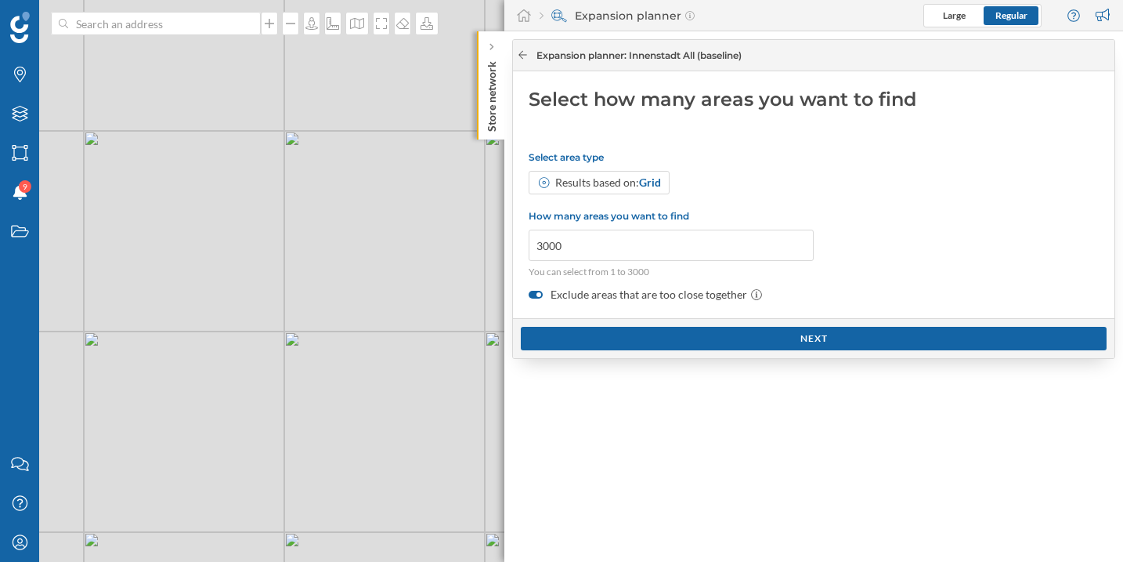
click at [523, 52] on icon at bounding box center [523, 54] width 12 height 9
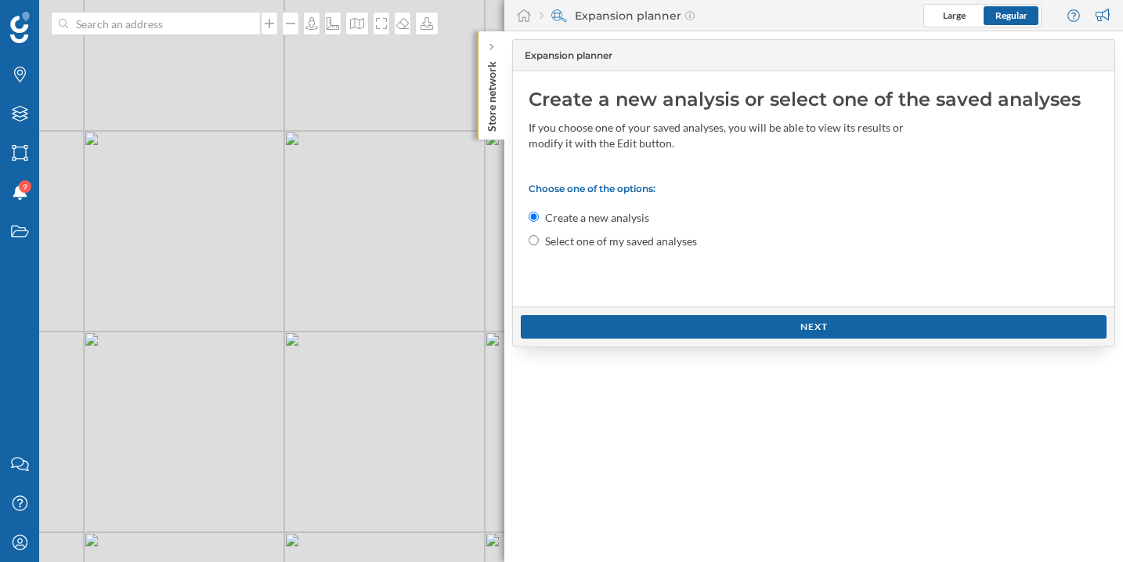
click at [537, 243] on input "Select one of my saved analyses" at bounding box center [534, 240] width 10 height 10
radio input "true"
radio input "false"
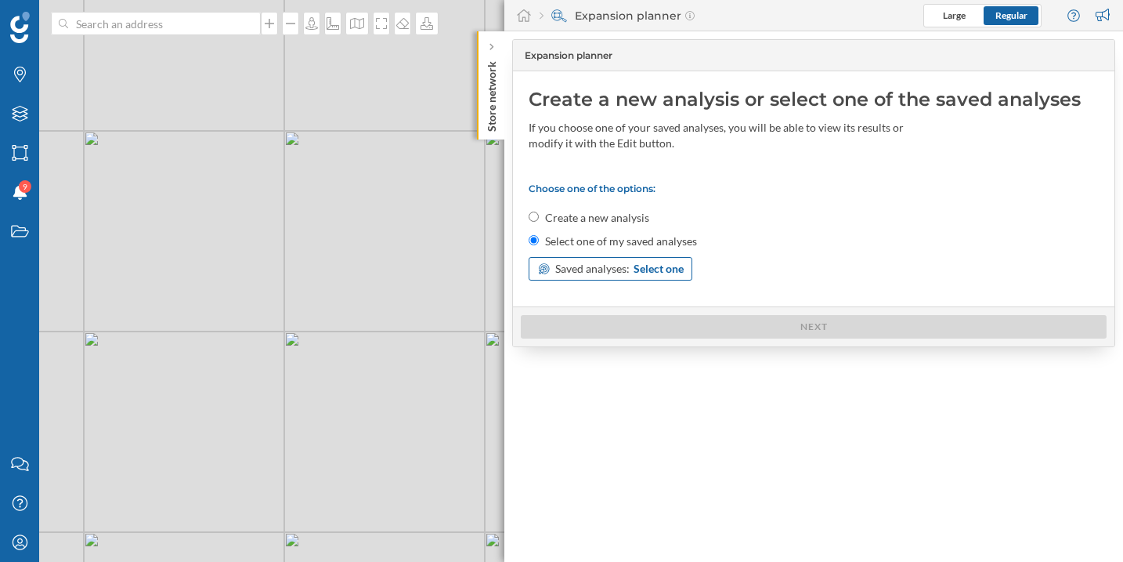
click at [551, 266] on div "Saved analyses: Select one" at bounding box center [611, 269] width 164 height 24
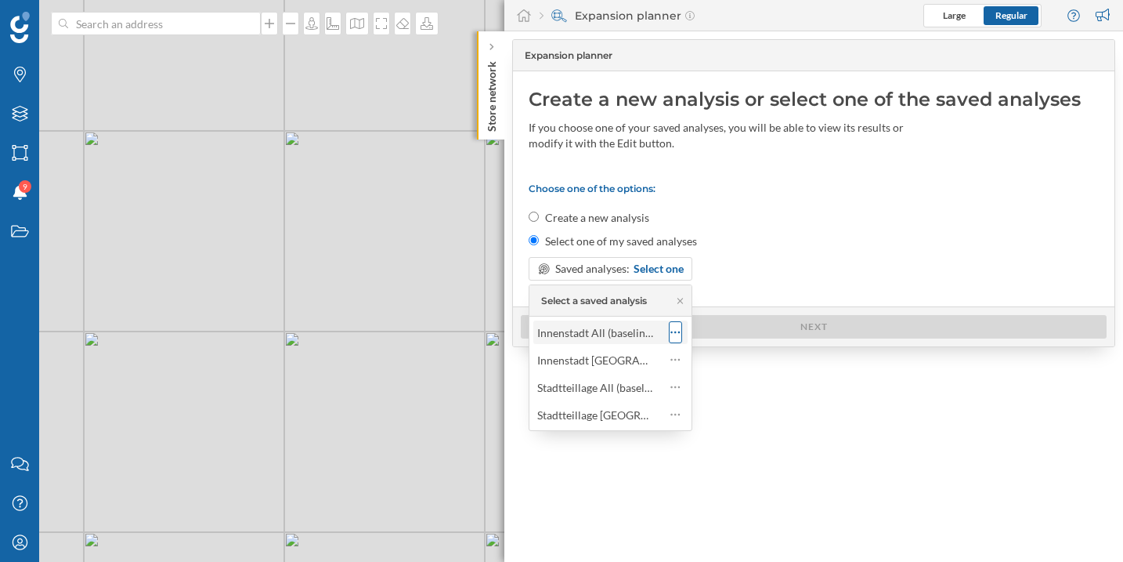
click at [679, 334] on icon at bounding box center [676, 332] width 10 height 16
click at [722, 401] on div "Configure analysis" at bounding box center [746, 395] width 92 height 16
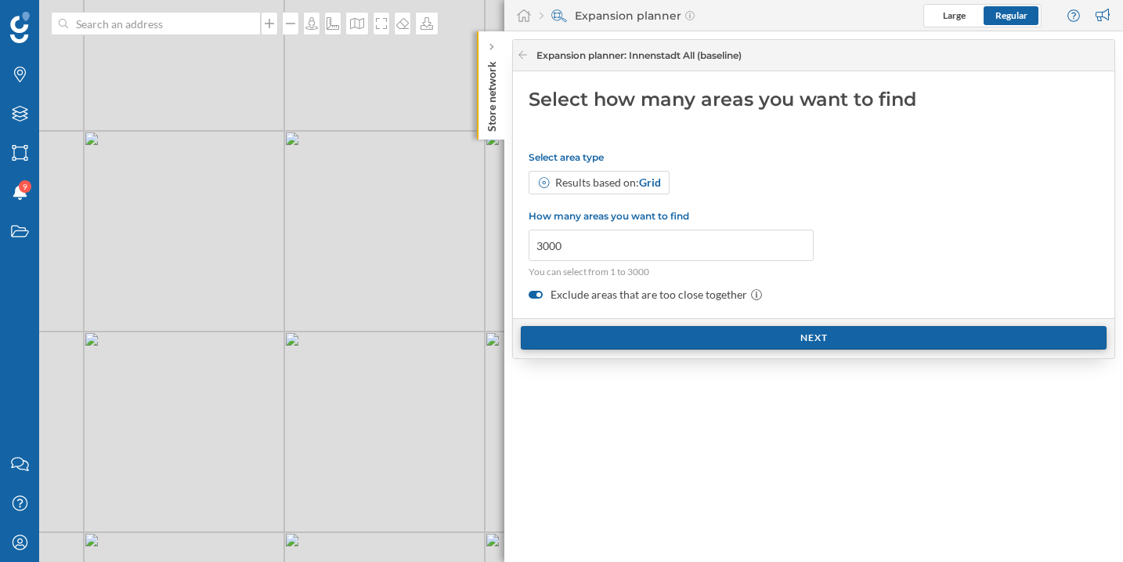
click at [720, 346] on div "Next" at bounding box center [814, 338] width 586 height 24
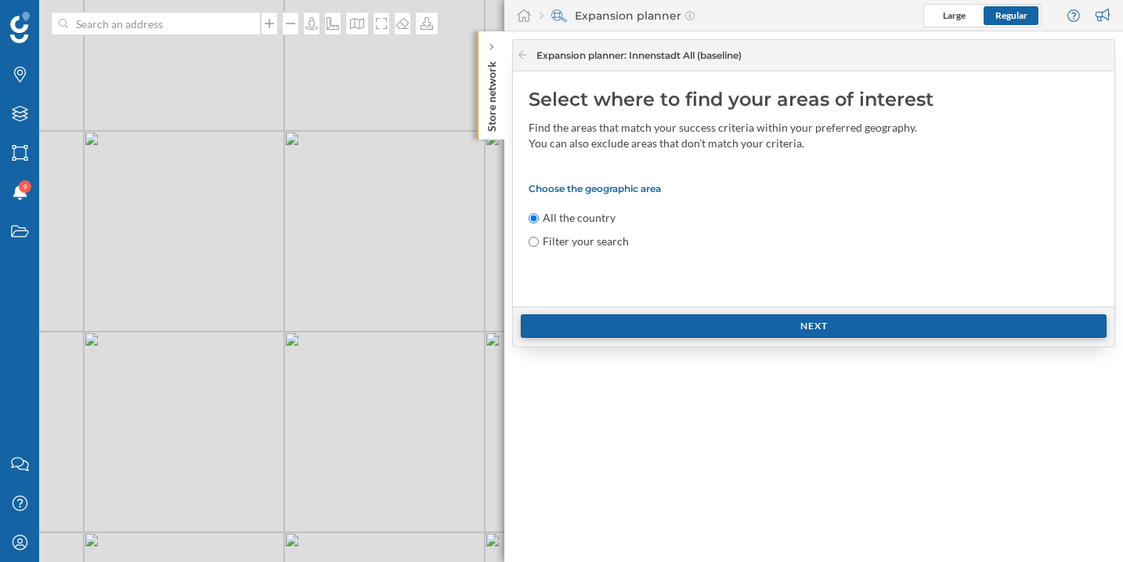
click at [719, 324] on div "Next" at bounding box center [814, 326] width 586 height 24
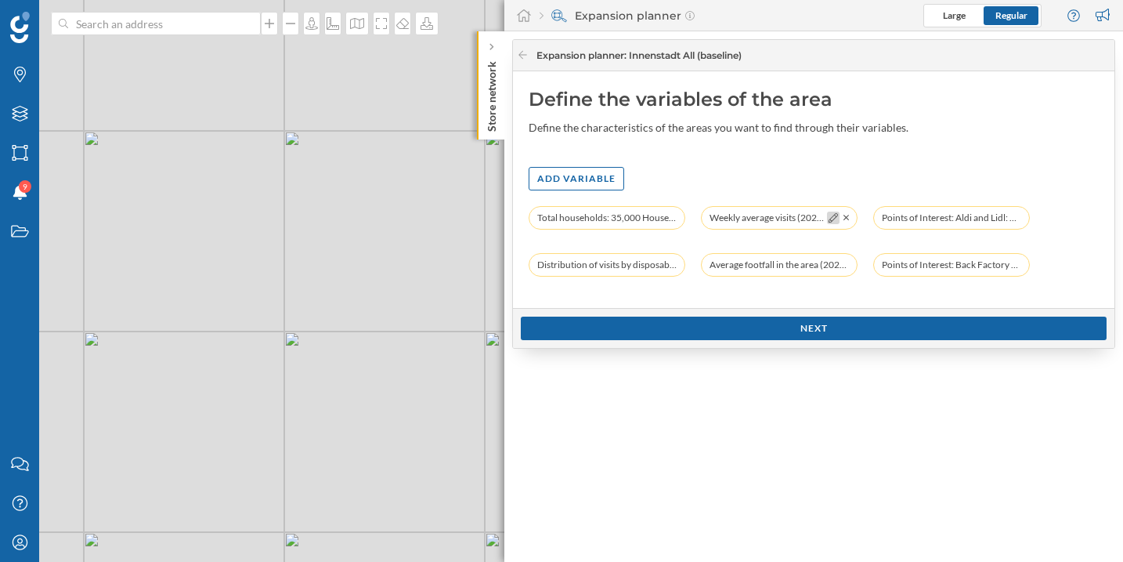
click at [829, 216] on icon at bounding box center [833, 217] width 9 height 9
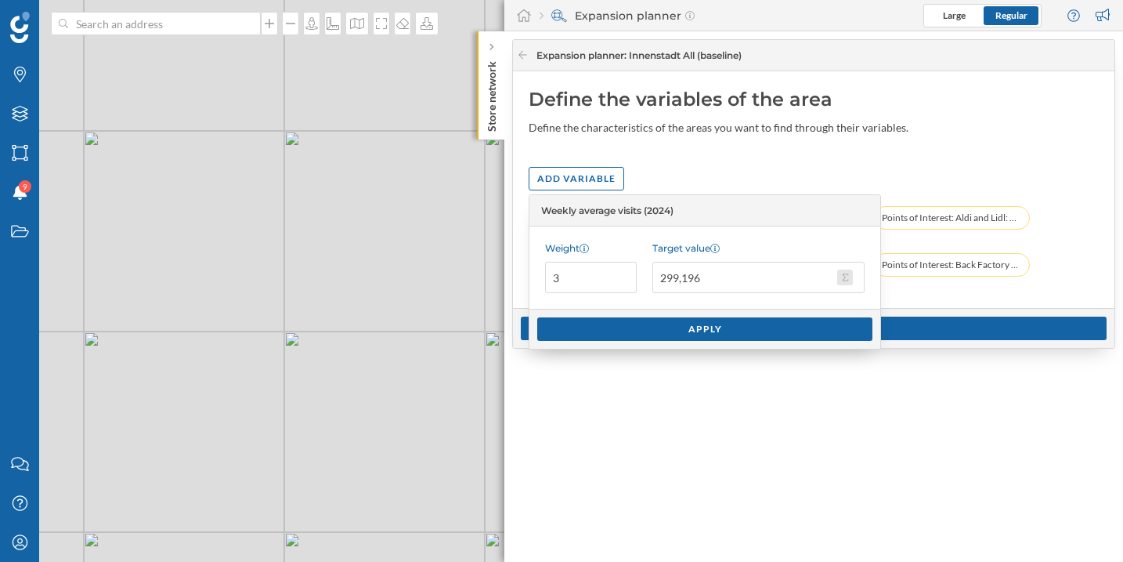
click at [847, 279] on button "Target value 299,196" at bounding box center [845, 278] width 16 height 16
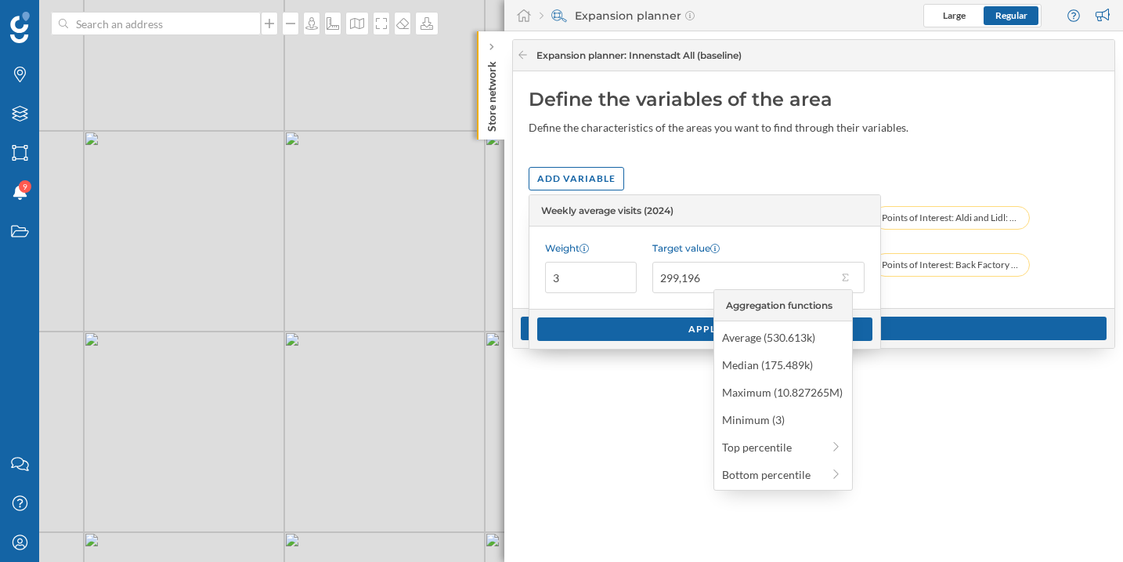
click at [751, 241] on div "Weight 3 Target value 299,196" at bounding box center [705, 267] width 351 height 82
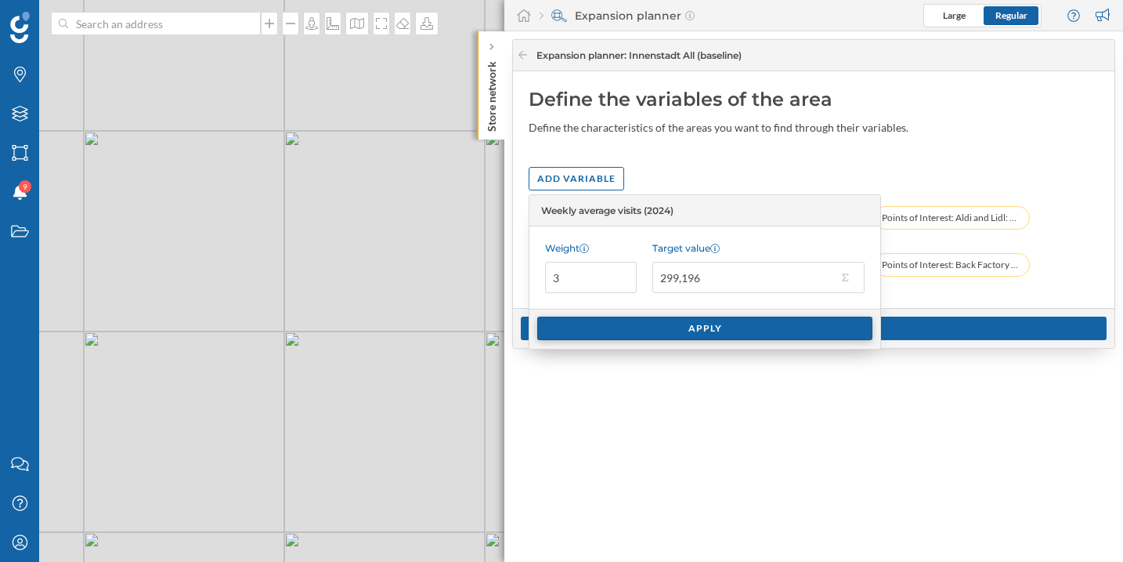
click at [738, 326] on div "Apply" at bounding box center [704, 329] width 335 height 24
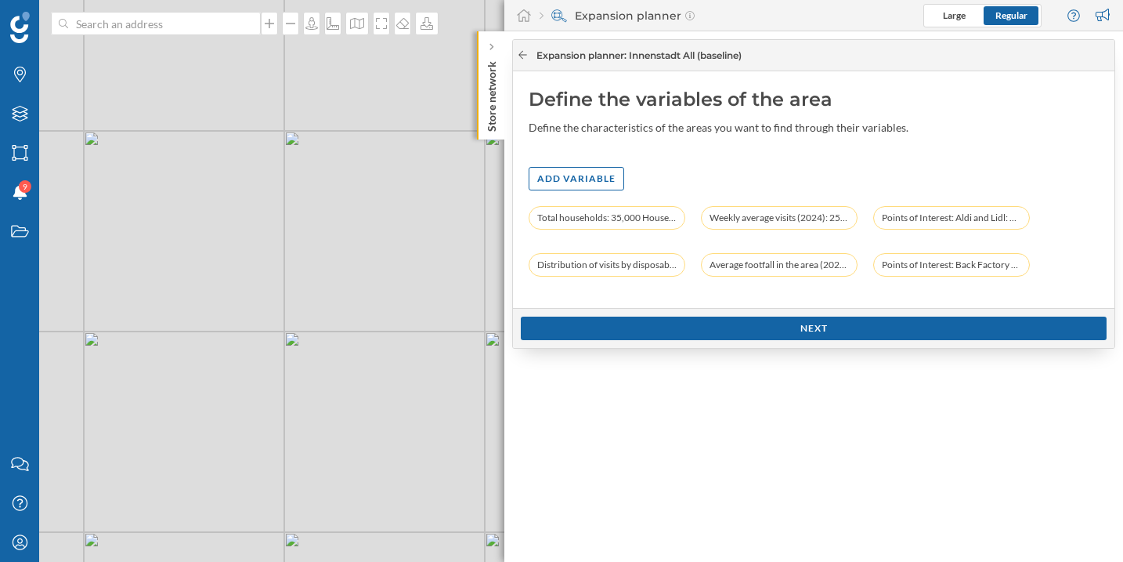
click at [521, 56] on icon at bounding box center [523, 54] width 12 height 9
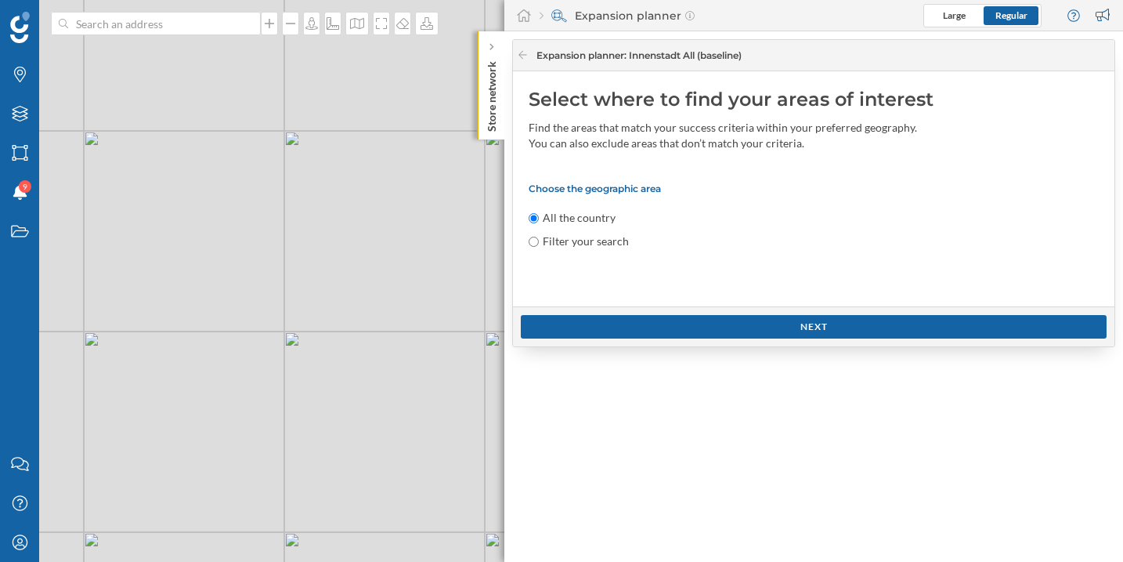
click at [535, 240] on input "Filter your search" at bounding box center [534, 242] width 10 height 10
radio input "true"
radio input "false"
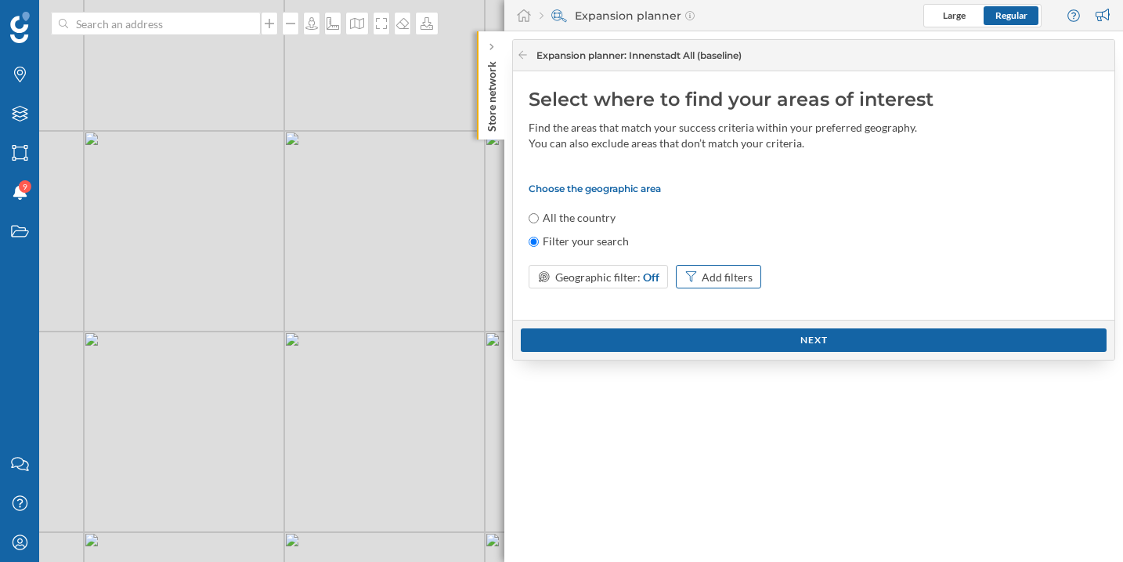
click at [685, 280] on icon at bounding box center [692, 276] width 14 height 11
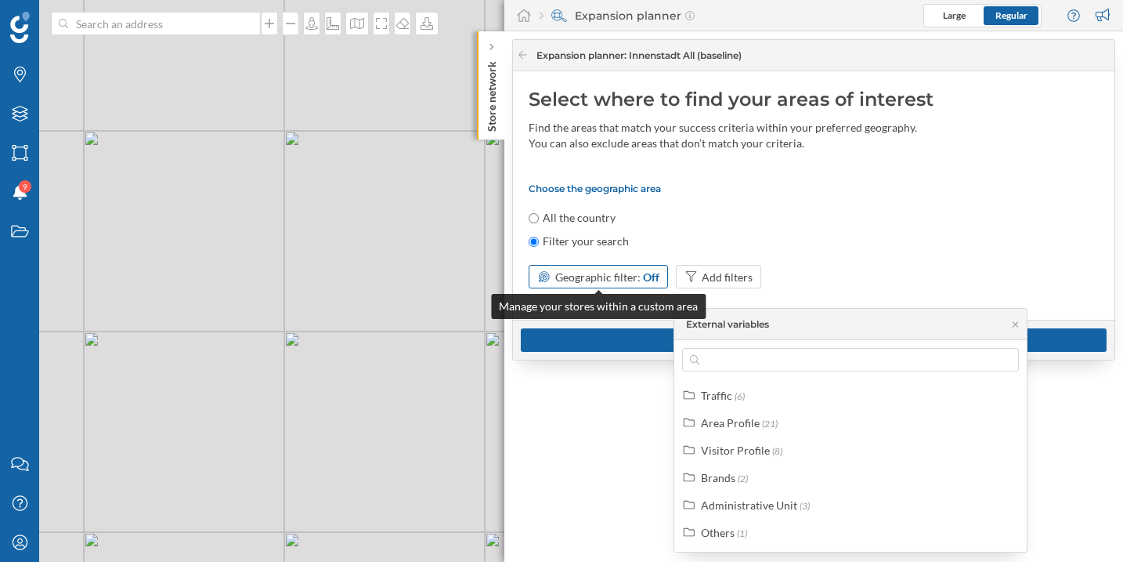
click at [588, 278] on span "Geographic filter:" at bounding box center [597, 276] width 85 height 13
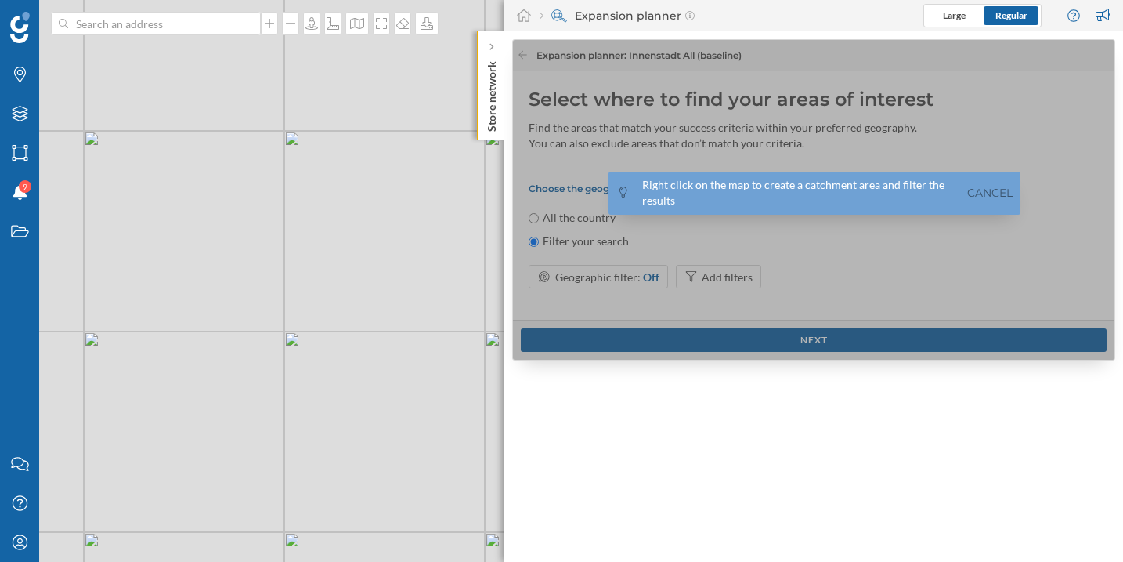
click at [316, 310] on div "© Mapbox © OpenStreetMap Improve this map" at bounding box center [561, 281] width 1123 height 562
click at [312, 310] on div "© Mapbox © OpenStreetMap Improve this map" at bounding box center [561, 281] width 1123 height 562
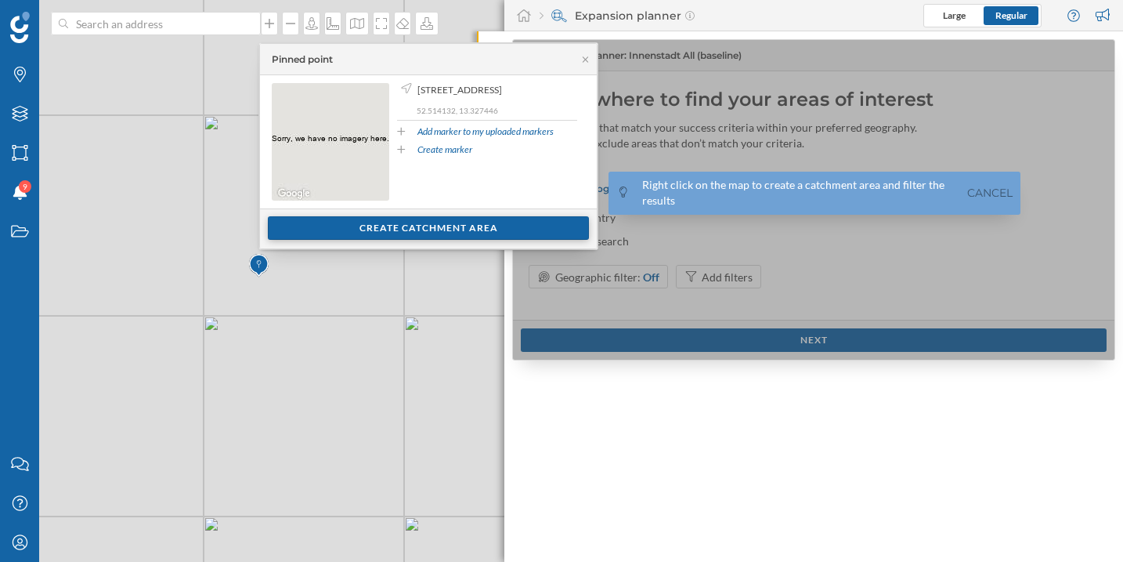
click at [466, 226] on div "Create catchment area" at bounding box center [428, 228] width 321 height 24
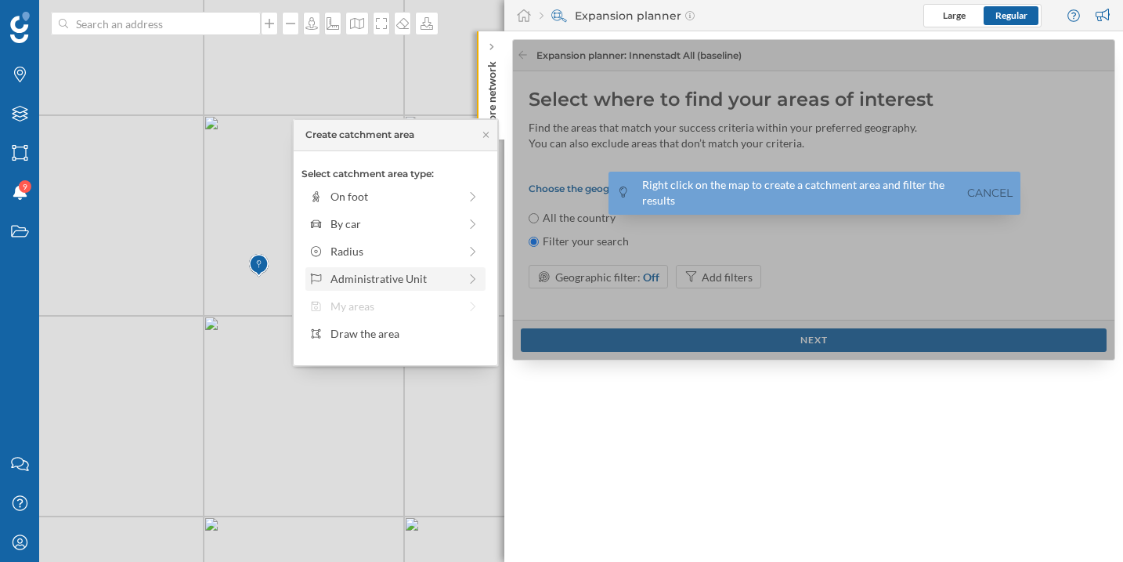
click at [431, 281] on div "Administrative Unit" at bounding box center [395, 278] width 128 height 16
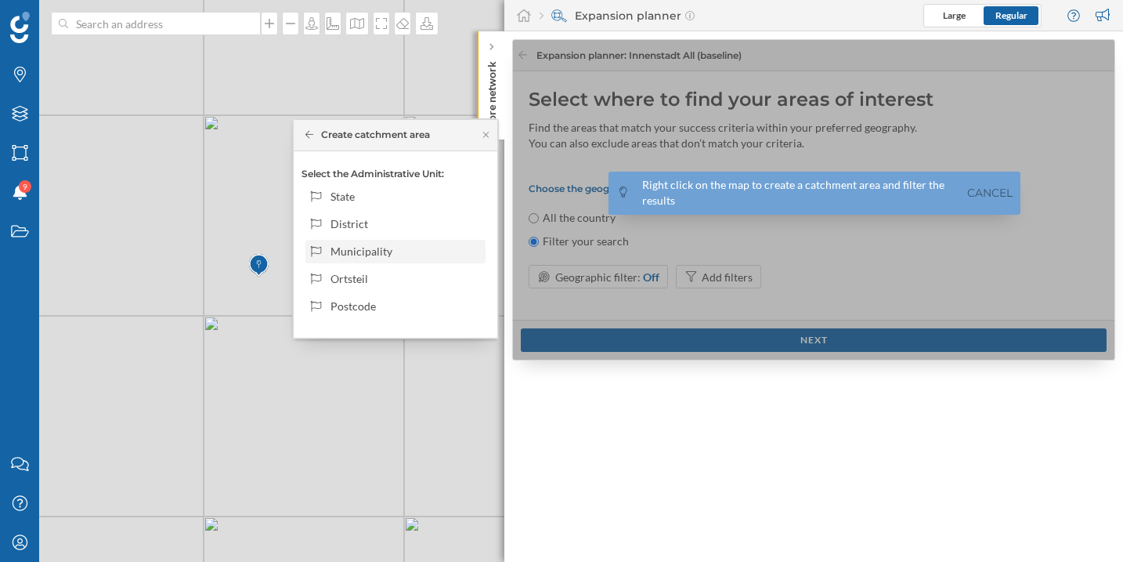
click at [356, 255] on div "Municipality" at bounding box center [406, 251] width 150 height 16
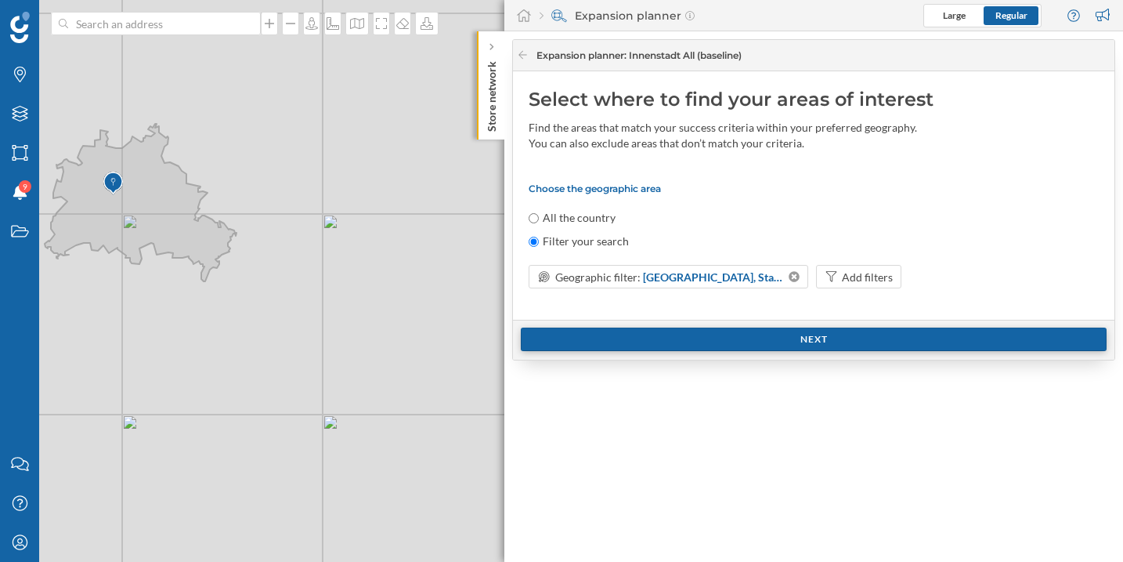
click at [801, 335] on div "Next" at bounding box center [814, 339] width 586 height 24
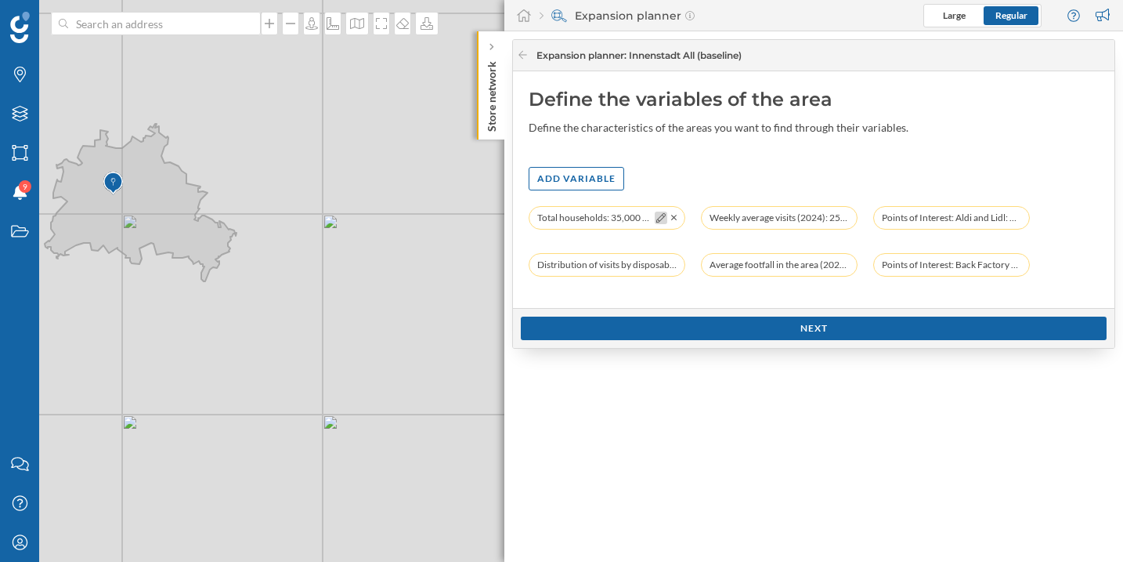
click at [657, 220] on icon at bounding box center [661, 217] width 9 height 9
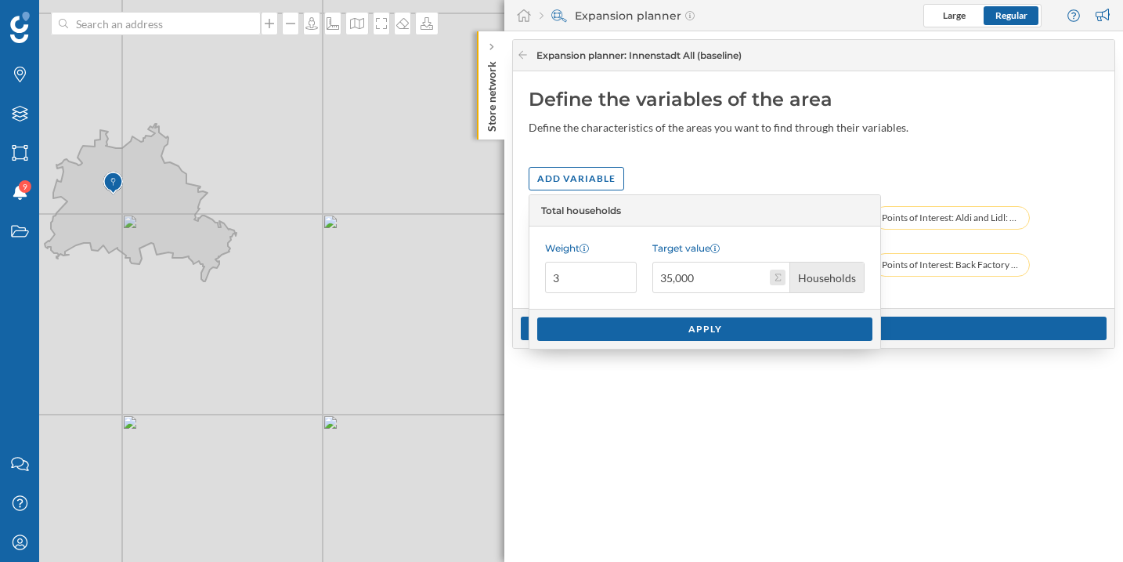
click at [780, 280] on button "Target value 35,000 Households" at bounding box center [778, 278] width 16 height 16
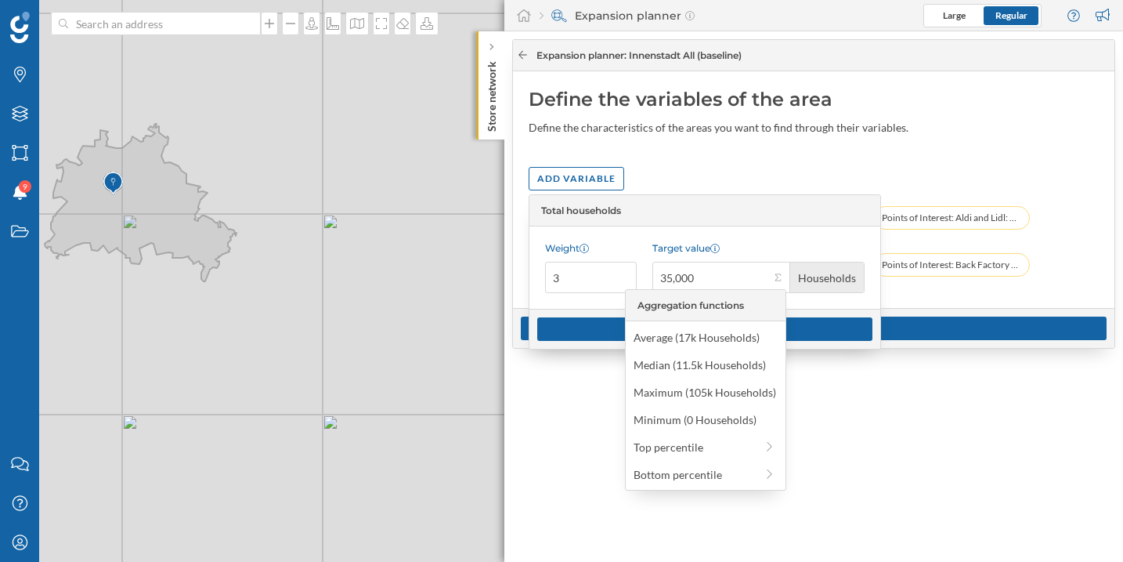
click at [520, 54] on icon at bounding box center [523, 54] width 12 height 9
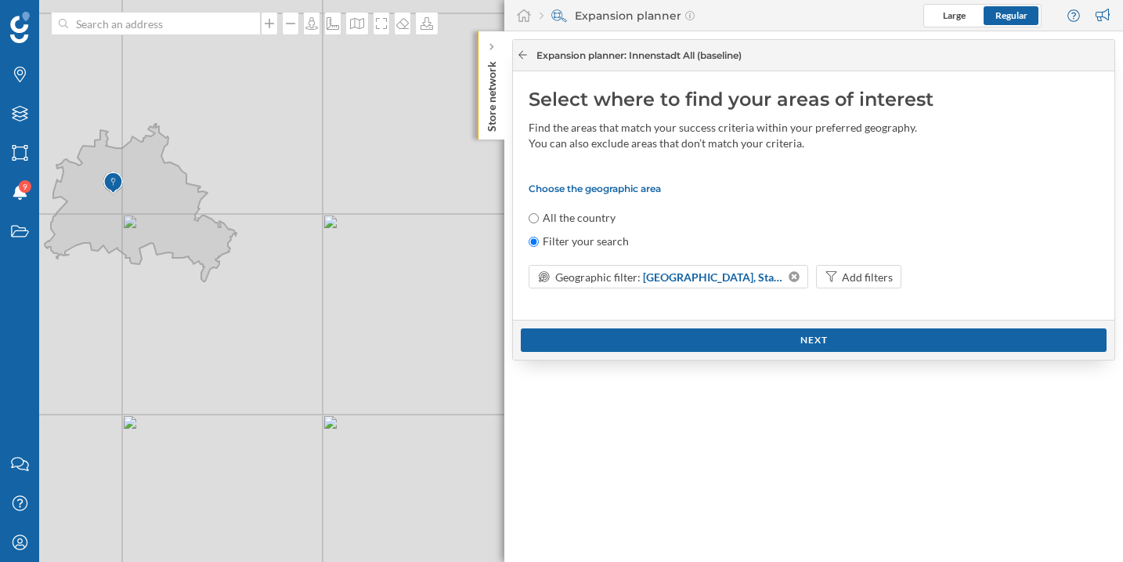
click at [526, 56] on icon at bounding box center [523, 54] width 12 height 9
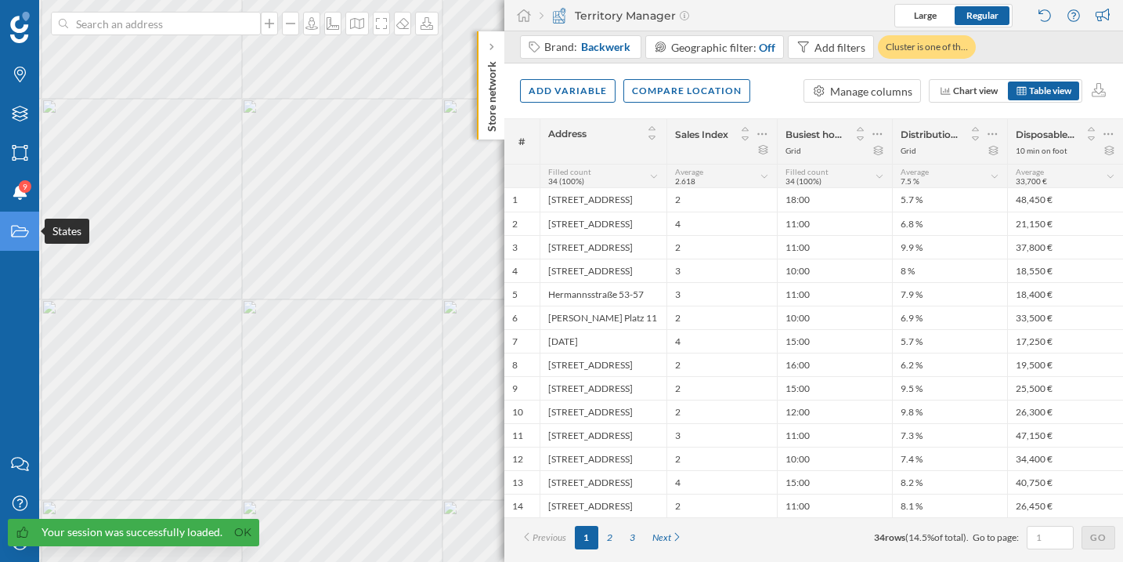
click at [27, 241] on div "States" at bounding box center [19, 231] width 39 height 39
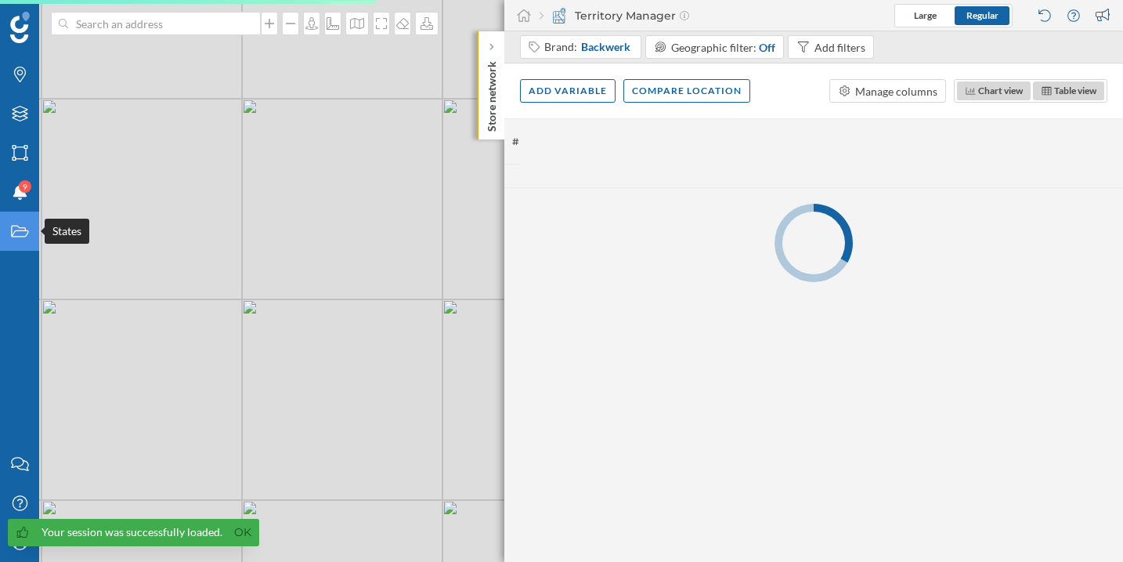
click at [14, 238] on icon "States" at bounding box center [20, 231] width 20 height 16
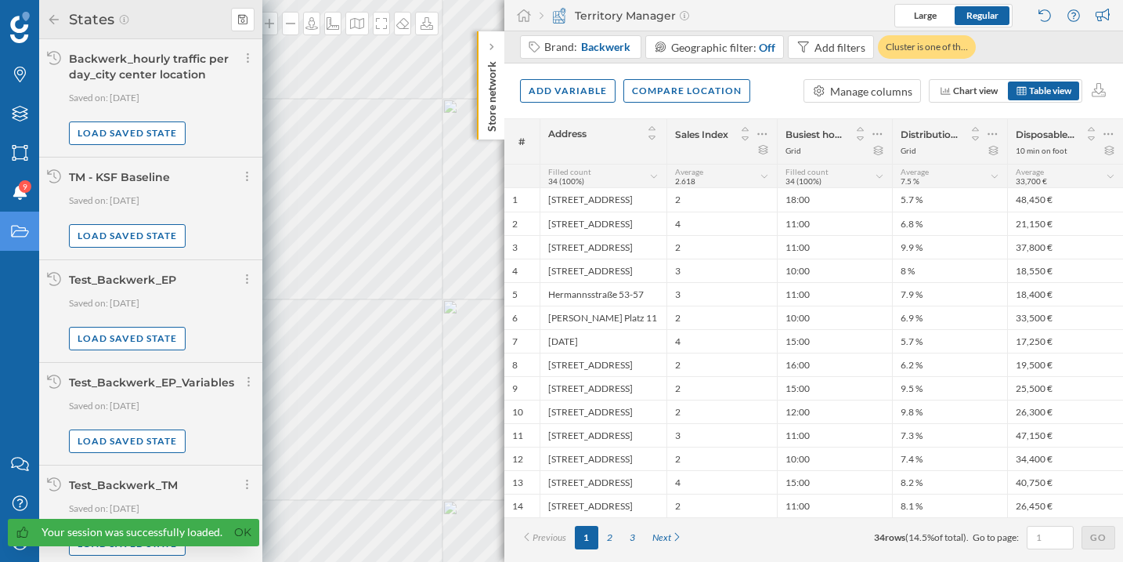
scroll to position [5, 0]
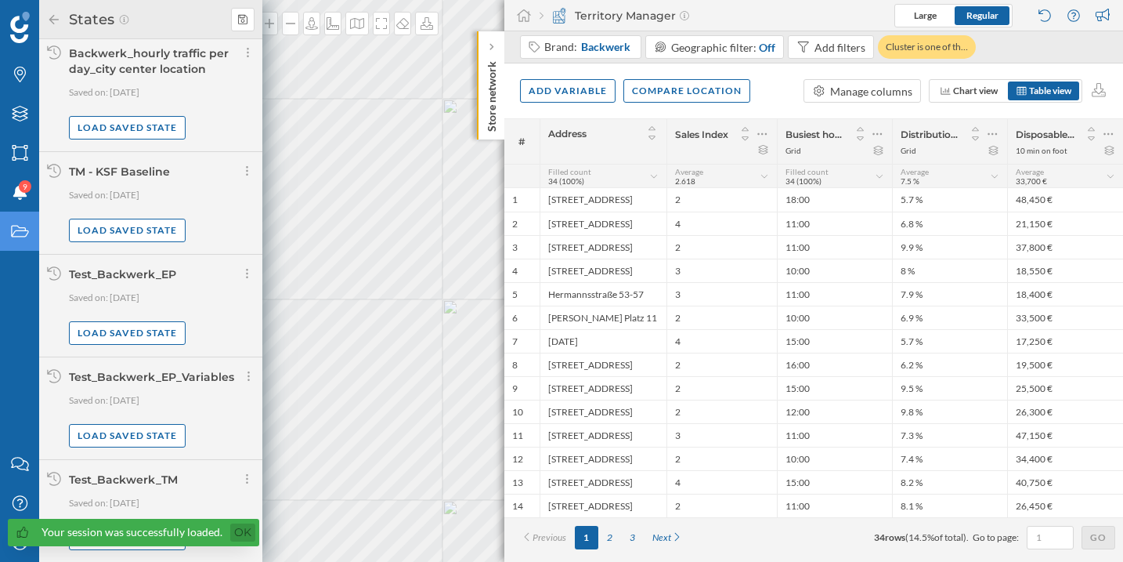
click at [240, 535] on link "Ok" at bounding box center [242, 532] width 25 height 18
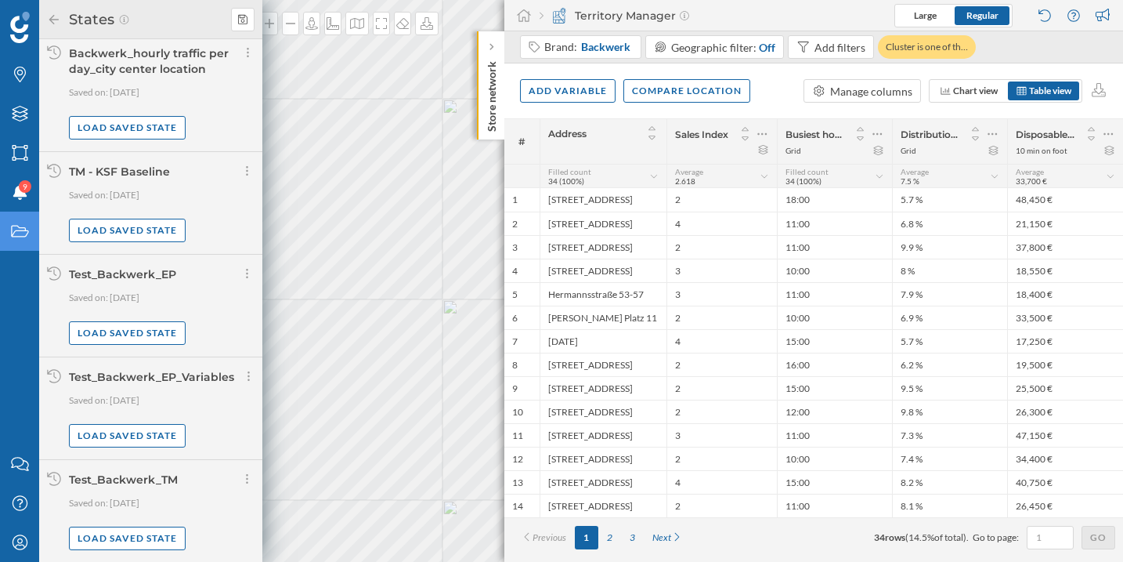
click at [215, 480] on div "Test_Backwerk_TM" at bounding box center [162, 480] width 186 height 16
click at [16, 178] on div "Notifications 9" at bounding box center [19, 191] width 39 height 39
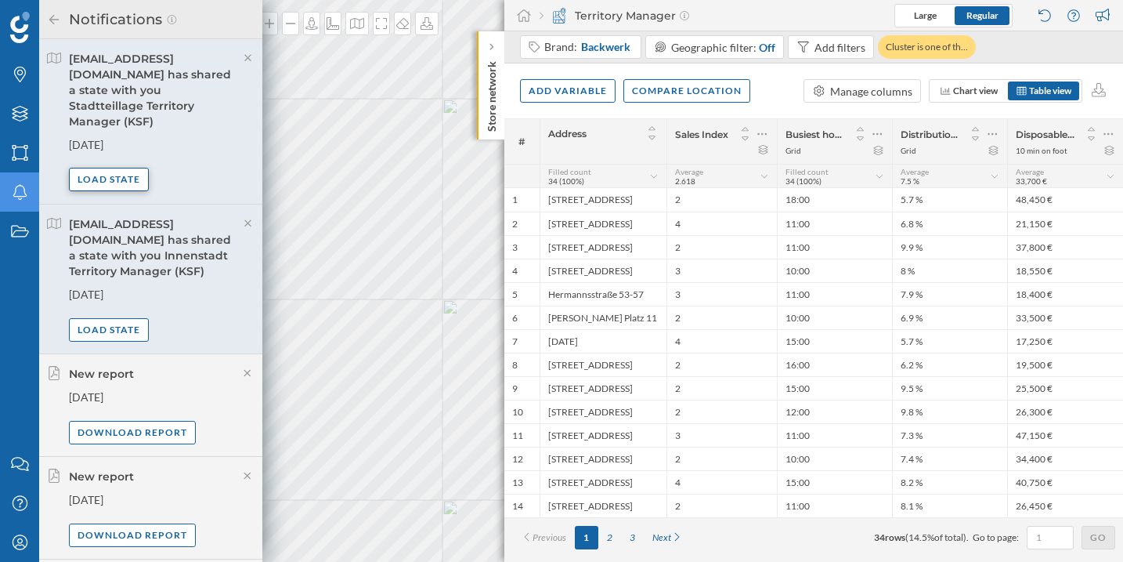
click at [126, 168] on div "Load state" at bounding box center [109, 180] width 80 height 24
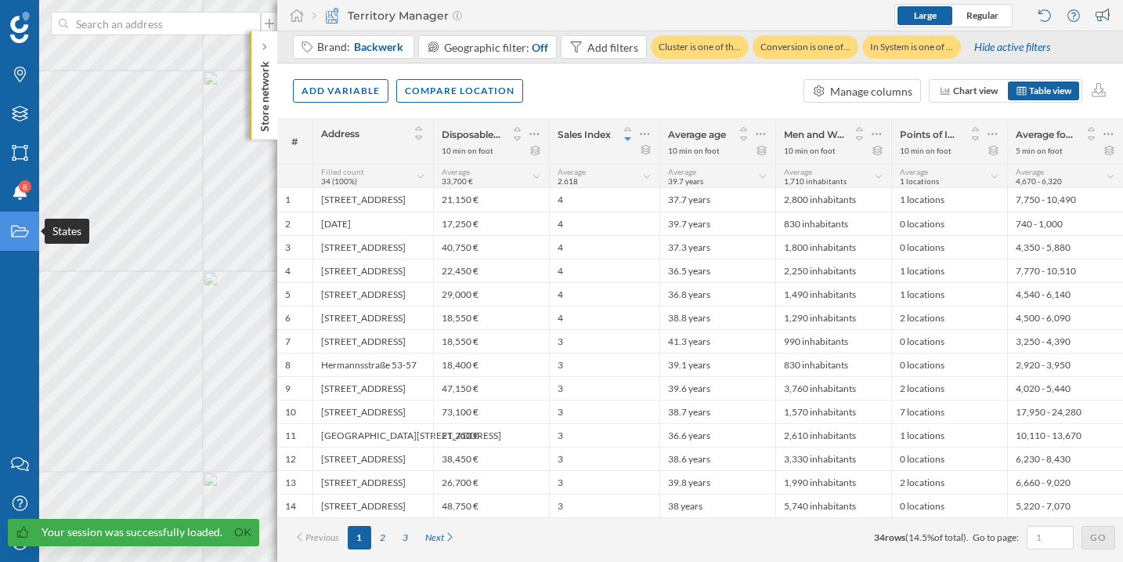
click at [29, 236] on icon "States" at bounding box center [20, 231] width 20 height 16
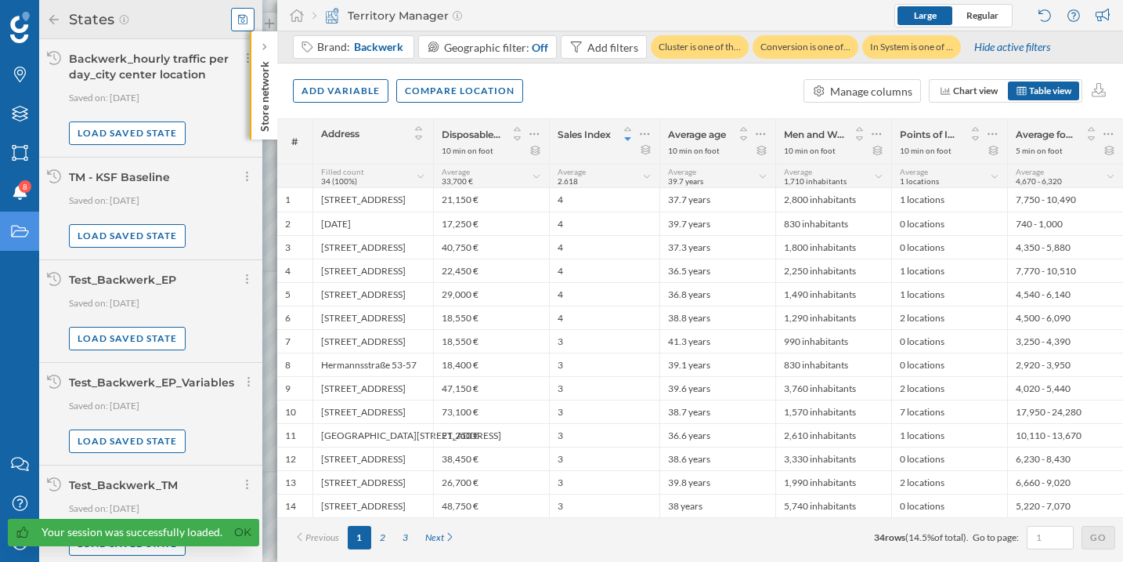
click at [238, 23] on icon at bounding box center [242, 19] width 9 height 11
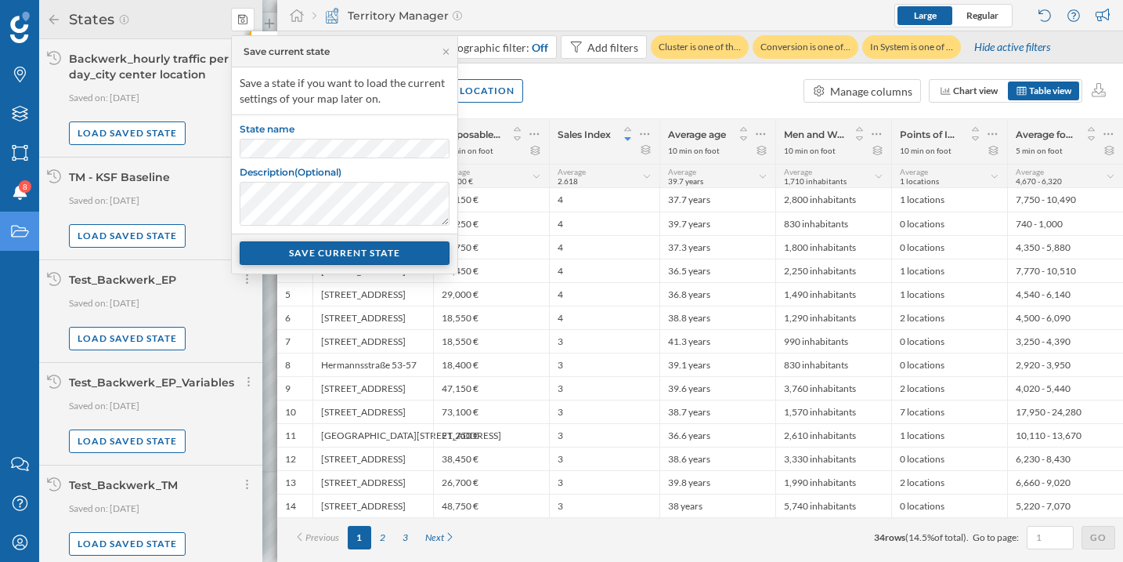
click at [361, 254] on div "SAVE CURRENT STATE" at bounding box center [345, 253] width 210 height 24
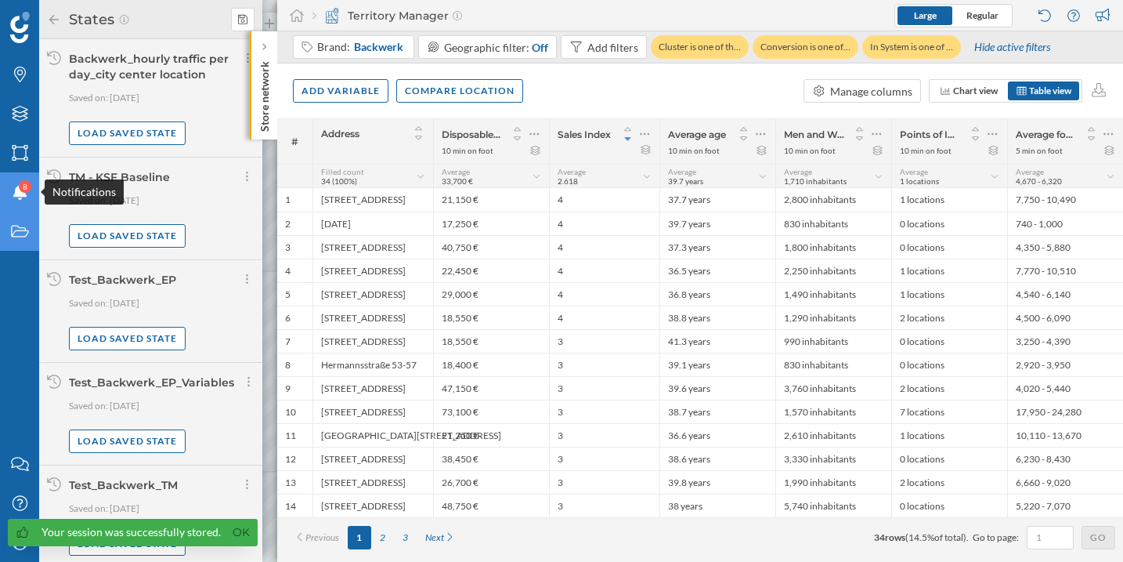
click at [20, 194] on icon at bounding box center [20, 192] width 14 height 16
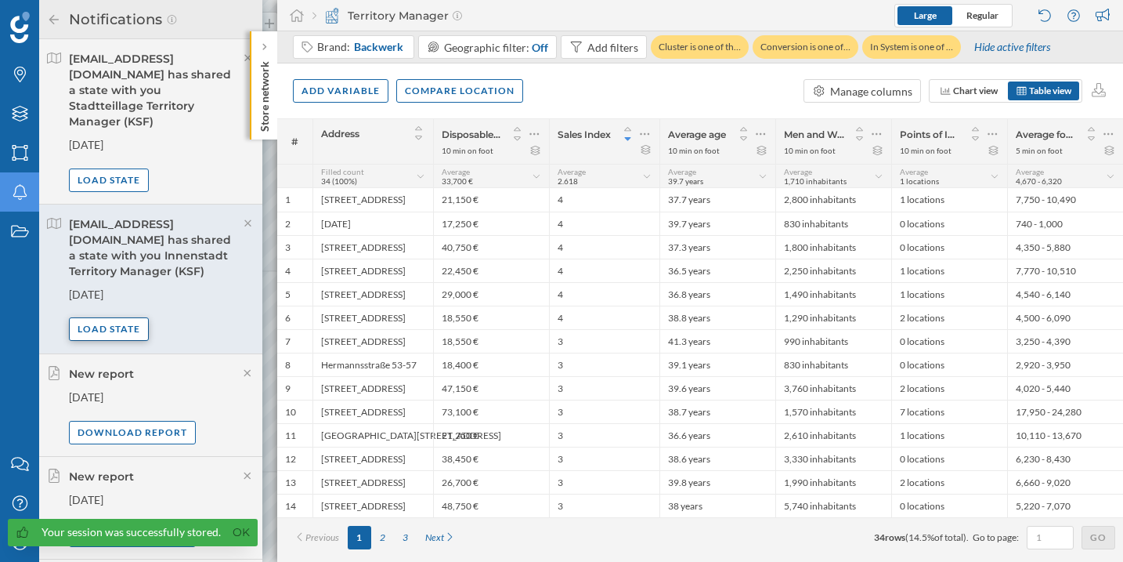
click at [99, 317] on div "Load state" at bounding box center [109, 329] width 80 height 24
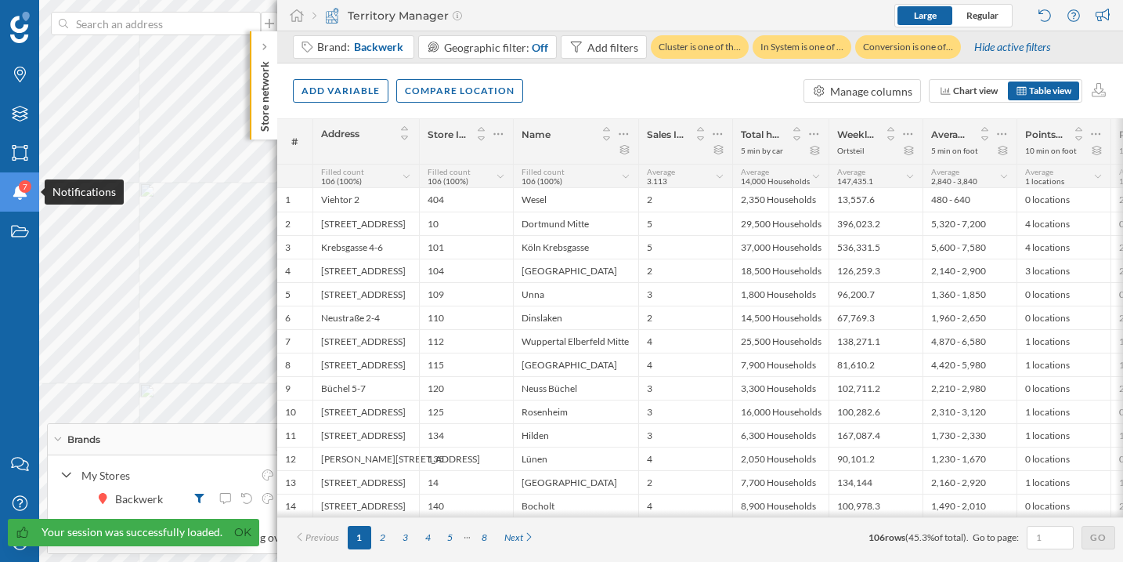
click at [22, 189] on div "7" at bounding box center [25, 186] width 13 height 13
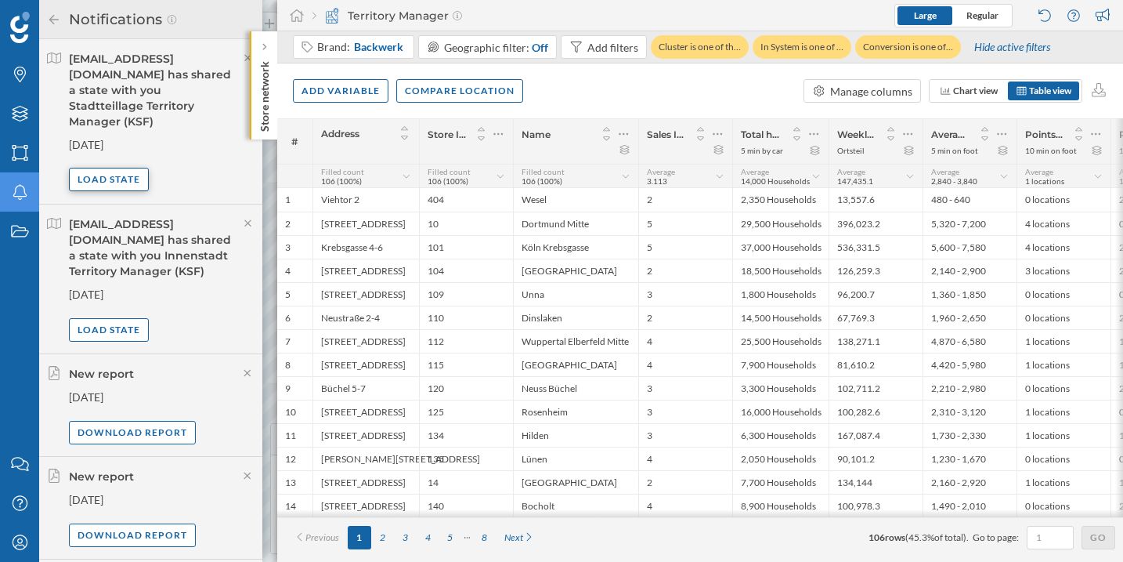
click at [122, 168] on div "Load state" at bounding box center [109, 180] width 80 height 24
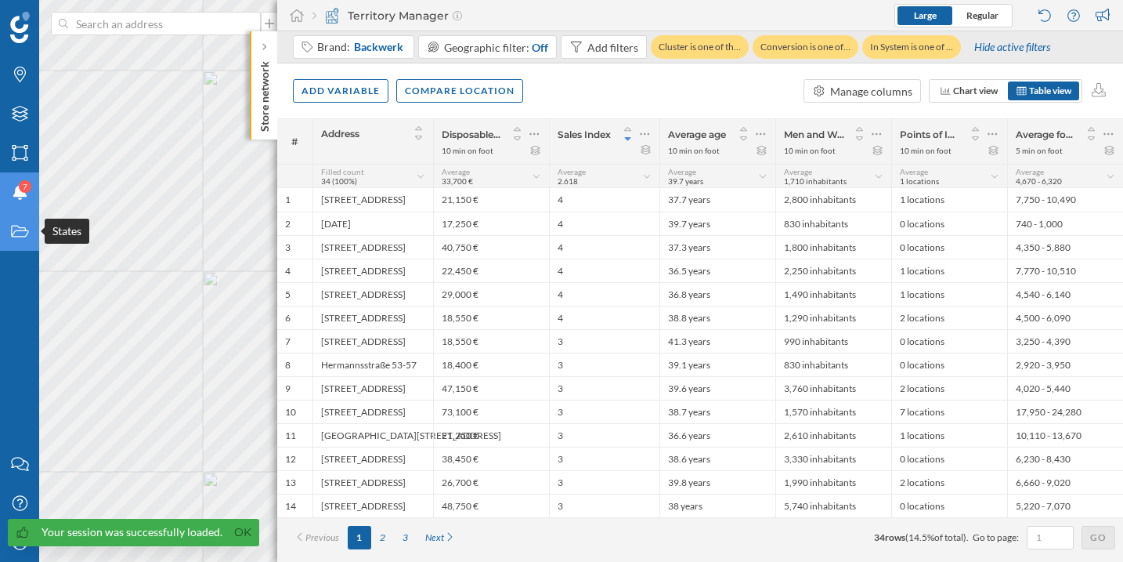
click at [9, 242] on div "States" at bounding box center [19, 231] width 39 height 39
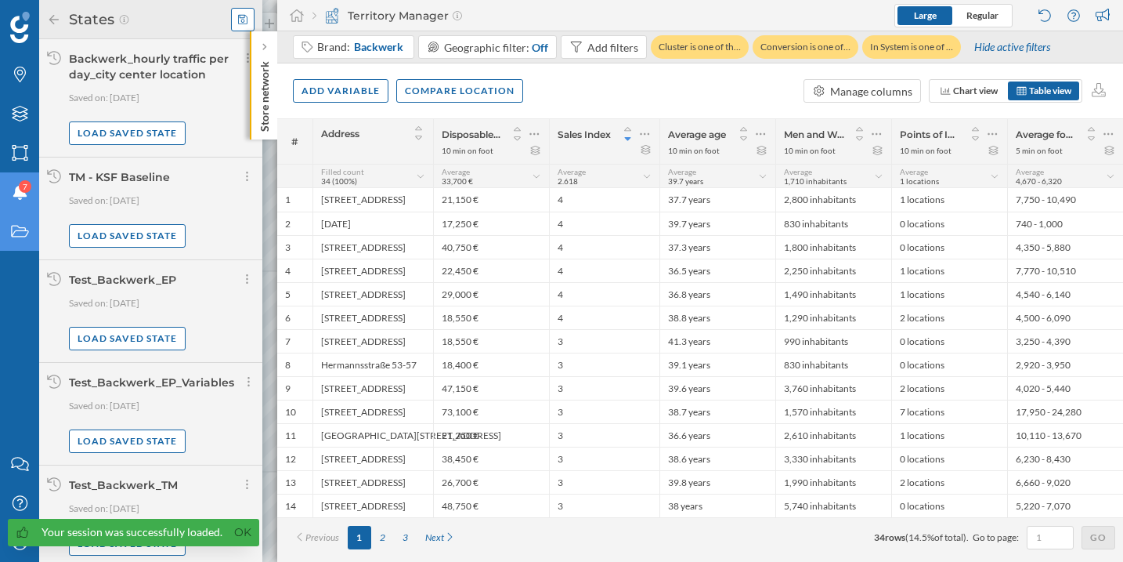
click at [233, 21] on div at bounding box center [243, 20] width 24 height 24
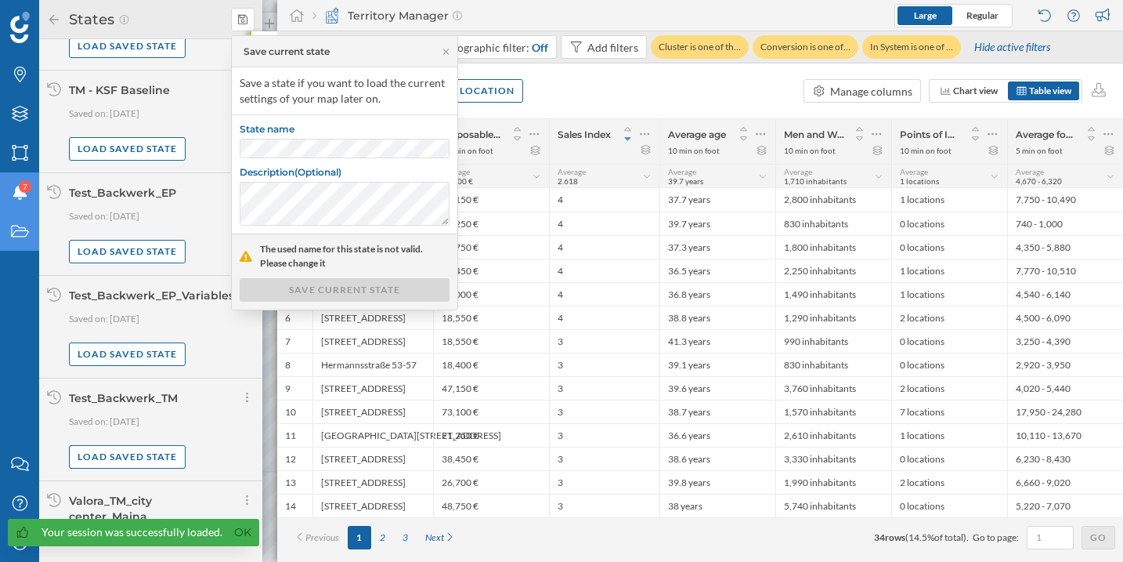
scroll to position [124, 0]
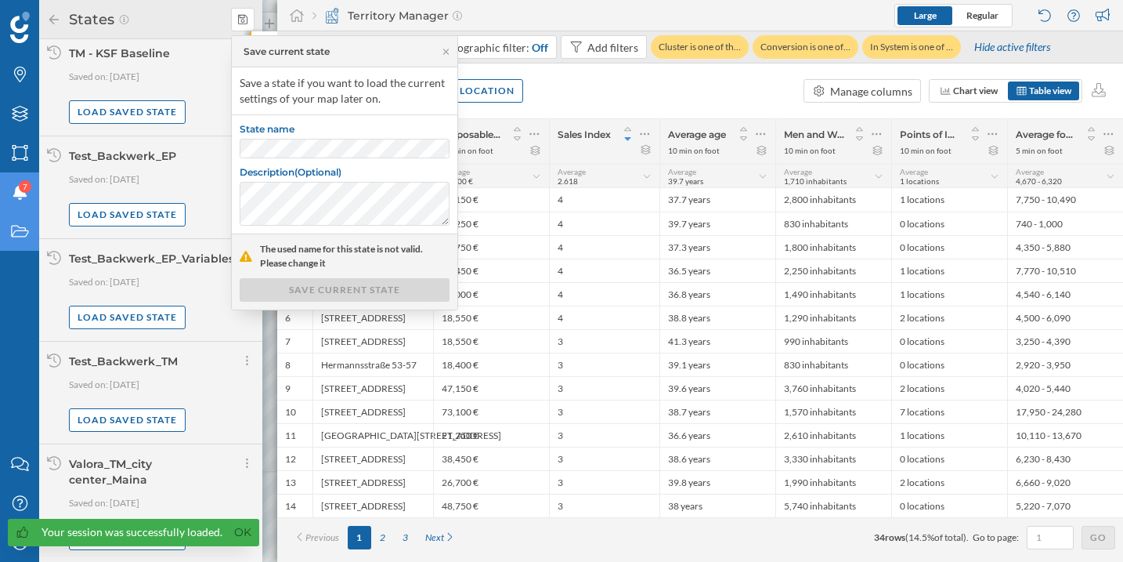
click at [105, 467] on div "Valora_TM_city center_Maina" at bounding box center [110, 472] width 83 height 30
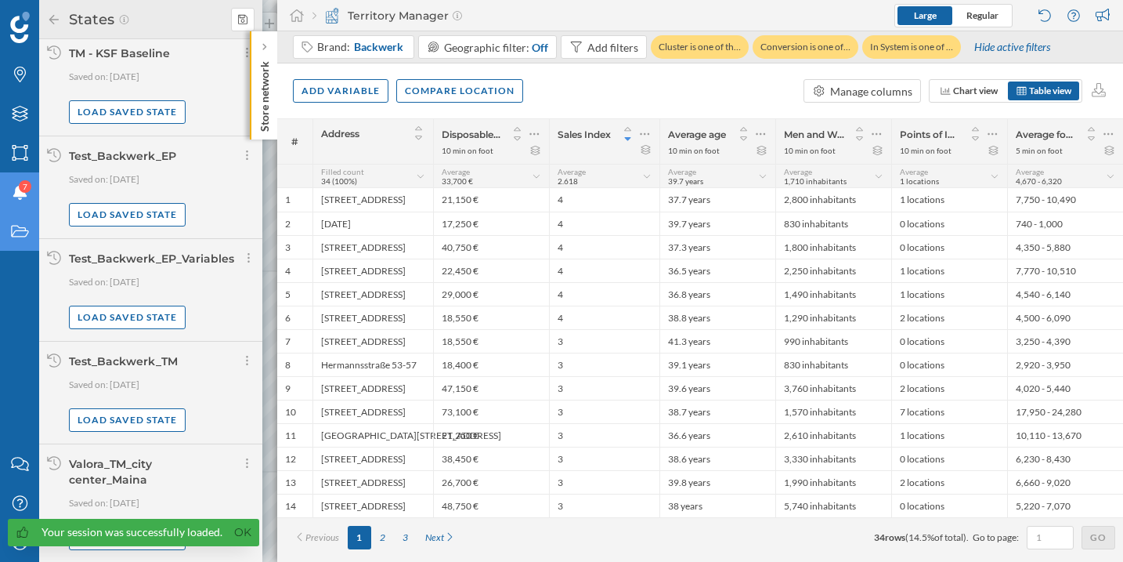
click at [105, 467] on div "Valora_TM_city center_Maina" at bounding box center [110, 472] width 83 height 30
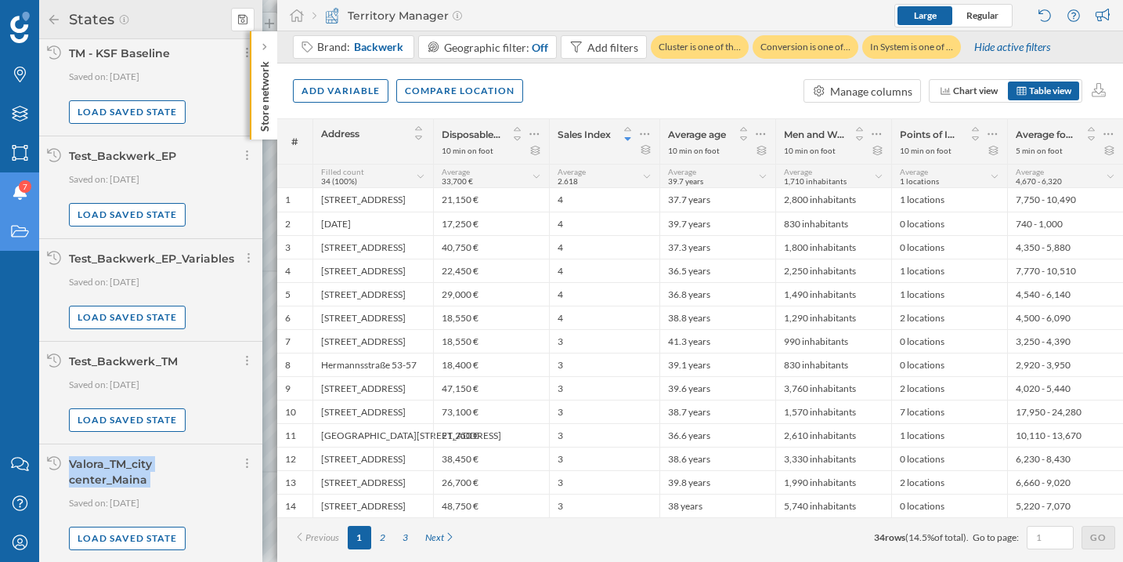
copy div "Valora_TM_city center_Maina"
click at [247, 17] on icon at bounding box center [242, 18] width 9 height 9
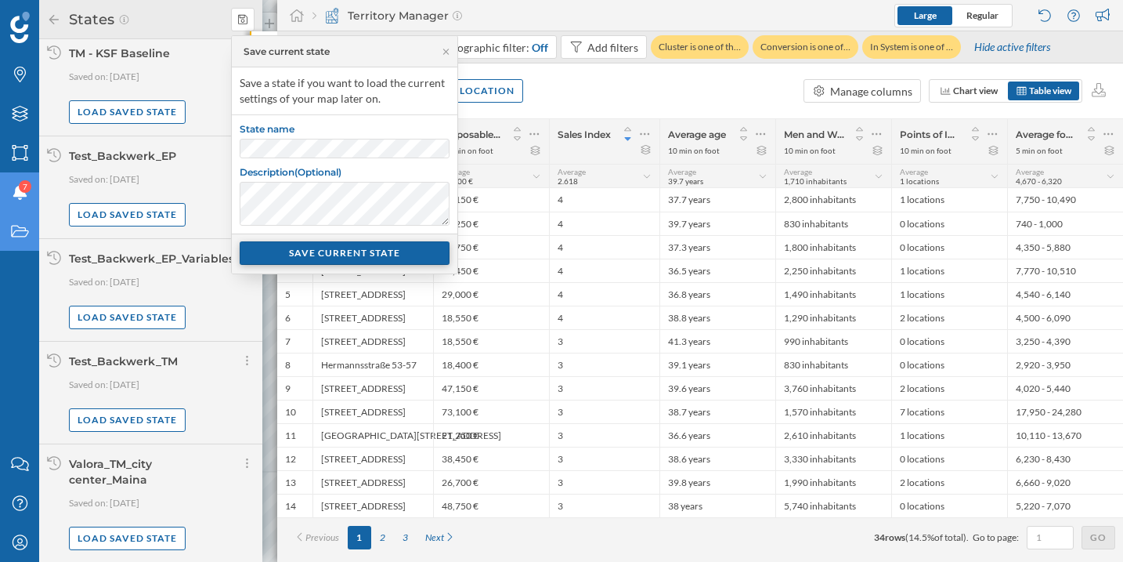
click at [342, 265] on div "SAVE CURRENT STATE" at bounding box center [345, 253] width 210 height 24
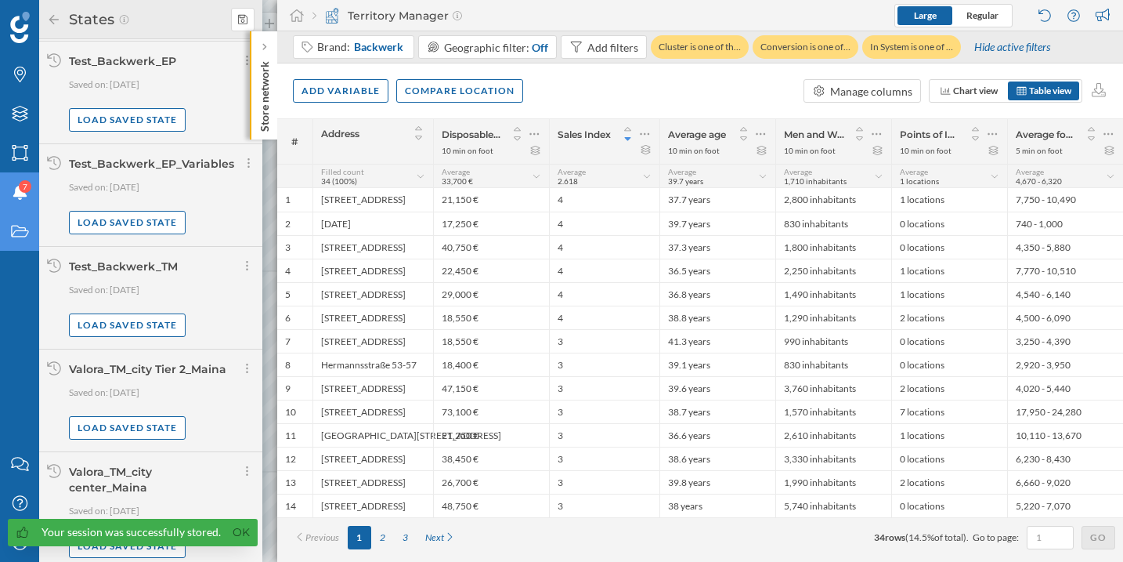
scroll to position [226, 0]
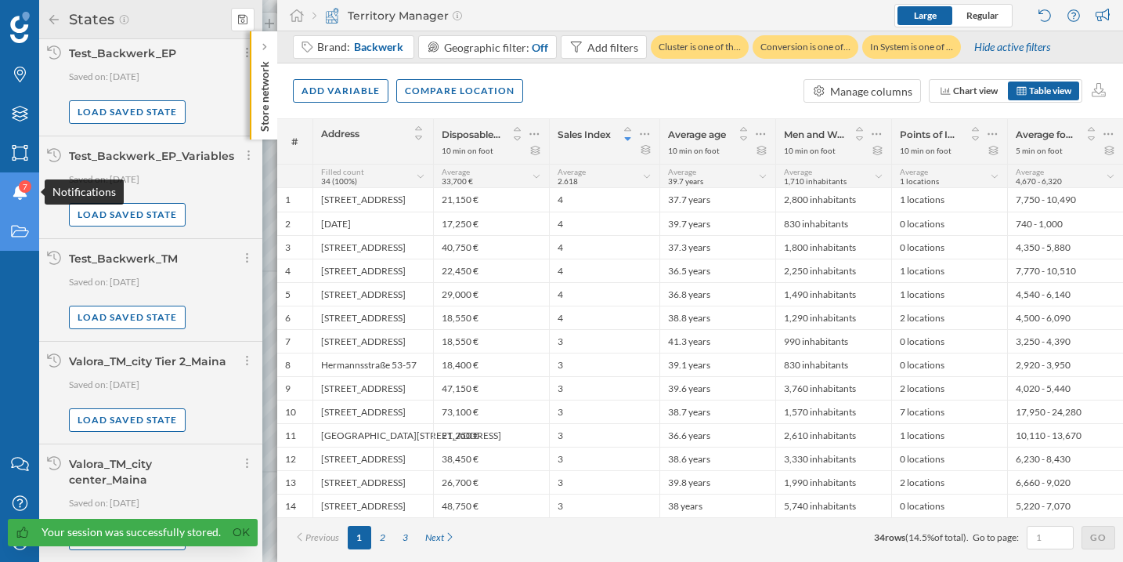
click at [16, 175] on div "Notifications 7" at bounding box center [19, 191] width 39 height 39
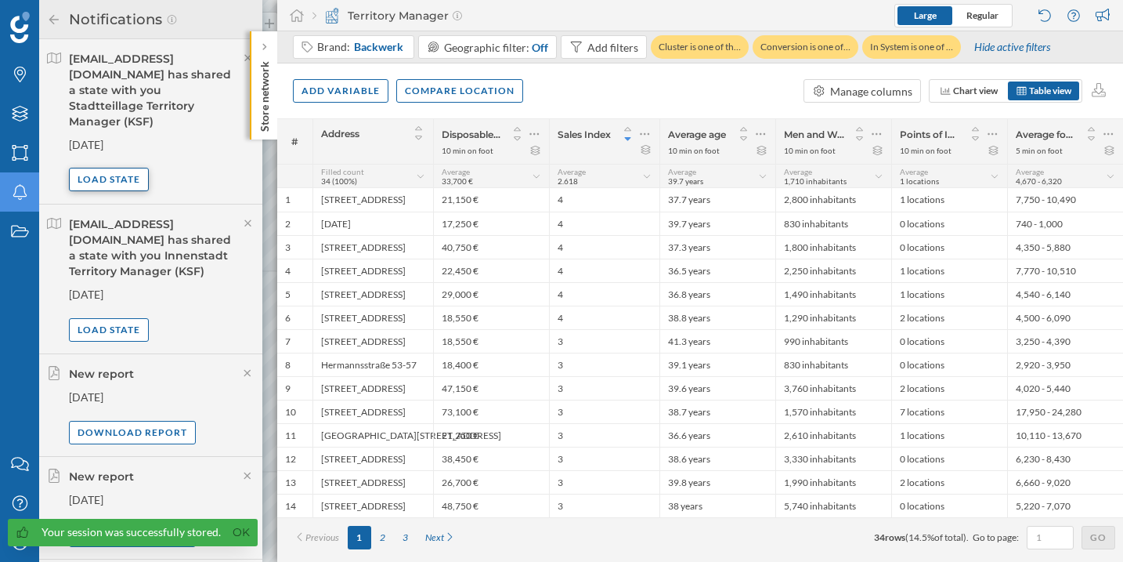
click at [130, 168] on div "Load state" at bounding box center [109, 180] width 80 height 24
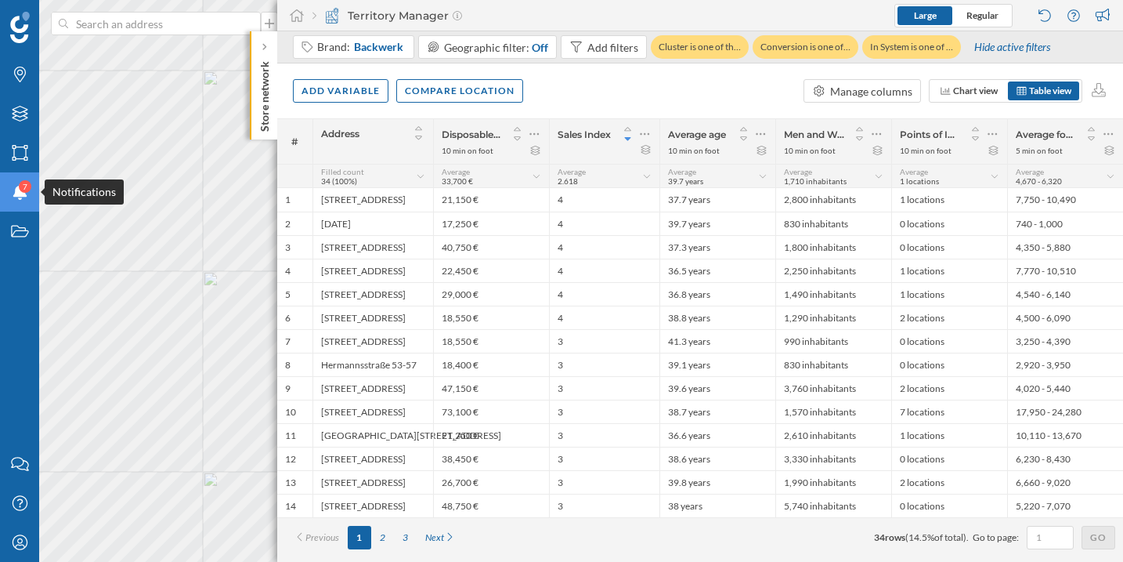
click at [22, 197] on icon "Notifications" at bounding box center [20, 192] width 20 height 16
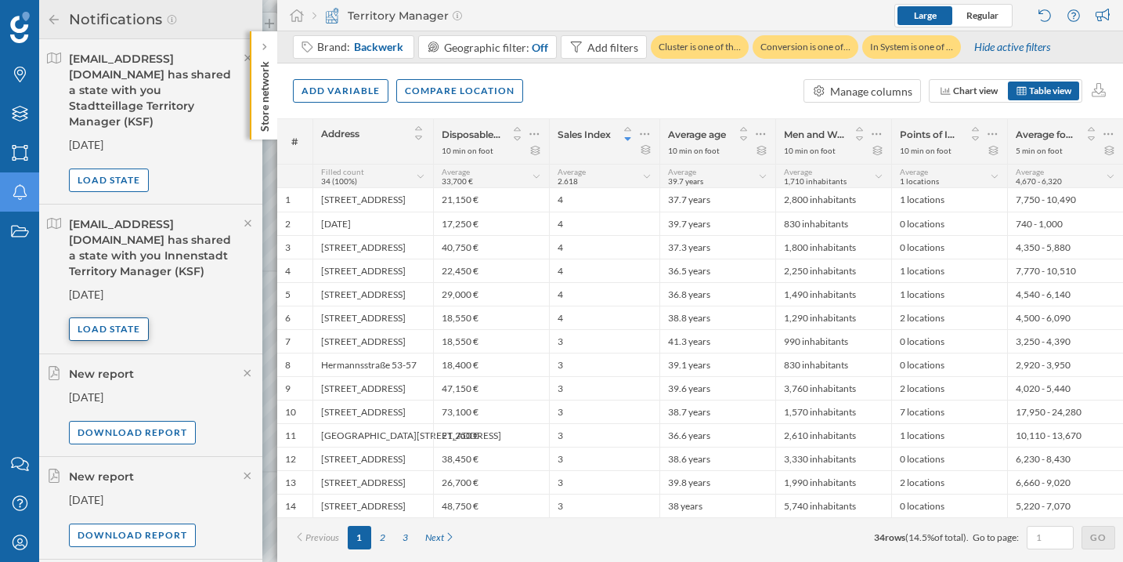
click at [113, 317] on div "Load state" at bounding box center [109, 329] width 80 height 24
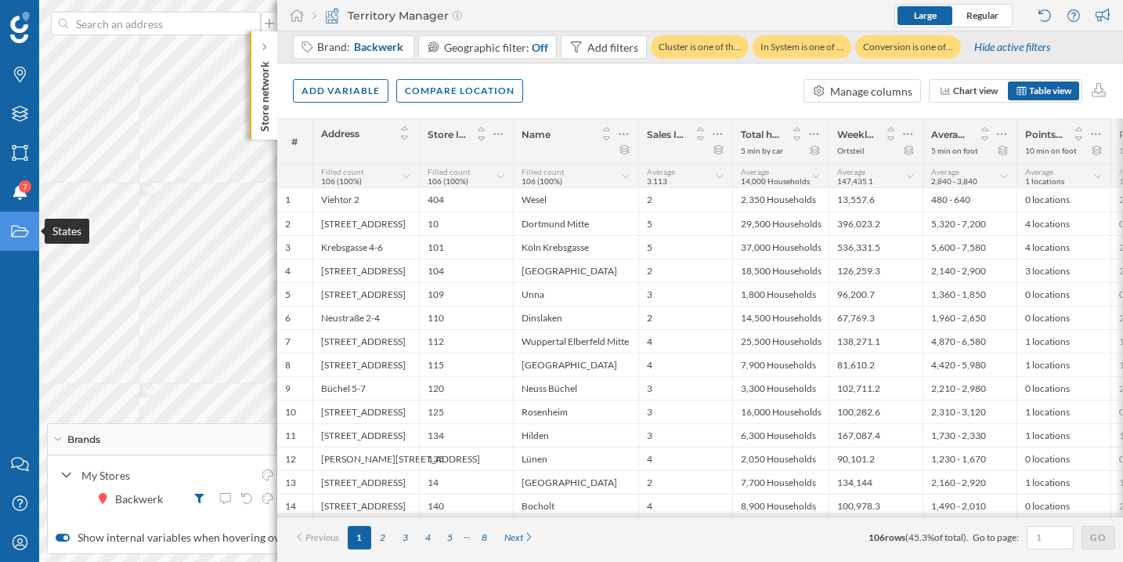
click at [30, 231] on div "States" at bounding box center [19, 231] width 39 height 39
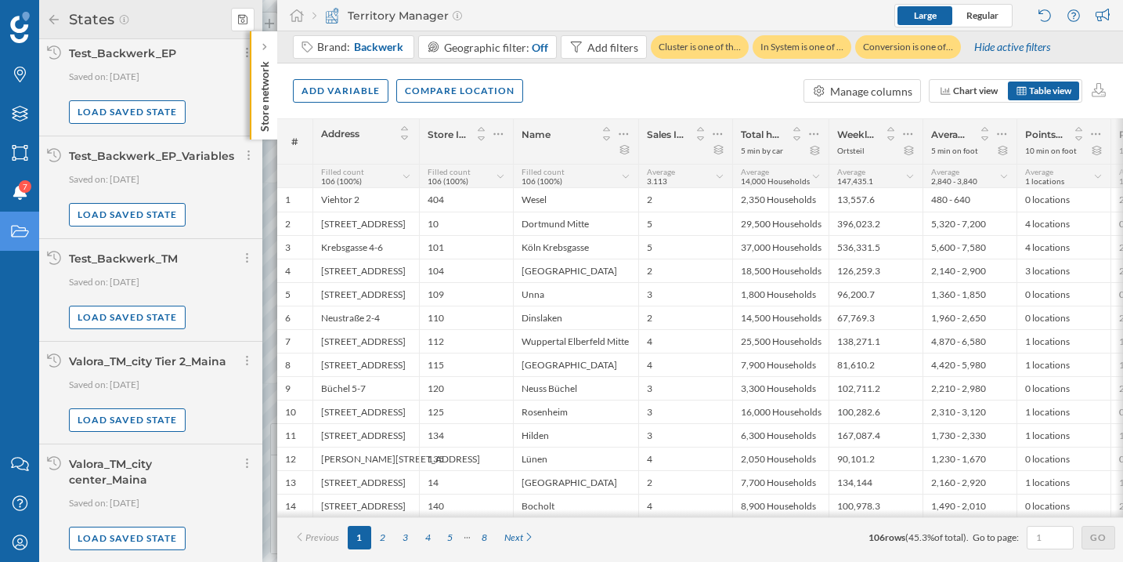
click at [120, 476] on div "Valora_TM_city center_Maina" at bounding box center [110, 472] width 83 height 30
copy div "Valora_TM_city center_Maina"
click at [241, 19] on icon at bounding box center [242, 19] width 9 height 11
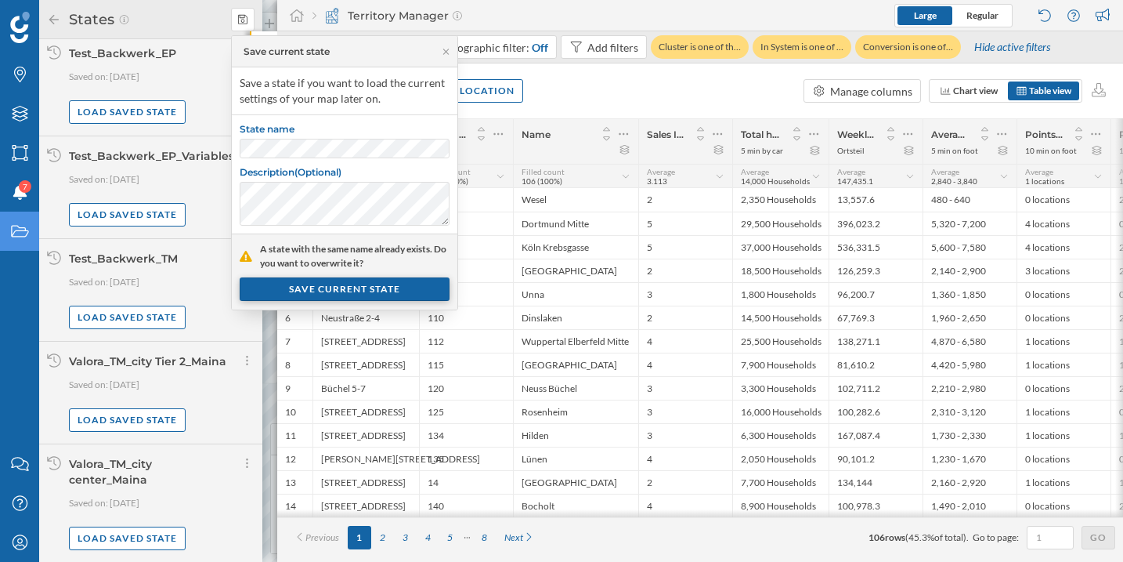
click at [369, 288] on div "SAVE CURRENT STATE" at bounding box center [345, 289] width 210 height 24
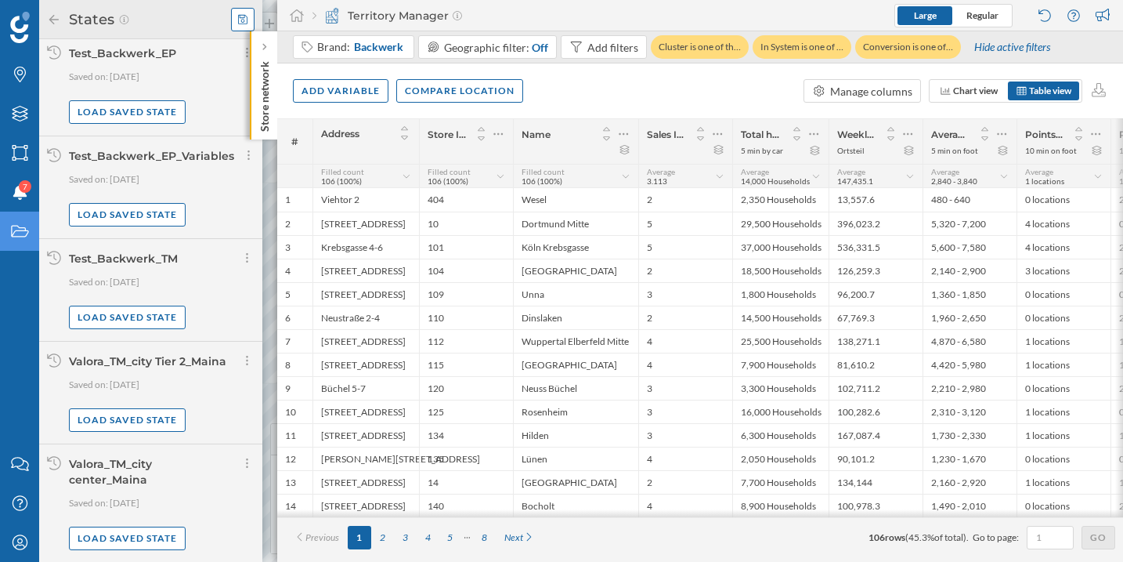
click at [246, 13] on div at bounding box center [243, 20] width 24 height 24
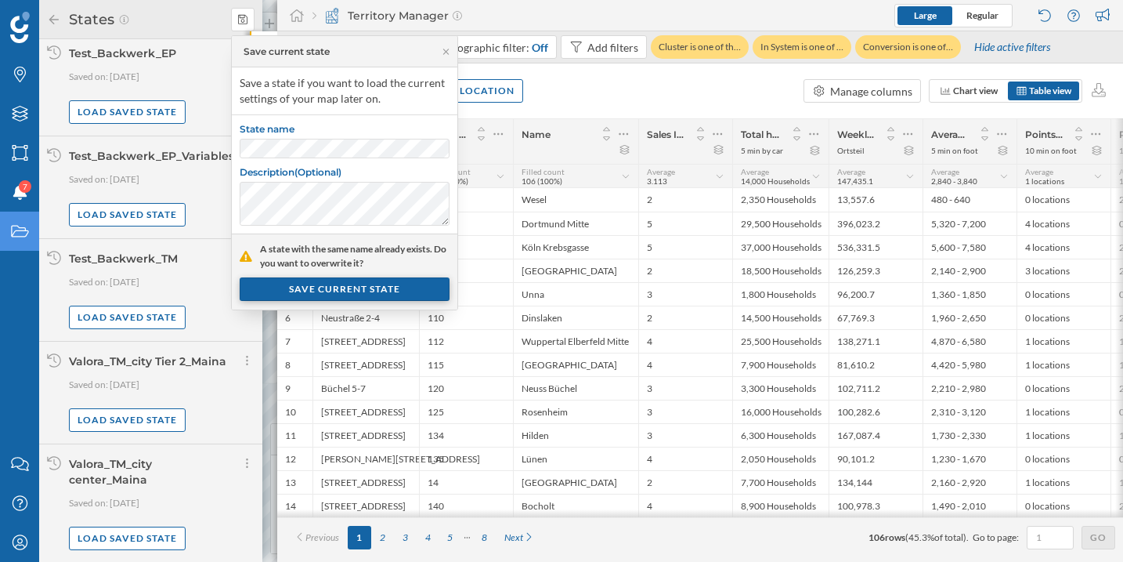
click at [377, 288] on div "SAVE CURRENT STATE" at bounding box center [345, 289] width 210 height 24
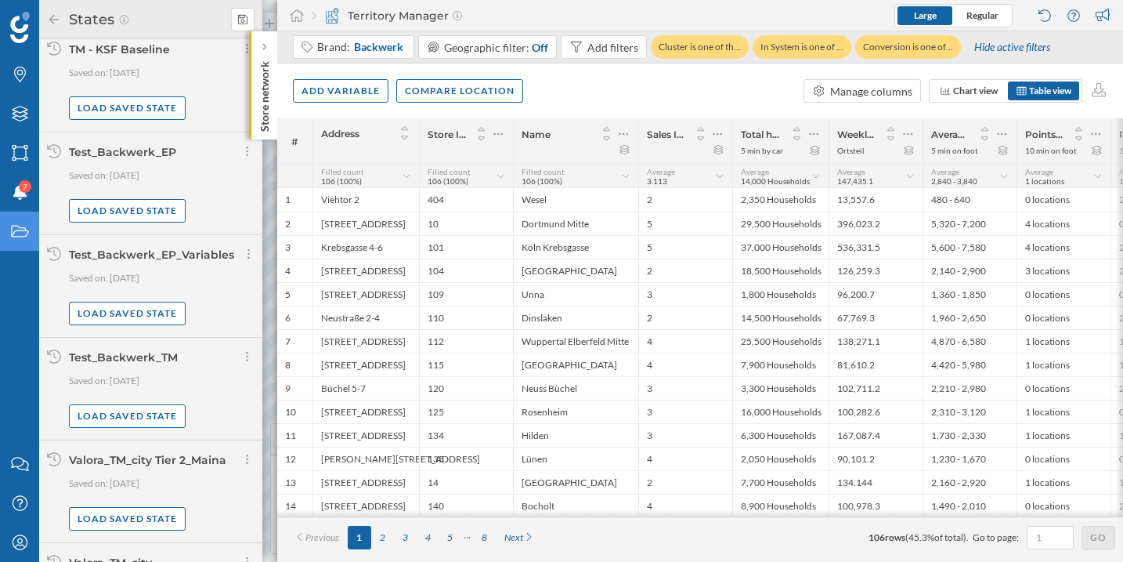
scroll to position [114, 0]
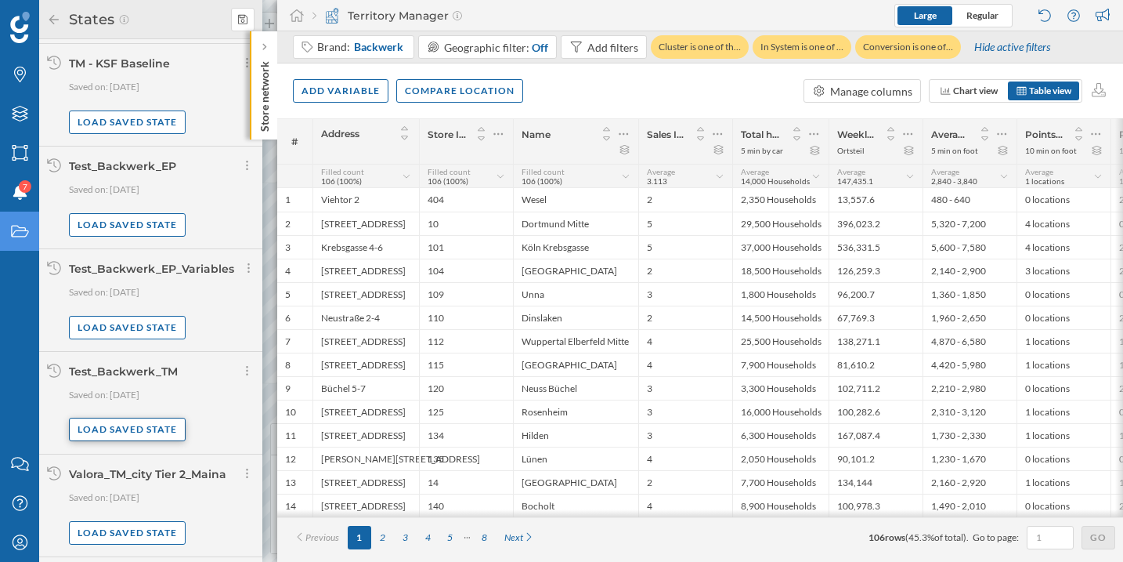
click at [140, 424] on div "Load saved state" at bounding box center [127, 430] width 117 height 24
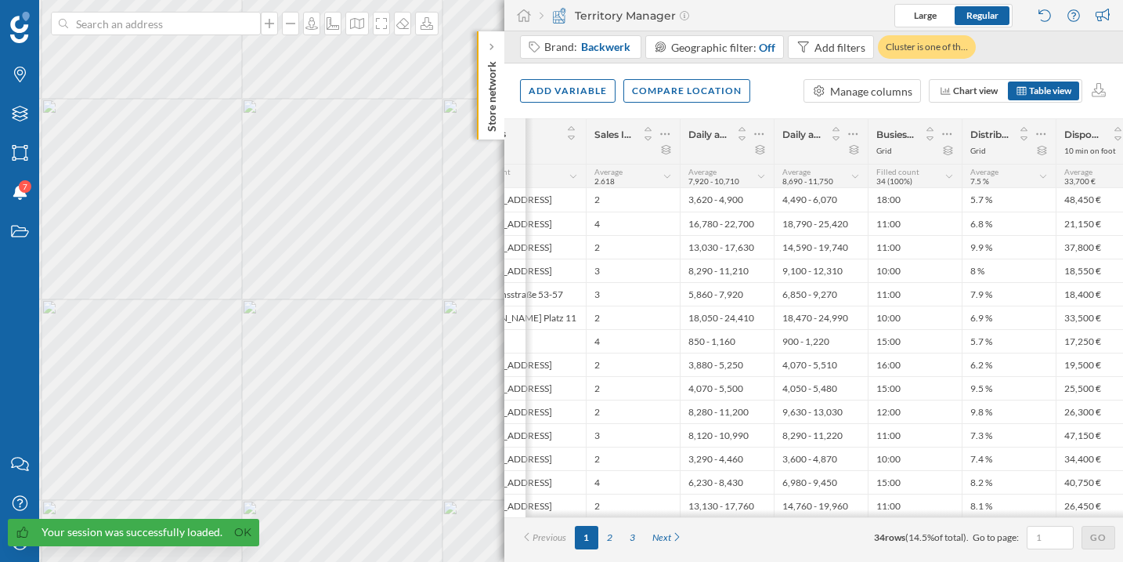
scroll to position [0, 107]
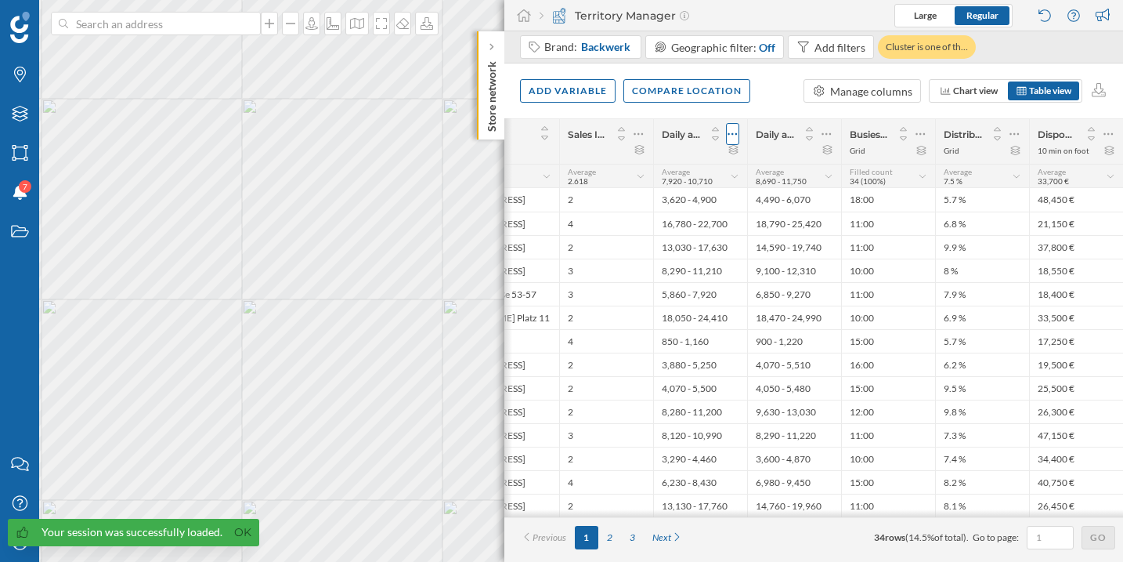
click at [733, 132] on icon at bounding box center [733, 134] width 10 height 16
click at [712, 189] on div "Remove column" at bounding box center [659, 197] width 143 height 16
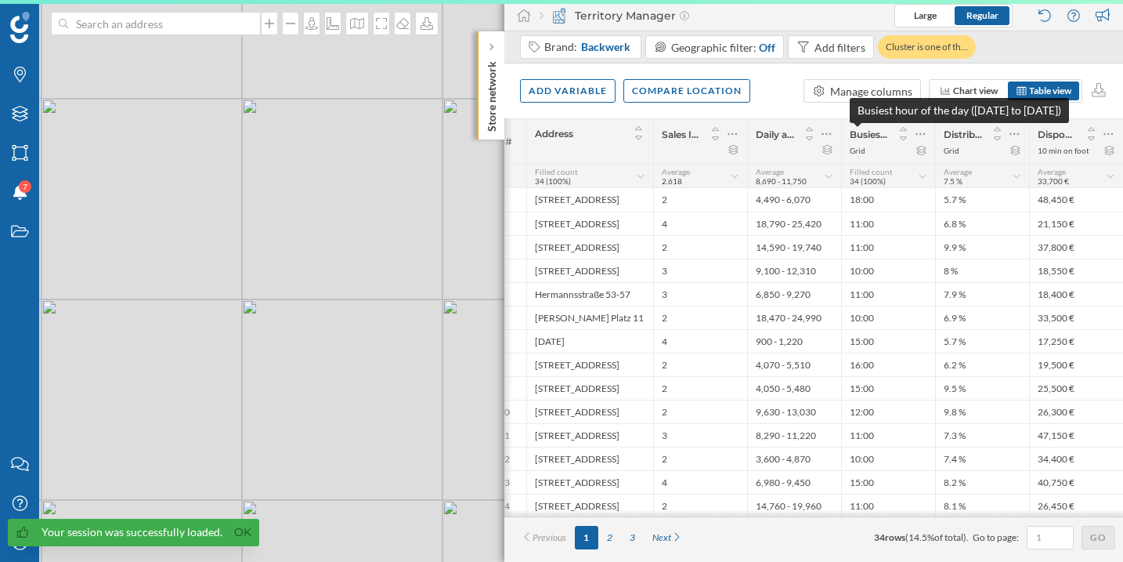
scroll to position [0, 13]
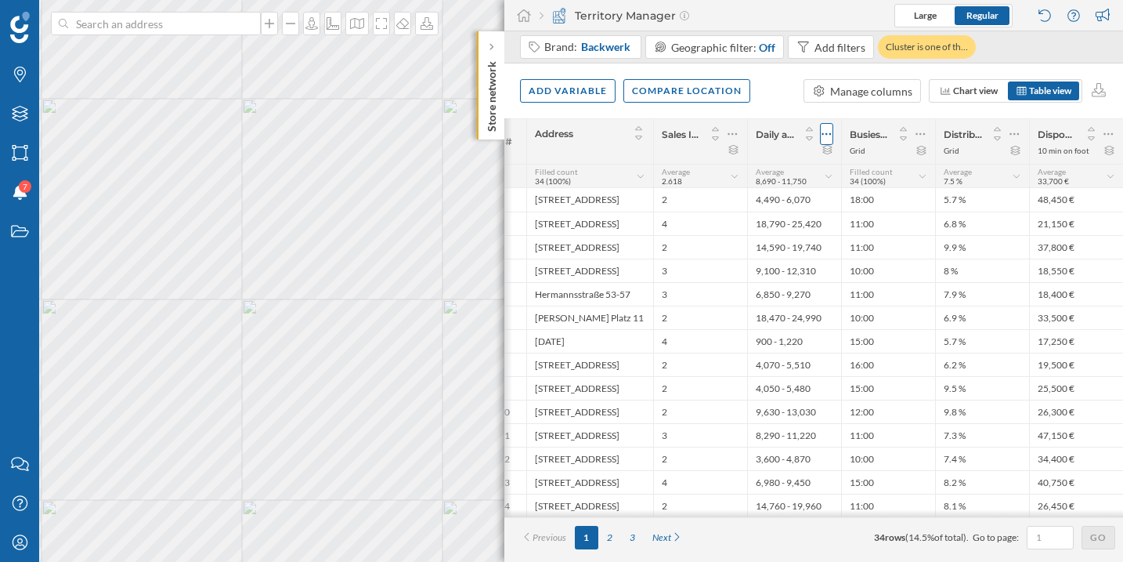
click at [830, 133] on icon at bounding box center [827, 134] width 9 height 2
click at [798, 197] on div "Remove column" at bounding box center [753, 197] width 143 height 16
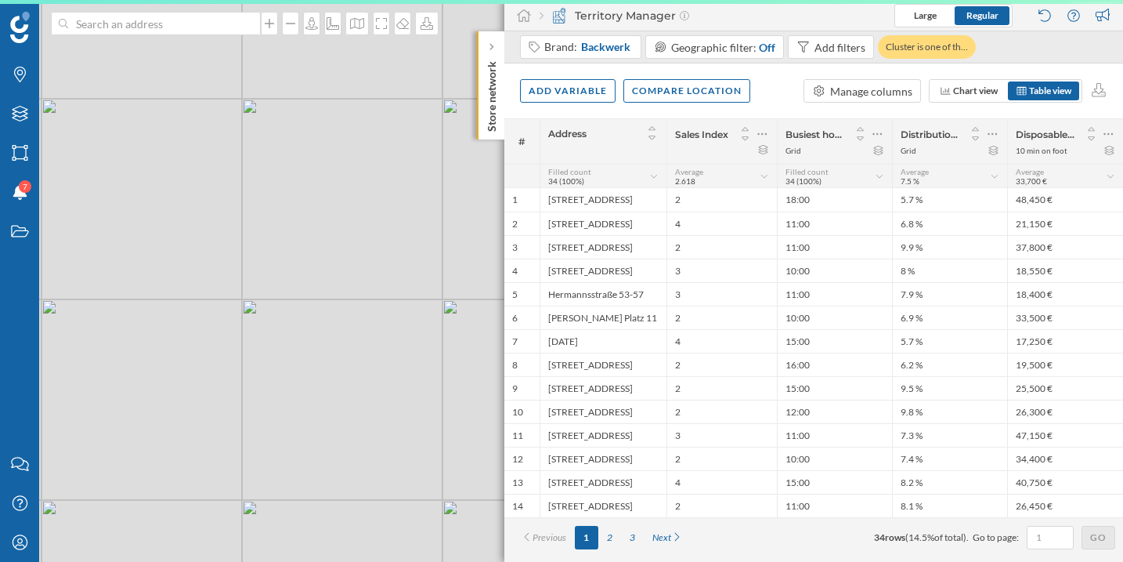
scroll to position [0, 0]
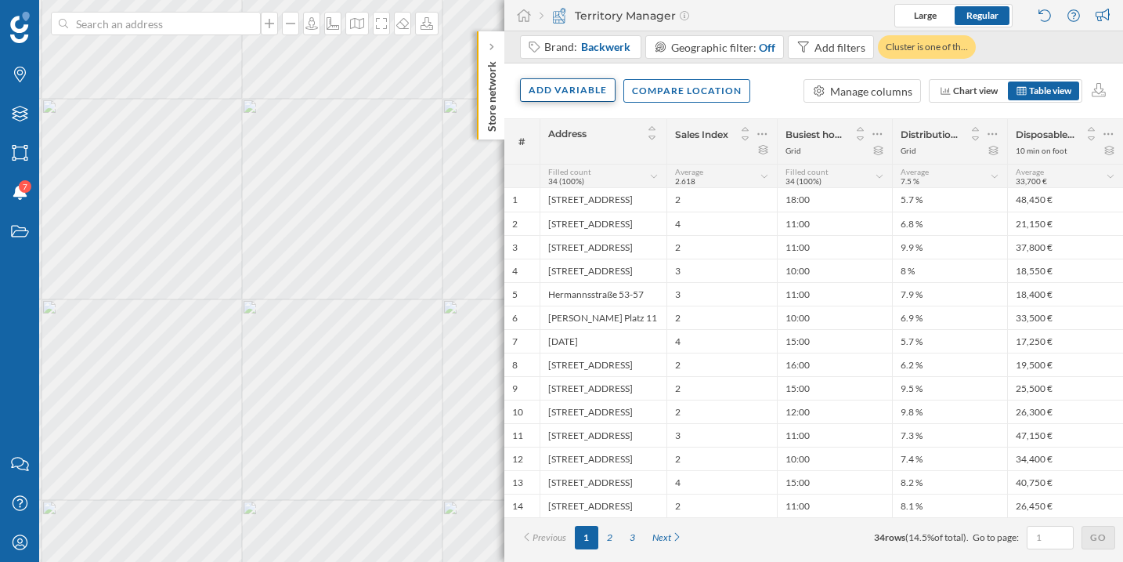
click at [588, 97] on div "Add variable" at bounding box center [568, 90] width 96 height 24
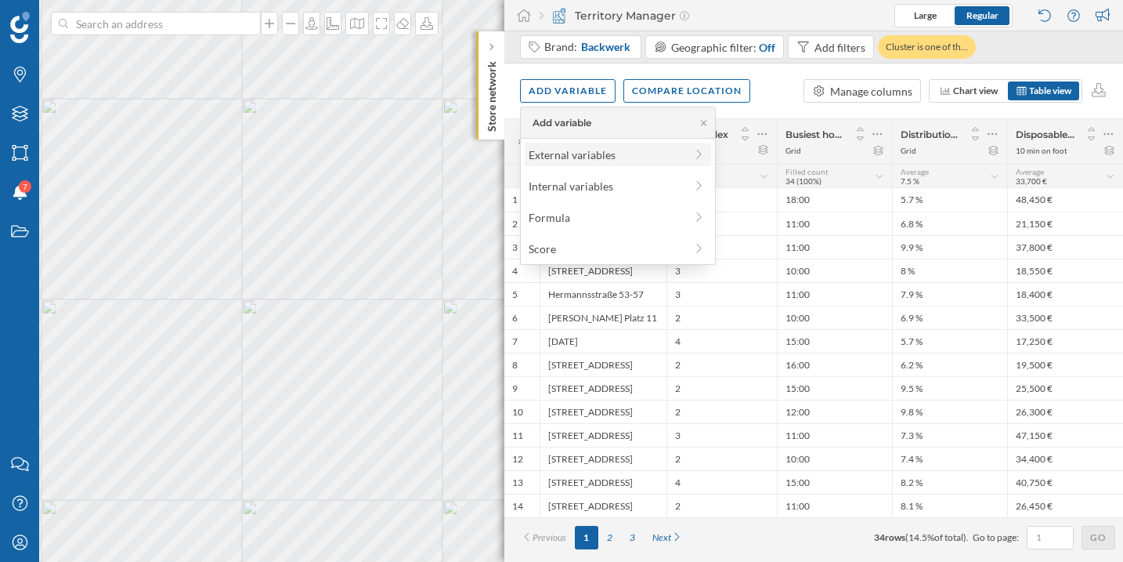
click at [580, 157] on div "External variables" at bounding box center [607, 155] width 156 height 16
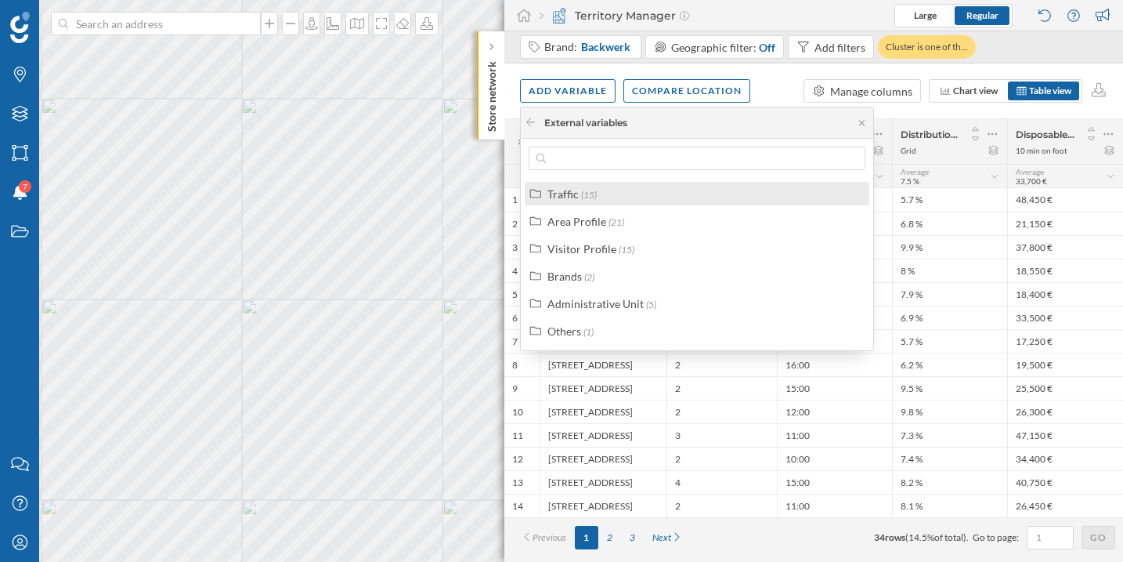
click at [604, 195] on div "Traffic (15)" at bounding box center [704, 194] width 313 height 16
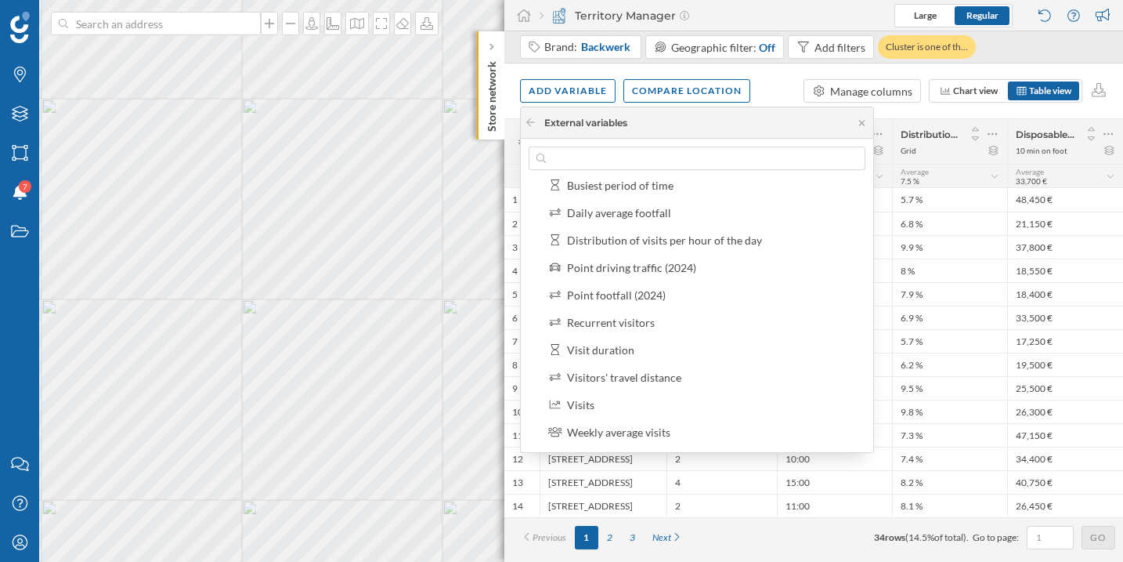
scroll to position [258, 0]
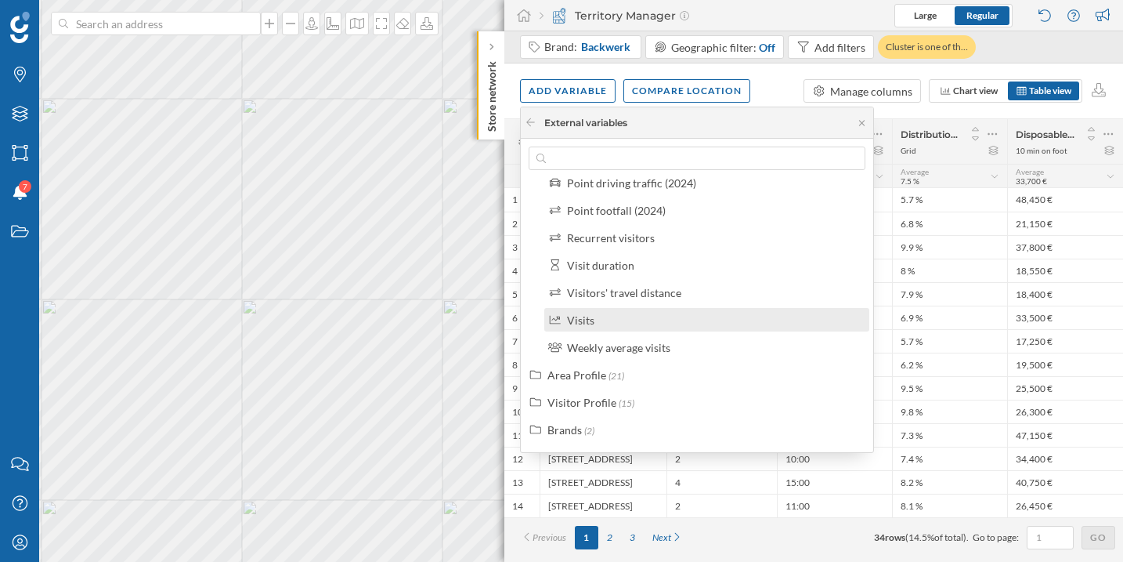
click at [624, 321] on div "Visits" at bounding box center [713, 320] width 293 height 16
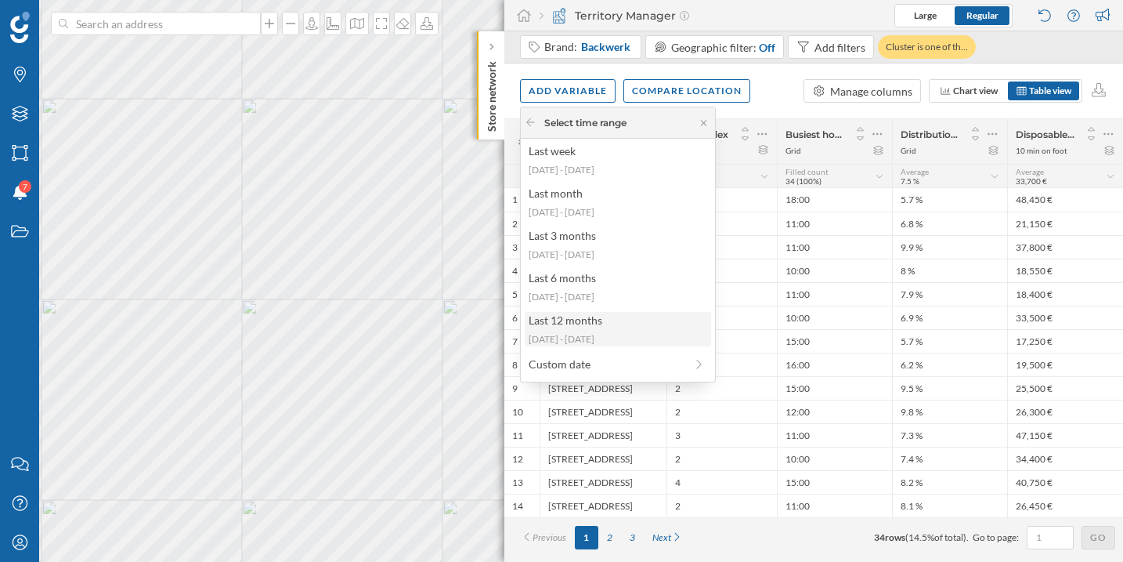
click at [622, 319] on div "Last 12 months" at bounding box center [617, 320] width 177 height 16
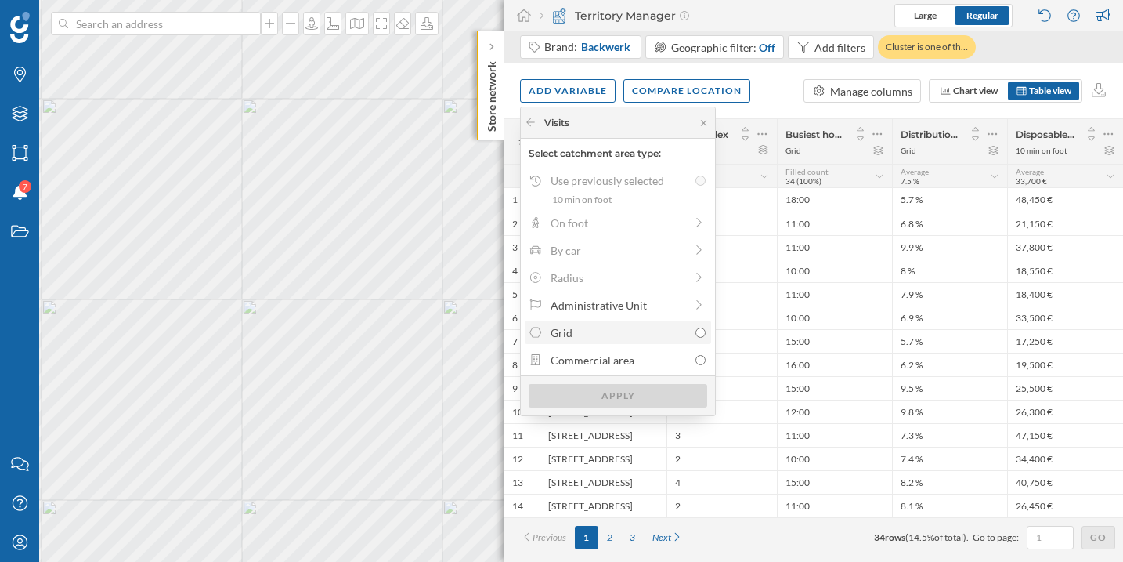
click at [625, 332] on div "Grid" at bounding box center [620, 332] width 138 height 16
click at [696, 332] on input "Grid" at bounding box center [701, 332] width 10 height 10
radio input "true"
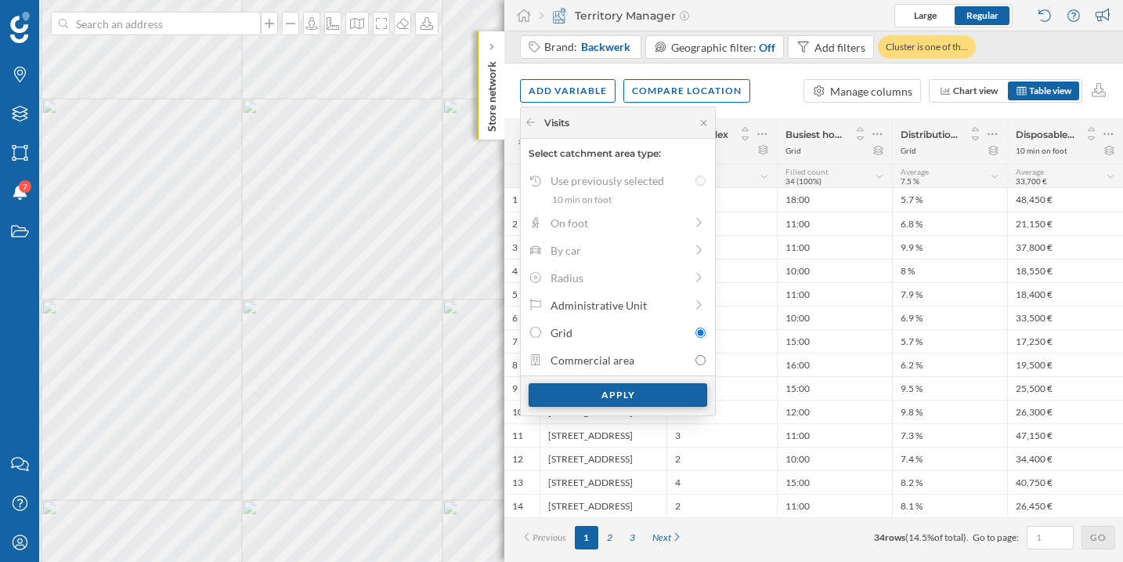
click at [621, 395] on div "Apply" at bounding box center [618, 395] width 179 height 24
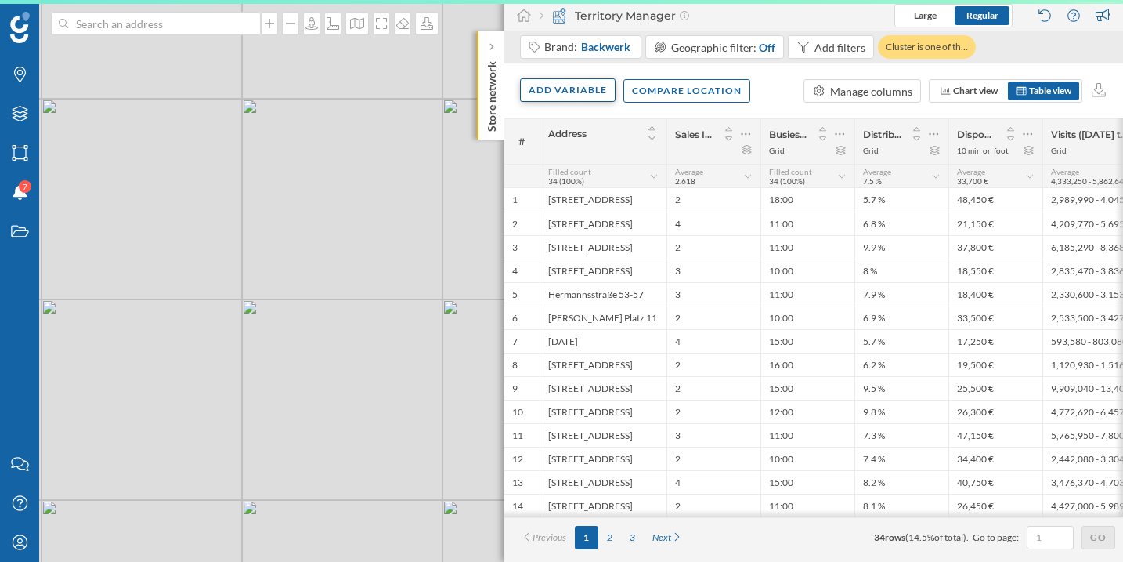
scroll to position [0, 0]
click at [554, 94] on div "Add variable" at bounding box center [568, 90] width 96 height 24
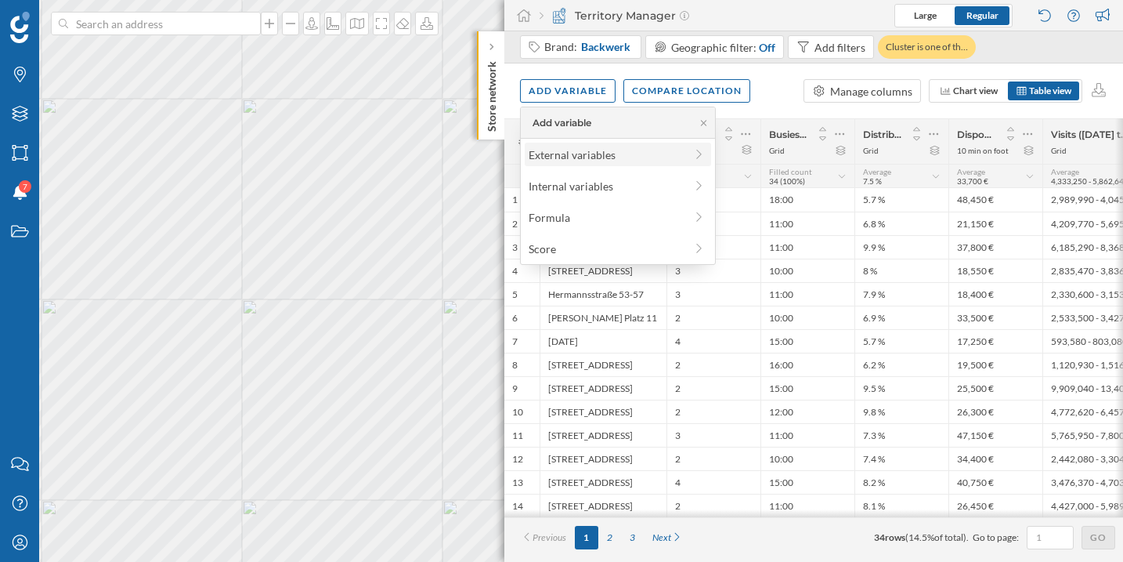
click at [559, 156] on div "External variables" at bounding box center [607, 155] width 156 height 16
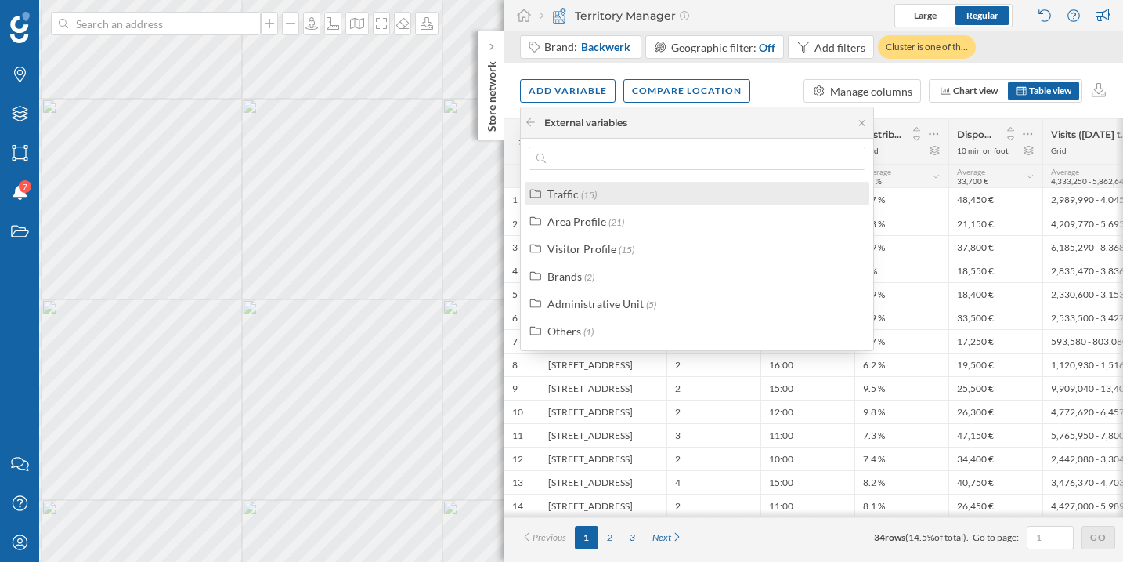
click at [557, 193] on div "Traffic" at bounding box center [563, 193] width 31 height 13
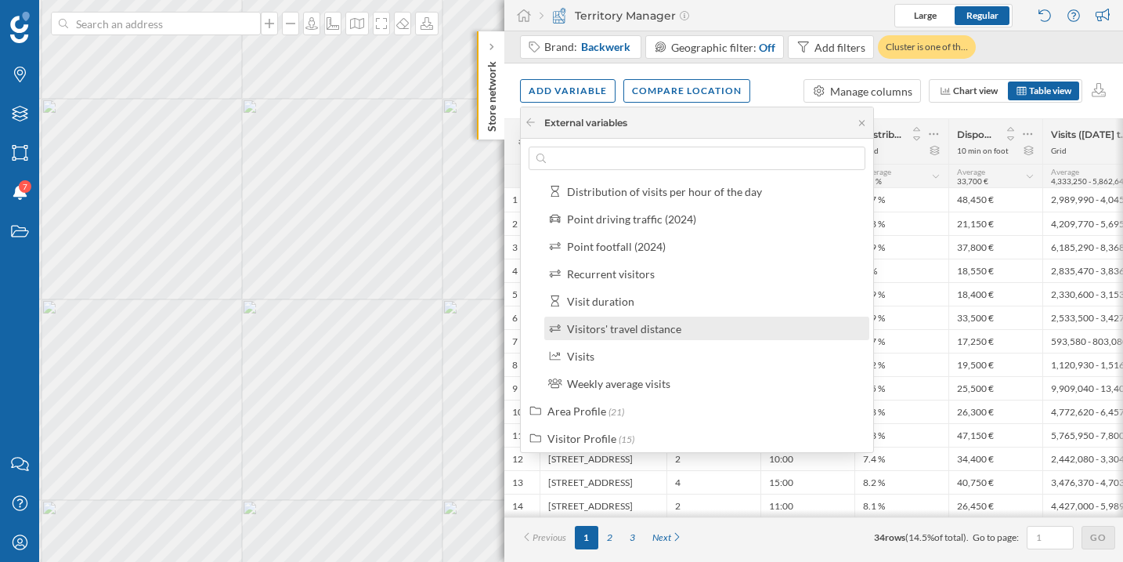
scroll to position [253, 0]
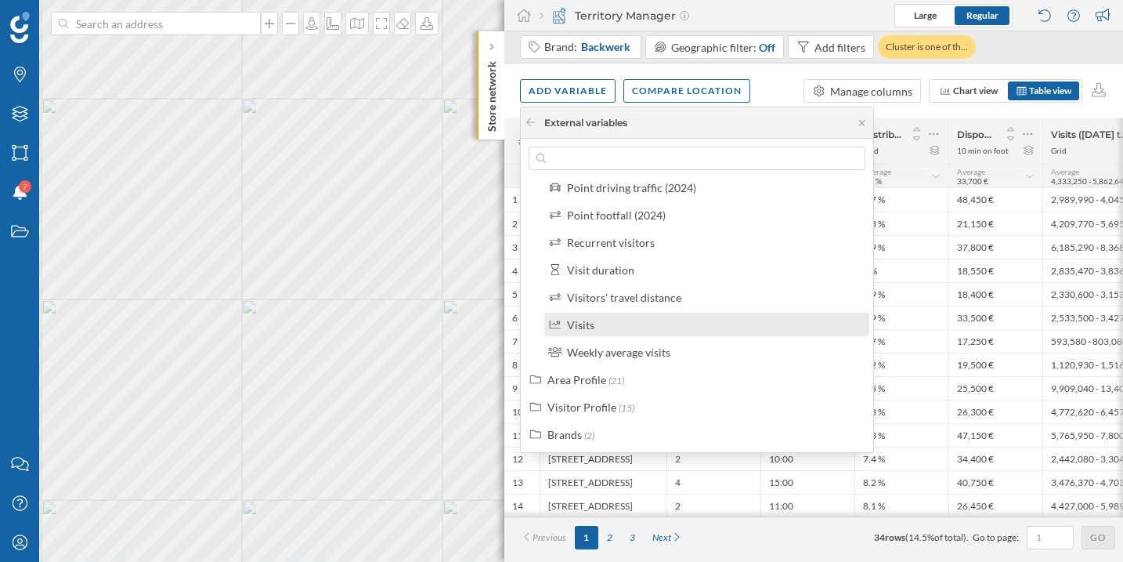
click at [598, 324] on div "Visits" at bounding box center [713, 325] width 293 height 16
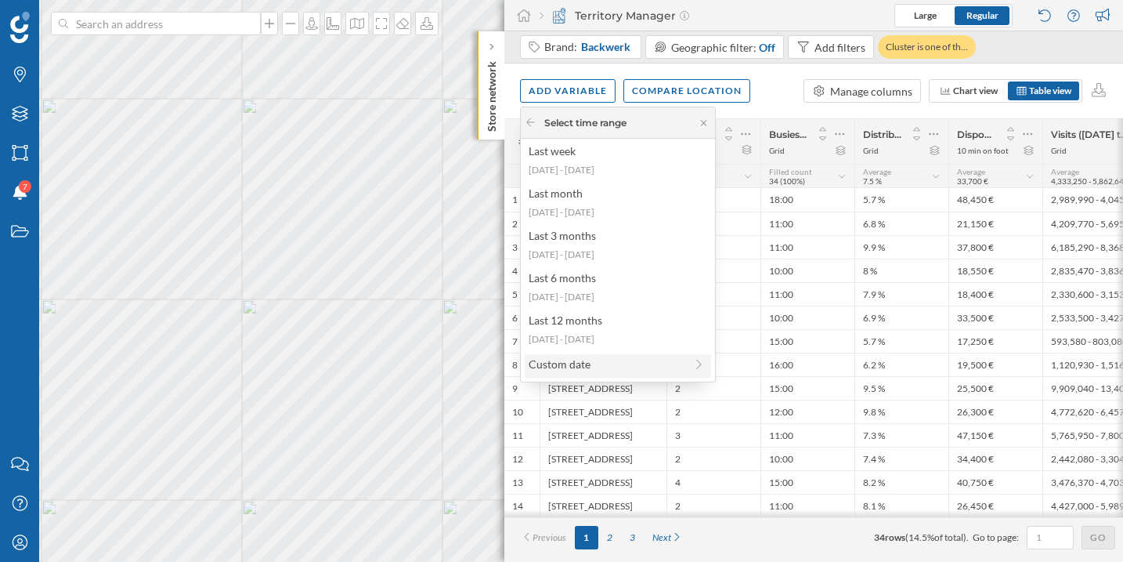
click at [602, 361] on div "Custom date" at bounding box center [607, 364] width 156 height 16
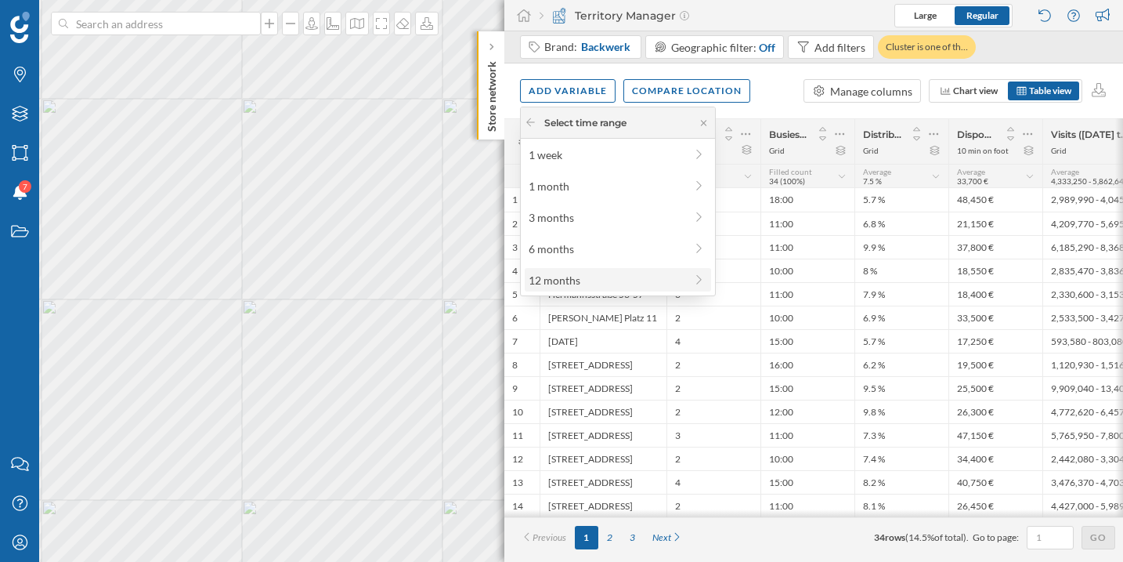
click at [590, 270] on div "12 months" at bounding box center [618, 280] width 186 height 24
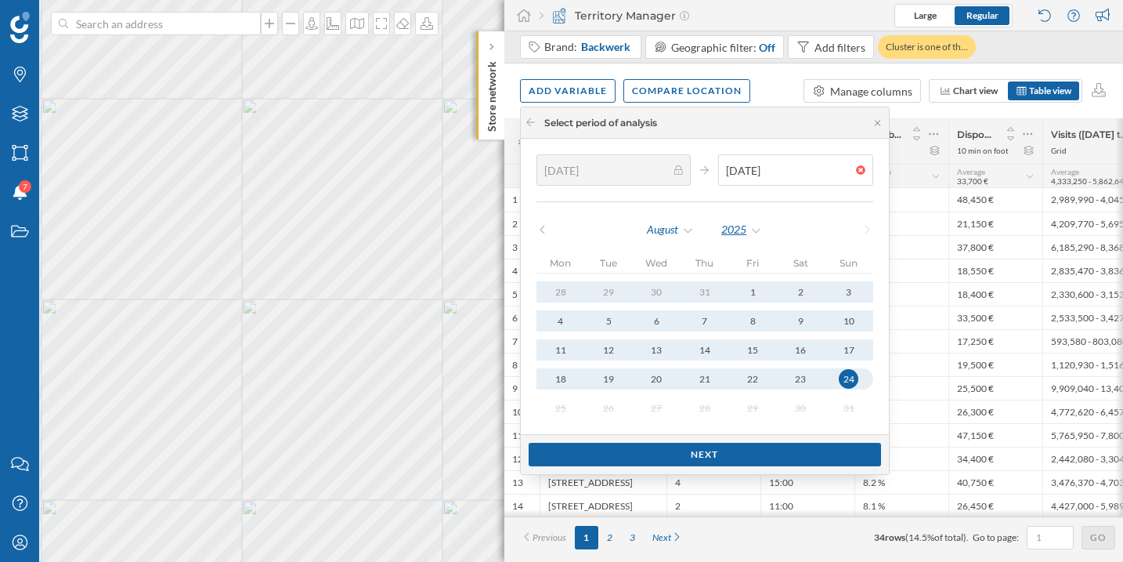
click at [751, 227] on div "2025" at bounding box center [742, 230] width 42 height 24
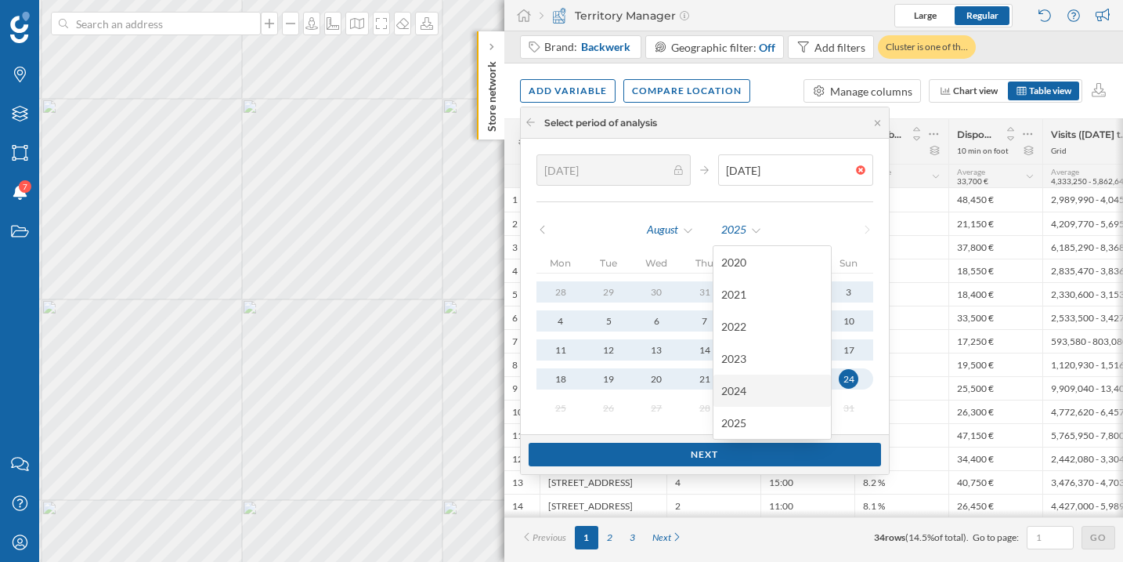
click at [743, 382] on div "2024" at bounding box center [773, 390] width 102 height 16
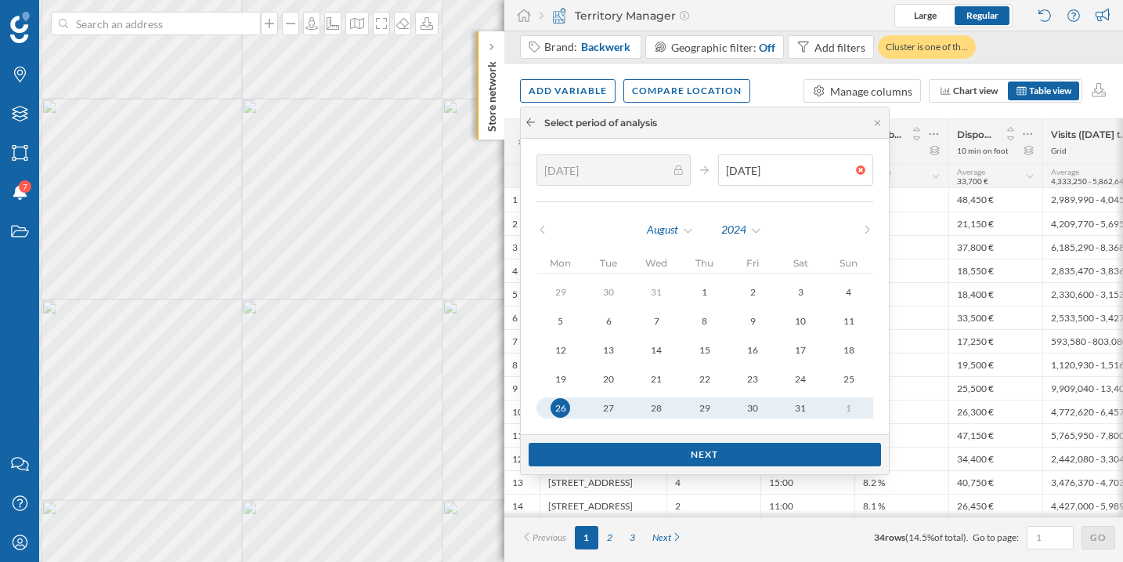
click at [528, 118] on icon at bounding box center [531, 122] width 12 height 9
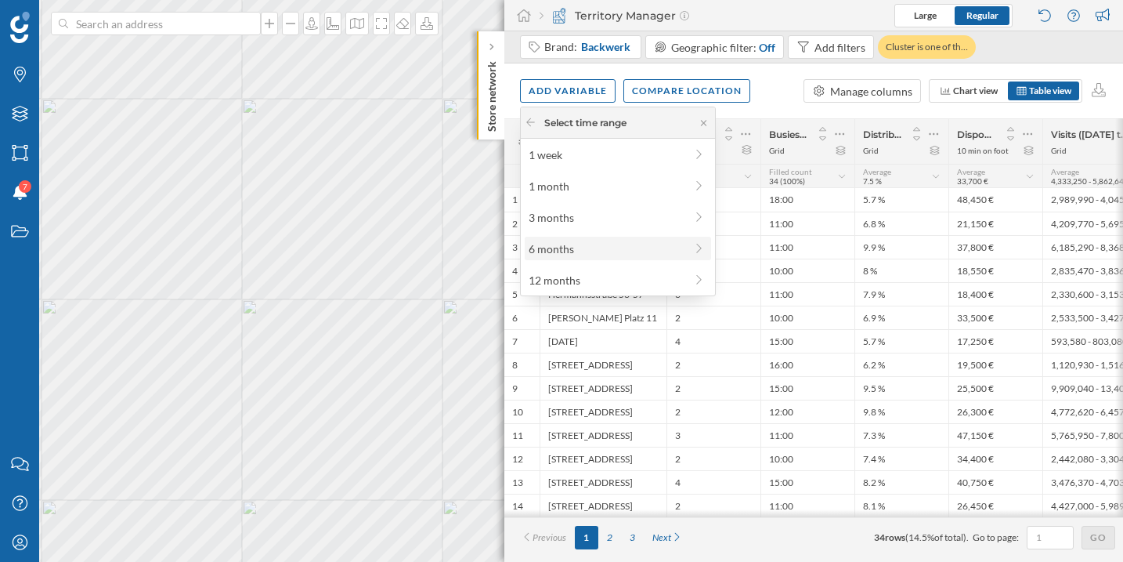
click at [582, 253] on div "6 months" at bounding box center [607, 249] width 156 height 16
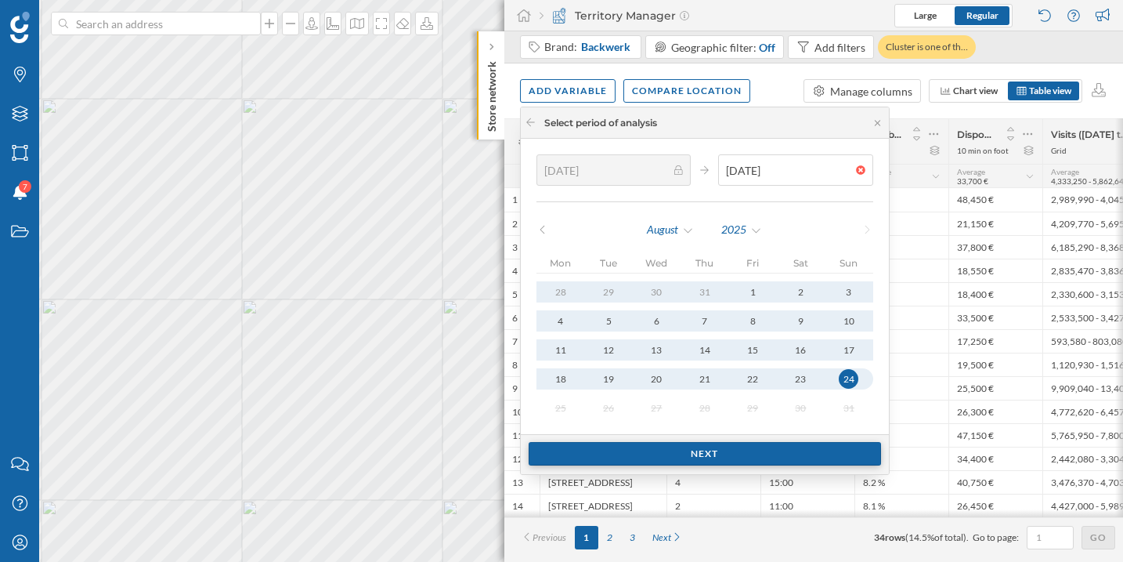
click at [819, 459] on div "Next" at bounding box center [705, 454] width 353 height 24
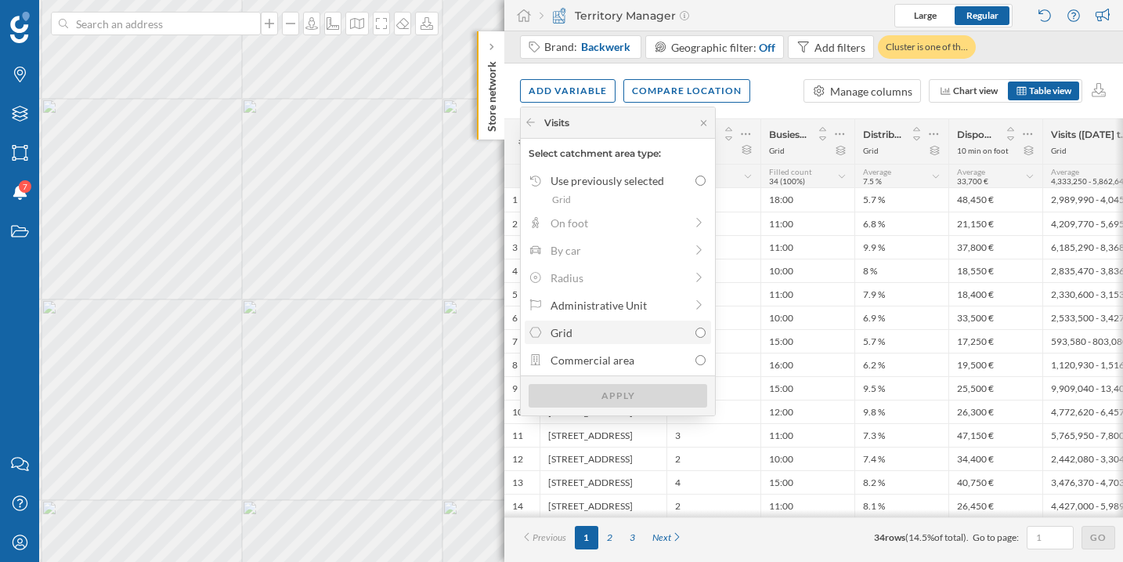
click at [631, 336] on div "Grid" at bounding box center [620, 332] width 138 height 16
click at [696, 336] on input "Grid" at bounding box center [701, 332] width 10 height 10
radio input "true"
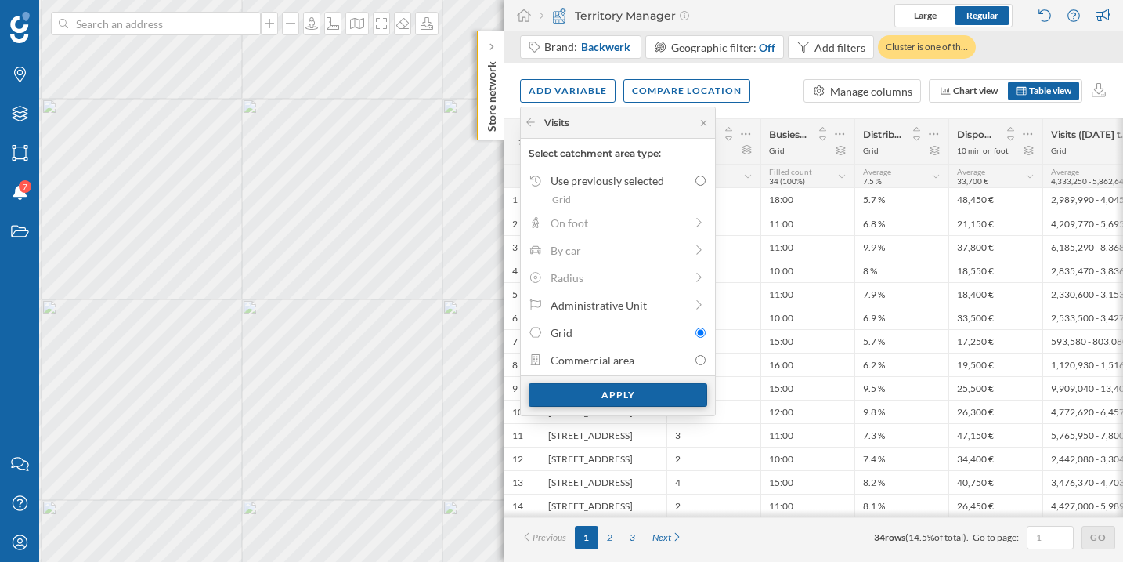
click at [631, 391] on div "Apply" at bounding box center [618, 395] width 179 height 24
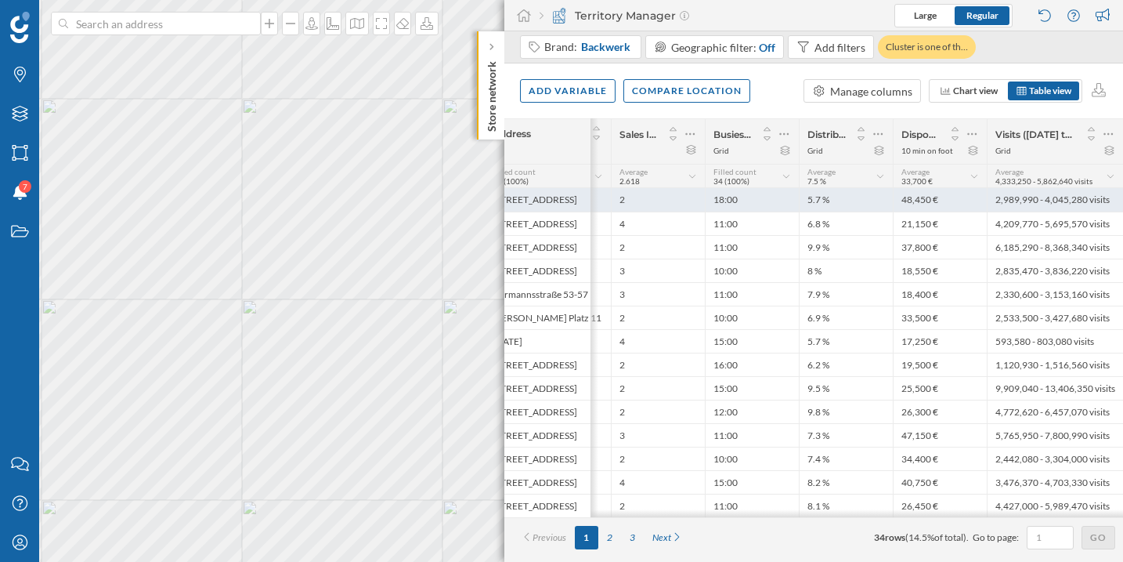
scroll to position [0, 186]
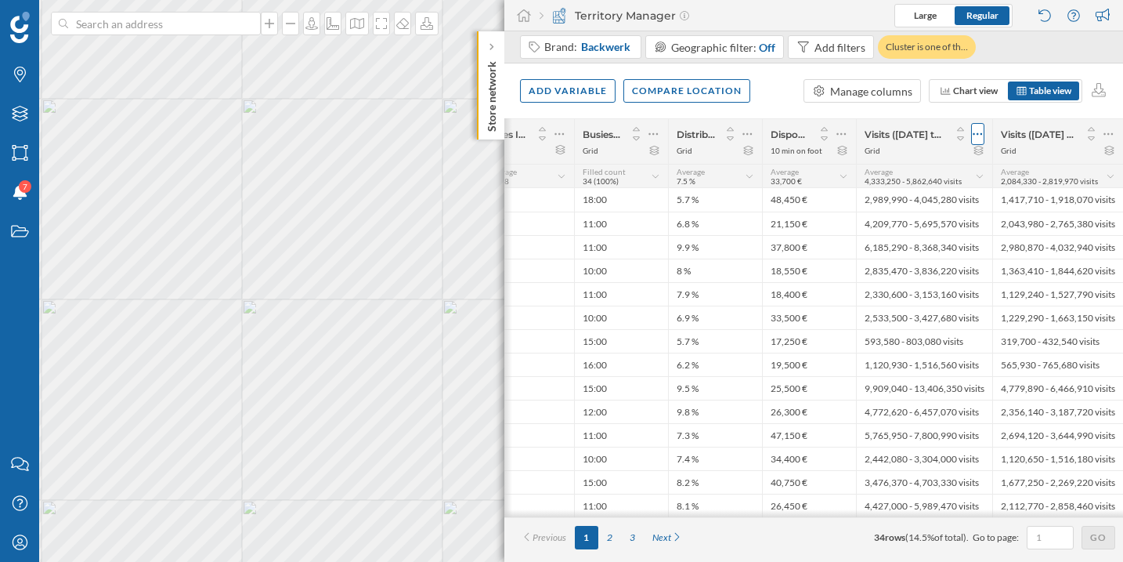
click at [981, 132] on icon at bounding box center [978, 134] width 10 height 16
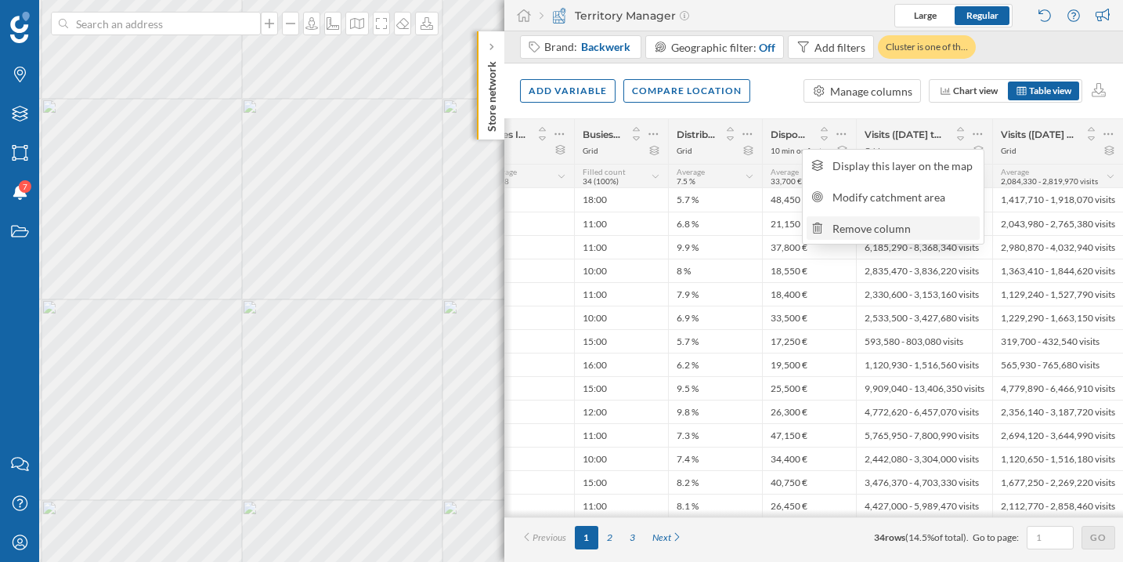
click at [948, 220] on div "Remove column" at bounding box center [904, 228] width 143 height 16
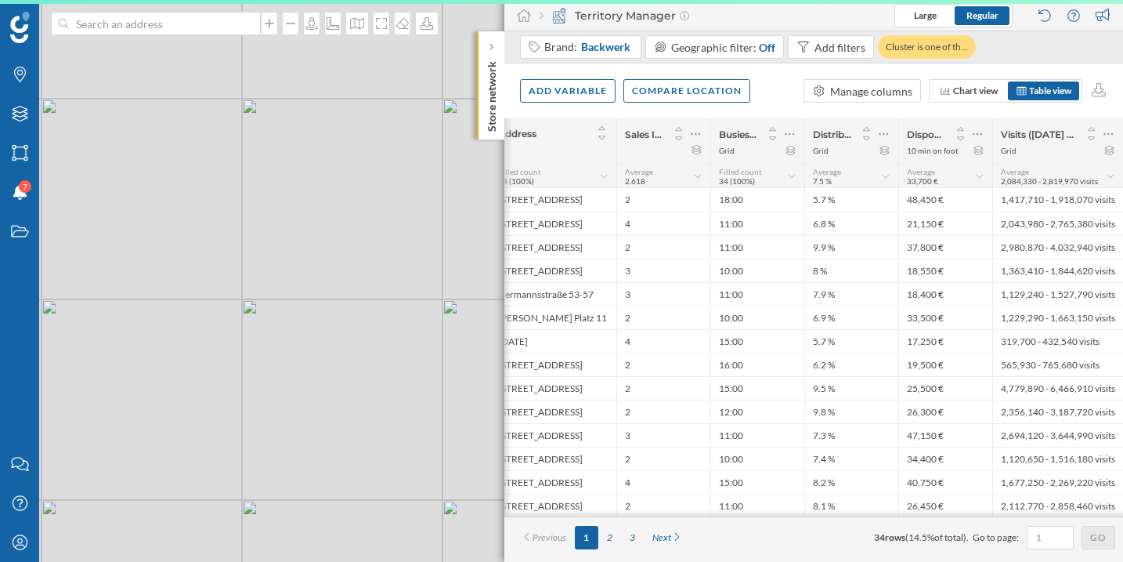
scroll to position [0, 50]
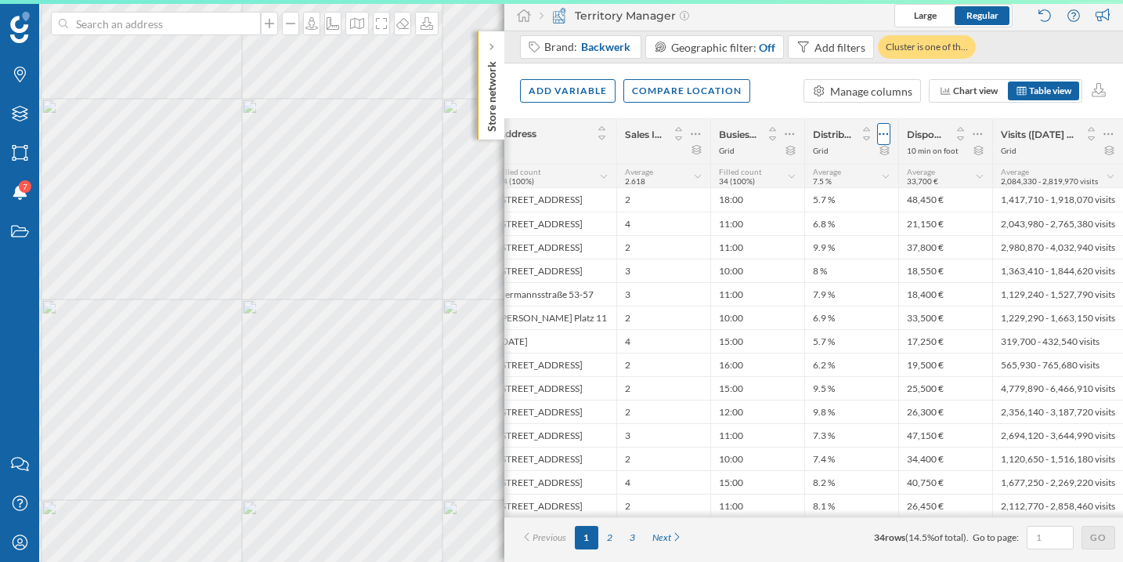
click at [881, 133] on icon at bounding box center [884, 134] width 10 height 16
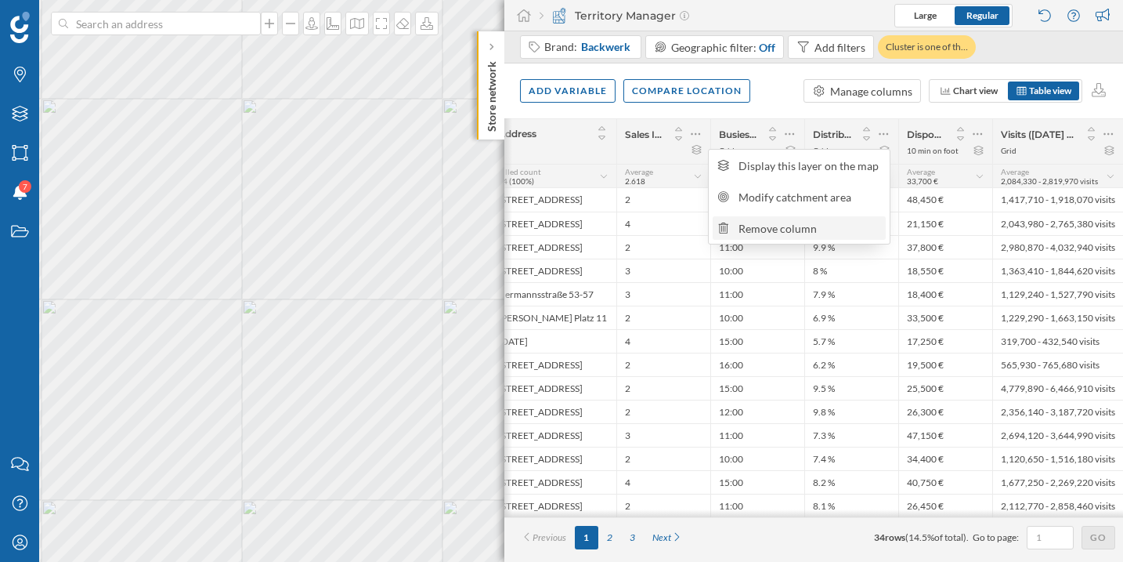
click at [848, 221] on div "Remove column" at bounding box center [810, 228] width 143 height 16
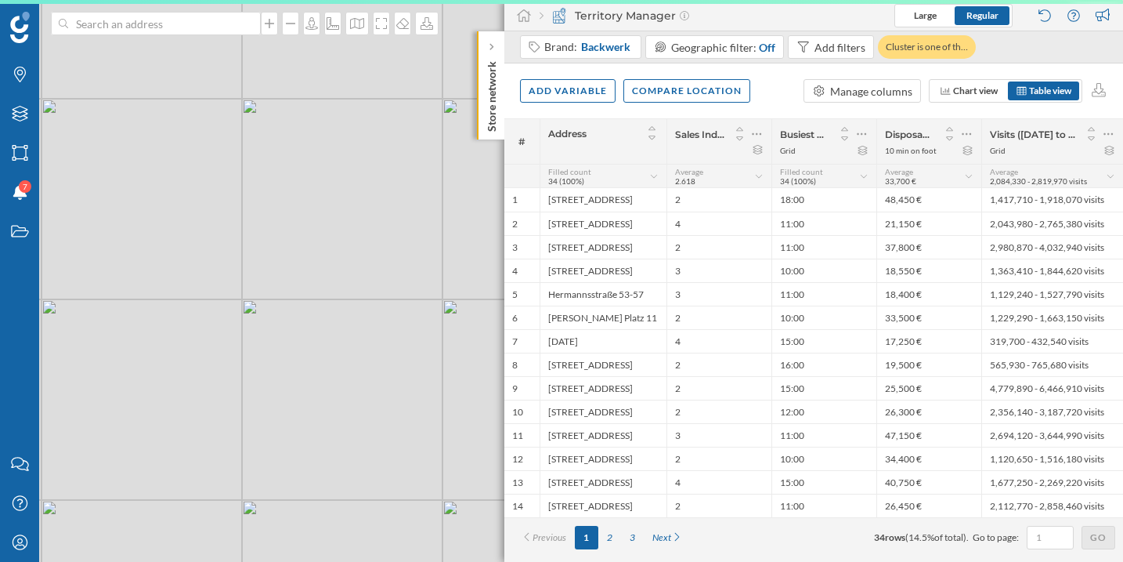
scroll to position [0, 0]
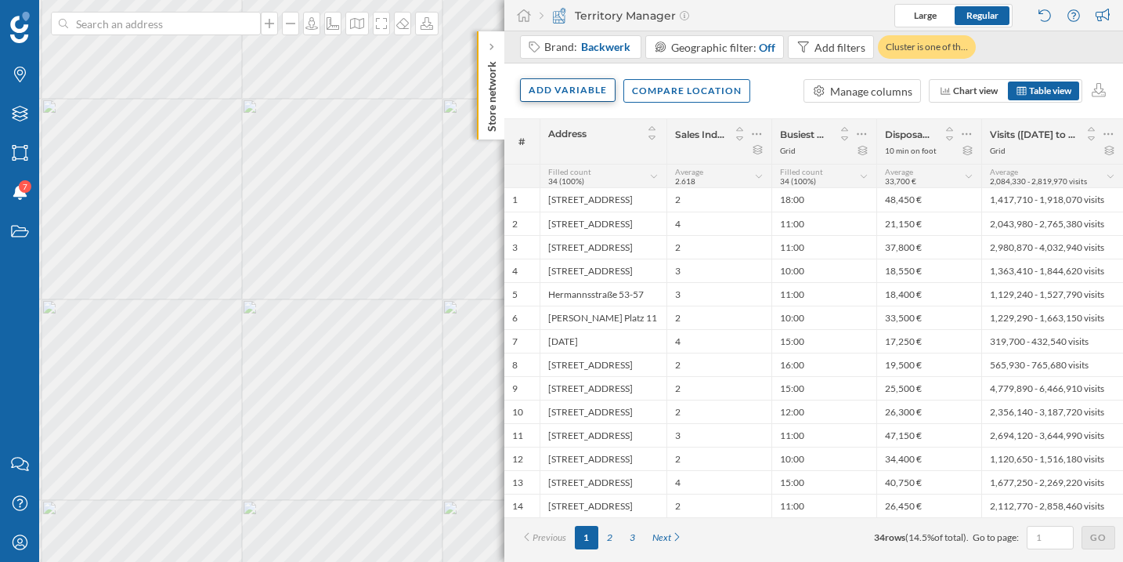
click at [589, 88] on div "Add variable" at bounding box center [568, 90] width 96 height 24
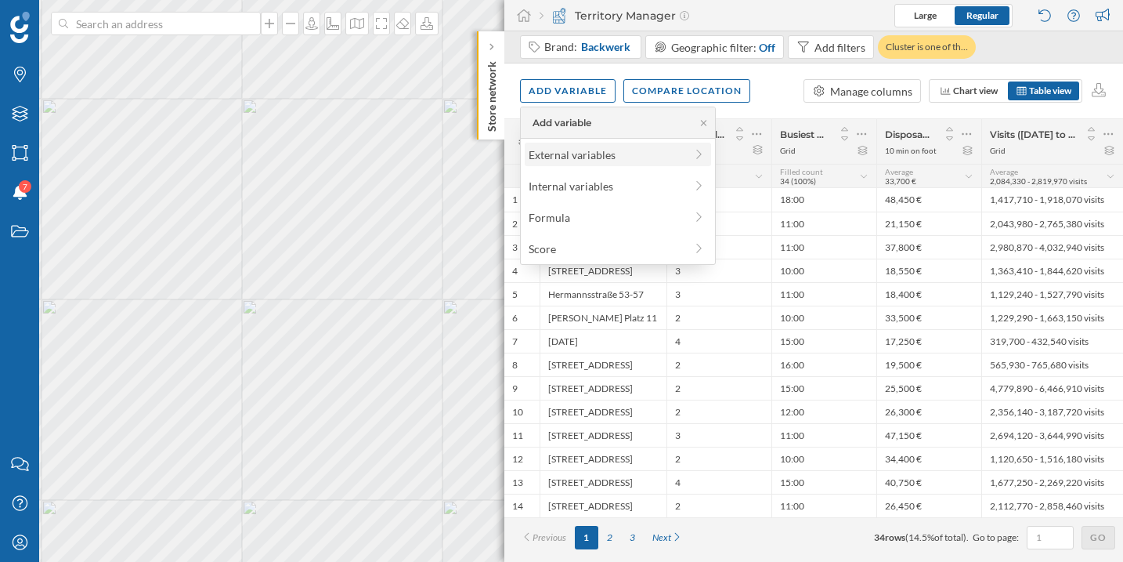
click at [581, 154] on div "External variables" at bounding box center [607, 155] width 156 height 16
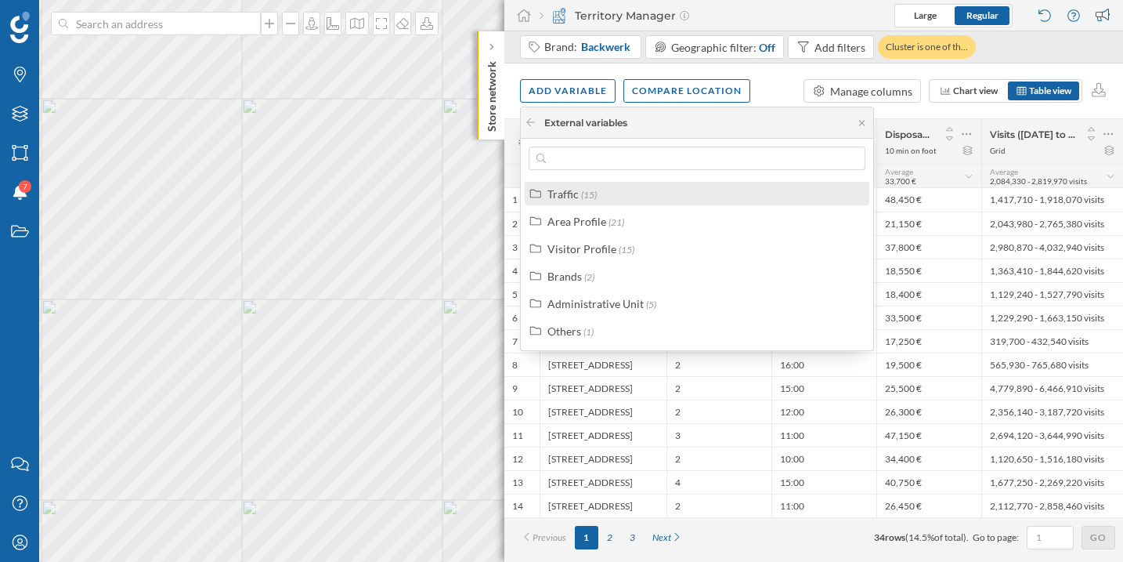
click at [638, 194] on div "Traffic (15)" at bounding box center [704, 194] width 313 height 16
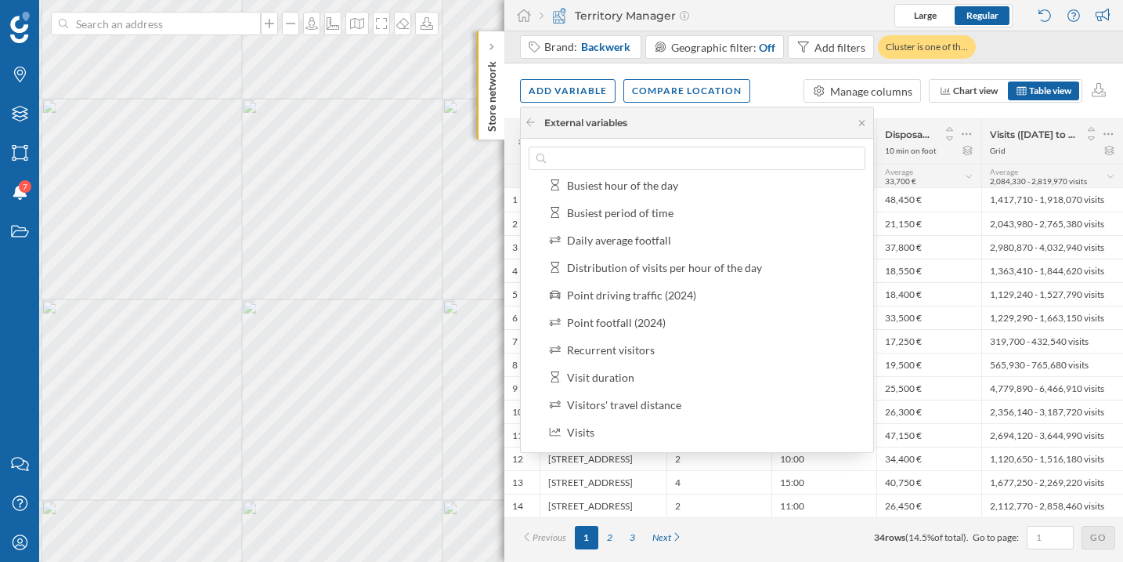
scroll to position [231, 0]
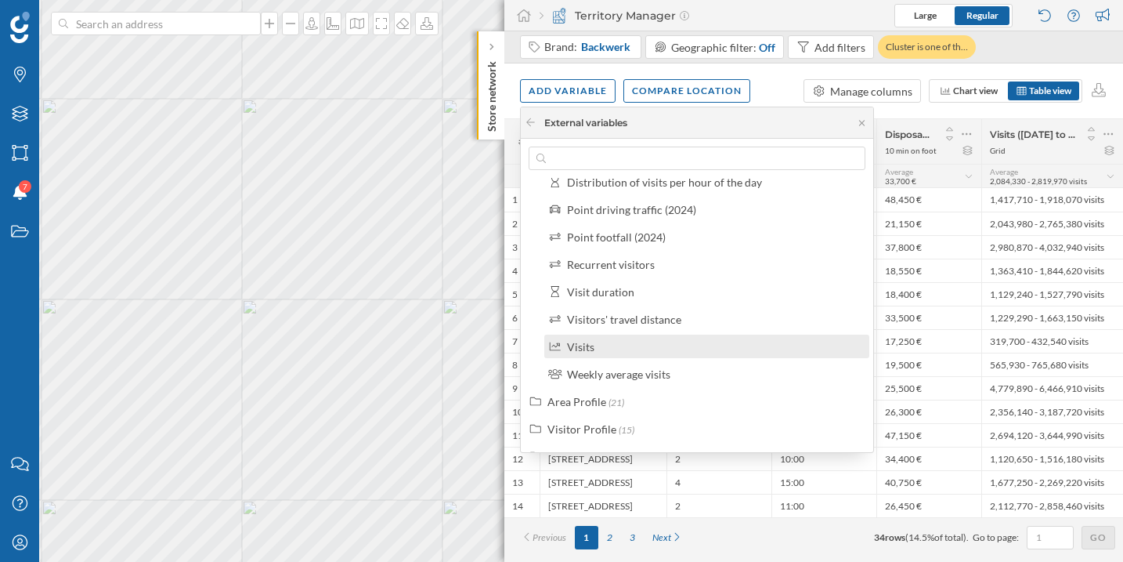
click at [628, 353] on div "Visits" at bounding box center [713, 346] width 293 height 16
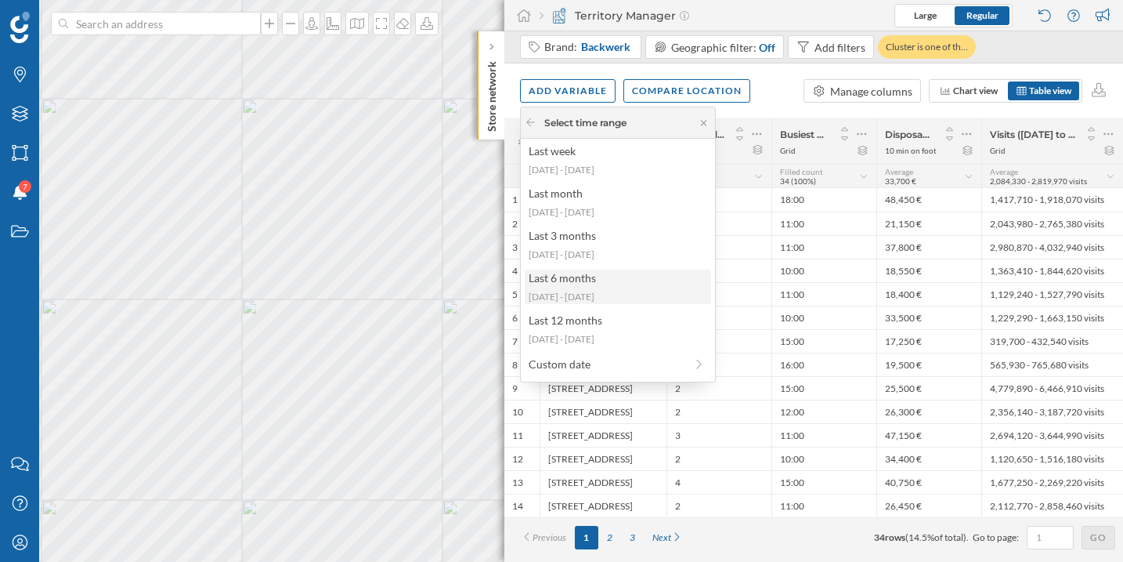
click at [615, 299] on div "[DATE] - [DATE]" at bounding box center [617, 297] width 177 height 14
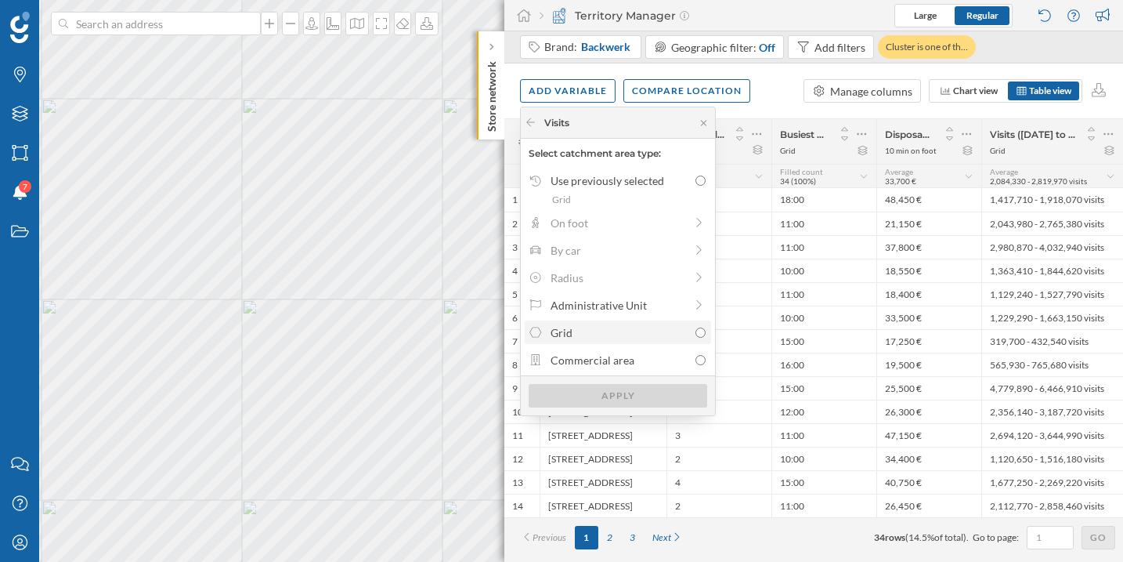
click at [640, 340] on div "Grid" at bounding box center [620, 332] width 138 height 16
click at [696, 338] on input "Grid" at bounding box center [701, 332] width 10 height 10
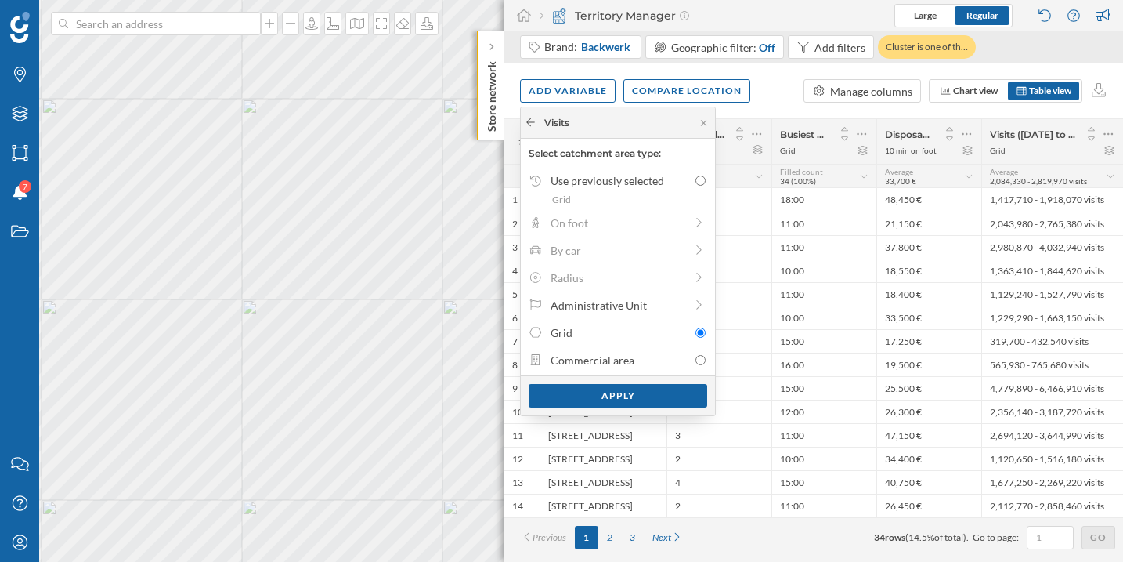
click at [526, 128] on div at bounding box center [531, 123] width 12 height 14
click at [531, 124] on icon at bounding box center [531, 122] width 12 height 9
radio input "false"
click at [531, 124] on icon at bounding box center [531, 122] width 12 height 9
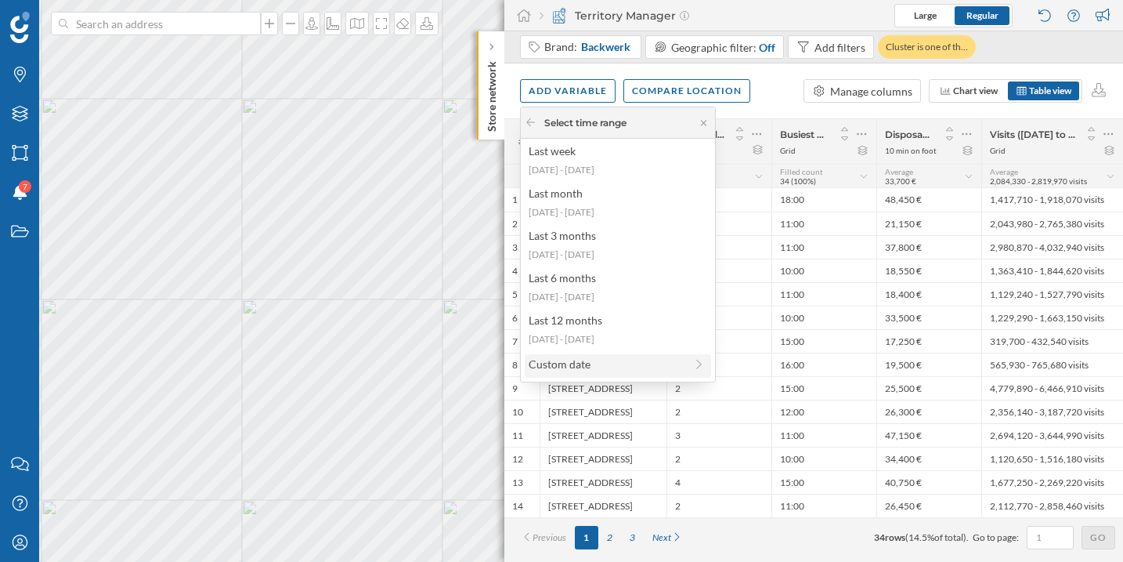
click at [571, 369] on div "Custom date" at bounding box center [607, 364] width 156 height 16
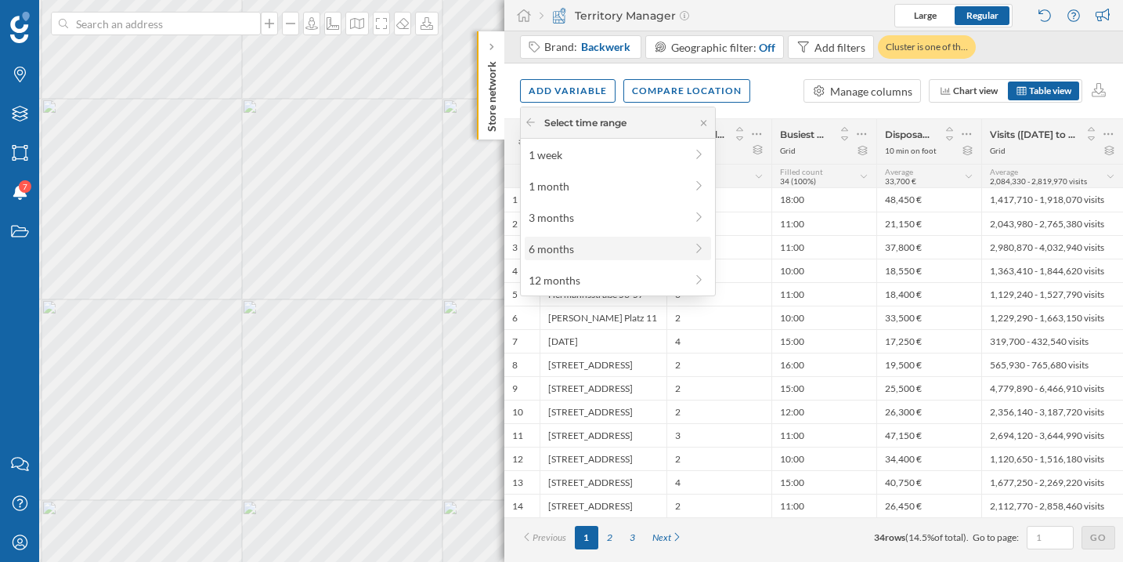
click at [606, 251] on div "6 months" at bounding box center [607, 249] width 156 height 16
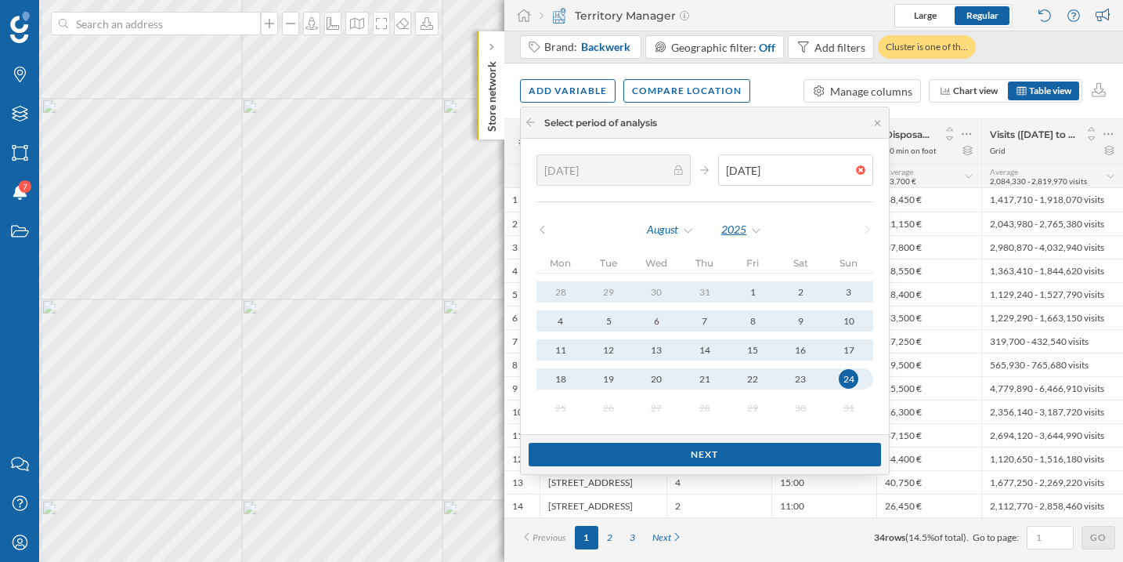
click at [731, 229] on div "2025" at bounding box center [742, 230] width 42 height 24
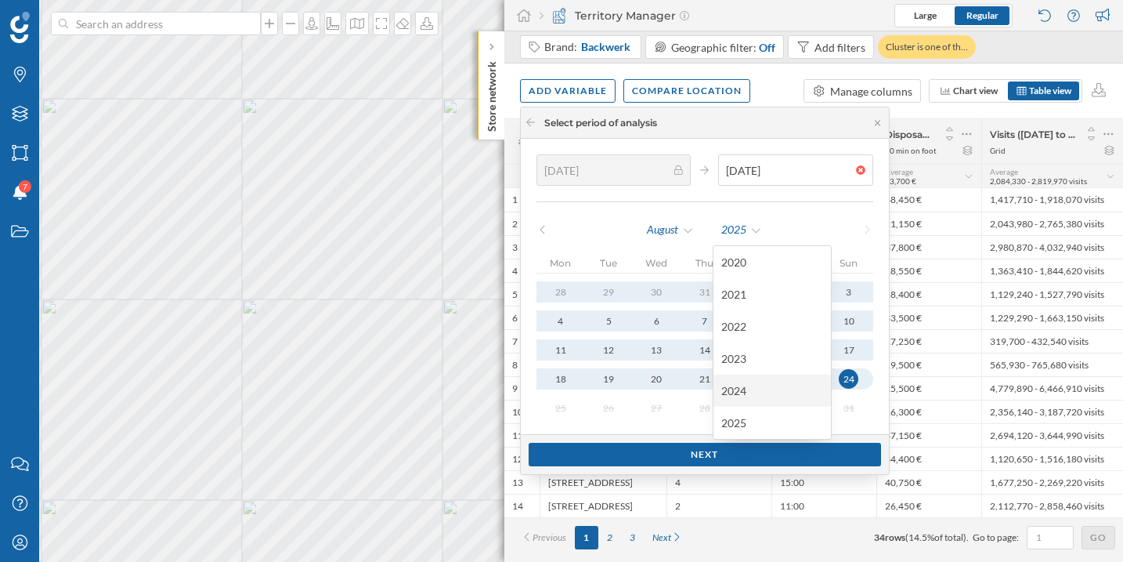
click at [743, 379] on div "2024" at bounding box center [773, 390] width 118 height 32
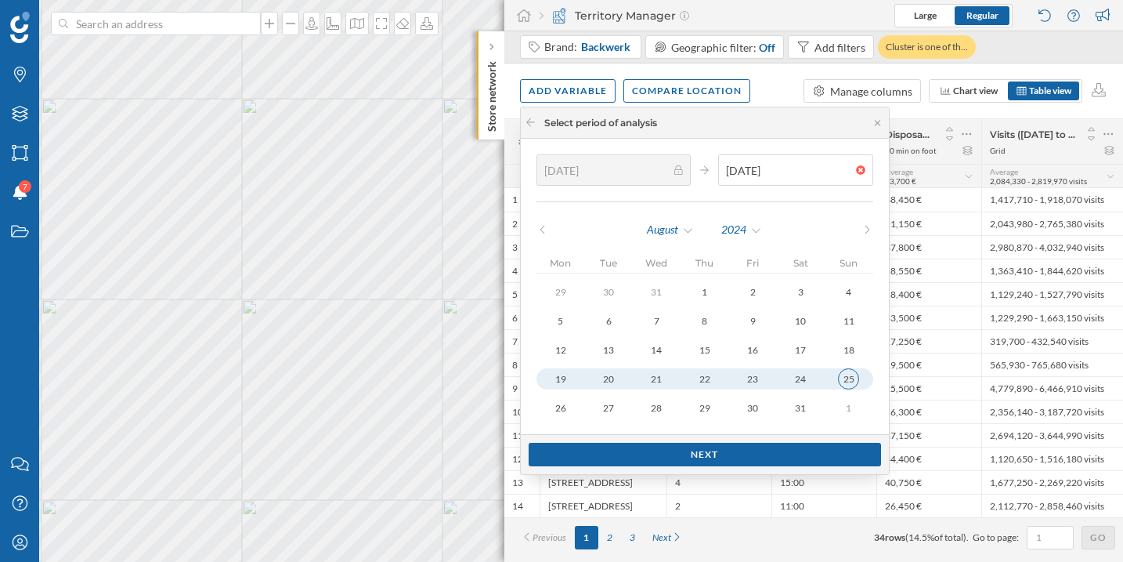
click at [838, 382] on div "25" at bounding box center [848, 378] width 21 height 21
type input "[DATE]"
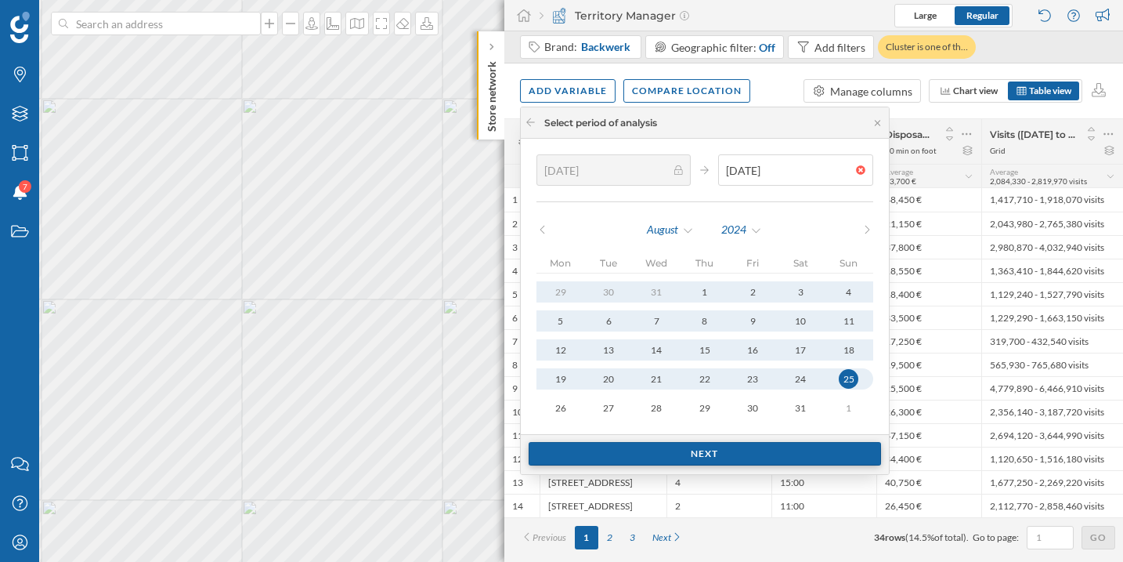
click at [784, 455] on div "Next" at bounding box center [705, 454] width 353 height 24
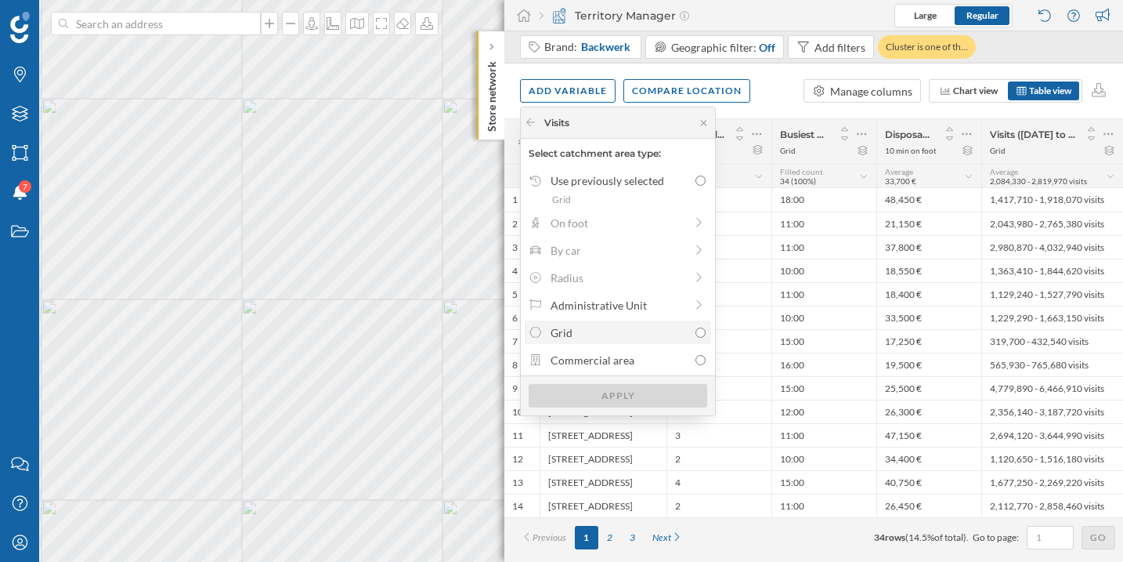
click at [697, 336] on input "Grid" at bounding box center [701, 332] width 10 height 10
radio input "true"
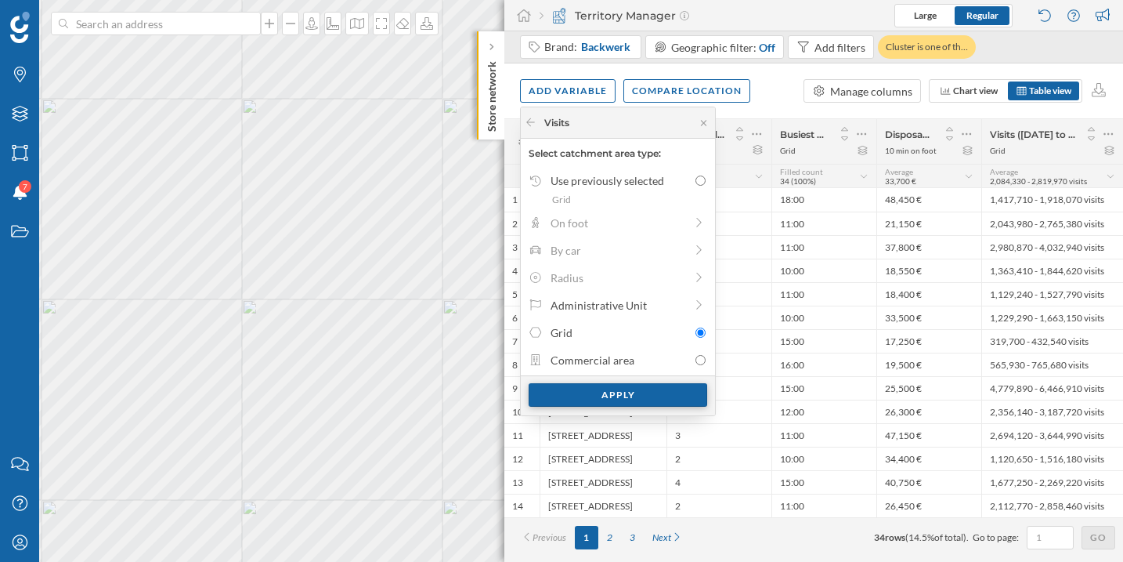
click at [670, 398] on div "Apply" at bounding box center [618, 395] width 179 height 24
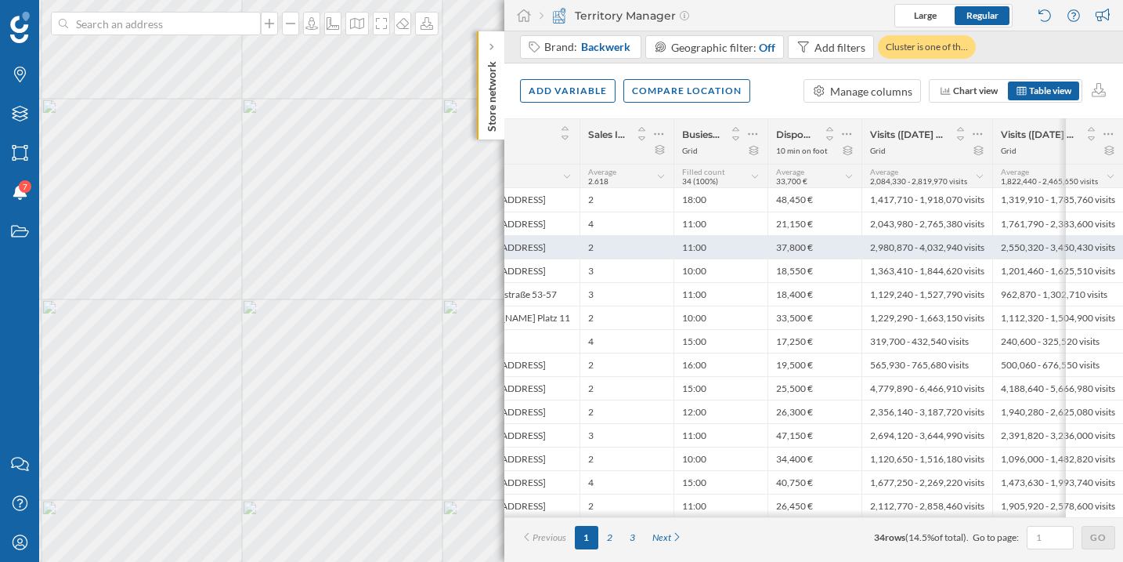
scroll to position [0, 0]
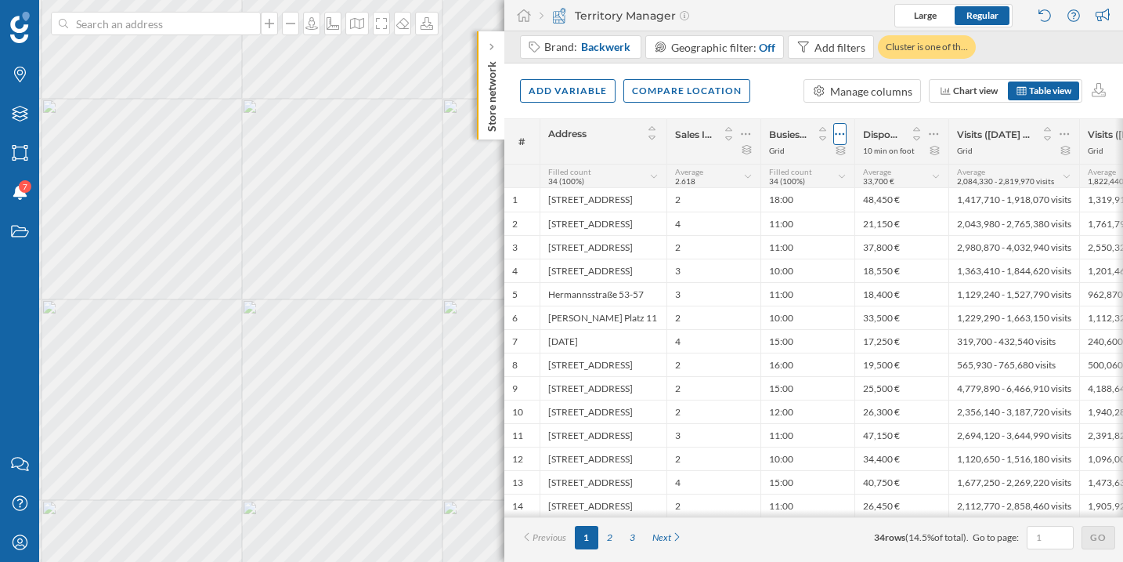
click at [841, 135] on icon at bounding box center [840, 134] width 10 height 16
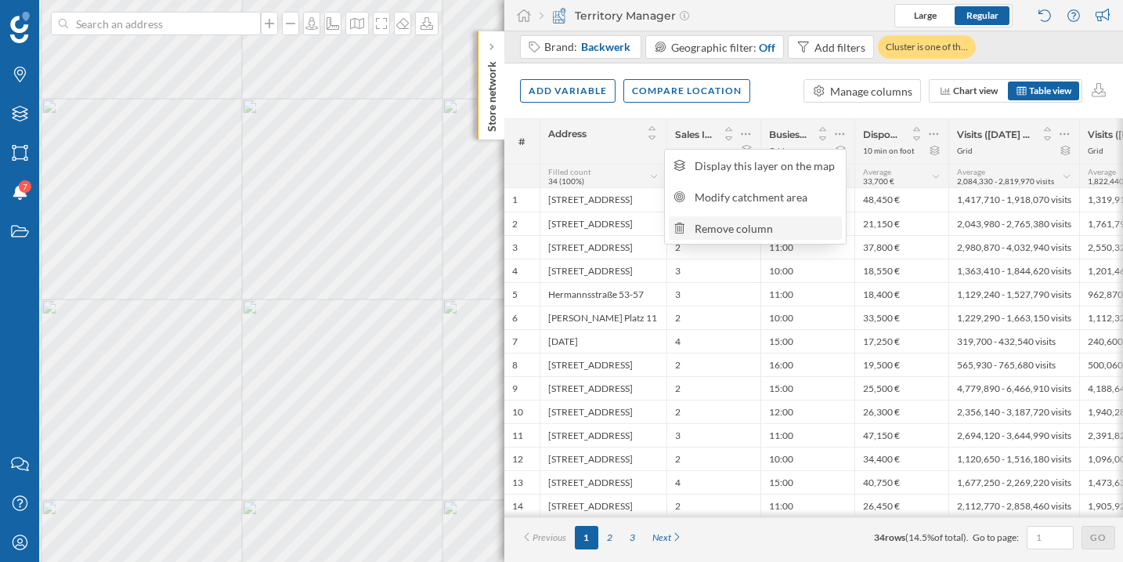
click at [809, 231] on div "Remove column" at bounding box center [766, 228] width 143 height 16
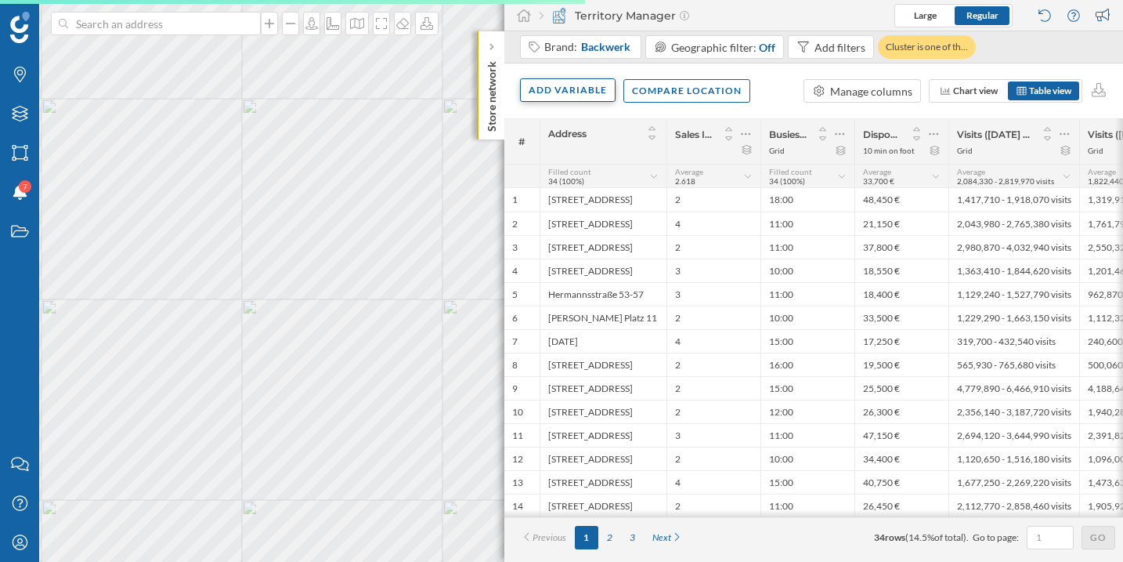
click at [572, 93] on div "Add variable" at bounding box center [568, 90] width 96 height 24
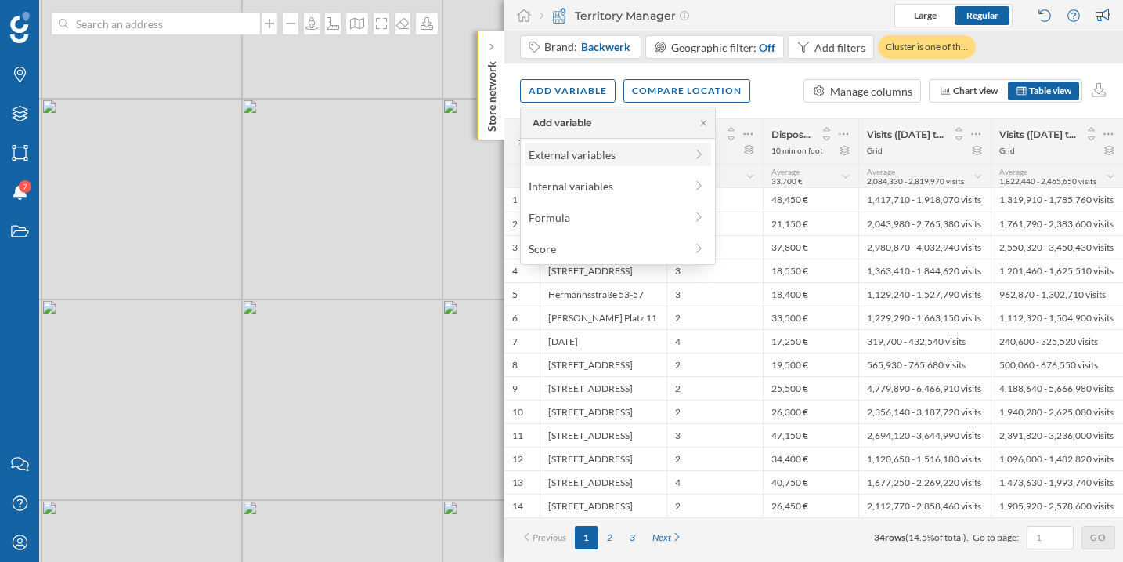
click at [590, 153] on div "External variables" at bounding box center [607, 155] width 156 height 16
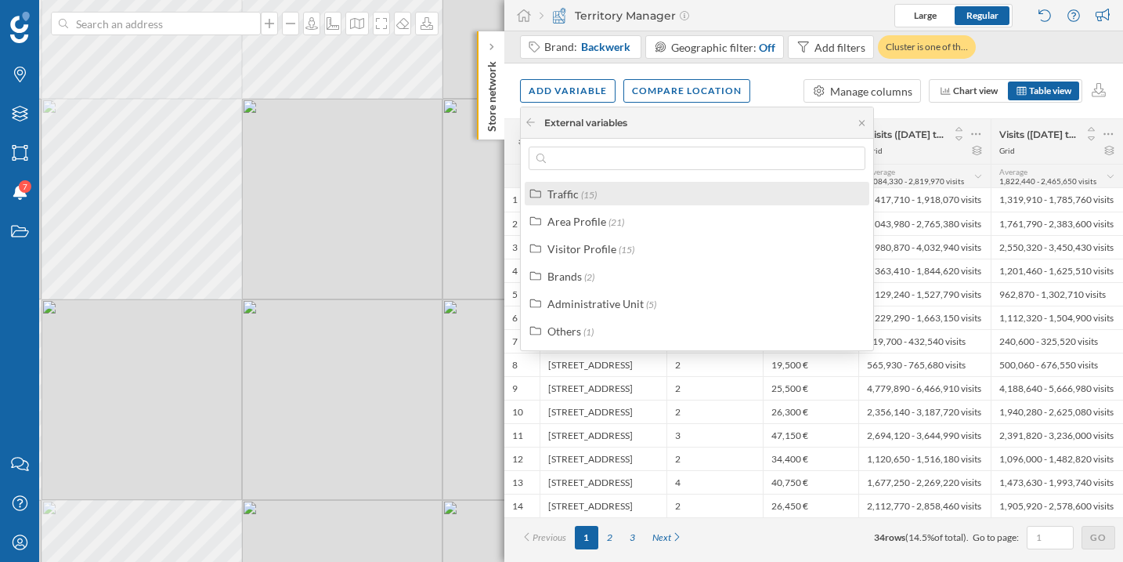
click at [612, 197] on div "Traffic (15)" at bounding box center [704, 194] width 313 height 16
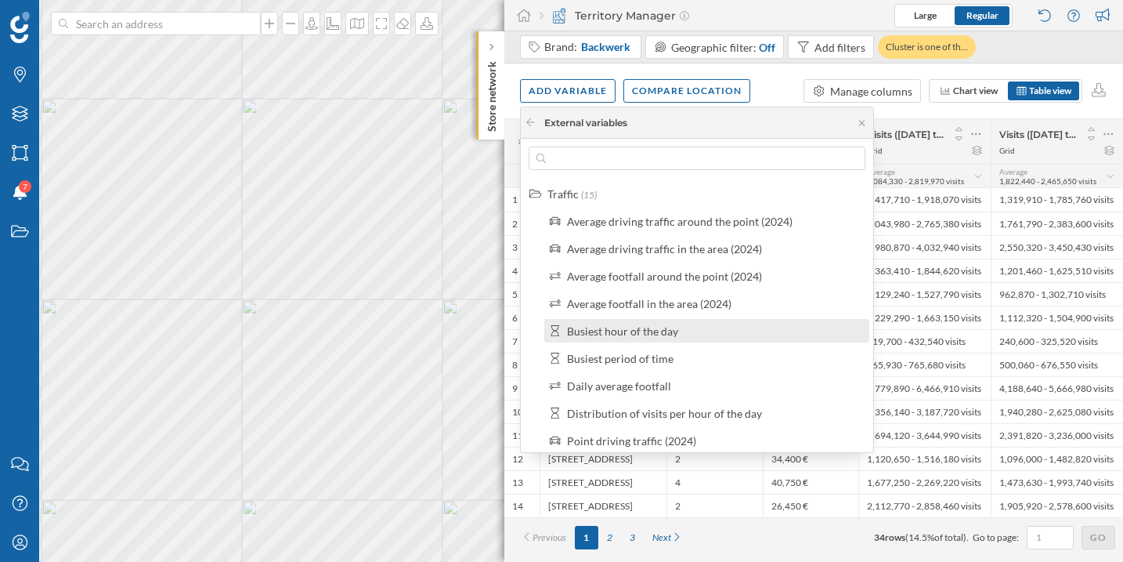
click at [665, 333] on div "Busiest hour of the day" at bounding box center [622, 330] width 111 height 13
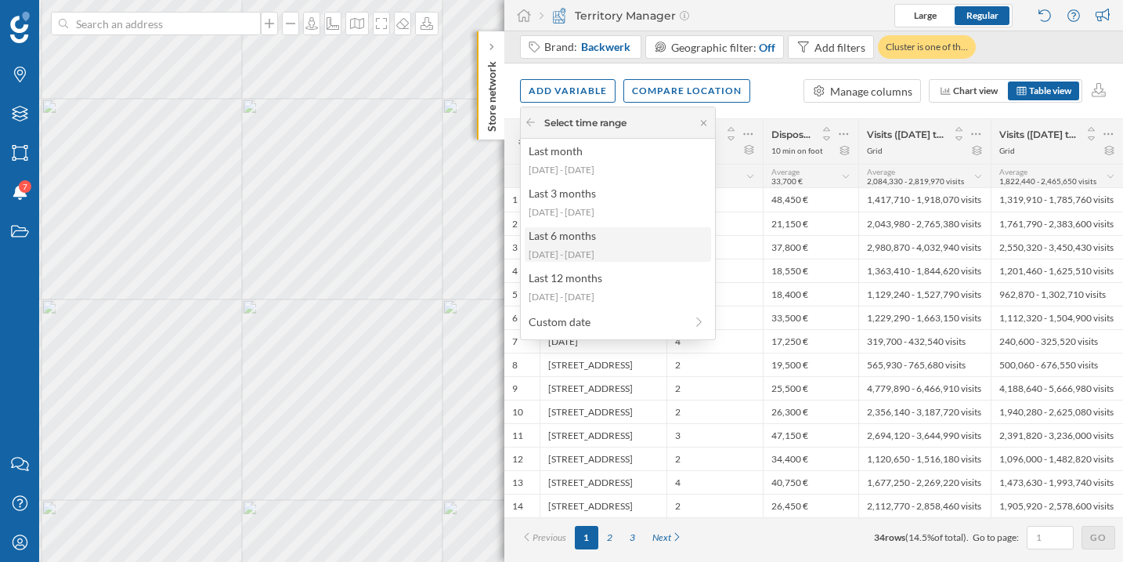
click at [640, 249] on div "[DATE] - [DATE]" at bounding box center [617, 255] width 177 height 14
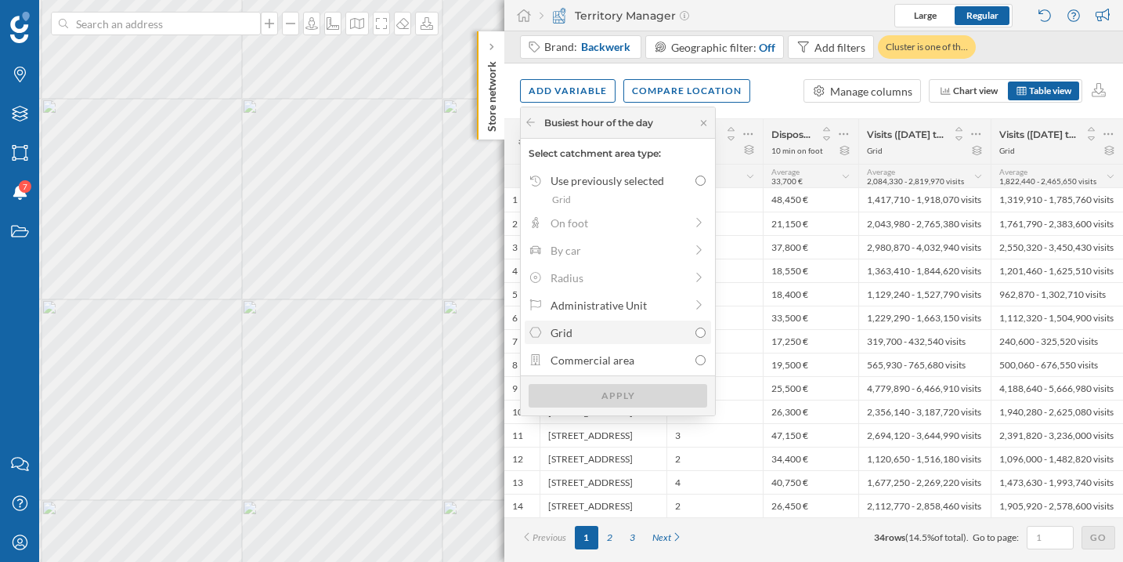
click at [682, 332] on div "Grid" at bounding box center [620, 332] width 138 height 16
click at [696, 332] on input "Grid" at bounding box center [701, 332] width 10 height 10
radio input "true"
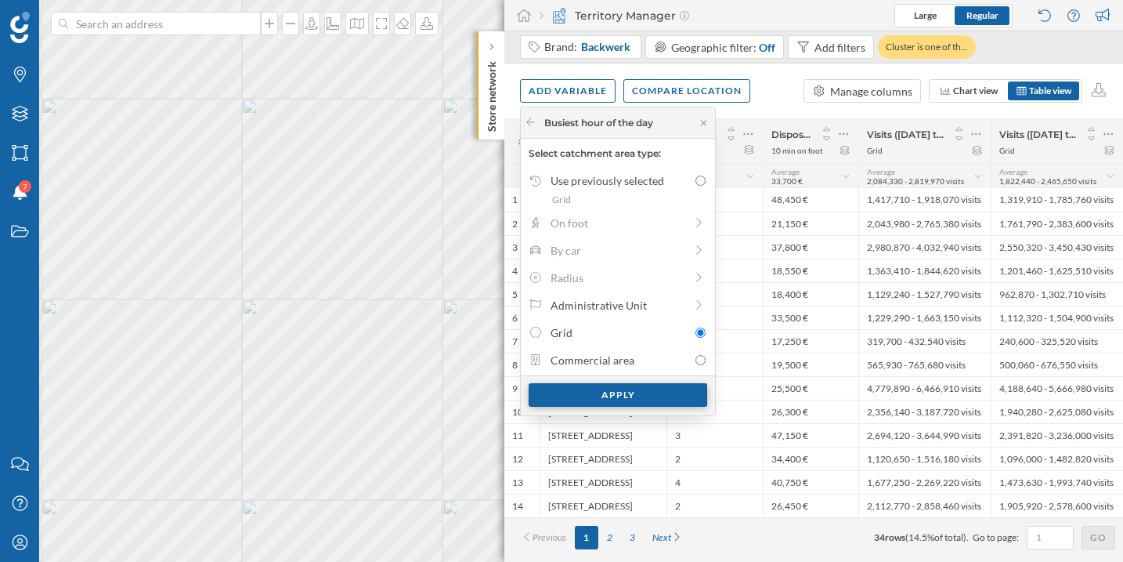
click at [659, 396] on div "Apply" at bounding box center [618, 395] width 179 height 24
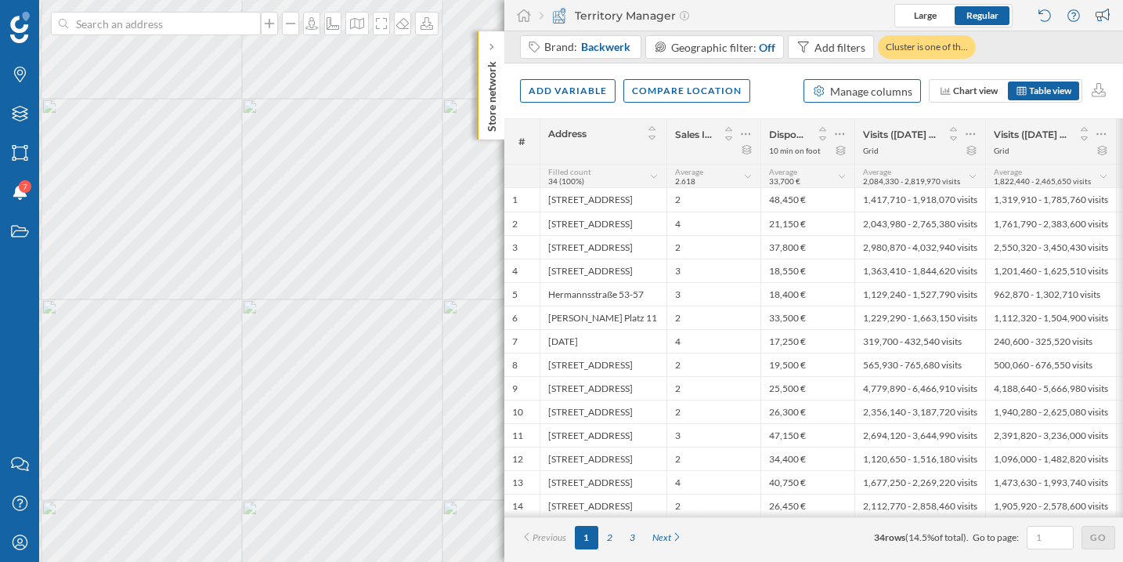
click at [859, 95] on div "Manage columns" at bounding box center [871, 91] width 82 height 16
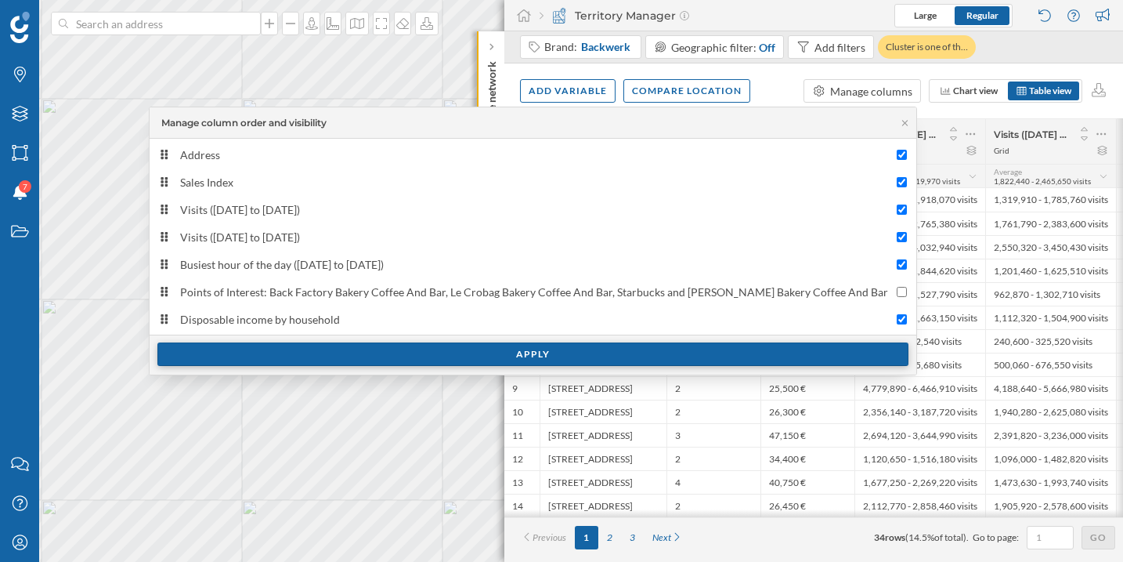
click at [387, 349] on div "Apply" at bounding box center [532, 354] width 751 height 24
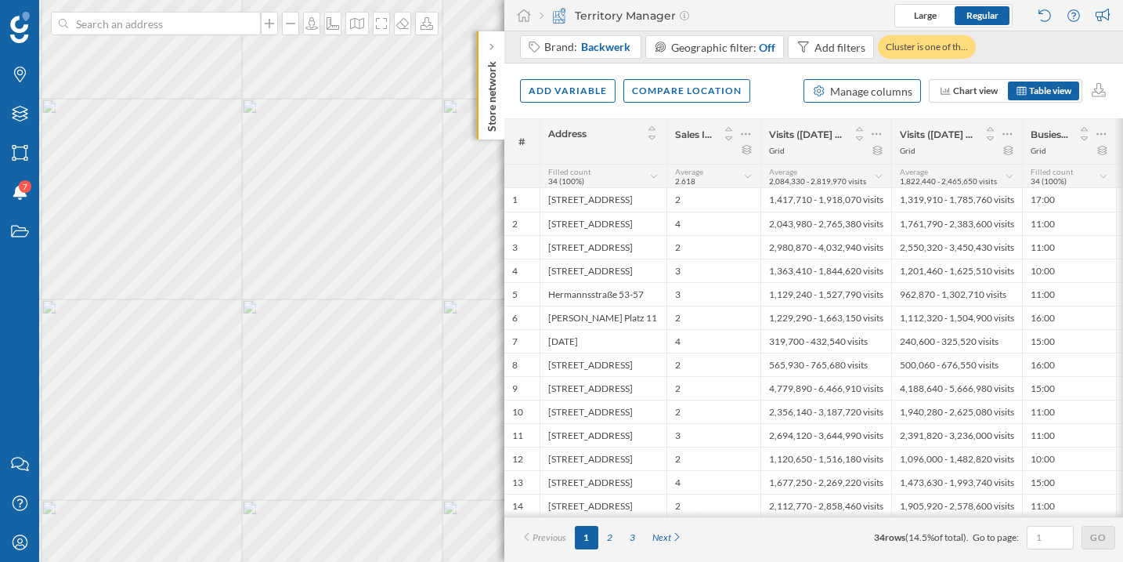
click at [830, 92] on div "Manage columns" at bounding box center [871, 91] width 82 height 16
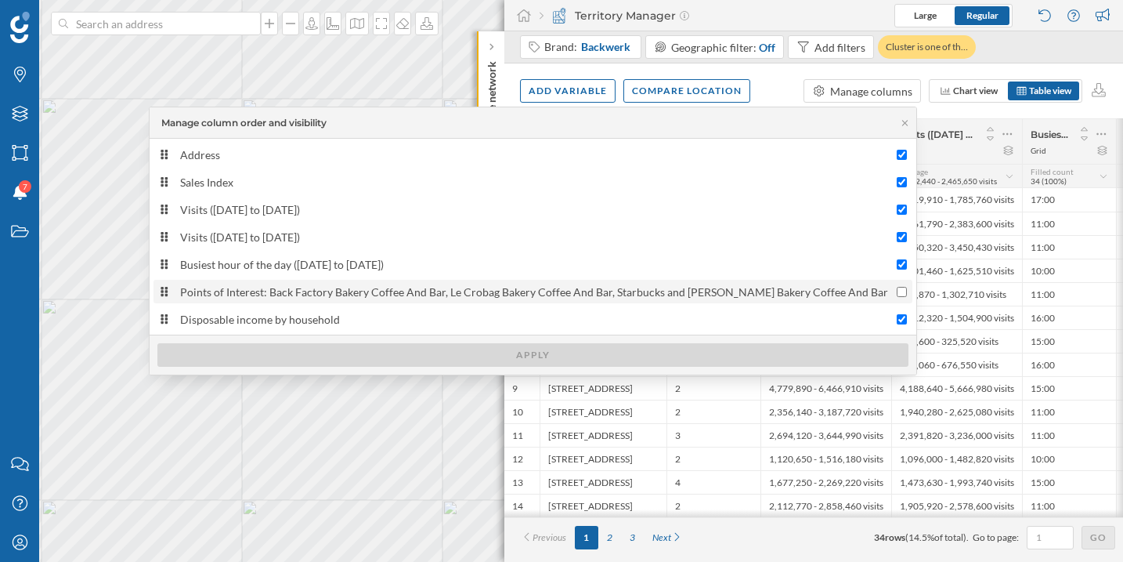
click at [899, 290] on input "Points of Interest: Back Factory Bakery Coffee And Bar, Le Crobag Bakery Coffee…" at bounding box center [902, 292] width 10 height 10
checkbox input "true"
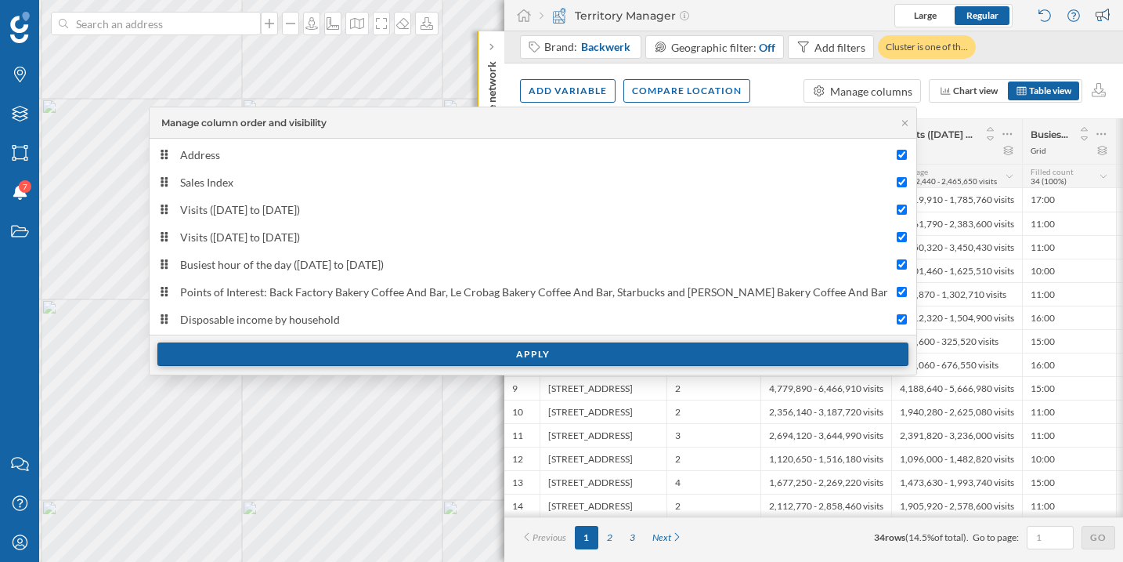
click at [830, 358] on div "Apply" at bounding box center [532, 354] width 751 height 24
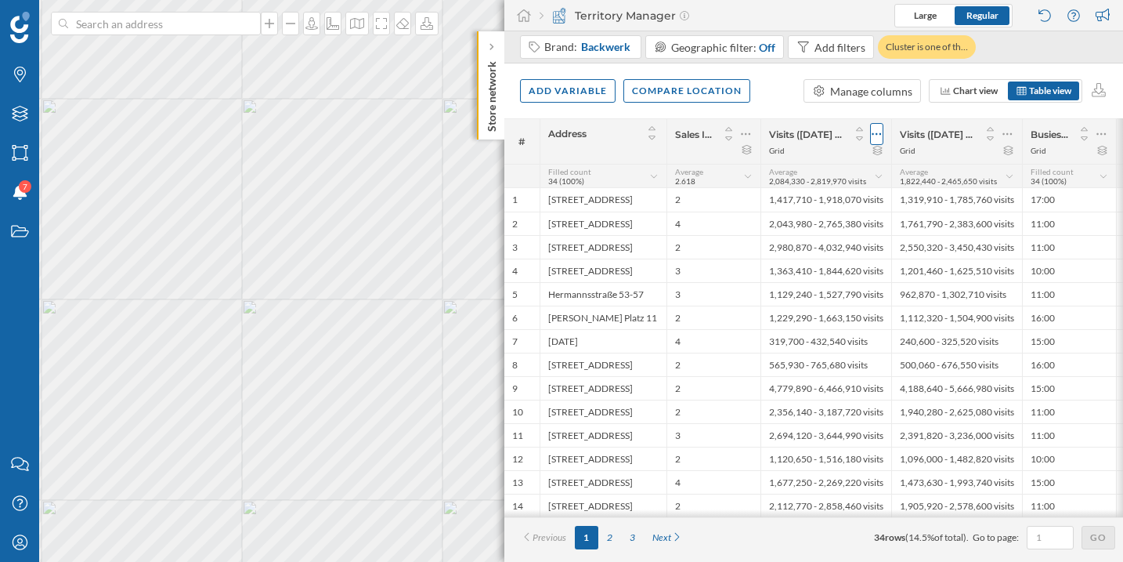
click at [878, 133] on icon at bounding box center [877, 134] width 10 height 16
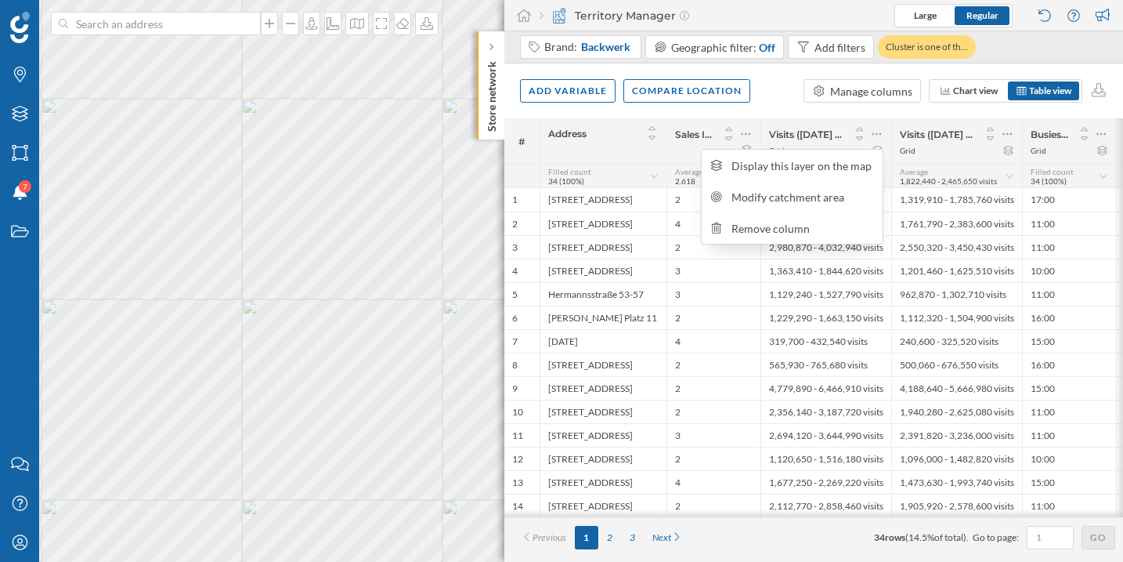
click at [781, 98] on div "Add variable Compare location Manage columns Chart view Table view" at bounding box center [814, 90] width 619 height 55
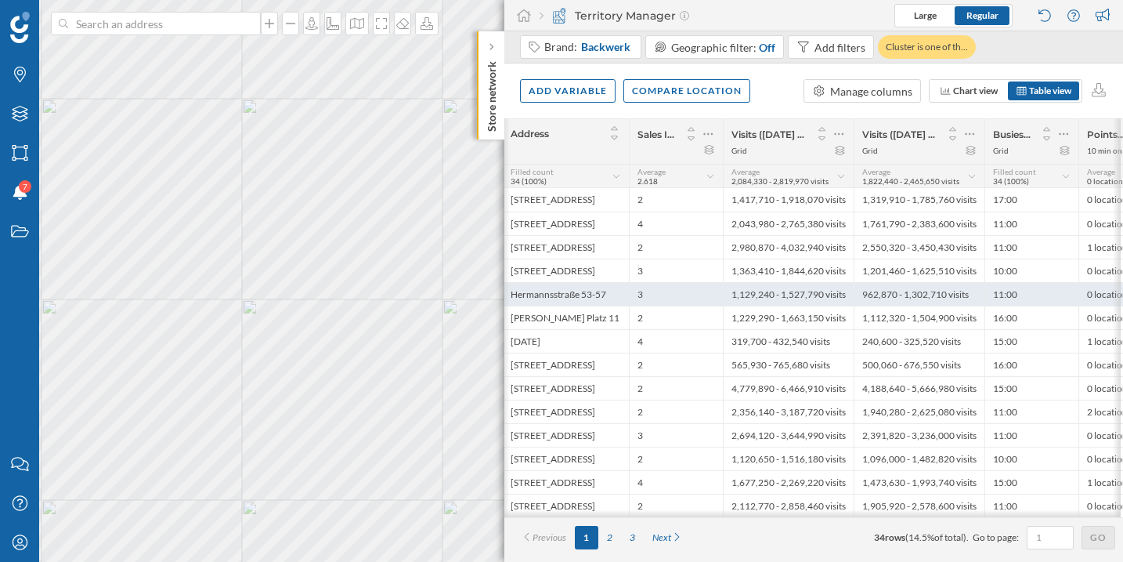
scroll to position [0, 35]
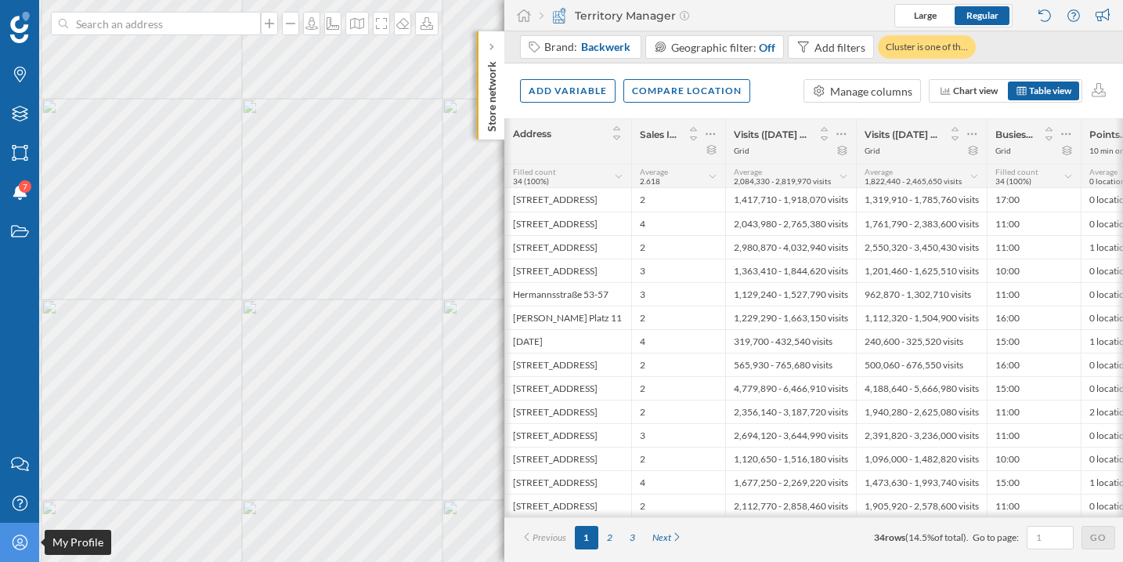
click at [14, 545] on icon "My Profile" at bounding box center [20, 542] width 20 height 16
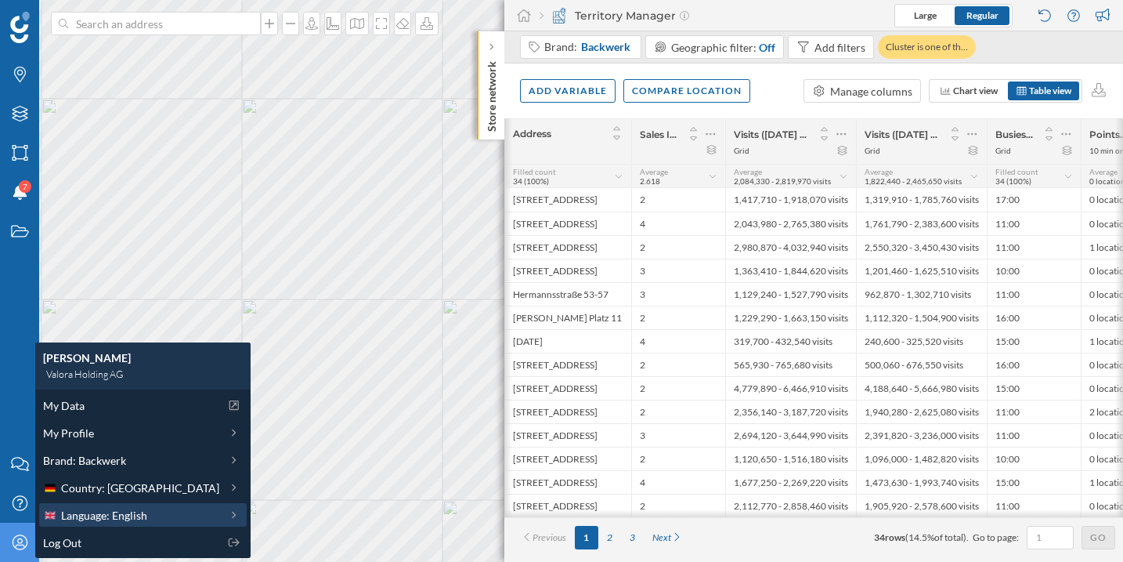
click at [113, 505] on div "Language: English" at bounding box center [143, 515] width 208 height 24
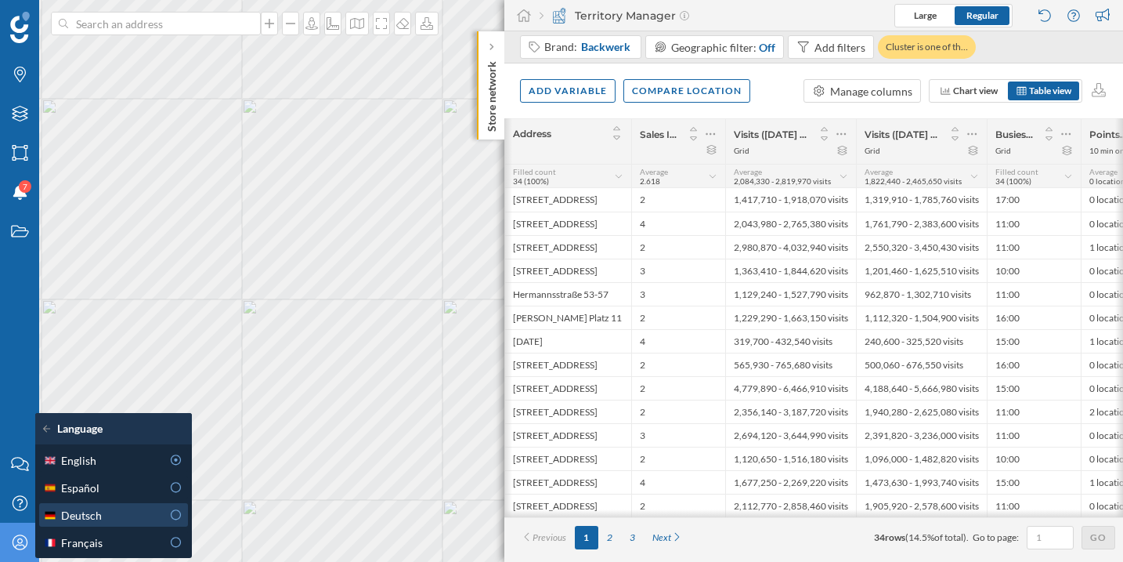
click at [177, 512] on icon at bounding box center [176, 514] width 14 height 11
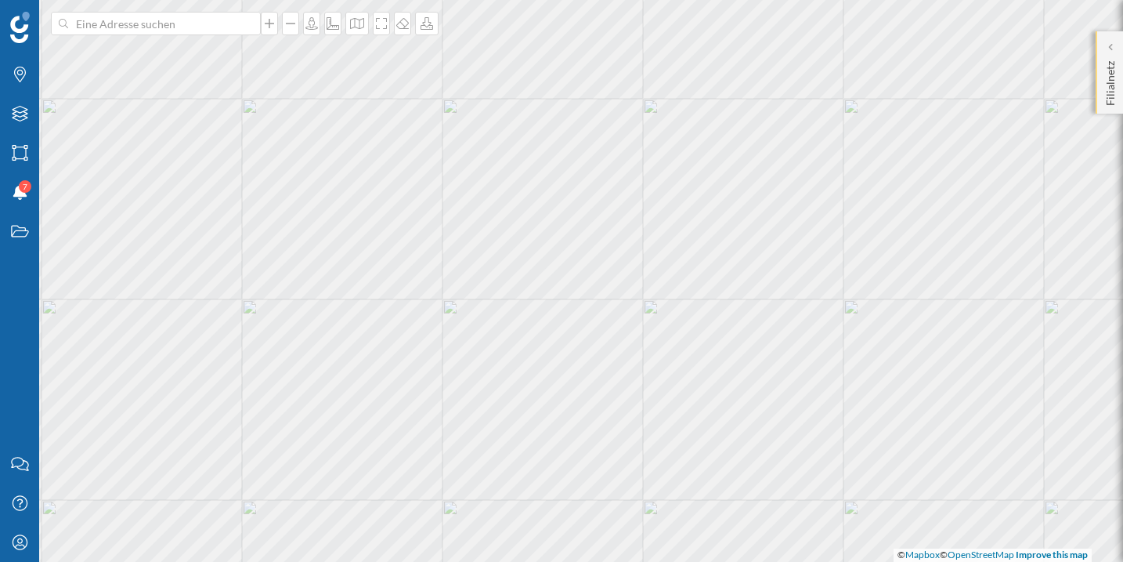
click at [1105, 57] on p "Filialnetz" at bounding box center [1111, 80] width 16 height 51
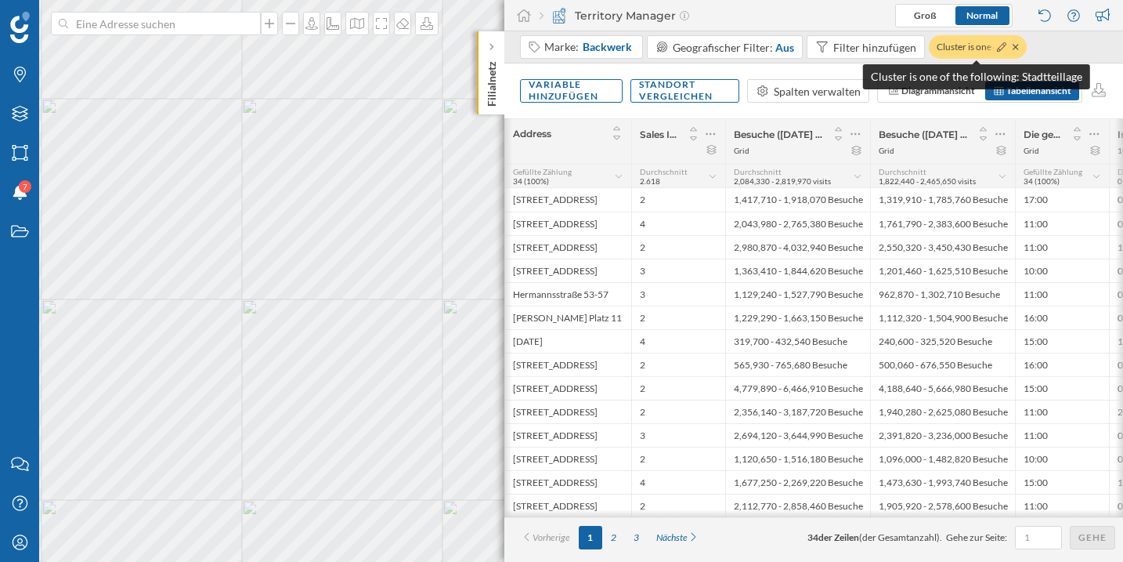
click at [966, 46] on div "Cluster is one of th…" at bounding box center [978, 47] width 98 height 24
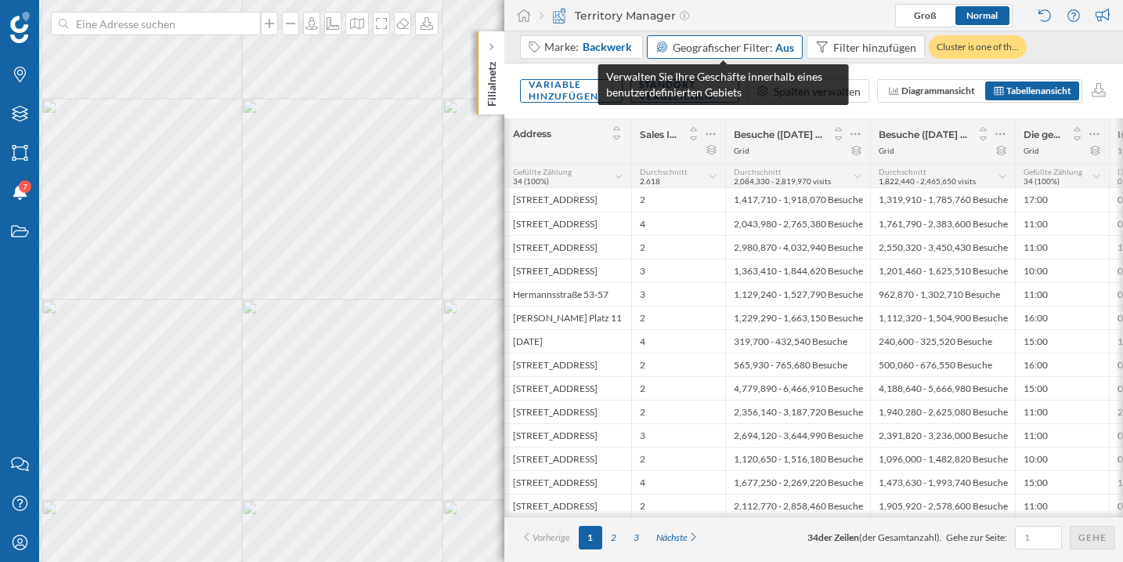
click at [746, 41] on span "Geografischer Filter:" at bounding box center [723, 47] width 100 height 13
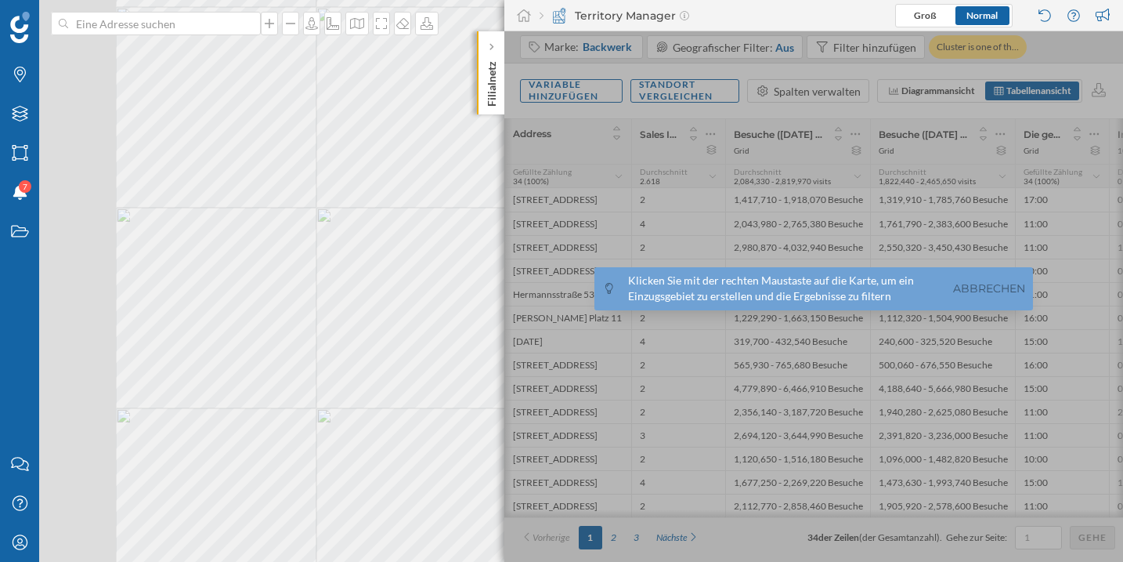
click at [511, 212] on div "[PERSON_NAME] Ebenen Gebiete Benachrichtigungen 7 Suchanfragen Kontaktieren Sie…" at bounding box center [561, 281] width 1123 height 562
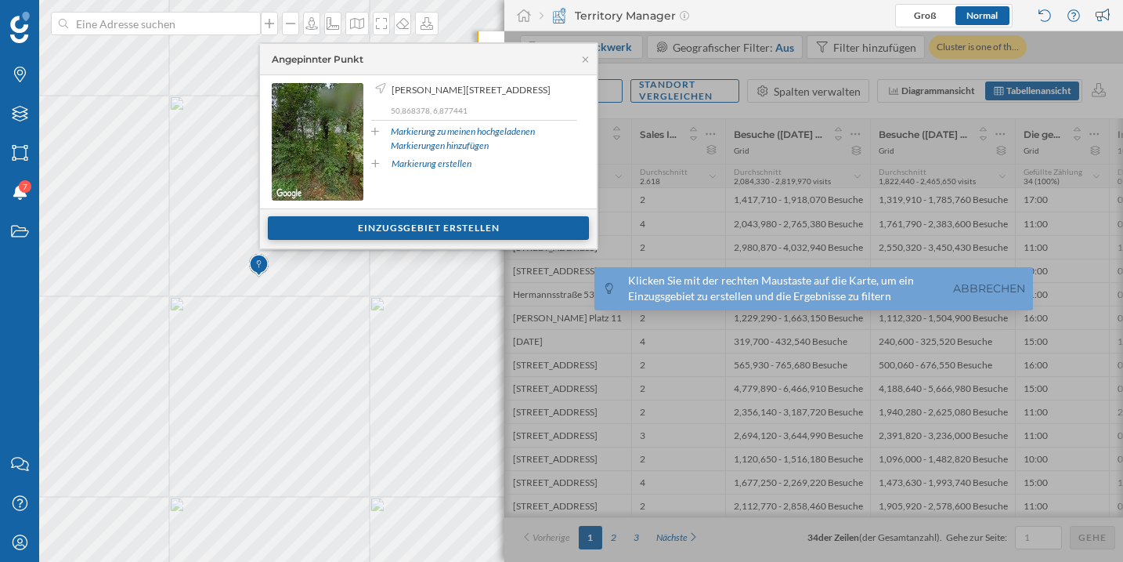
click at [365, 230] on div "Einzugsgebiet erstellen" at bounding box center [428, 228] width 321 height 24
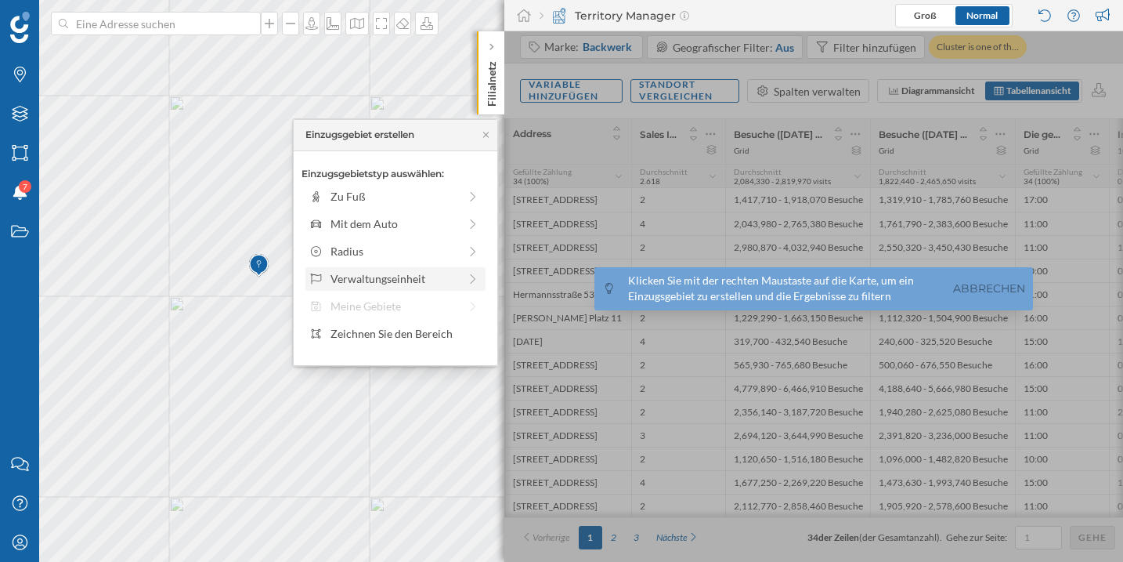
click at [367, 280] on div "Verwaltungseinheit" at bounding box center [395, 278] width 128 height 16
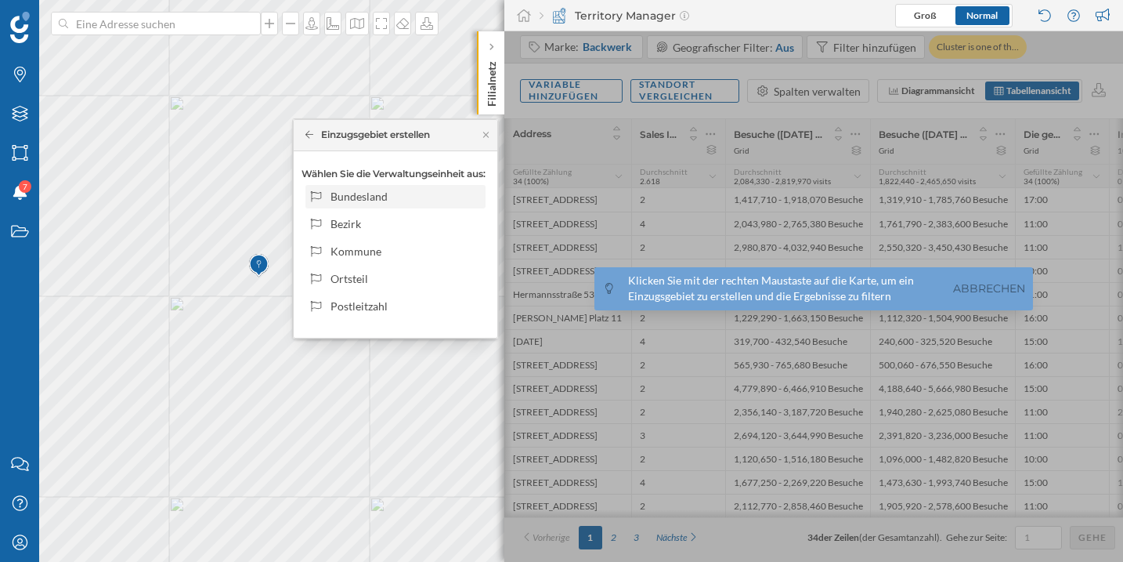
click at [379, 197] on div "Bundesland" at bounding box center [406, 196] width 150 height 16
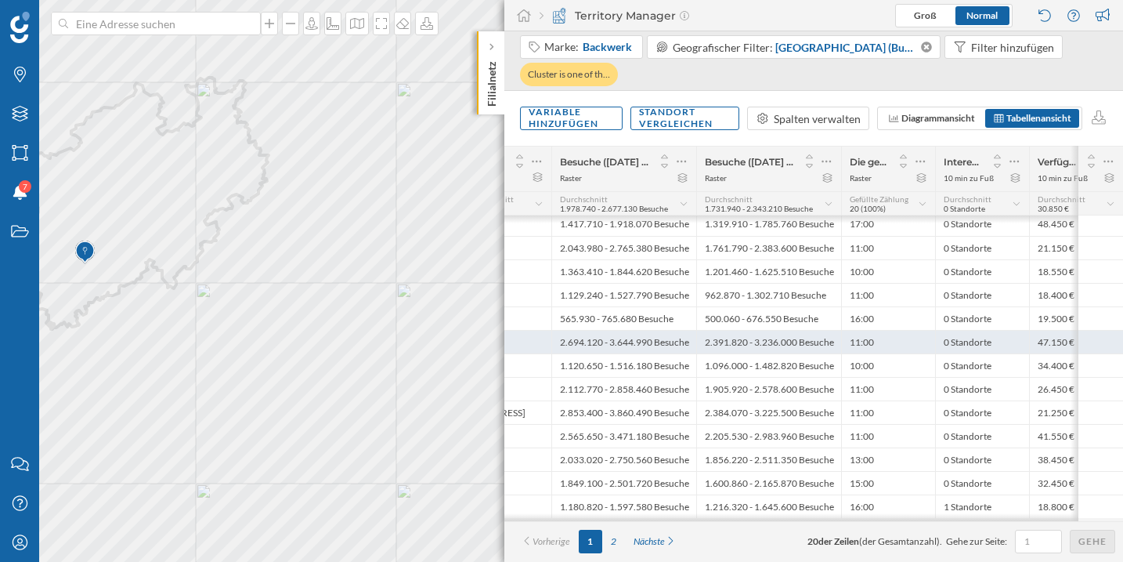
scroll to position [3, 0]
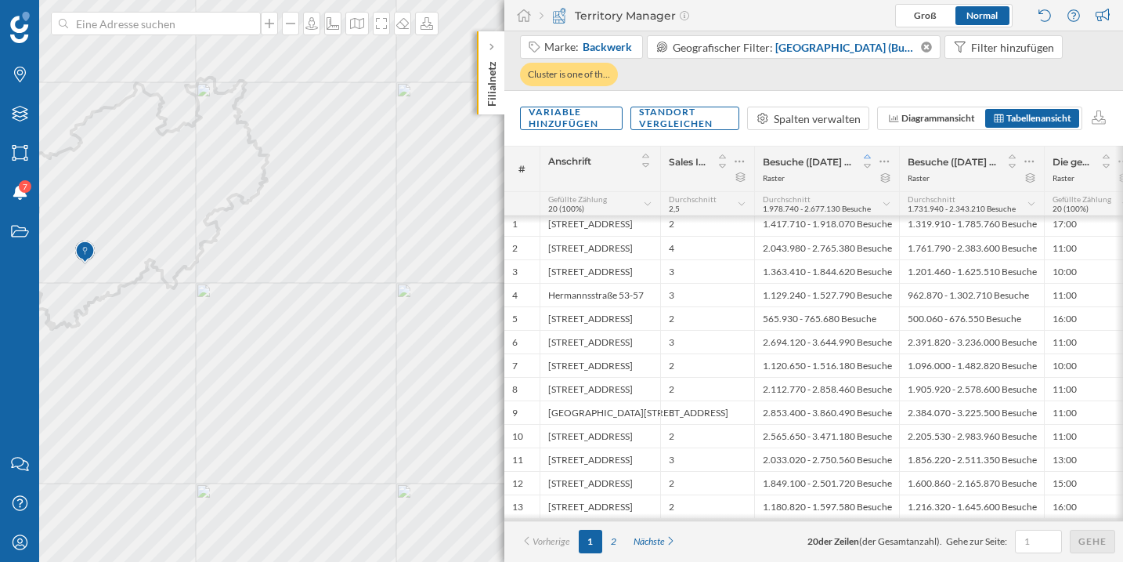
click at [870, 159] on icon at bounding box center [868, 156] width 14 height 11
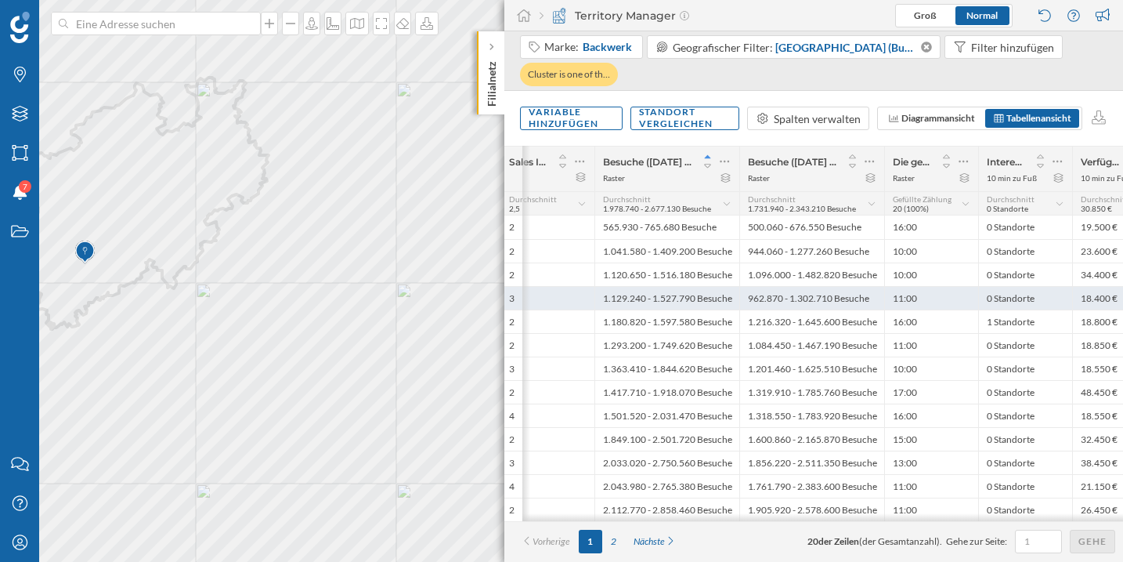
scroll to position [0, 202]
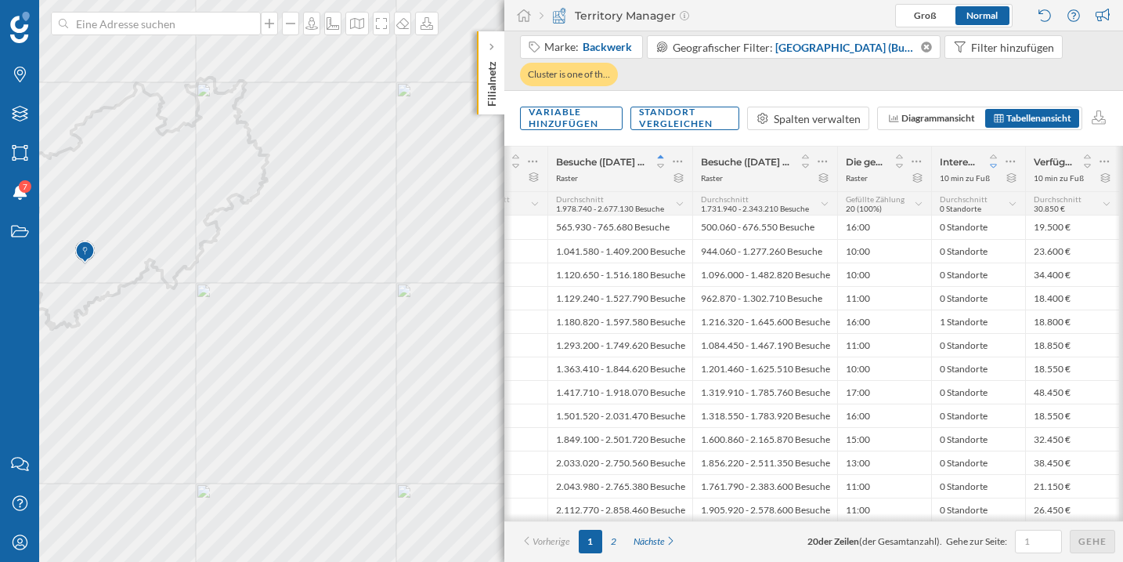
click at [993, 161] on icon at bounding box center [994, 166] width 14 height 11
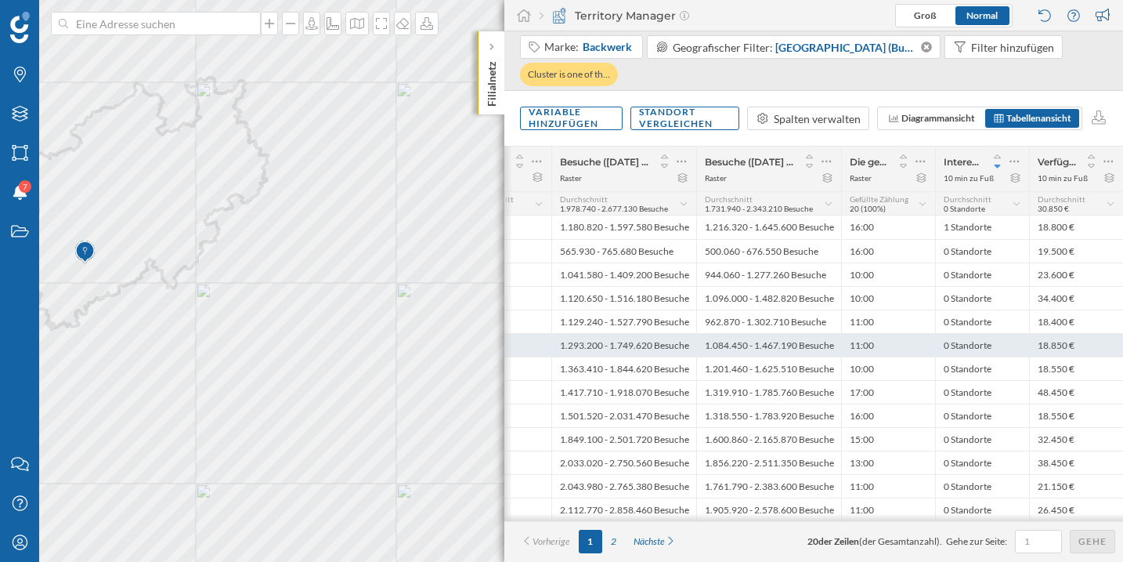
scroll to position [0, 198]
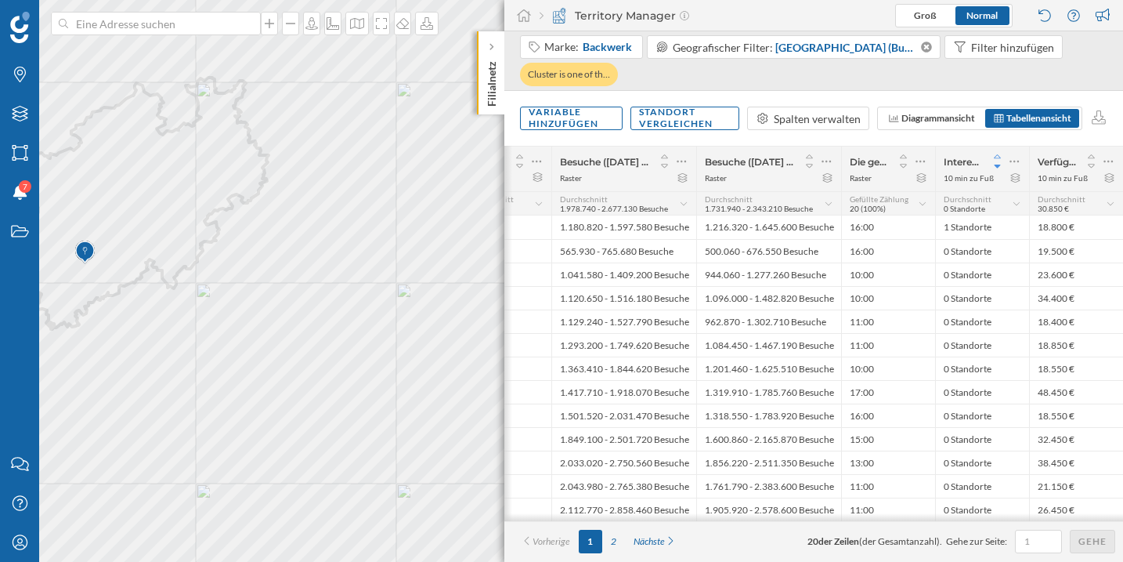
click at [998, 157] on icon at bounding box center [998, 156] width 14 height 11
click at [1000, 168] on icon at bounding box center [998, 166] width 14 height 11
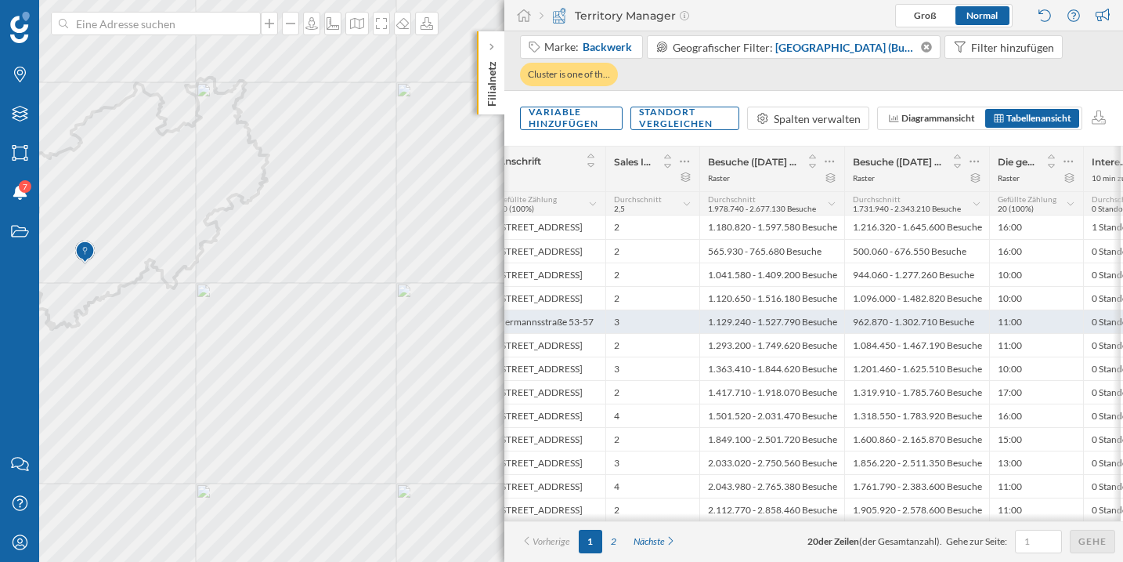
scroll to position [0, 0]
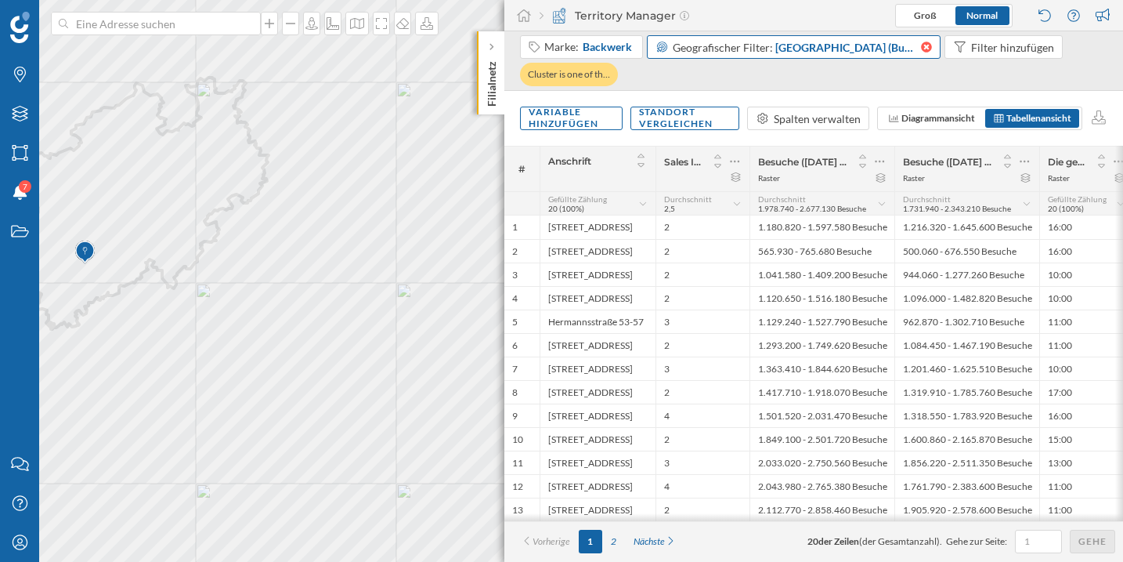
click at [921, 45] on icon at bounding box center [925, 47] width 13 height 11
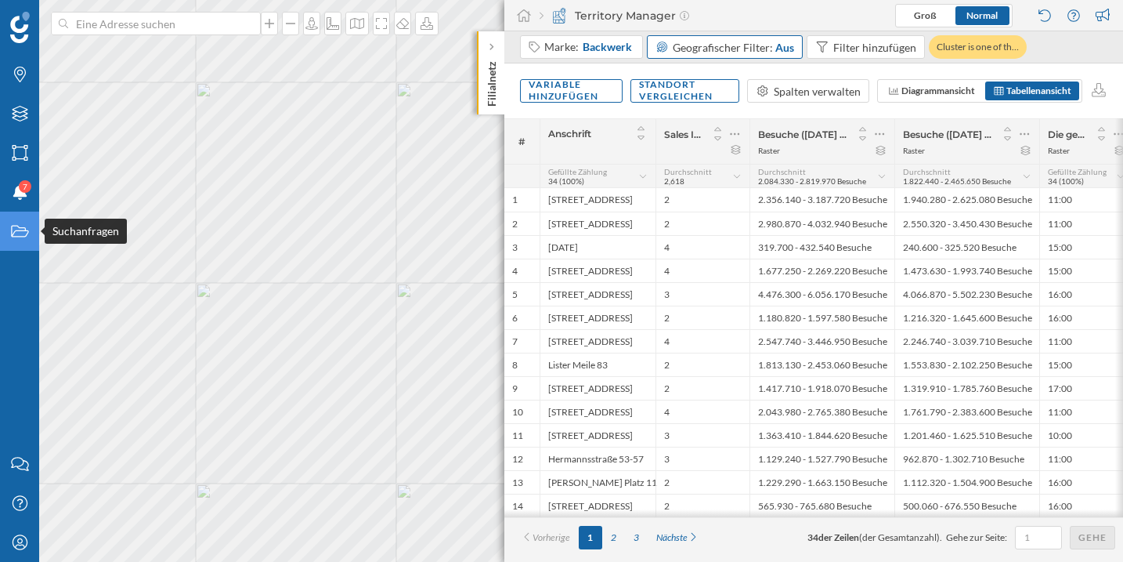
click at [30, 243] on div "Suchanfragen" at bounding box center [19, 231] width 39 height 39
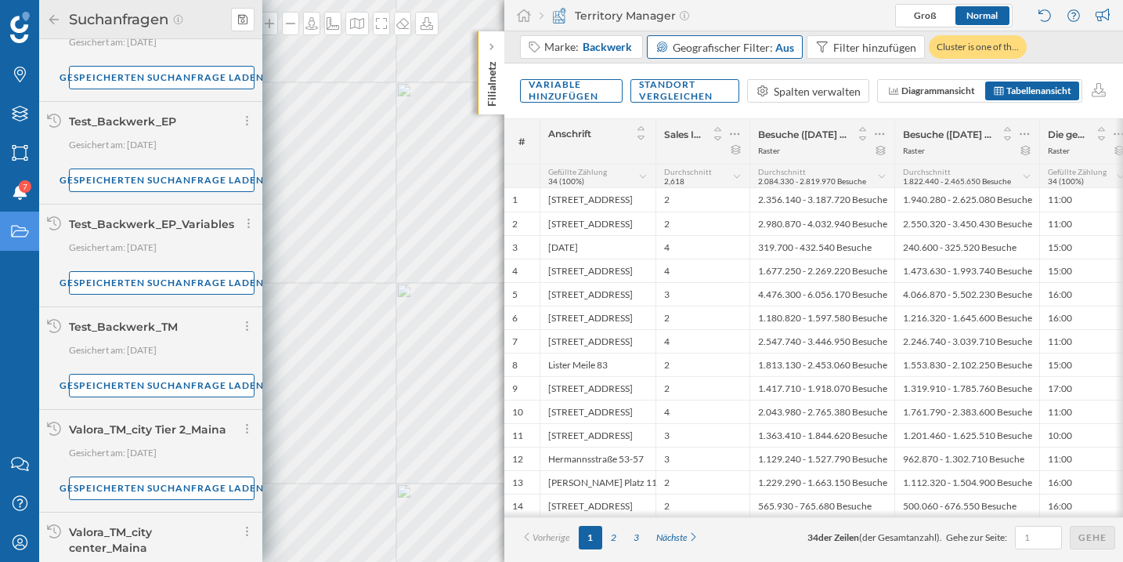
scroll to position [141, 0]
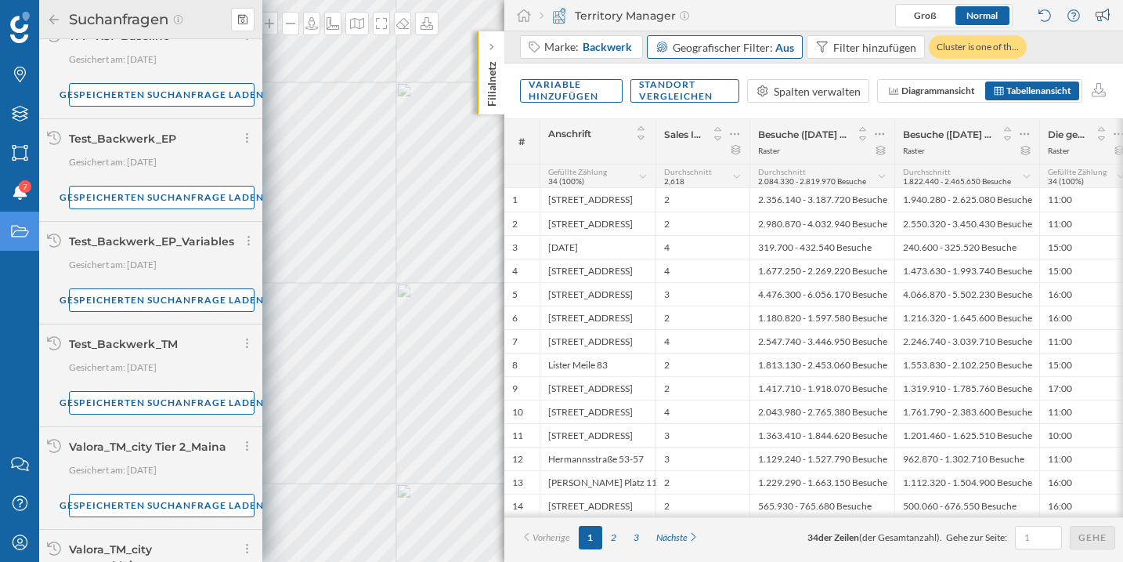
click at [154, 341] on div "Test_Backwerk_TM" at bounding box center [123, 344] width 109 height 14
copy div "Test_Backwerk_TM"
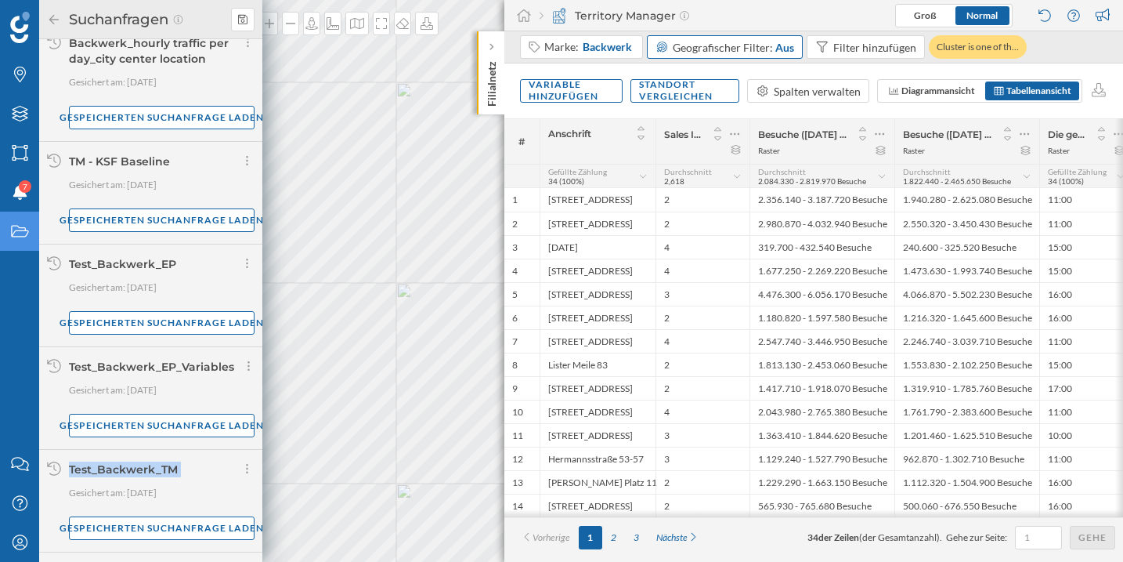
scroll to position [0, 0]
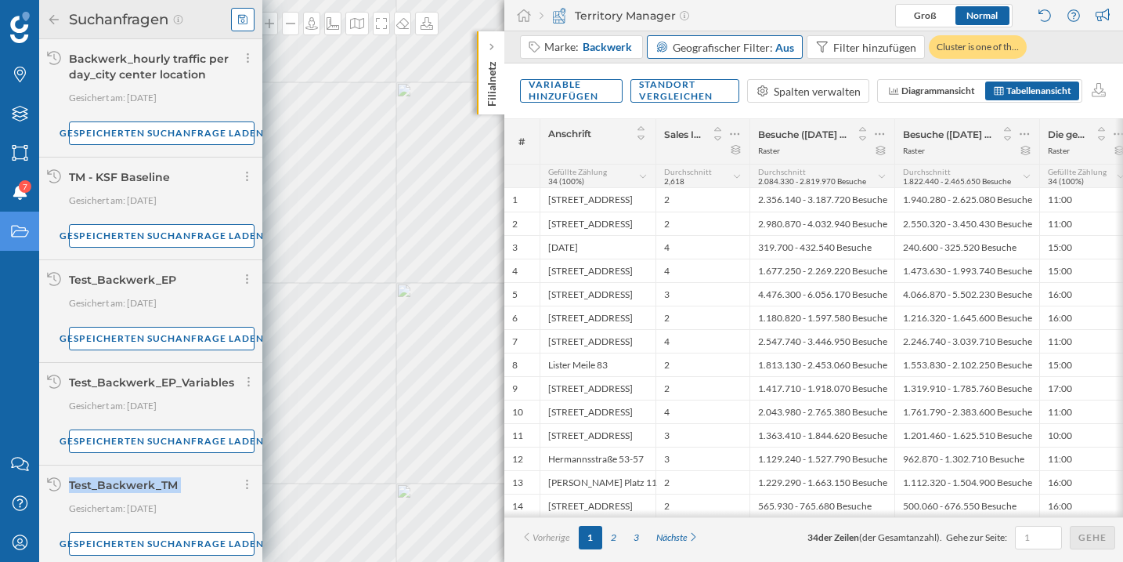
click at [237, 17] on div at bounding box center [243, 20] width 24 height 24
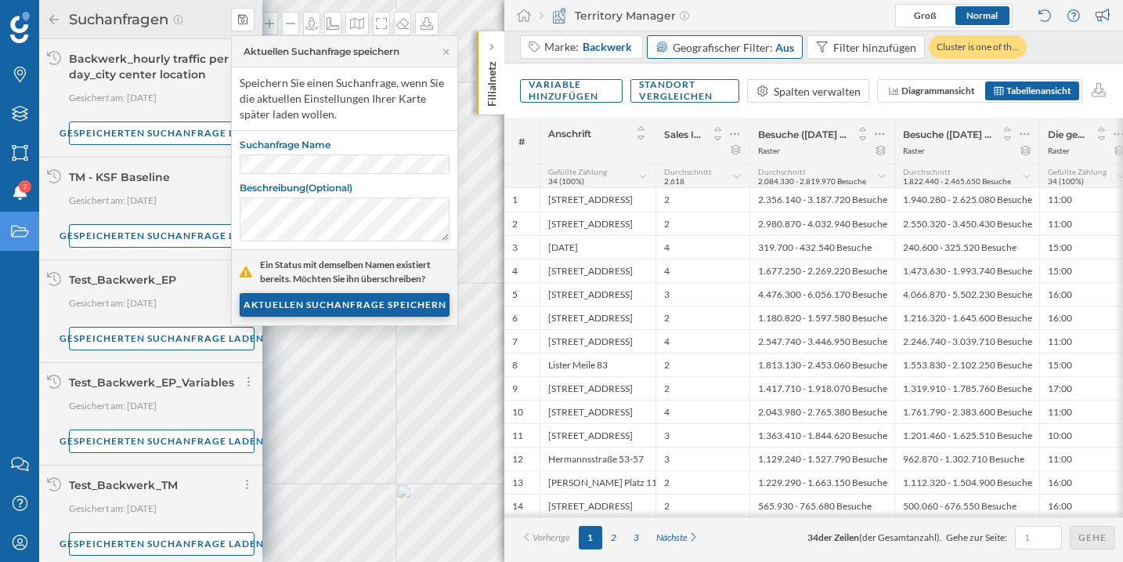
click at [303, 307] on div "AKTUELLEN SUCHANFRAGE SPEICHERN" at bounding box center [345, 305] width 210 height 24
